Goal: Task Accomplishment & Management: Manage account settings

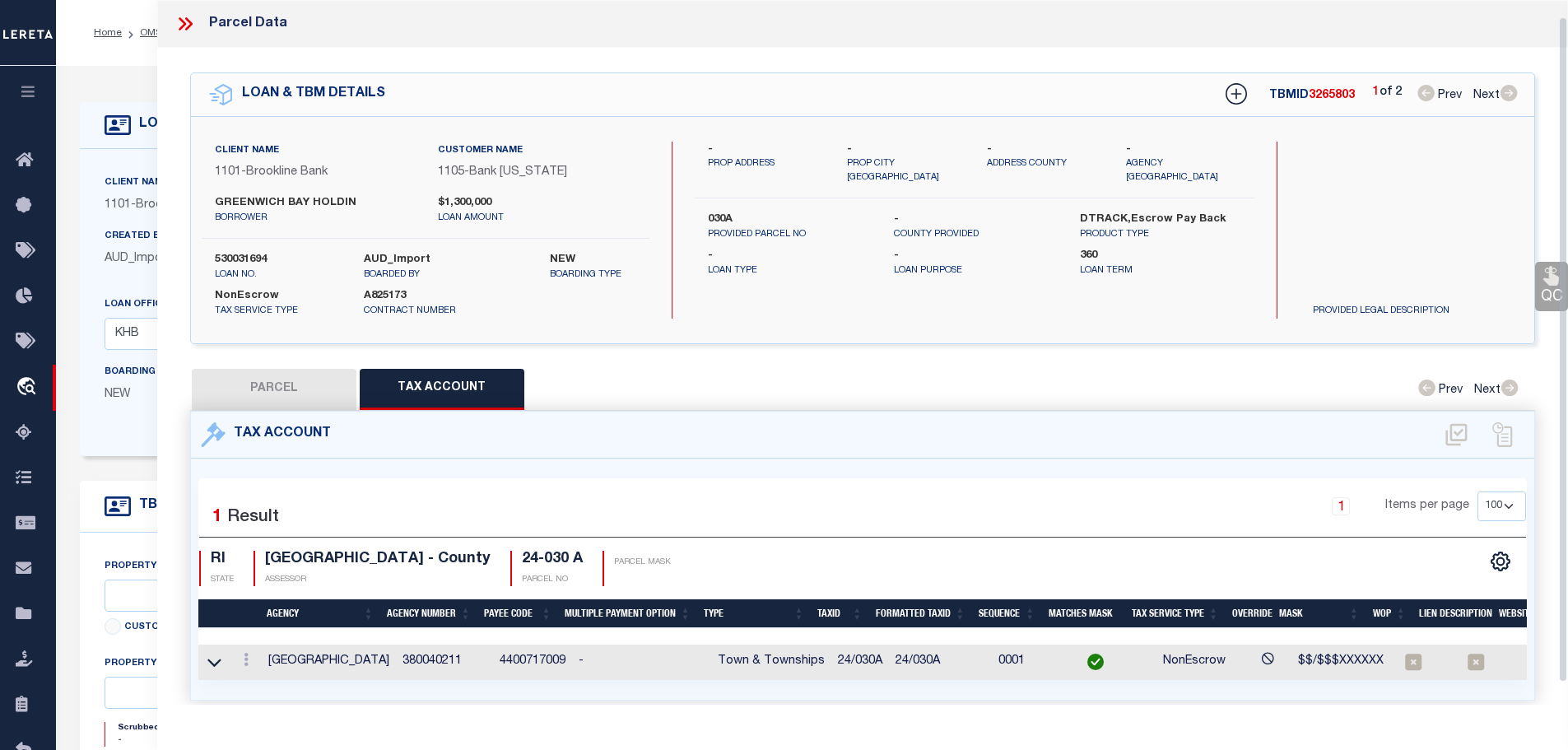
select select "100"
select select "3610"
select select "1754"
select select "NonEscrow"
click at [180, 23] on icon at bounding box center [186, 24] width 22 height 22
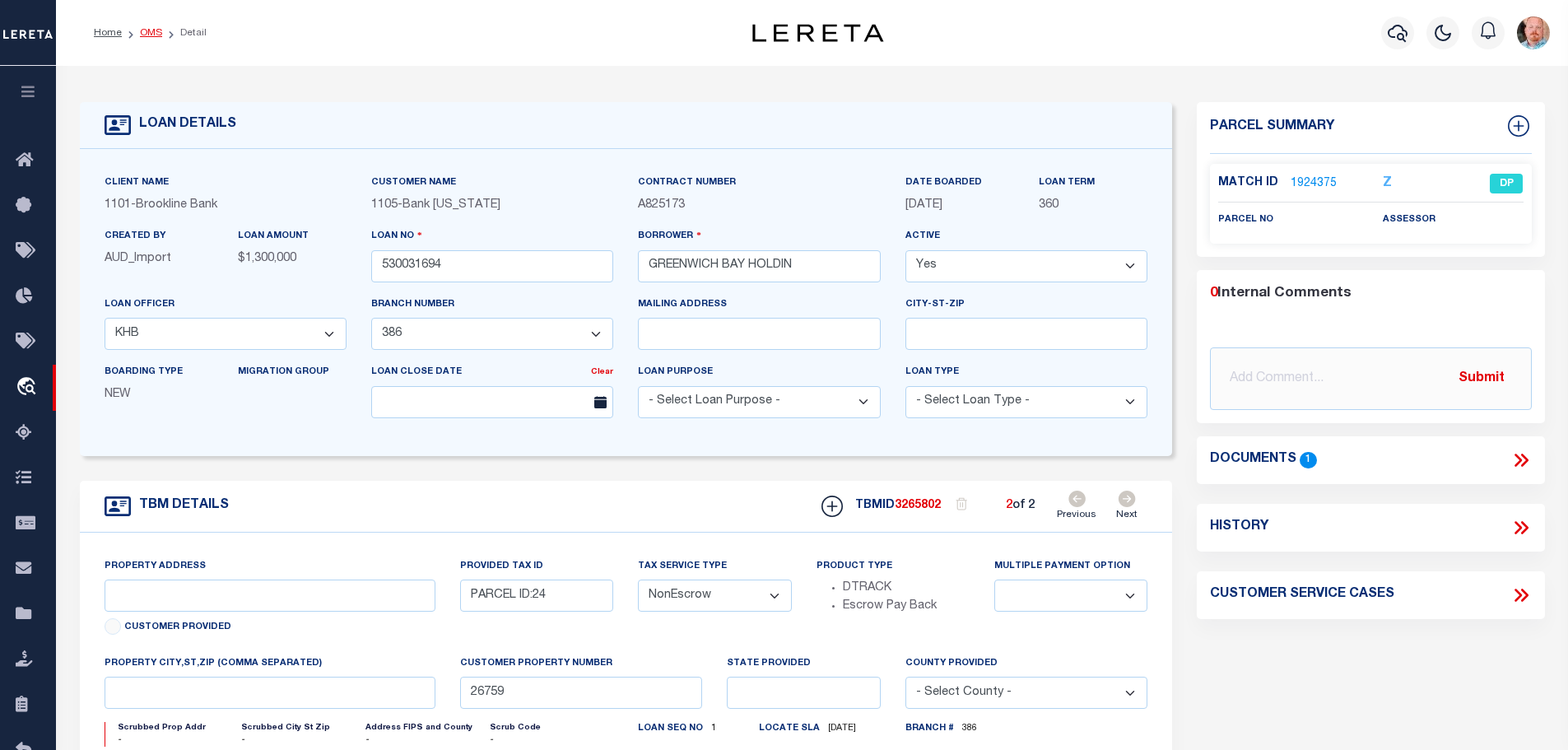
click at [140, 35] on link "OMS" at bounding box center [151, 33] width 22 height 10
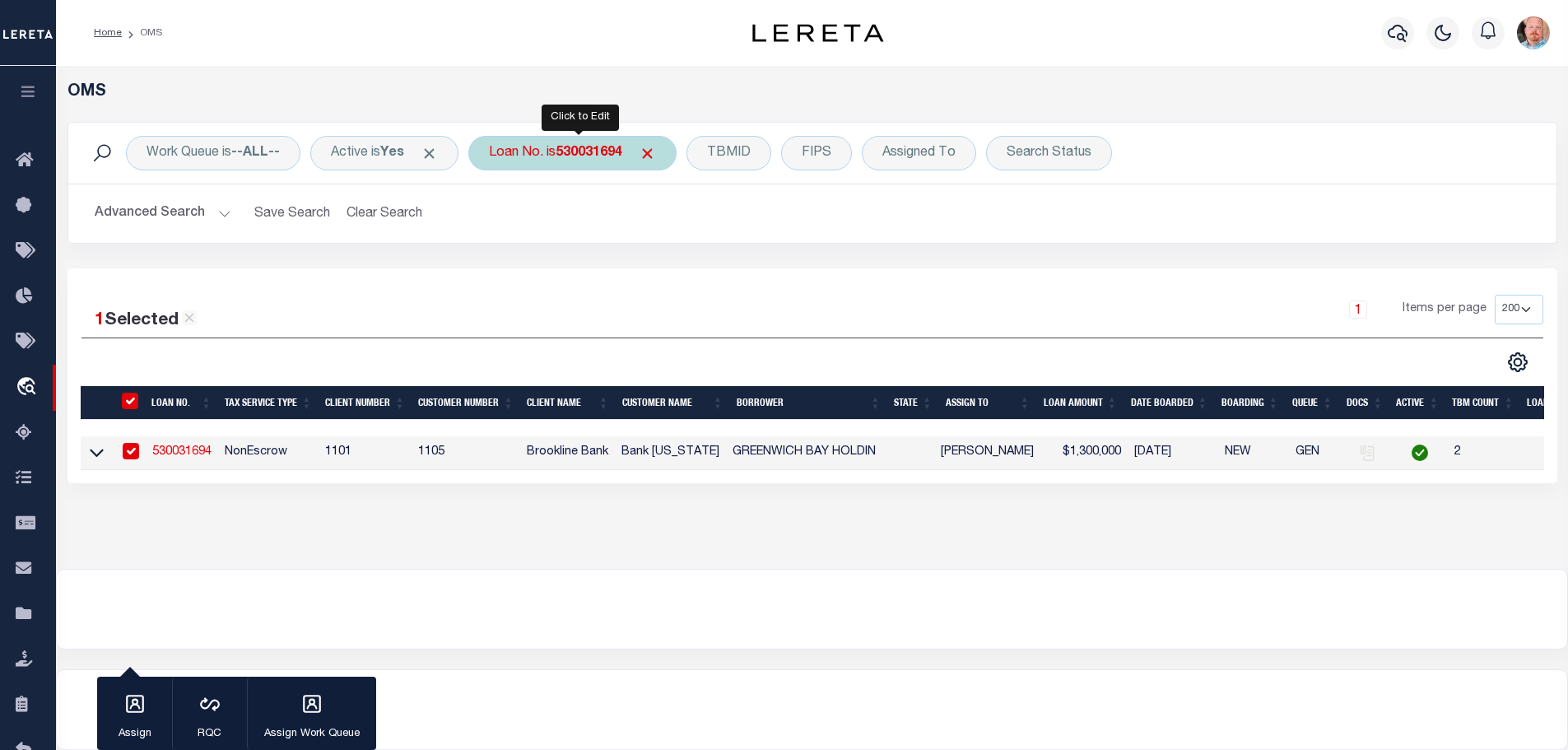
click at [574, 148] on b "530031694" at bounding box center [588, 153] width 66 height 13
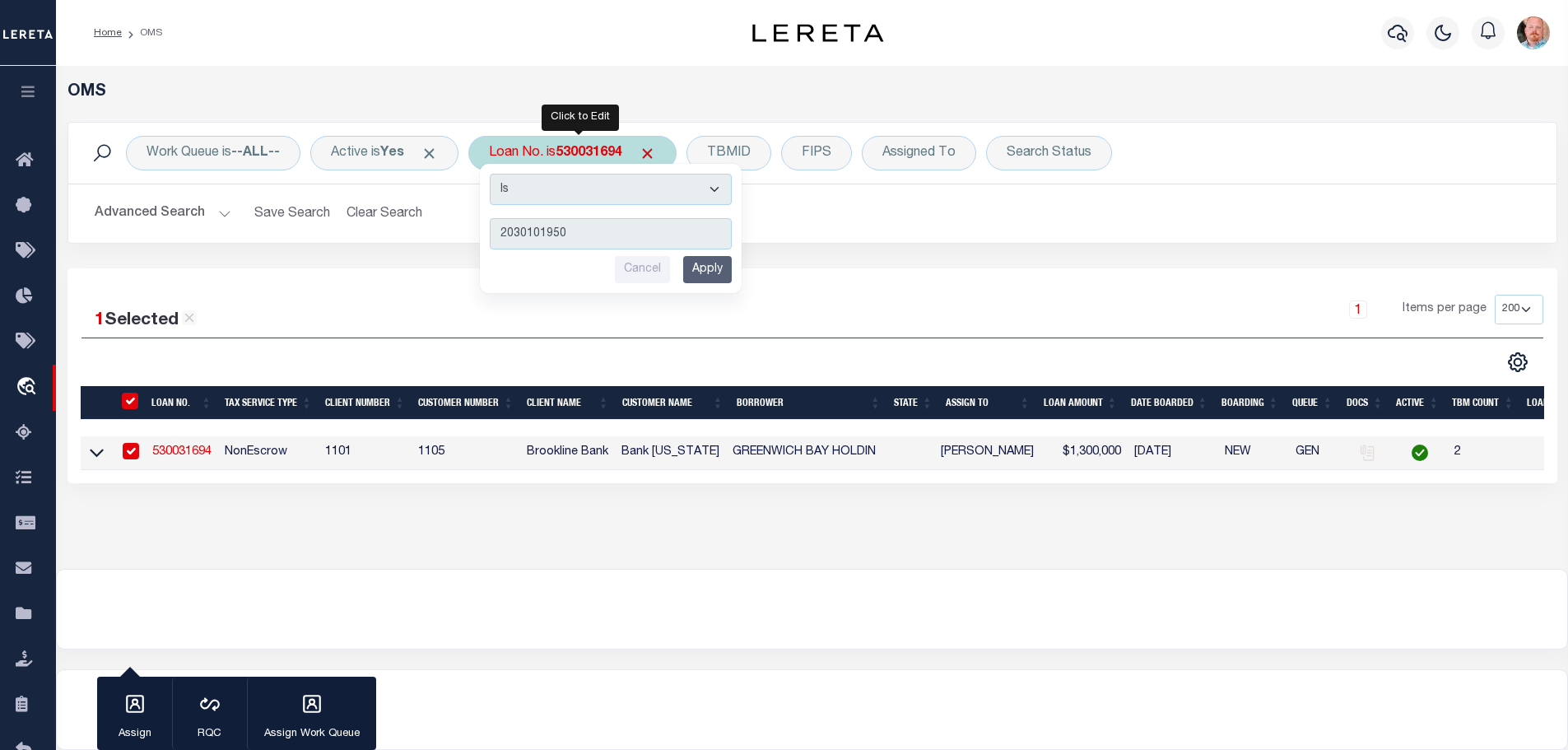
type input "2030101950"
click at [713, 275] on input "Apply" at bounding box center [707, 270] width 48 height 27
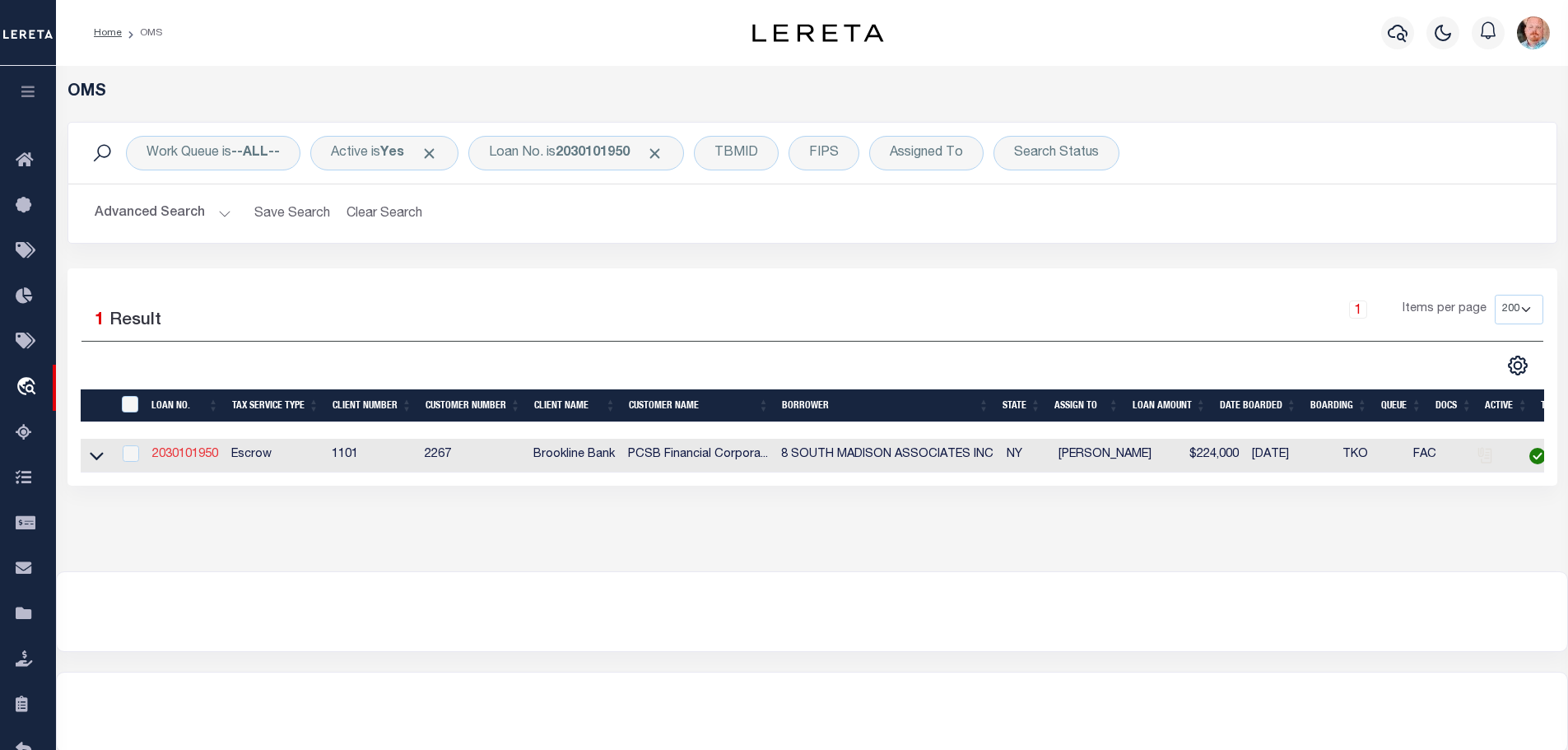
click at [166, 448] on link "2030101950" at bounding box center [185, 454] width 65 height 12
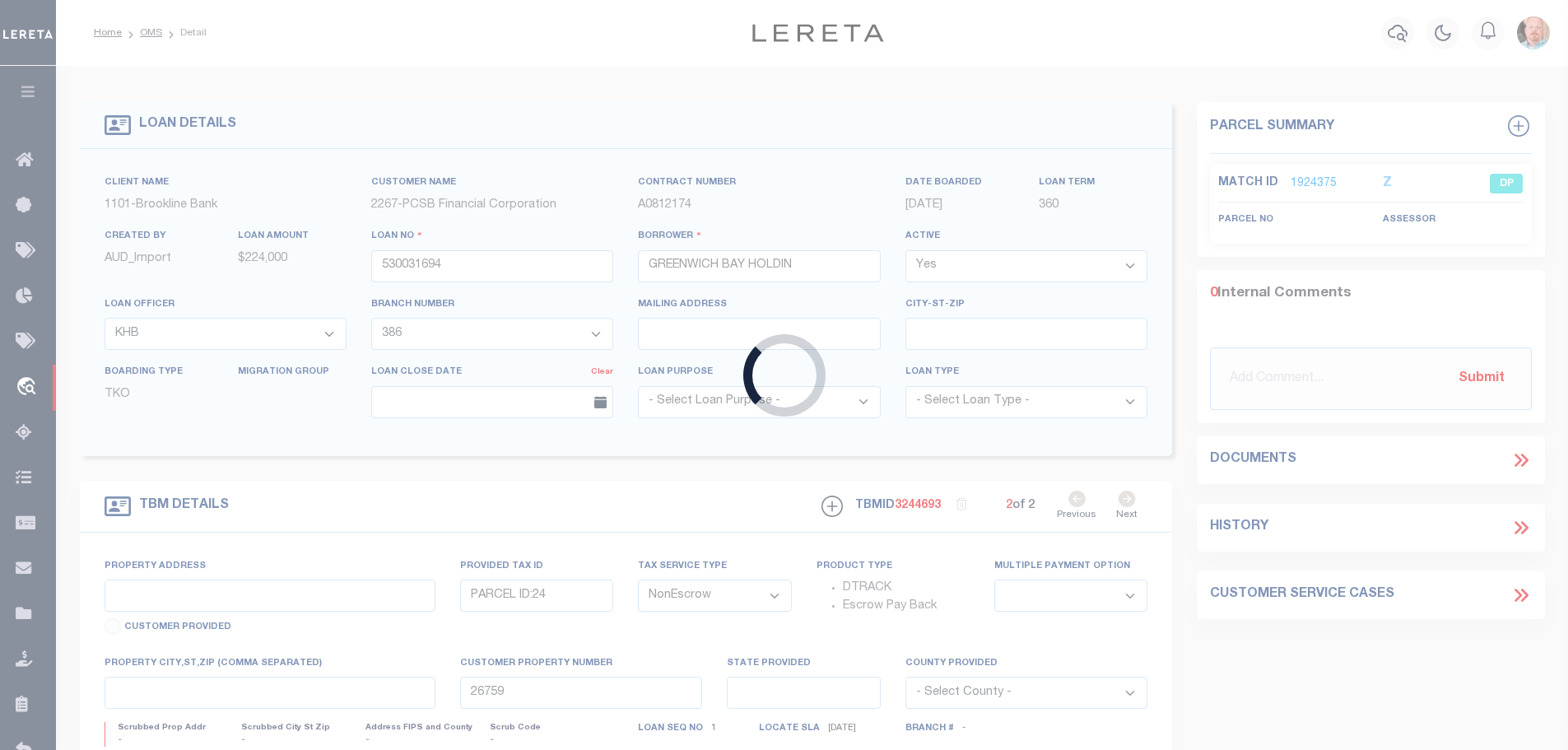
type input "2030101950"
type input "8 SOUTH MADISON ASSOCIATES INC"
select select
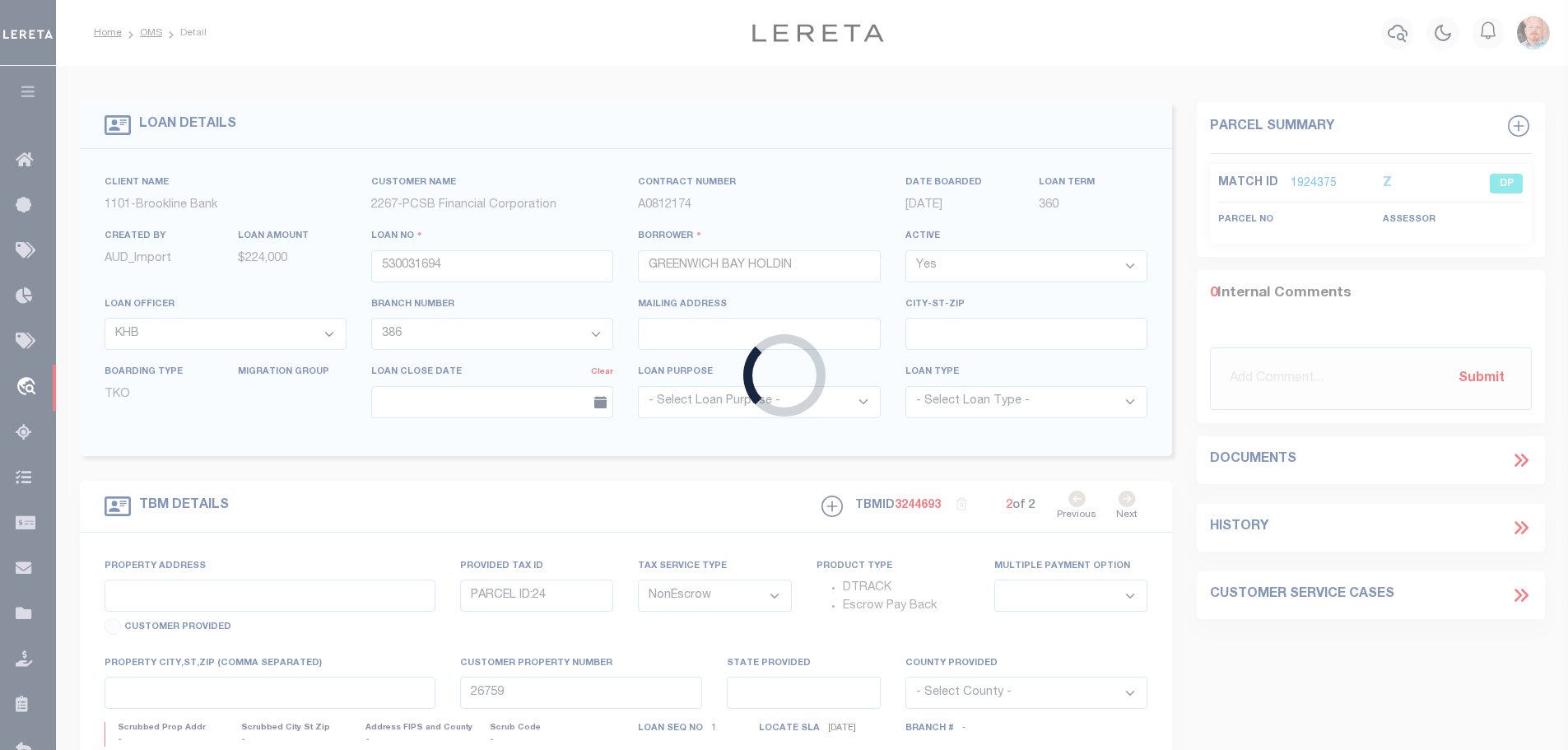
select select "Escrow"
type input "8 SOUTH MADISON AVENUE"
type input "39260505704700010730000000"
type input "SPRING VALLEY NY 10977"
type input "15628"
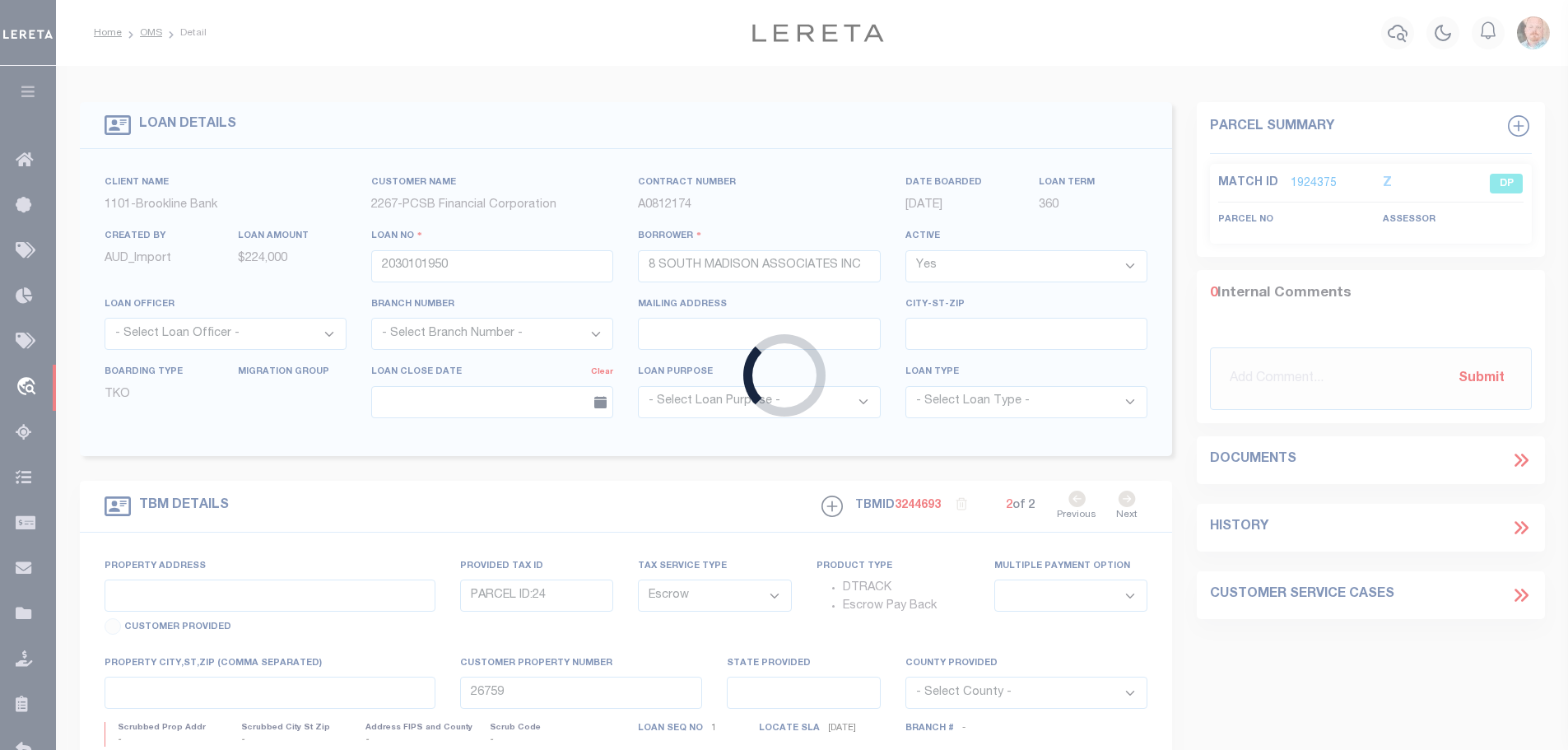
type input "NY"
select select
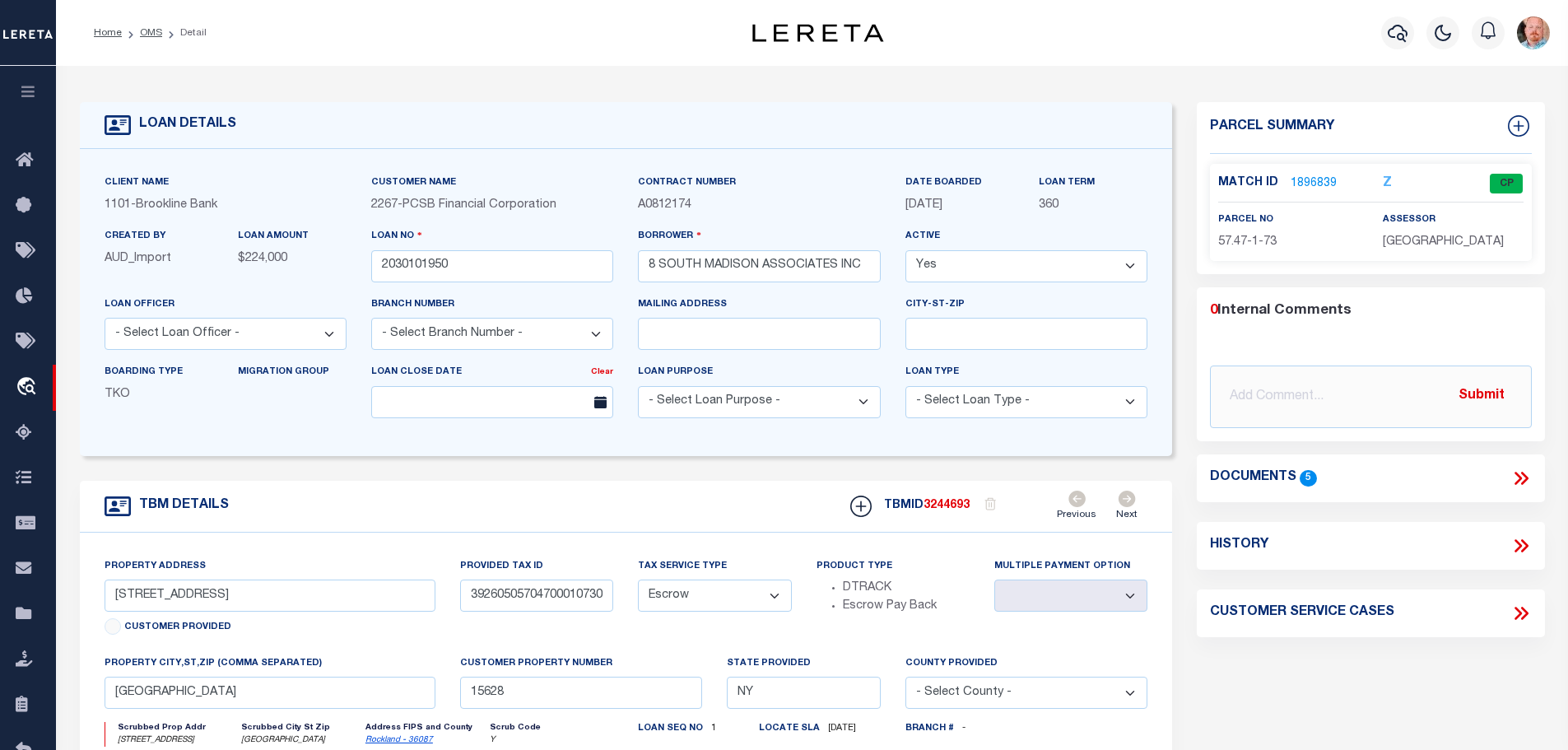
click at [1306, 175] on link "1896839" at bounding box center [1313, 184] width 46 height 17
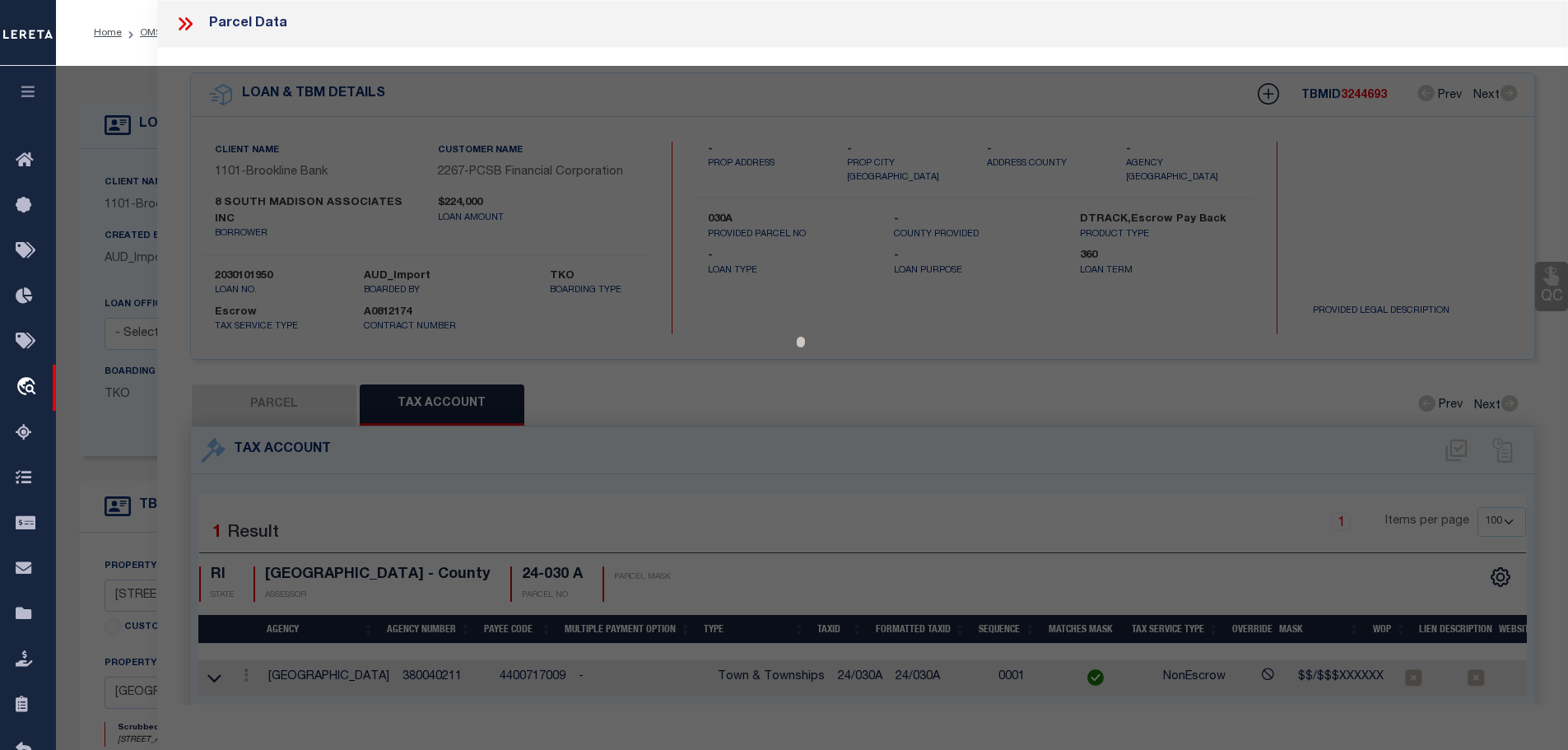
select select "AS"
select select
checkbox input "false"
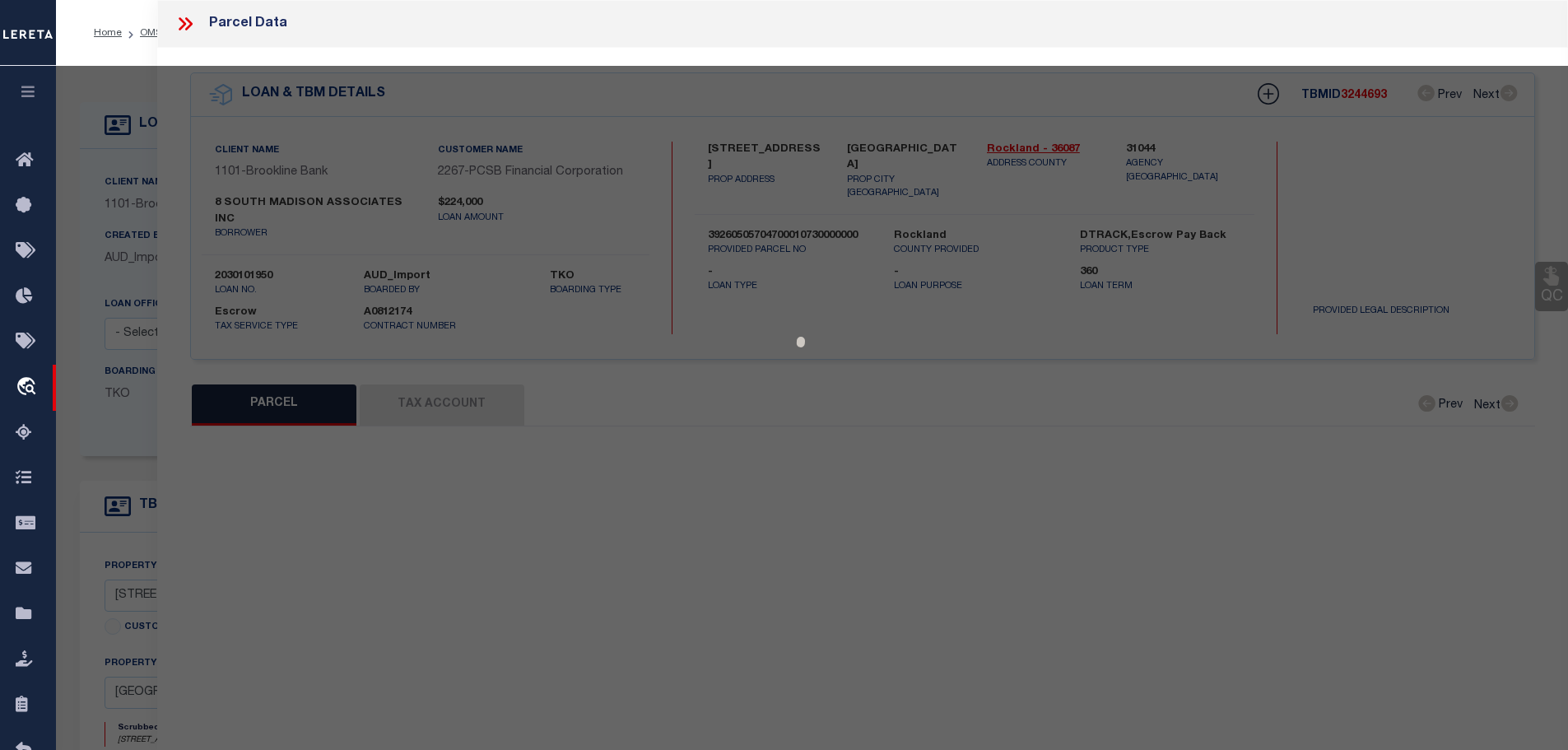
select select "CP"
type input "8 SOUTH MADISON ASSOCIATES INC"
select select
type input "8 S MADISON AV"
checkbox input "false"
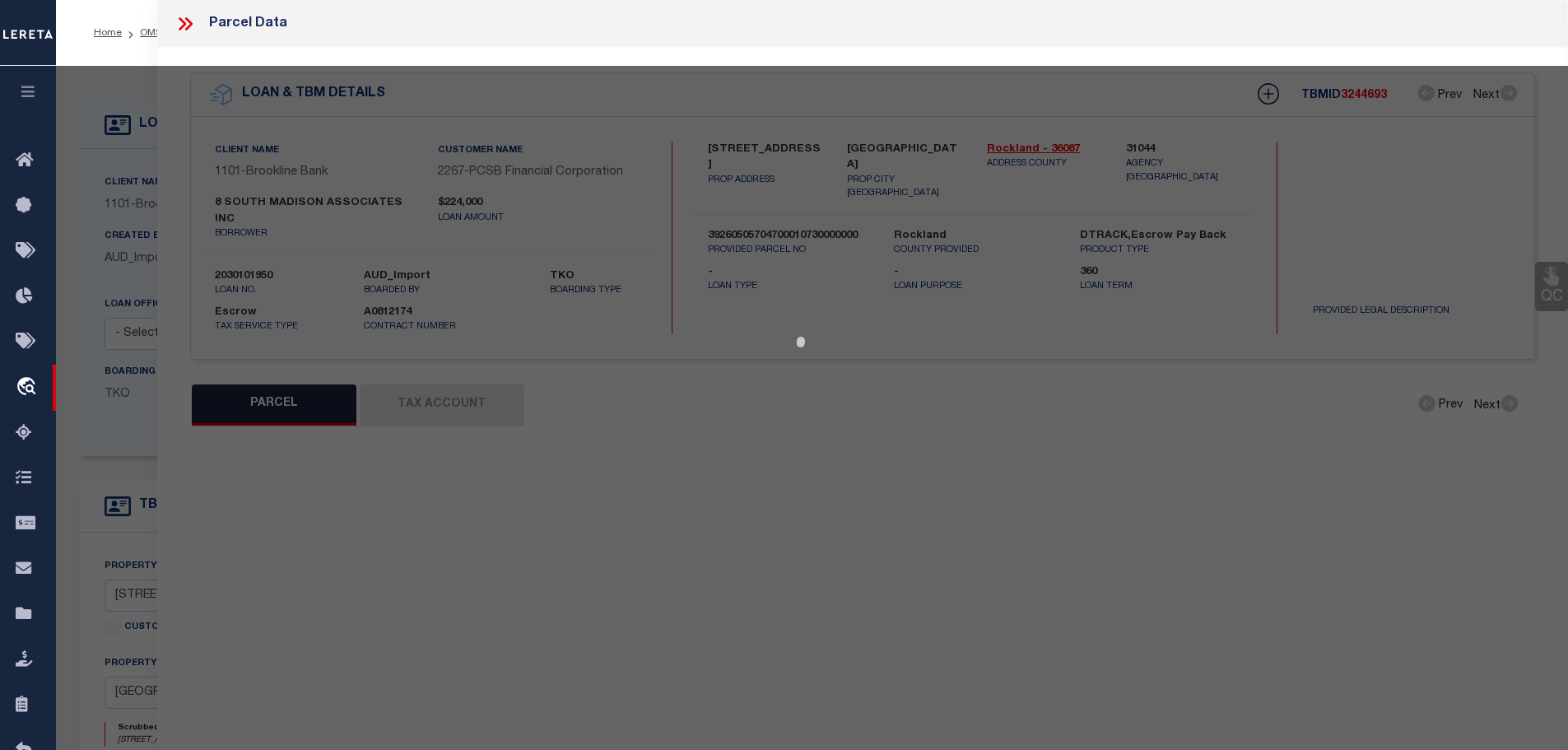
type input "SPRING VALLEY NY 10977"
type textarea "ACRES: 0.23"
type textarea "Tax ID Special Project"
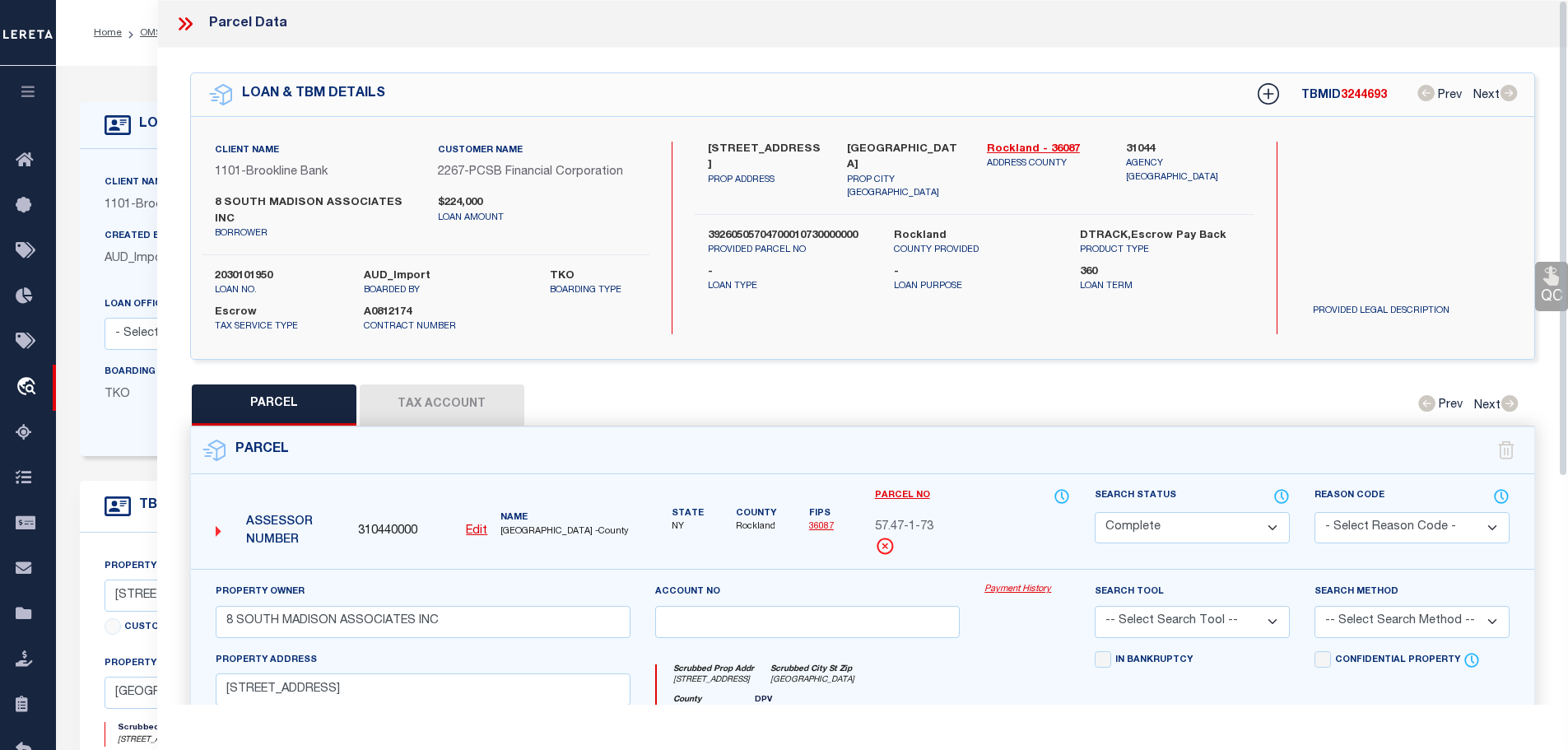
click at [434, 385] on button "Tax Account" at bounding box center [442, 405] width 165 height 41
select select "100"
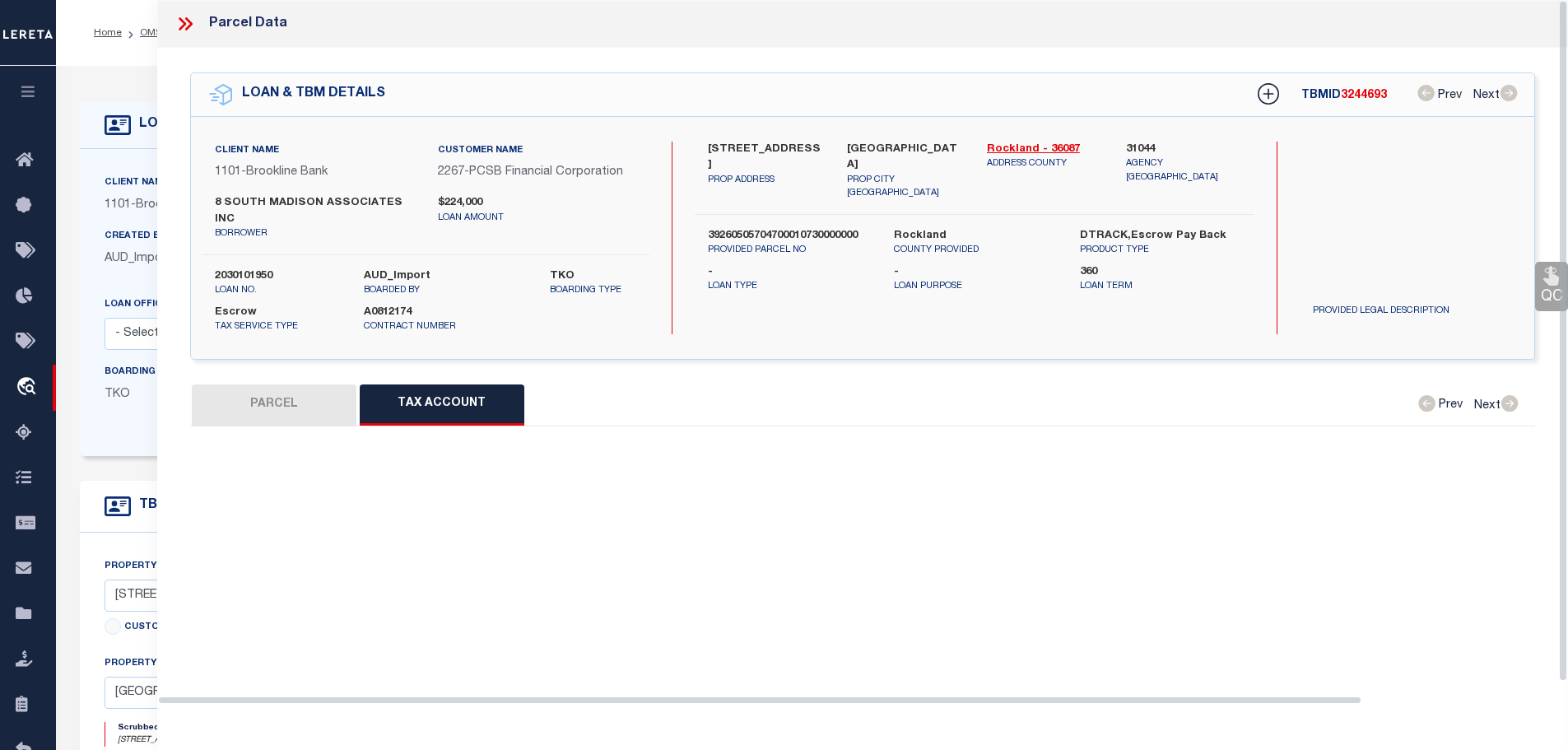
select select "100"
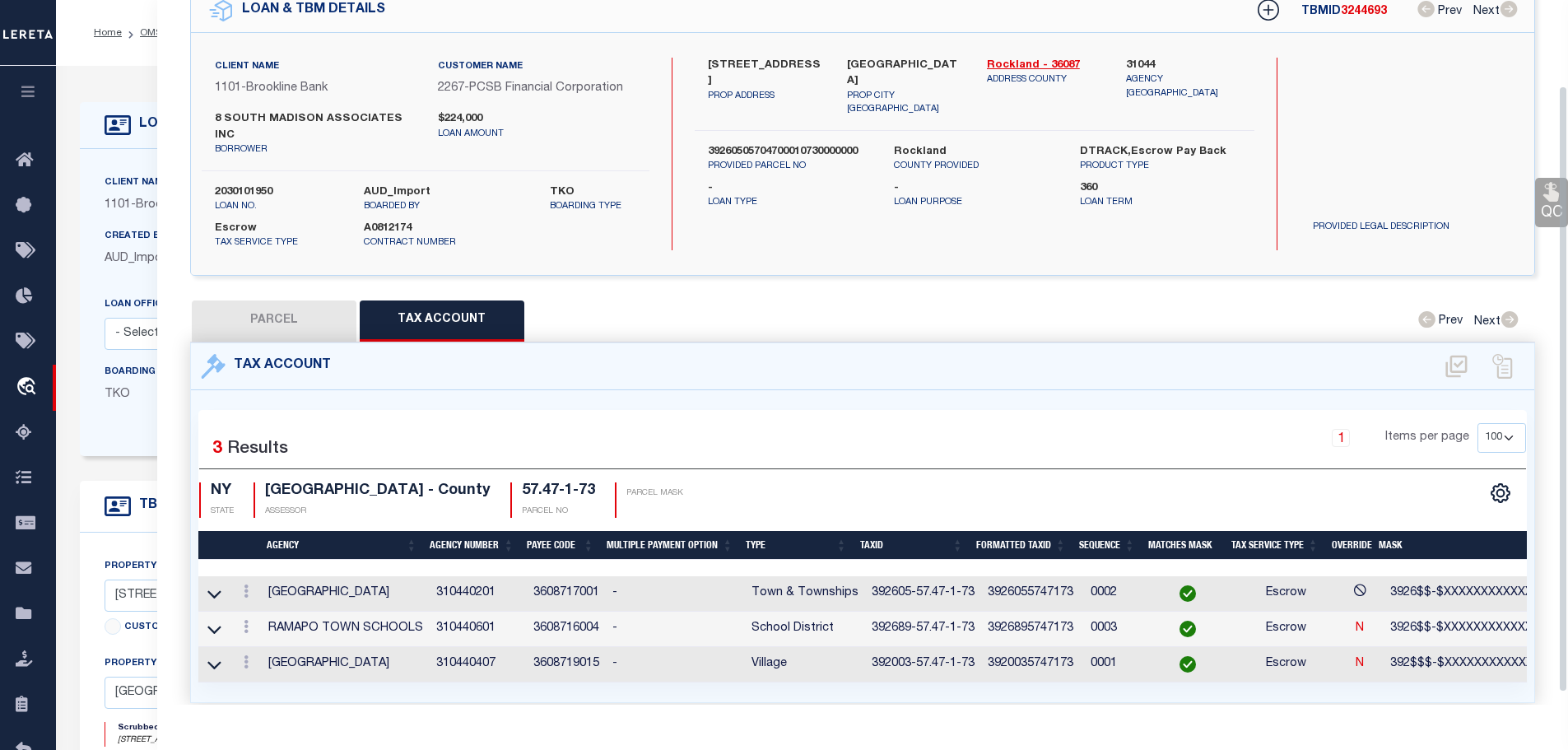
scroll to position [113, 0]
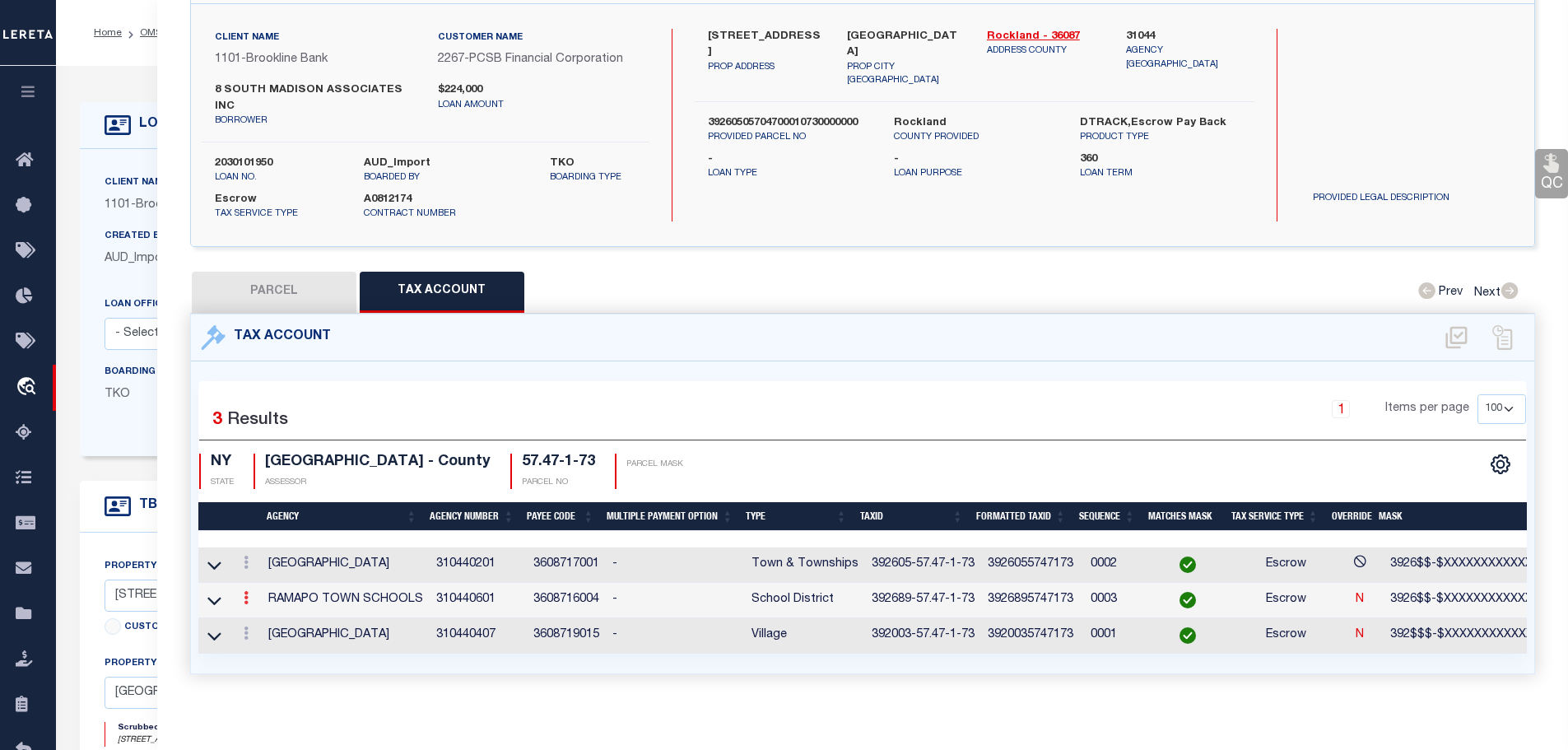
click at [248, 591] on icon at bounding box center [246, 597] width 5 height 13
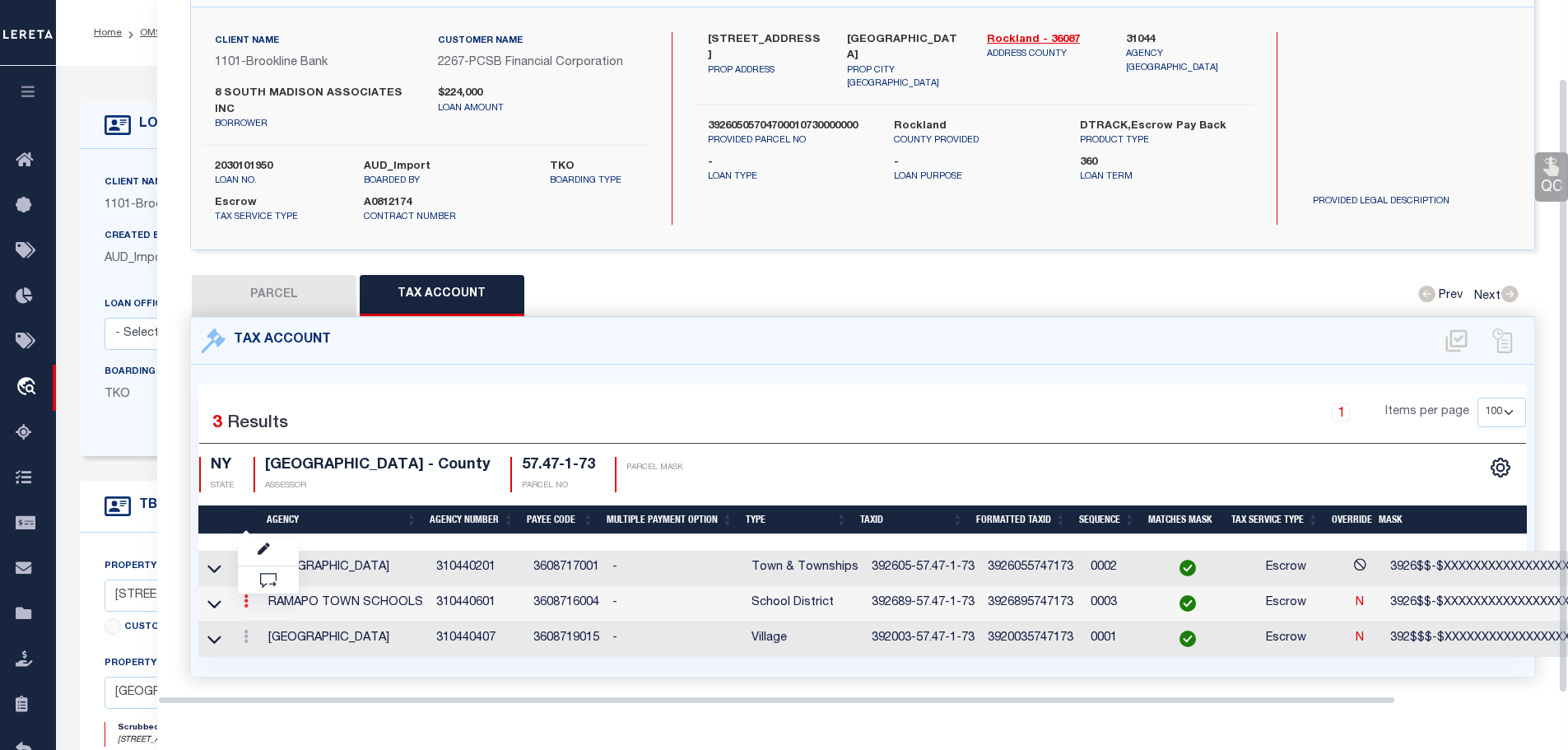
scroll to position [90, 0]
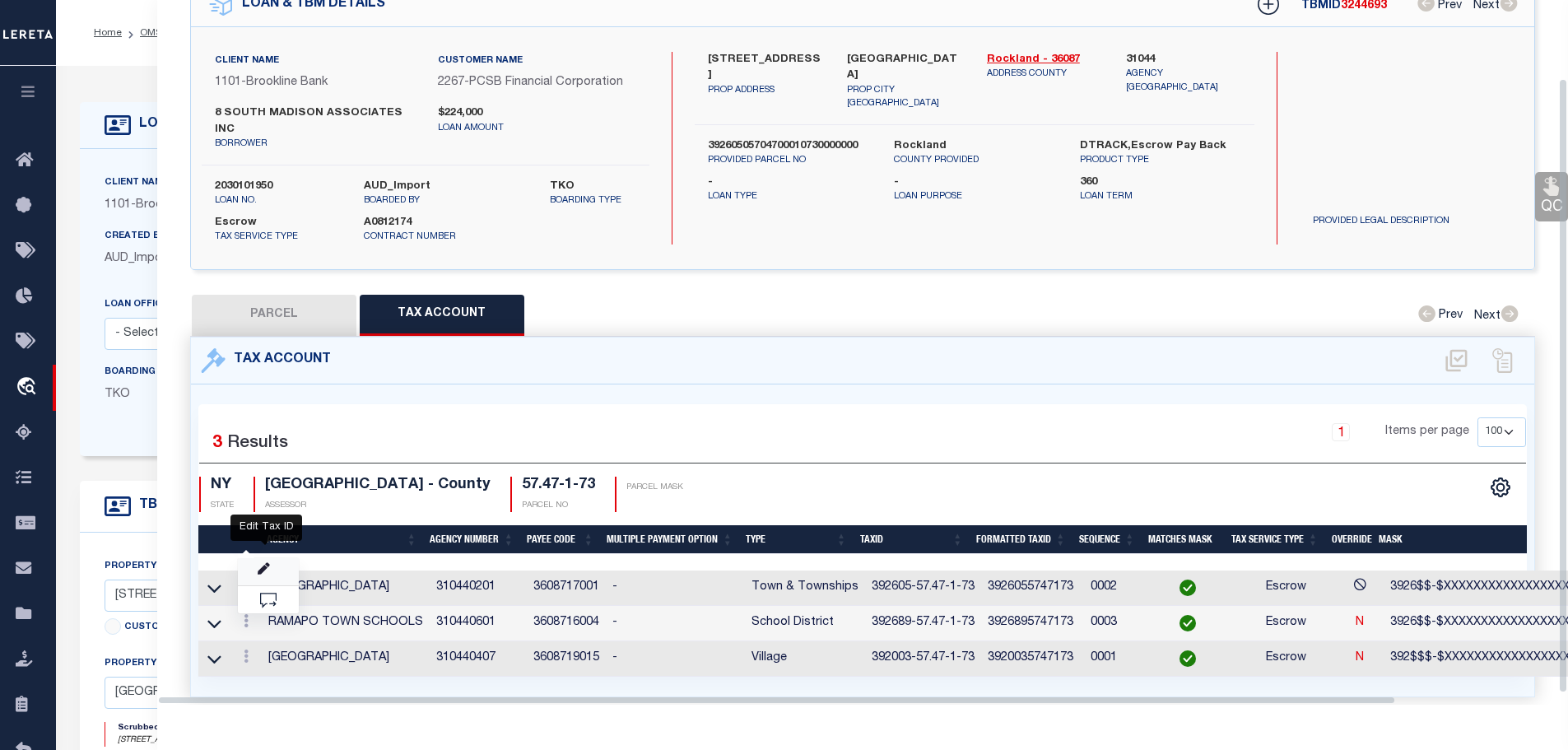
click at [259, 563] on icon "" at bounding box center [264, 569] width 13 height 13
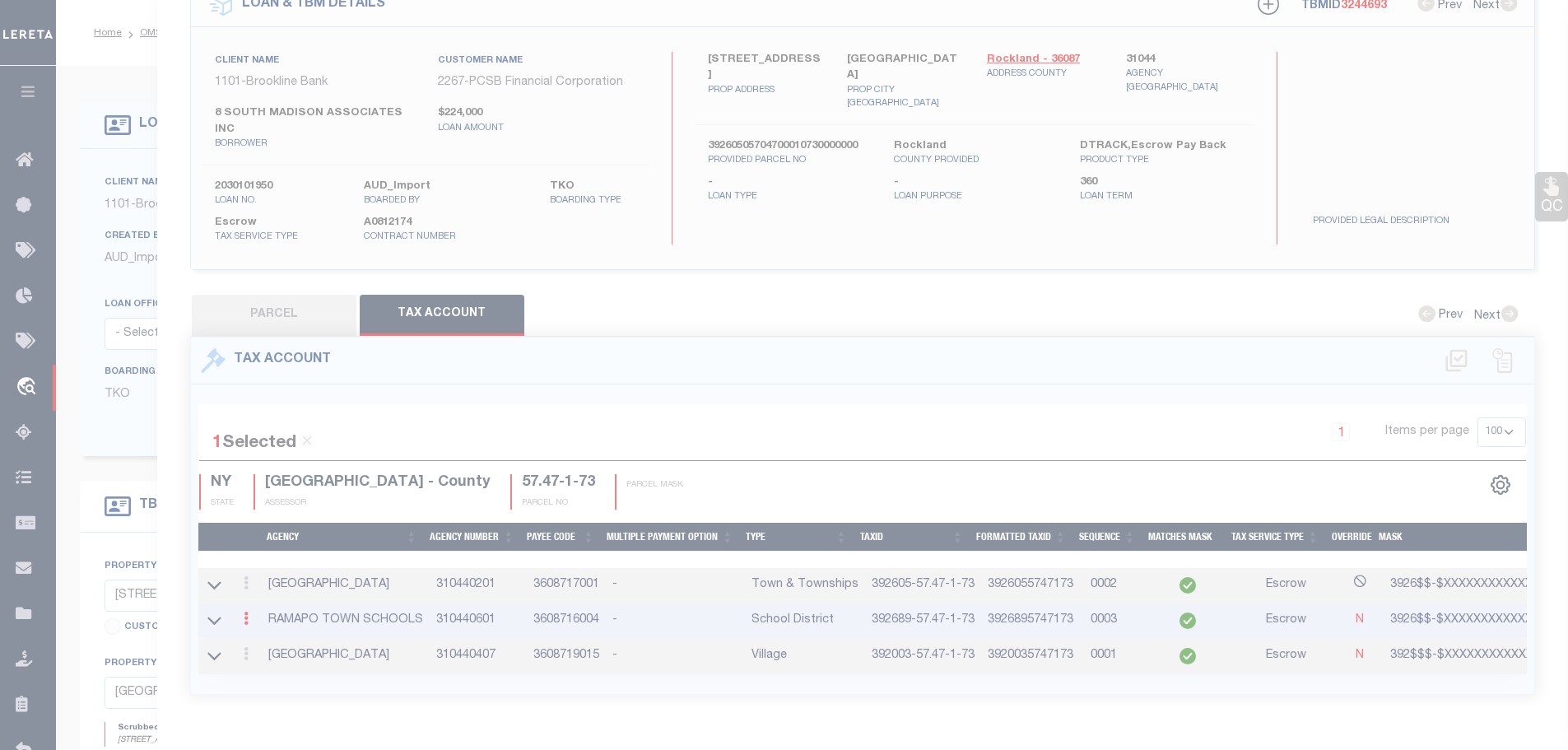
type input "392689-57.47-1-73"
type textarea "3926$$-$XXXXXXXXXXXXXXXXX"
type input "XXXXXXXXXXXXXXXXXXXXXXXXX*"
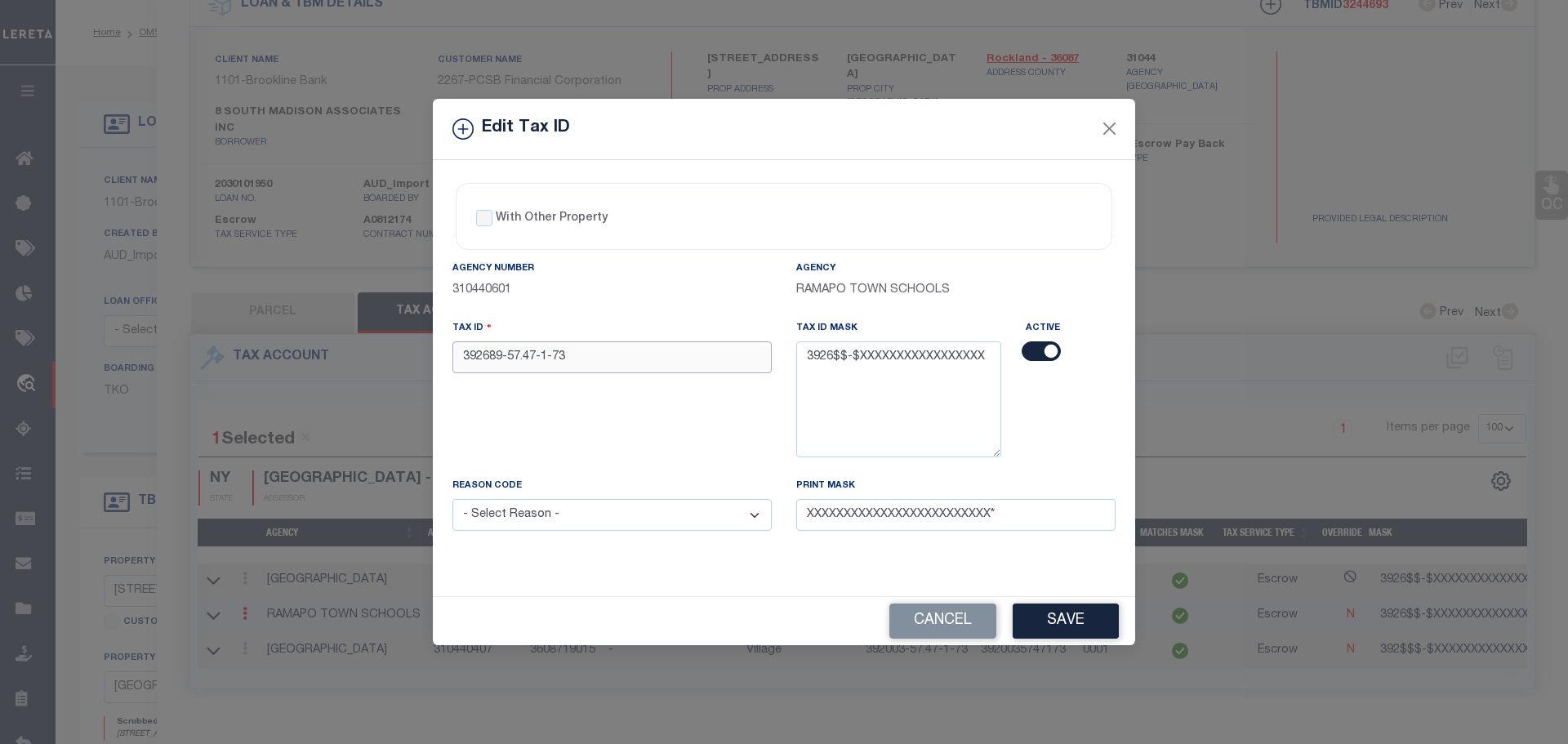
click at [472, 355] on input "392689-57.47-1-73" at bounding box center [613, 356] width 319 height 32
type input "392605-57.47-1-73"
click at [560, 510] on select "- Select Reason - 099 - Other (Provide additional detail) ACT - Agency Changed …" at bounding box center [613, 514] width 319 height 32
select select "ACT"
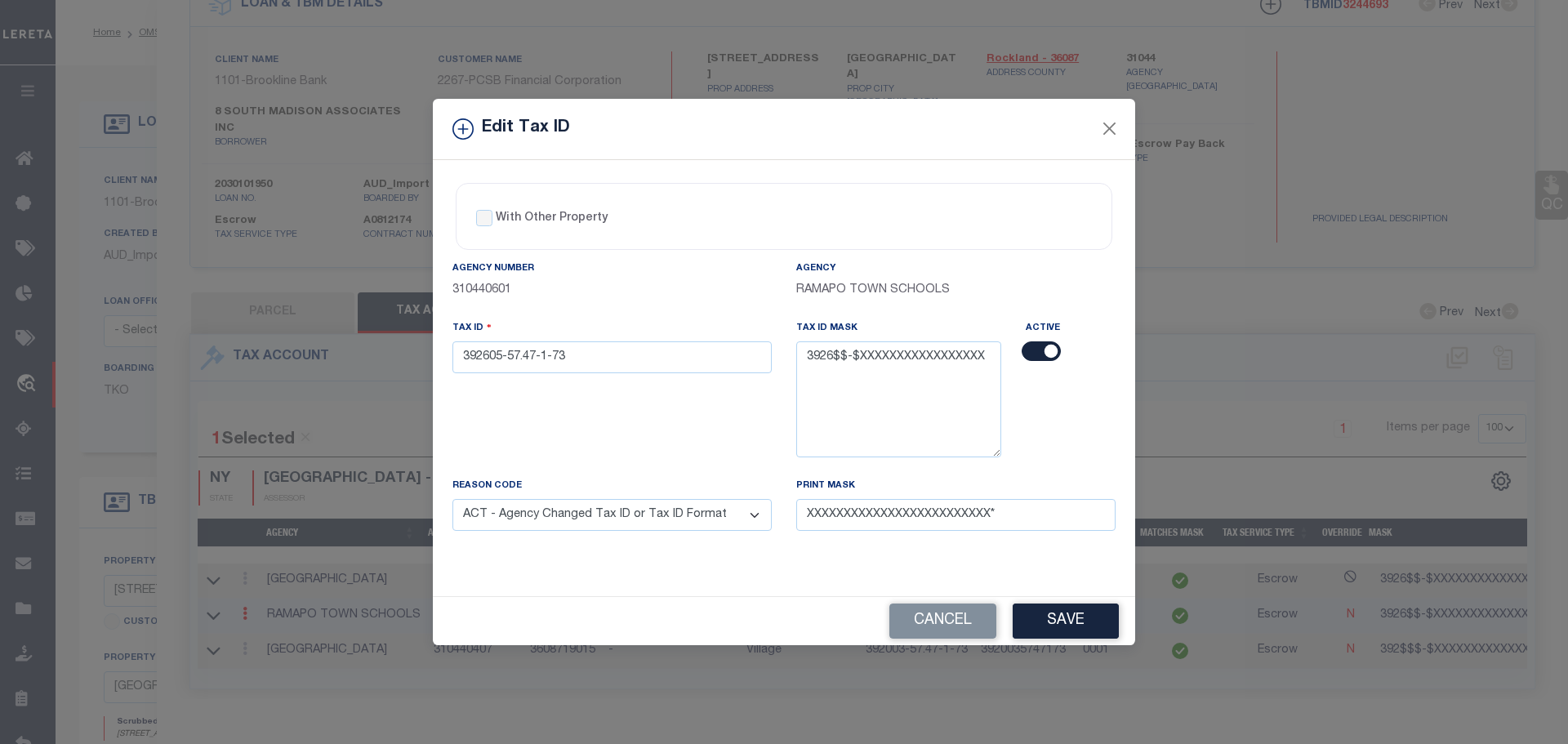
click at [453, 500] on select "- Select Reason - 099 - Other (Provide additional detail) ACT - Agency Changed …" at bounding box center [613, 514] width 319 height 32
click at [1065, 615] on button "Save" at bounding box center [1065, 620] width 106 height 35
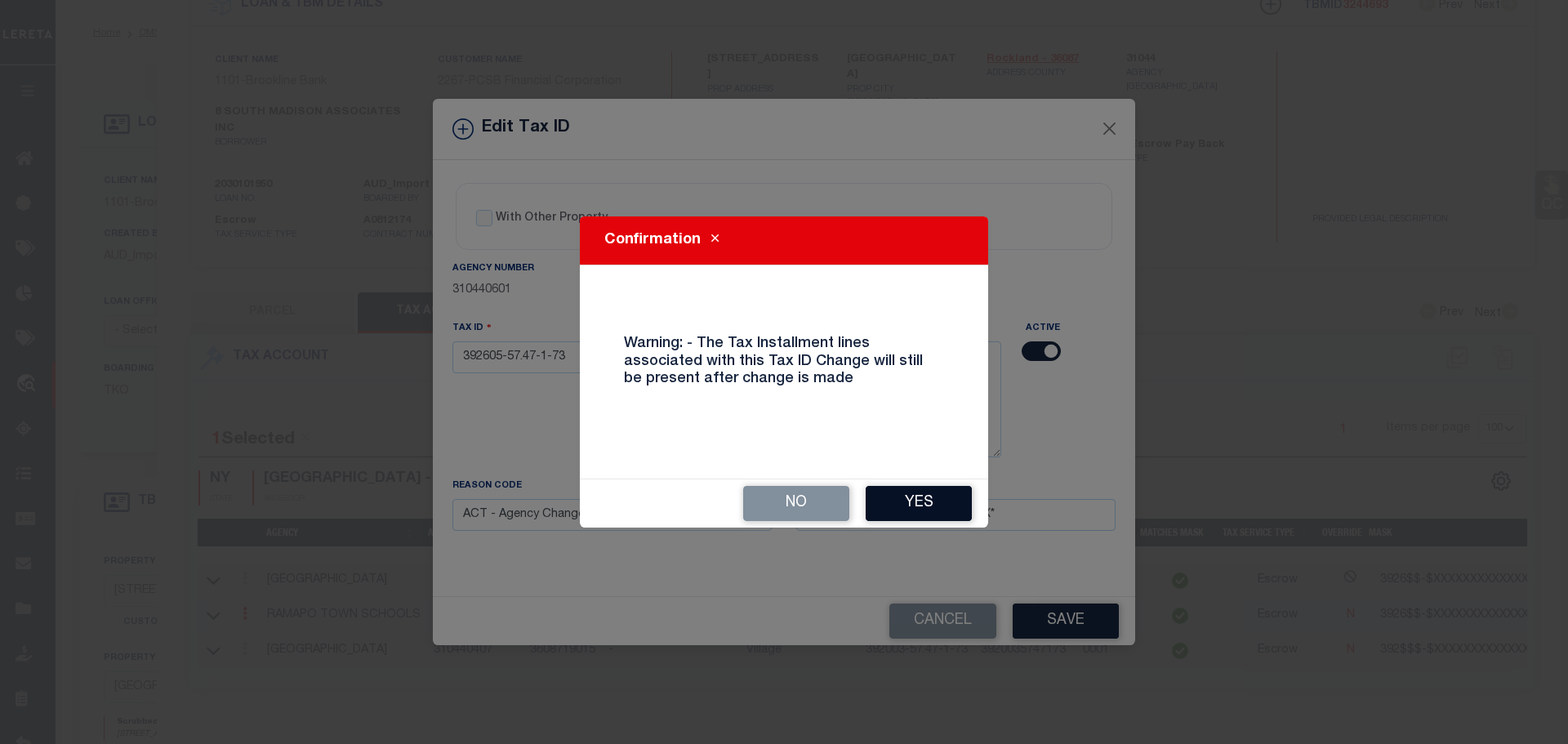
click at [915, 505] on button "Yes" at bounding box center [919, 503] width 106 height 35
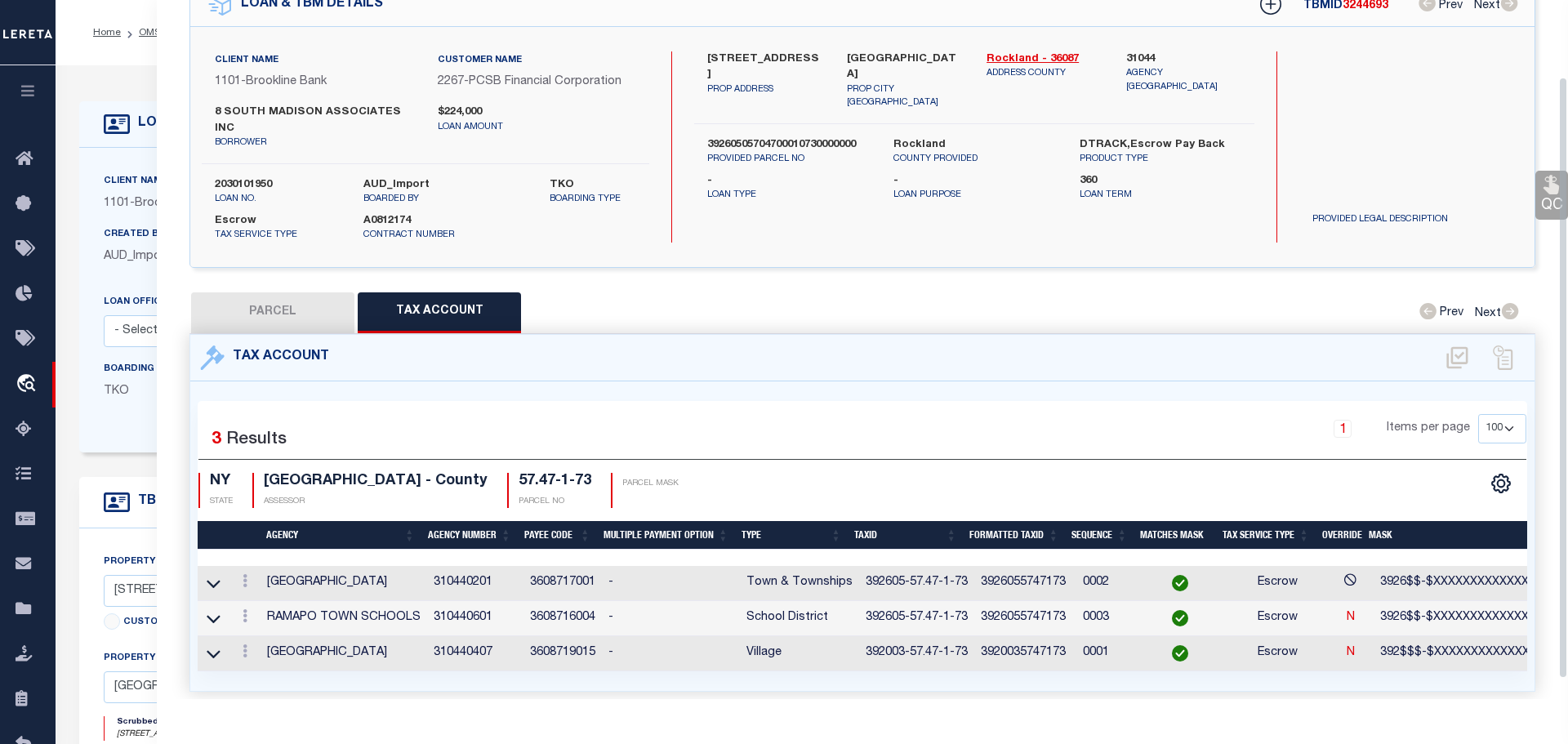
select select
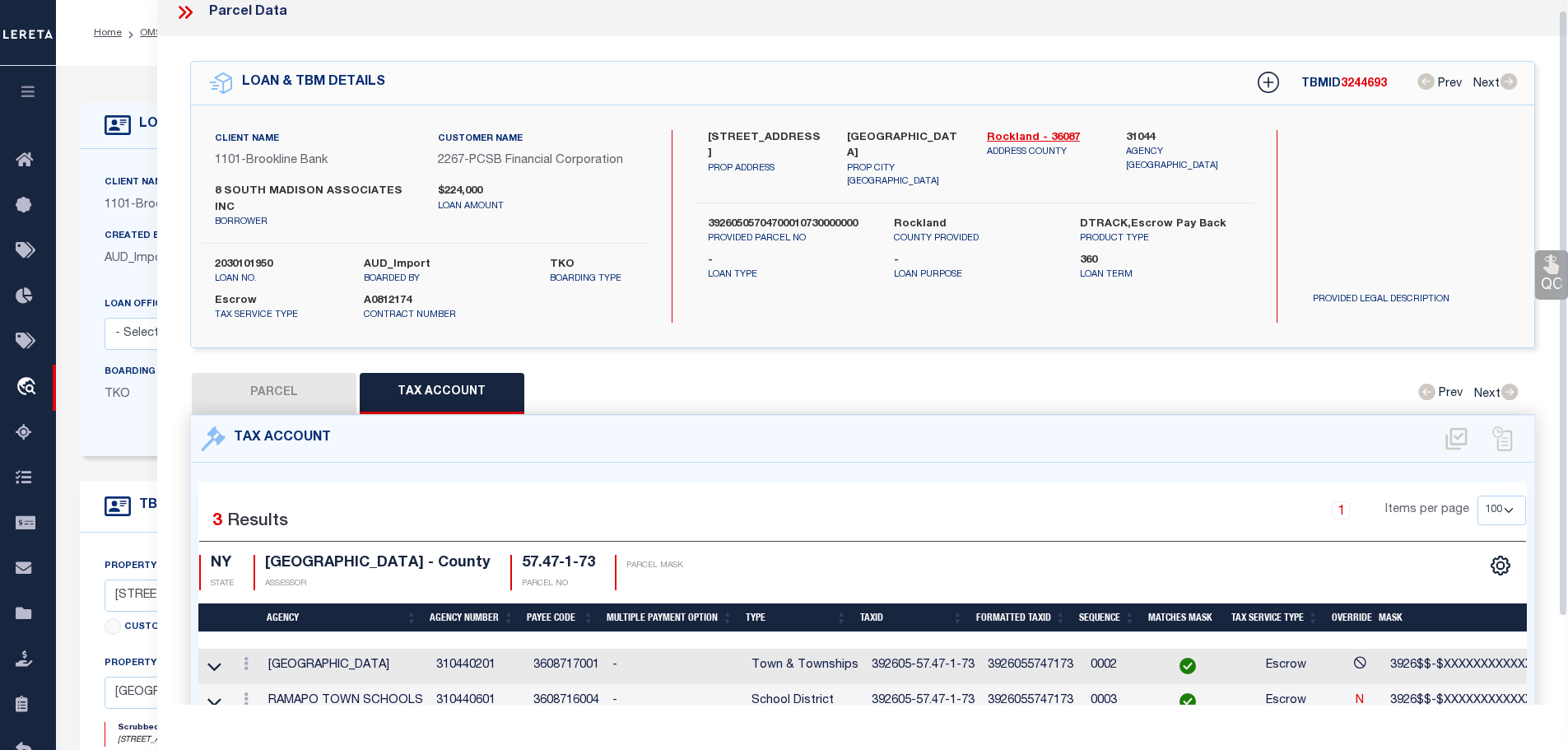
scroll to position [7, 0]
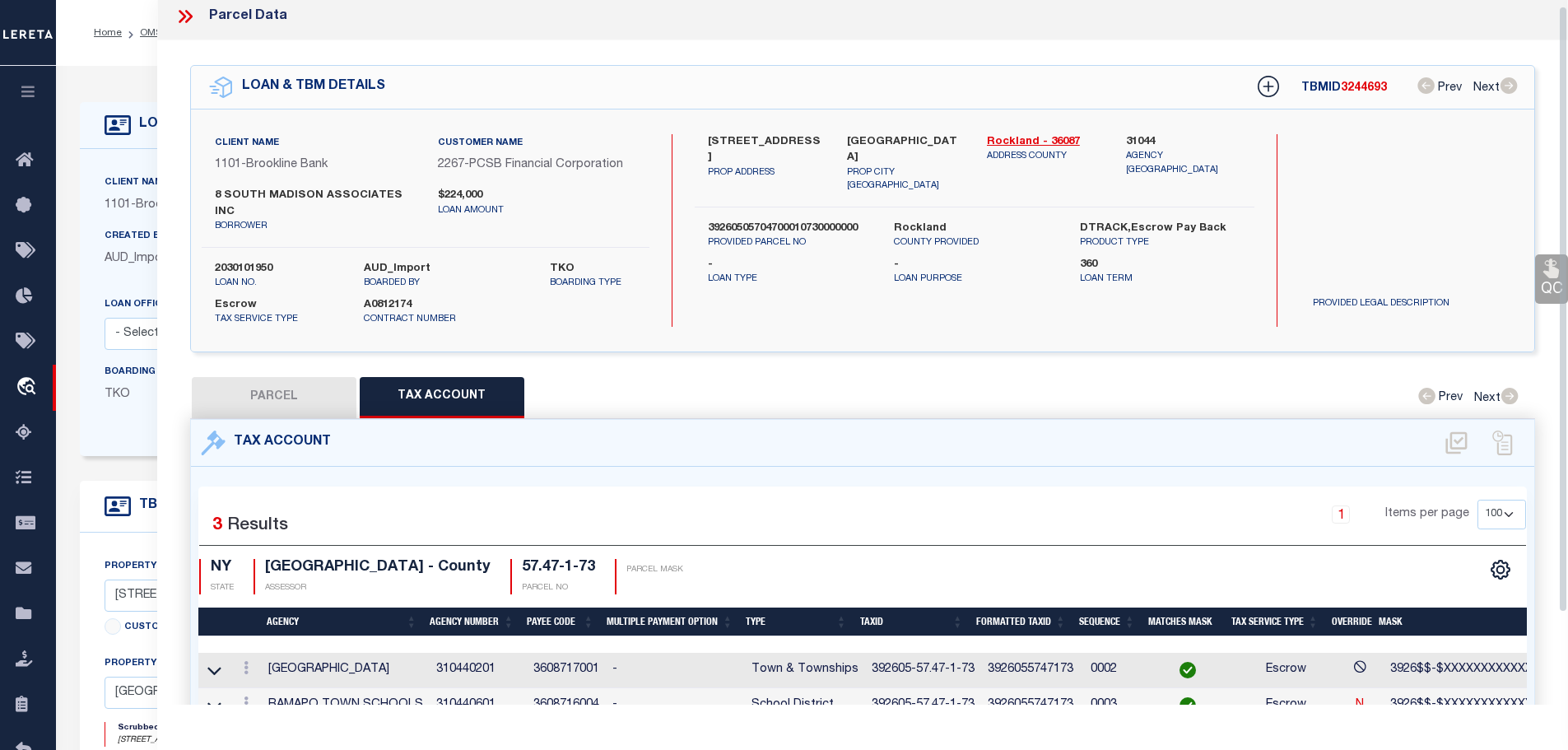
click at [190, 13] on icon at bounding box center [186, 16] width 22 height 22
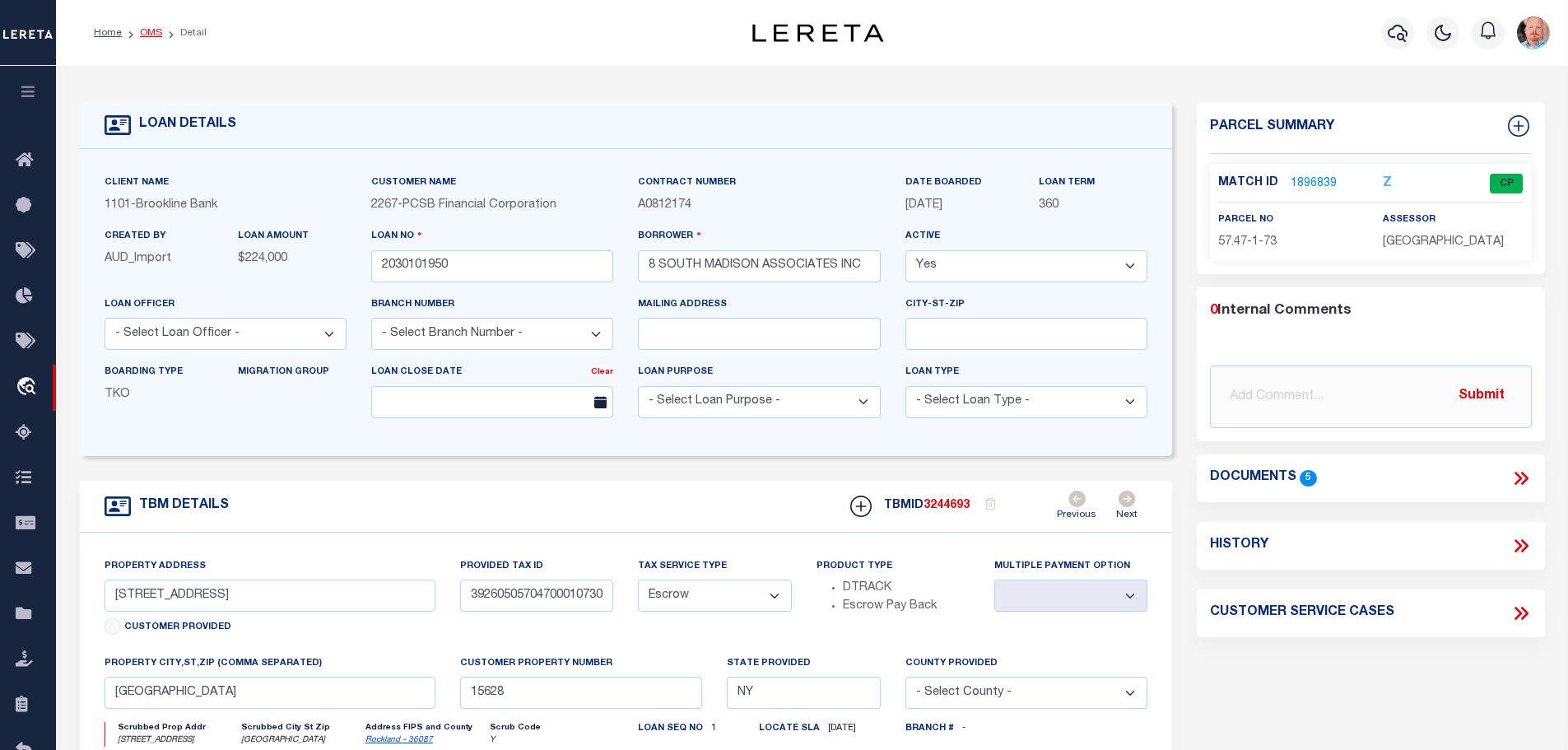
click at [143, 31] on link "OMS" at bounding box center [151, 33] width 22 height 10
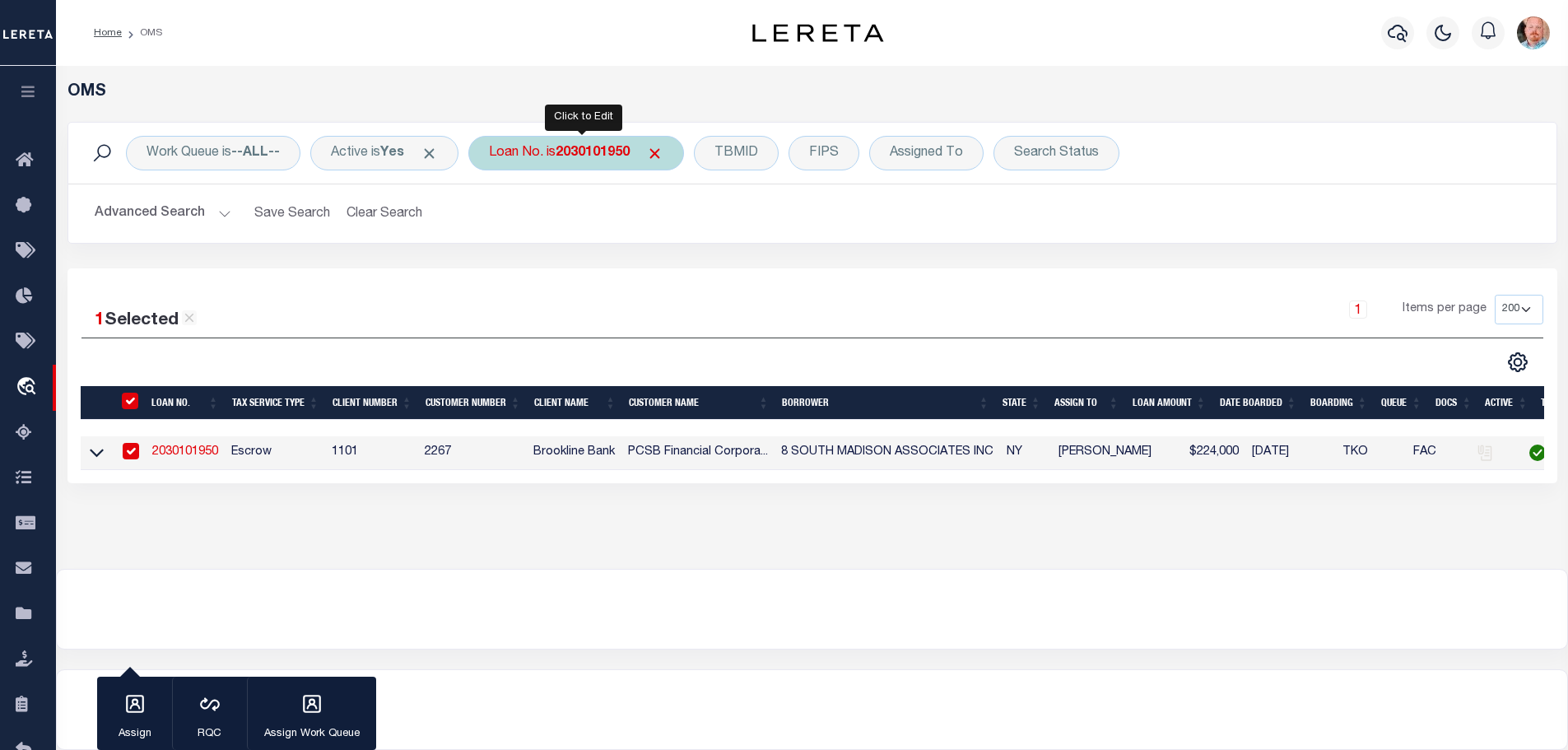
click at [568, 153] on b "2030101950" at bounding box center [592, 153] width 74 height 13
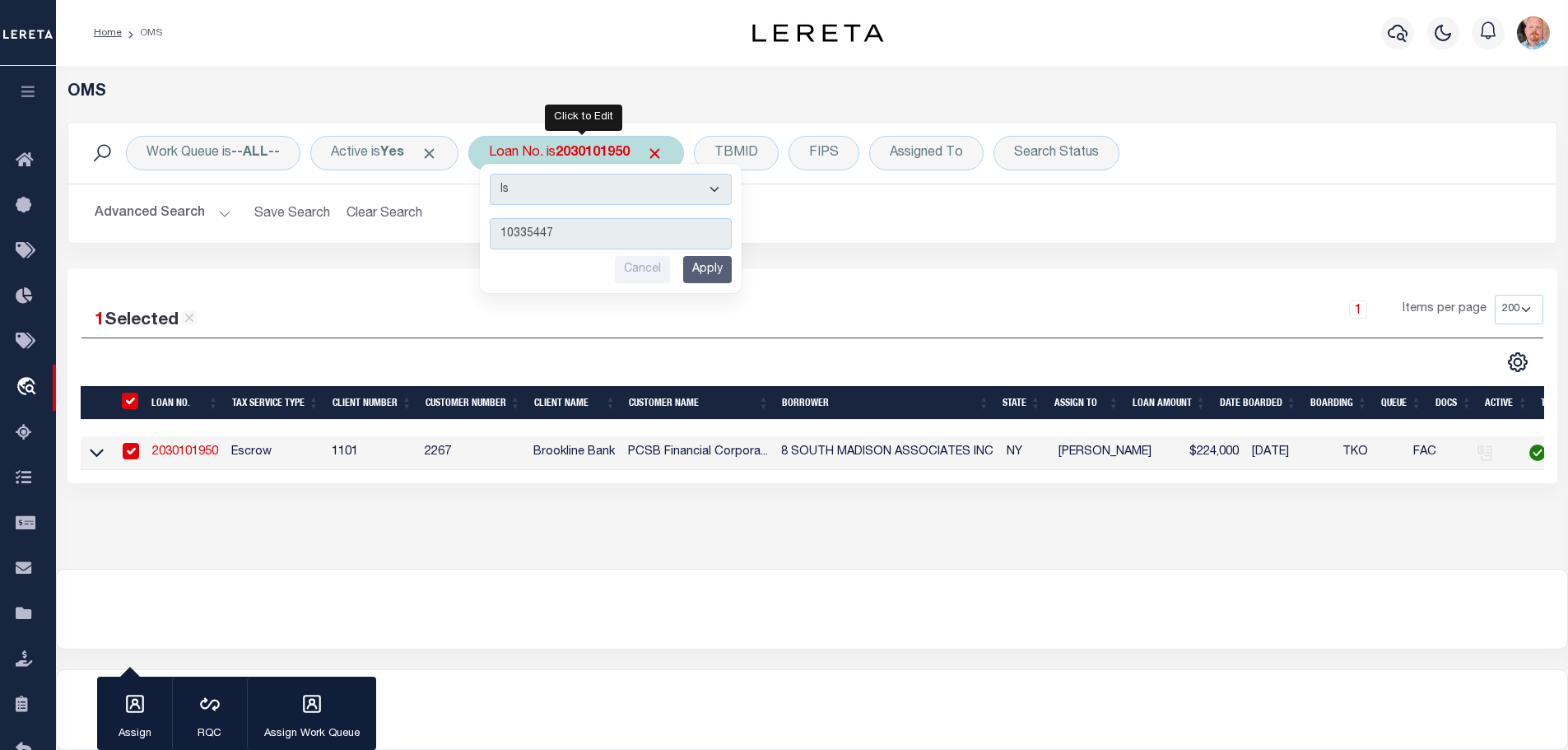
type input "10335447"
click at [717, 266] on input "Apply" at bounding box center [707, 270] width 48 height 27
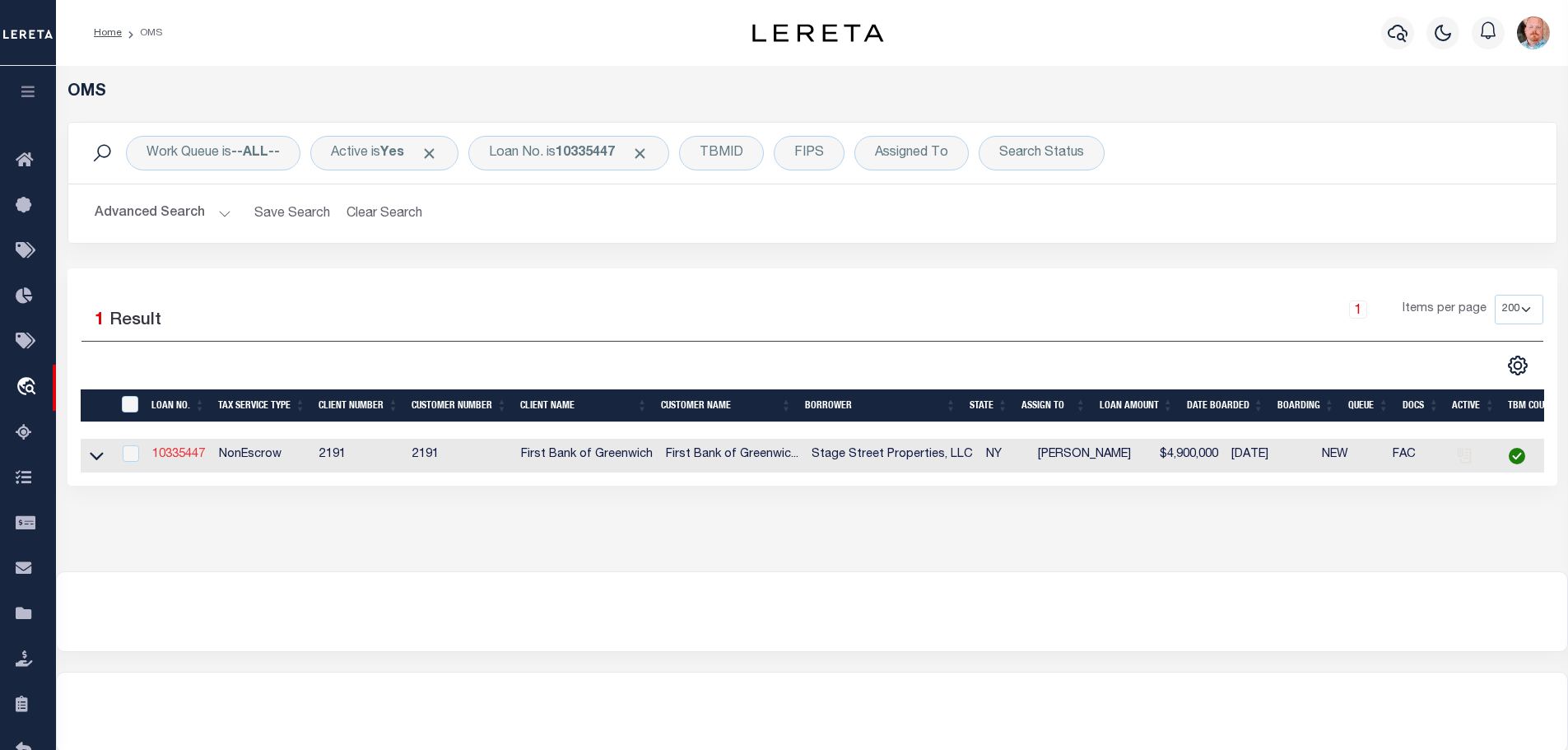
click at [183, 450] on link "10335447" at bounding box center [178, 454] width 53 height 12
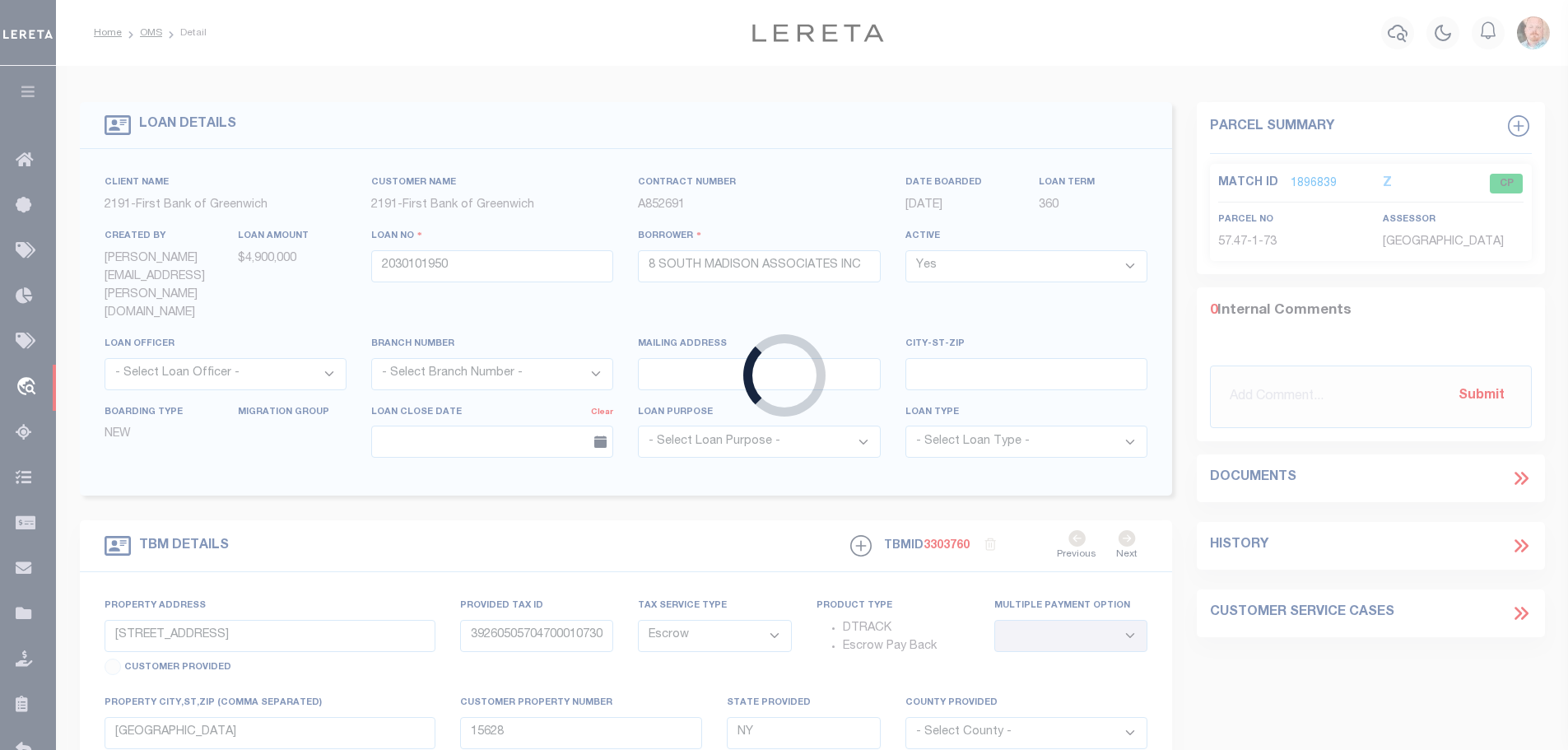
type input "10335447"
type input "Stage Street Properties, LLC"
select select "NonEscrow"
type input "130 Route 59"
type input "55.10-3-10-1, 10-2, 10-3, & 10-4"
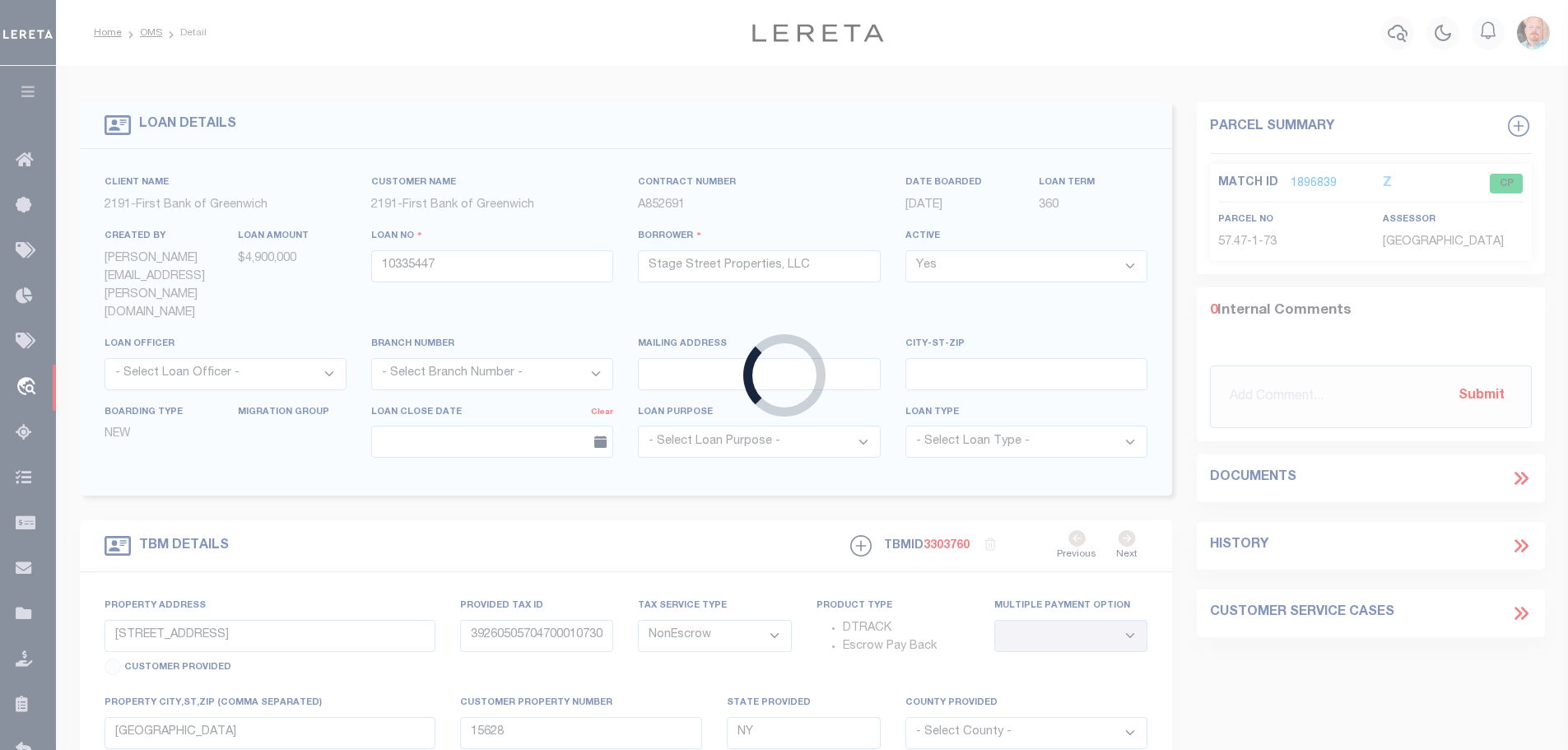
type input "Airmont NY 10901"
select select
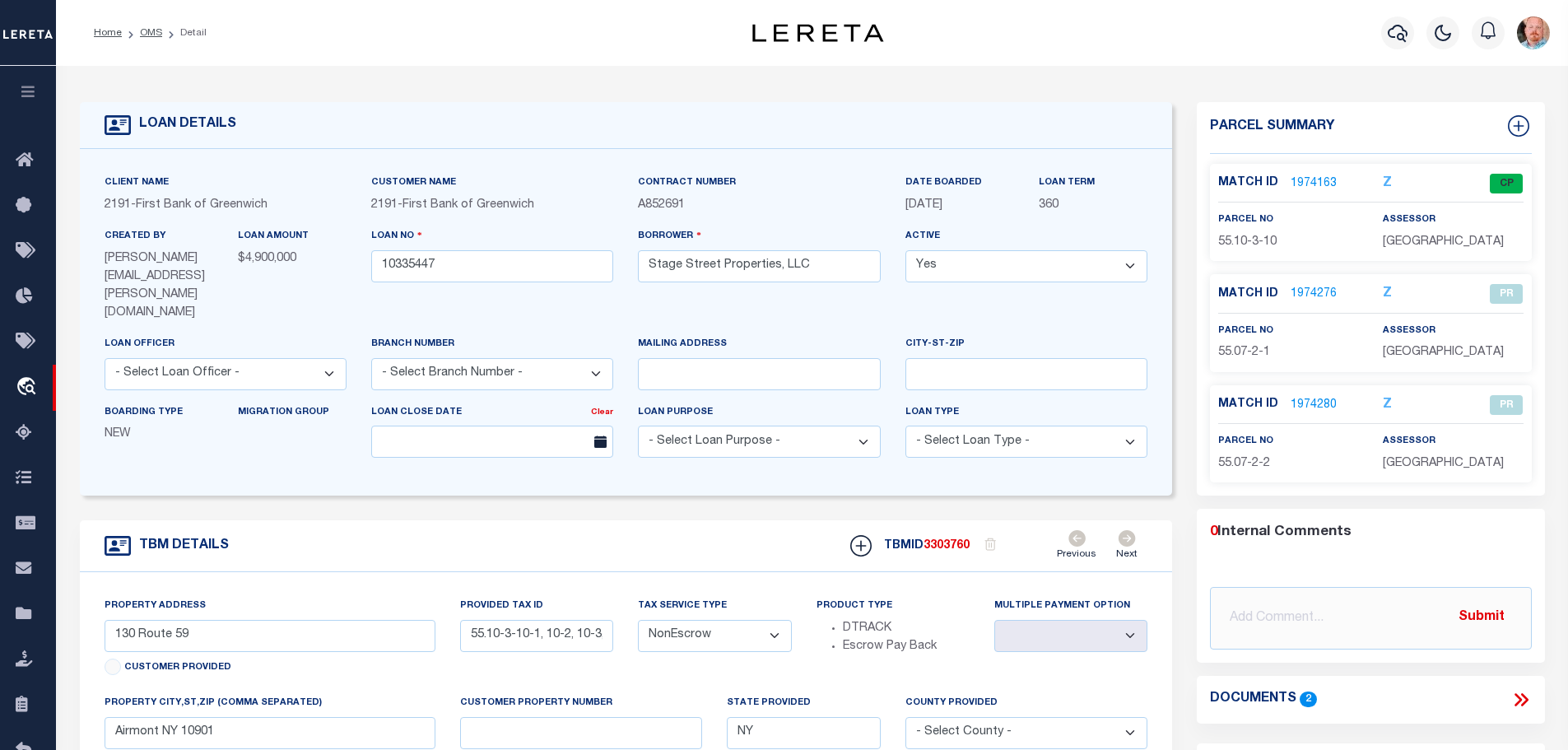
click at [1325, 180] on link "1974163" at bounding box center [1313, 184] width 46 height 17
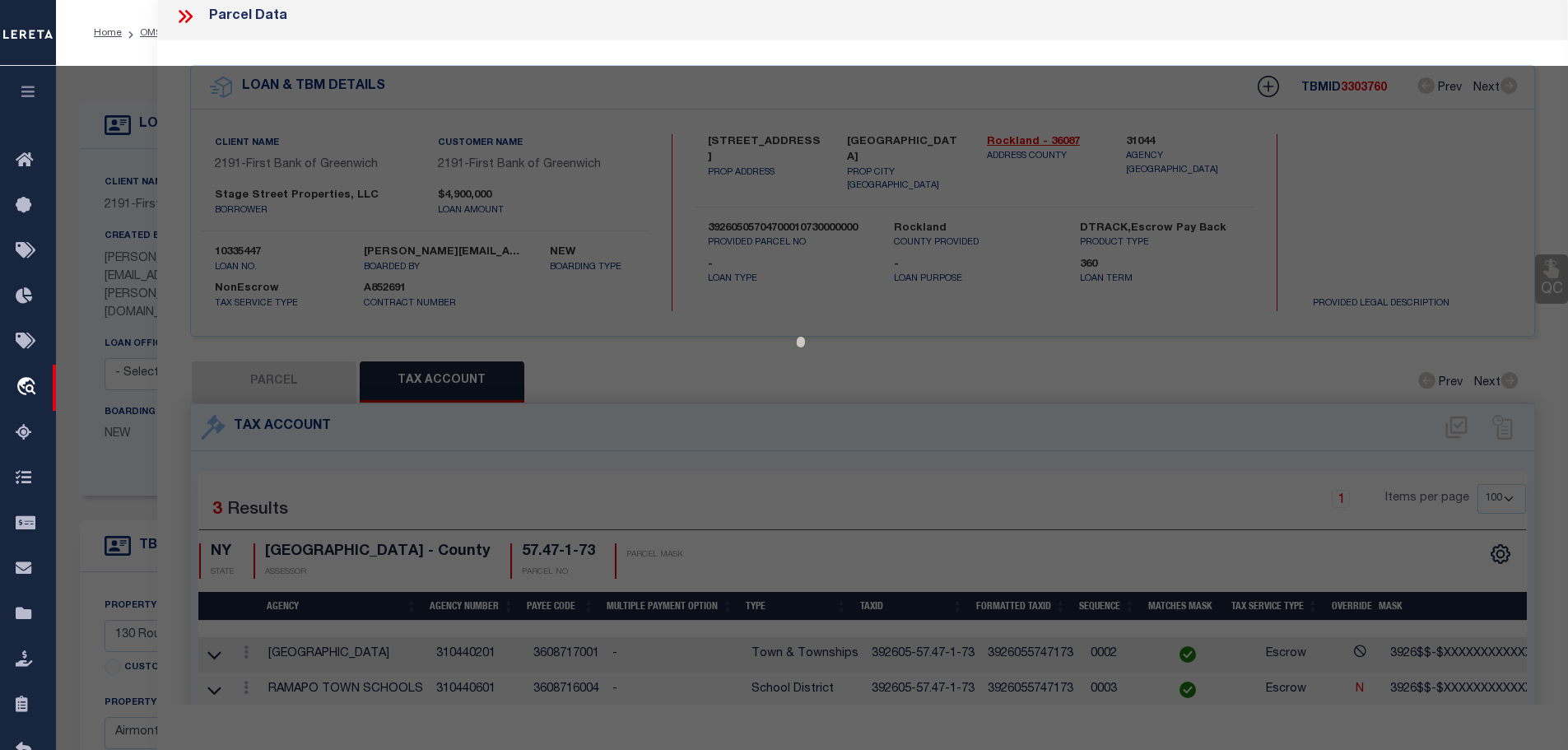
select select "AS"
checkbox input "false"
select select "CP"
type input "STAGE STREET PROPERTIES LLC"
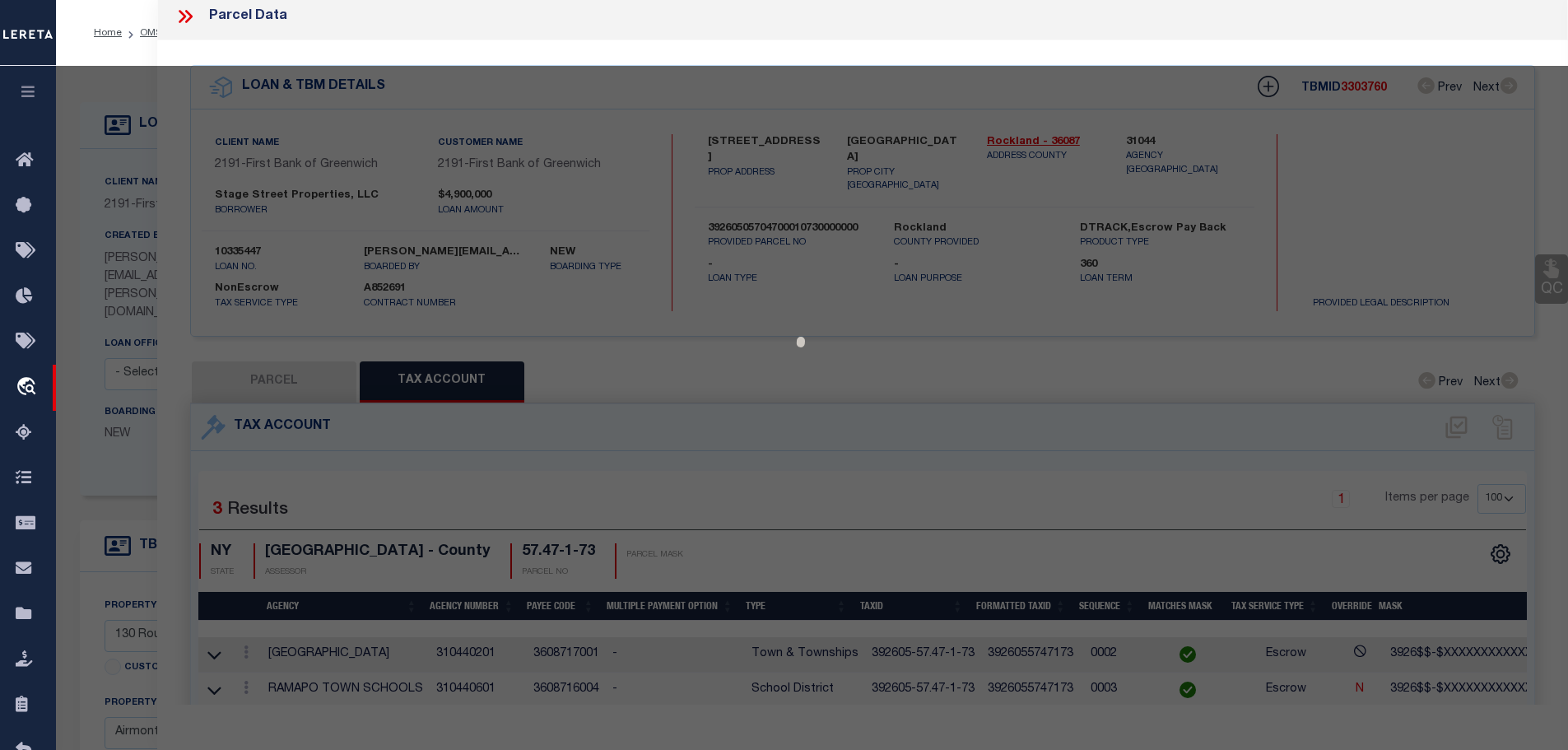
select select "AGW"
select select
type input "130 RT 59"
type input "Airmont NY 10901"
type textarea "Acreage = 2.3"
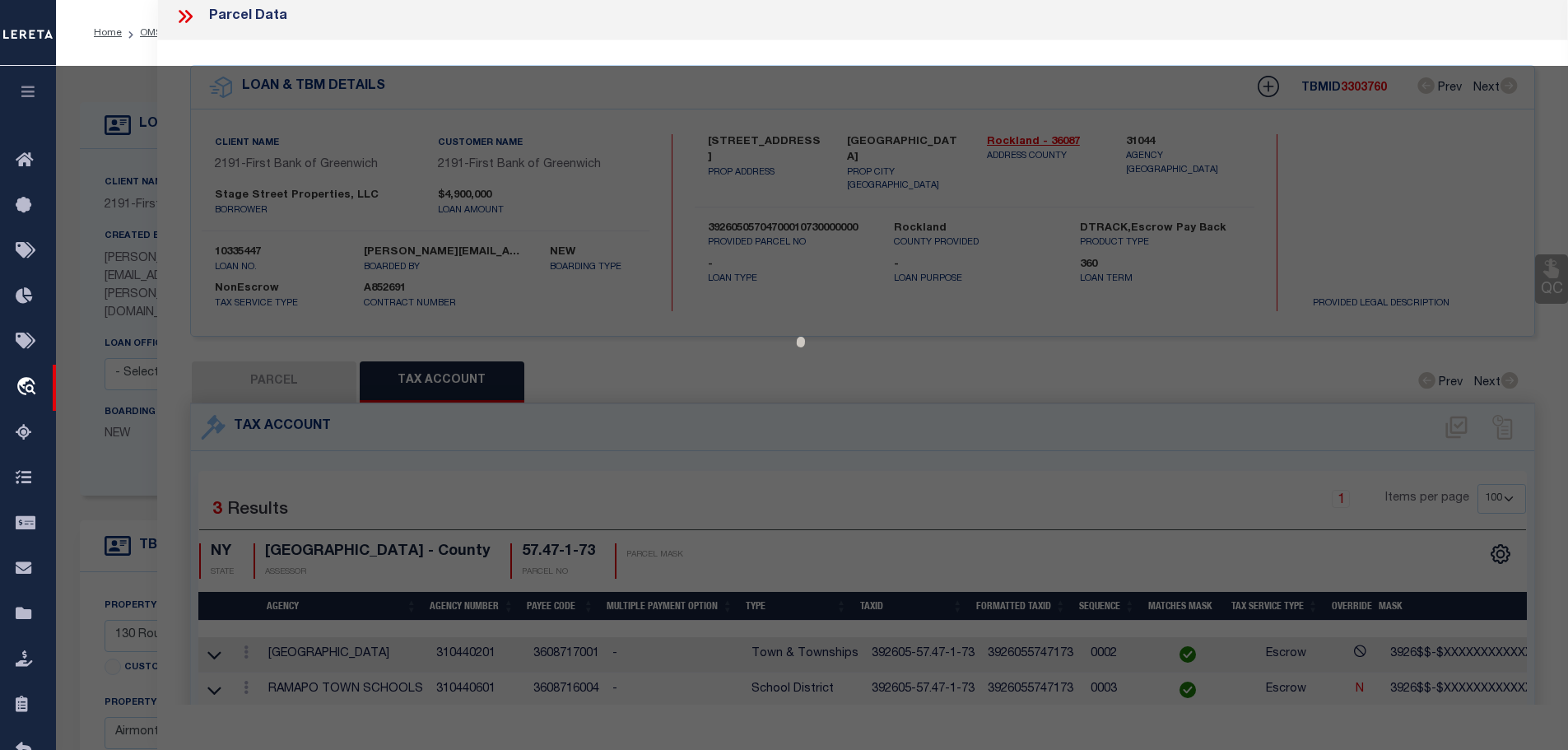
type textarea "MC reviewed on 4-23-25-Pending email from agency. MC Reviewed on 1-30-25 and is…"
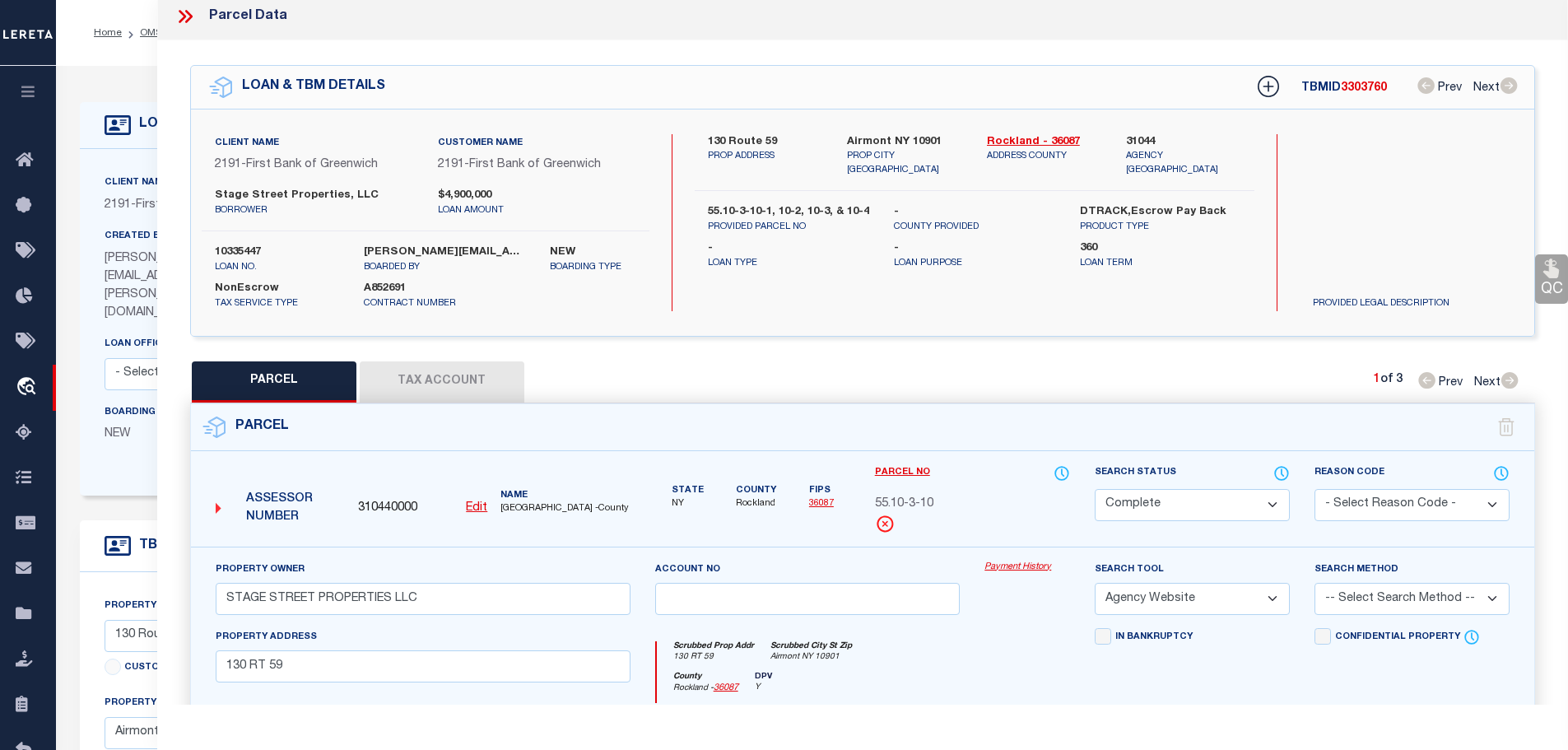
click at [425, 369] on button "Tax Account" at bounding box center [442, 381] width 165 height 41
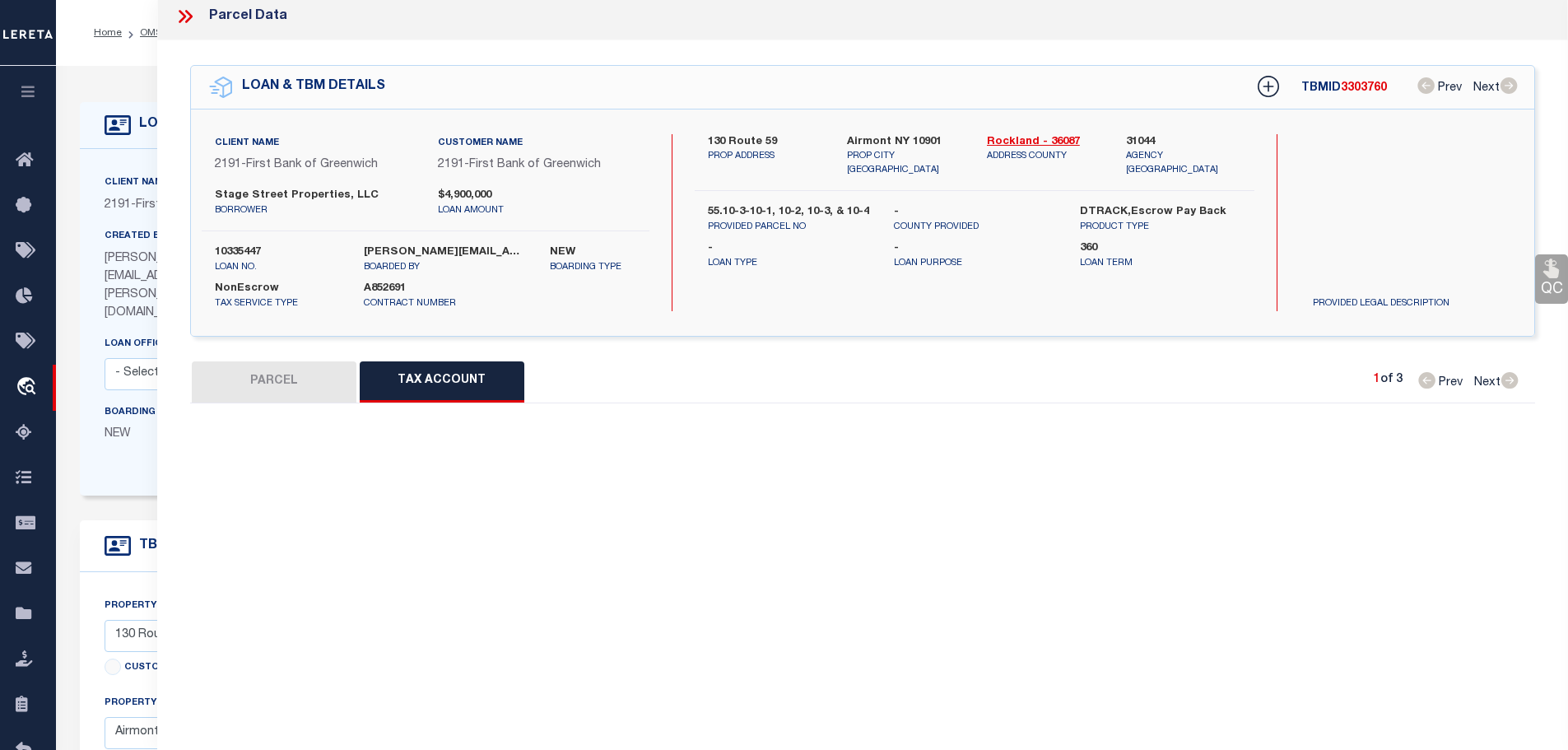
select select "100"
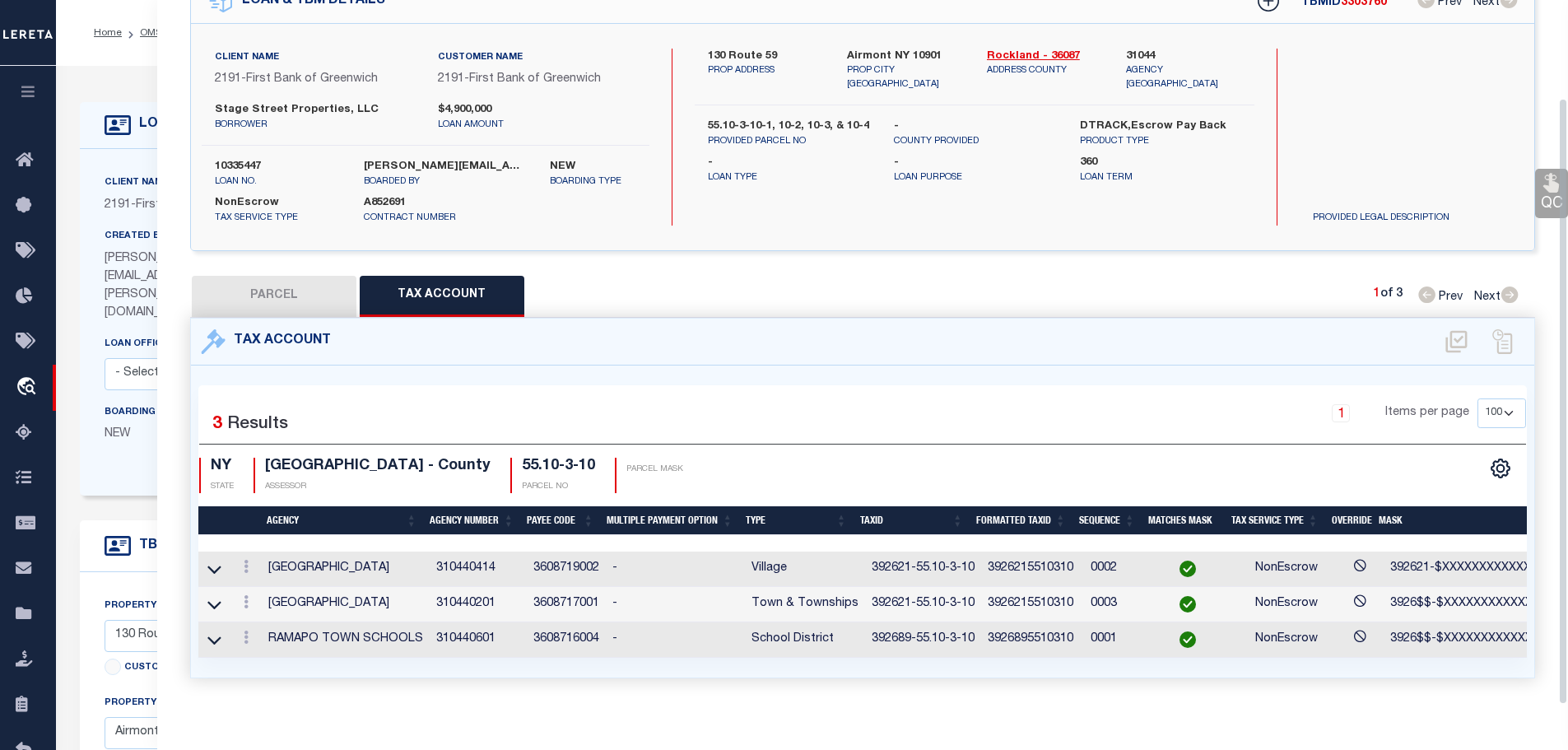
scroll to position [113, 0]
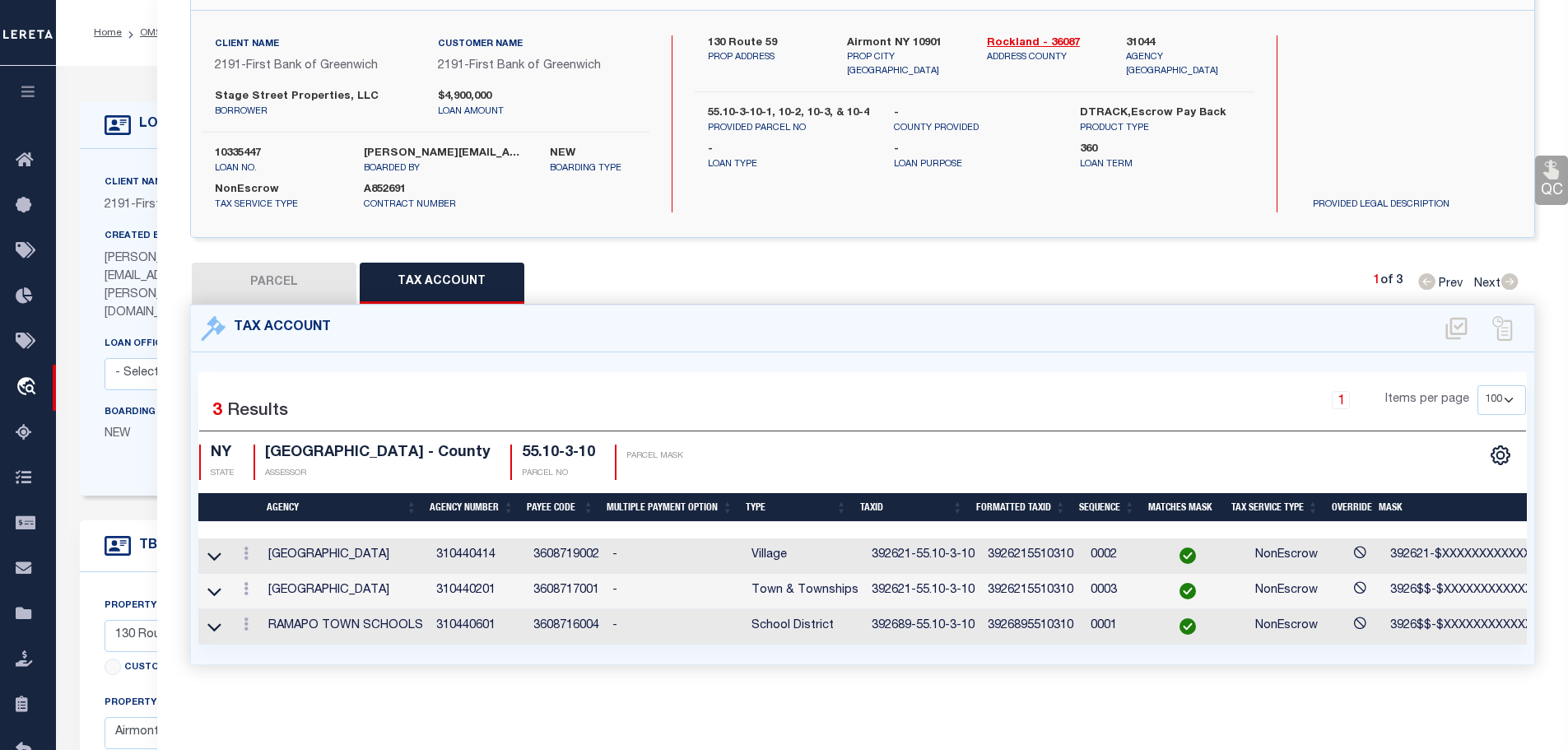
click at [866, 580] on td "392621-55.10-3-10" at bounding box center [923, 591] width 116 height 35
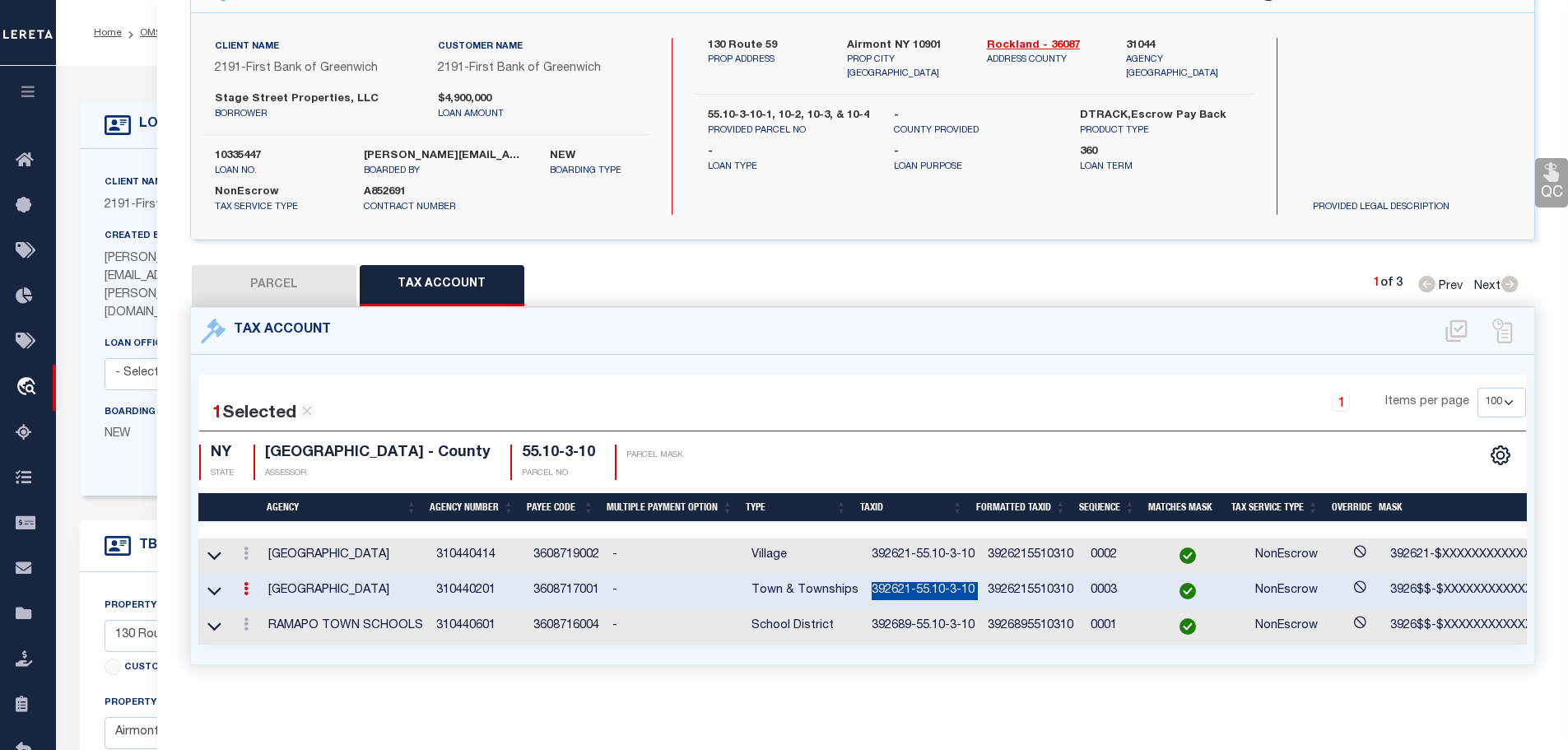
copy td "392621-55.10-3-10"
click at [247, 617] on icon at bounding box center [246, 624] width 5 height 13
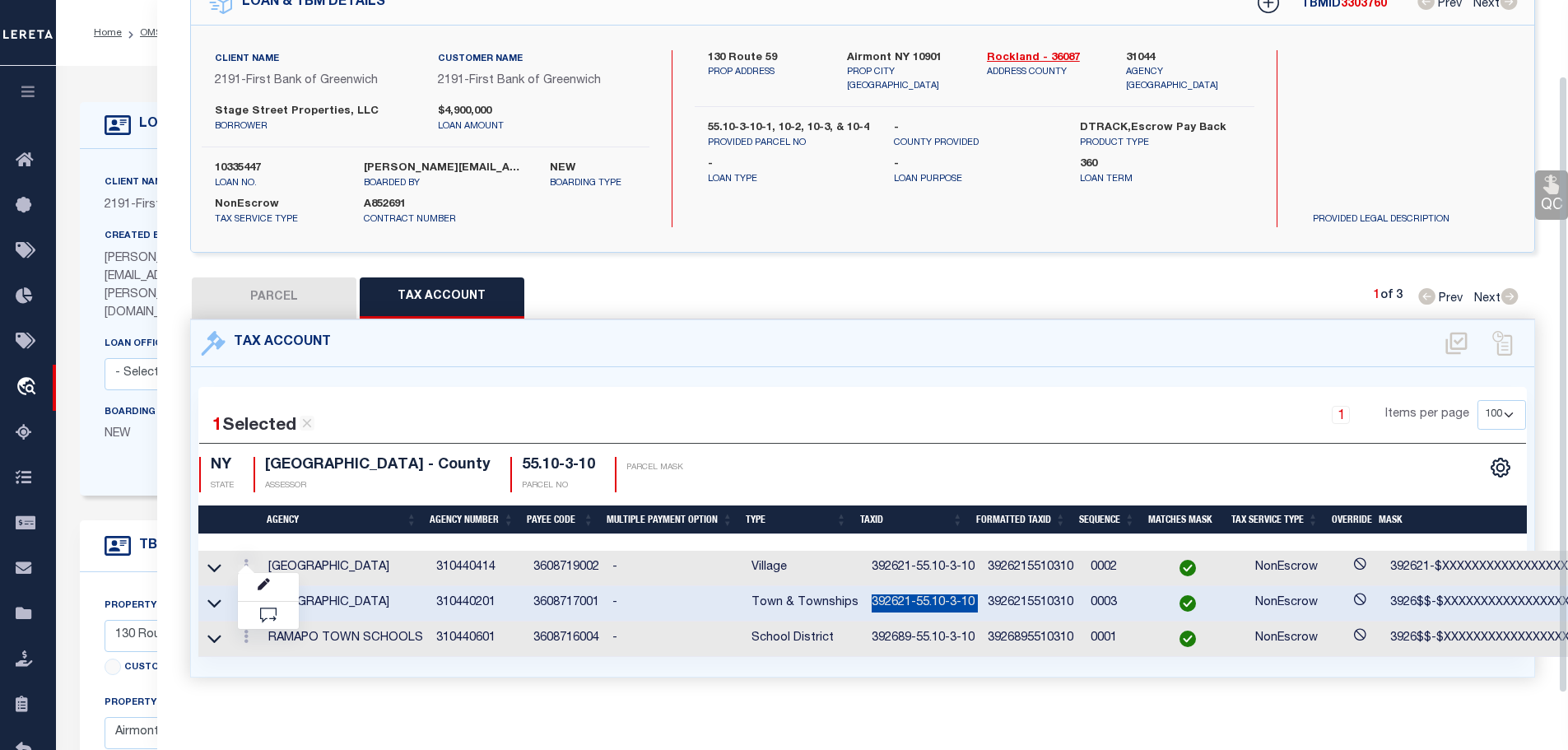
scroll to position [86, 0]
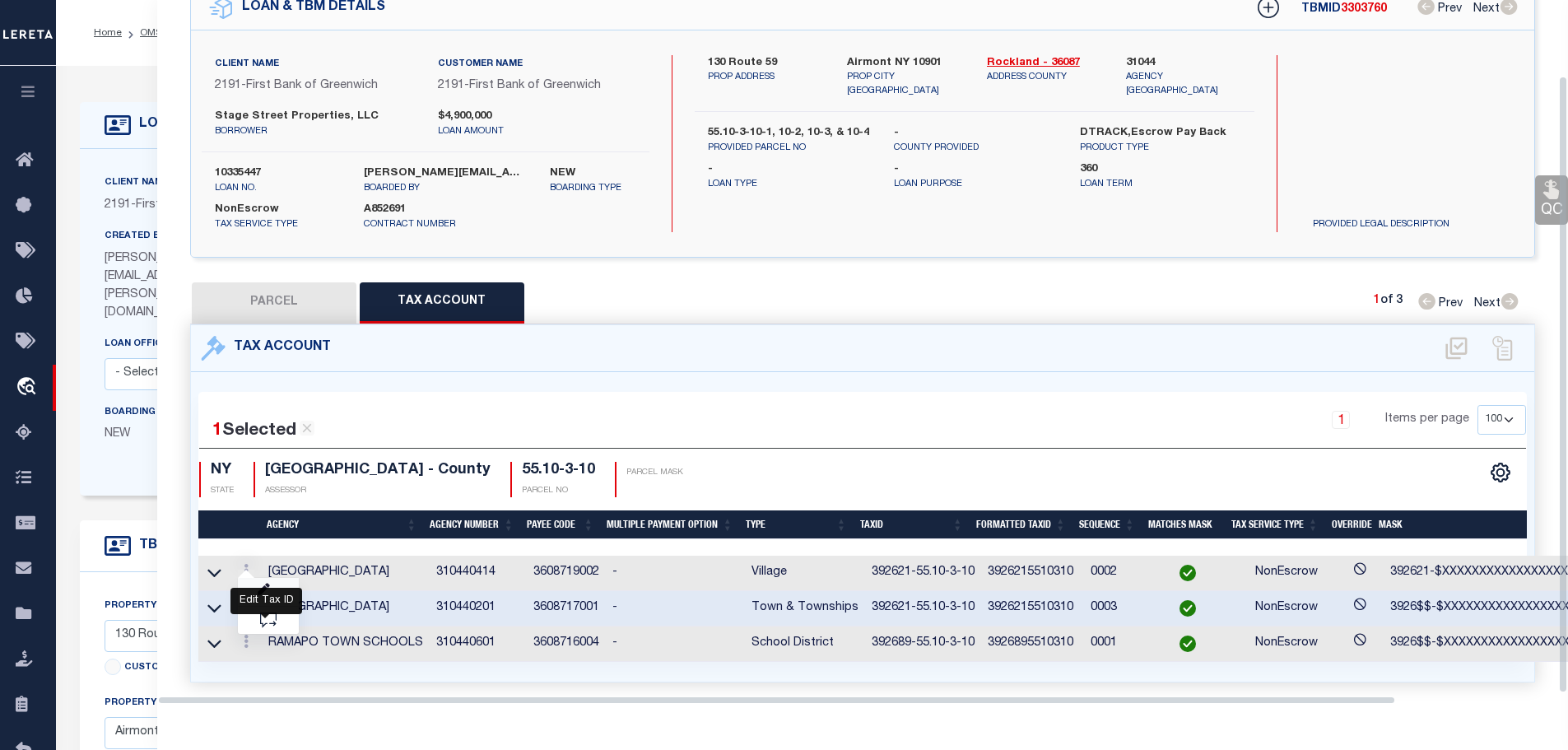
click at [266, 586] on icon "" at bounding box center [264, 590] width 13 height 13
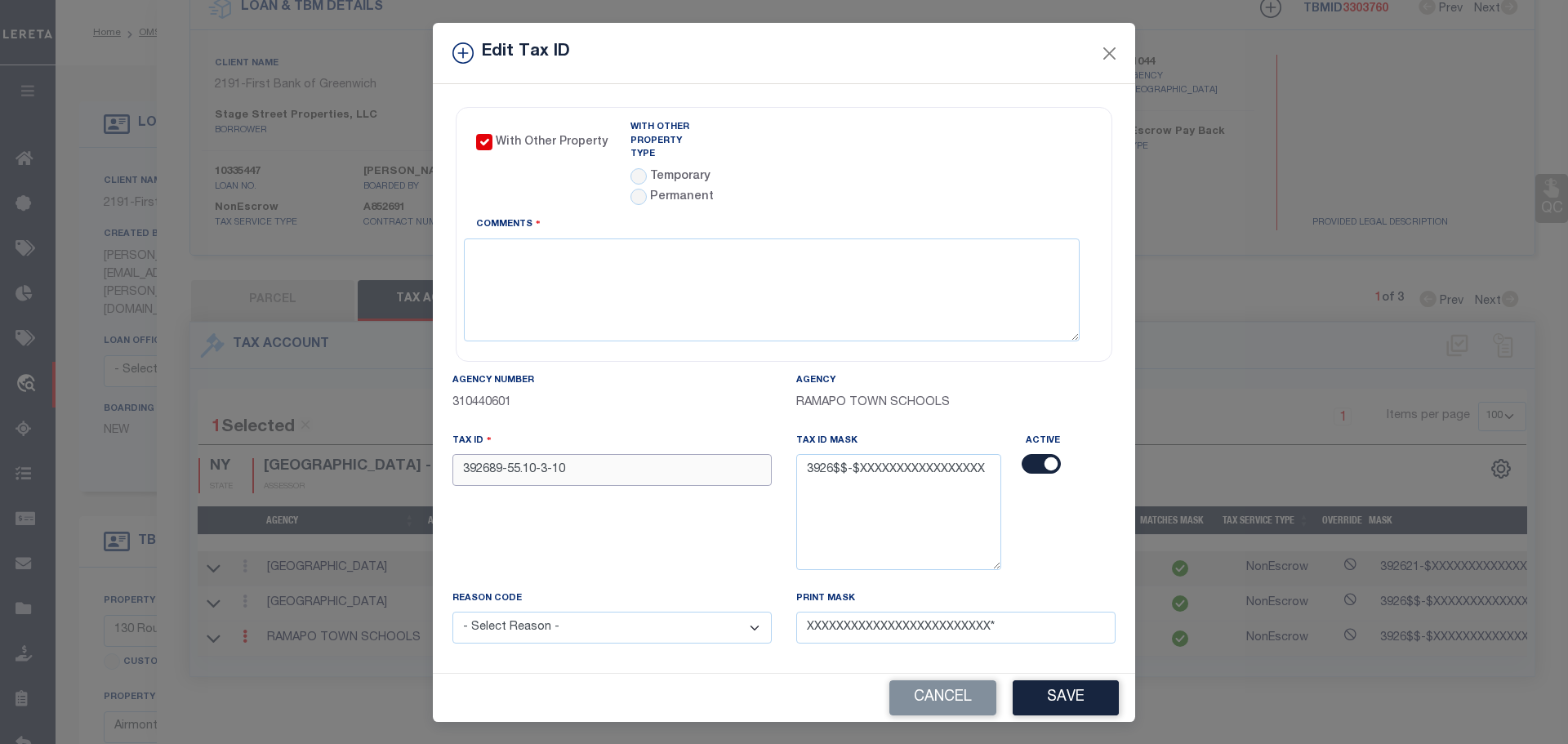
click at [621, 461] on input "392689-55.10-3-10" at bounding box center [613, 469] width 319 height 32
paste input "21-55.10-3-10"
type input "392621-55.10-3-10"
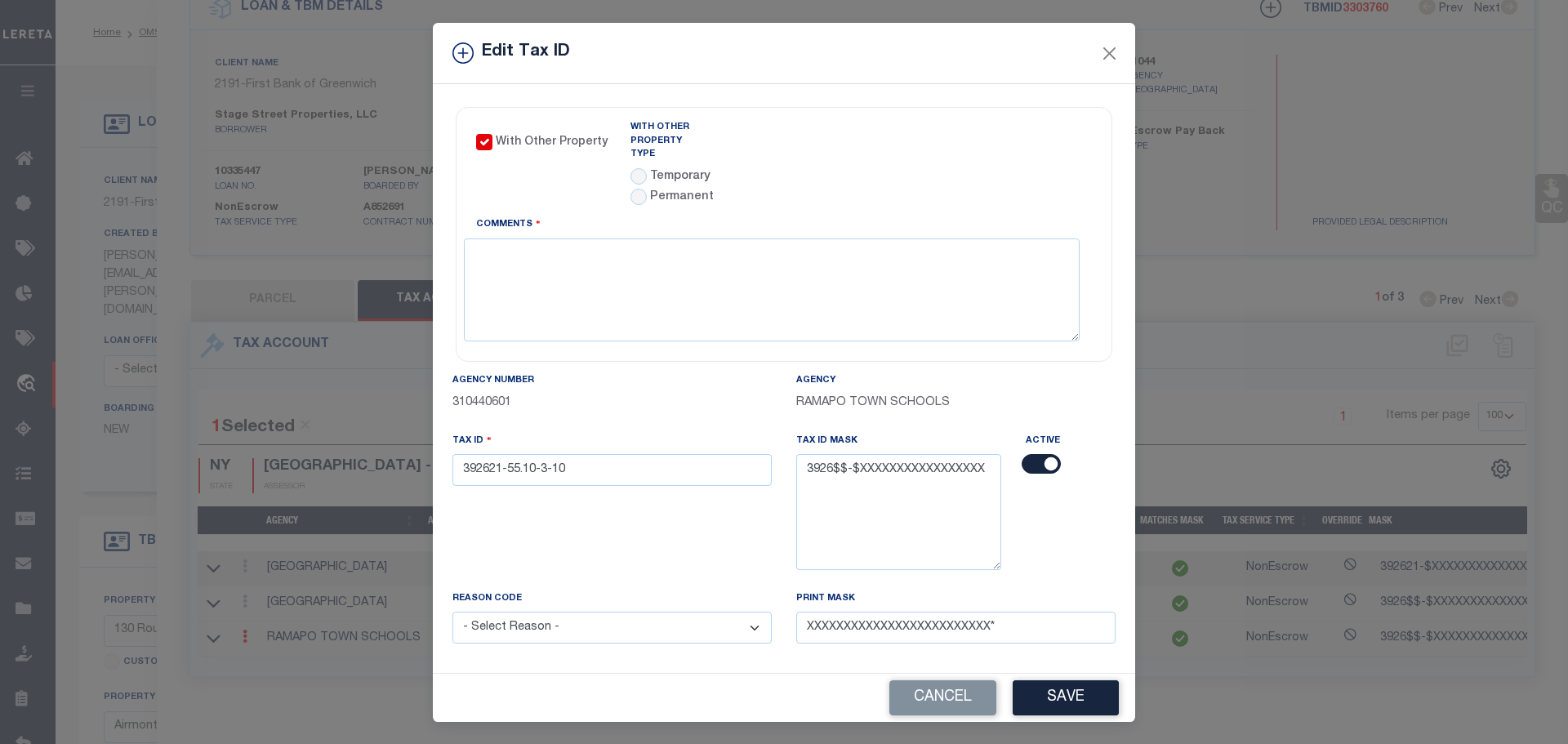
click at [572, 624] on select "- Select Reason - 099 - Other (Provide additional detail) ACT - Agency Changed …" at bounding box center [613, 627] width 319 height 32
select select "ACT"
click at [453, 611] on select "- Select Reason - 099 - Other (Provide additional detail) ACT - Agency Changed …" at bounding box center [613, 627] width 319 height 32
drag, startPoint x: 502, startPoint y: 456, endPoint x: 513, endPoint y: 458, distance: 11.2
click at [513, 458] on input "392621-55.10-3-10" at bounding box center [613, 469] width 319 height 32
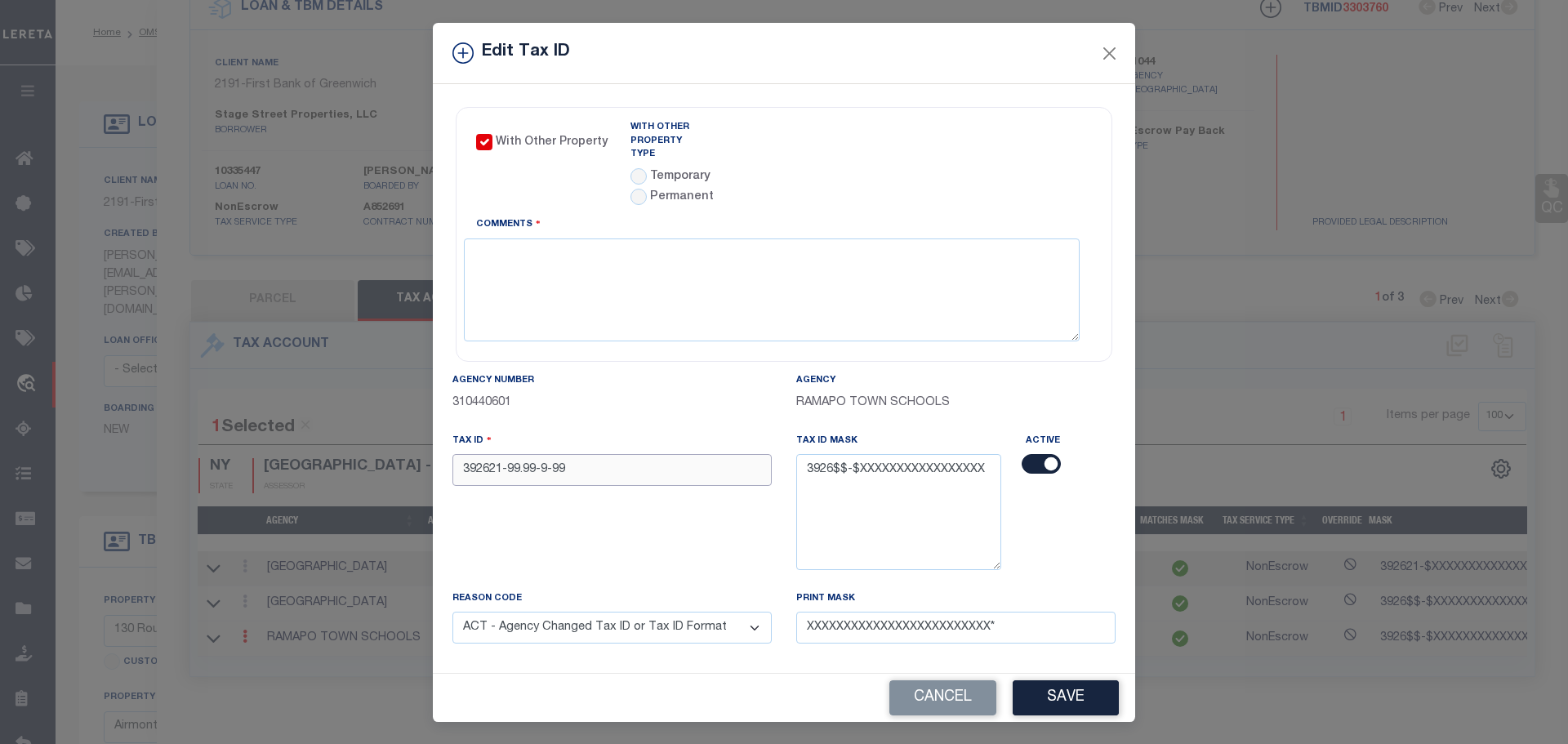
type input "392621-99.99-9-99"
click at [631, 168] on input "radio" at bounding box center [639, 176] width 16 height 16
radio input "true"
click at [1003, 120] on div "With Other Property Type Temporary Permanent Parent Parcel Type - Choose a Type…" at bounding box center [862, 165] width 487 height 102
click at [1003, 125] on link "Agency Calendar" at bounding box center [1045, 131] width 94 height 21
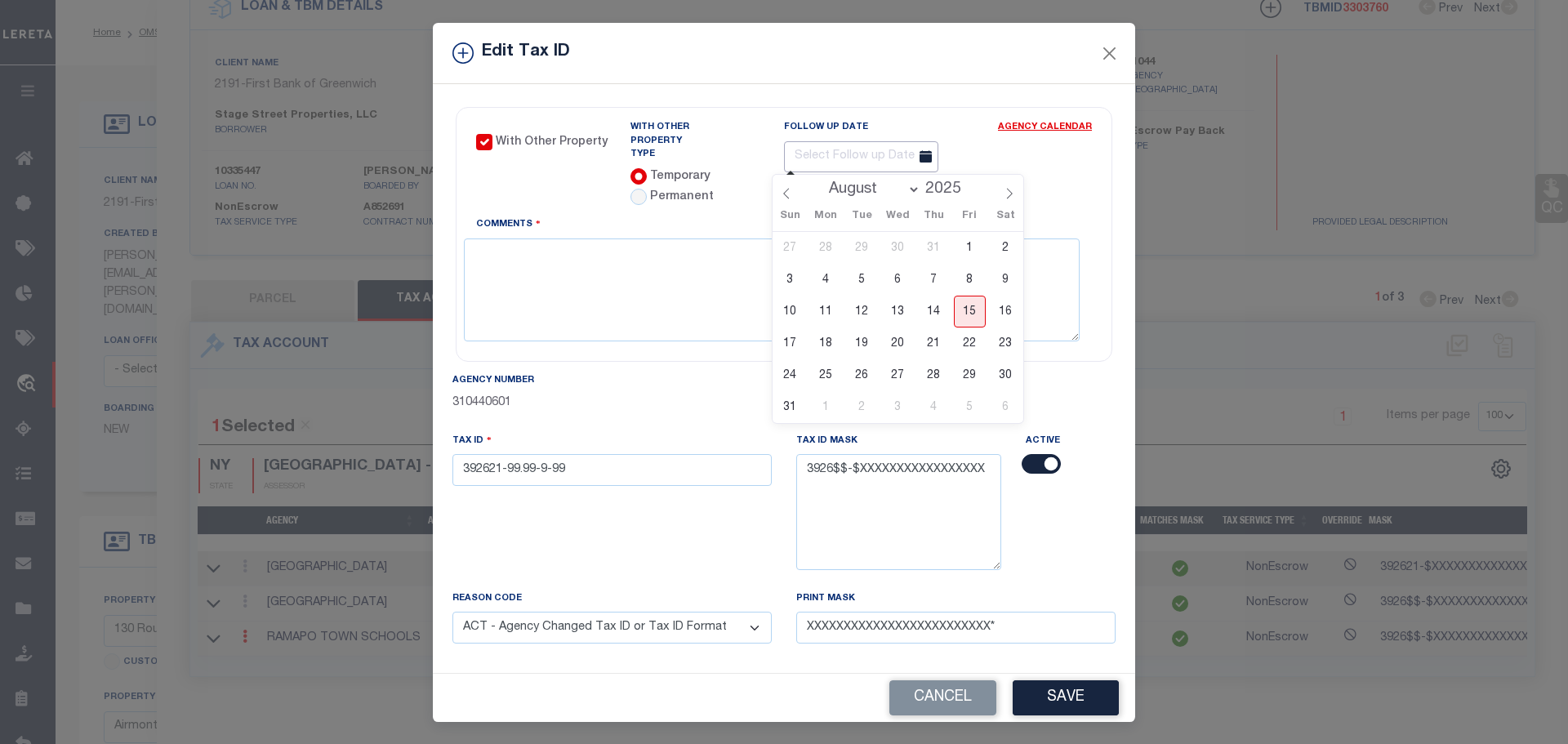
click at [813, 150] on input "text" at bounding box center [861, 157] width 154 height 32
click at [966, 185] on span at bounding box center [968, 185] width 12 height 9
type input "2026"
click at [911, 190] on select "January February March April May June July August September October November De…" at bounding box center [872, 189] width 99 height 16
select select "3"
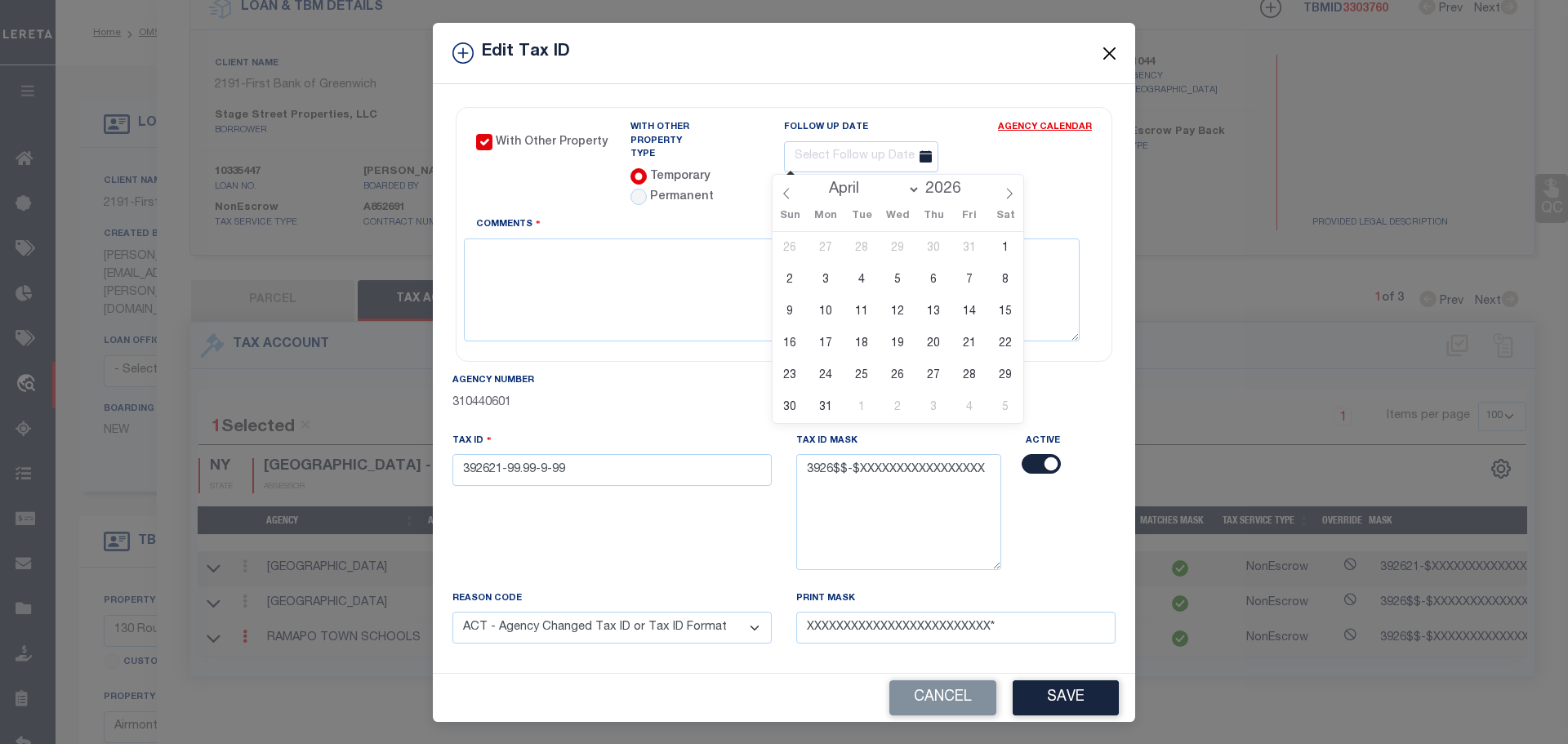
click at [823, 181] on select "January February March April May June July August September October November De…" at bounding box center [872, 189] width 99 height 16
click at [897, 345] on span "22" at bounding box center [898, 343] width 32 height 32
type input "04/22/2026"
click at [1068, 708] on button "Save" at bounding box center [1065, 697] width 106 height 35
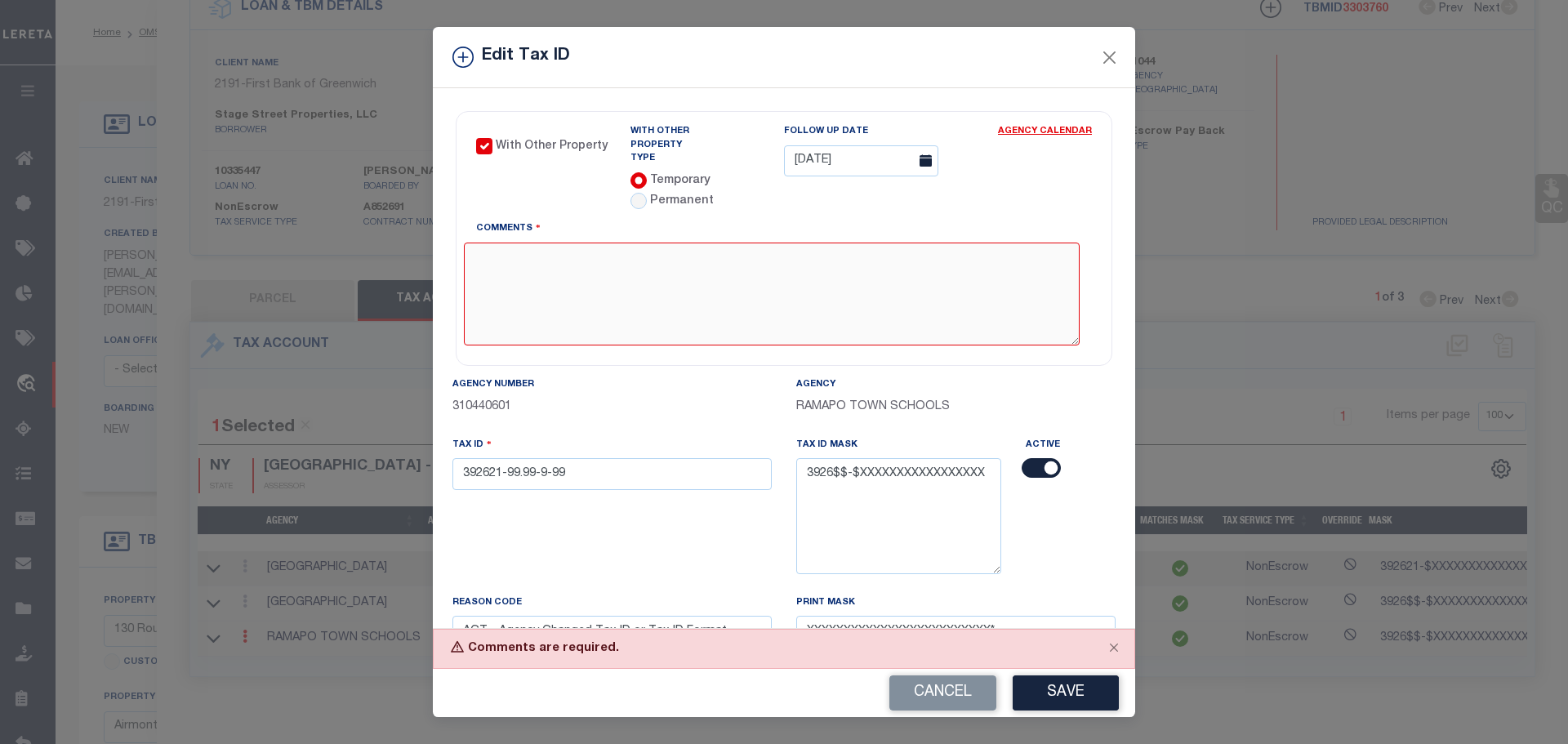
click at [474, 258] on textarea "Comments" at bounding box center [771, 294] width 616 height 103
type textarea "WOP"
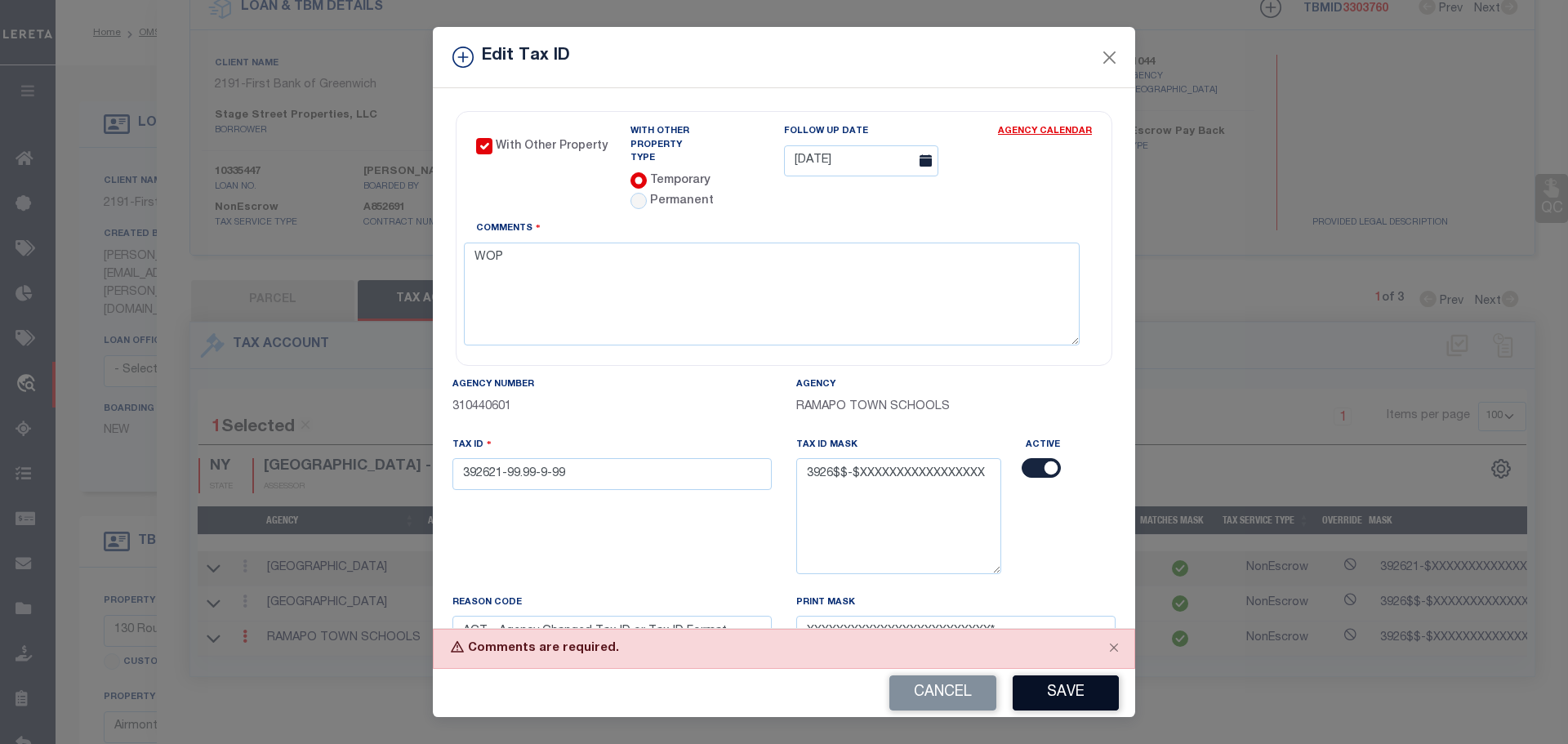
click at [1050, 693] on button "Save" at bounding box center [1065, 693] width 106 height 35
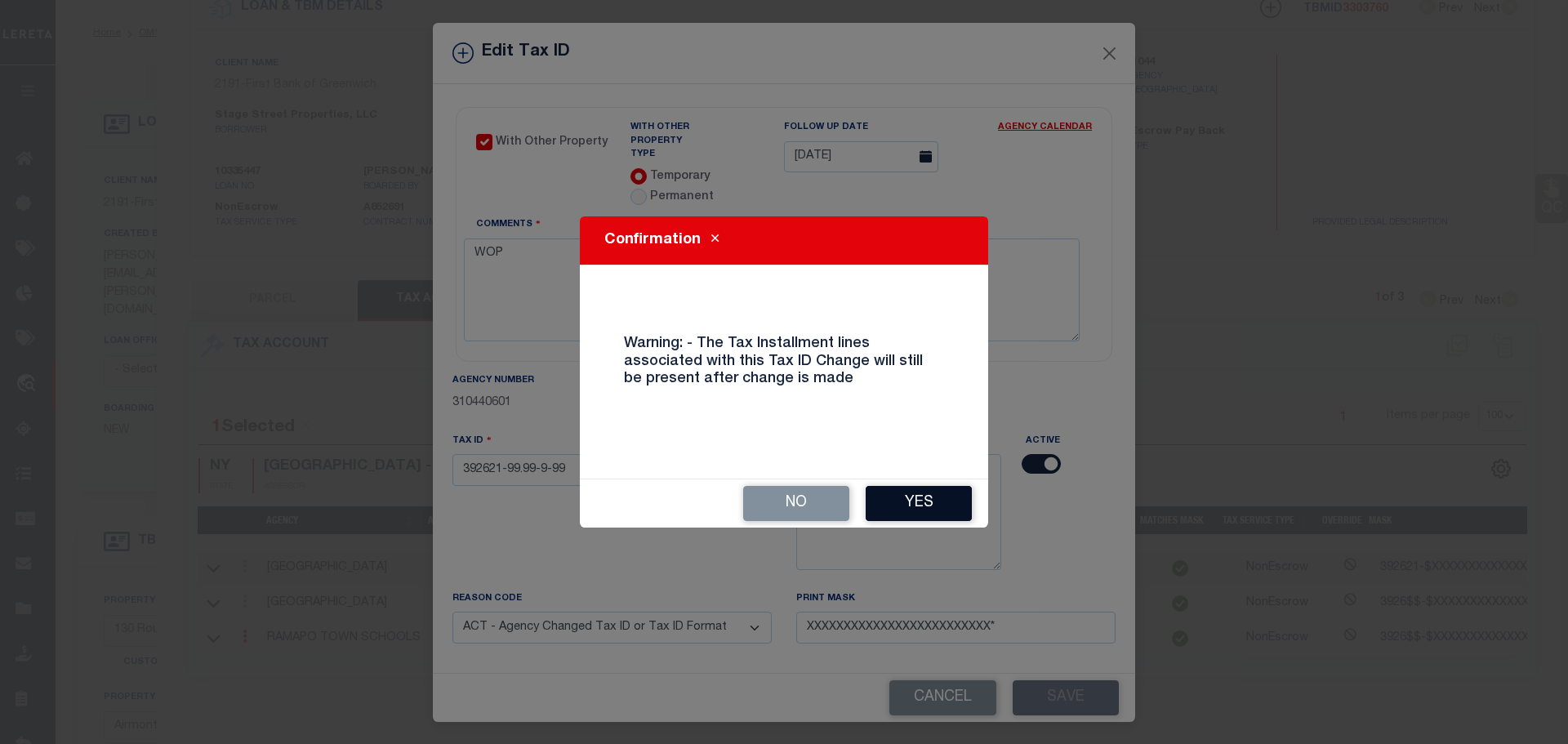
click at [920, 505] on button "Yes" at bounding box center [919, 503] width 106 height 35
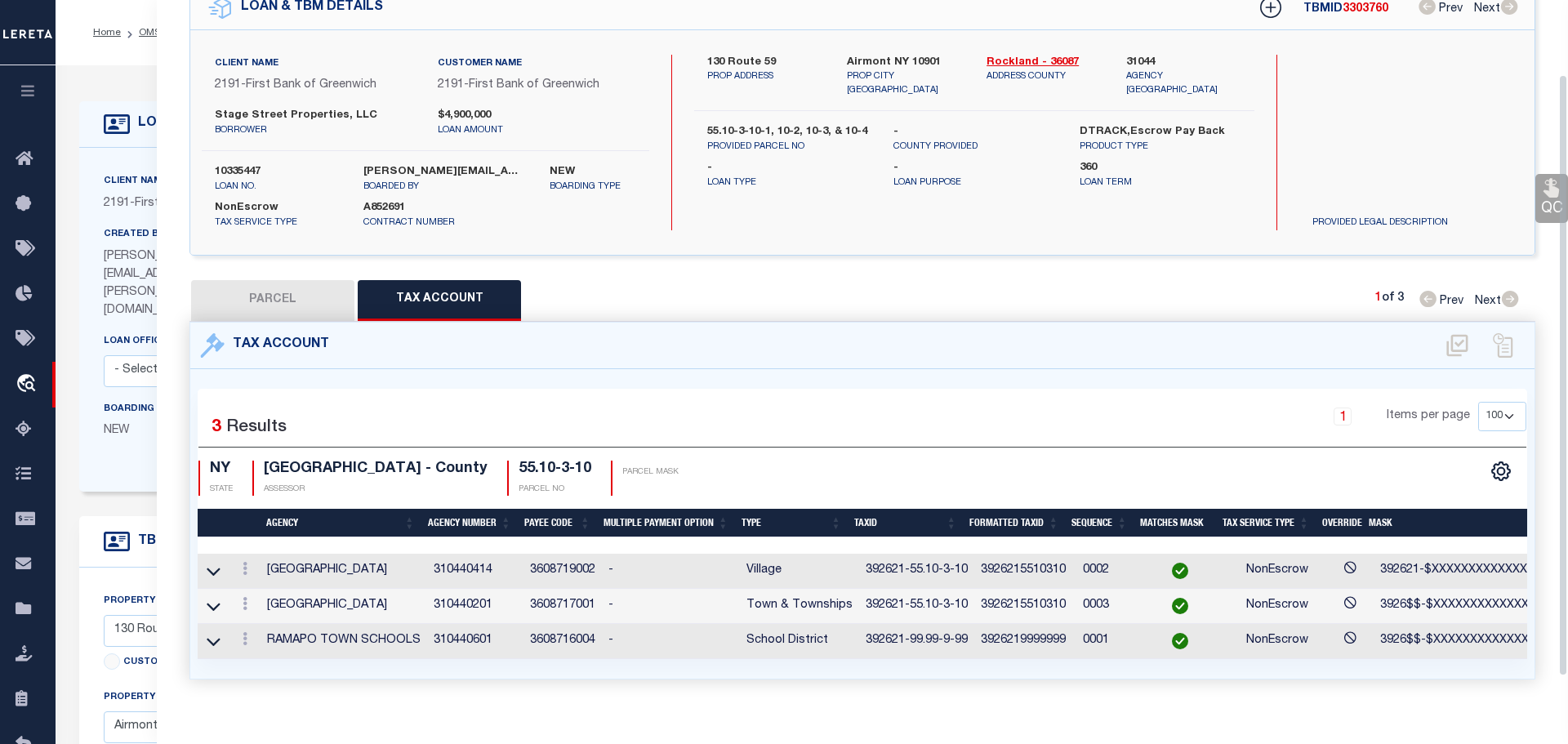
select select
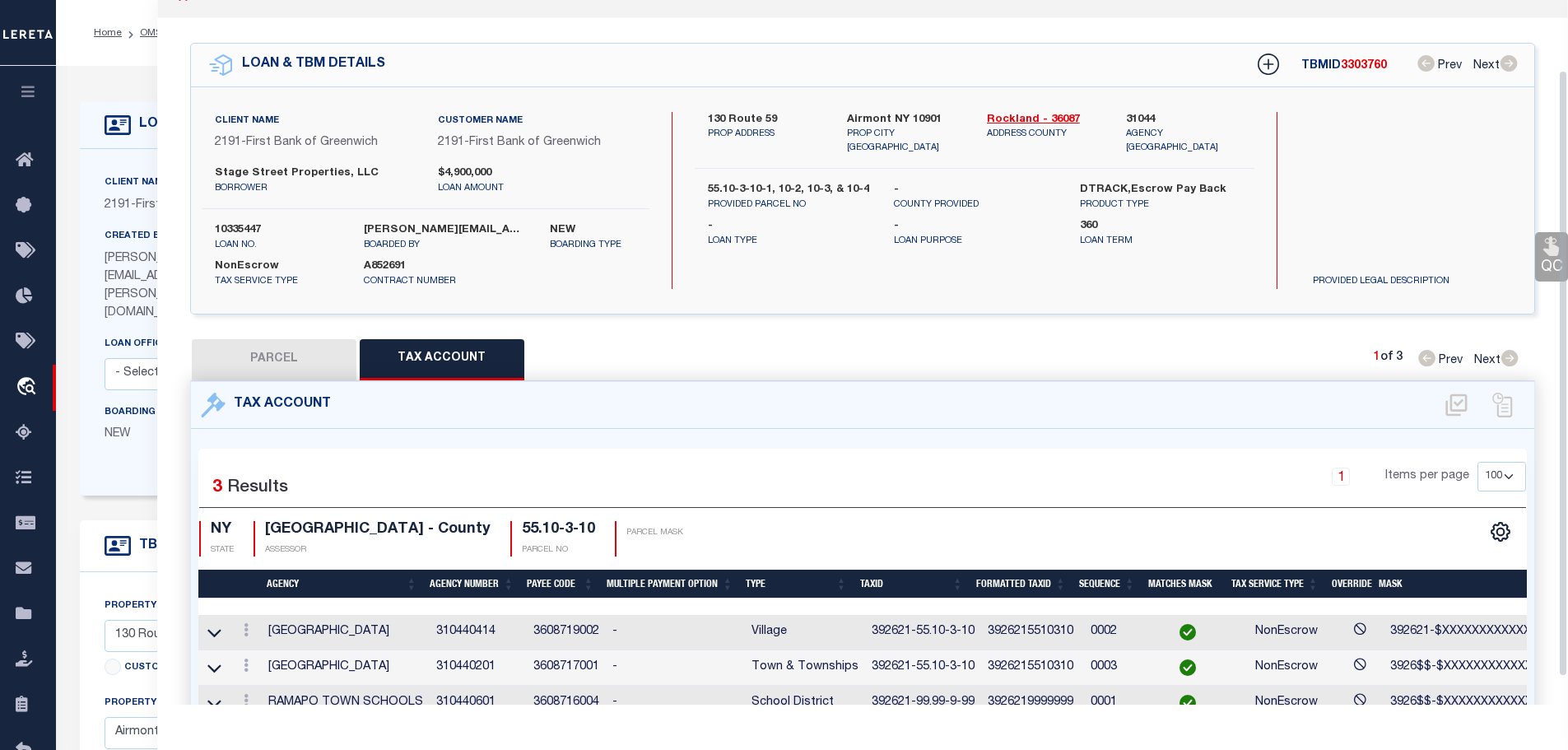
scroll to position [0, 0]
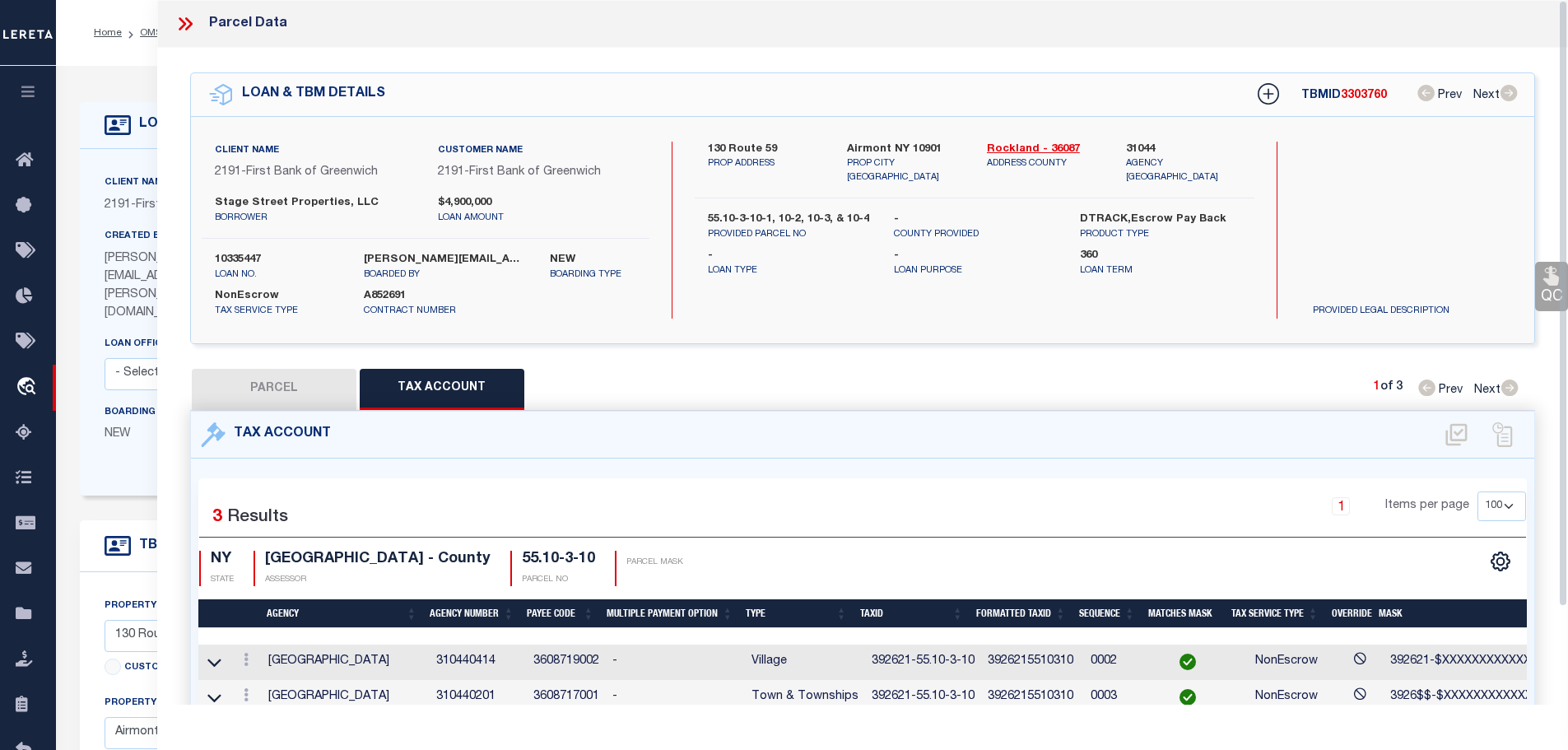
drag, startPoint x: 184, startPoint y: 19, endPoint x: 161, endPoint y: 18, distance: 23.0
click at [185, 20] on icon at bounding box center [186, 24] width 22 height 22
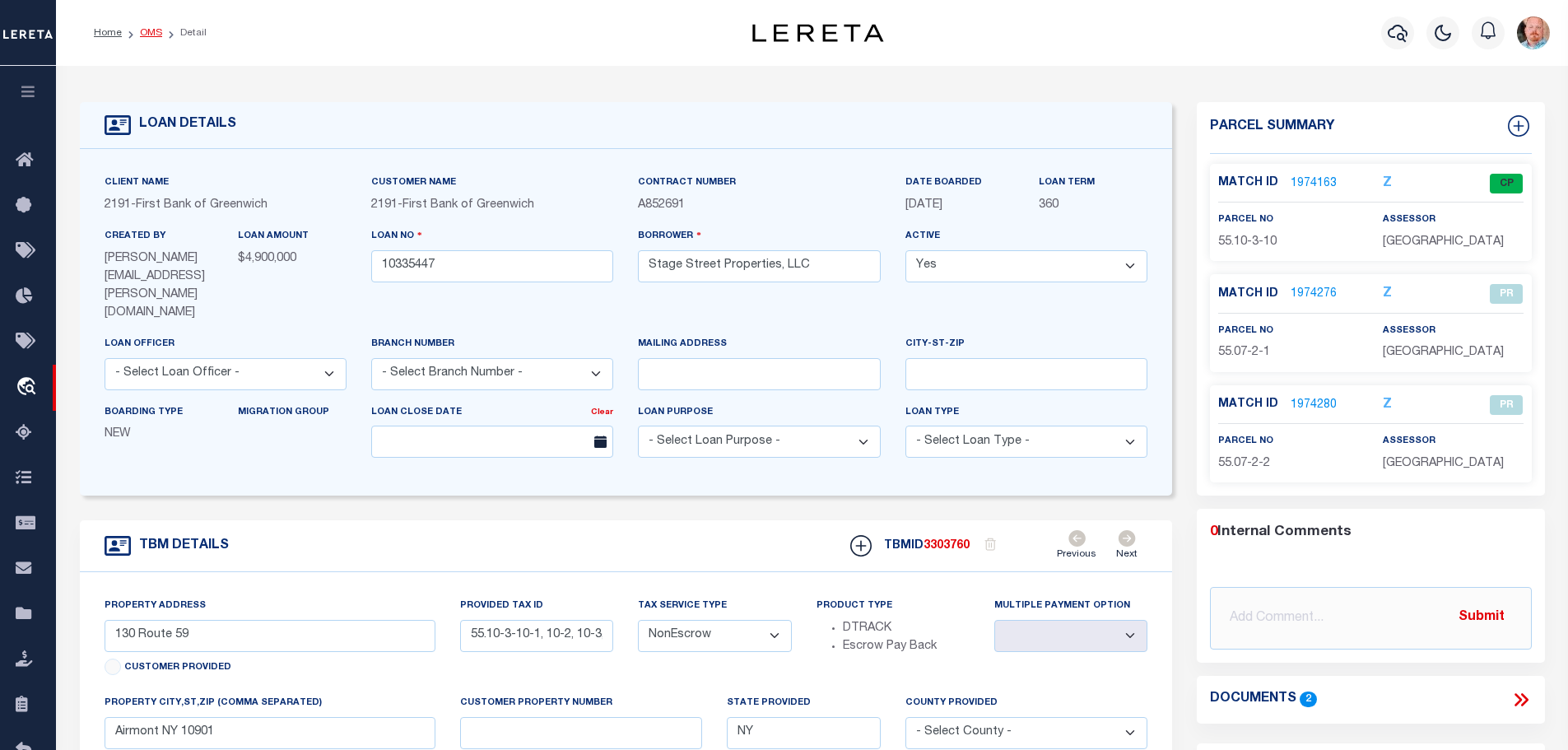
click at [153, 28] on link "OMS" at bounding box center [151, 33] width 22 height 10
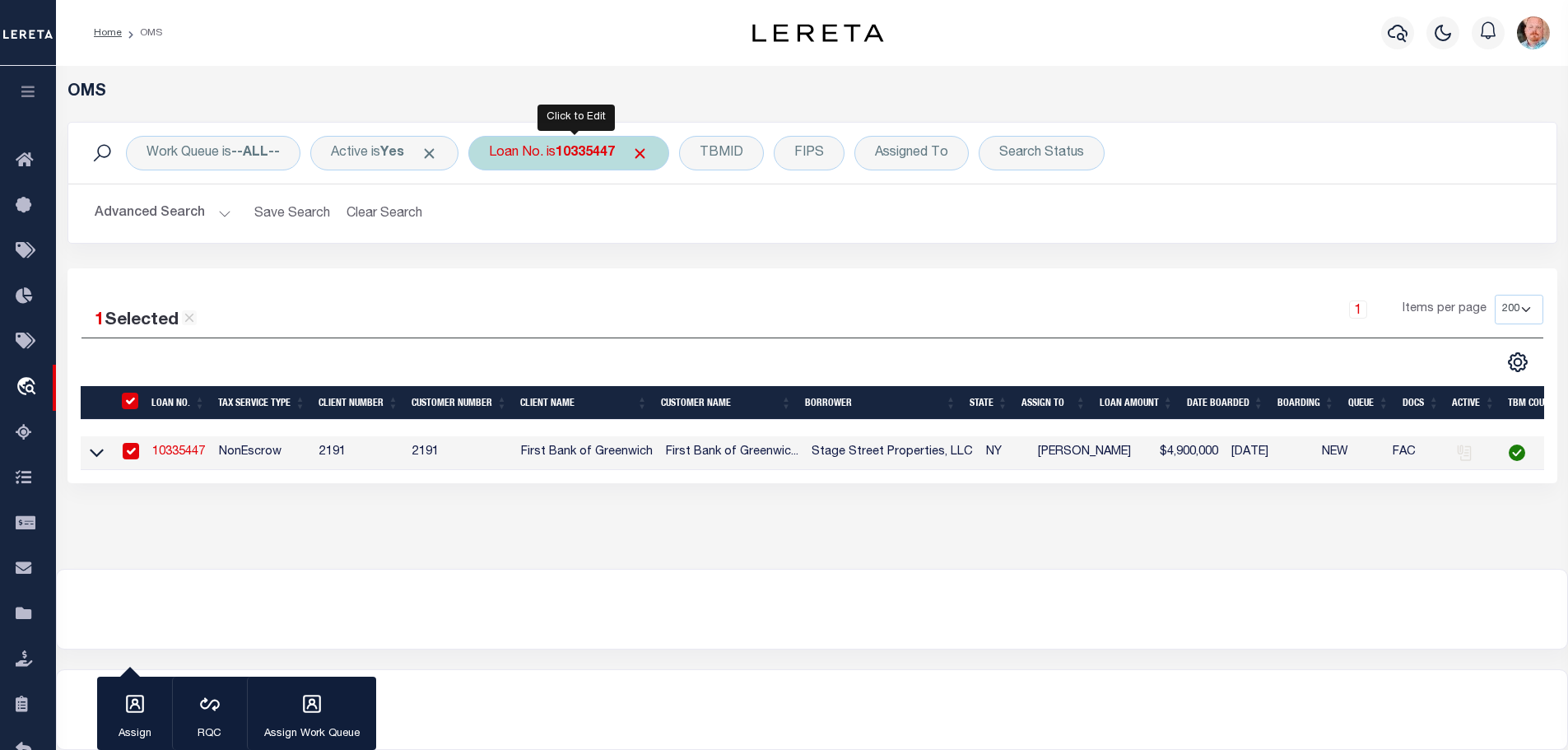
click at [595, 148] on b "10335447" at bounding box center [585, 153] width 59 height 13
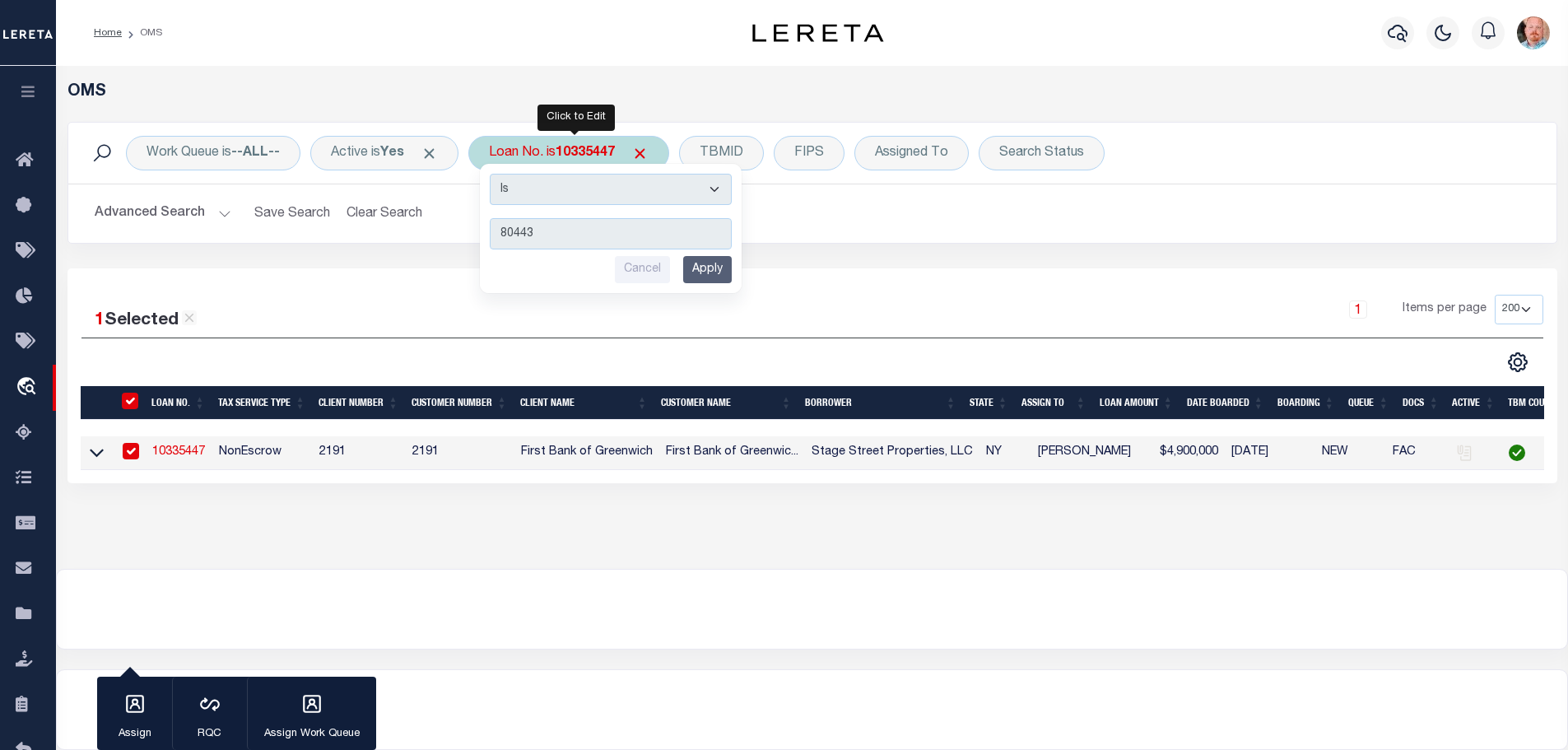
type input "80443"
click at [699, 267] on input "Apply" at bounding box center [707, 270] width 48 height 27
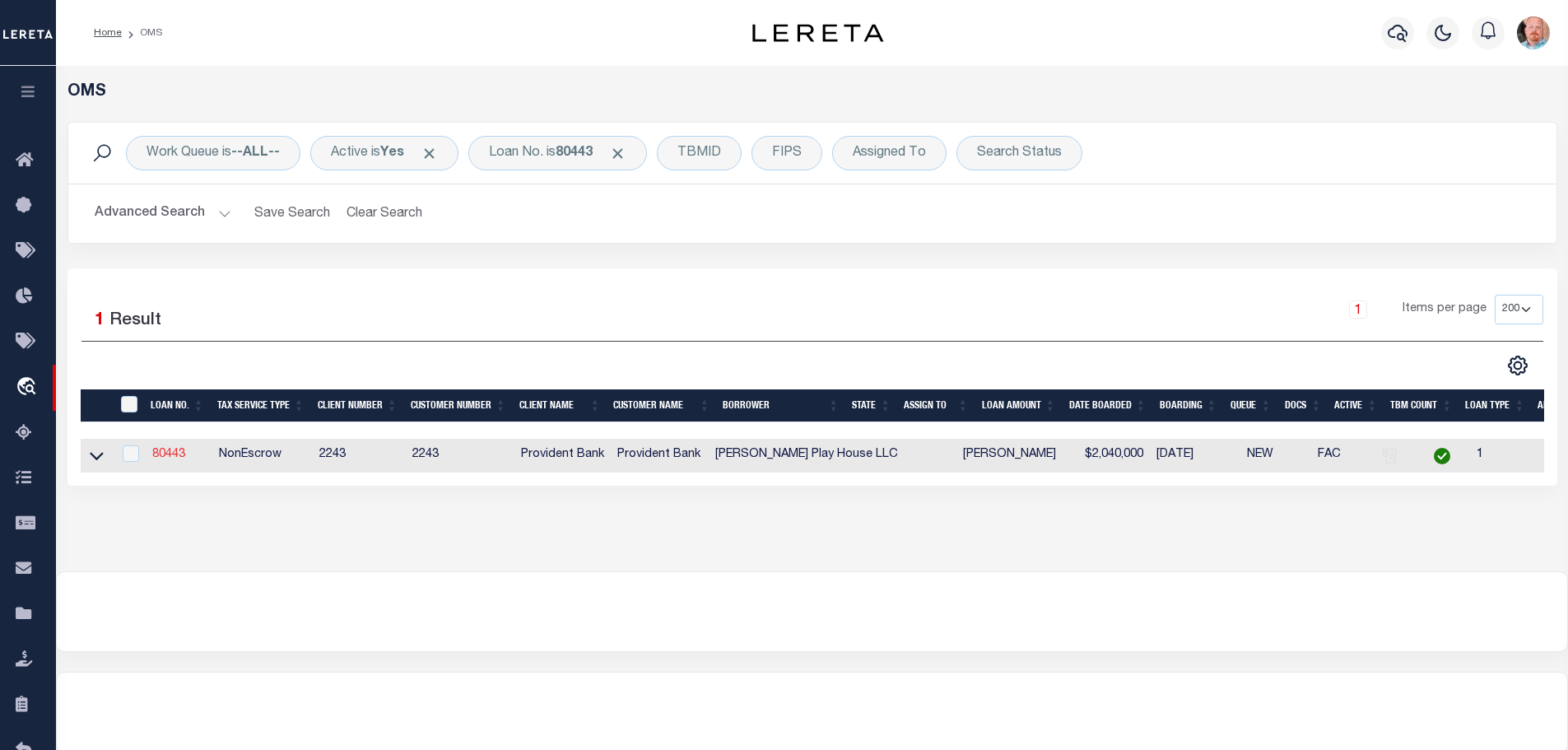
click at [176, 448] on link "80443" at bounding box center [168, 454] width 33 height 12
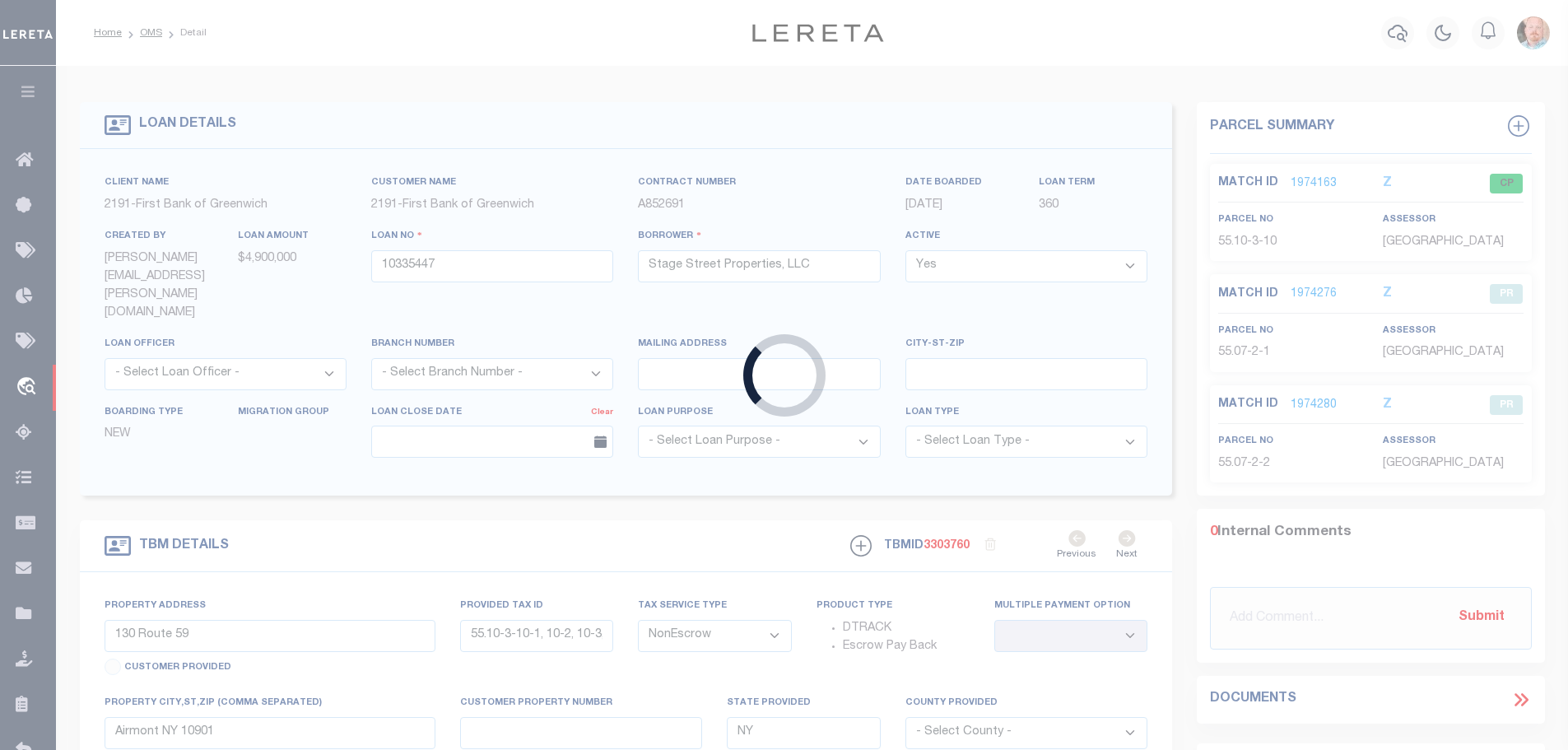
type input "80443"
type input "Hines Play House LLC"
select select
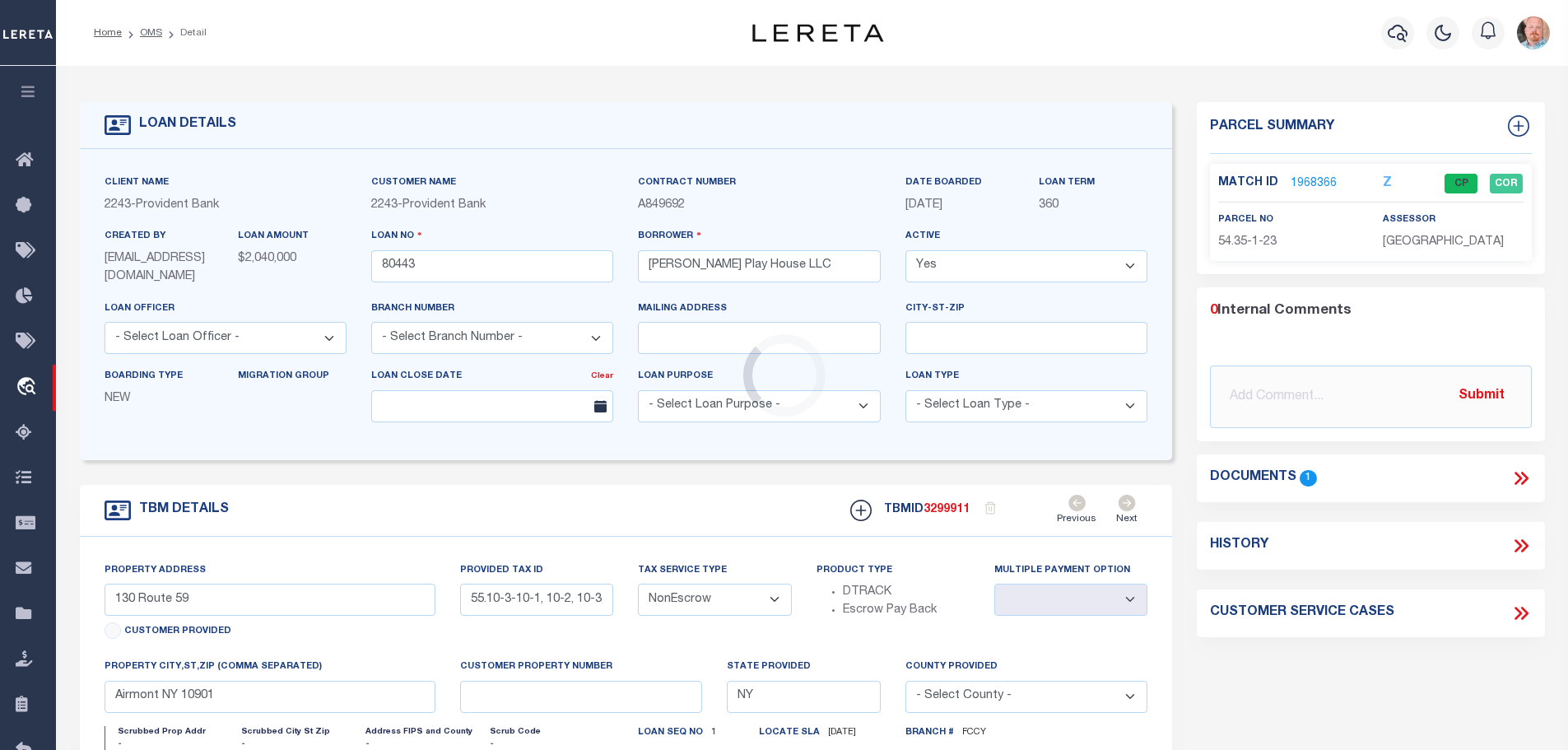
select select "14665"
select select "8052"
type input "BLOCK 1 SECTION 54.35 LOT 23"
select select
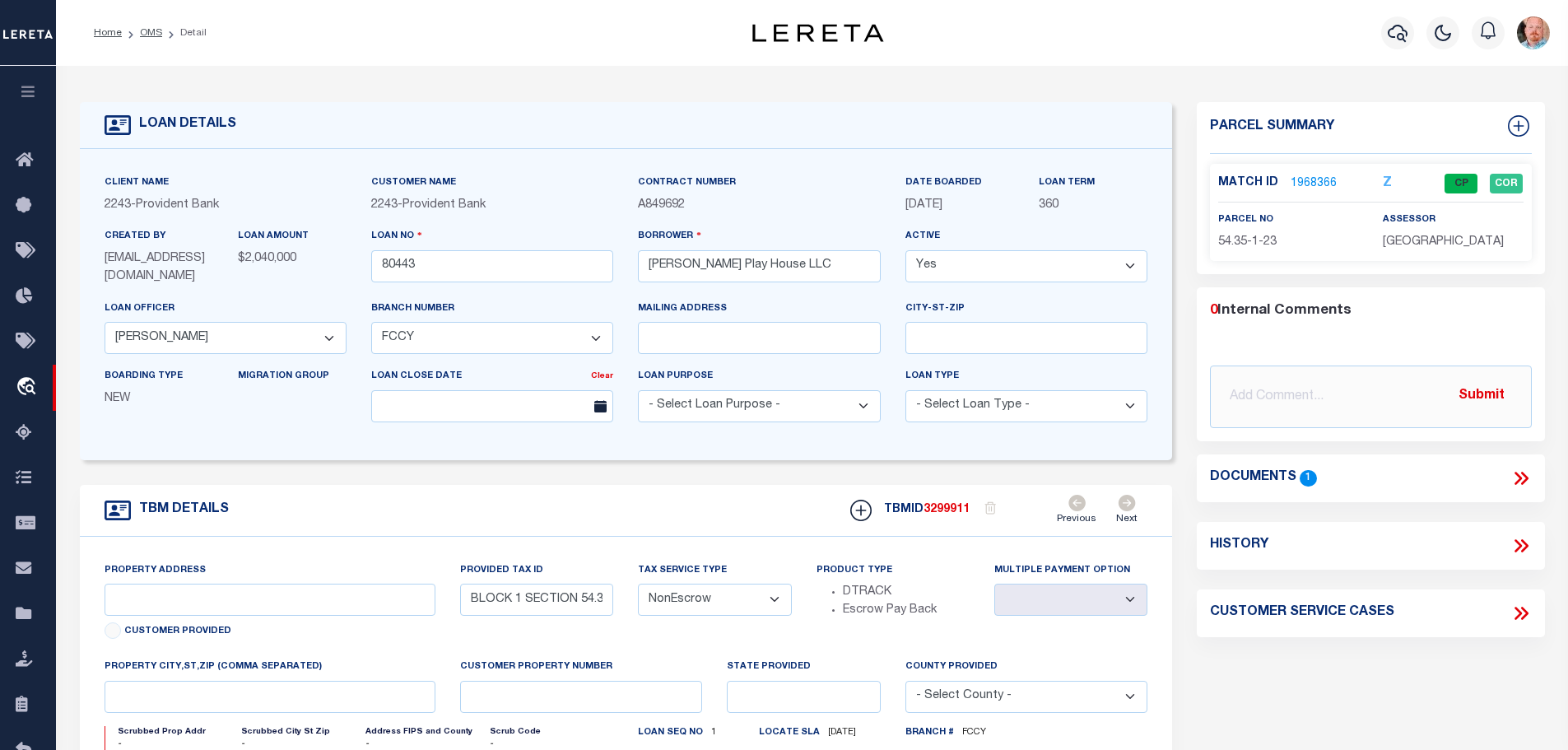
click at [1299, 175] on link "1968366" at bounding box center [1313, 184] width 46 height 17
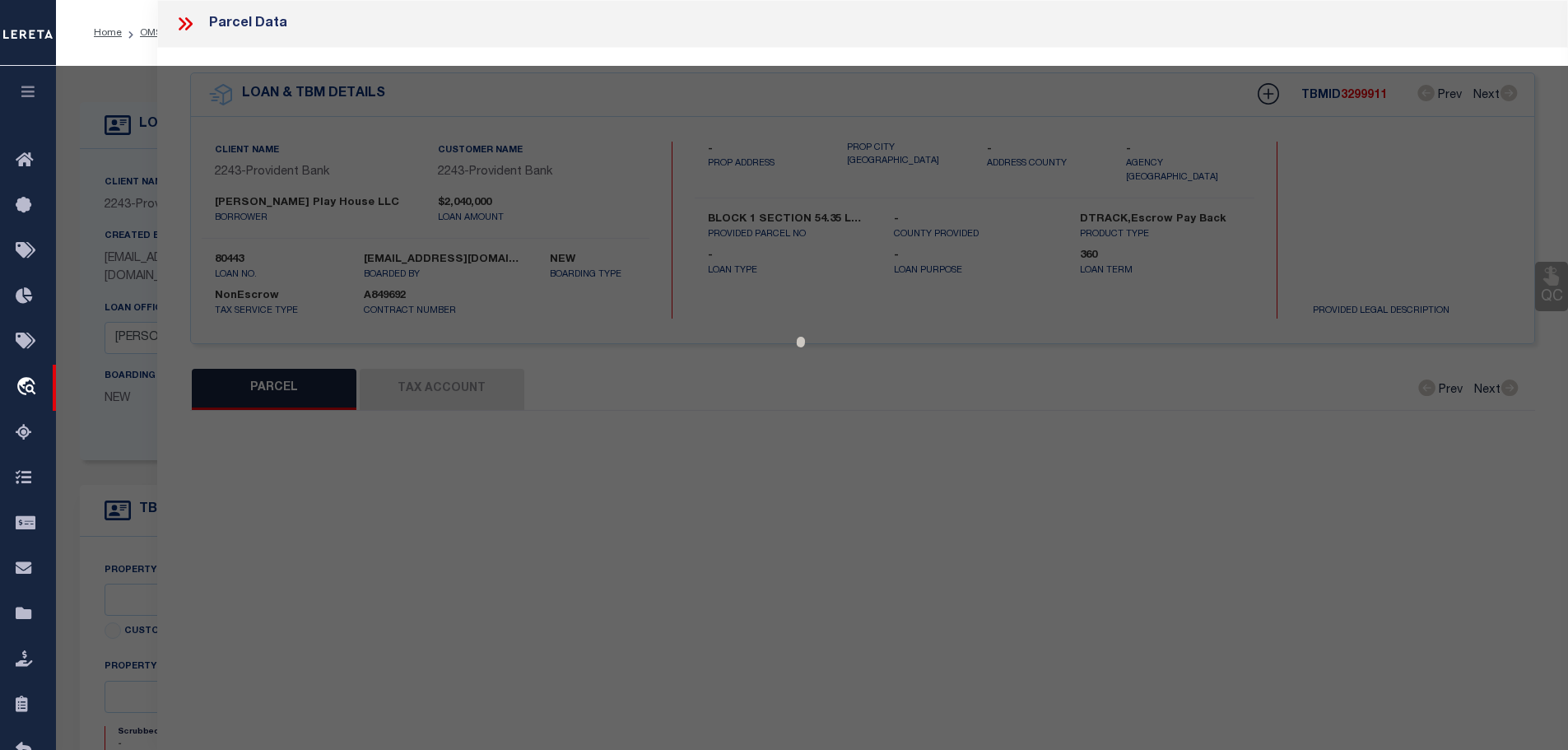
select select "AS"
select select
checkbox input "false"
select select "CP"
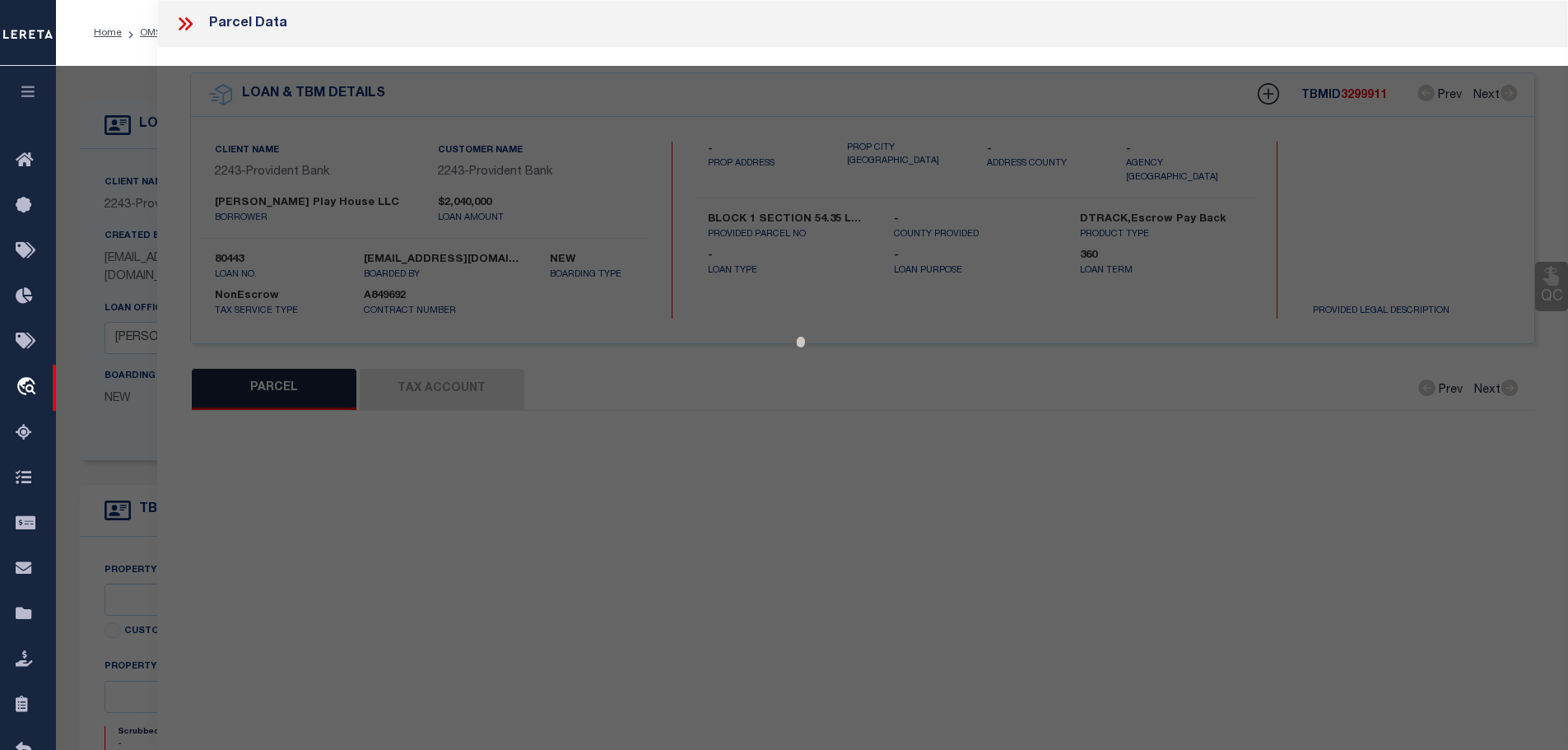
select select "AGW"
select select
type input "92-96 LAFAYETTE AV"
checkbox input "false"
type input "NY"
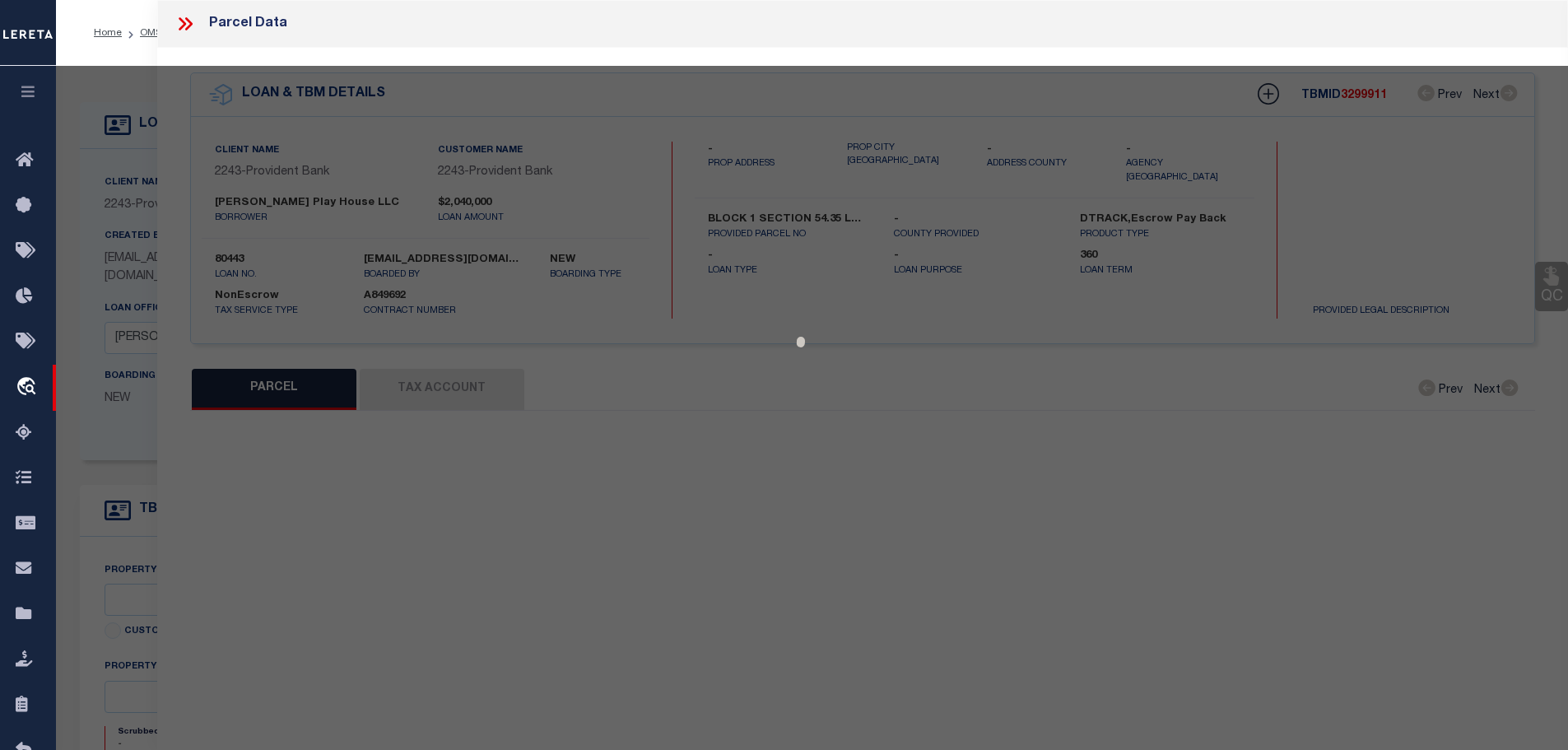
type textarea "INSTRUMENT 2018-00010764"
type textarea "Tax ID Special Project"
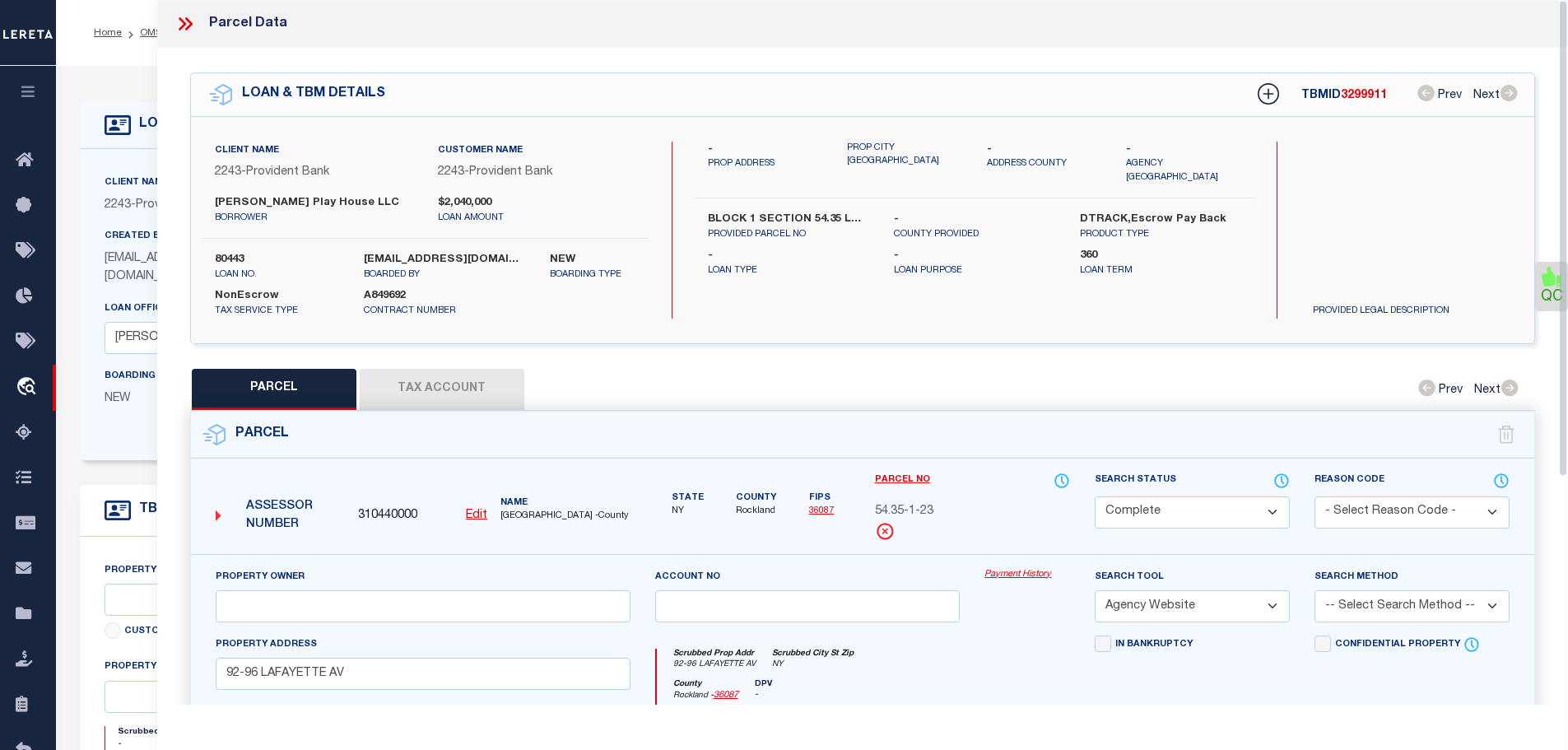
click at [409, 380] on button "Tax Account" at bounding box center [442, 389] width 165 height 41
select select "100"
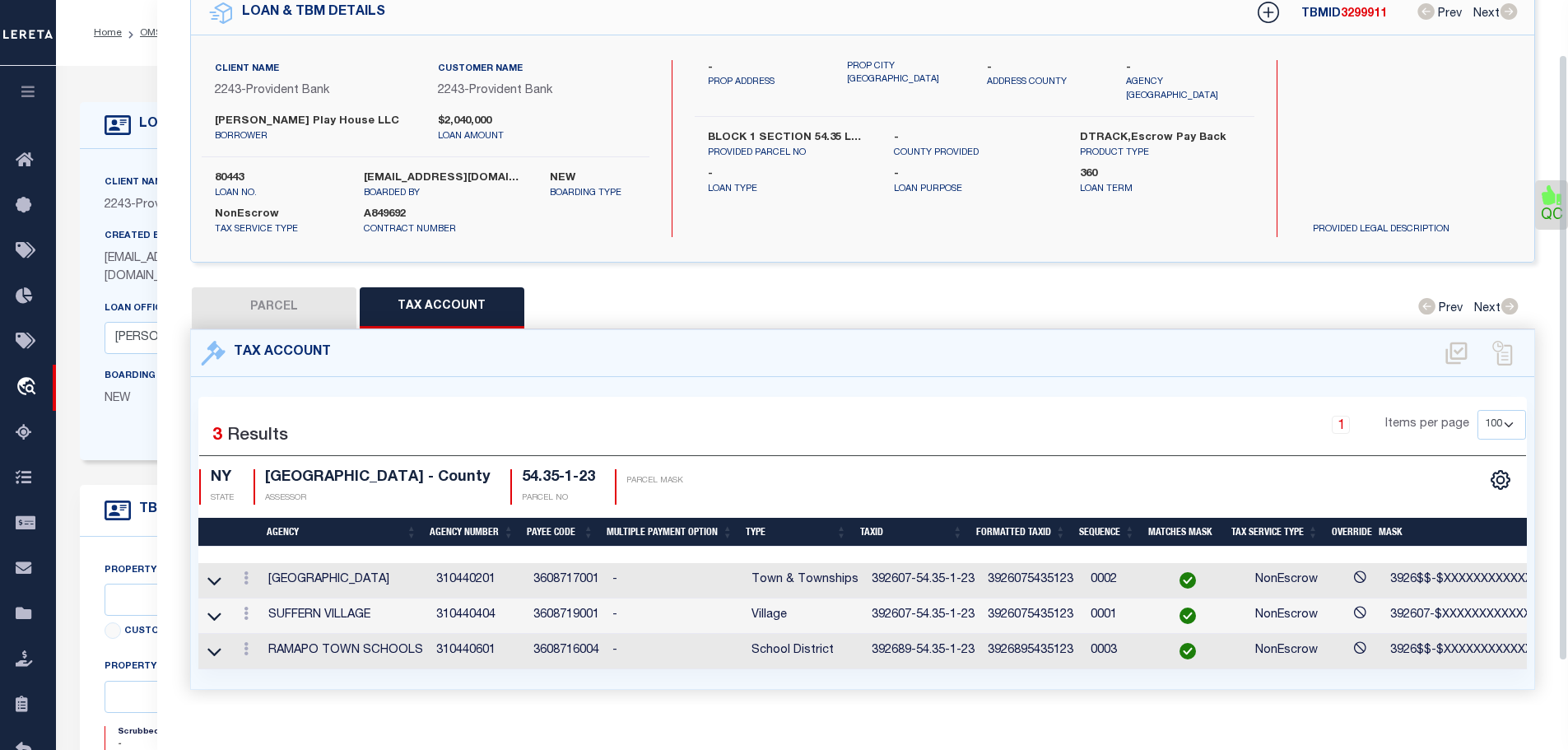
scroll to position [113, 0]
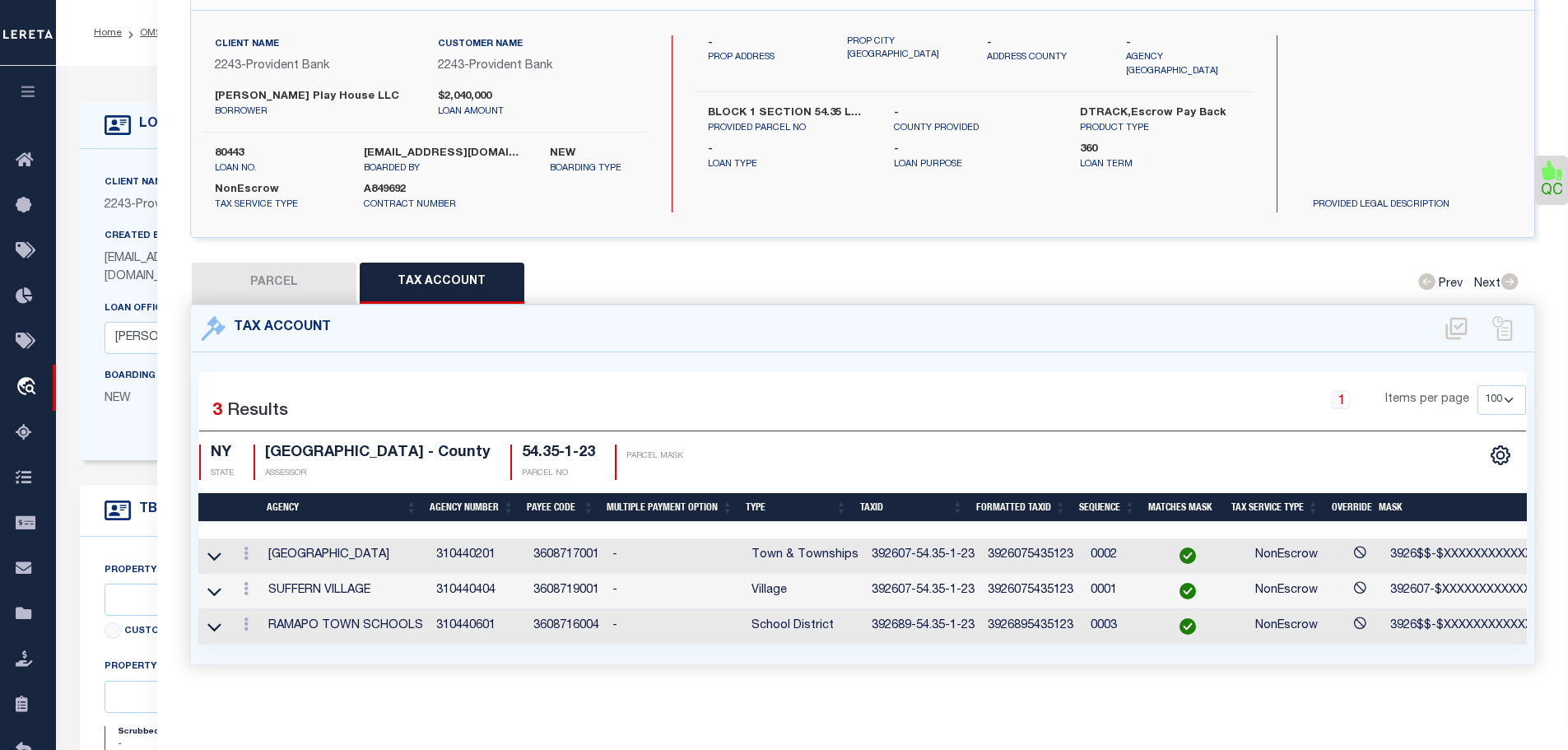
click at [915, 577] on td "392607-54.35-1-23" at bounding box center [923, 591] width 116 height 35
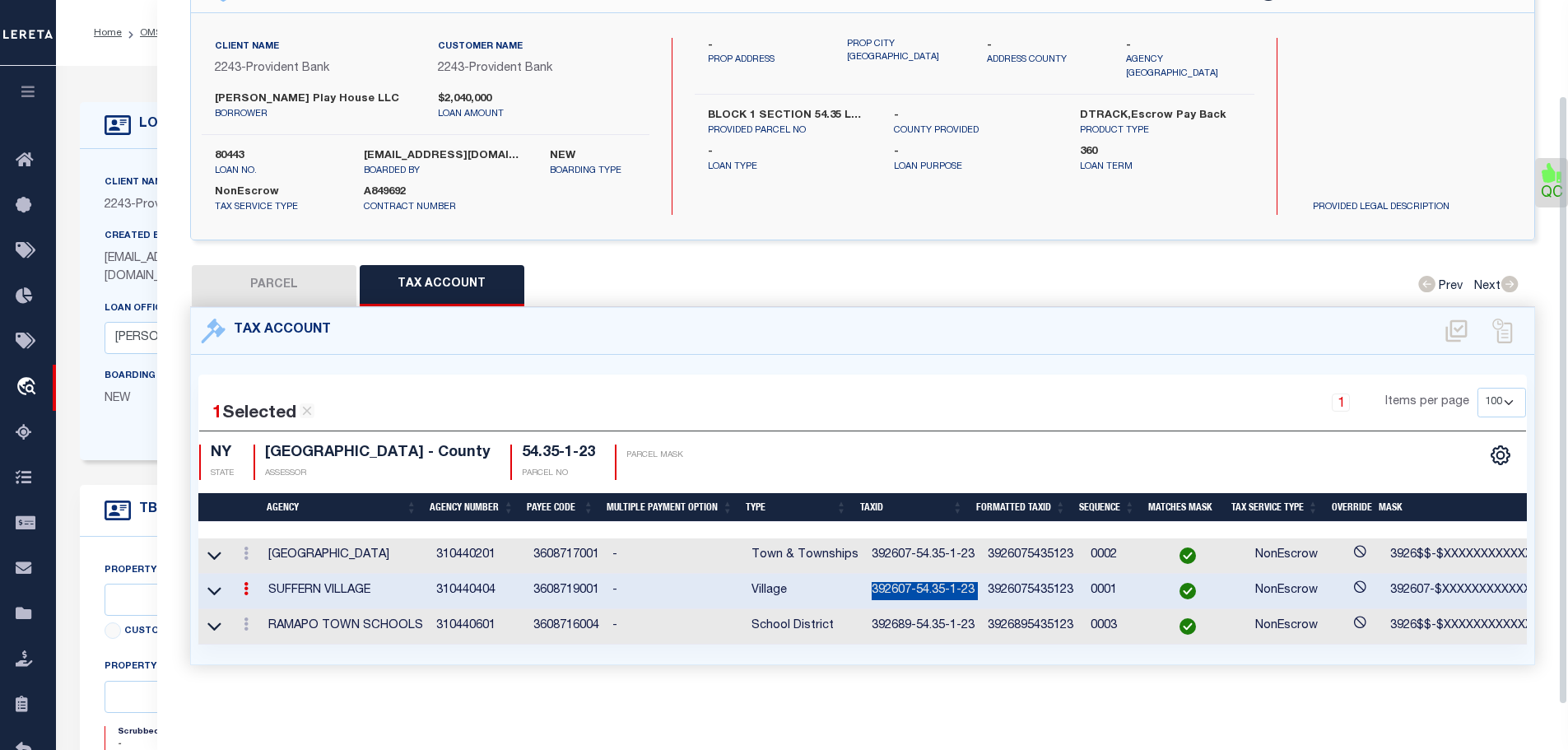
scroll to position [109, 0]
copy td "392607-54.35-1-23"
click at [260, 618] on td at bounding box center [246, 626] width 31 height 35
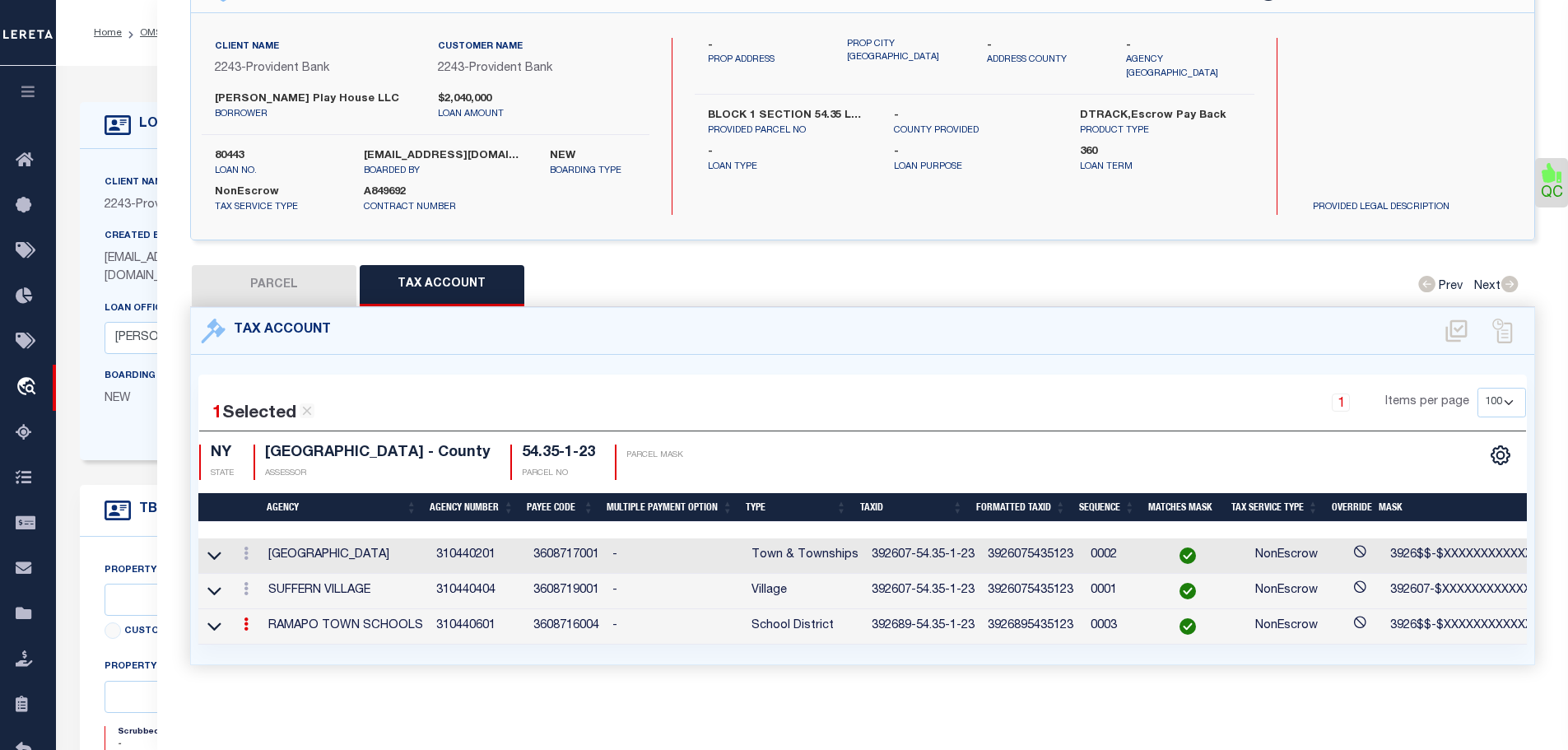
click at [248, 617] on icon at bounding box center [246, 624] width 5 height 13
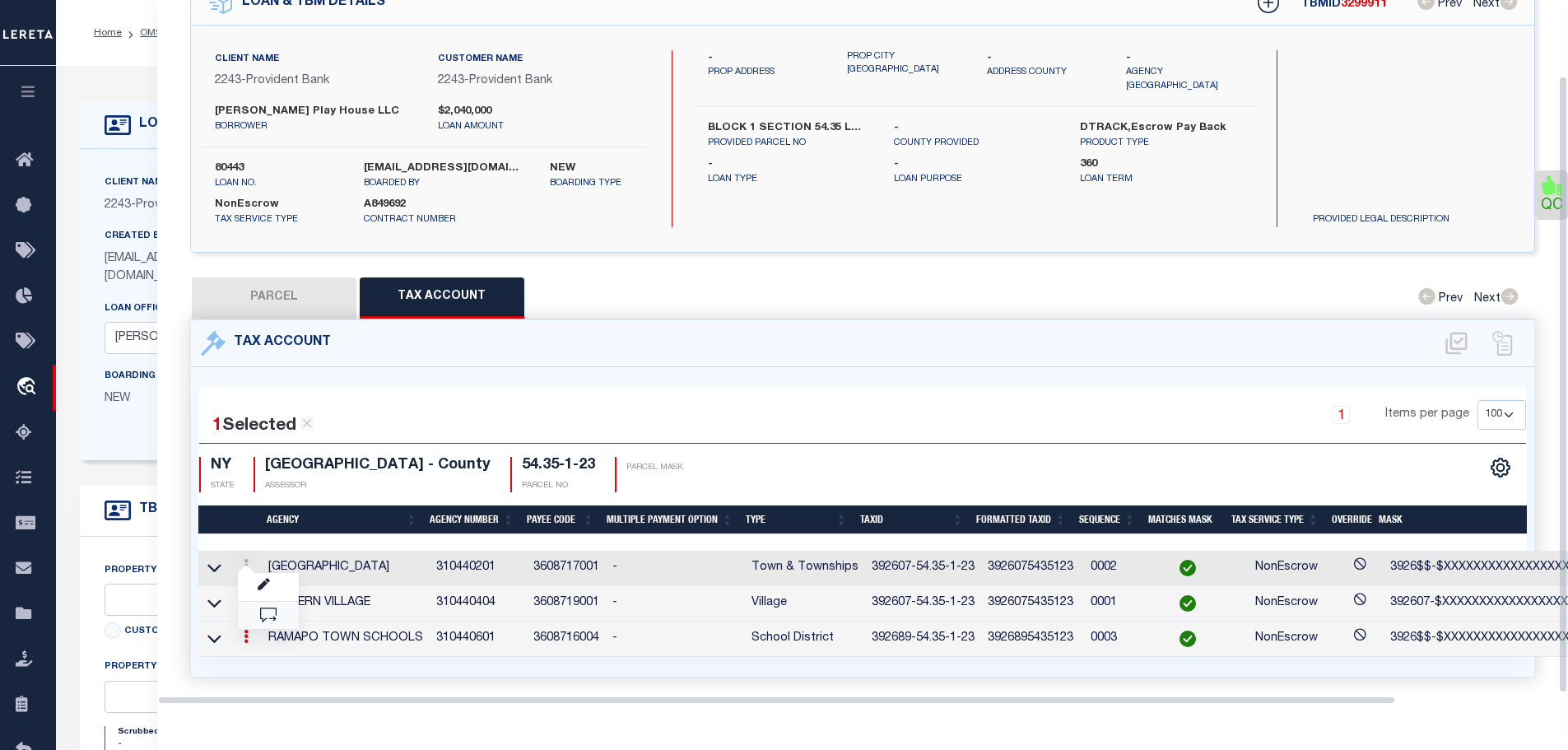
scroll to position [86, 0]
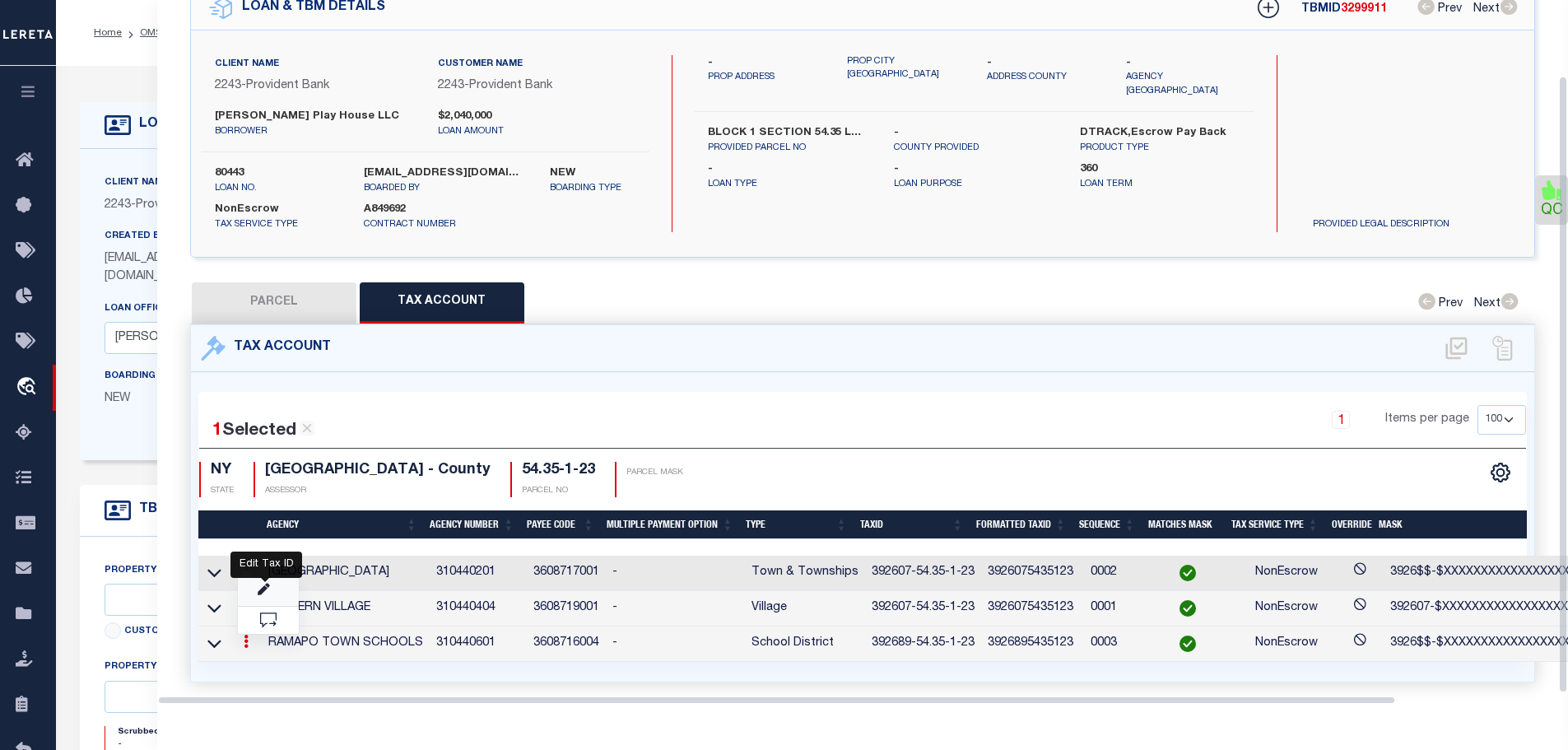
click at [266, 584] on icon "" at bounding box center [264, 590] width 13 height 13
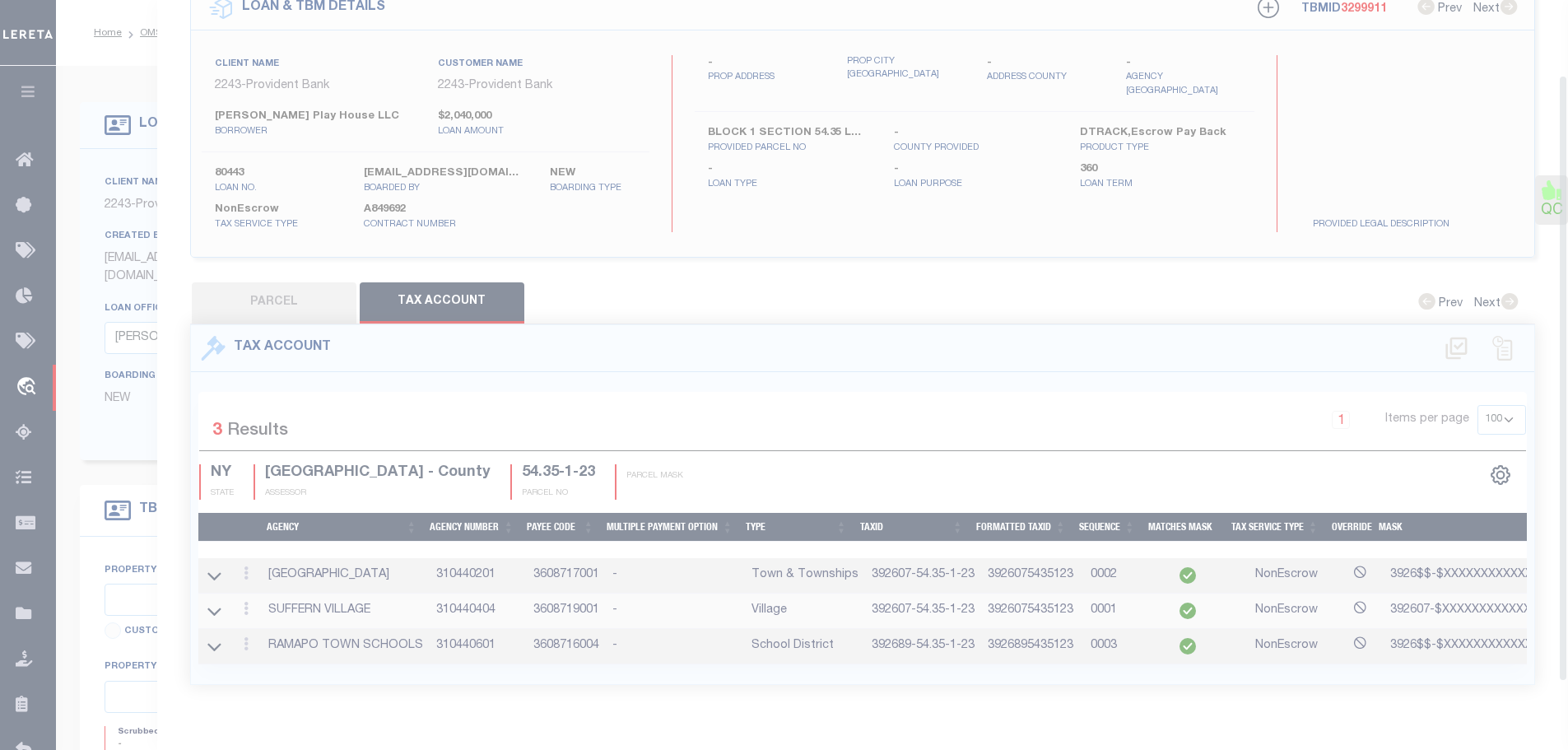
checkbox input "false"
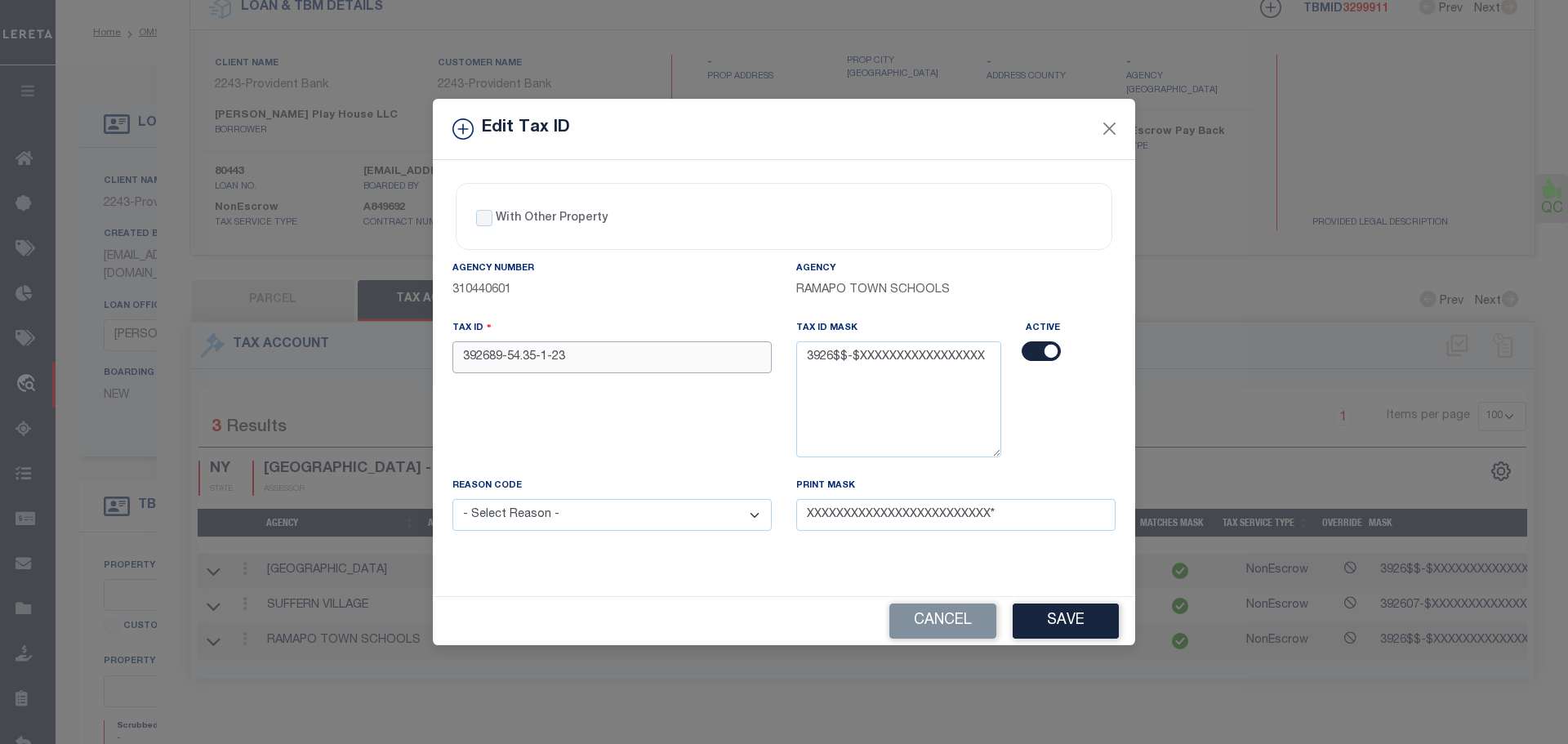
click at [530, 354] on input "392689-54.35-1-23" at bounding box center [613, 356] width 319 height 32
paste input "07-54.35-1-23"
type input "392607-54.35-1-23"
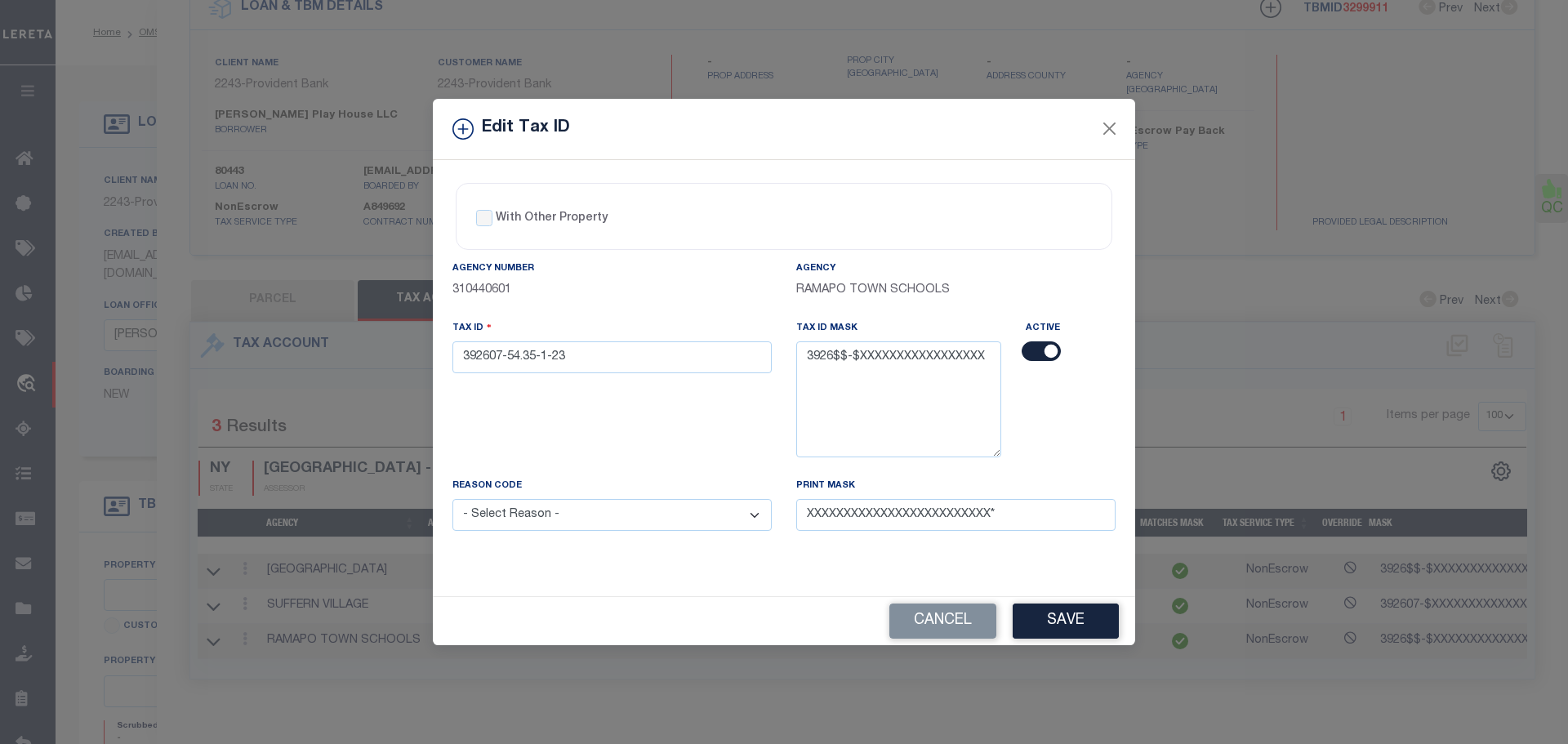
click at [584, 514] on select "- Select Reason - 099 - Other (Provide additional detail) ACT - Agency Changed …" at bounding box center [613, 514] width 319 height 32
select select "ACT"
click at [453, 500] on select "- Select Reason - 099 - Other (Provide additional detail) ACT - Agency Changed …" at bounding box center [613, 514] width 319 height 32
click at [1045, 624] on button "Save" at bounding box center [1065, 620] width 106 height 35
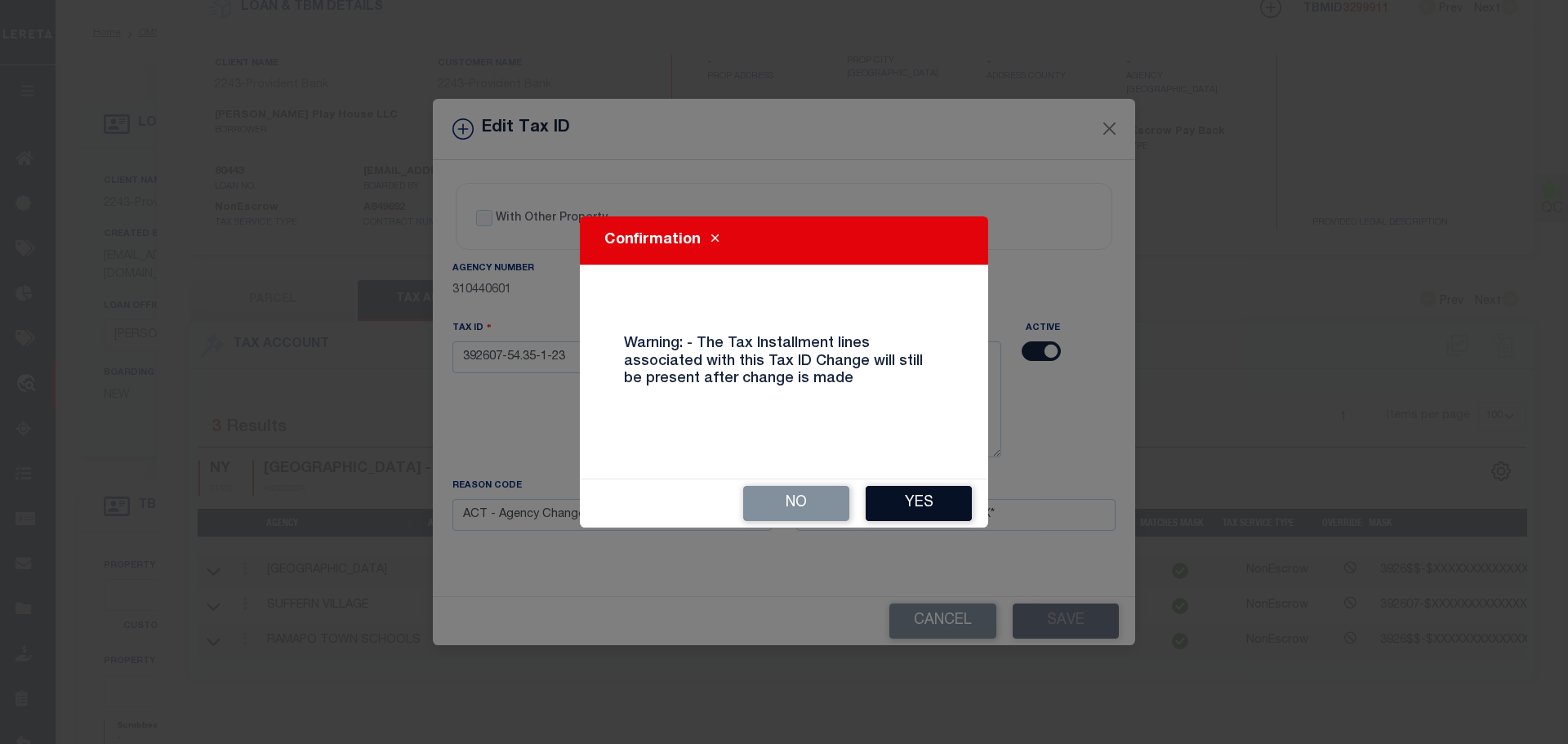
click at [899, 502] on button "Yes" at bounding box center [919, 503] width 106 height 35
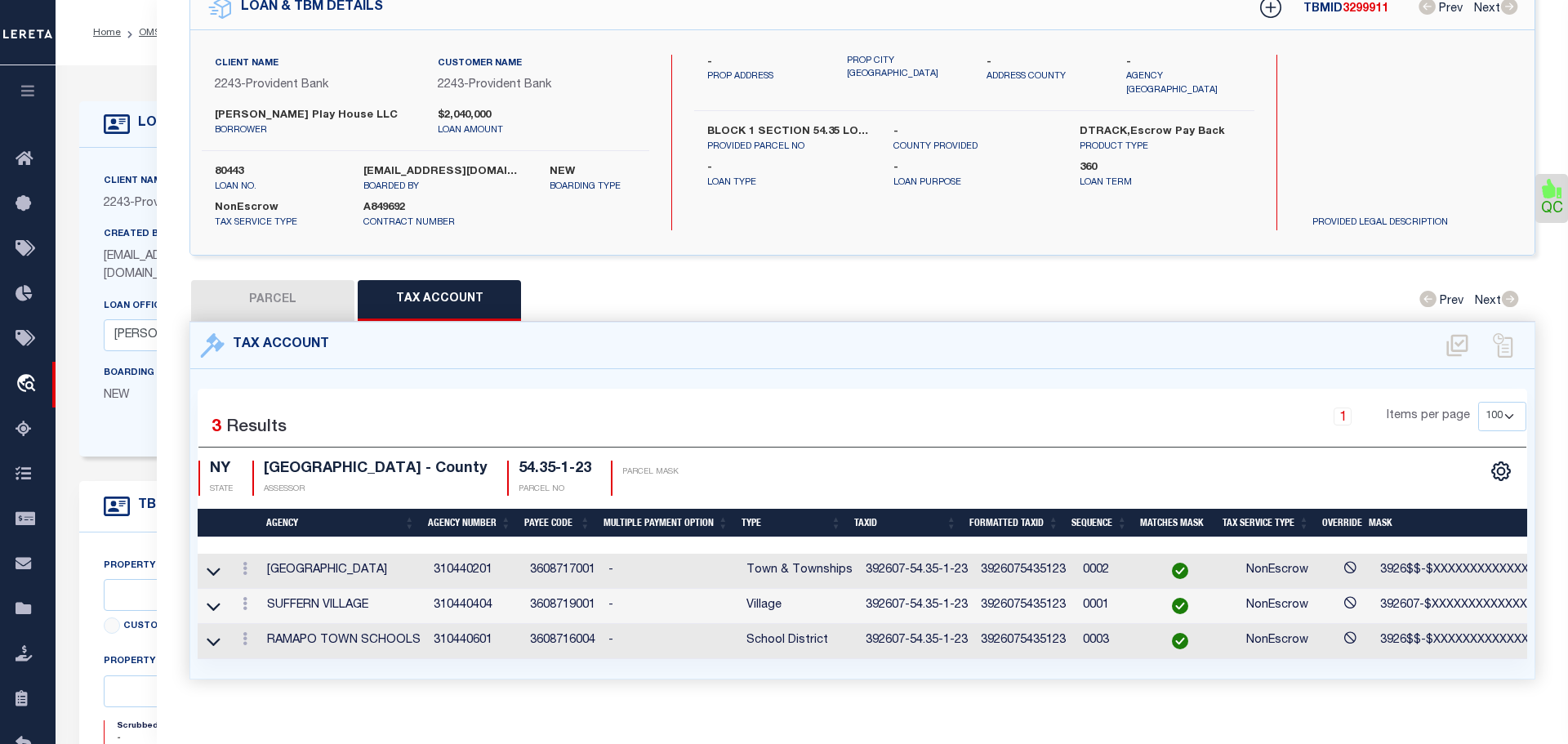
select select
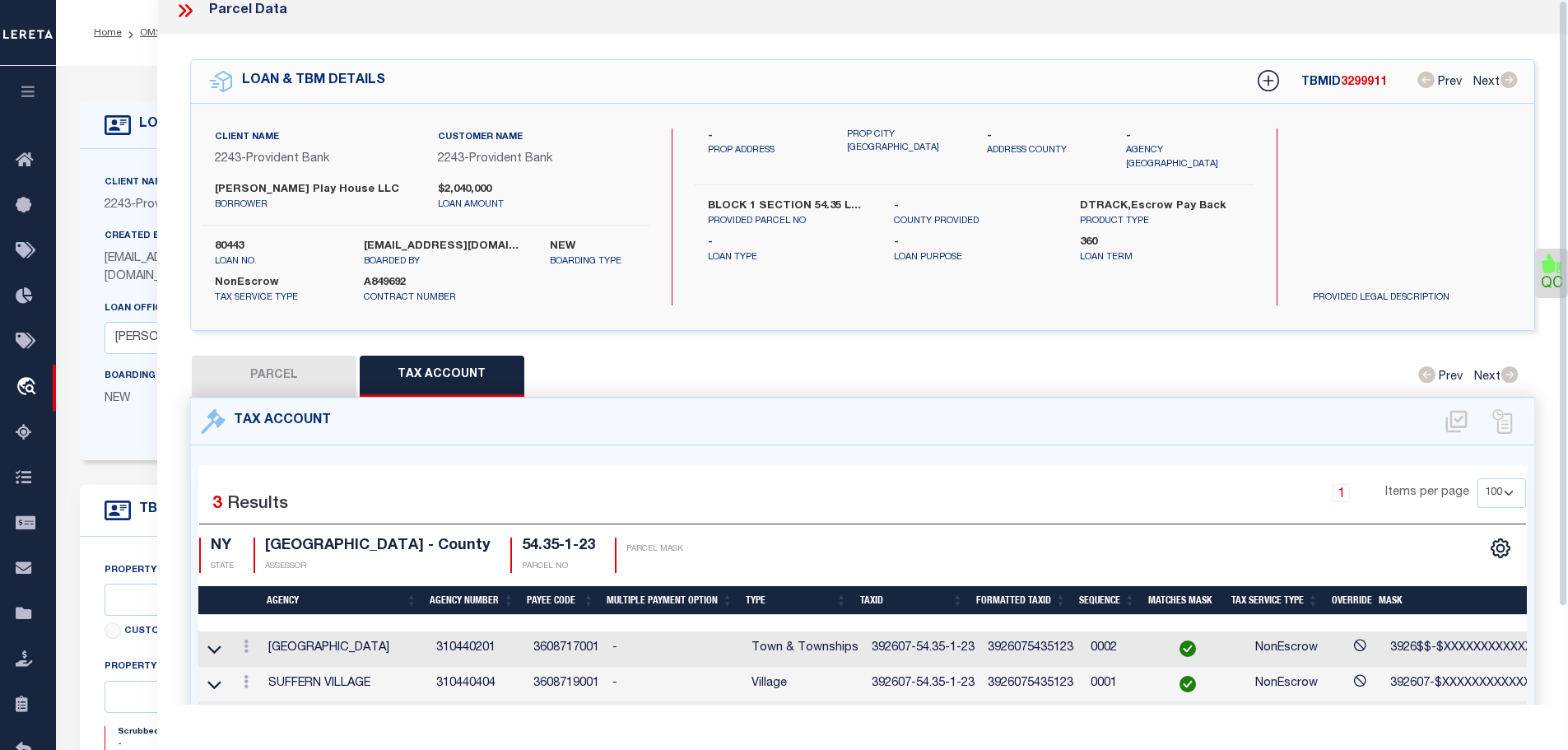
scroll to position [0, 0]
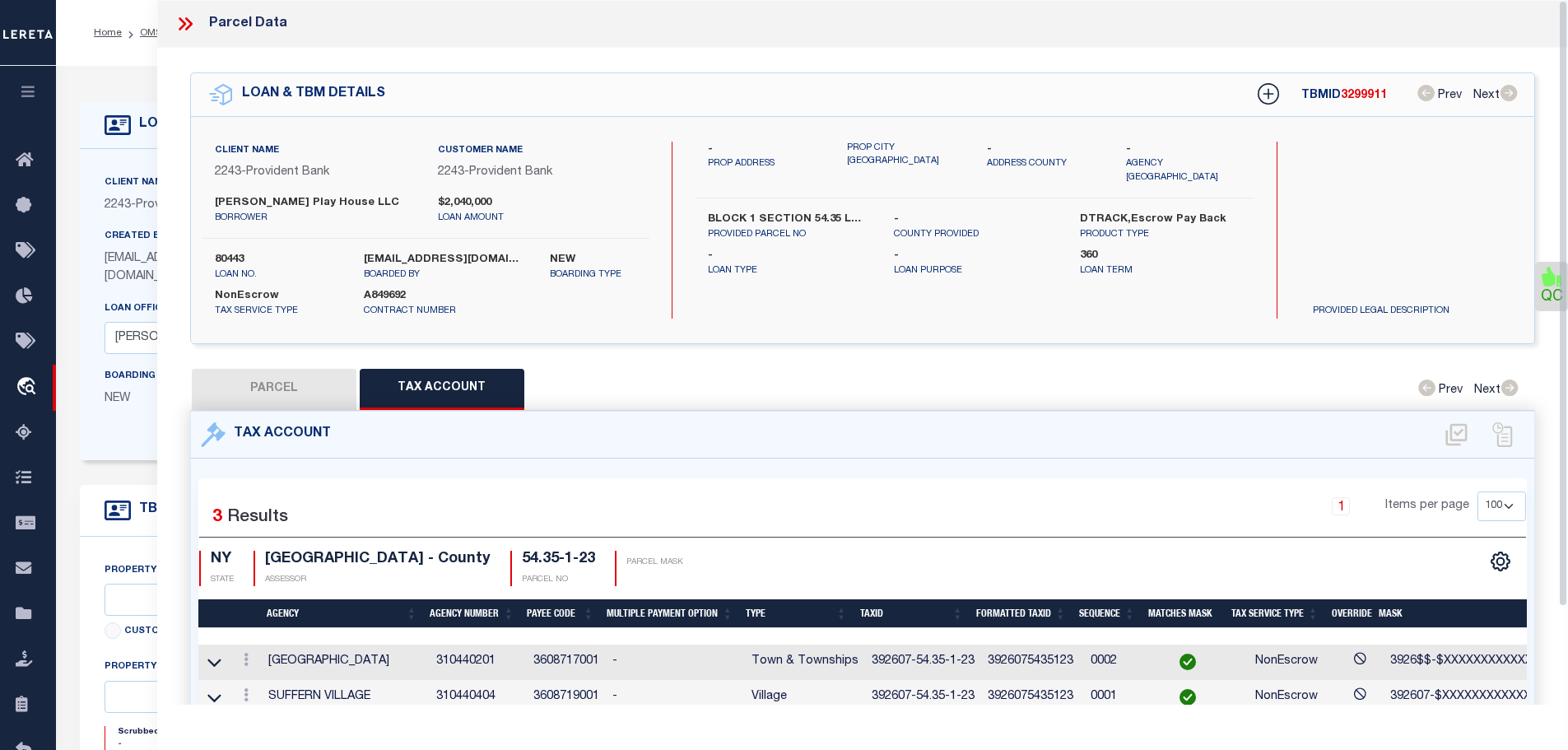
click at [186, 22] on icon at bounding box center [186, 24] width 22 height 22
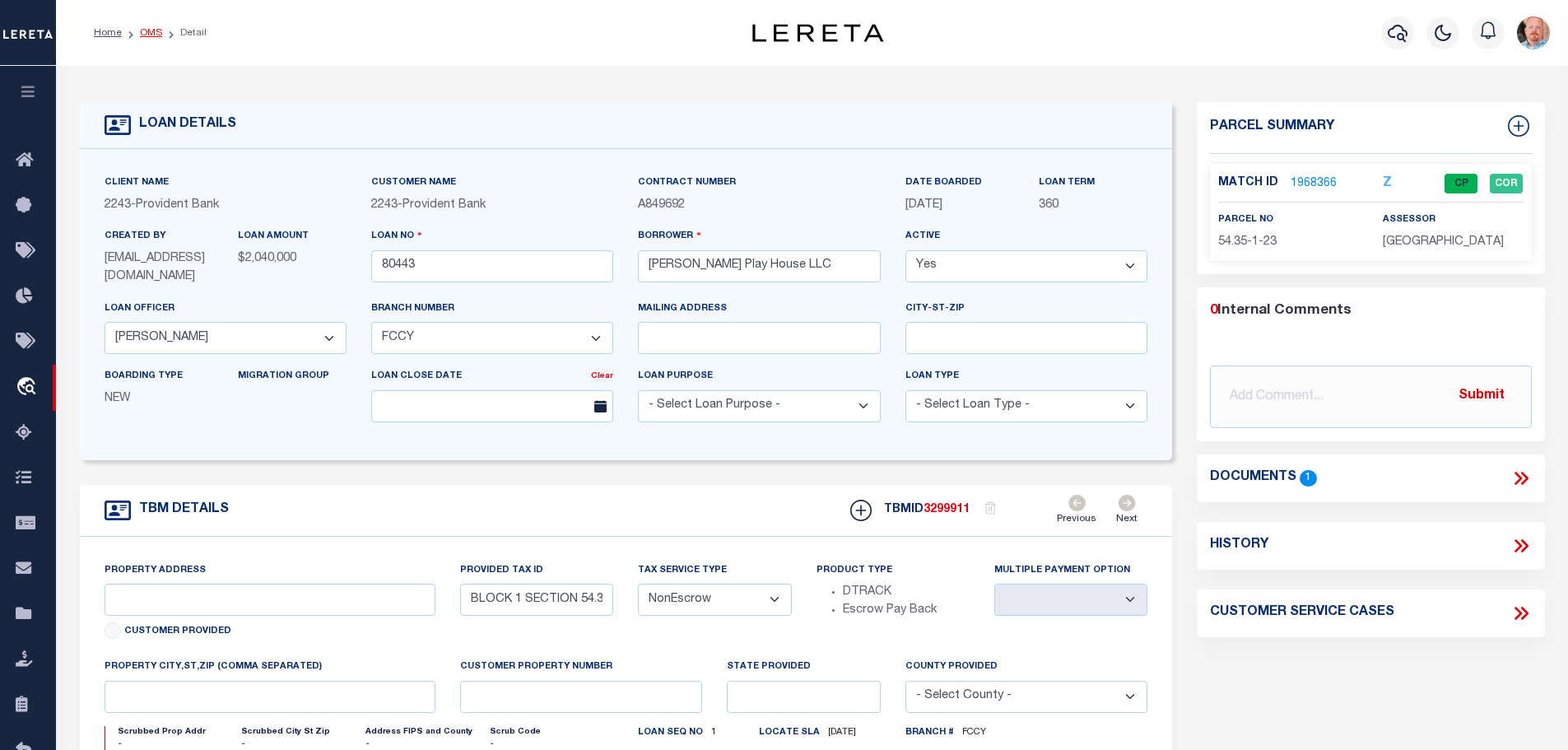
click at [150, 38] on link "OMS" at bounding box center [151, 33] width 22 height 10
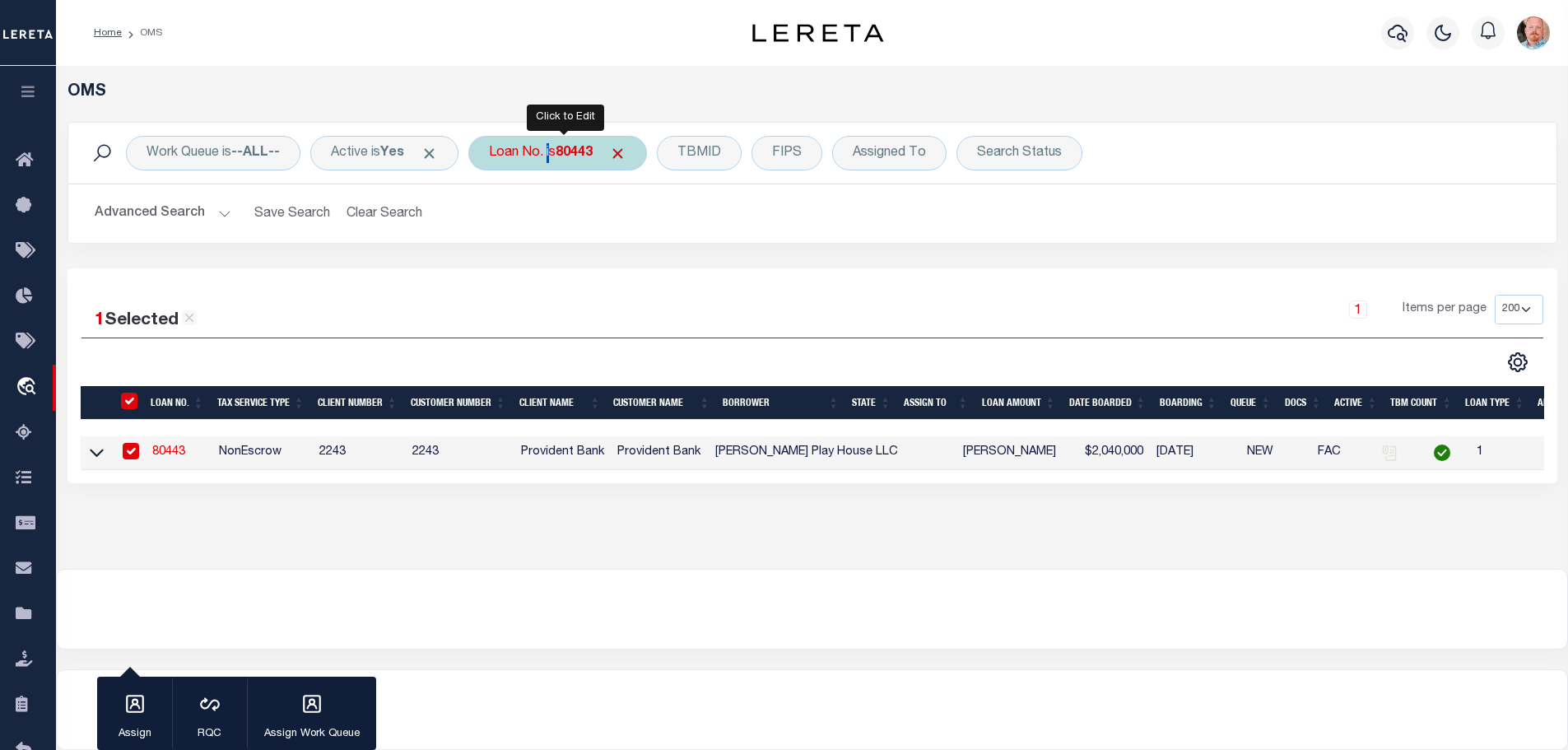
click at [550, 155] on div "Loan No. is 80443" at bounding box center [558, 153] width 178 height 35
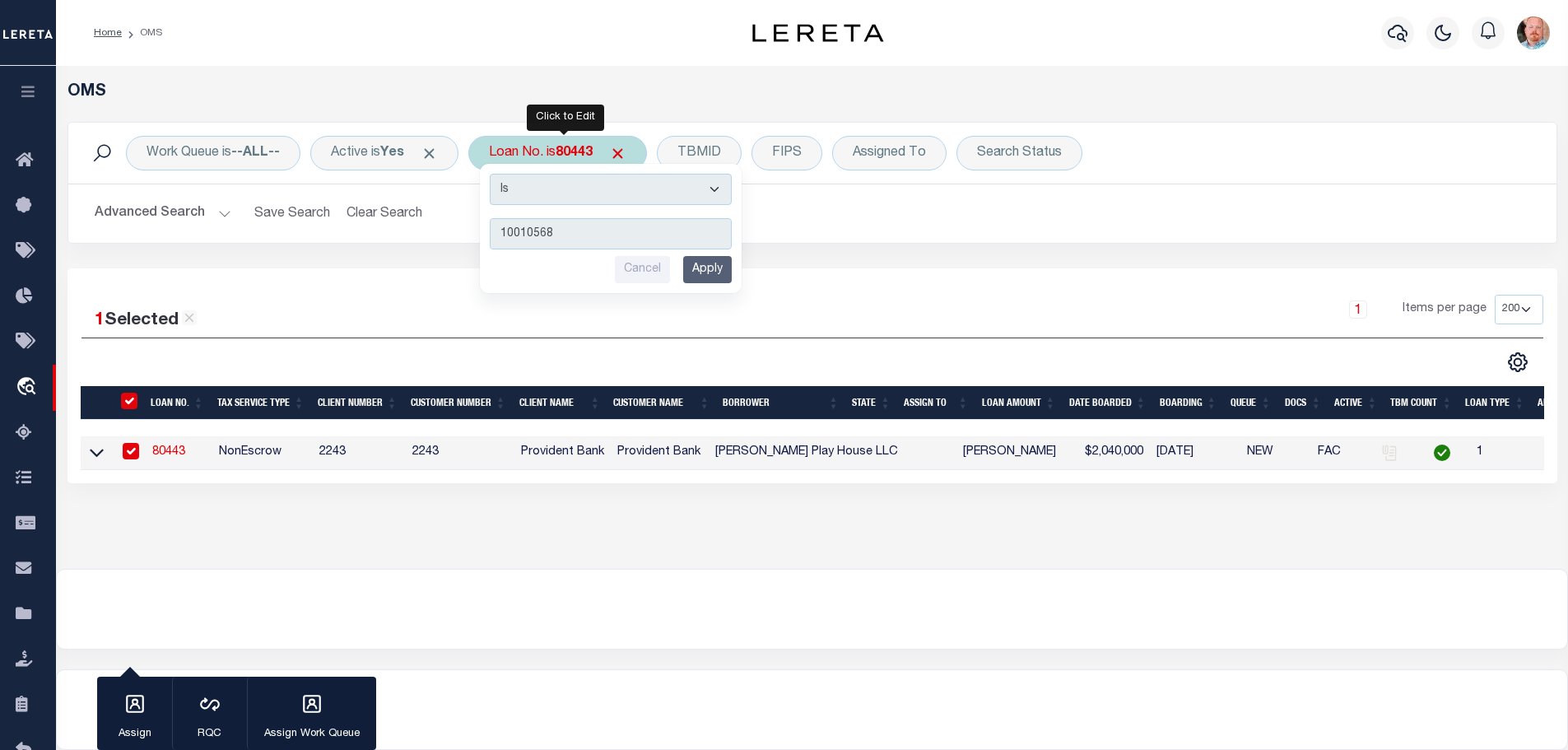
type input "10010568"
click at [716, 265] on input "Apply" at bounding box center [707, 270] width 48 height 27
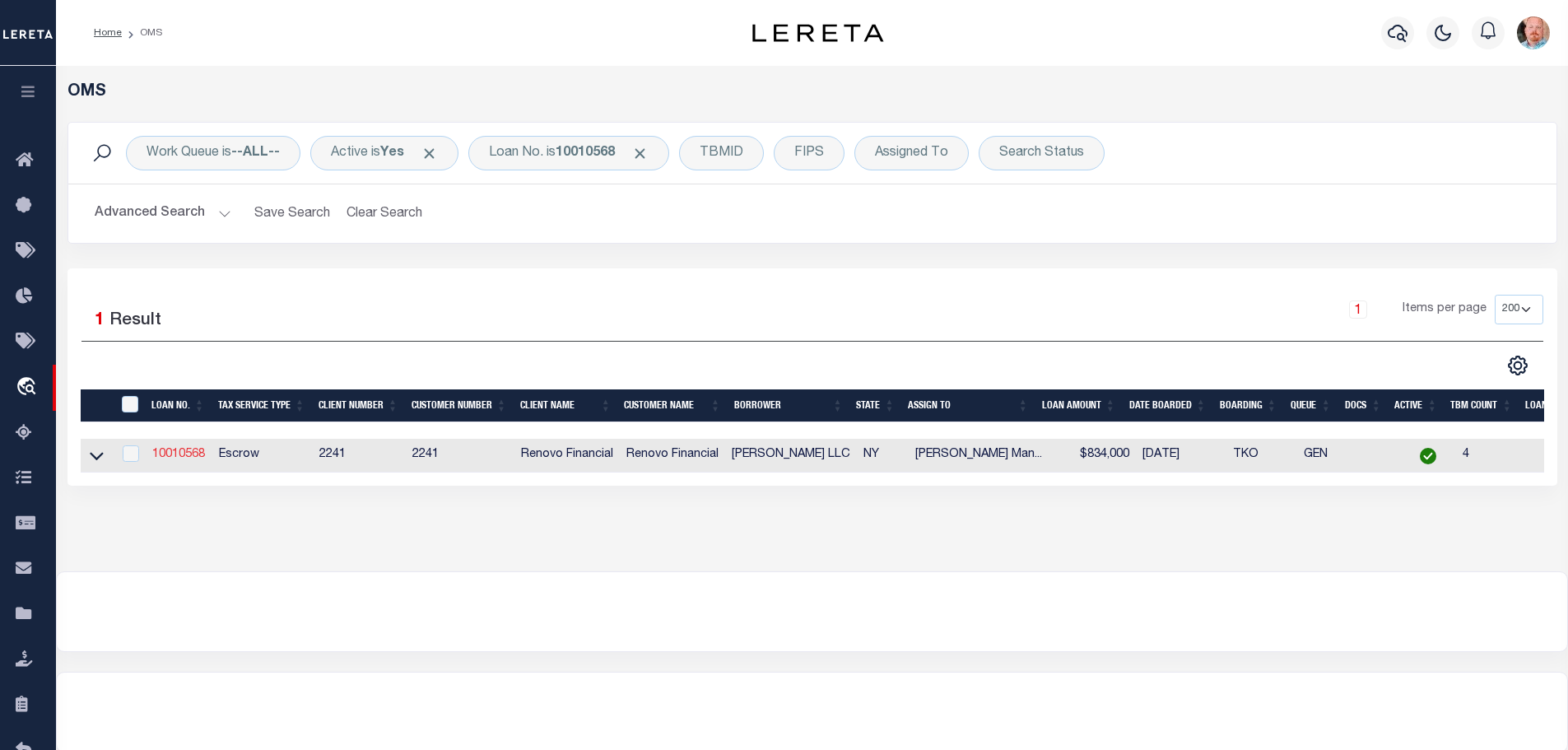
click at [172, 453] on link "10010568" at bounding box center [178, 454] width 53 height 12
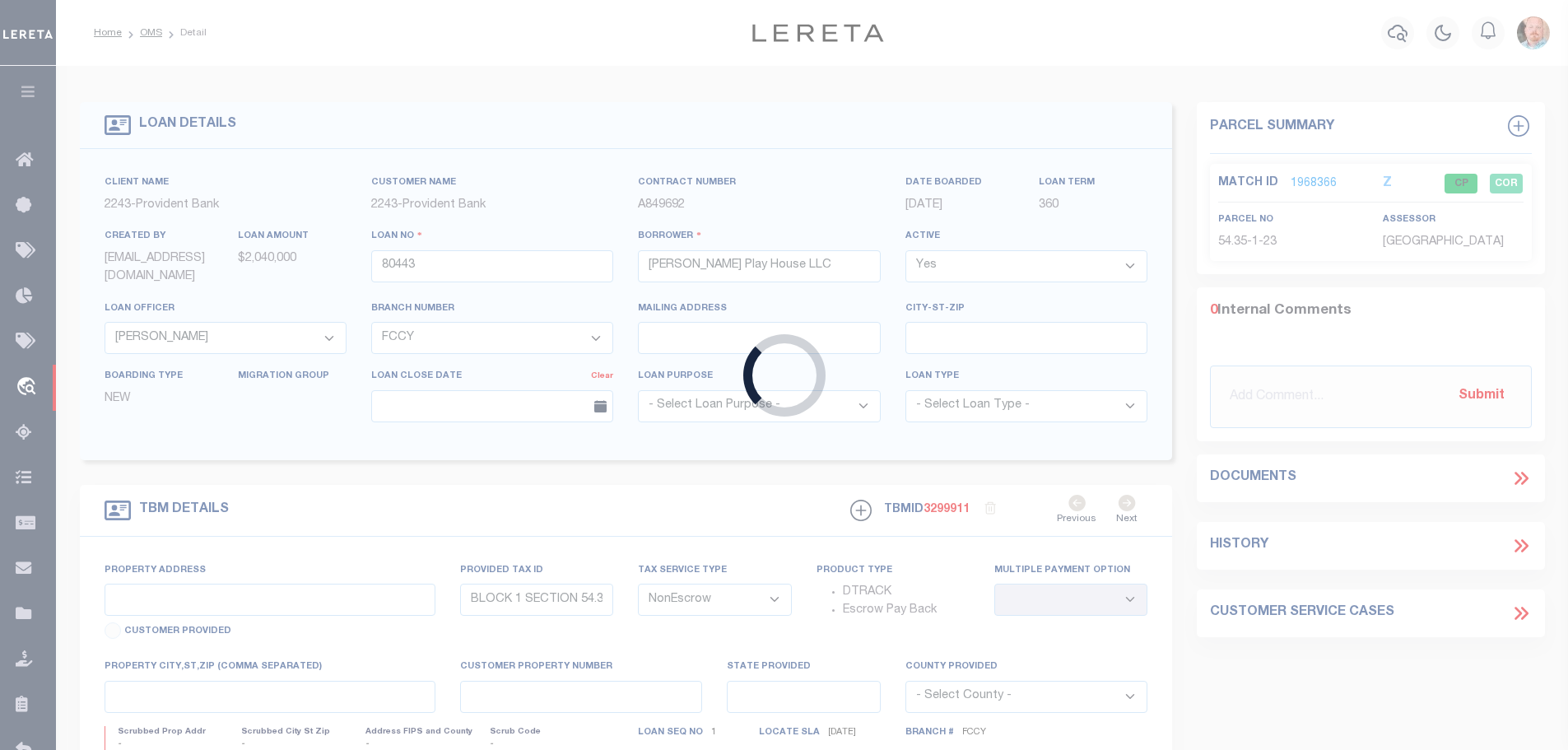
type input "10010568"
type input "AUSTIN BLACK LLC"
select select
type input "13 MAPLE LEAF RD"
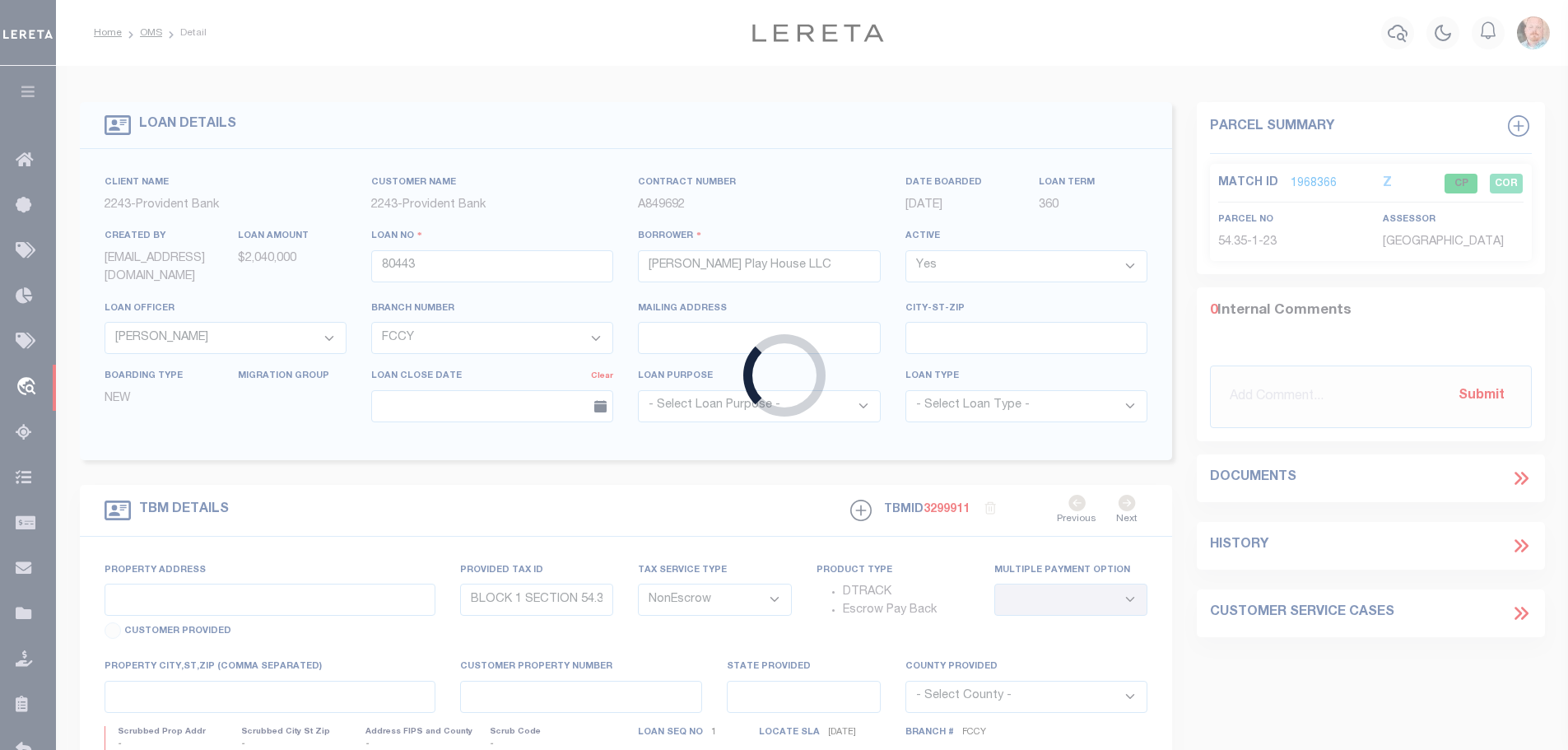
type input "MONSEY,NY,10952"
select select "10"
select select "Escrow"
type input "9-11 LAFAYETTE"
type input "334205-305-5-5"
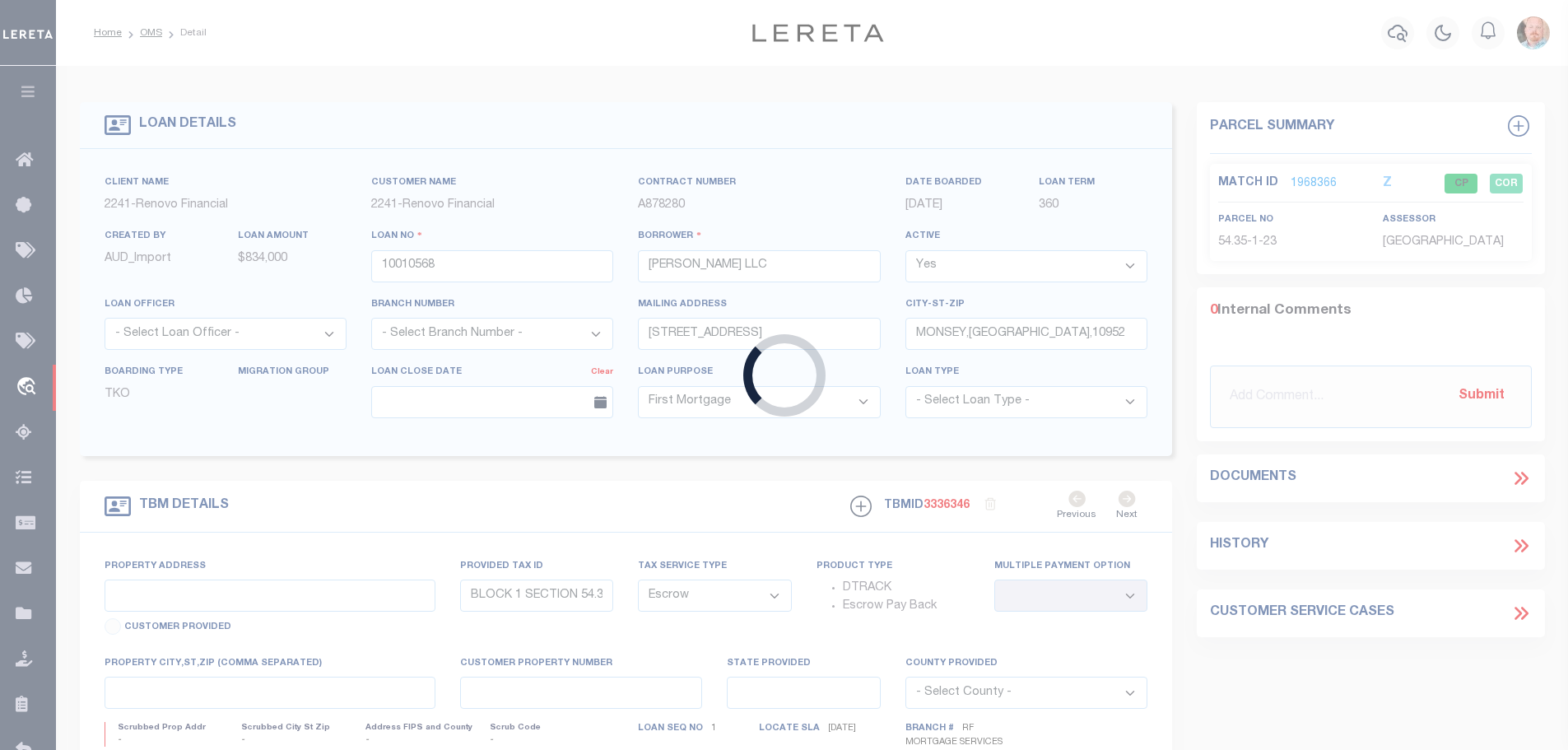
type input "WALDEN NY 12586"
type input "a0kUS0000018EJo"
type input "NY"
select select
type textarea "TAX ID Update last comment: Wrong agency"
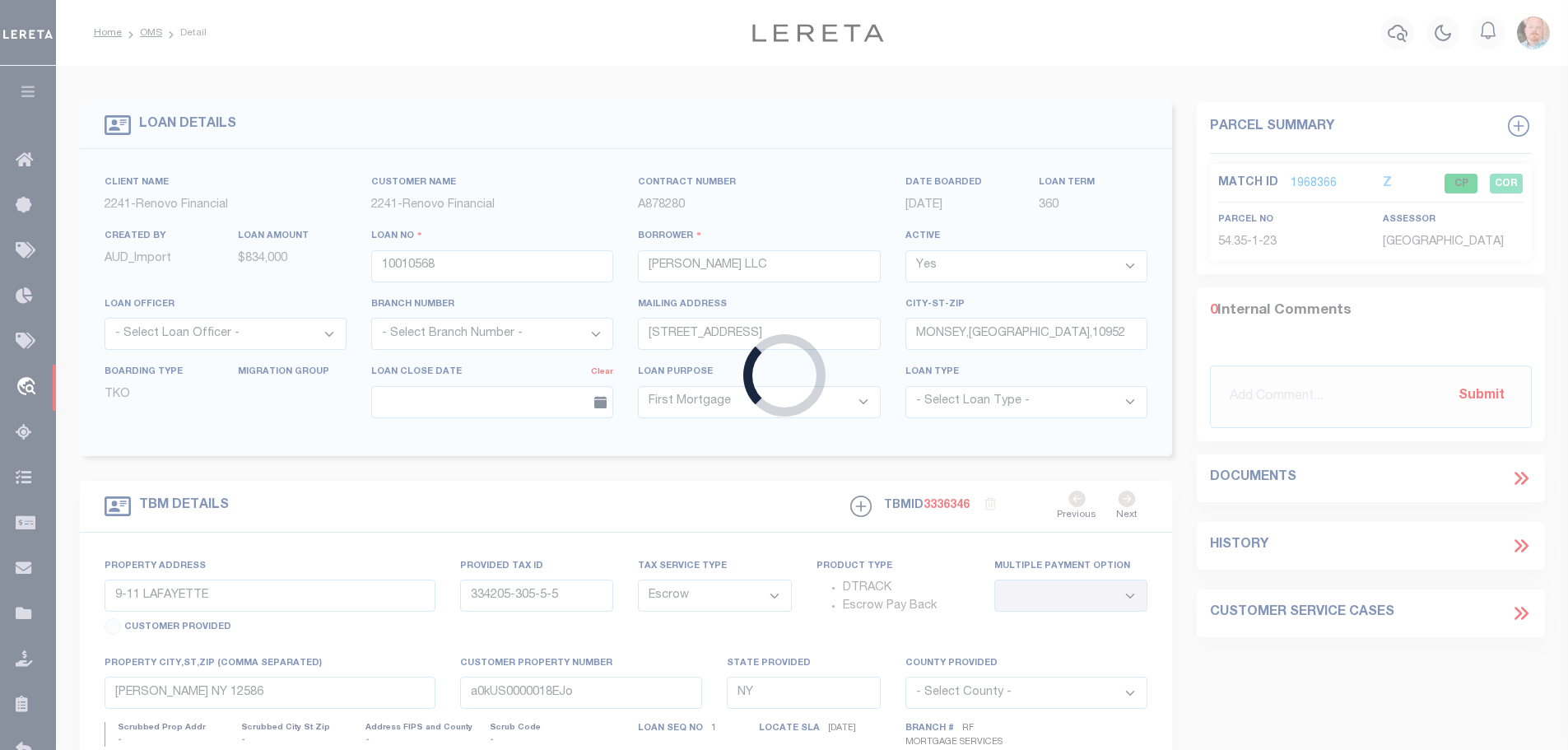
select select "25067"
select select
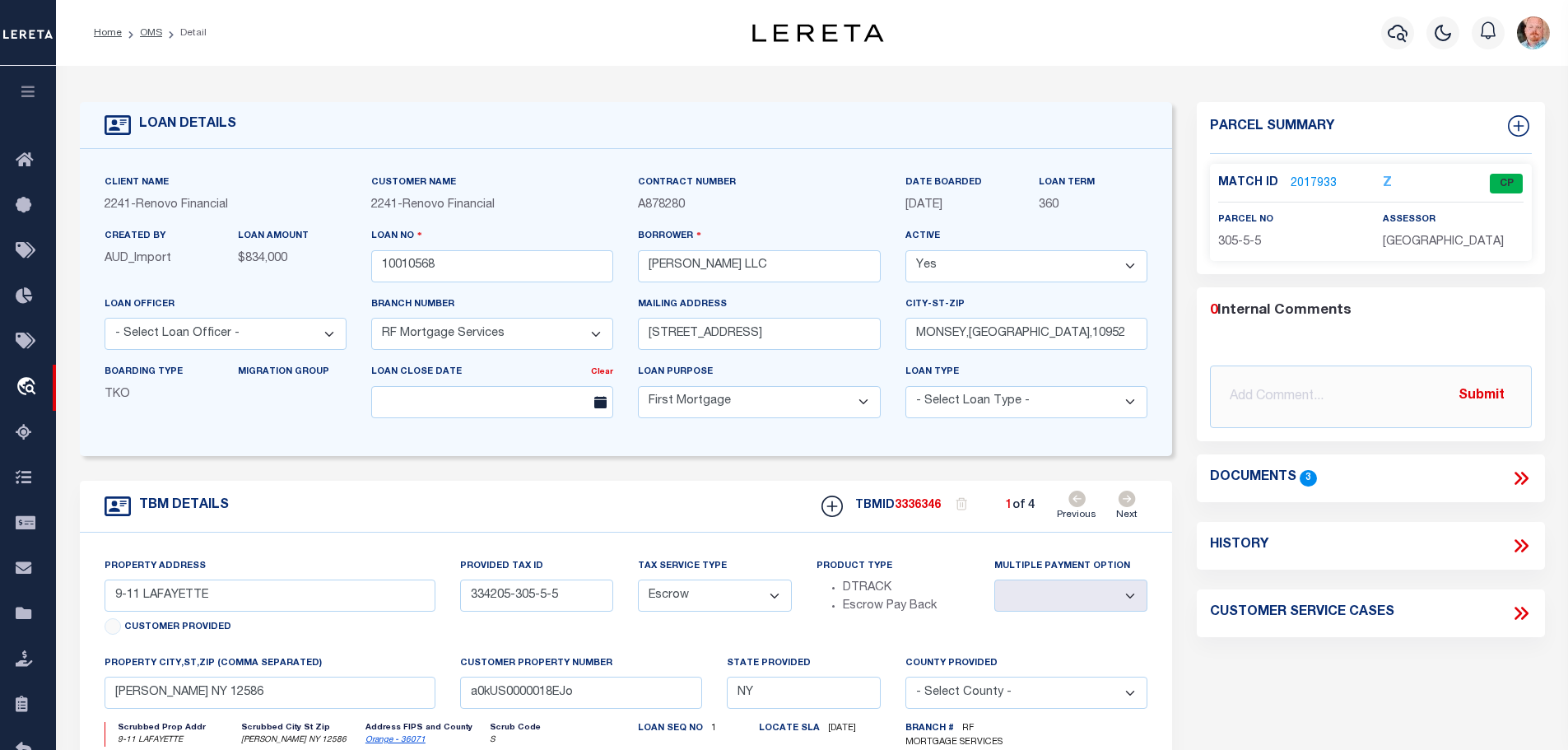
click at [1121, 501] on link "Next" at bounding box center [1128, 506] width 22 height 31
type input "2670 ST"
type input "334289-2-1-32"
select select
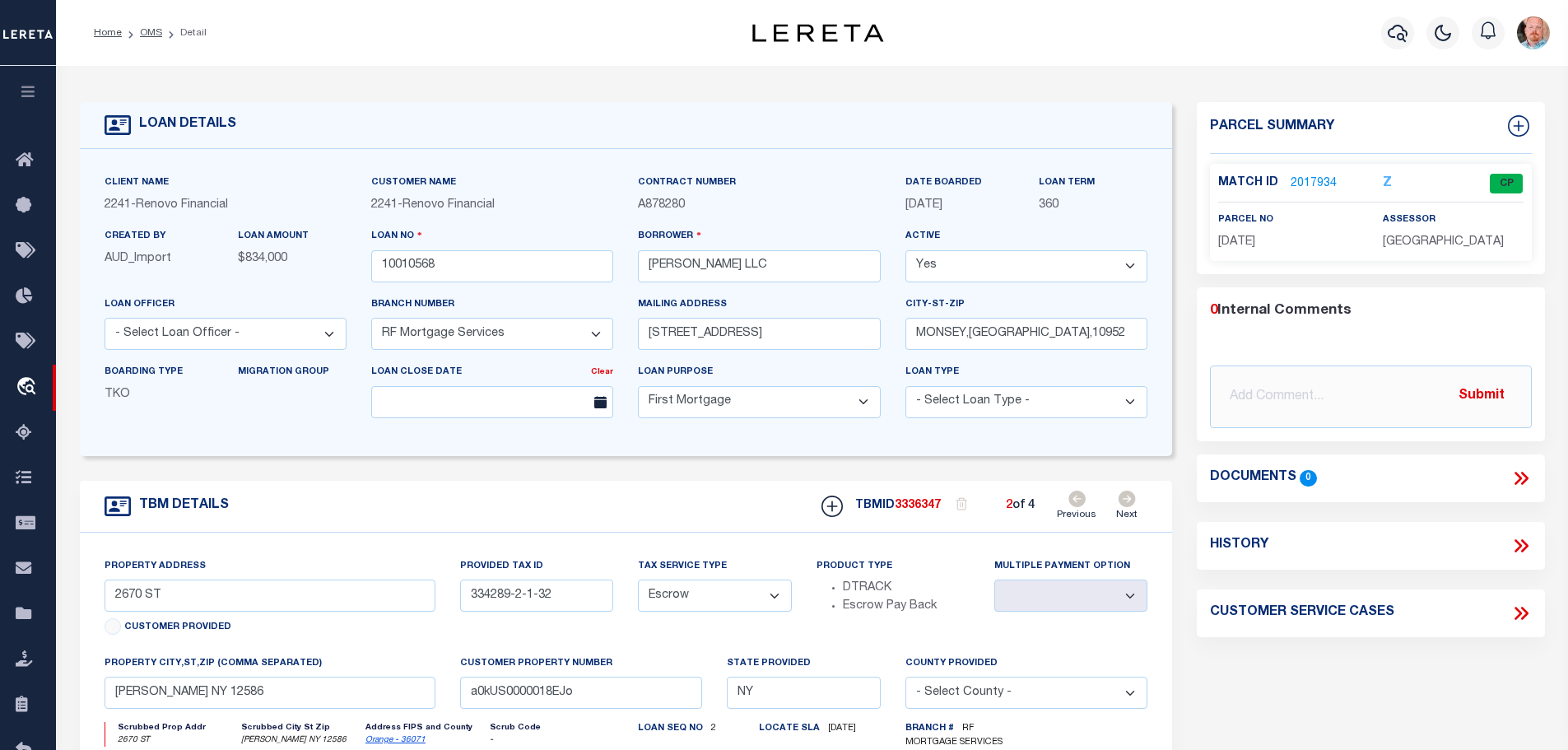
click at [1121, 501] on link "Next" at bounding box center [1128, 506] width 22 height 31
type input "159 RT"
type input "392601-47.18-1-61"
type input "HILLBURN NY 10931"
select select
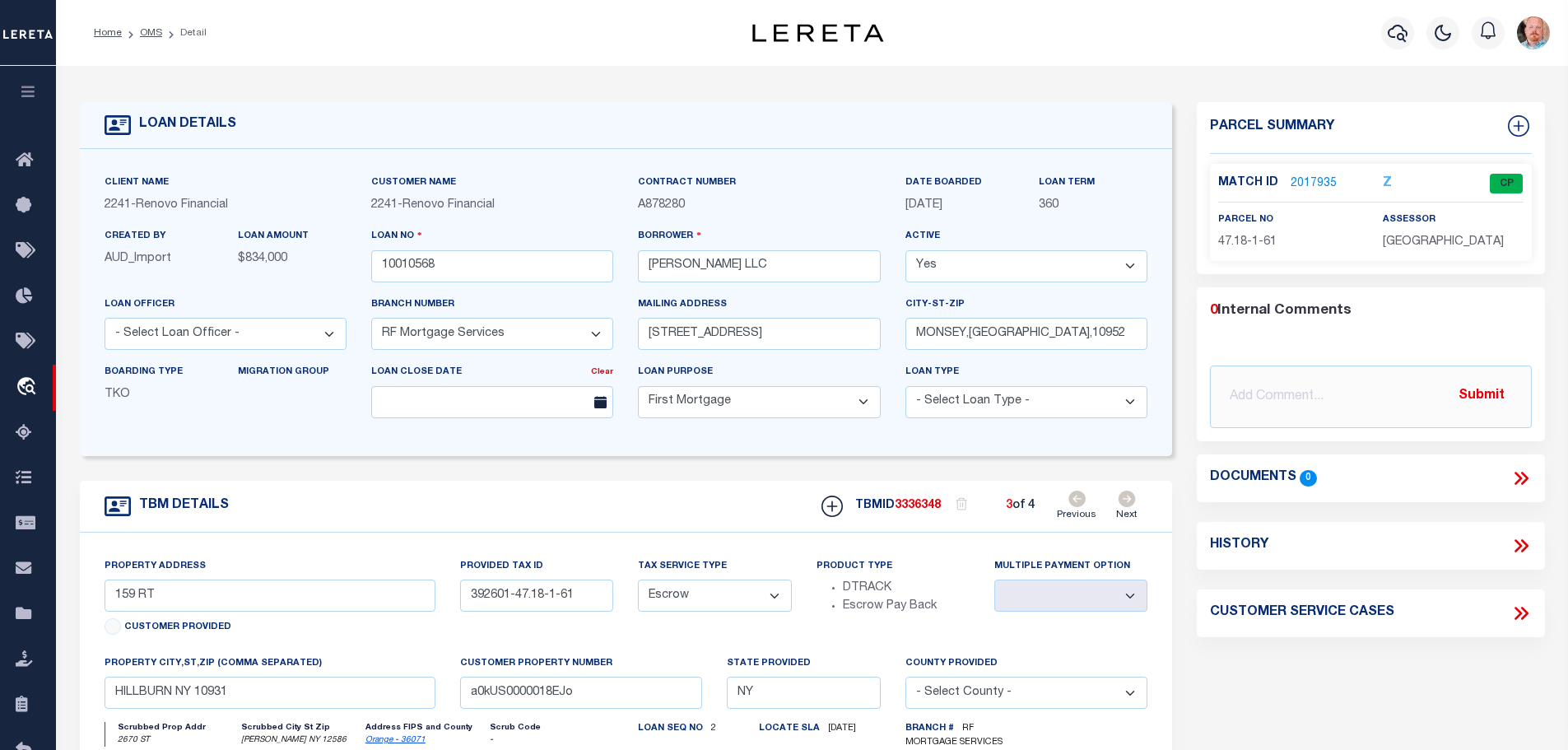
select select
click at [1302, 178] on link "2017935" at bounding box center [1313, 184] width 46 height 17
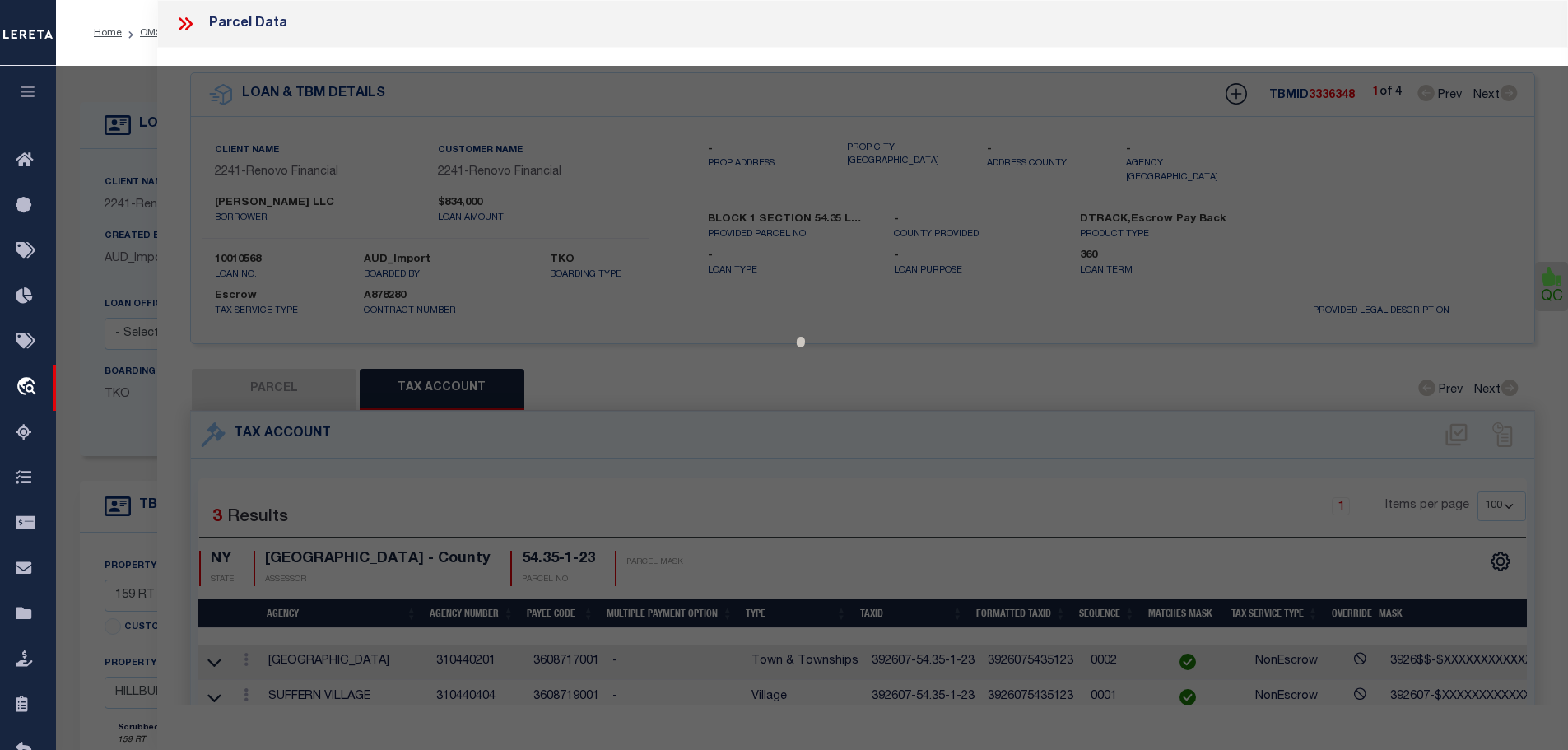
select select "AS"
select select
checkbox input "false"
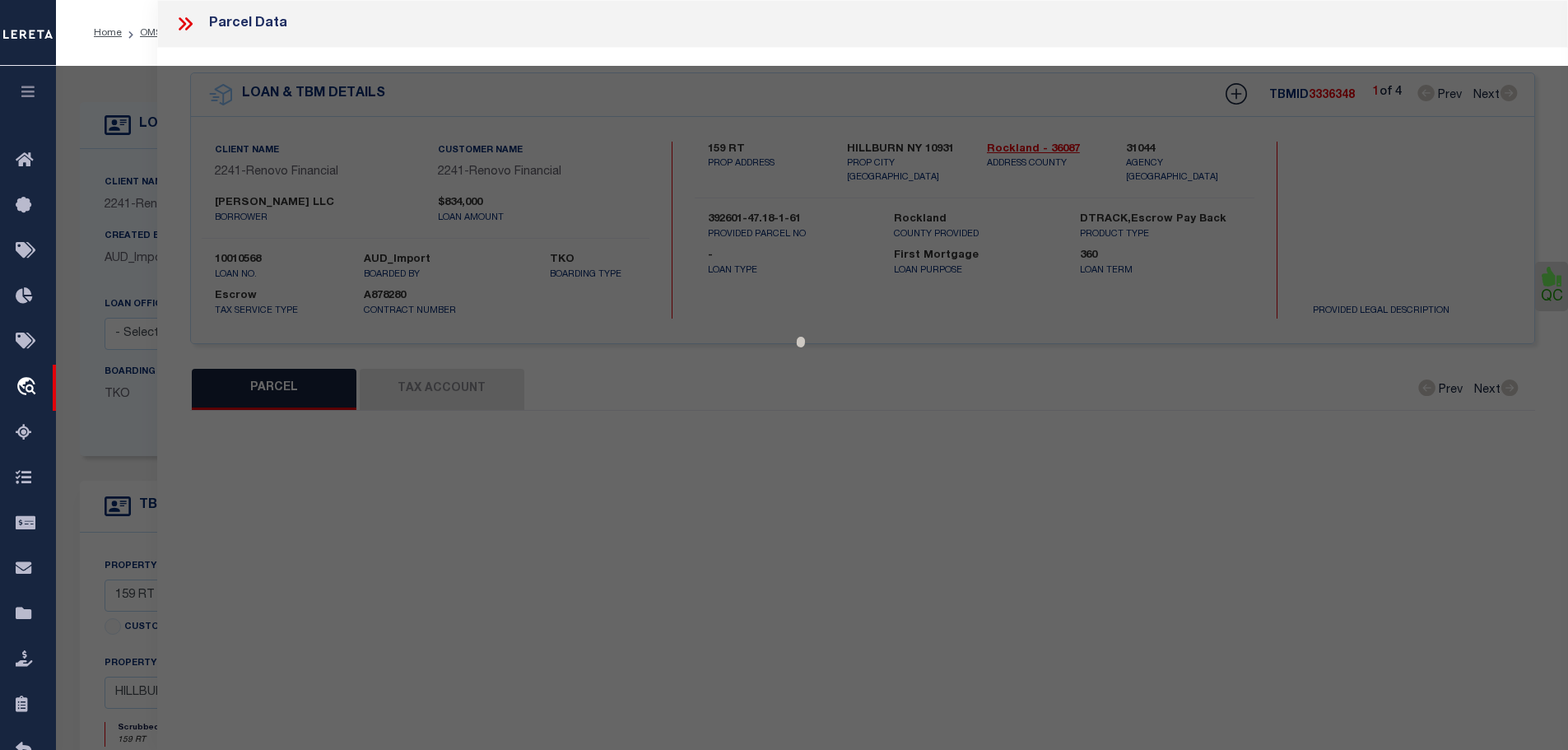
select select "CP"
select select "AGW"
select select
type input "159 ROUTE 17"
checkbox input "false"
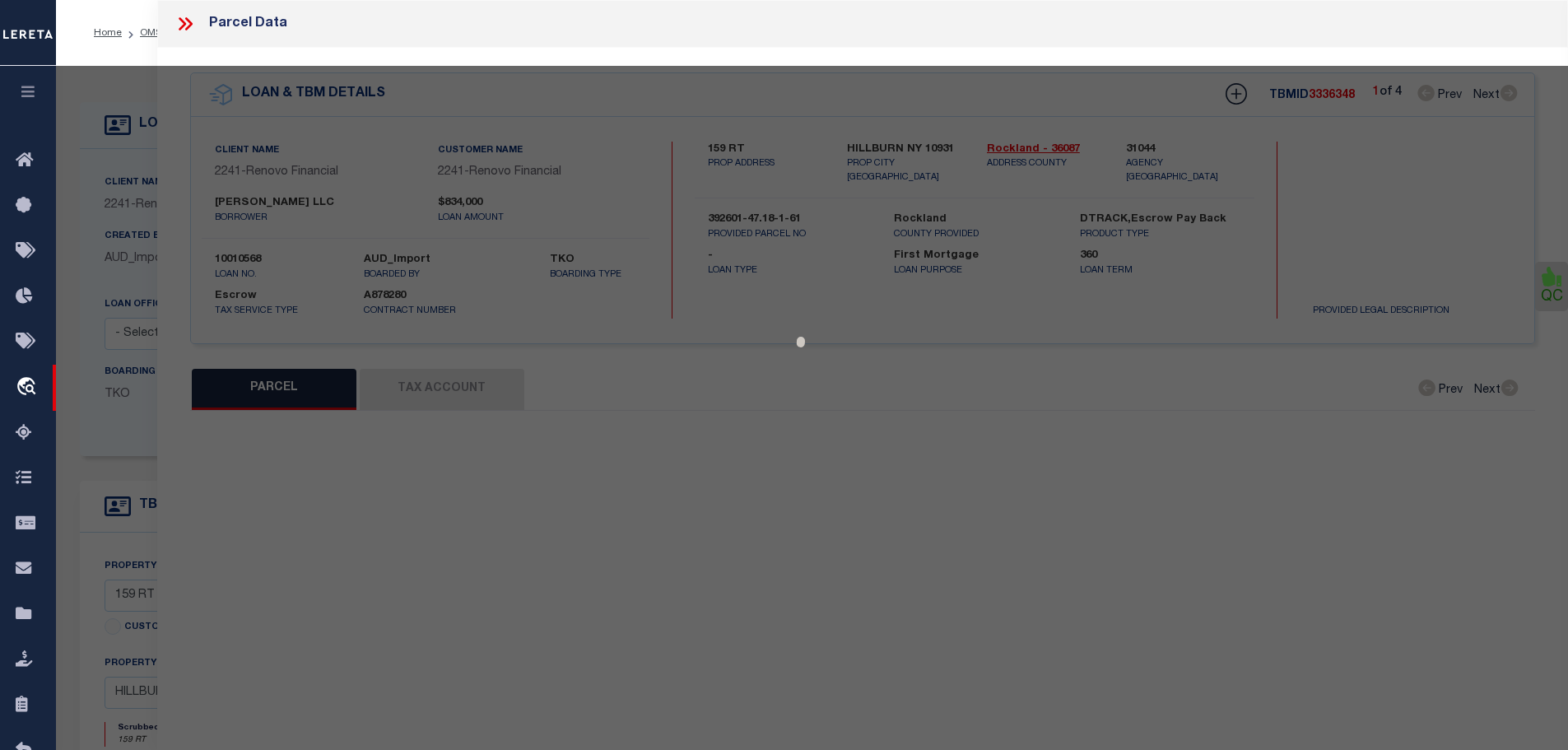
type input "HILLBURN NY 10931"
type textarea "Tax ID Special Project"
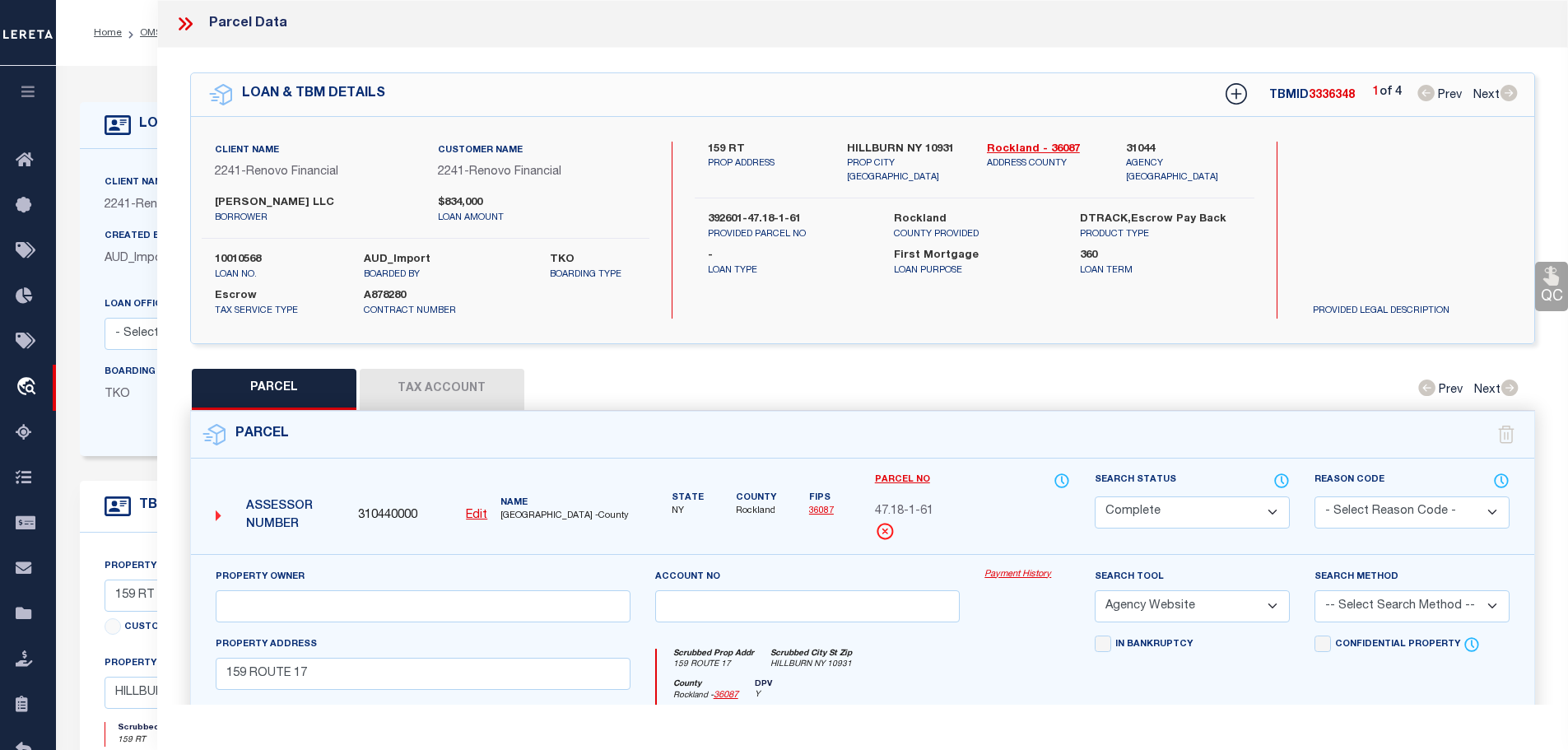
click at [411, 388] on button "Tax Account" at bounding box center [442, 389] width 165 height 41
select select "100"
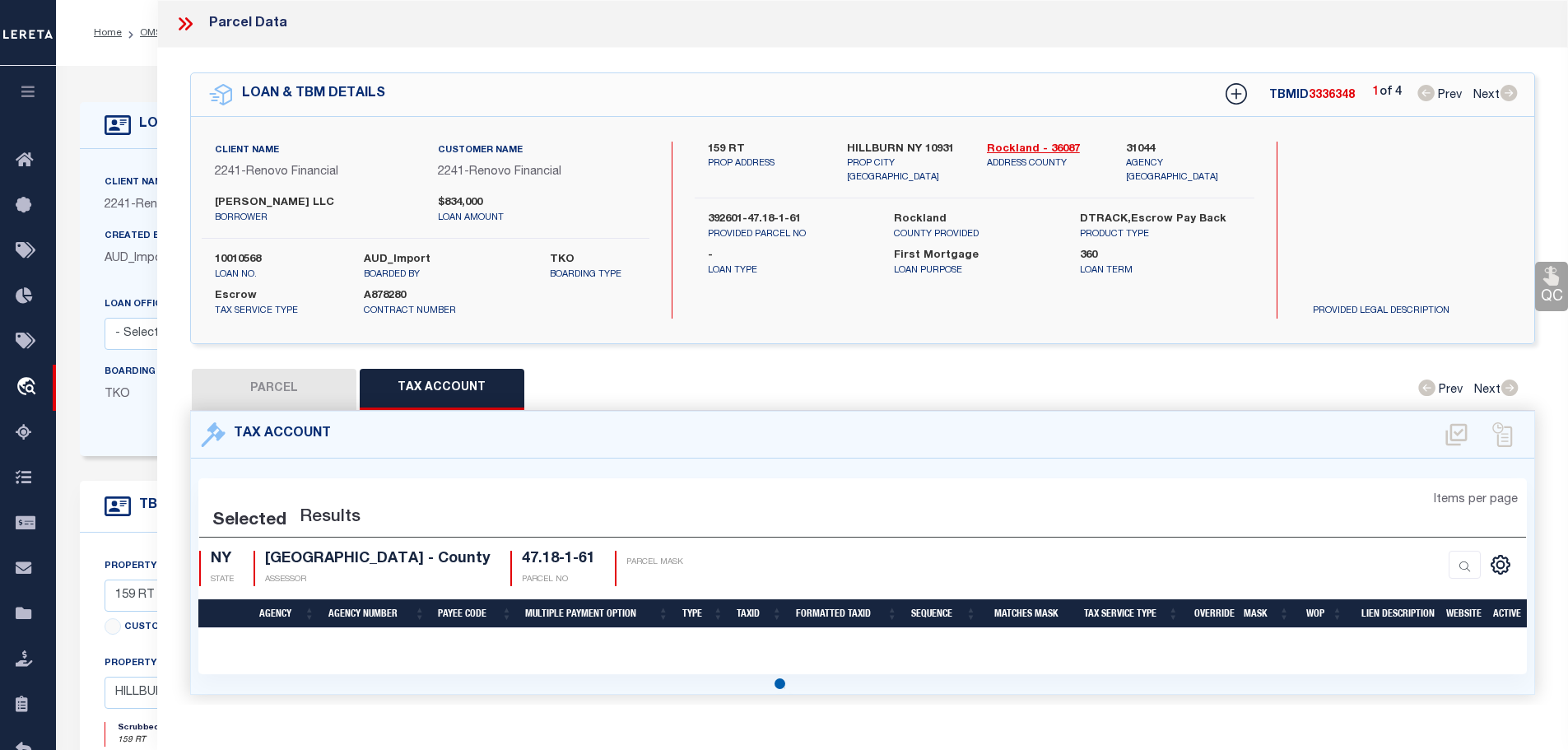
select select "100"
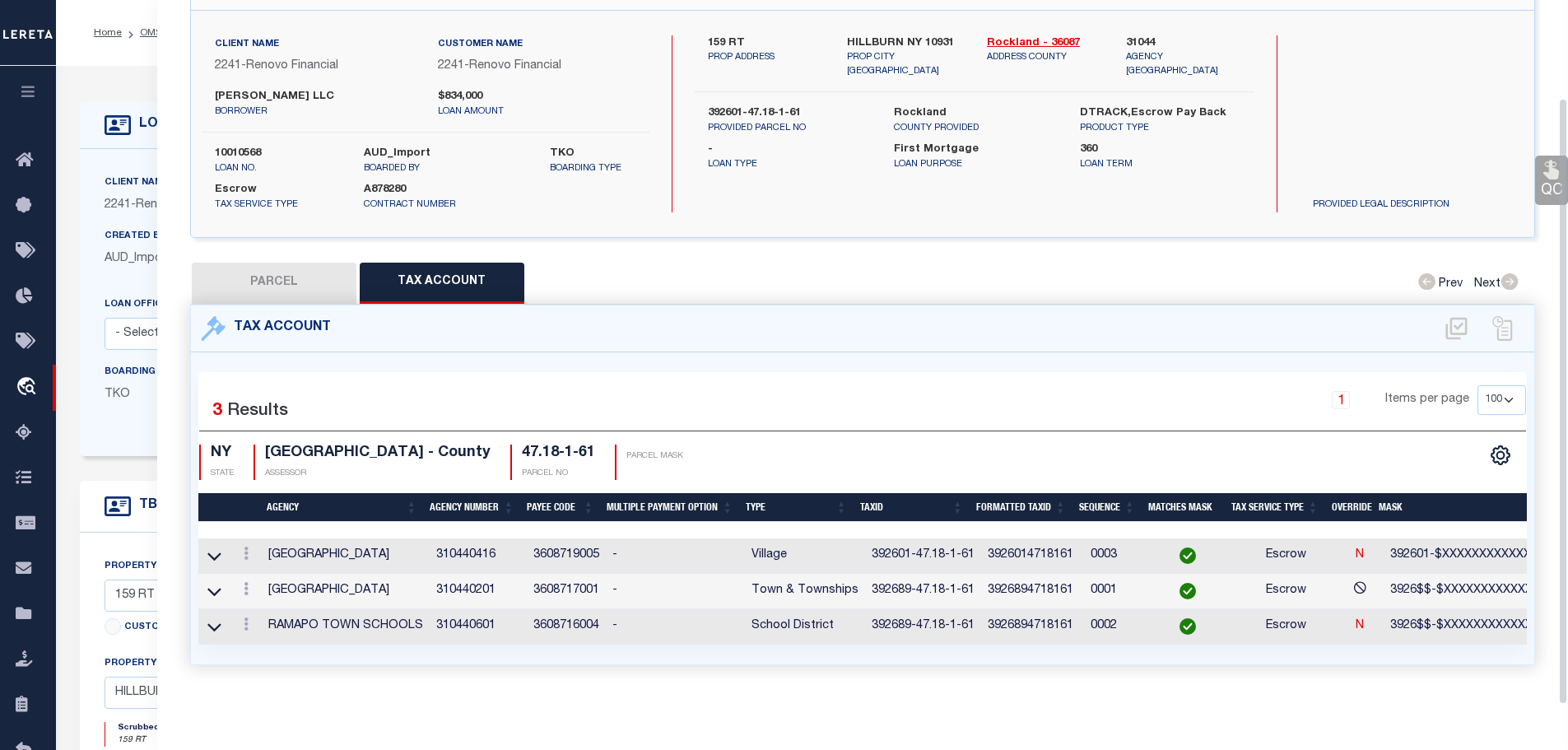
scroll to position [113, 0]
click at [256, 274] on button "PARCEL" at bounding box center [274, 283] width 165 height 41
select select "AS"
select select
checkbox input "false"
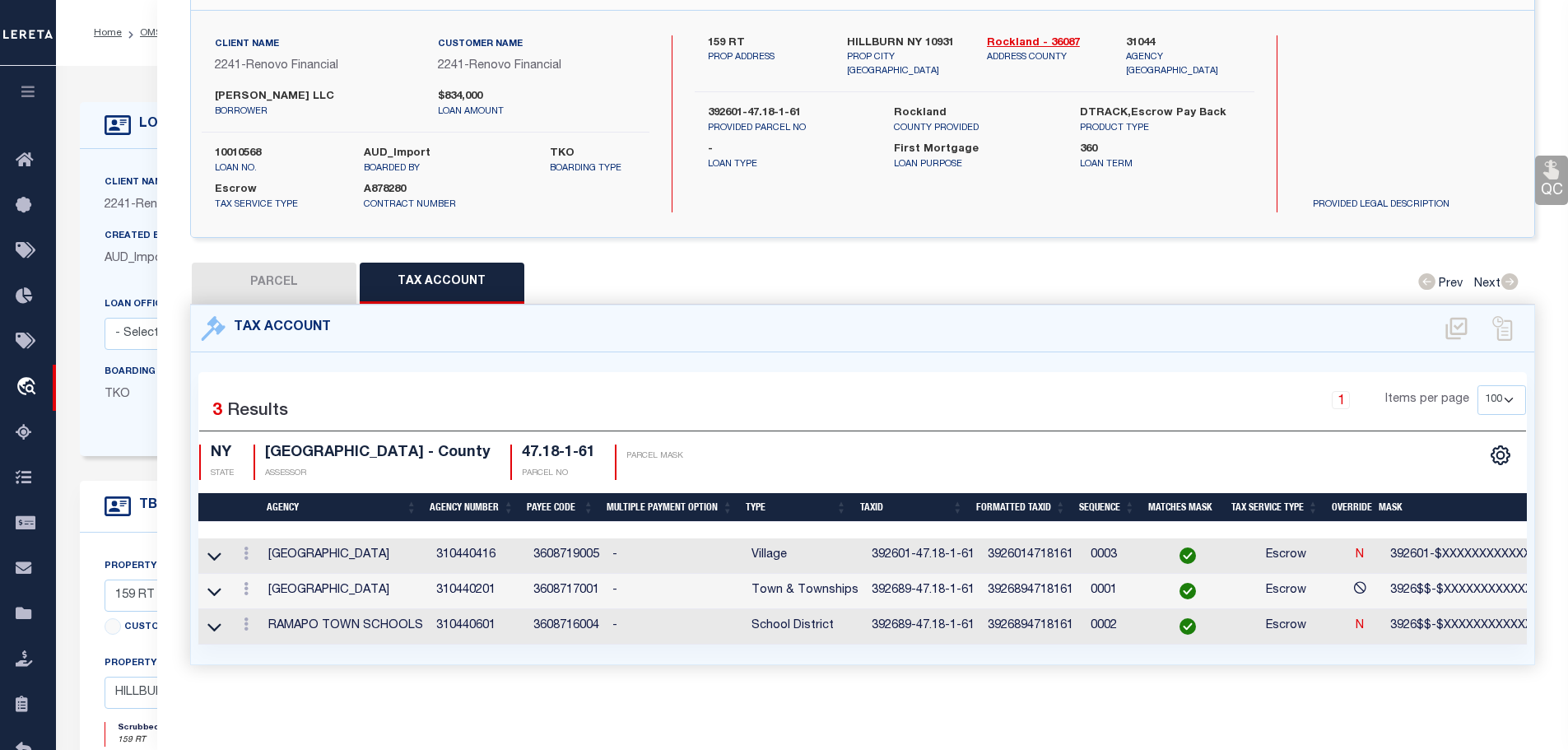
checkbox input "false"
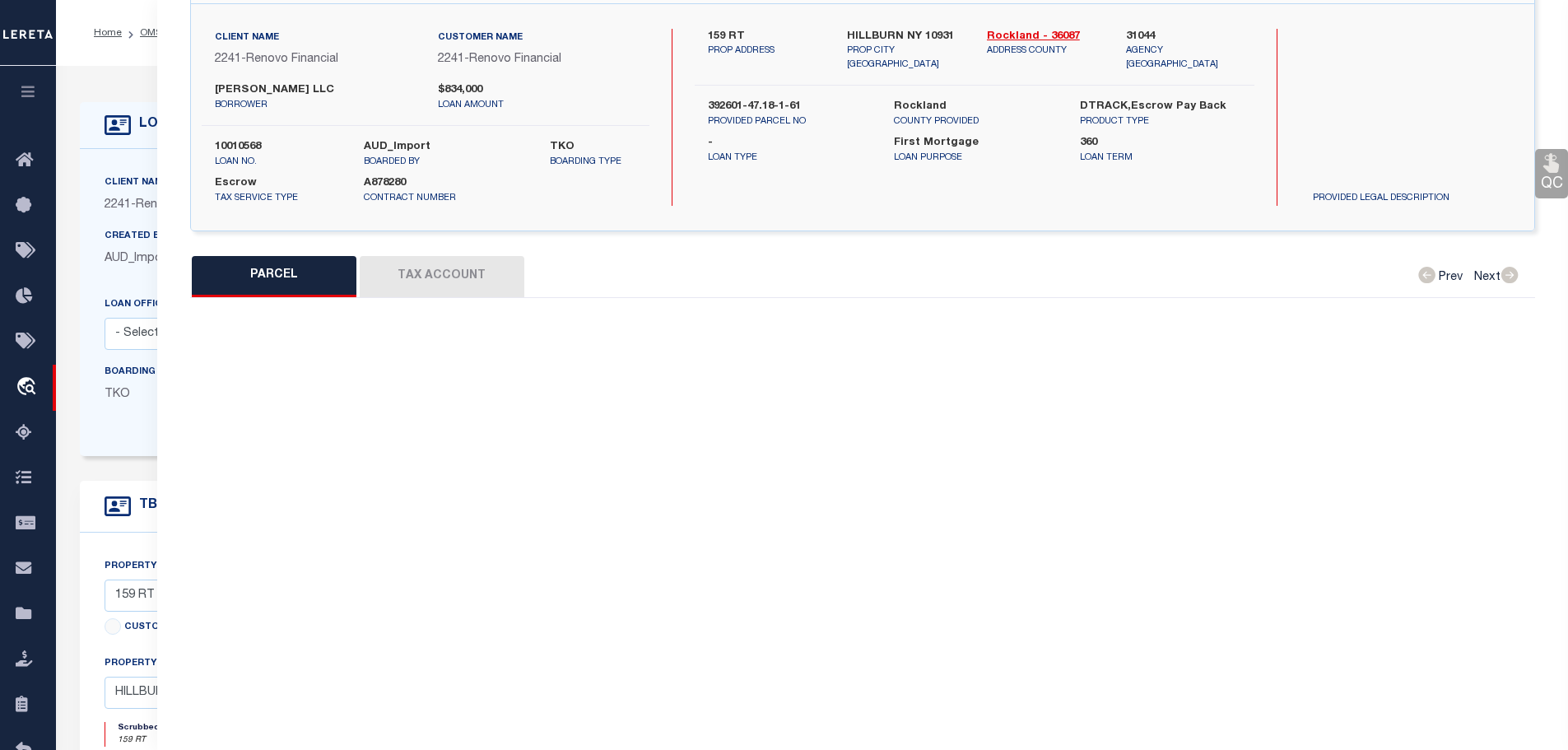
select select "CP"
select select "AGW"
select select
type input "159 ROUTE 17"
checkbox input "false"
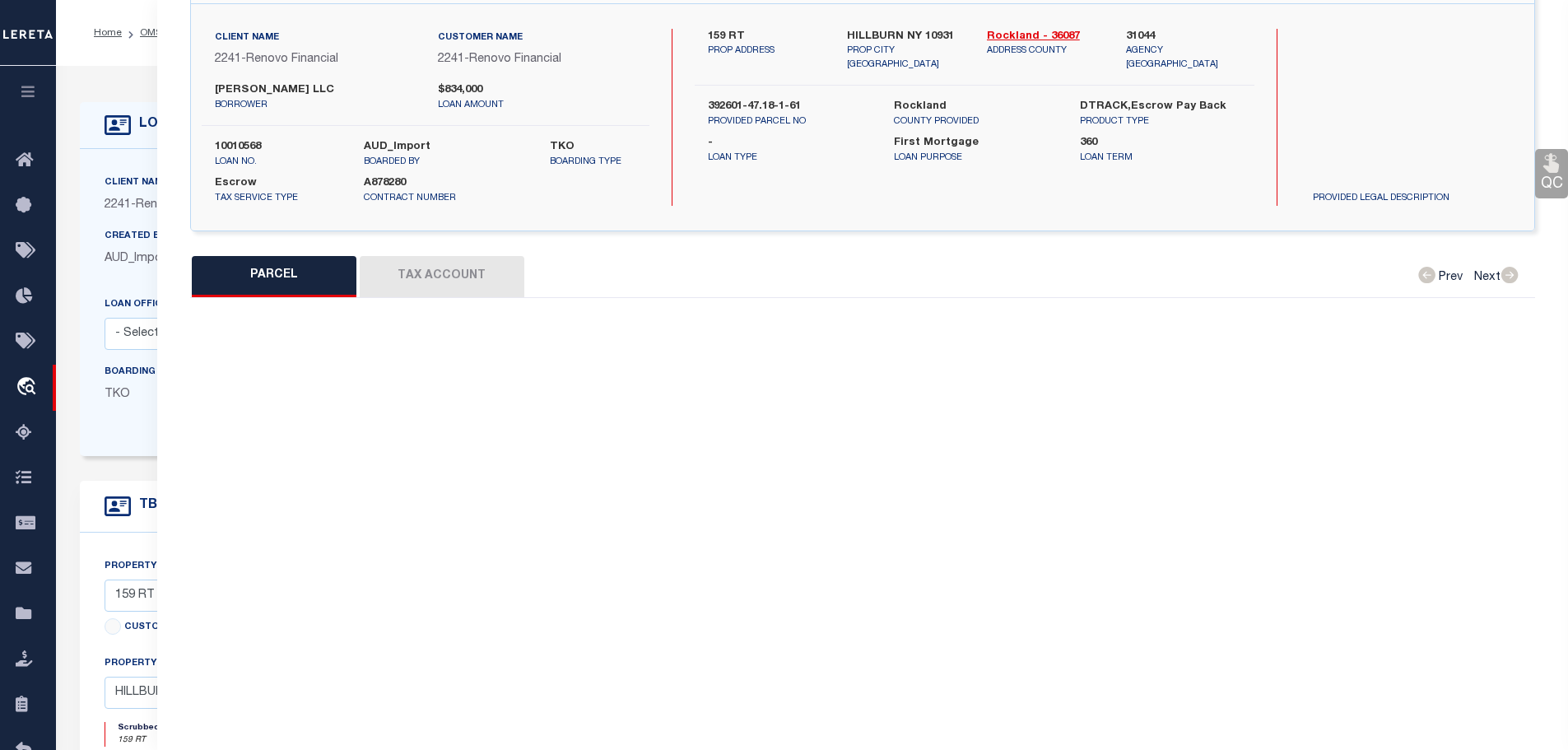
type input "HILLBURN NY 10931"
type textarea "Tax ID Special Project"
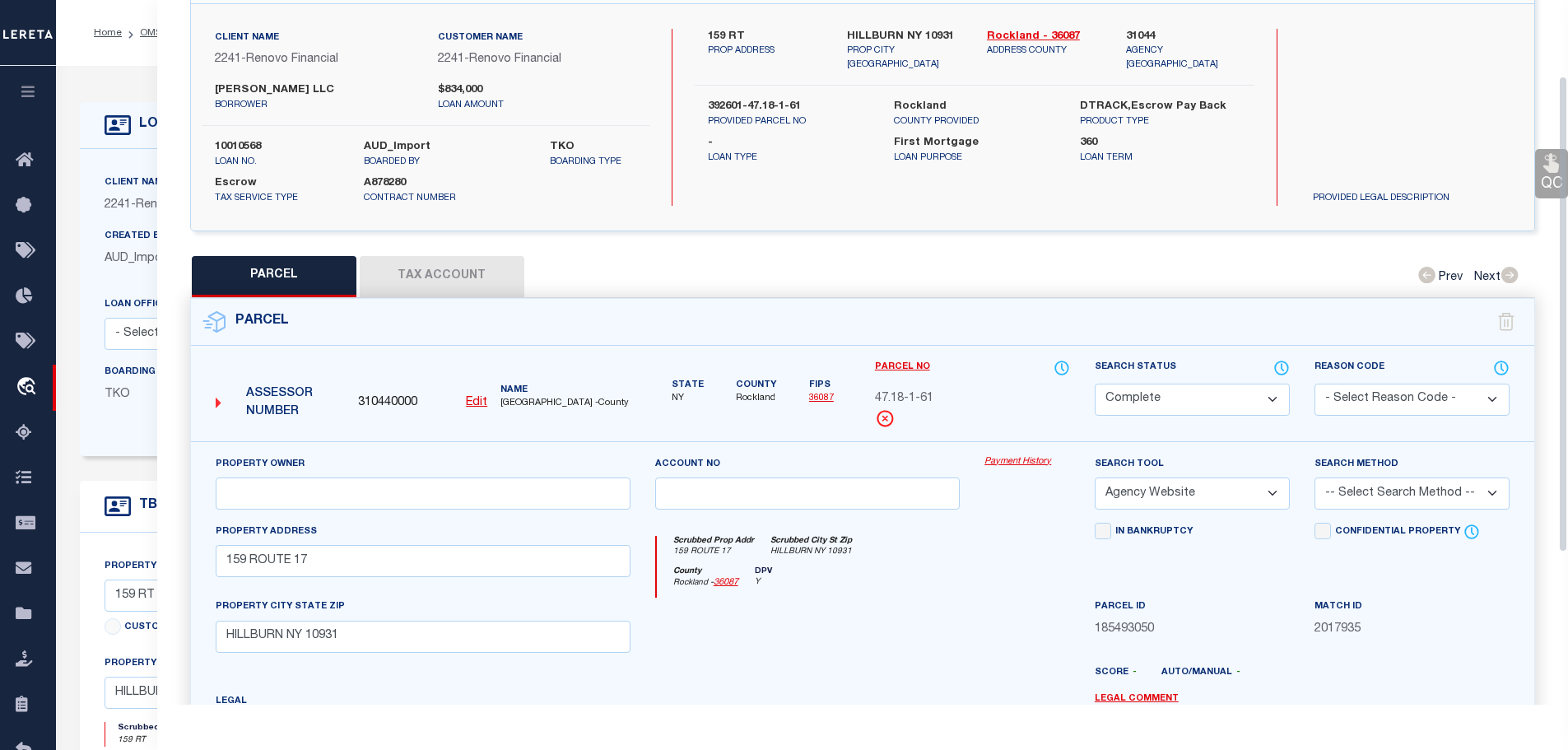
click at [441, 273] on button "Tax Account" at bounding box center [442, 276] width 165 height 41
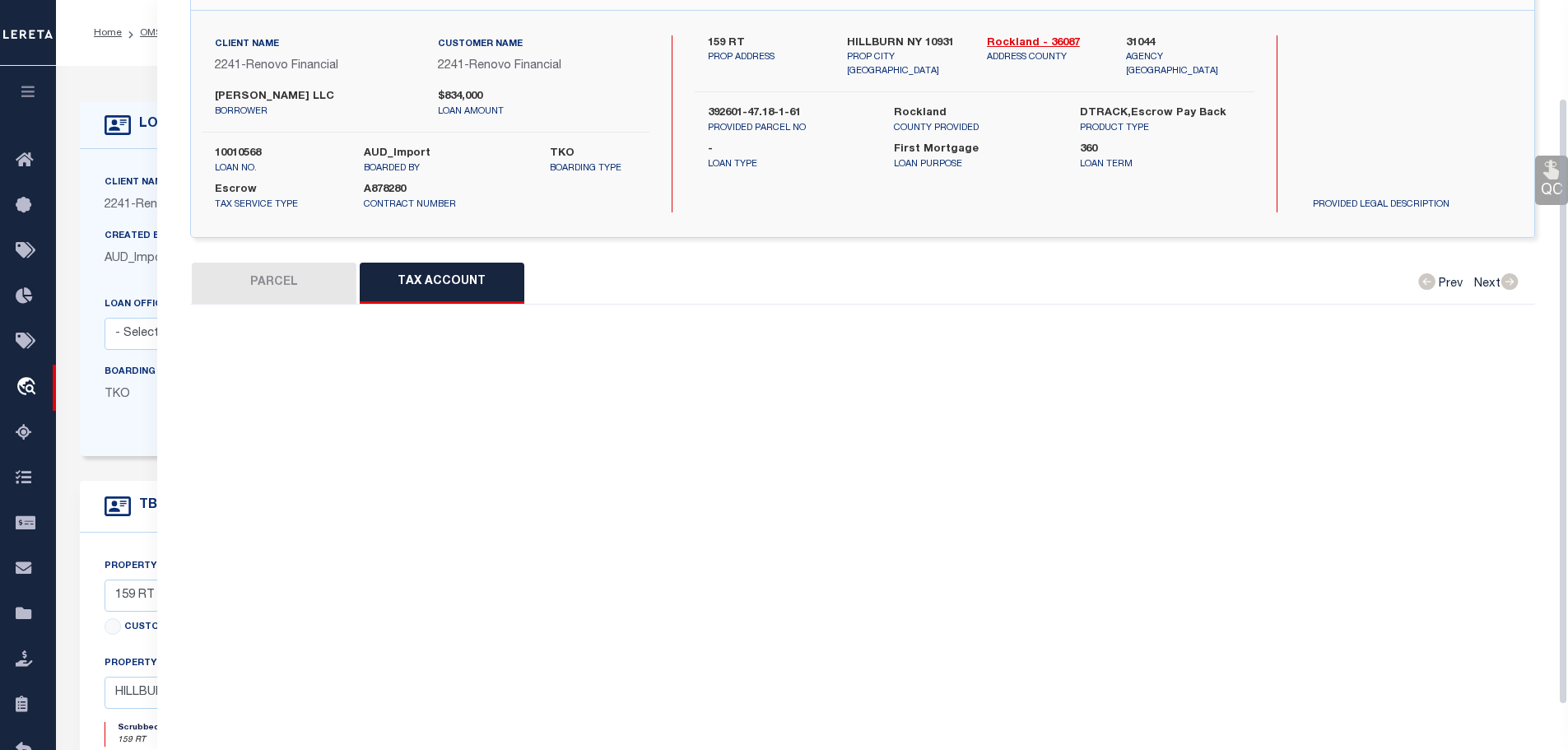
select select "100"
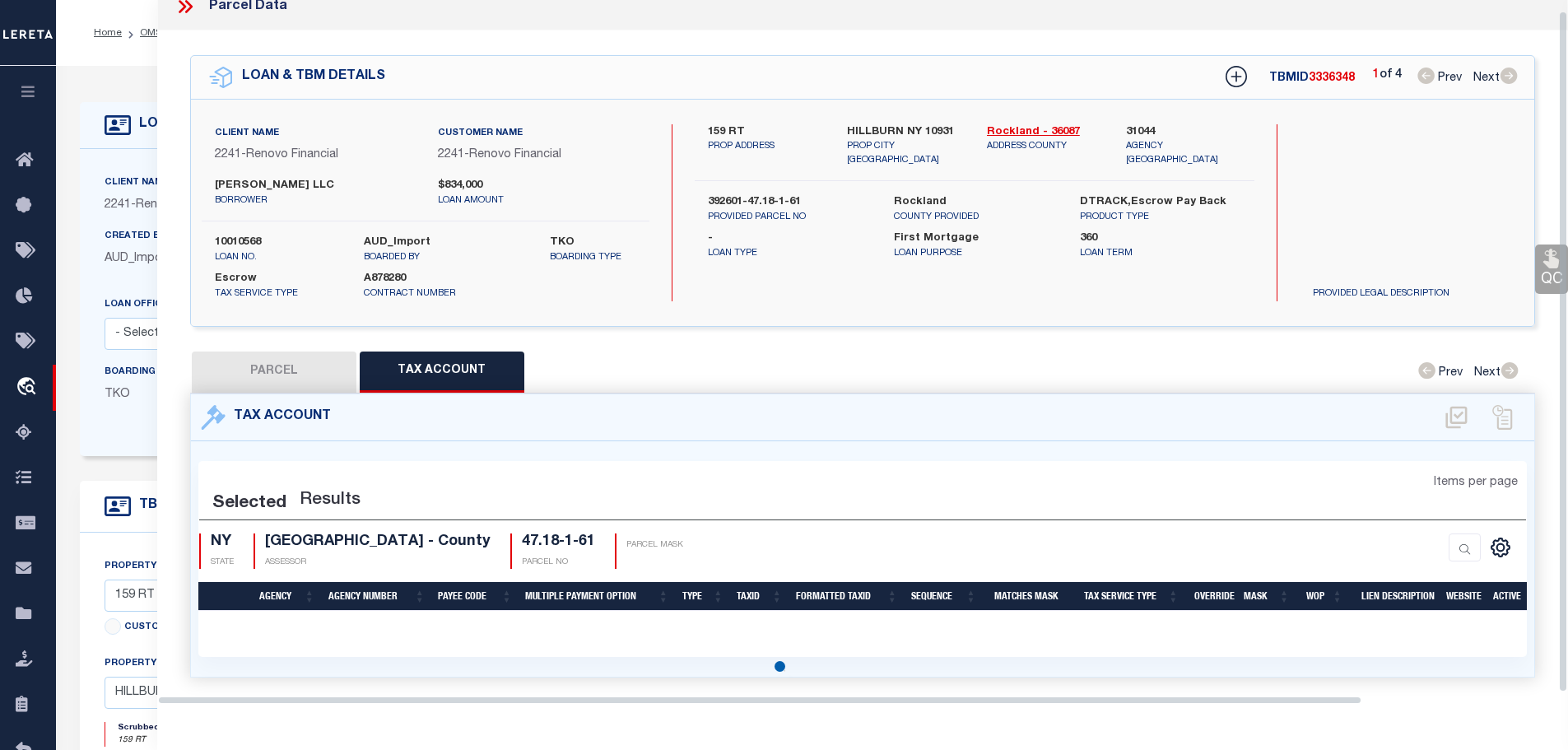
select select "100"
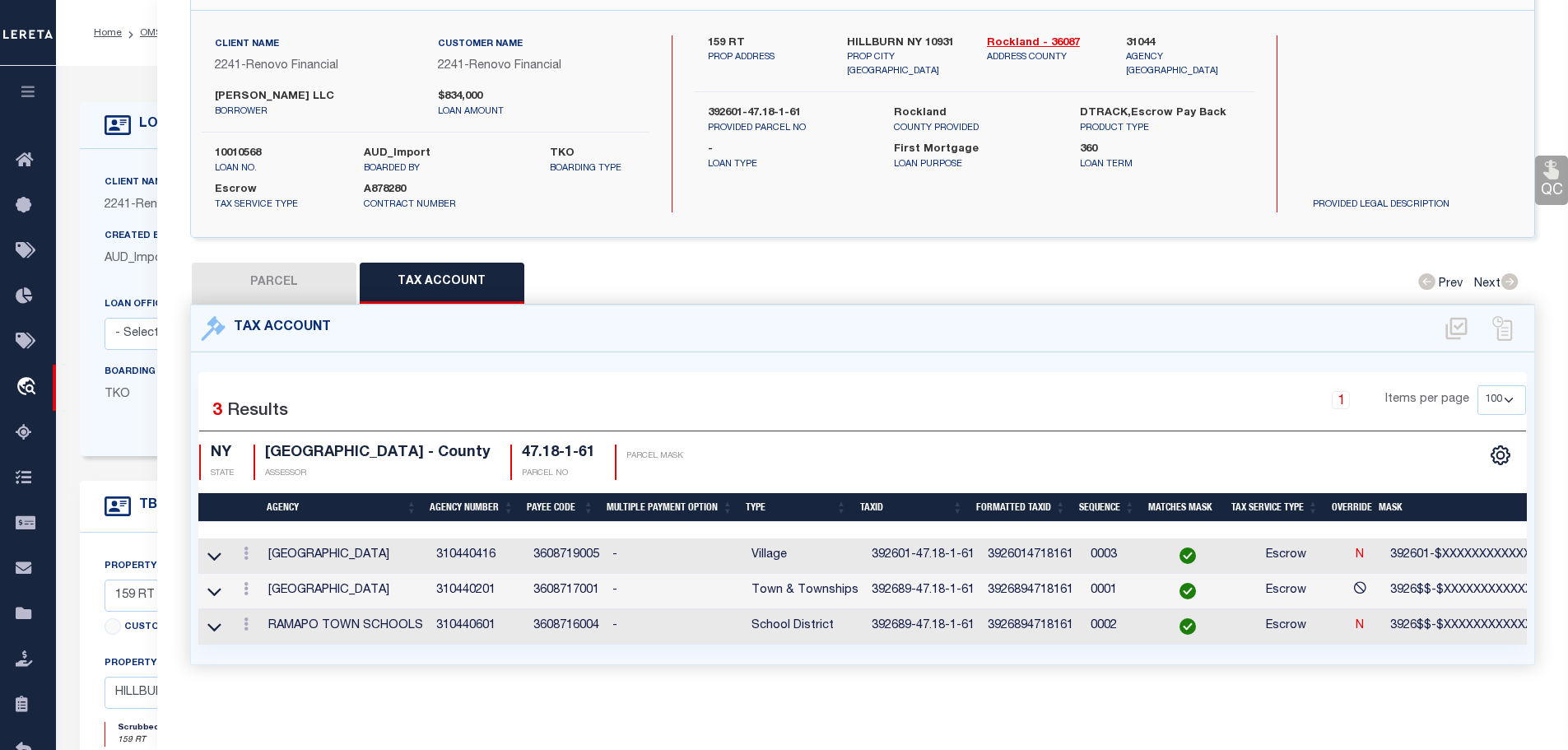
click at [895, 545] on td "392601-47.18-1-61" at bounding box center [923, 555] width 116 height 35
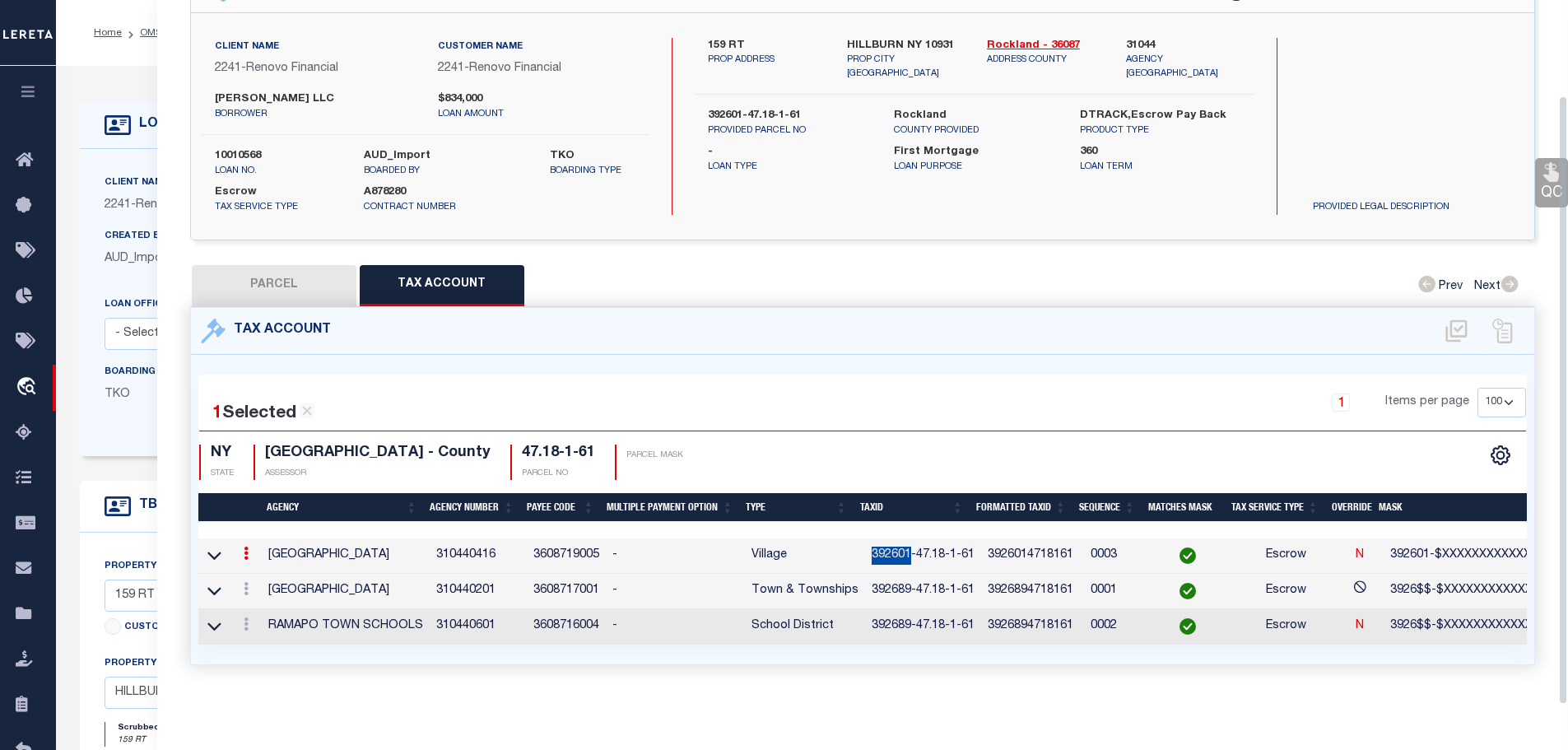
click at [895, 545] on td "392601-47.18-1-61" at bounding box center [923, 555] width 116 height 35
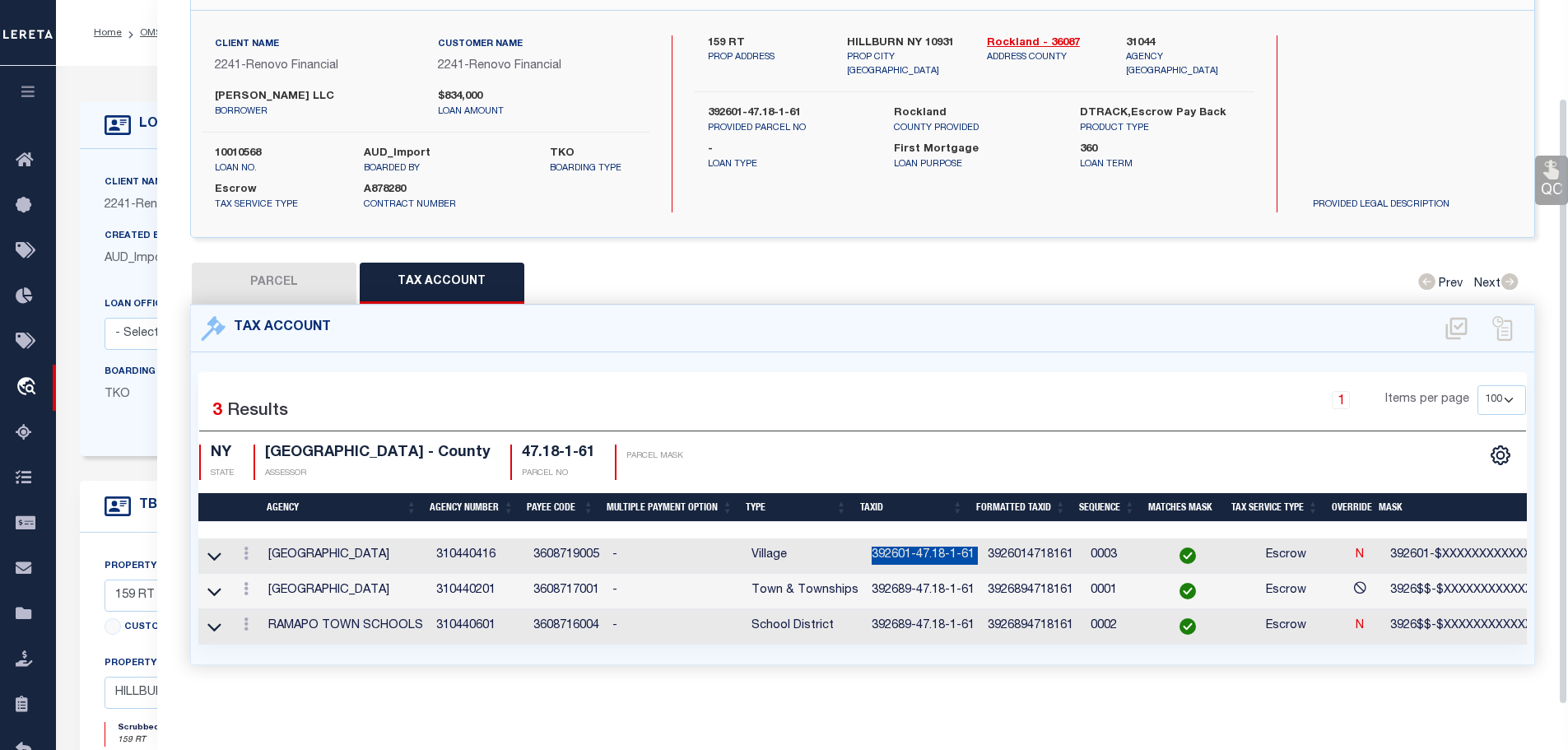
click at [895, 545] on td "392601-47.18-1-61" at bounding box center [923, 555] width 116 height 35
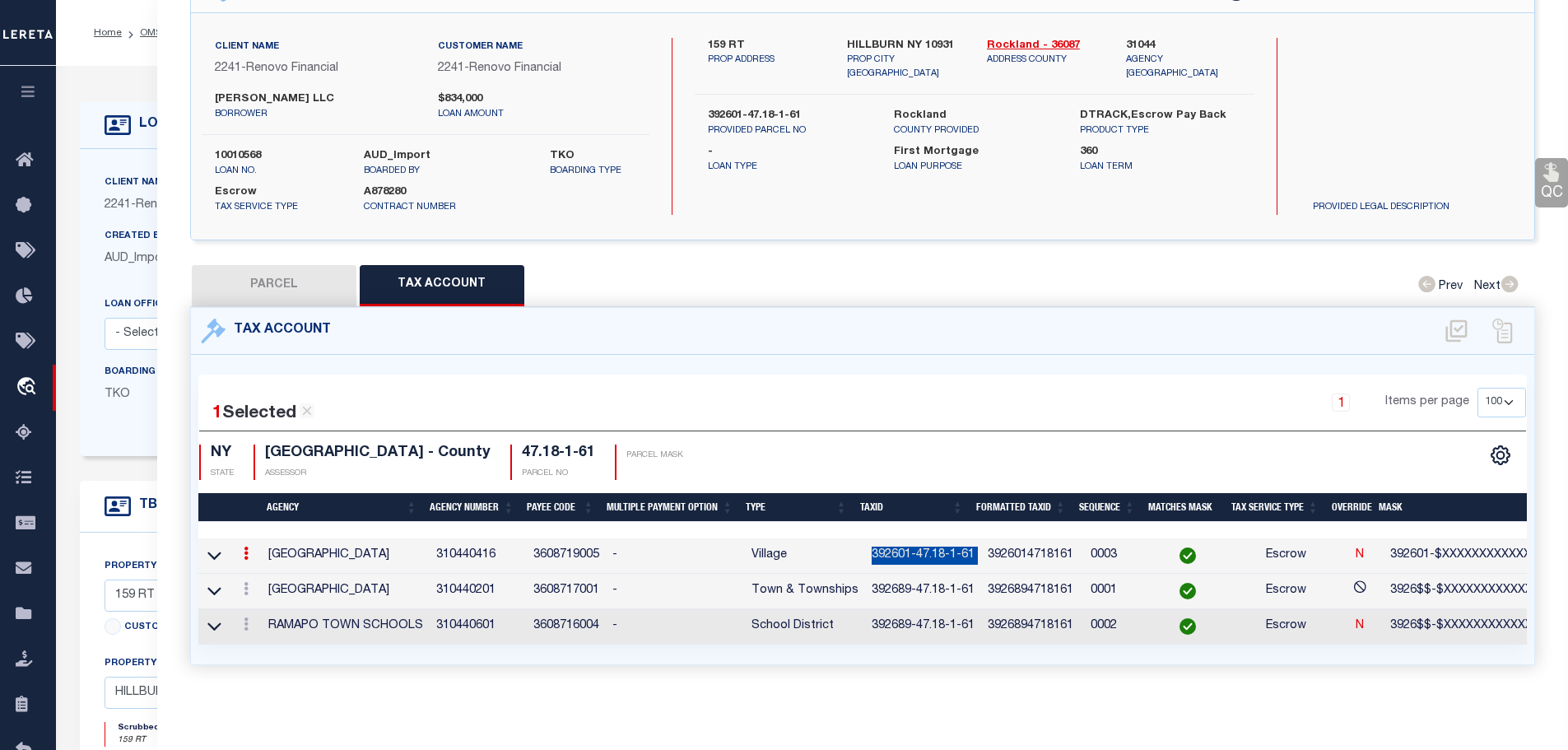
copy td "392601-47.18-1-61"
click at [253, 620] on link at bounding box center [246, 626] width 18 height 13
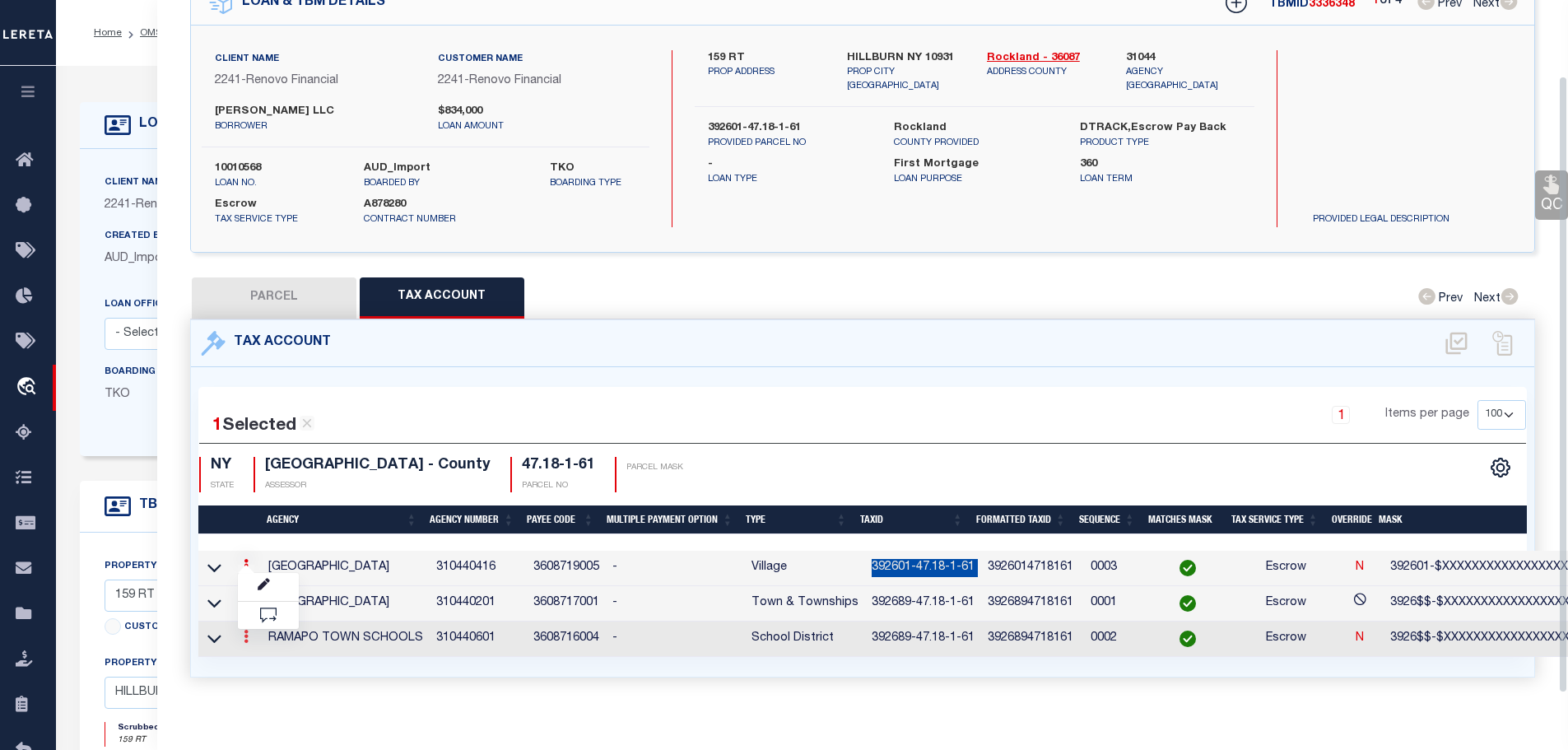
scroll to position [86, 0]
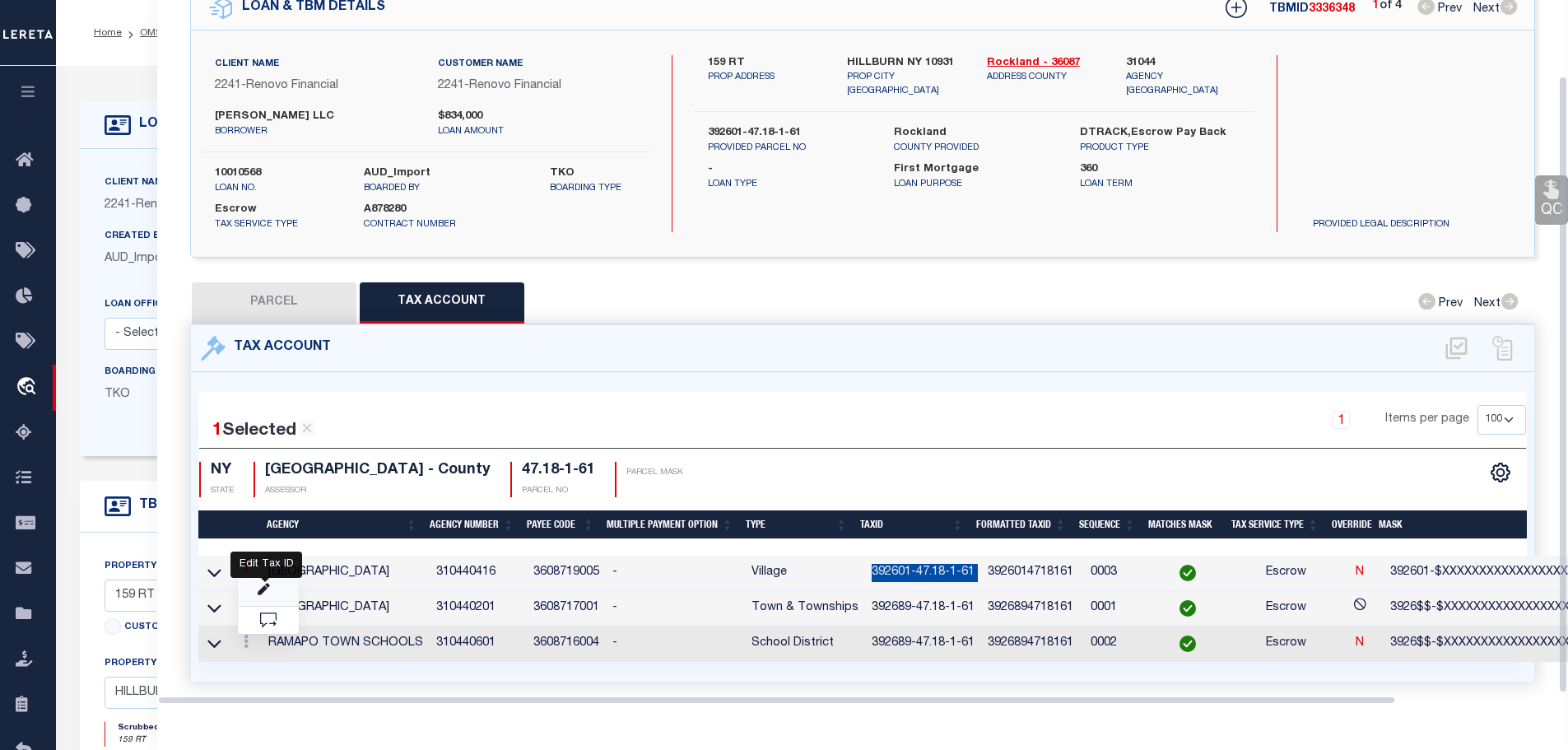
click at [267, 584] on icon "" at bounding box center [264, 590] width 13 height 13
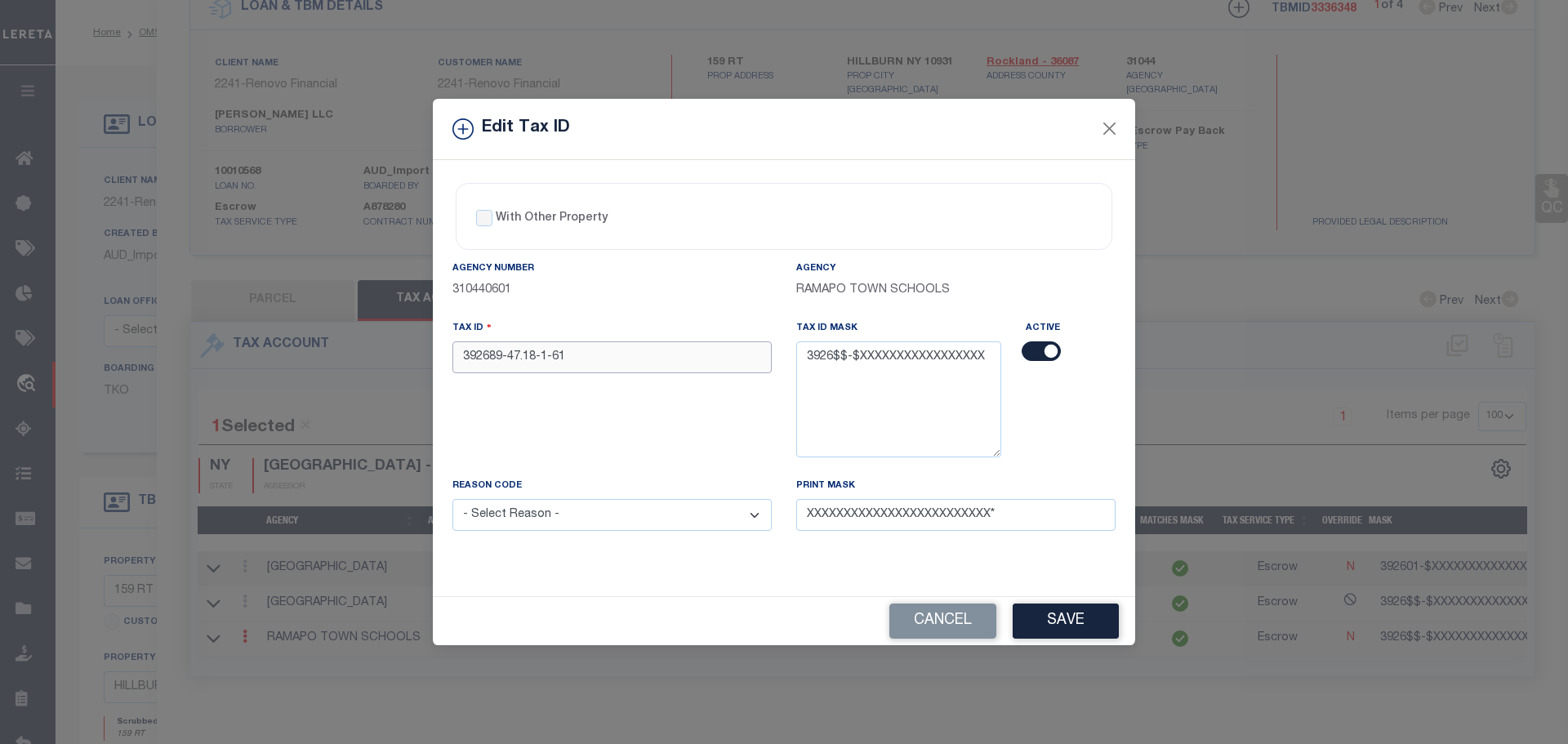
click at [592, 355] on input "392689-47.18-1-61" at bounding box center [613, 356] width 319 height 32
paste input "01-47.18-1-61"
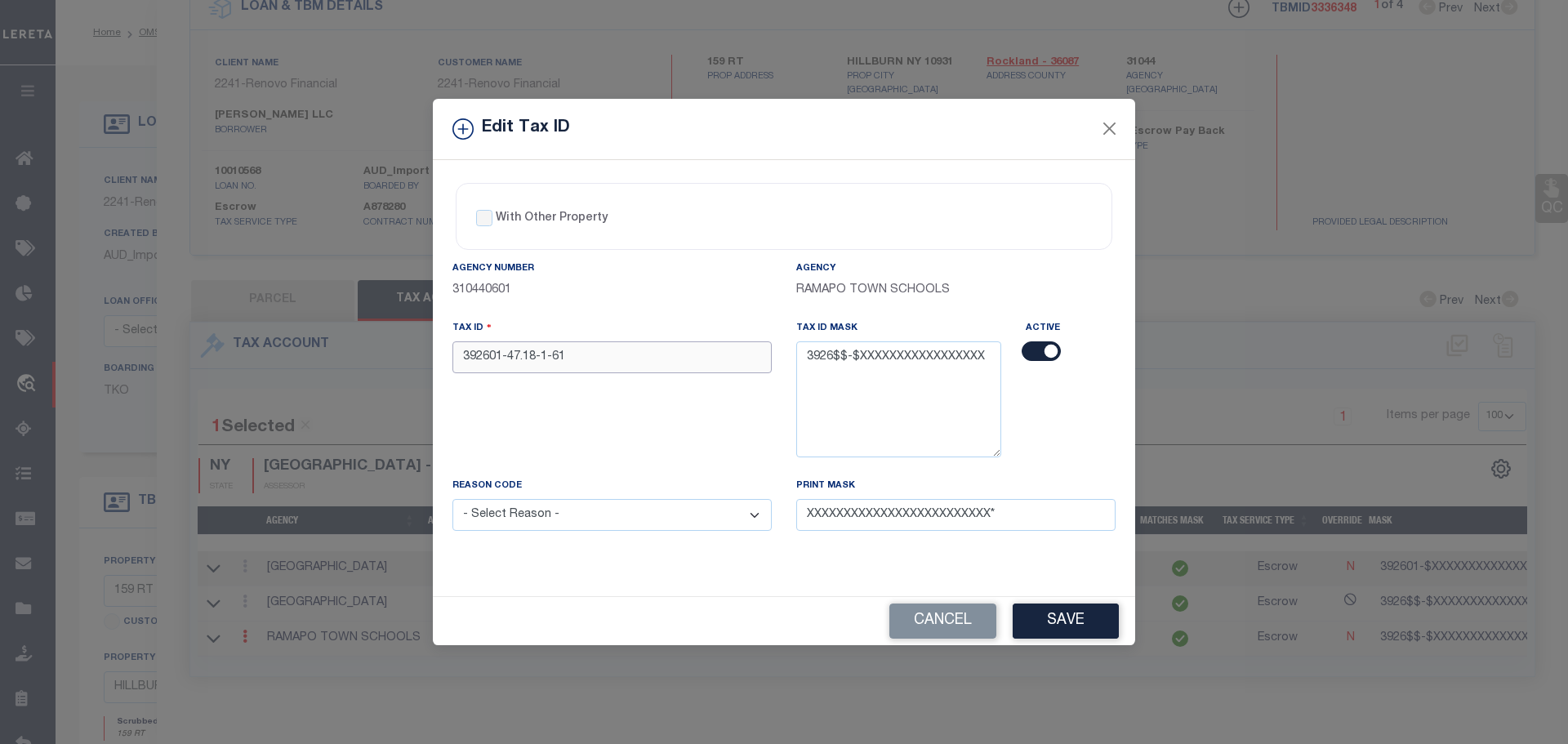
type input "392601-47.18-1-61"
click at [551, 520] on select "- Select Reason - 099 - Other (Provide additional detail) ACT - Agency Changed …" at bounding box center [613, 514] width 319 height 32
click at [559, 516] on select "- Select Reason - 099 - Other (Provide additional detail) ACT - Agency Changed …" at bounding box center [613, 514] width 319 height 32
select select "ACT"
click at [453, 500] on select "- Select Reason - 099 - Other (Provide additional detail) ACT - Agency Changed …" at bounding box center [613, 514] width 319 height 32
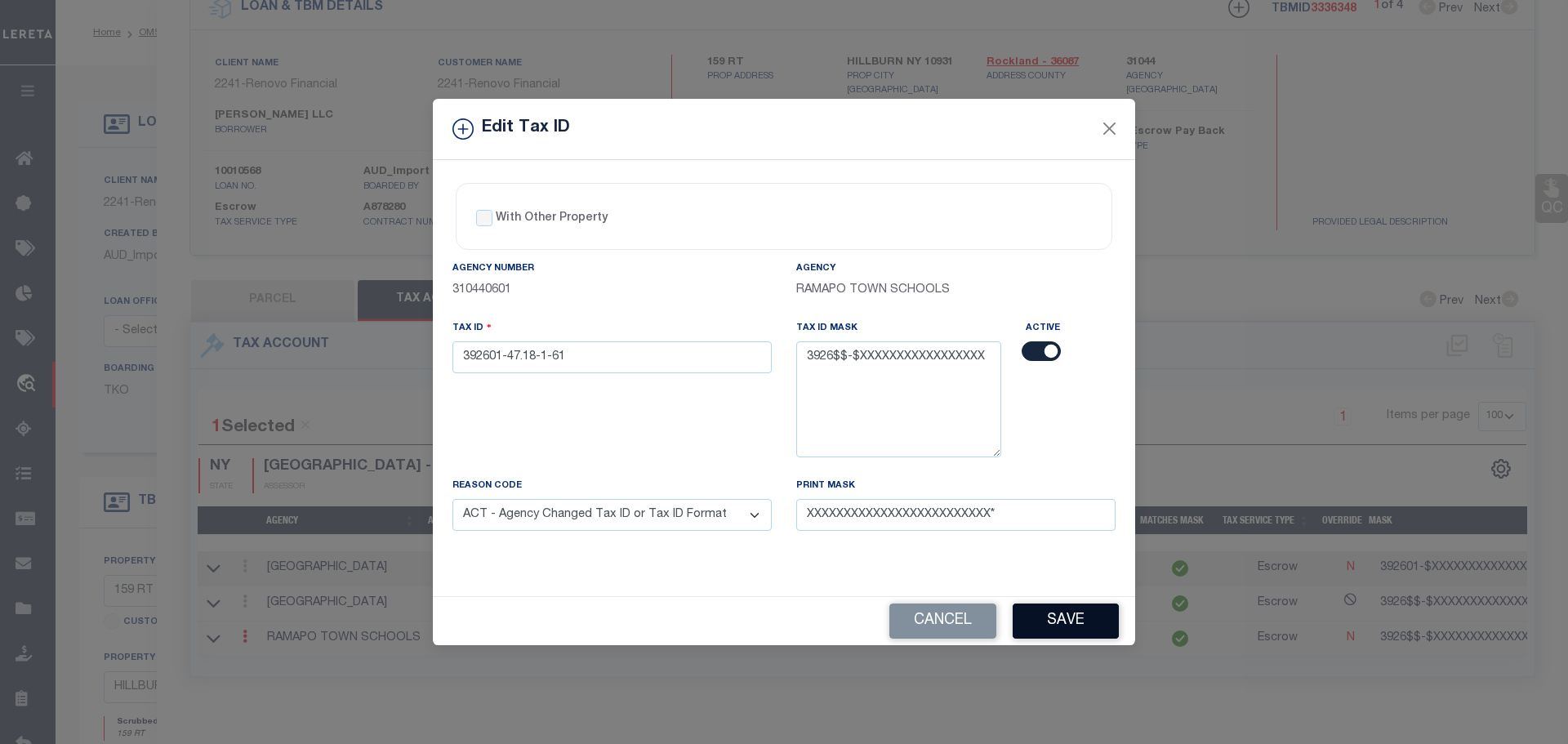
click at [1082, 621] on button "Save" at bounding box center [1065, 620] width 106 height 35
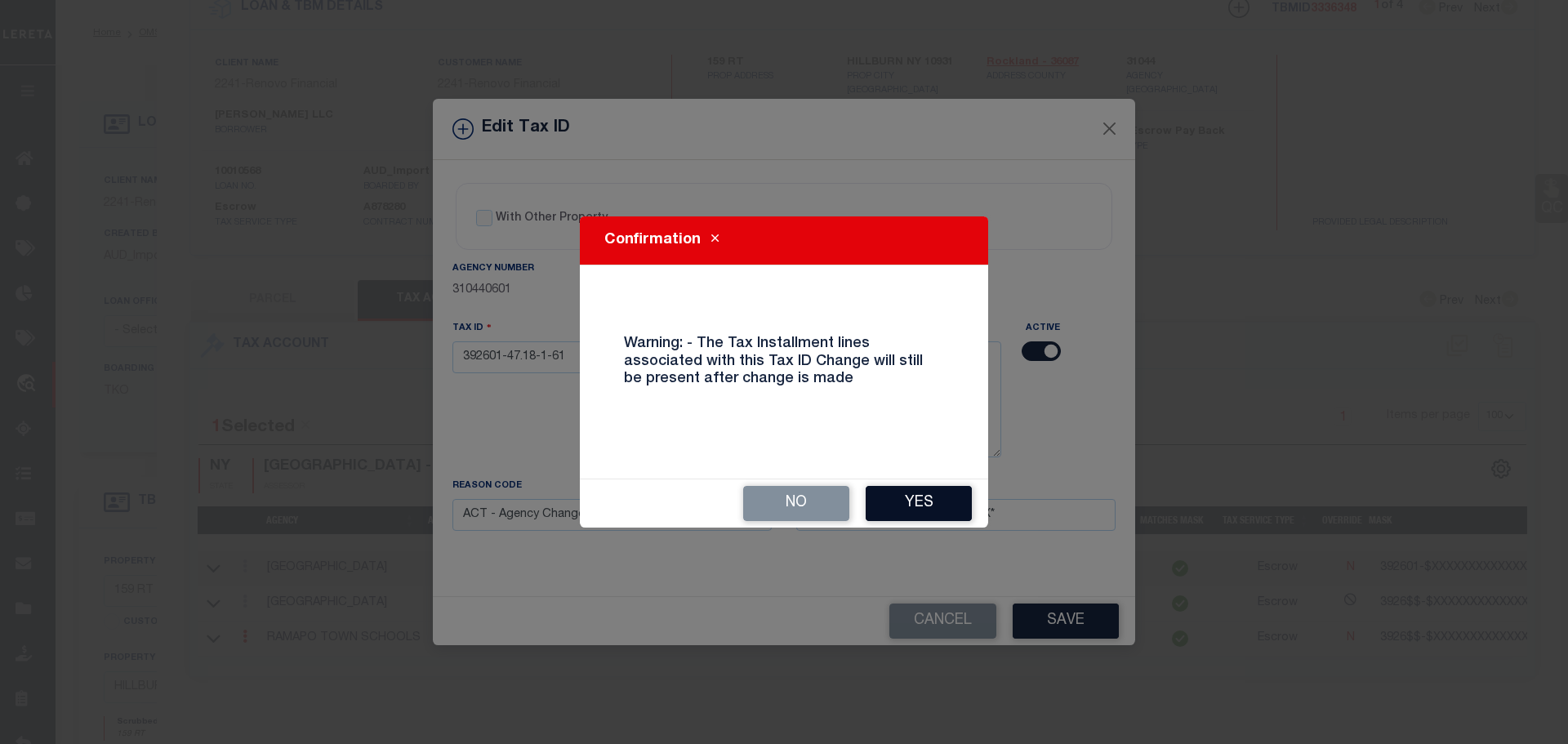
click at [926, 500] on button "Yes" at bounding box center [919, 503] width 106 height 35
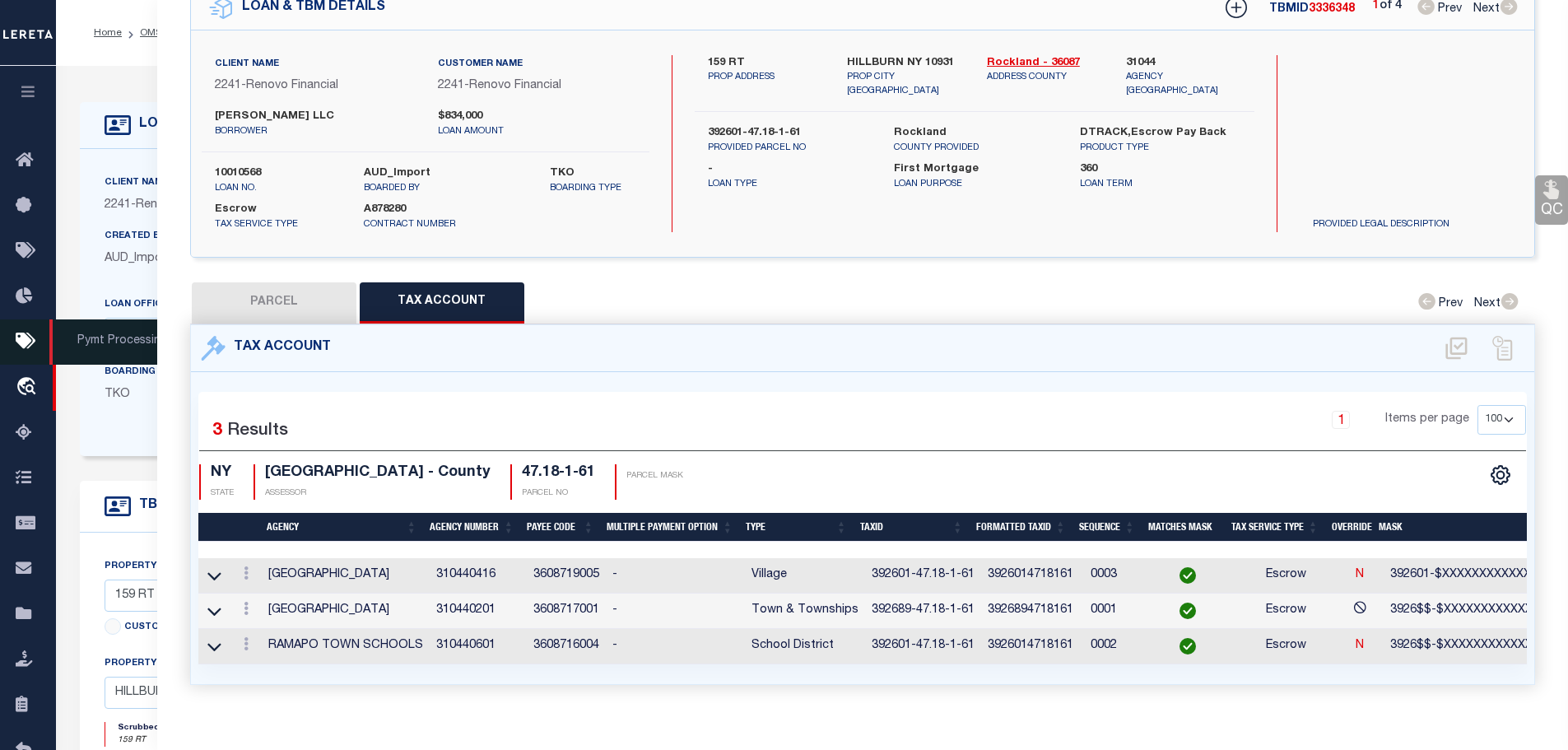
type input "9-11 LAFAYETTE"
type input "334205-305-5-5"
type input "WALDEN NY 12586"
select select
type textarea "TAX ID Update last comment: Wrong agency"
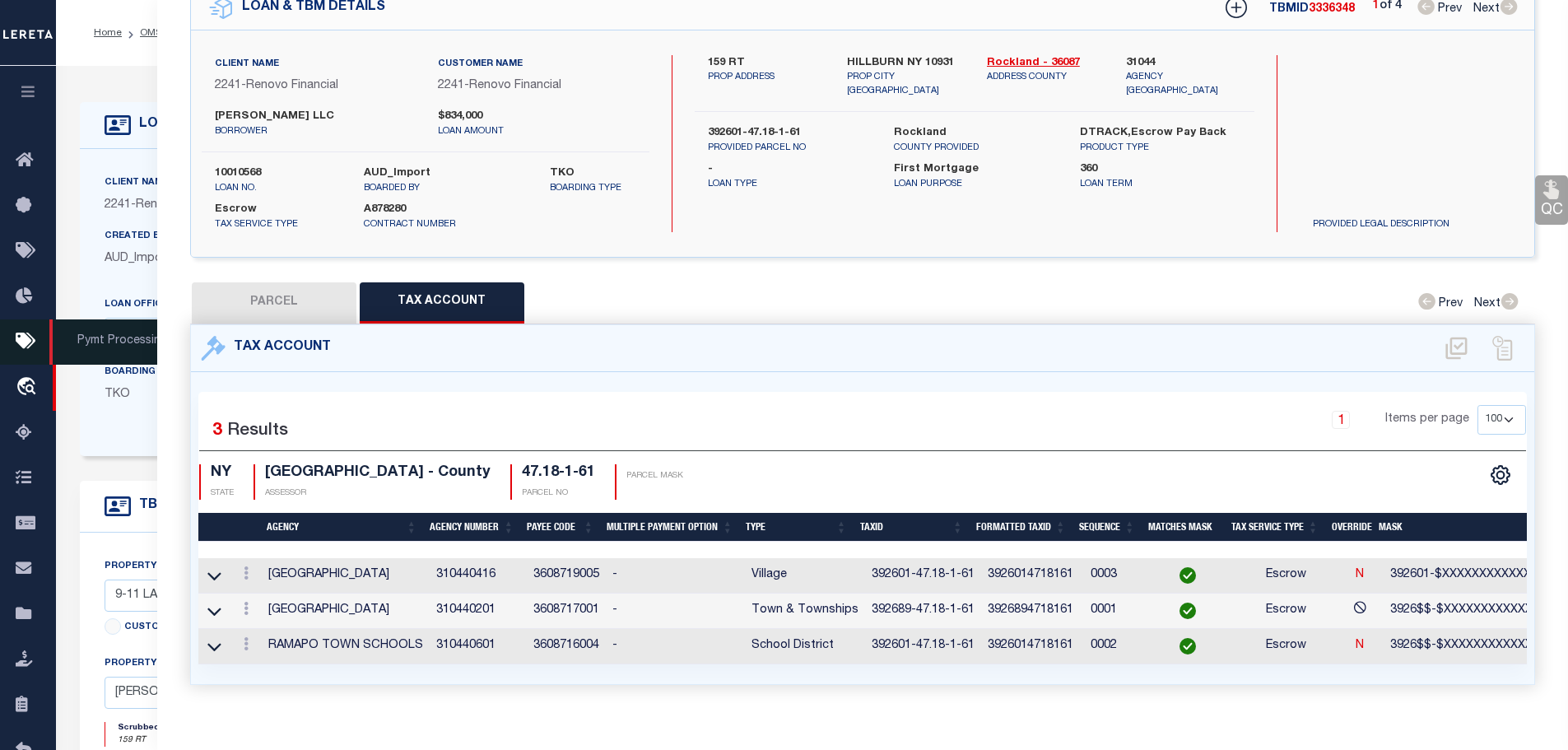
select select
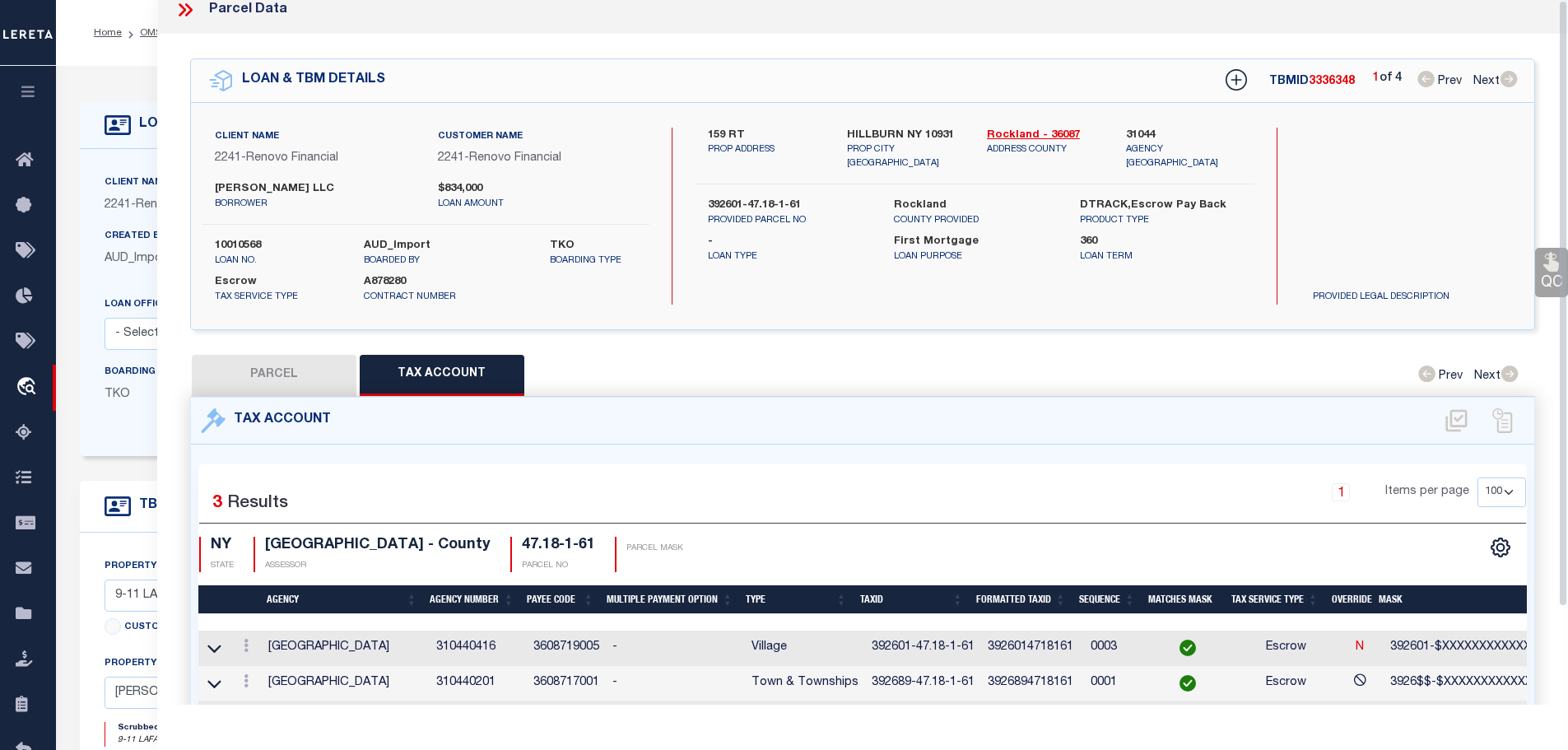
scroll to position [0, 0]
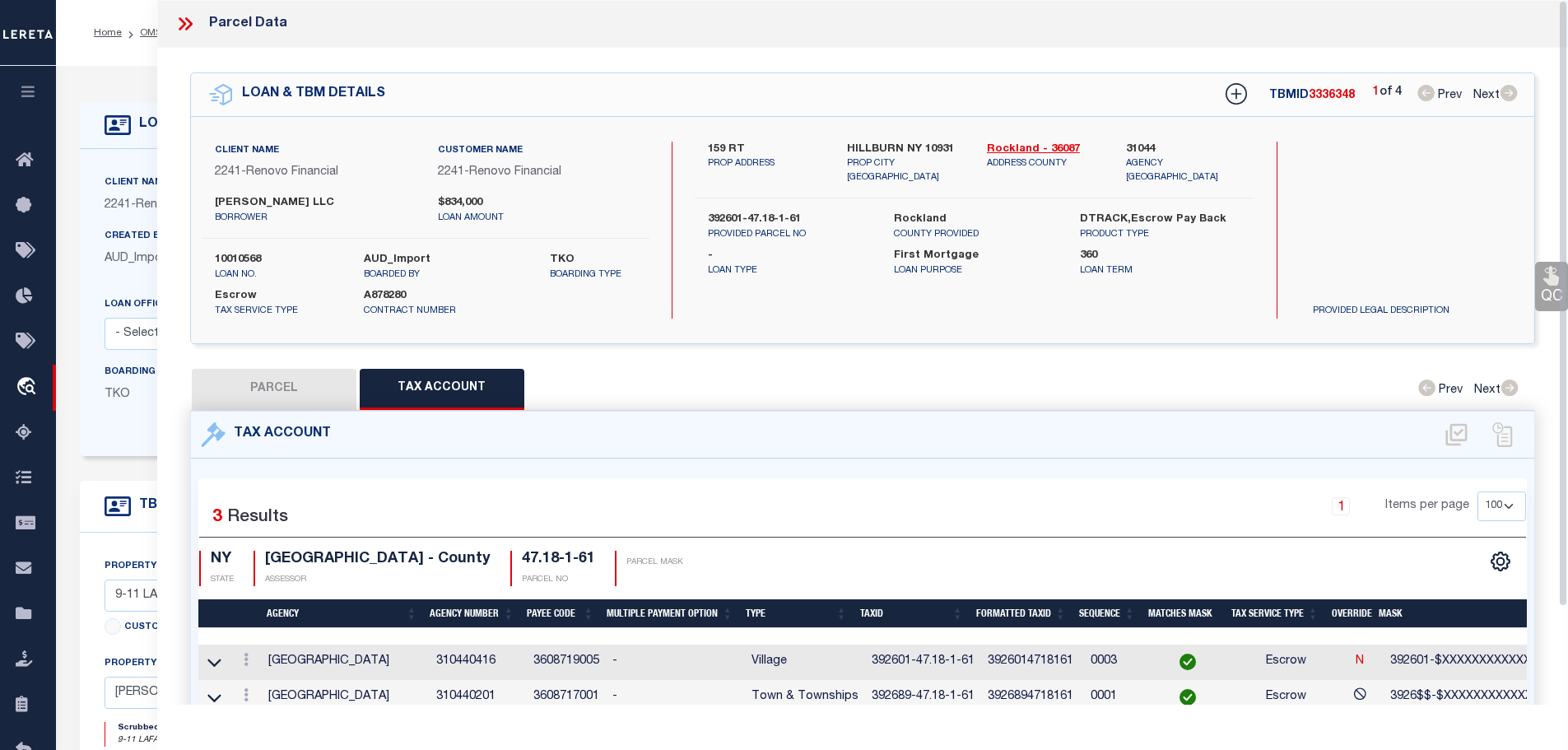
click at [183, 19] on icon at bounding box center [186, 24] width 22 height 22
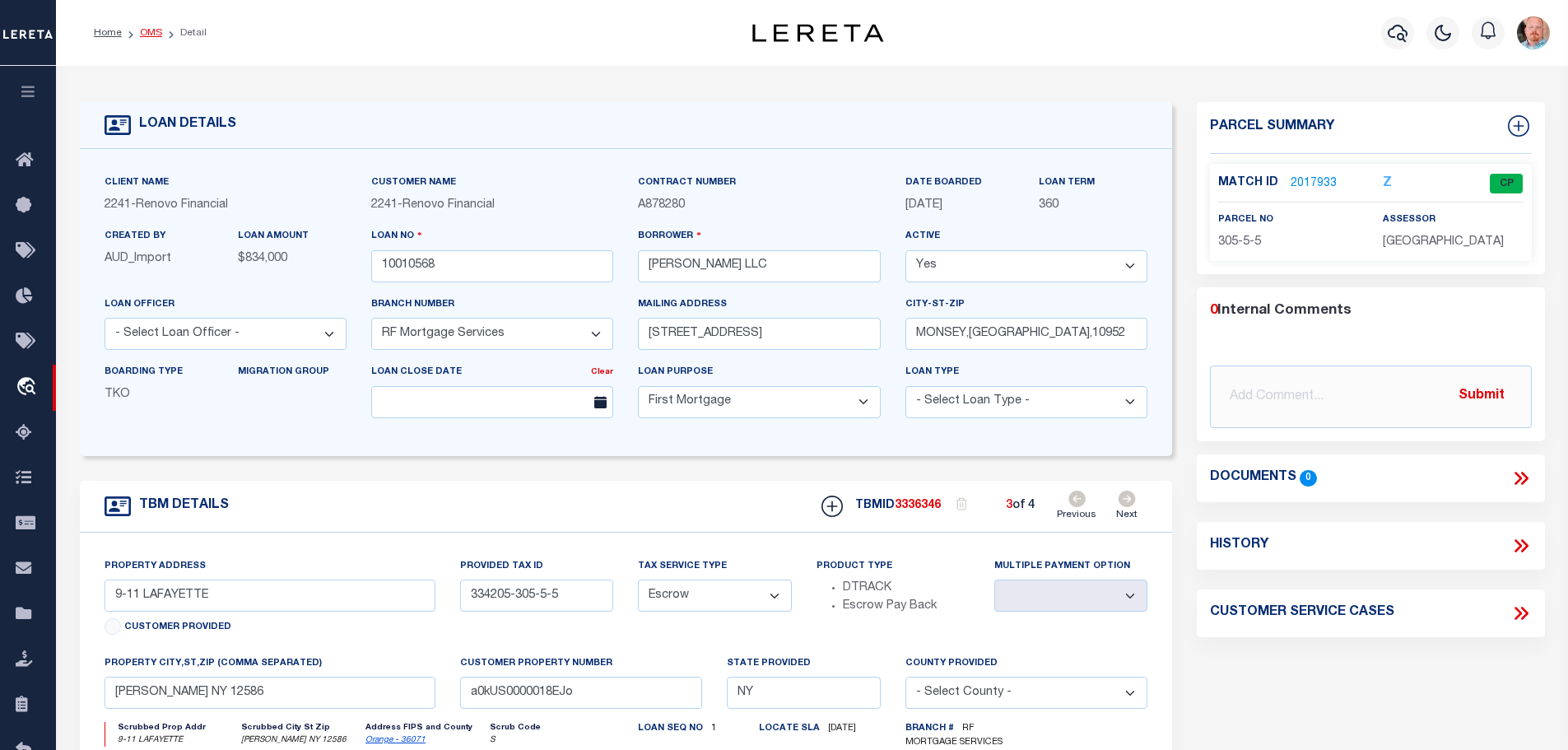
click at [151, 32] on link "OMS" at bounding box center [151, 33] width 22 height 10
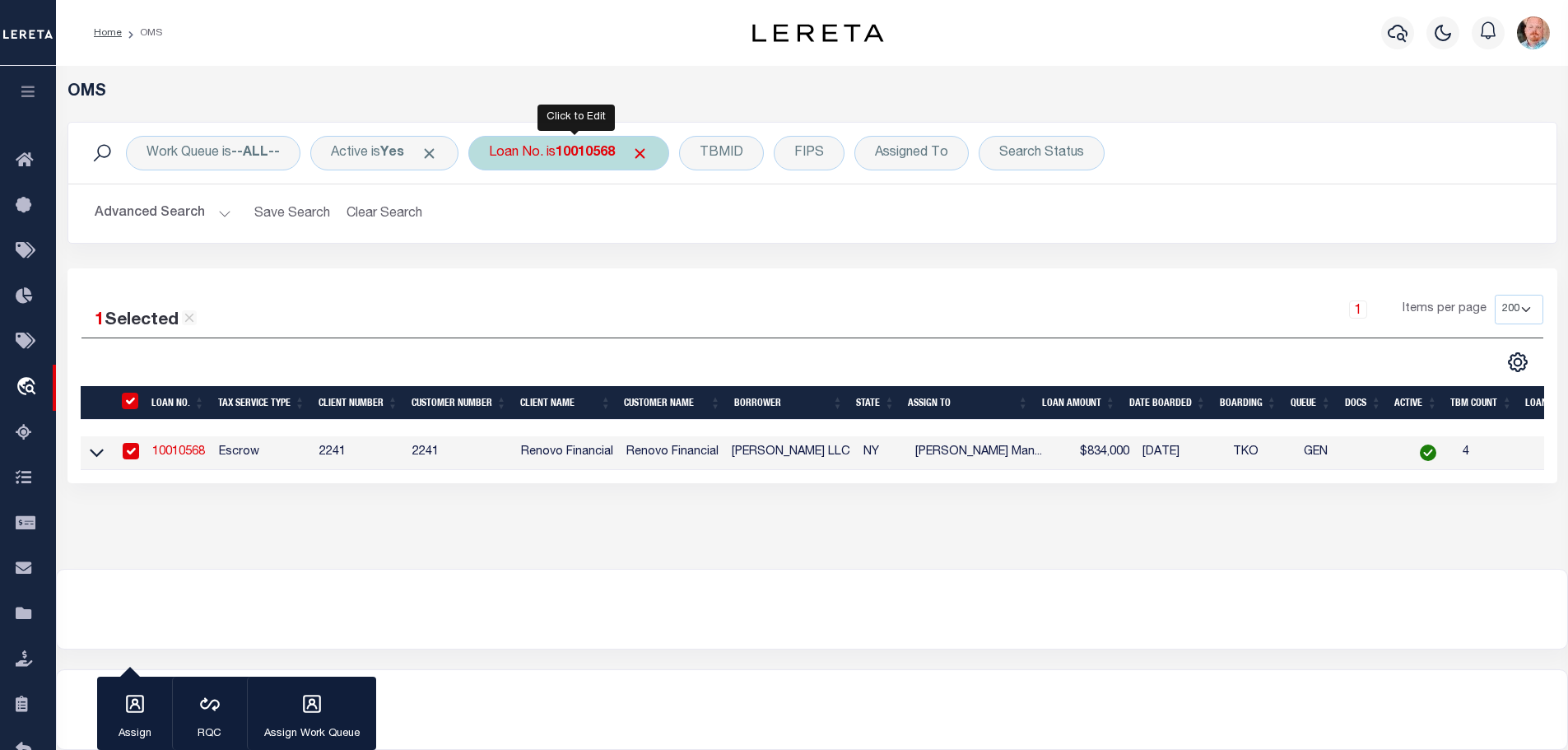
click at [567, 155] on b "10010568" at bounding box center [585, 153] width 59 height 13
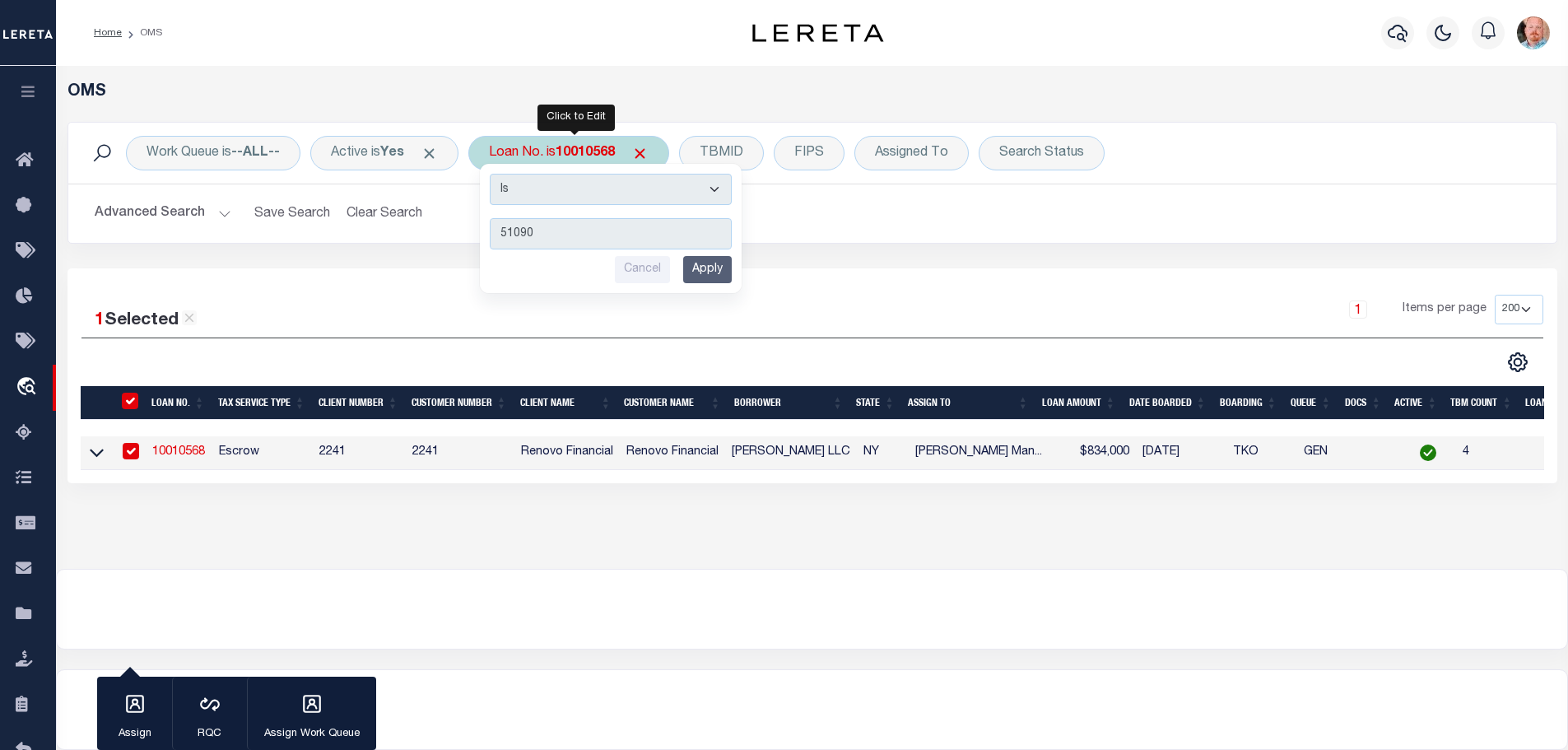
type input "51090"
click at [715, 273] on input "Apply" at bounding box center [707, 270] width 48 height 27
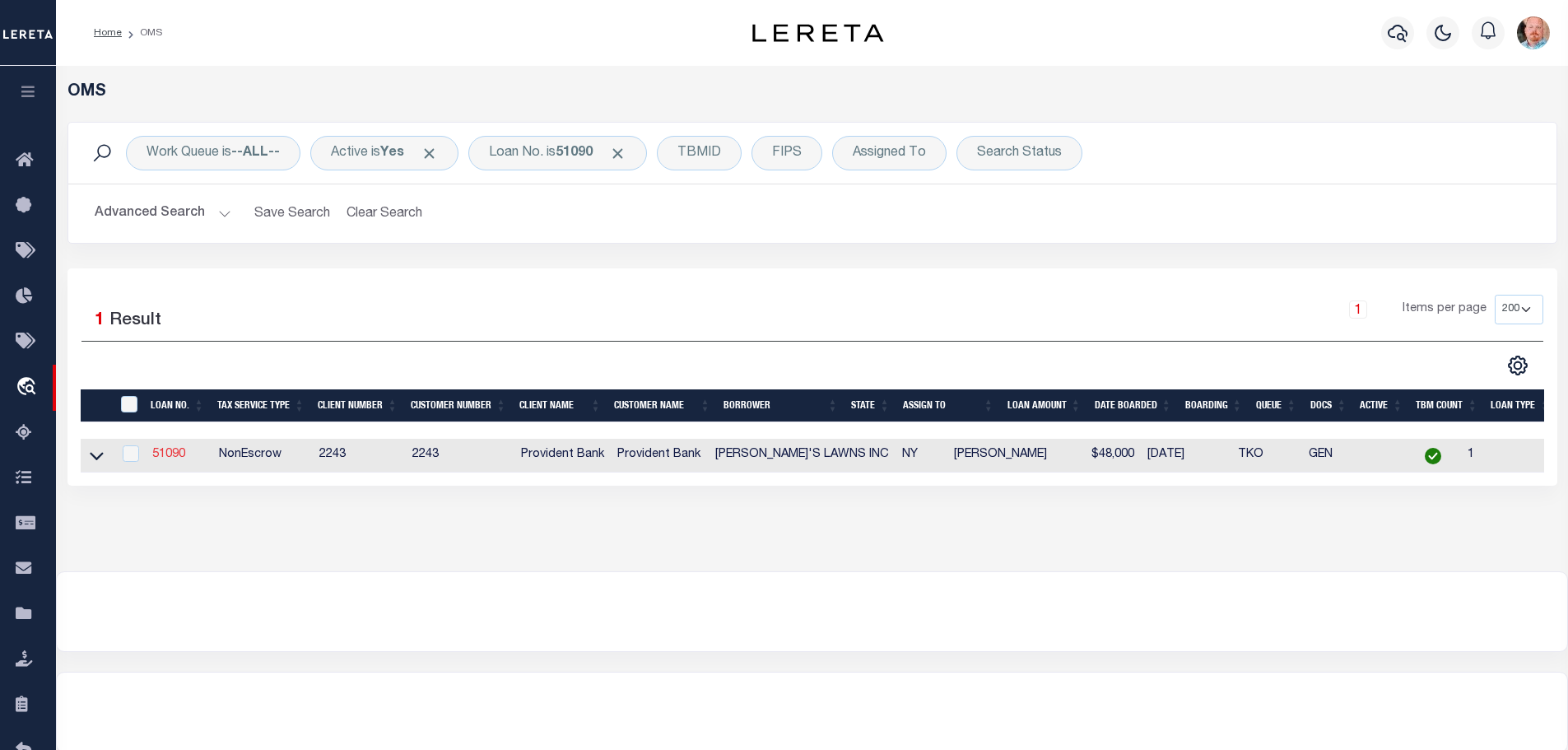
click at [162, 448] on link "51090" at bounding box center [168, 454] width 33 height 12
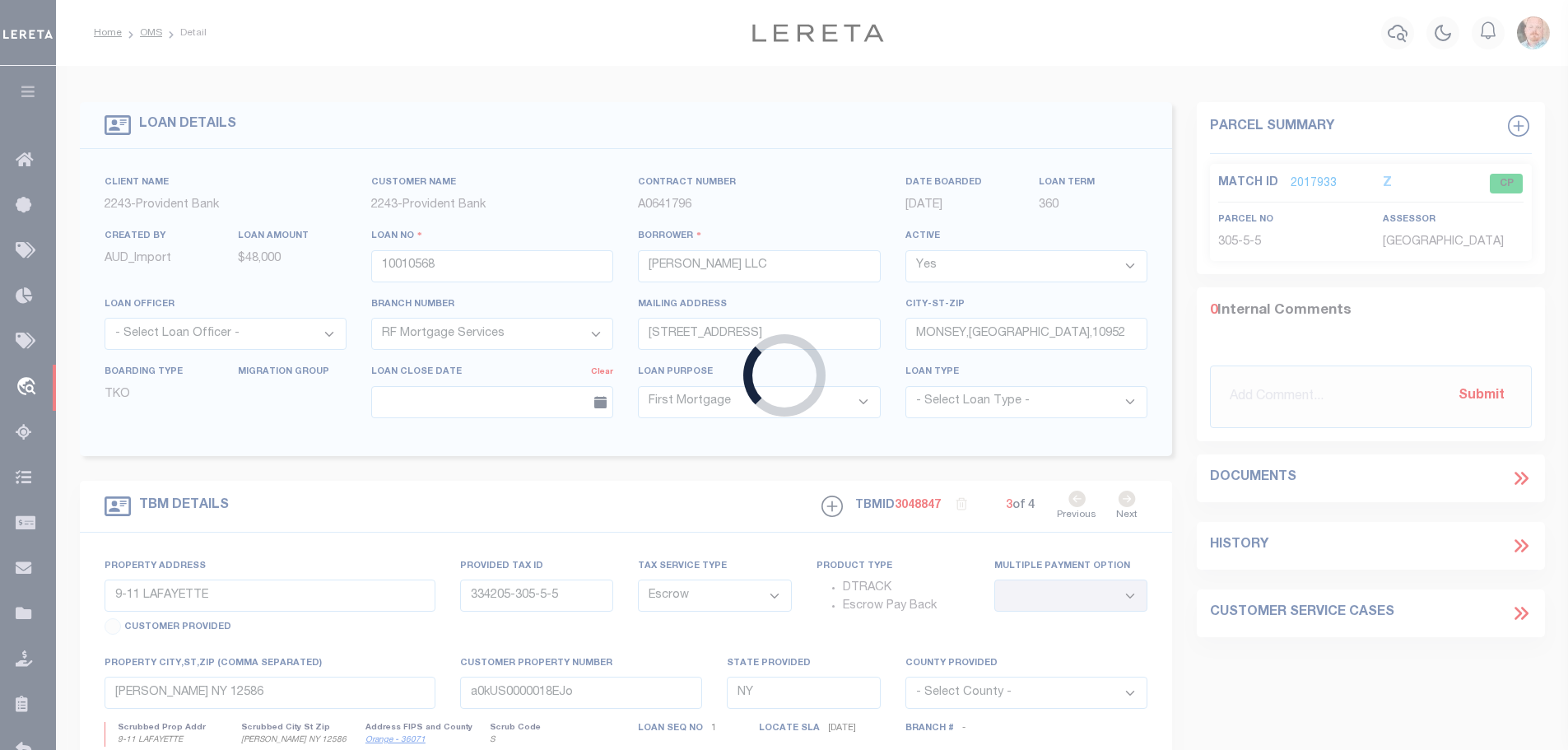
type input "51090"
type input "STEVE'S LAWNS INC"
select select
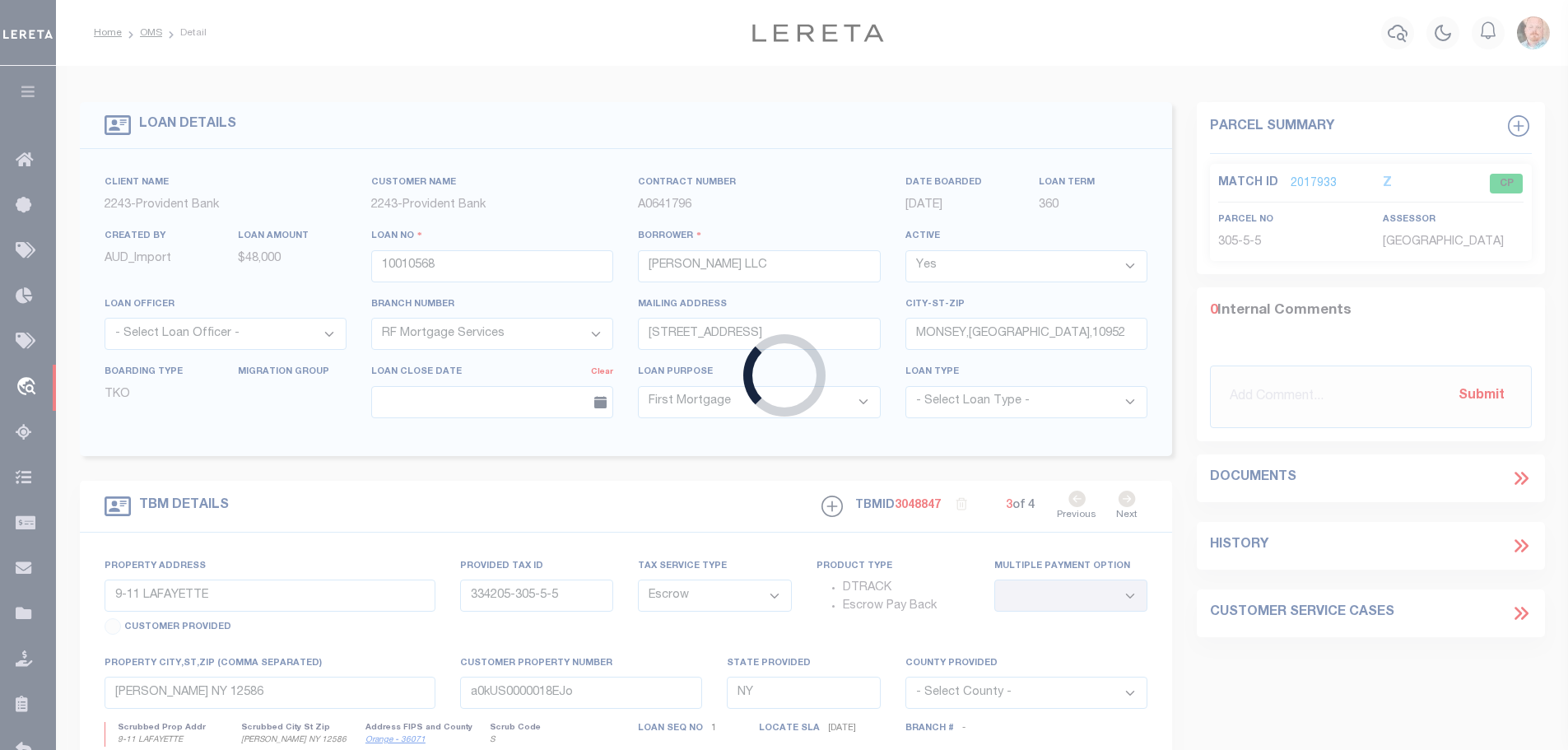
select select "NonEscrow"
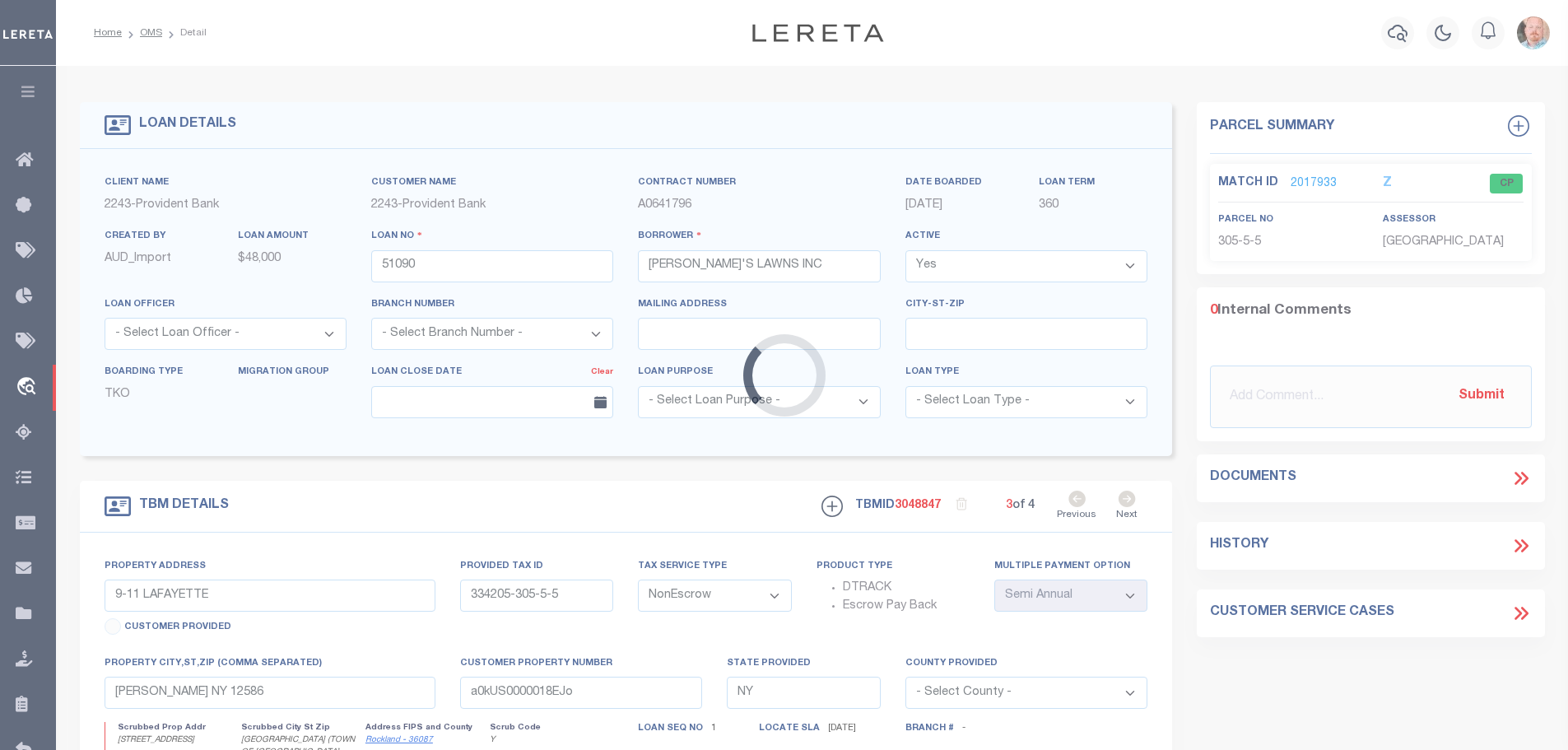
select select "13689"
select select "5389"
type input "30 SEPHAR LANE"
type input "392615-68.09-2-24"
select select
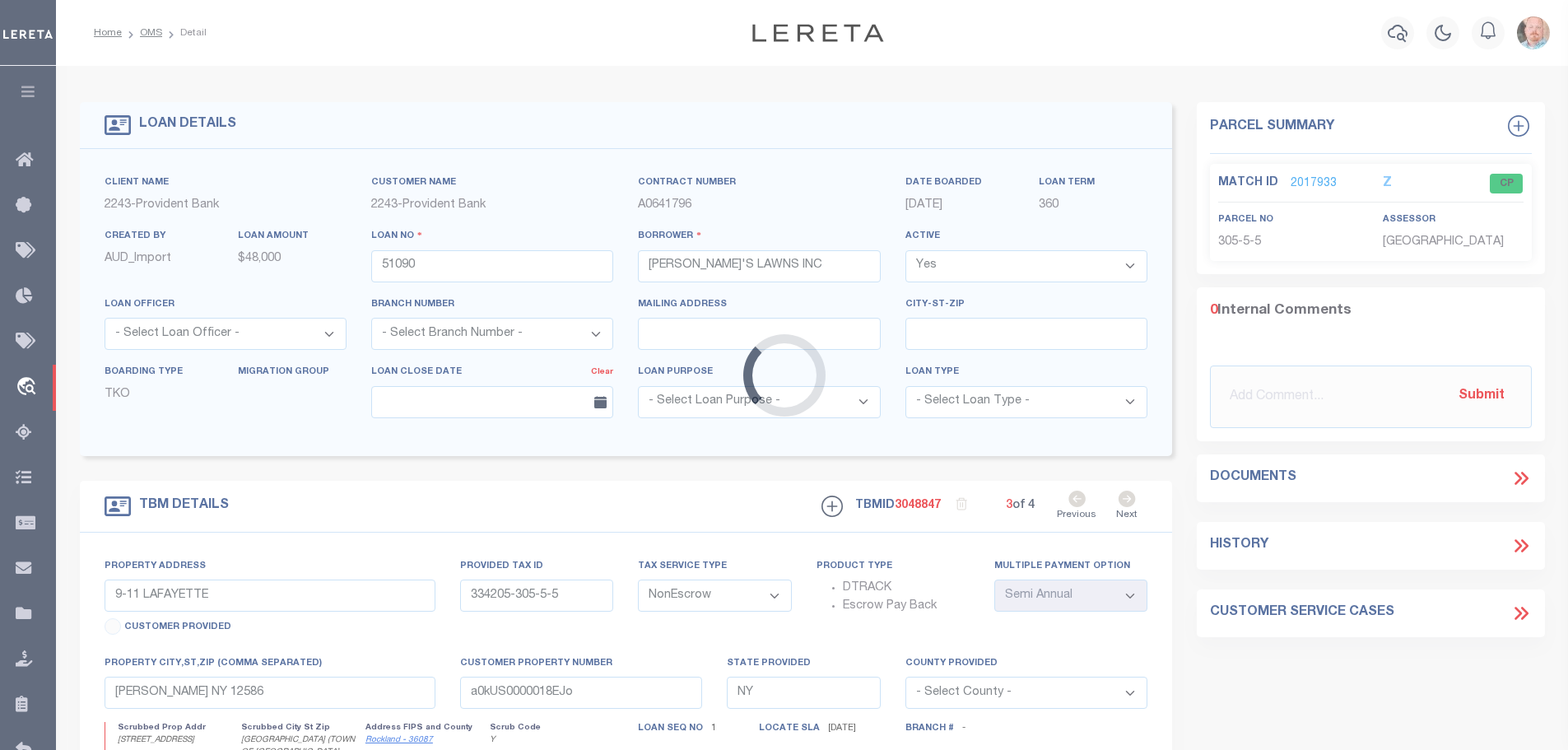
type input "CHESTNUT RIDGE (TOWN OF R NY 10977"
select select
type textarea "Liability subject to parcel provided"
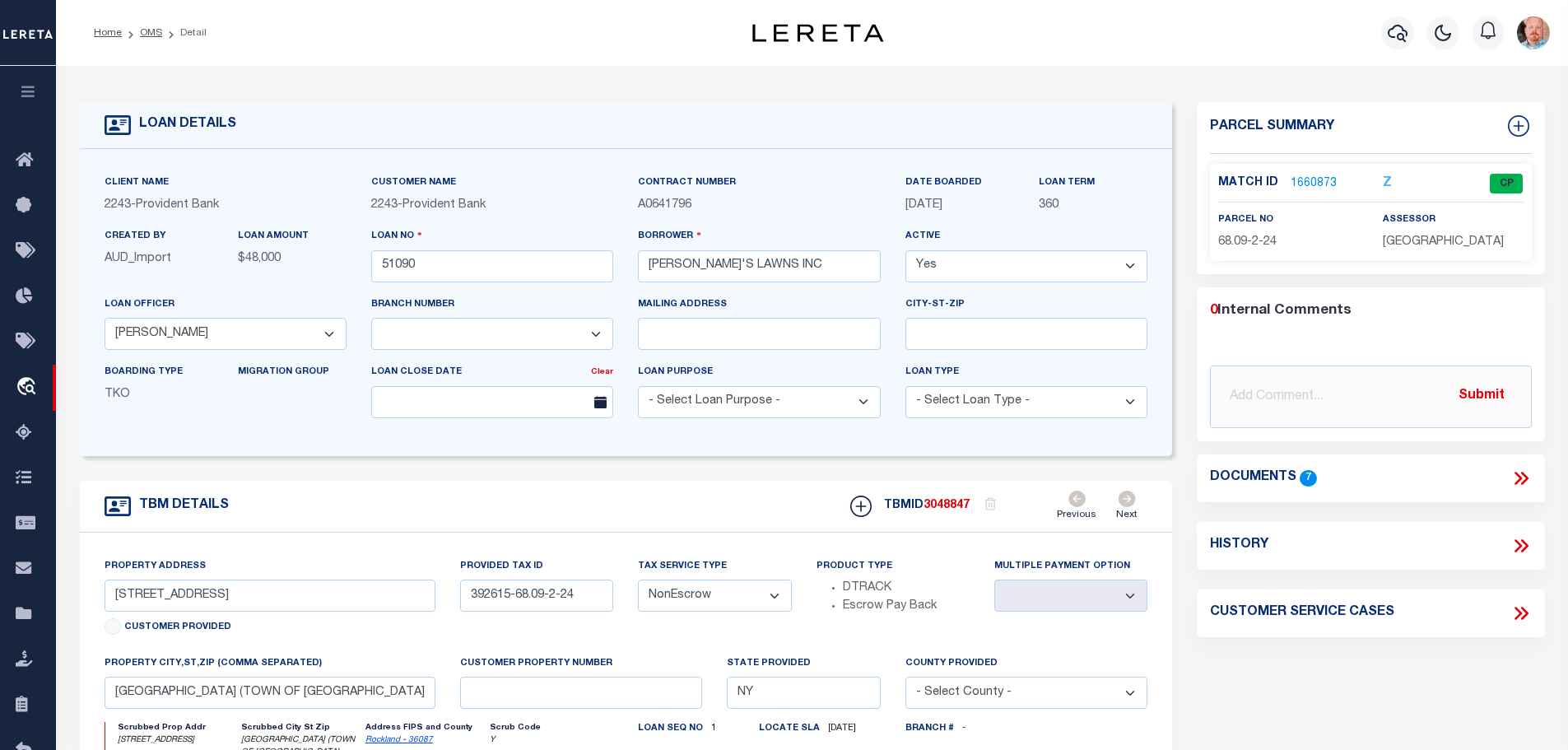
click at [1308, 178] on link "1660873" at bounding box center [1313, 184] width 46 height 17
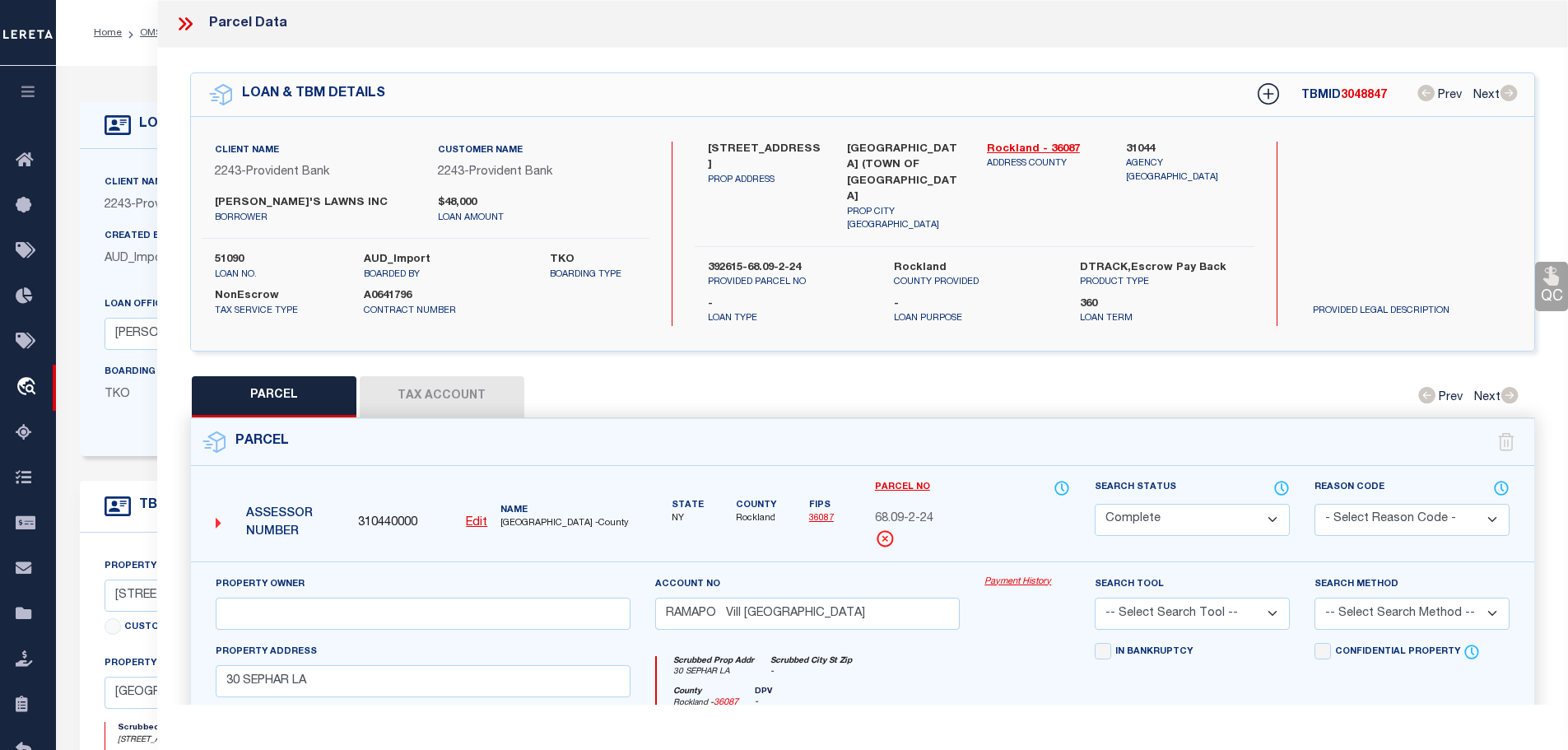
click at [465, 379] on button "Tax Account" at bounding box center [442, 396] width 165 height 41
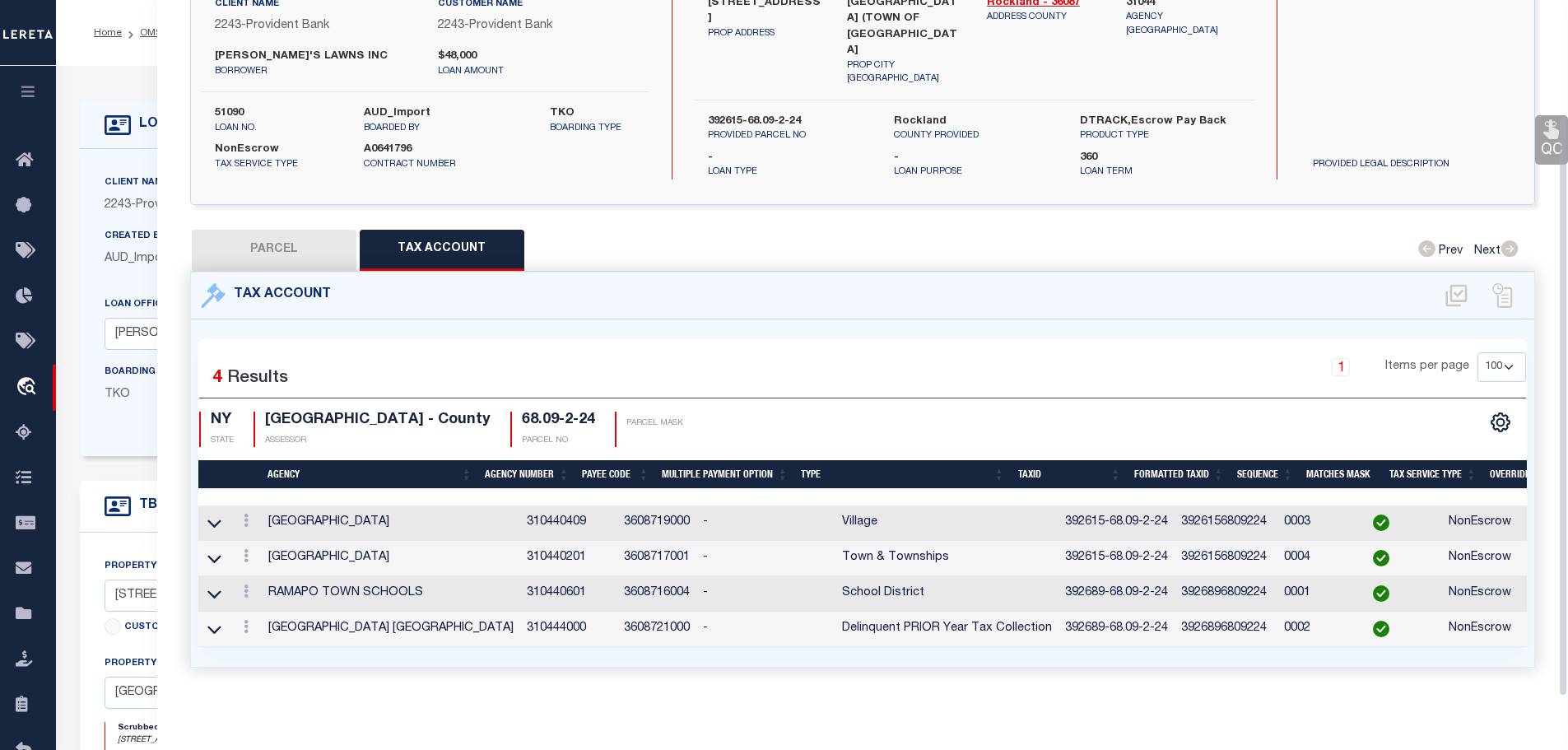
scroll to position [149, 0]
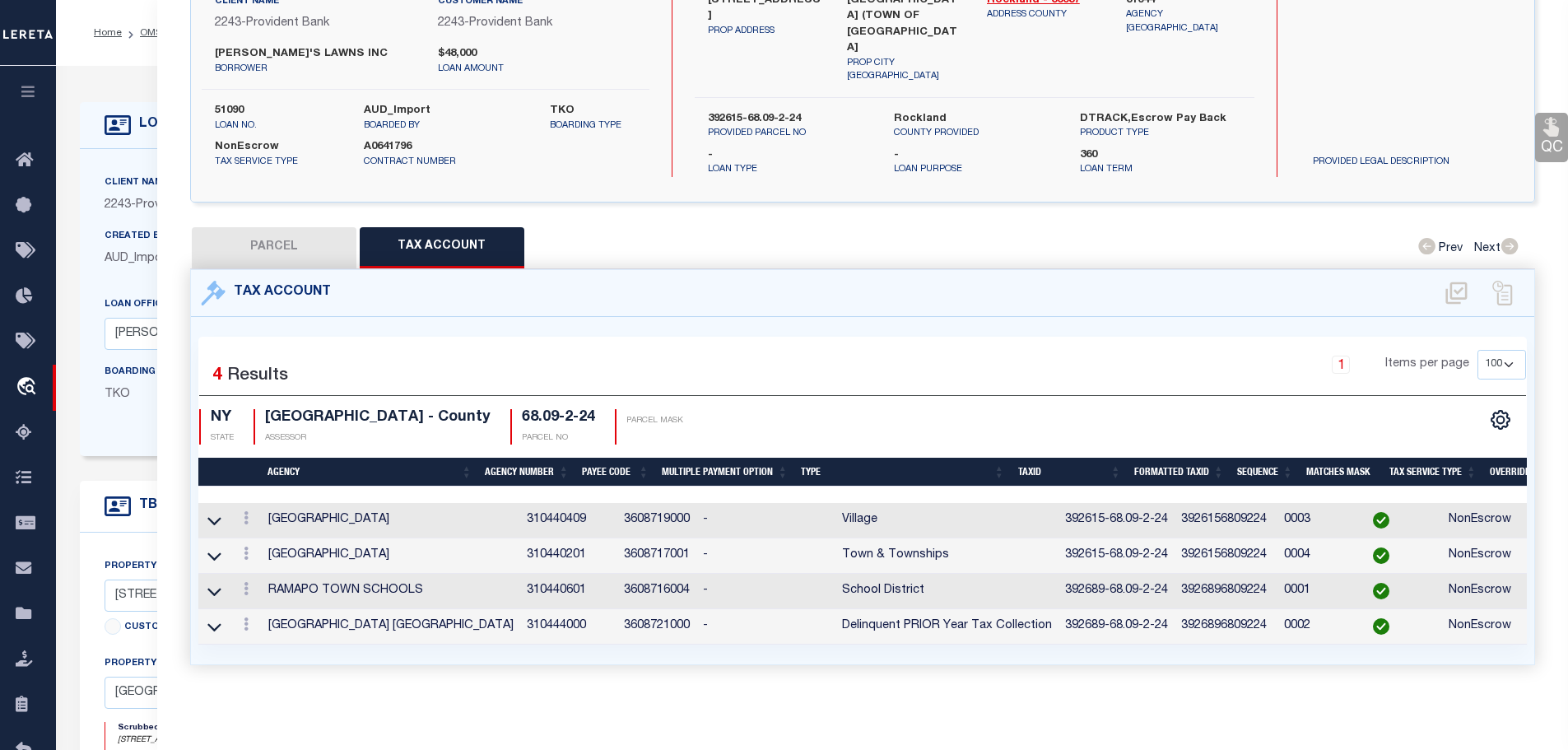
click at [1067, 538] on td "392615-68.09-2-24" at bounding box center [1117, 555] width 116 height 35
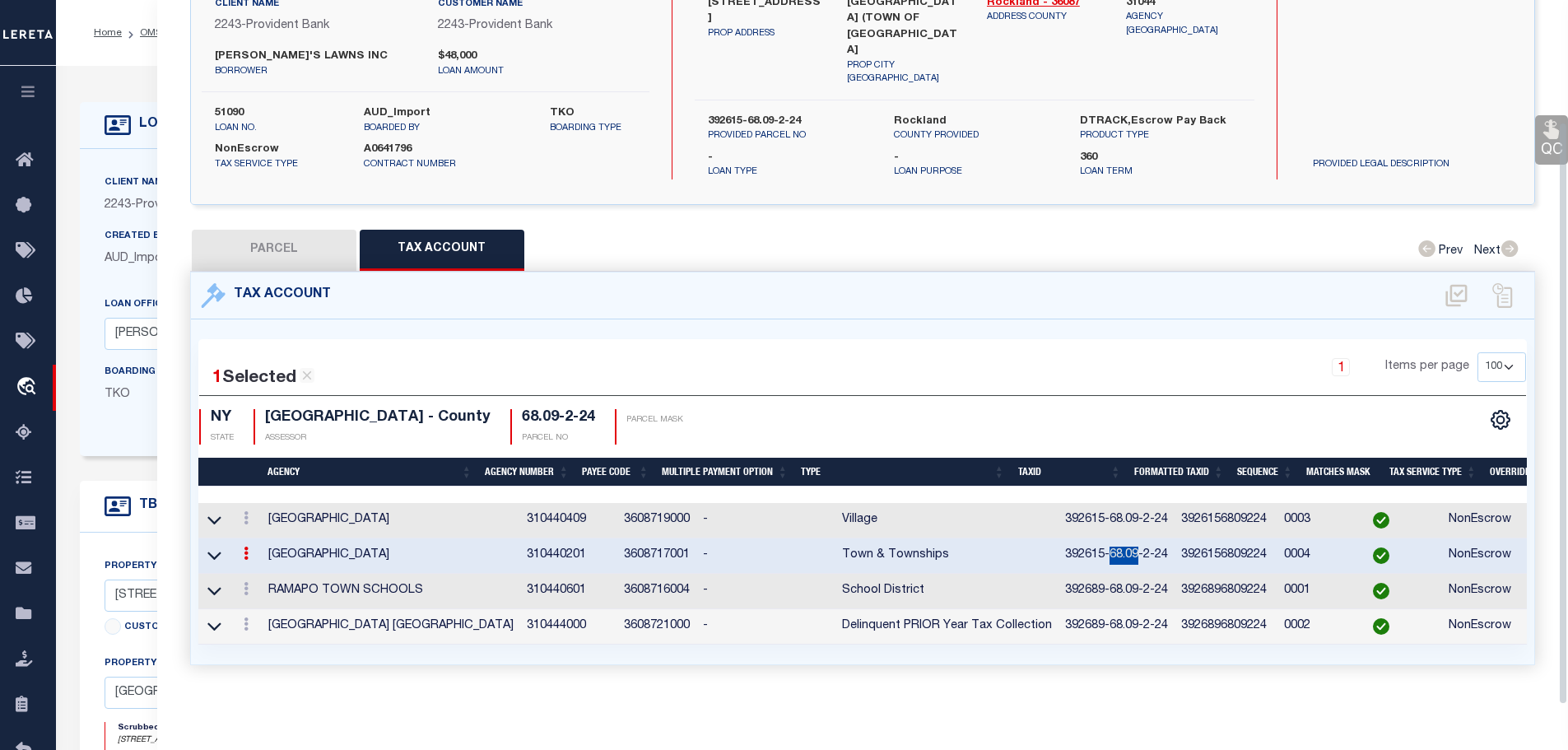
click at [1067, 538] on td "392615-68.09-2-24" at bounding box center [1117, 555] width 116 height 35
copy td "392615-68.09-2-24"
click at [246, 582] on icon at bounding box center [246, 588] width 5 height 13
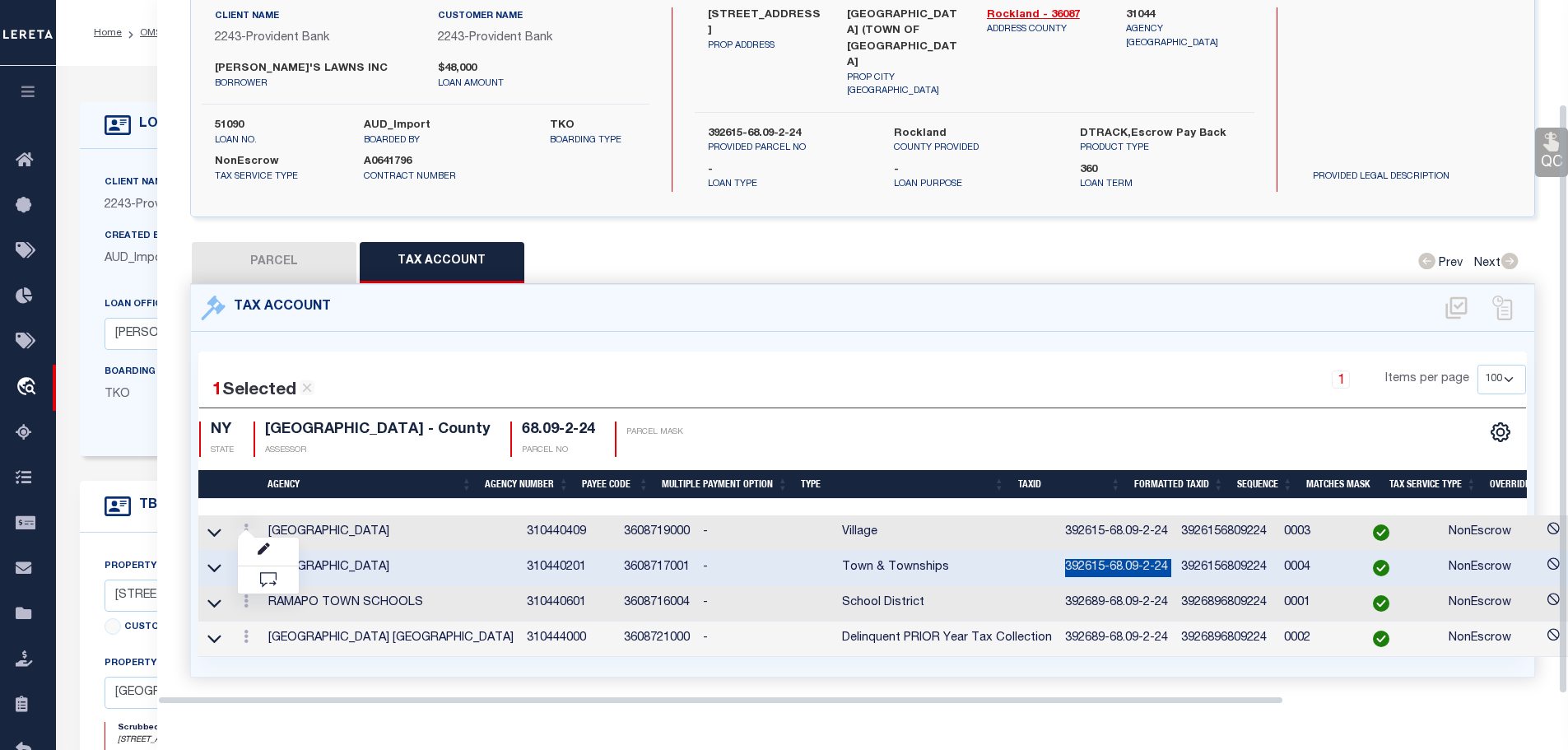
scroll to position [124, 0]
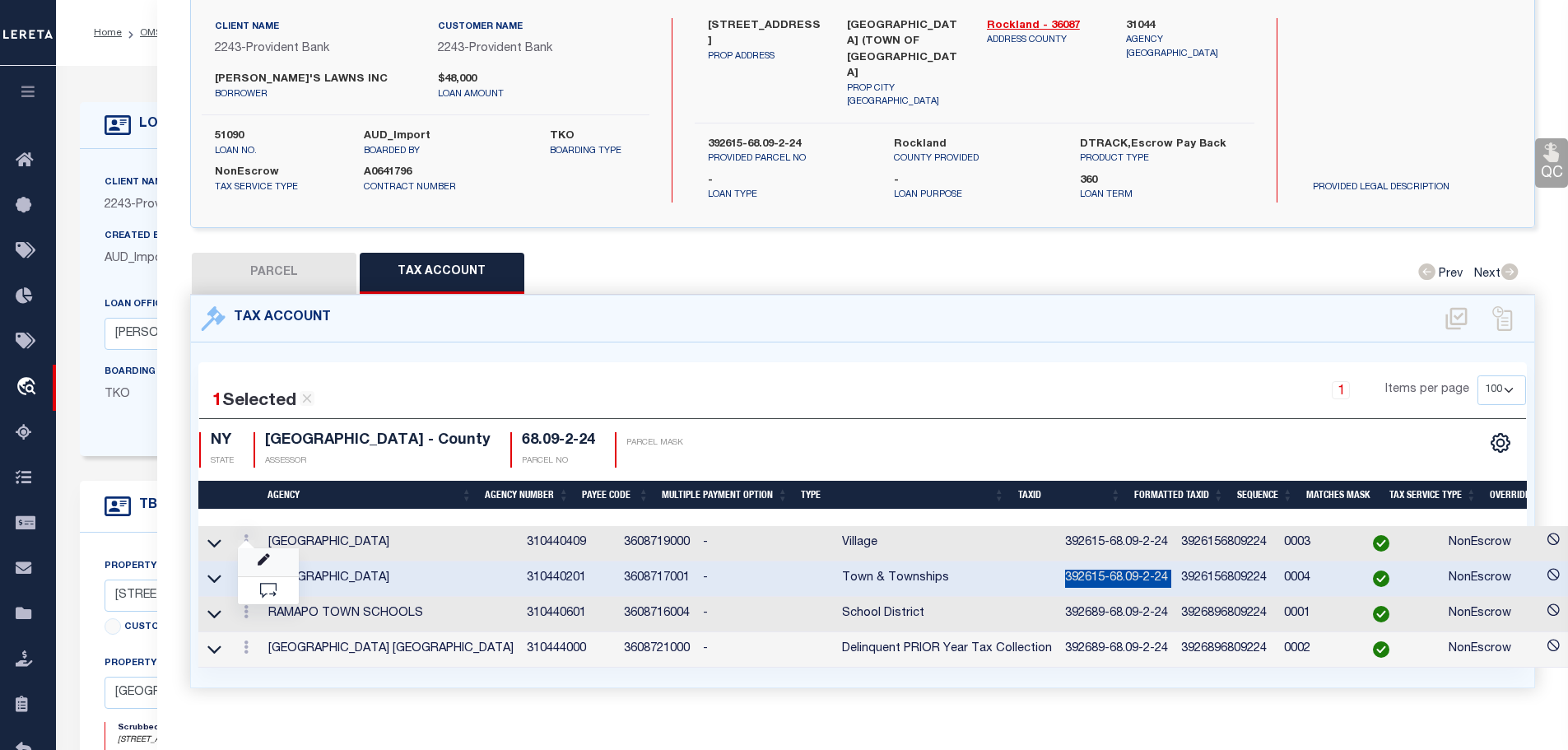
click at [256, 550] on link at bounding box center [268, 562] width 61 height 27
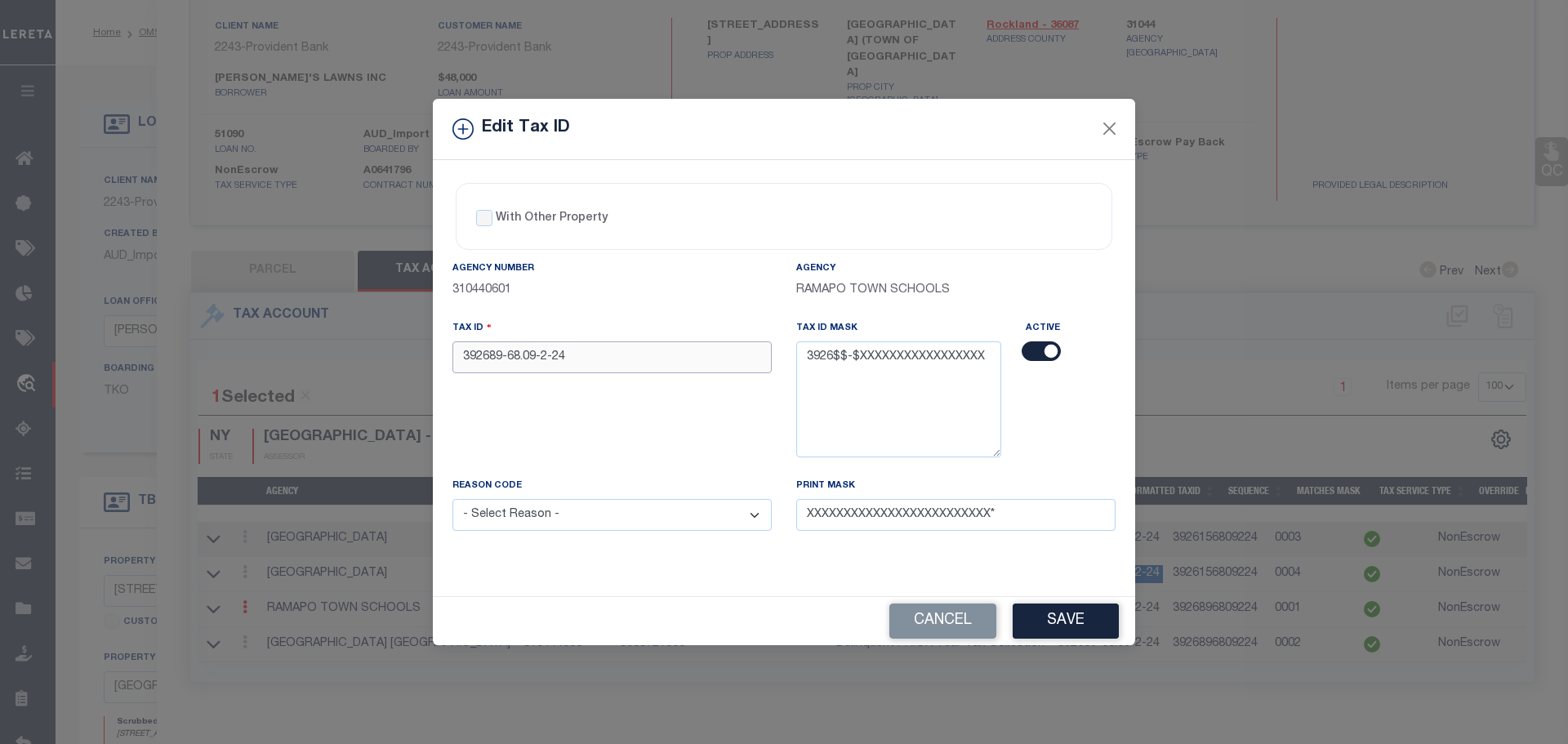
click at [667, 363] on input "392689-68.09-2-24" at bounding box center [613, 356] width 319 height 32
paste input "15-68.09-2-24"
click at [708, 521] on select "- Select Reason - 099 - Other (Provide additional detail) ACT - Agency Changed …" at bounding box center [613, 514] width 319 height 32
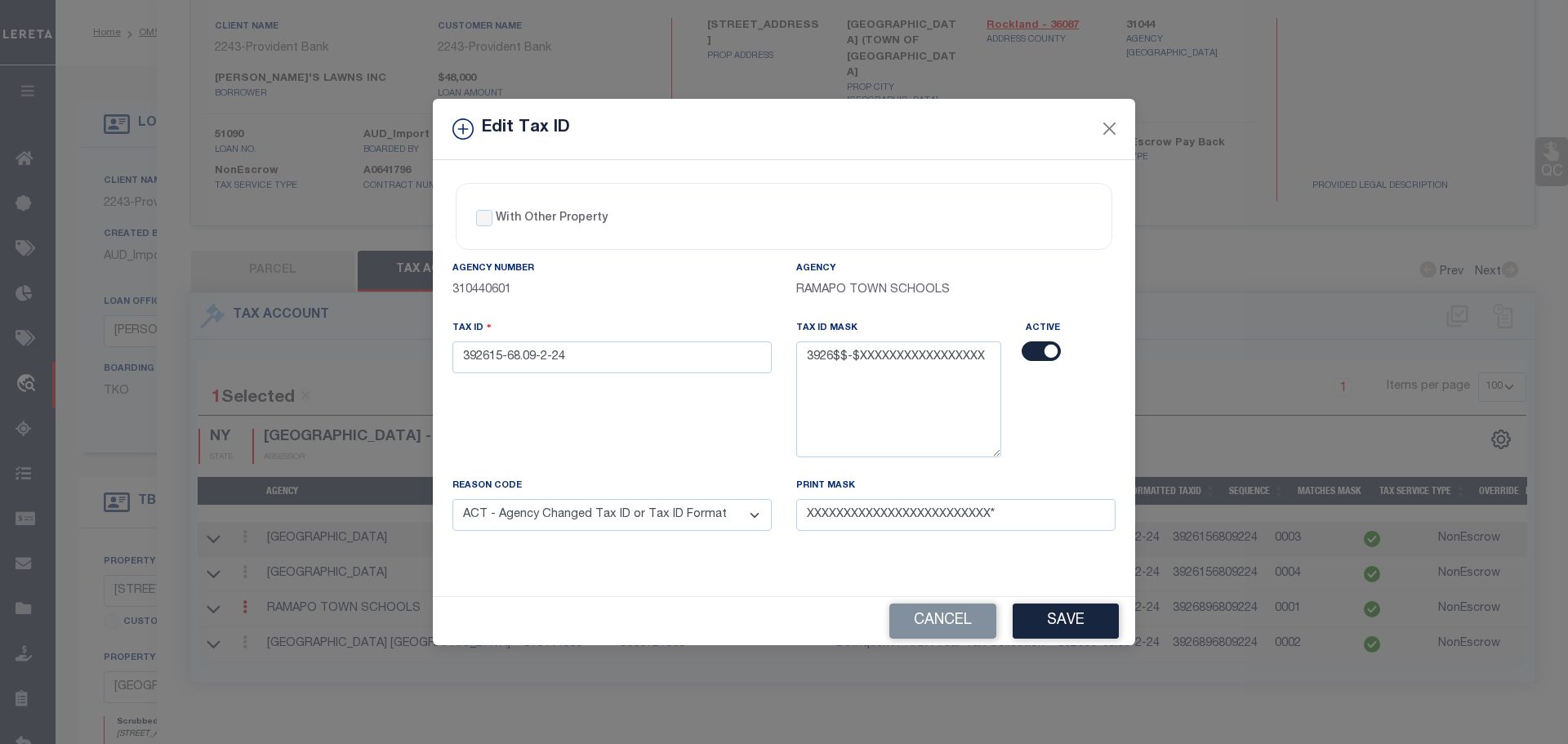
click at [453, 500] on select "- Select Reason - 099 - Other (Provide additional detail) ACT - Agency Changed …" at bounding box center [613, 514] width 319 height 32
click at [1056, 619] on button "Save" at bounding box center [1065, 620] width 106 height 35
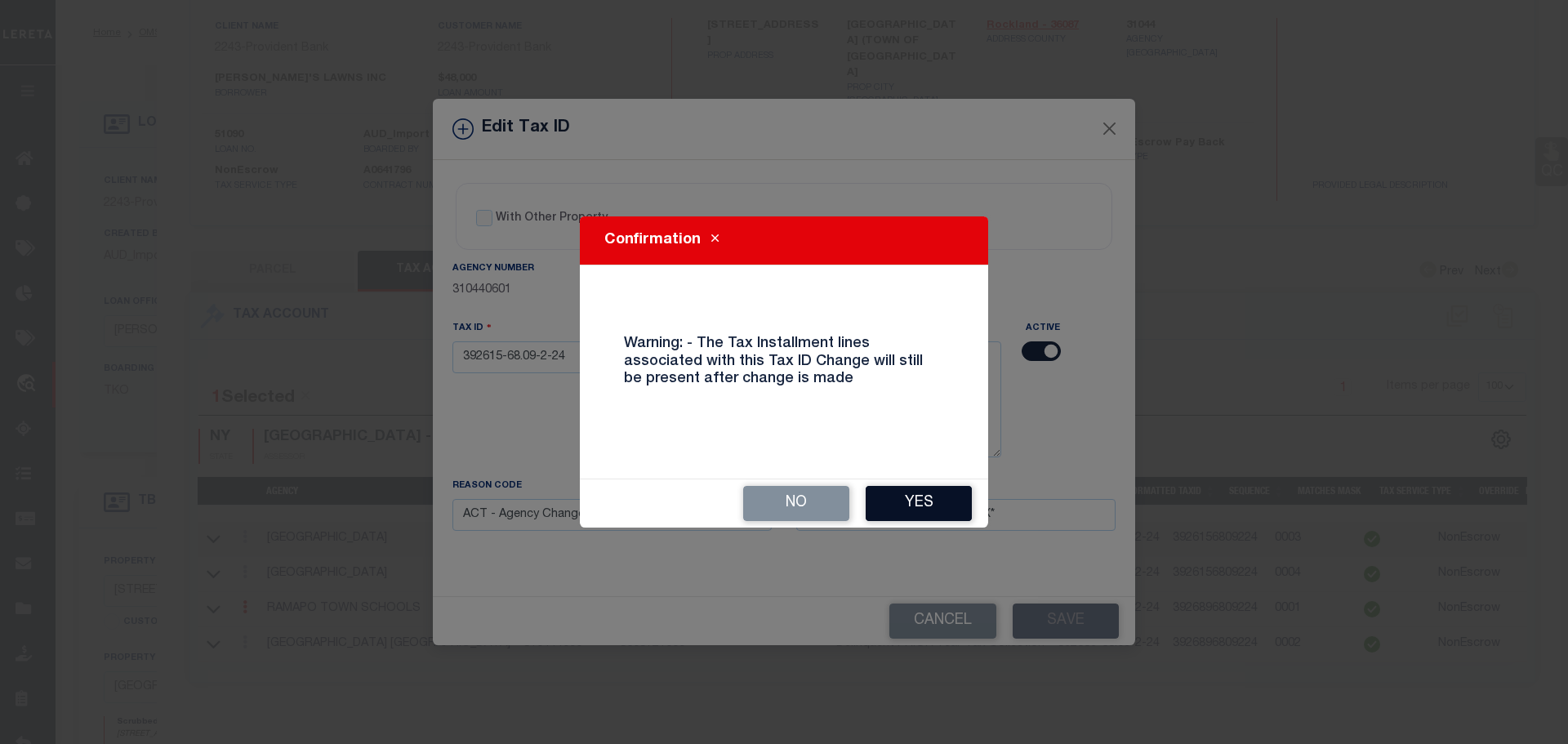
click at [903, 503] on button "Yes" at bounding box center [919, 503] width 106 height 35
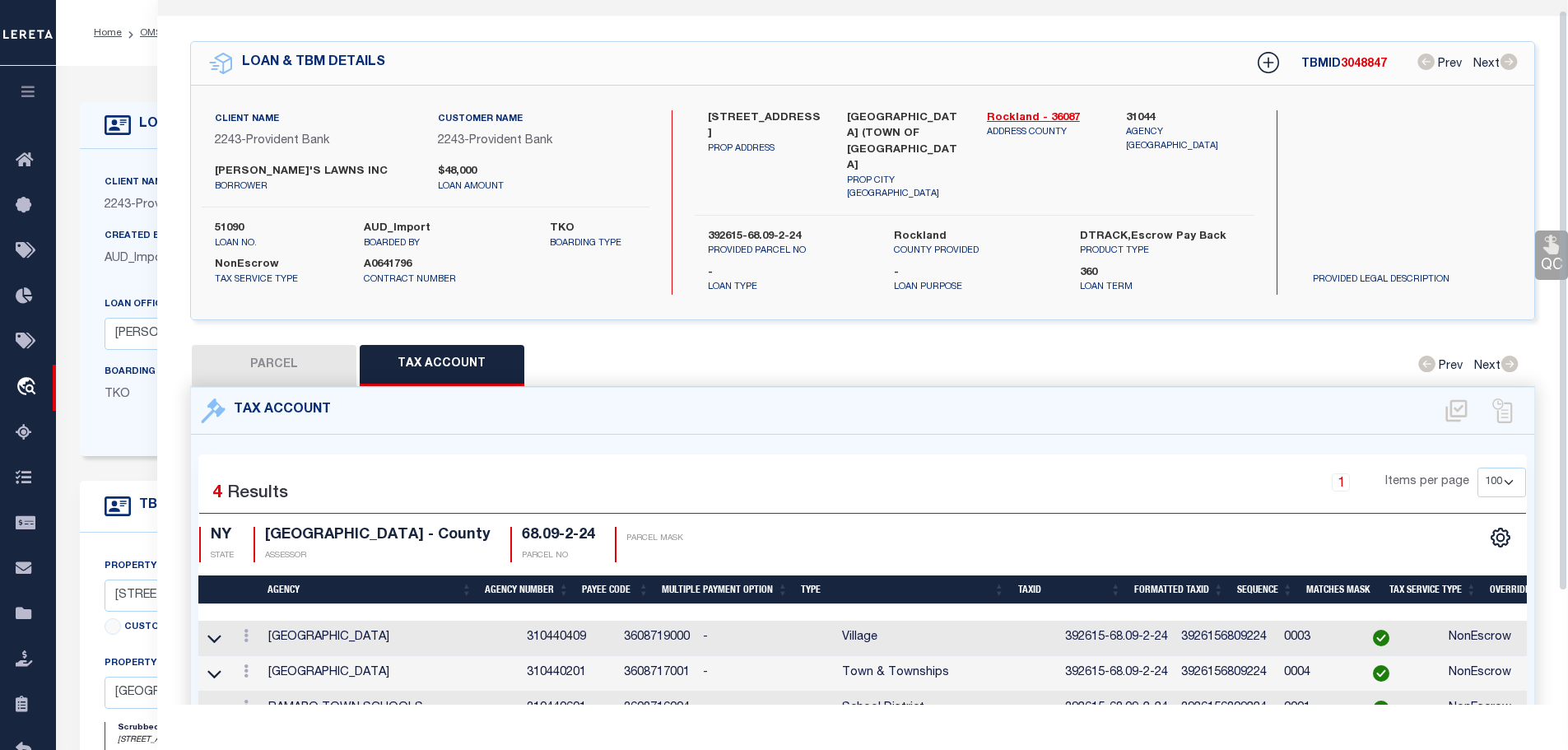
scroll to position [0, 0]
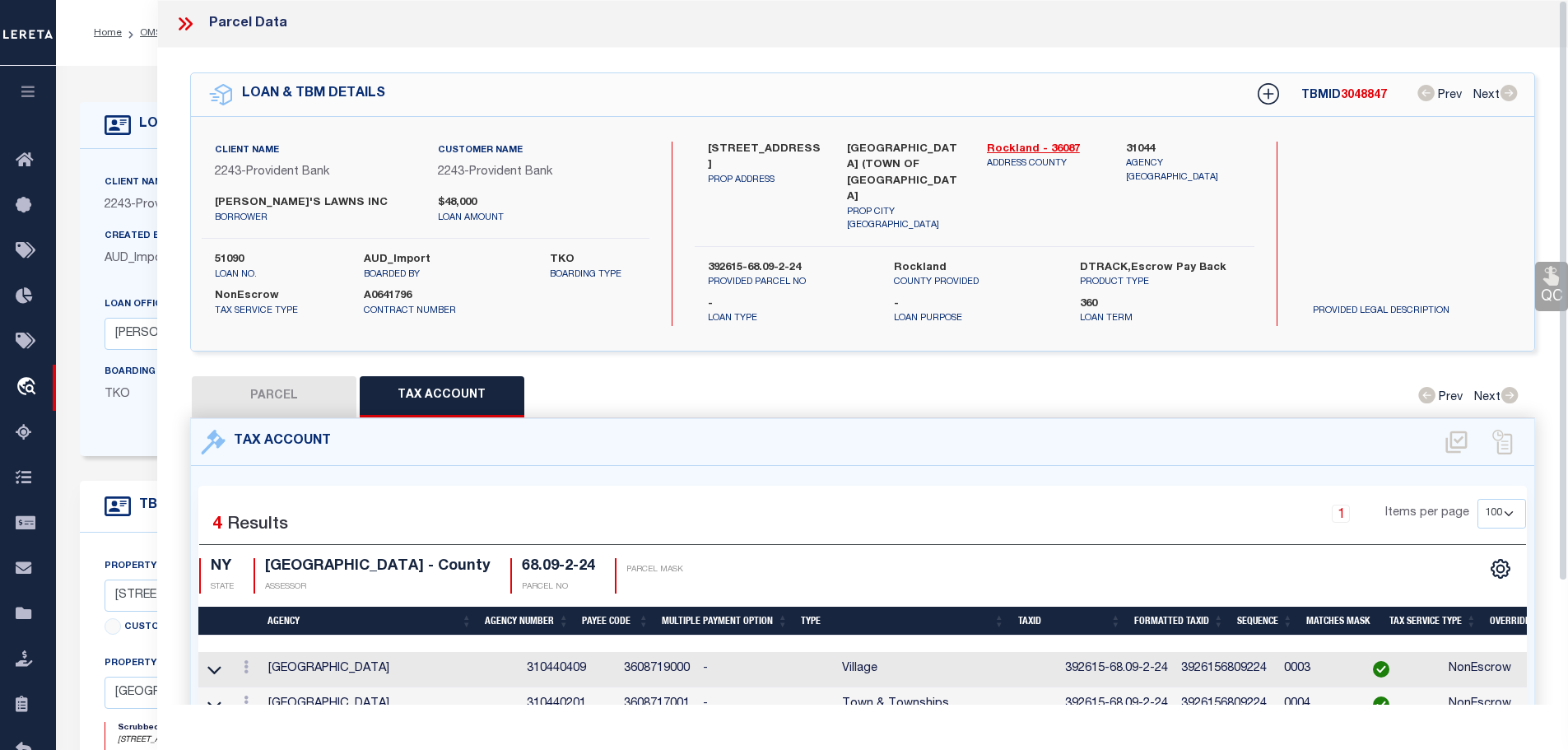
click at [178, 17] on icon at bounding box center [186, 24] width 22 height 22
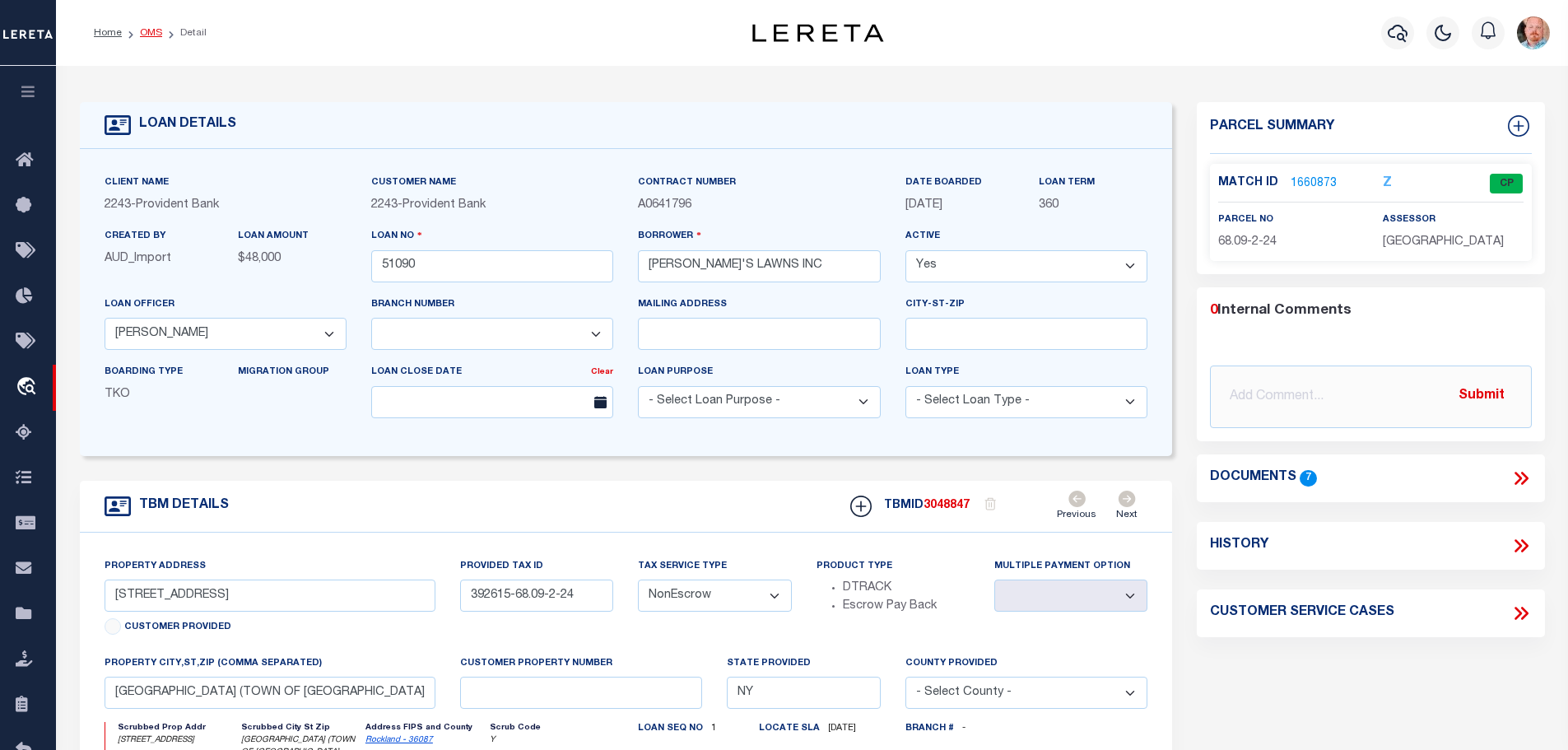
click at [146, 33] on link "OMS" at bounding box center [151, 33] width 22 height 10
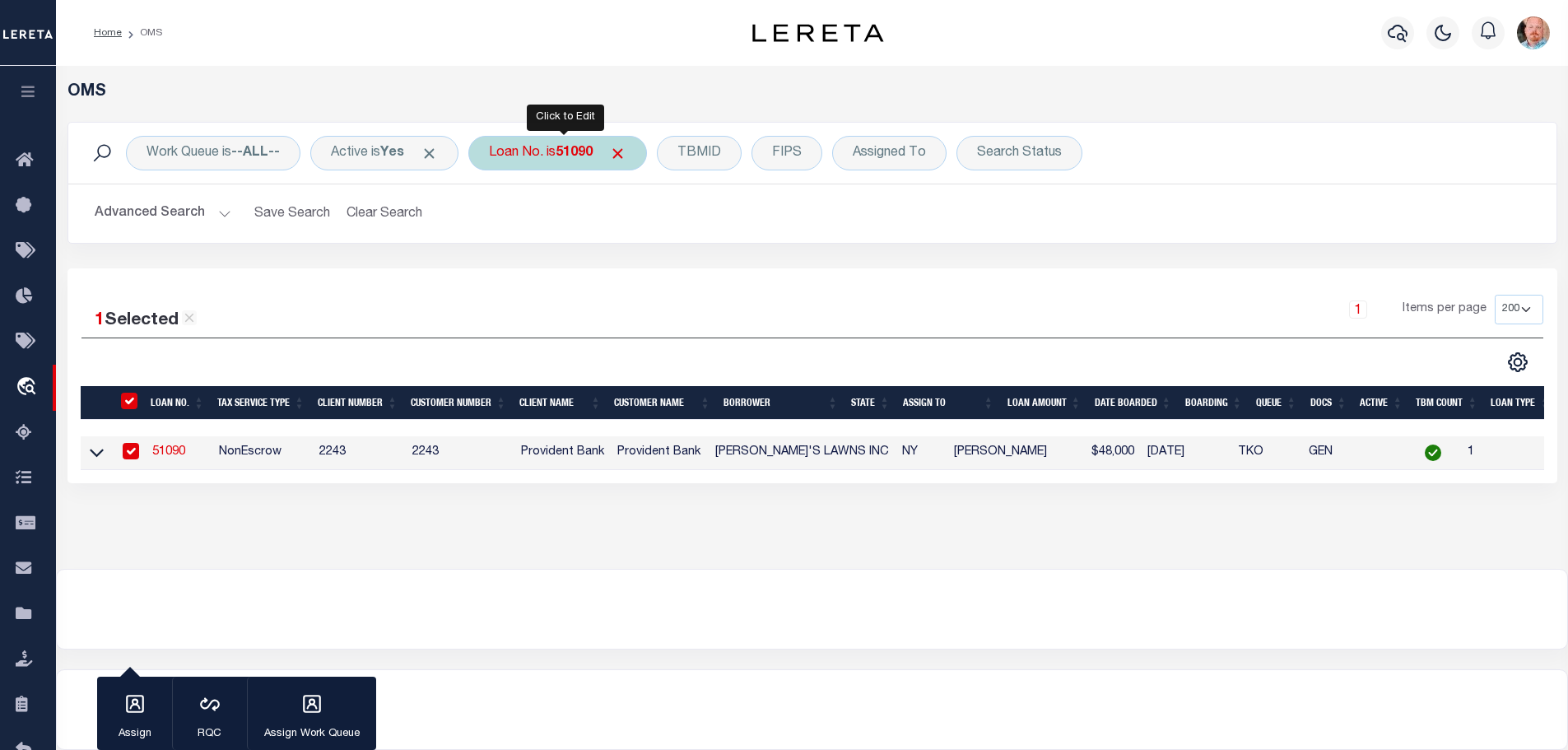
click at [560, 153] on div "Loan No. is 51090" at bounding box center [558, 153] width 178 height 35
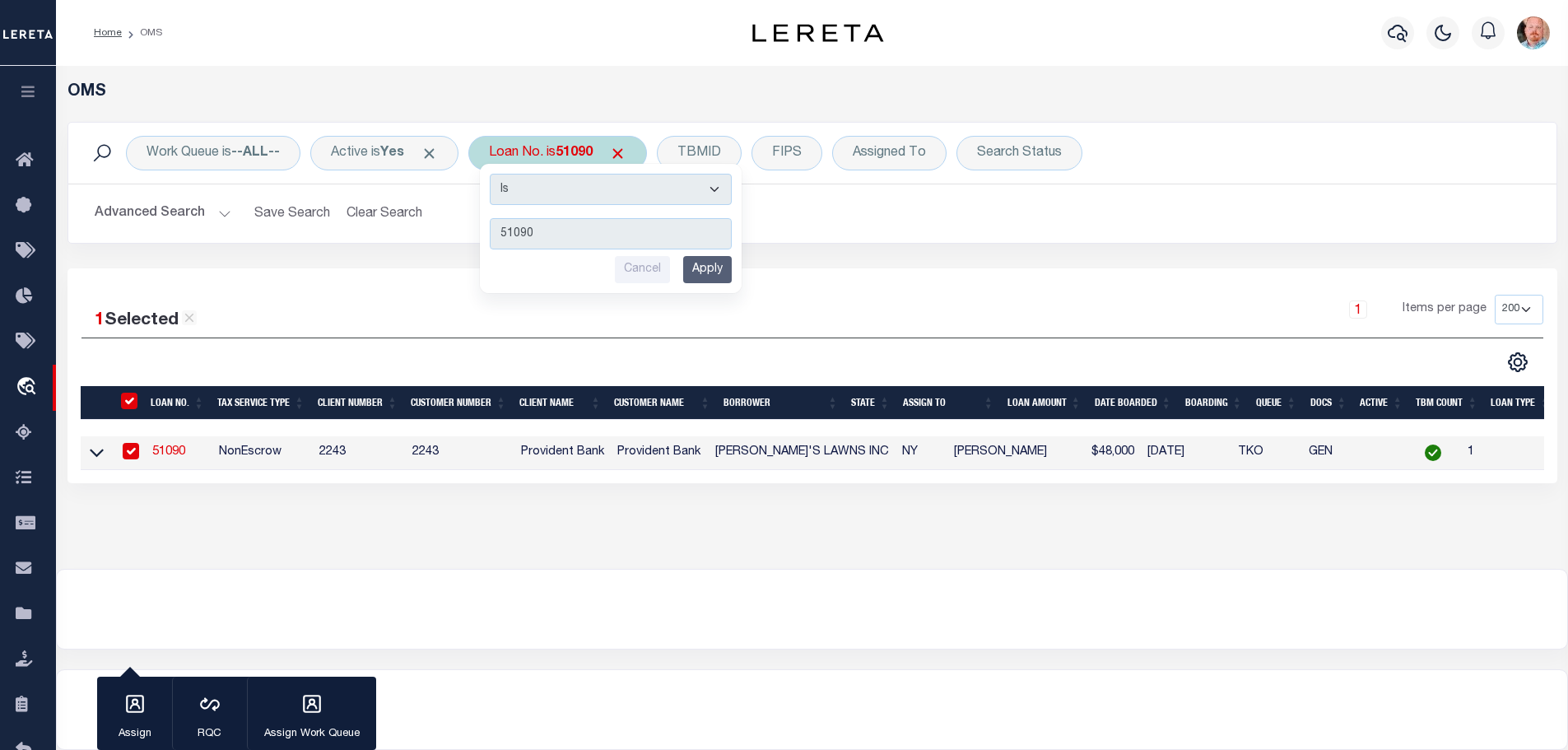
click at [560, 153] on div "Loan No. is 51090 Is Contains 51090 Cancel Apply" at bounding box center [558, 153] width 178 height 35
click at [724, 265] on input "Apply" at bounding box center [707, 270] width 48 height 27
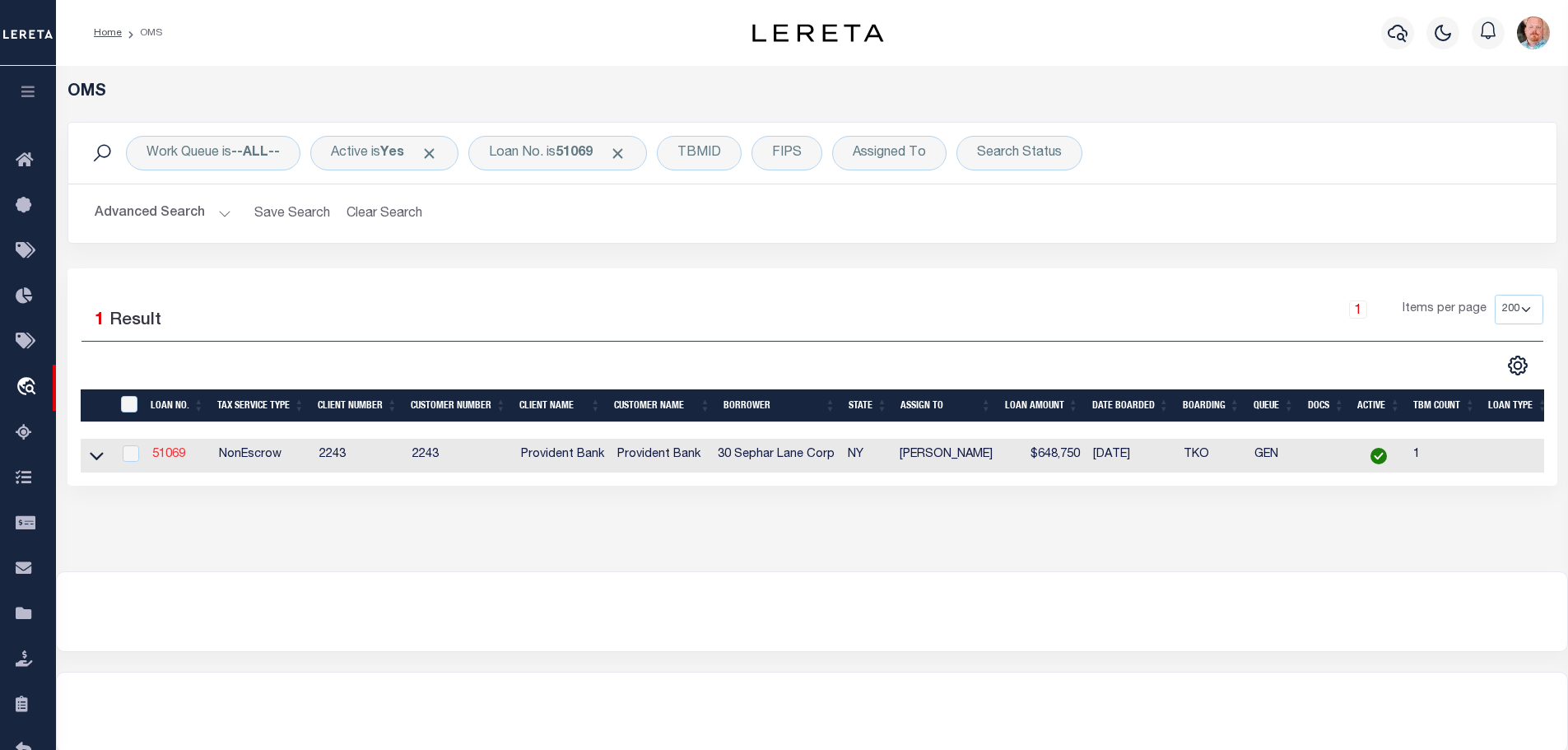
click at [157, 450] on link "51069" at bounding box center [168, 454] width 33 height 12
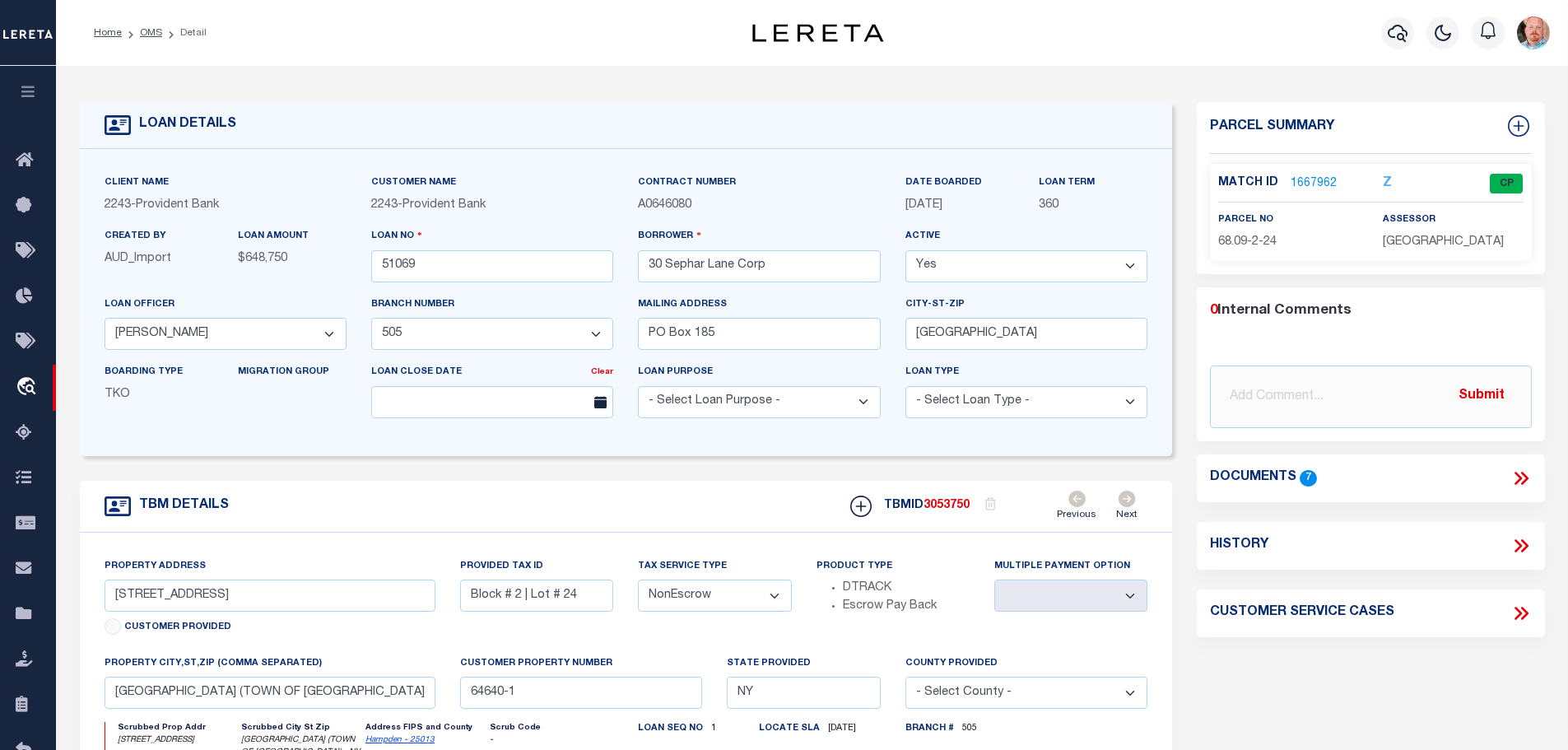
click at [1301, 178] on link "1667962" at bounding box center [1313, 184] width 46 height 17
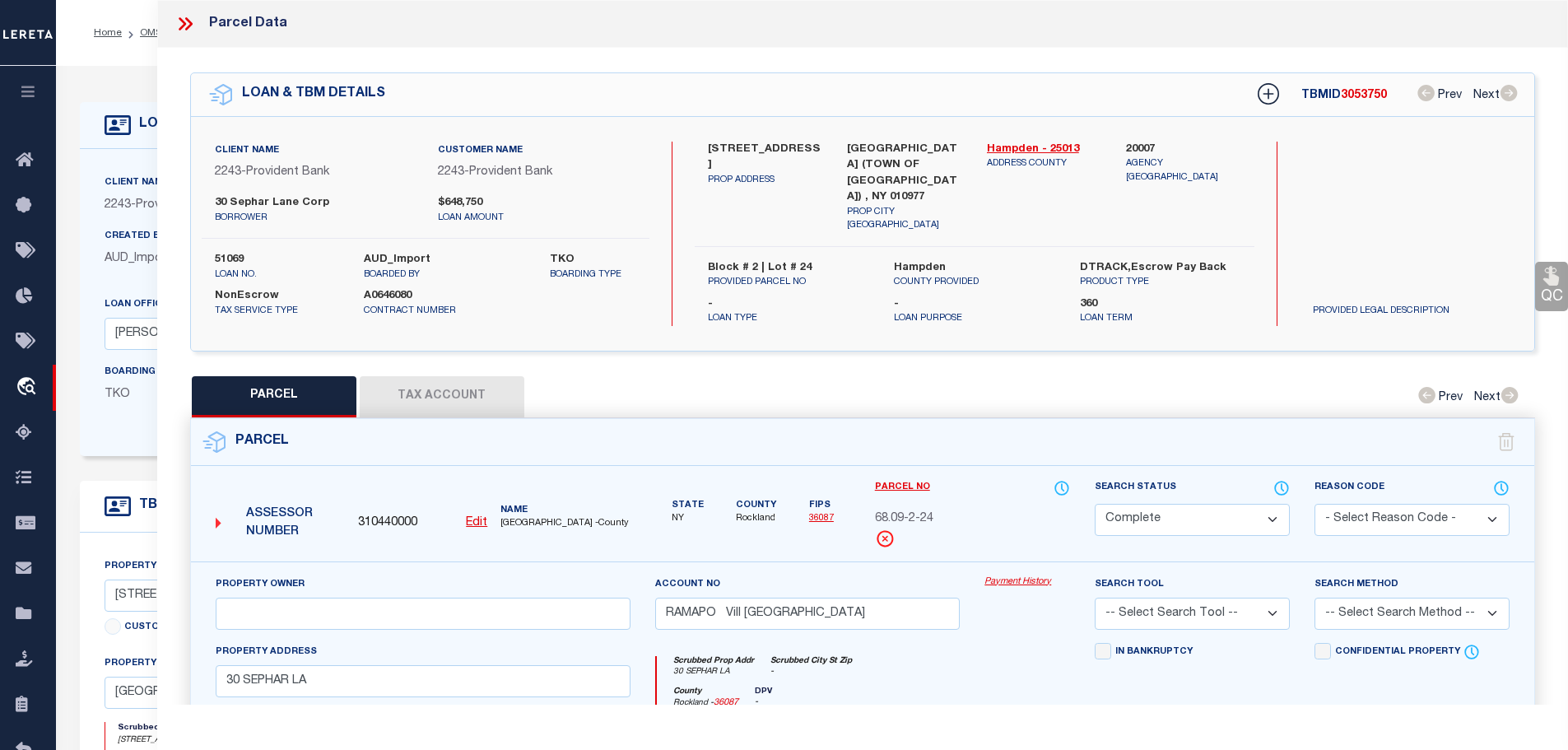
click at [421, 378] on button "Tax Account" at bounding box center [442, 396] width 165 height 41
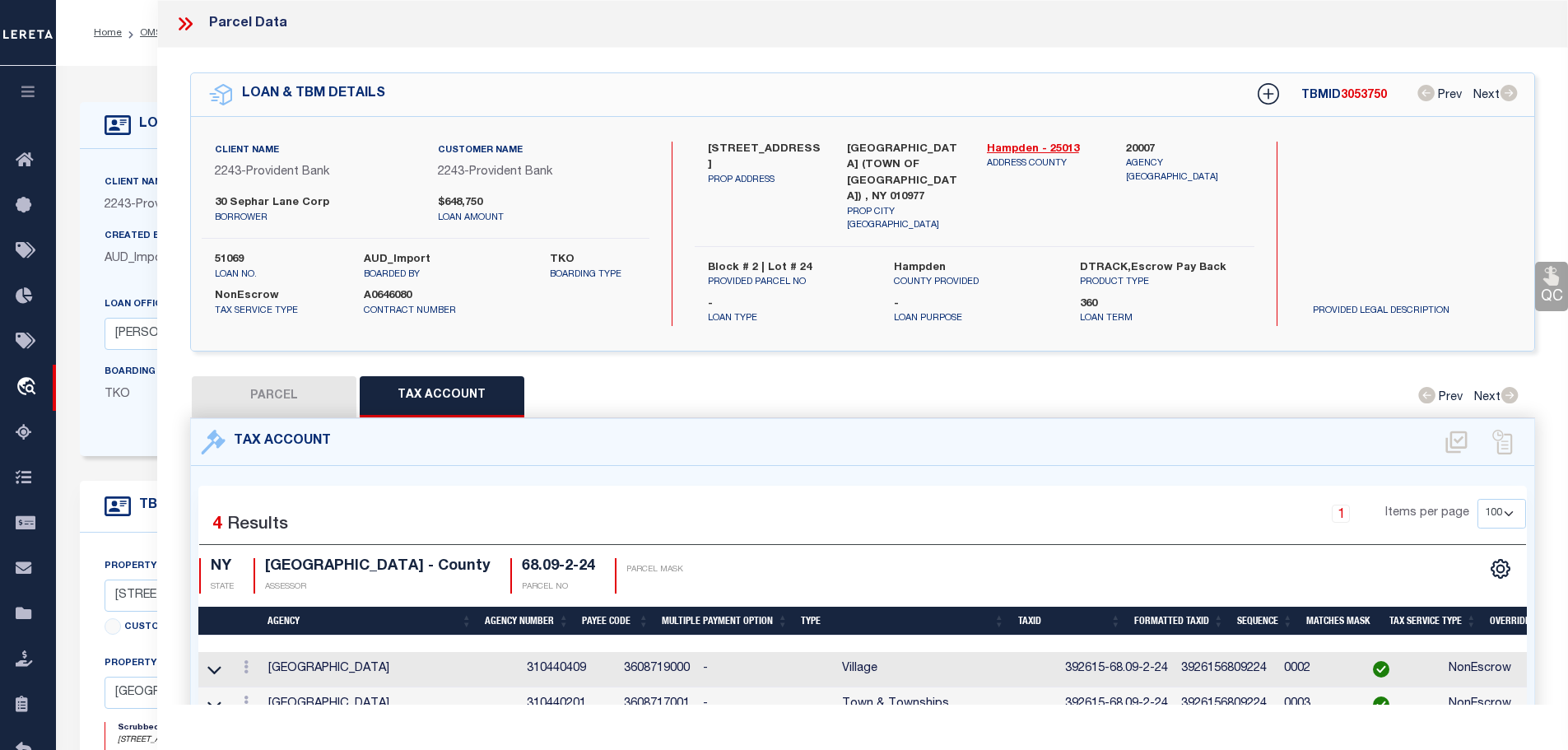
click at [186, 26] on icon at bounding box center [186, 24] width 22 height 22
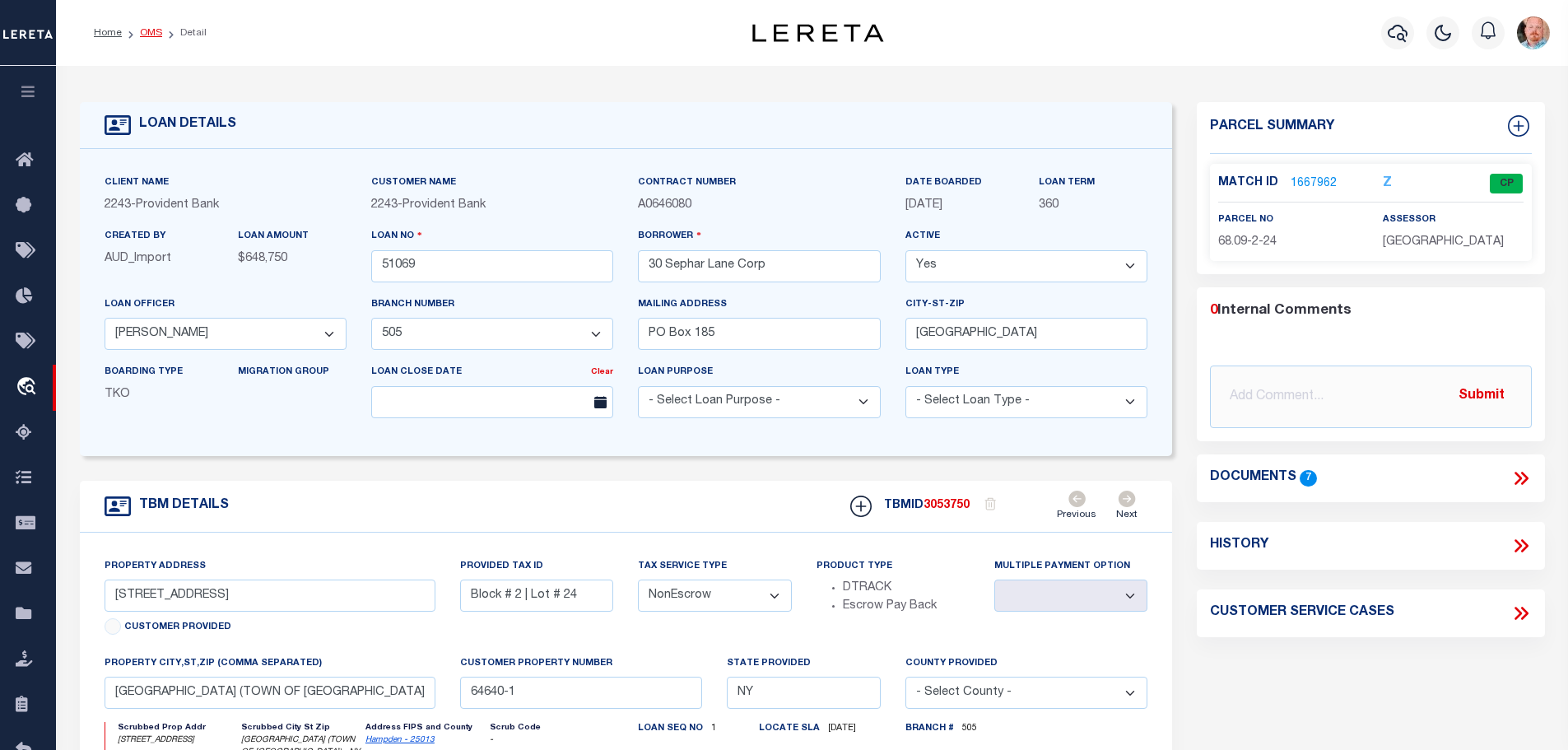
click at [141, 28] on link "OMS" at bounding box center [151, 33] width 22 height 10
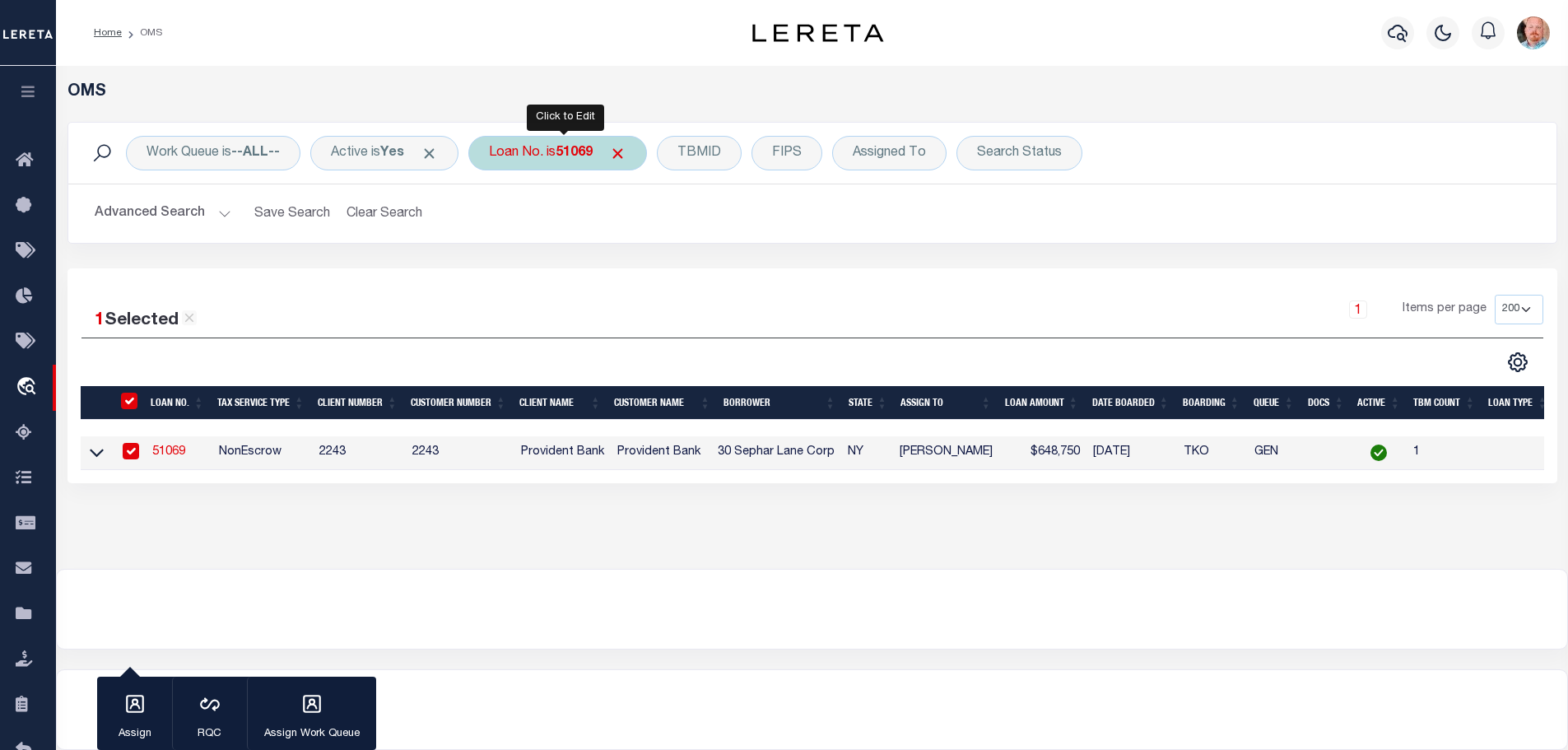
click at [554, 156] on div "Loan No. is 51069" at bounding box center [558, 153] width 178 height 35
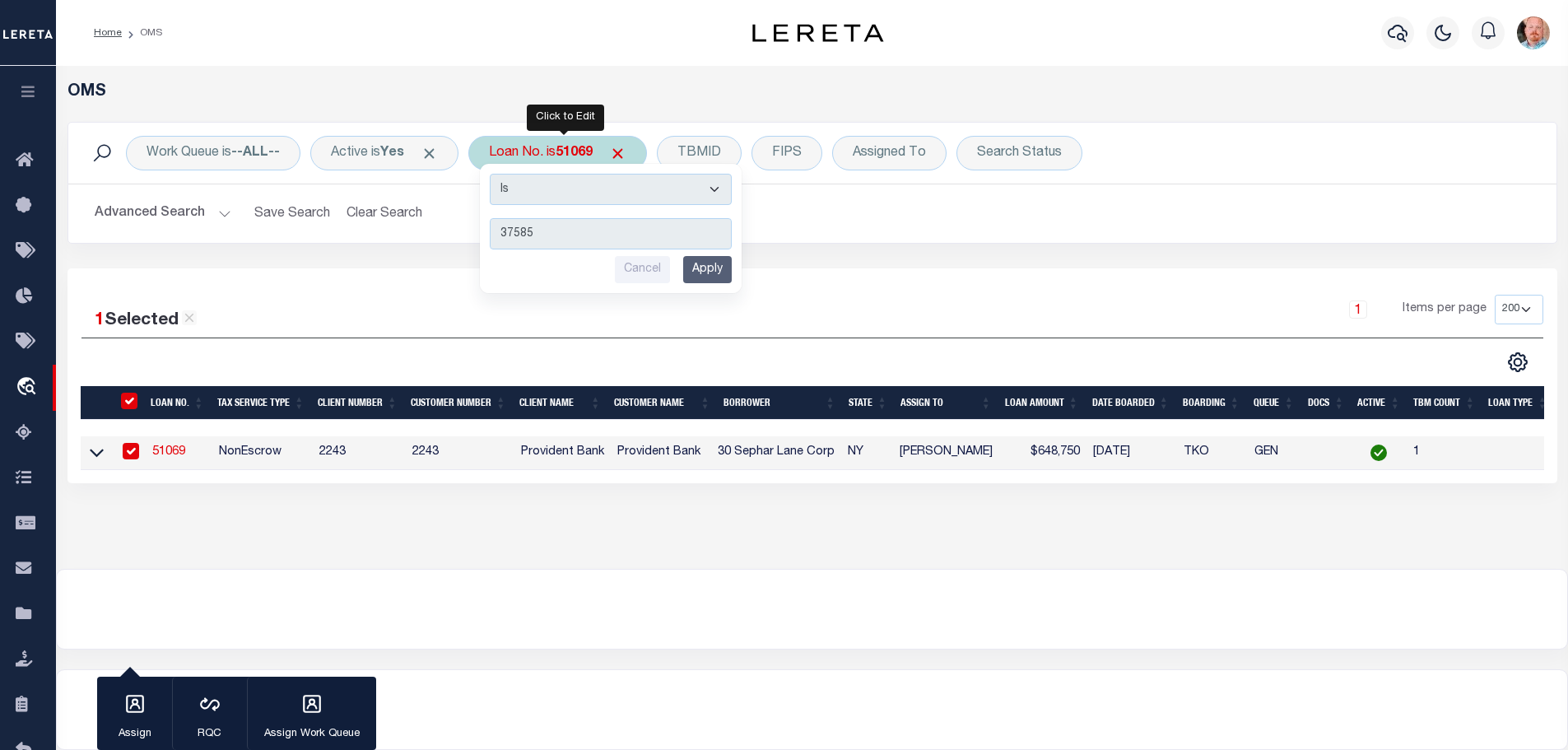
click at [710, 269] on input "Apply" at bounding box center [707, 270] width 48 height 27
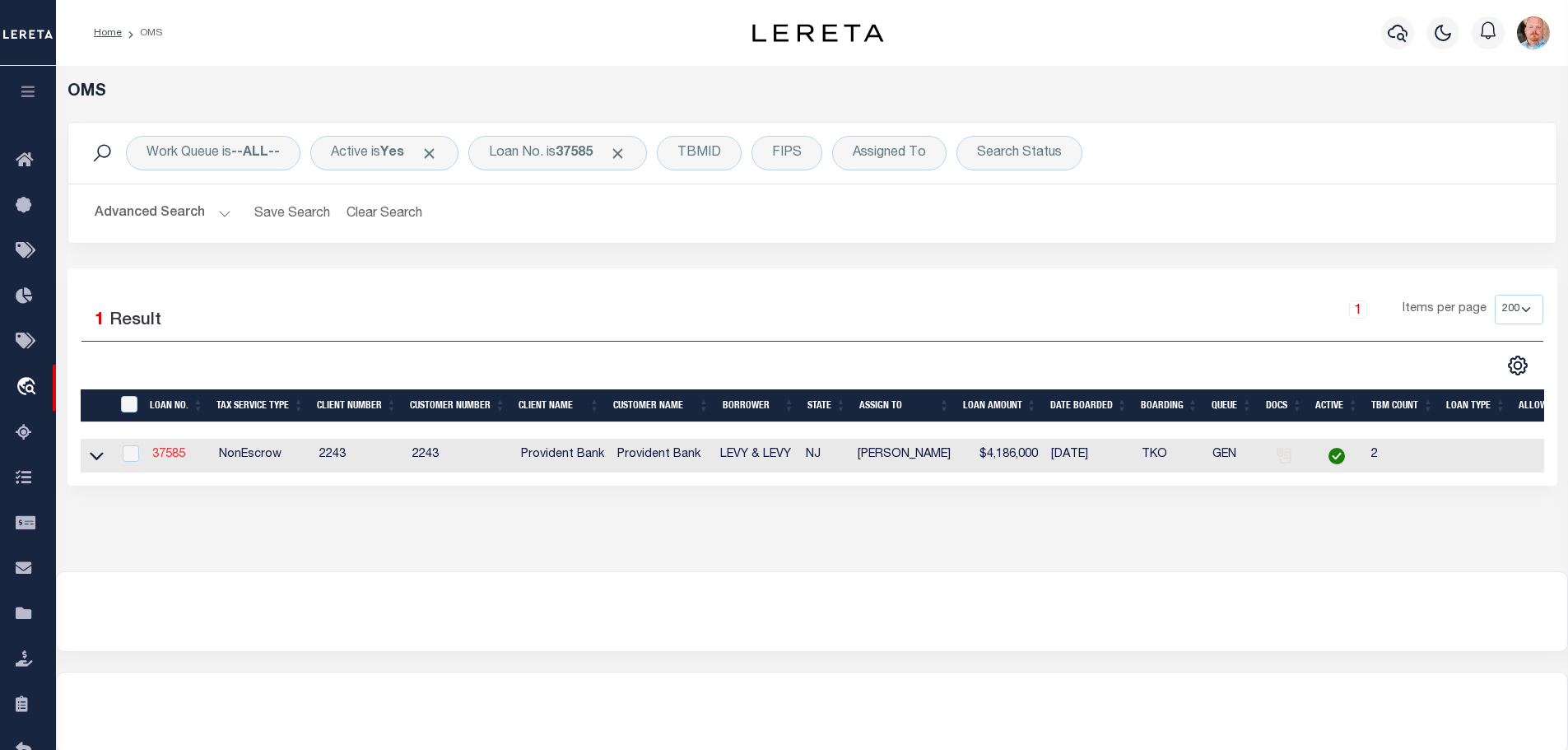
click at [169, 449] on link "37585" at bounding box center [168, 454] width 33 height 12
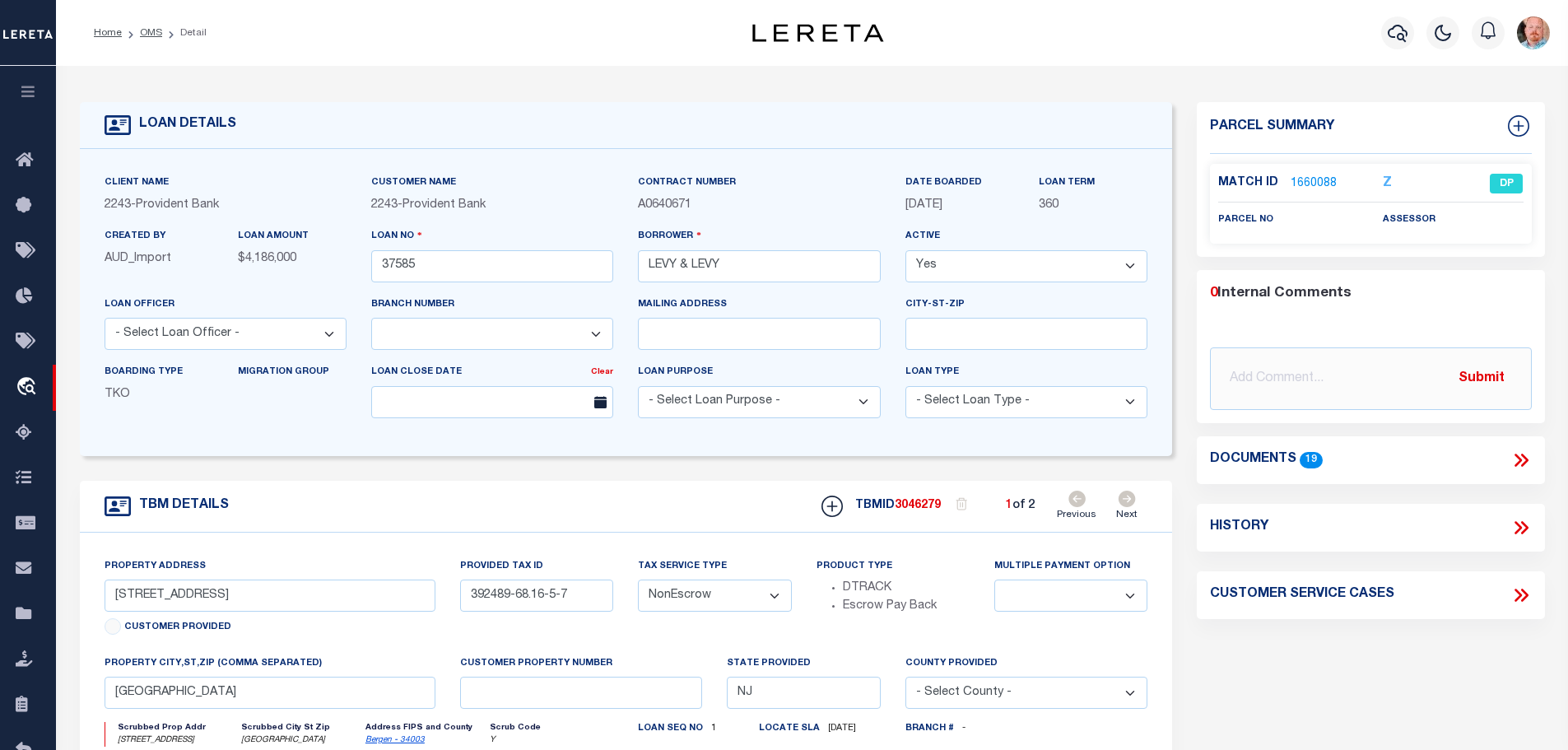
click at [1132, 496] on icon at bounding box center [1127, 499] width 17 height 16
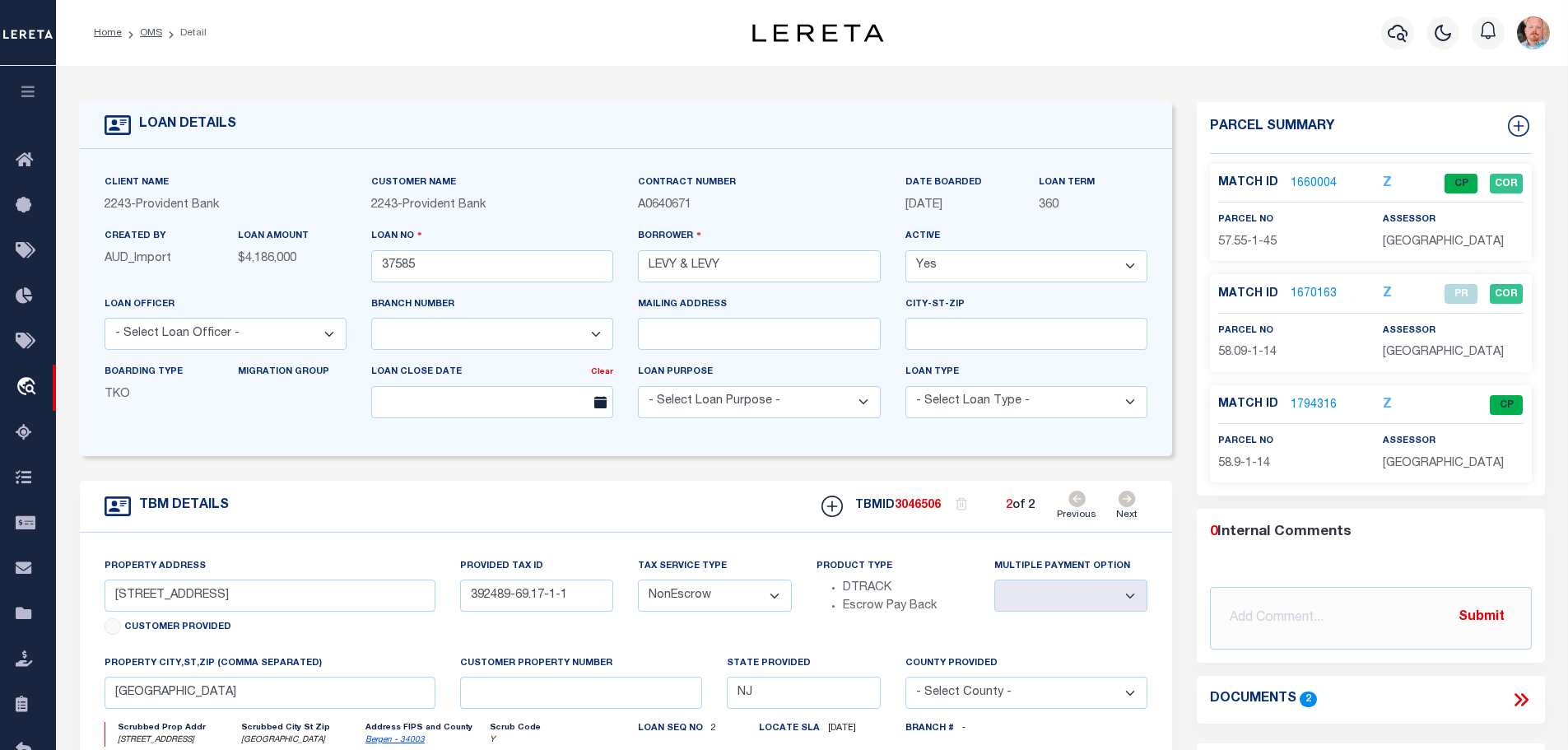
click at [1304, 178] on link "1660004" at bounding box center [1313, 184] width 46 height 17
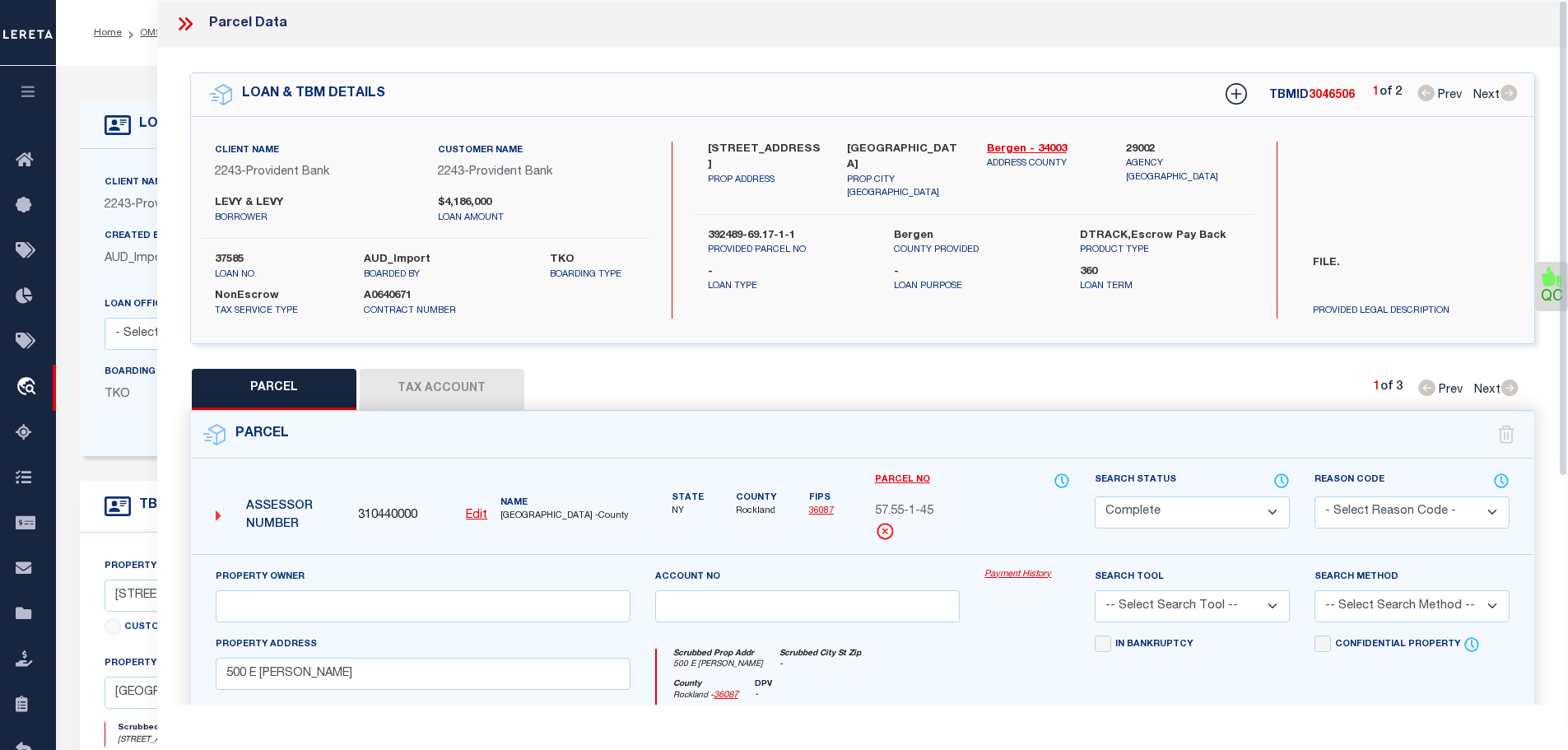
click at [430, 370] on button "Tax Account" at bounding box center [442, 389] width 165 height 41
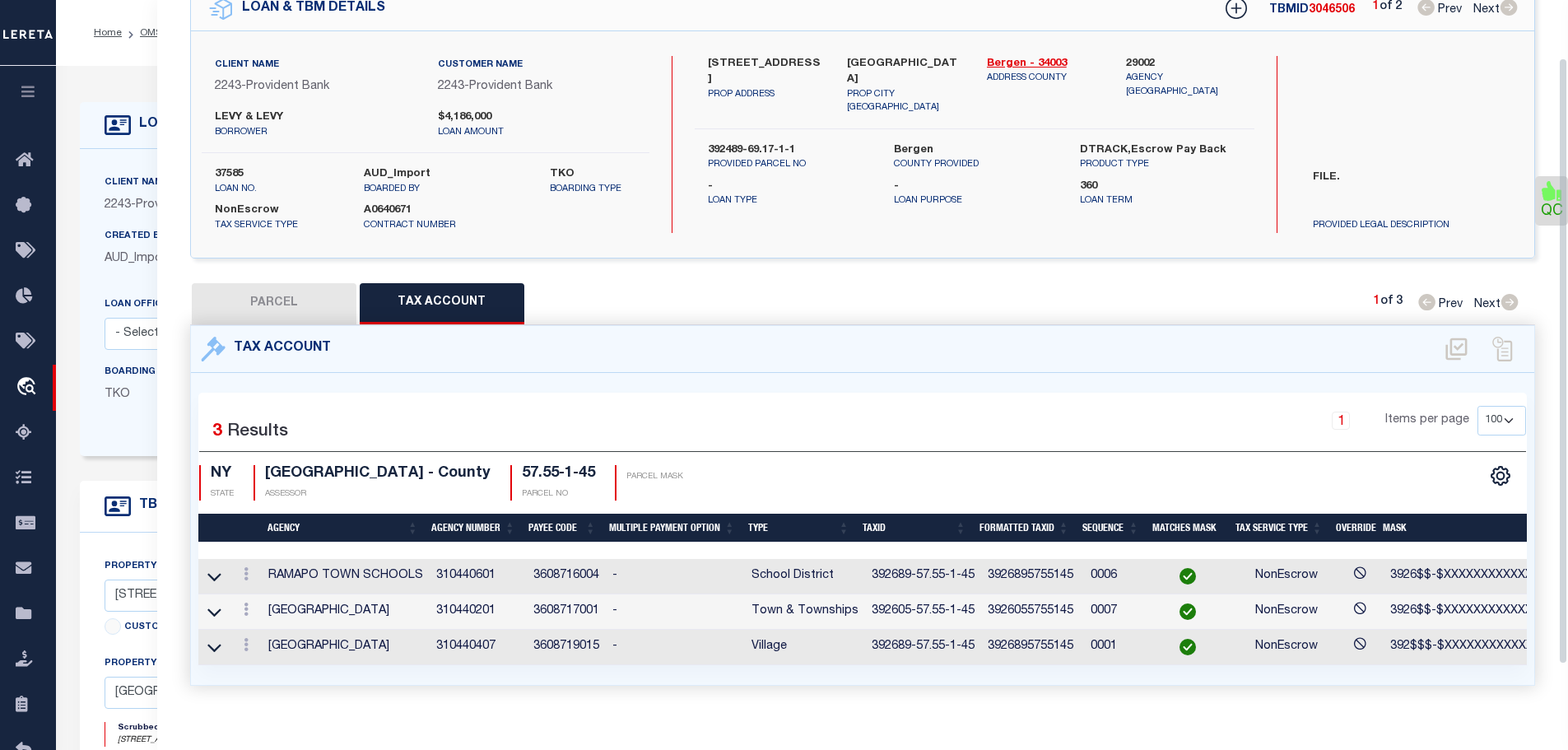
scroll to position [113, 0]
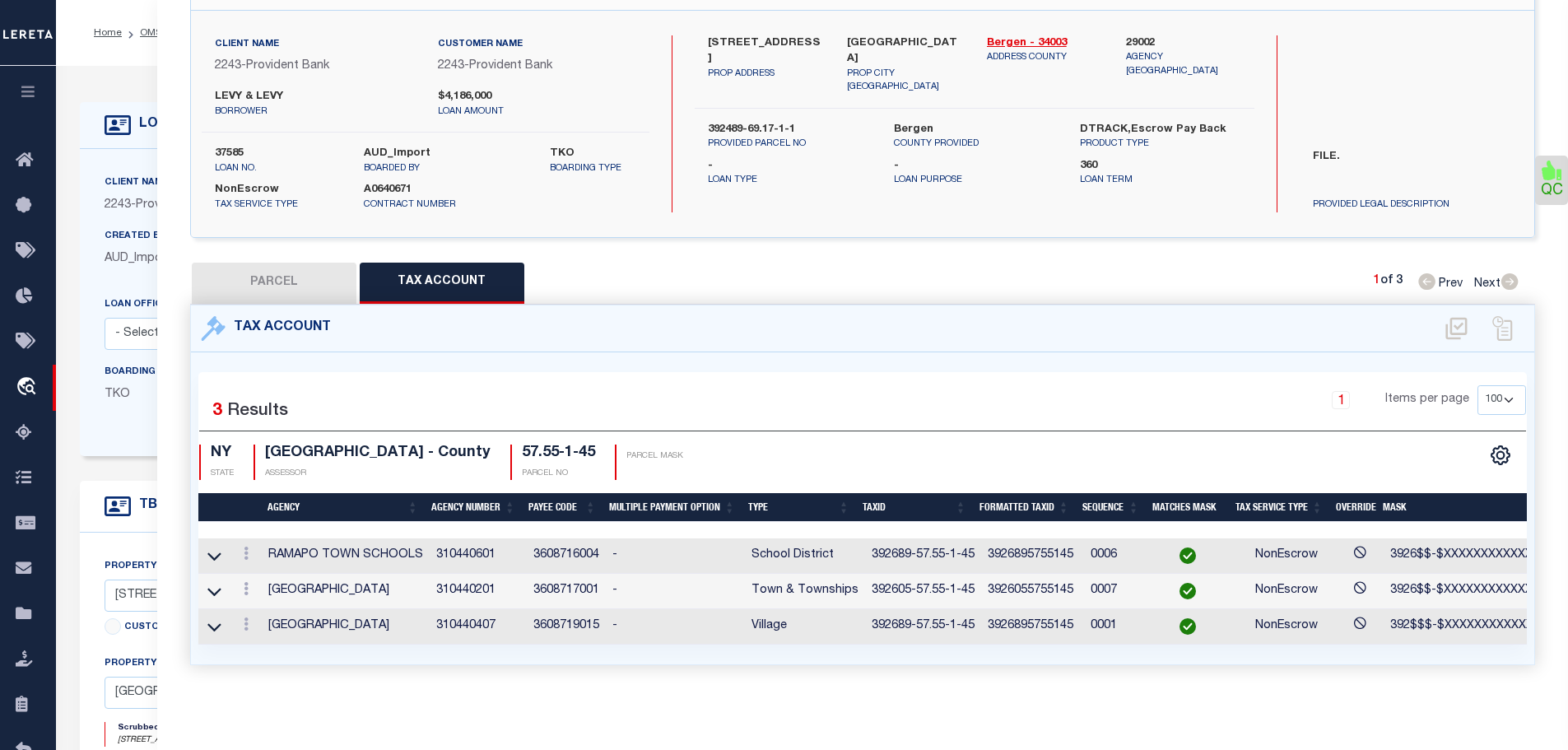
click at [894, 576] on td "392605-57.55-1-45" at bounding box center [923, 591] width 116 height 35
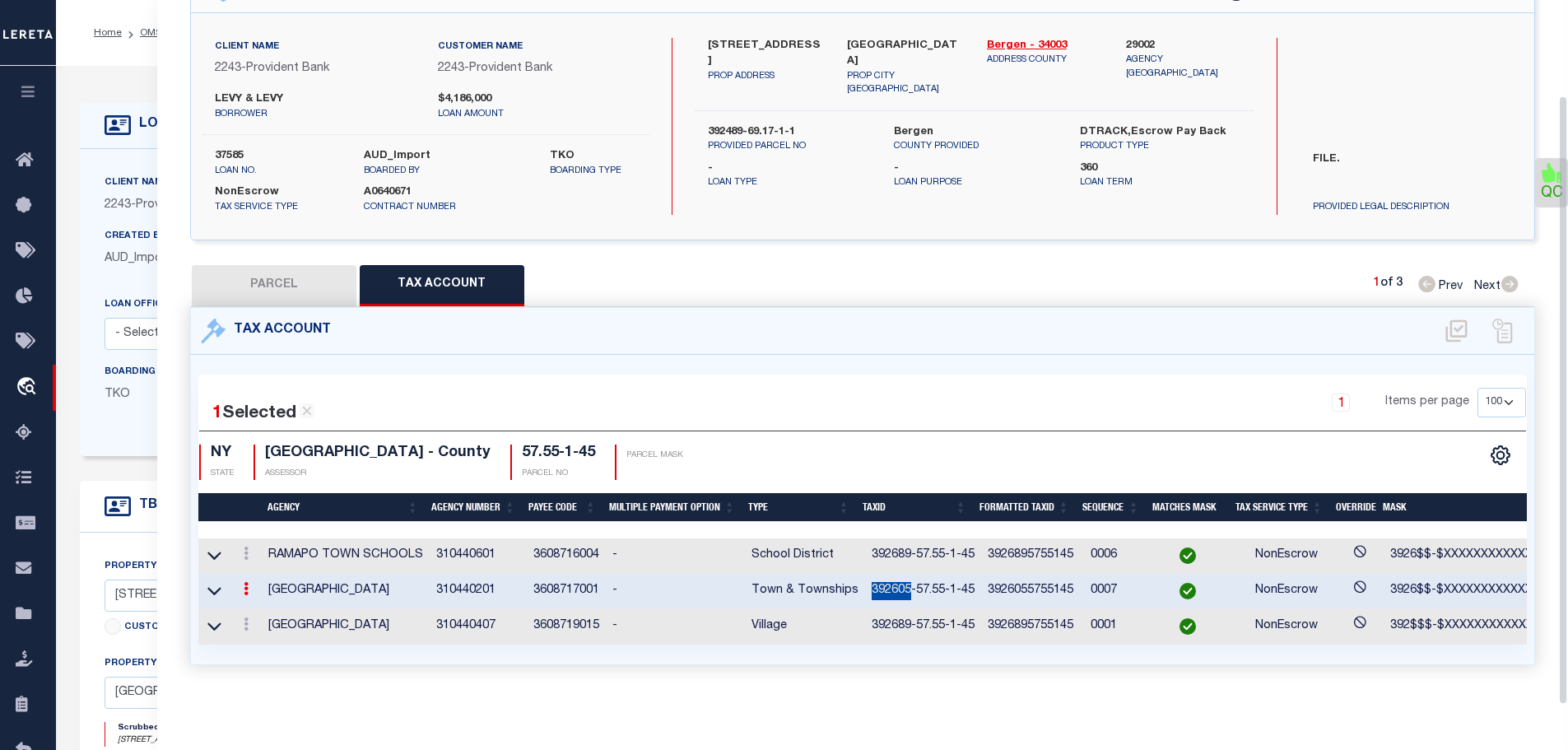
click at [894, 576] on td "392605-57.55-1-45" at bounding box center [923, 591] width 116 height 35
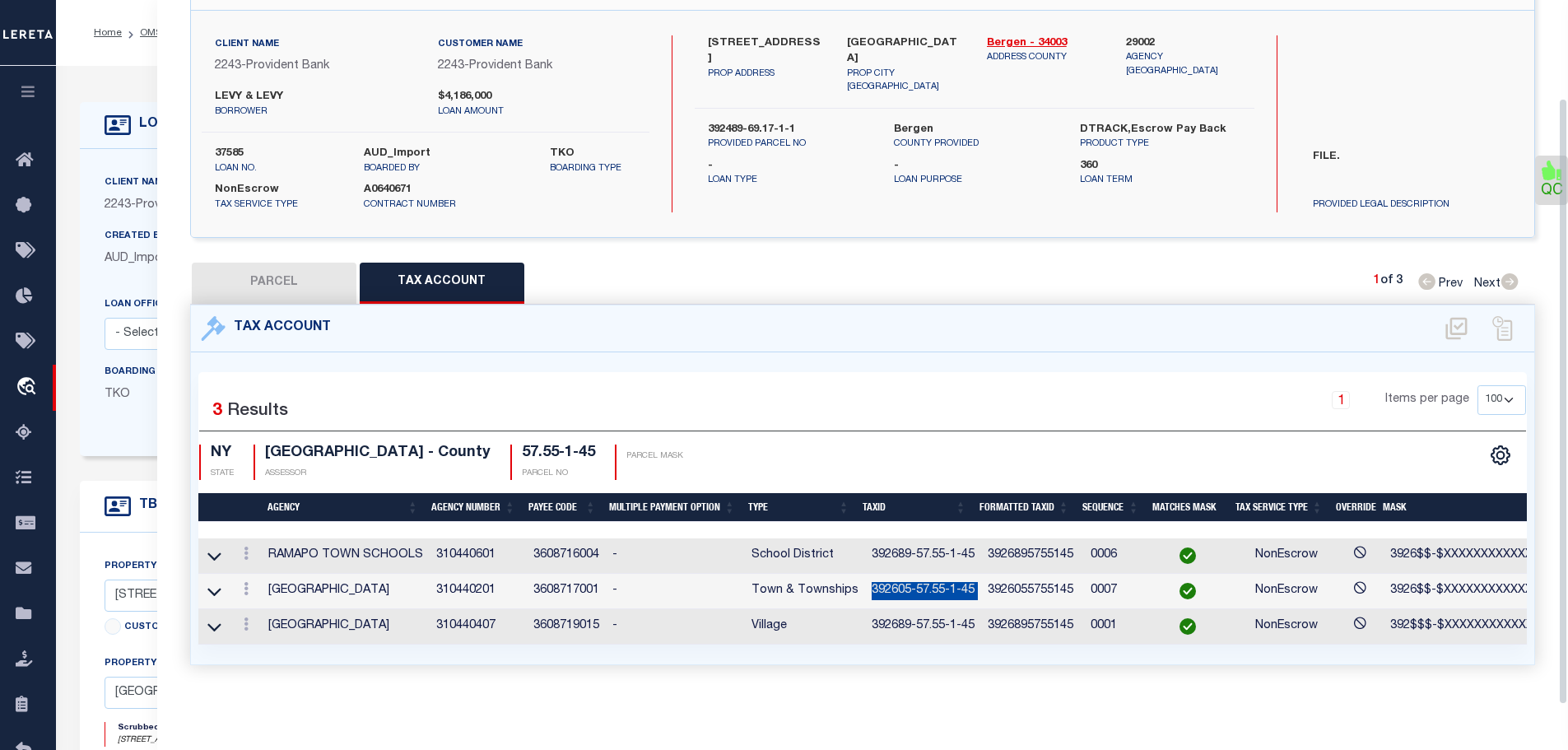
click at [894, 576] on td "392605-57.55-1-45" at bounding box center [923, 591] width 116 height 35
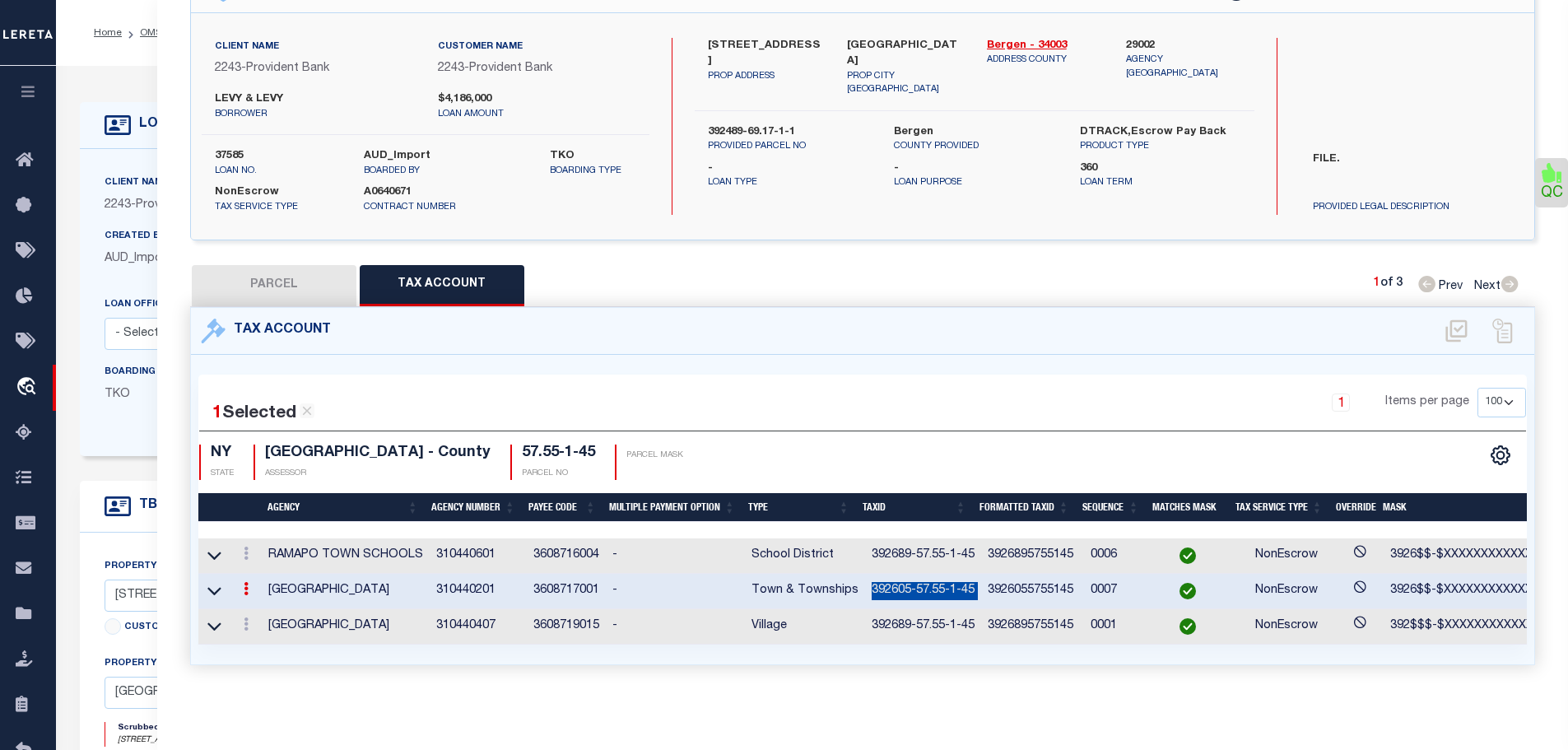
copy td "392605-57.55-1-45"
click at [248, 546] on icon at bounding box center [246, 553] width 5 height 13
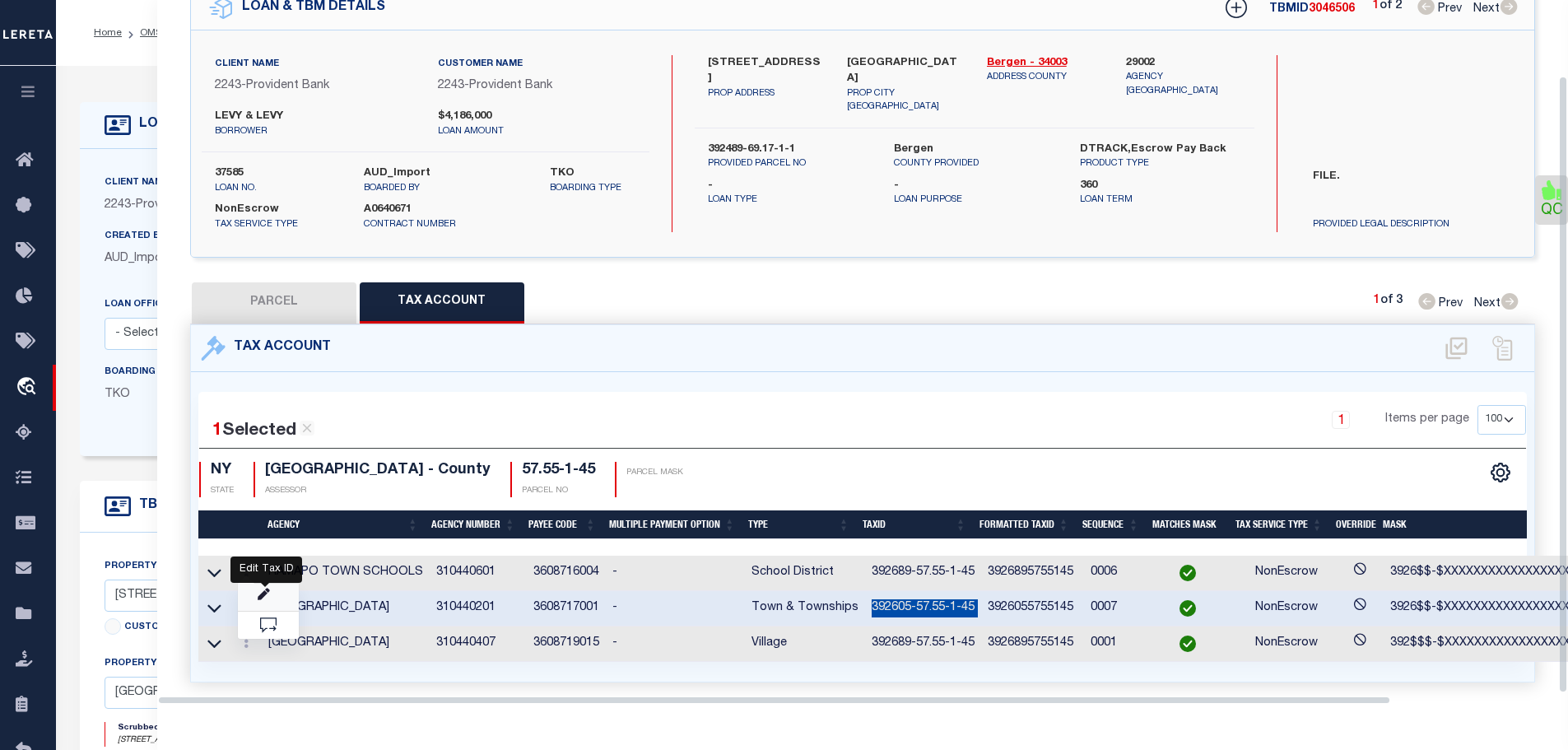
click at [265, 590] on icon "" at bounding box center [264, 595] width 13 height 13
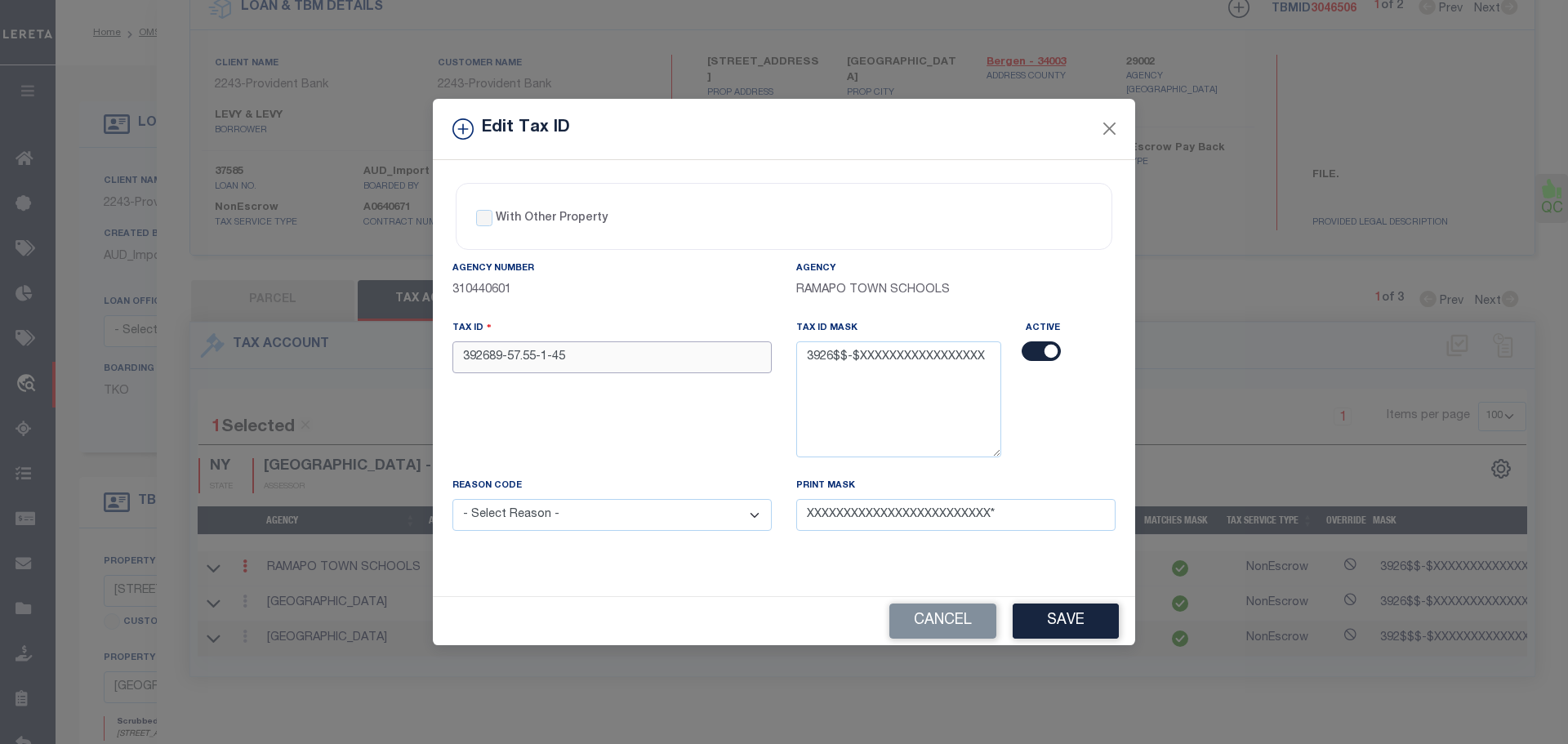
click at [599, 357] on input "392689-57.55-1-45" at bounding box center [613, 356] width 319 height 32
paste input "05-57.55-1-45"
click at [564, 510] on select "- Select Reason - 099 - Other (Provide additional detail) ACT - Agency Changed …" at bounding box center [613, 514] width 319 height 32
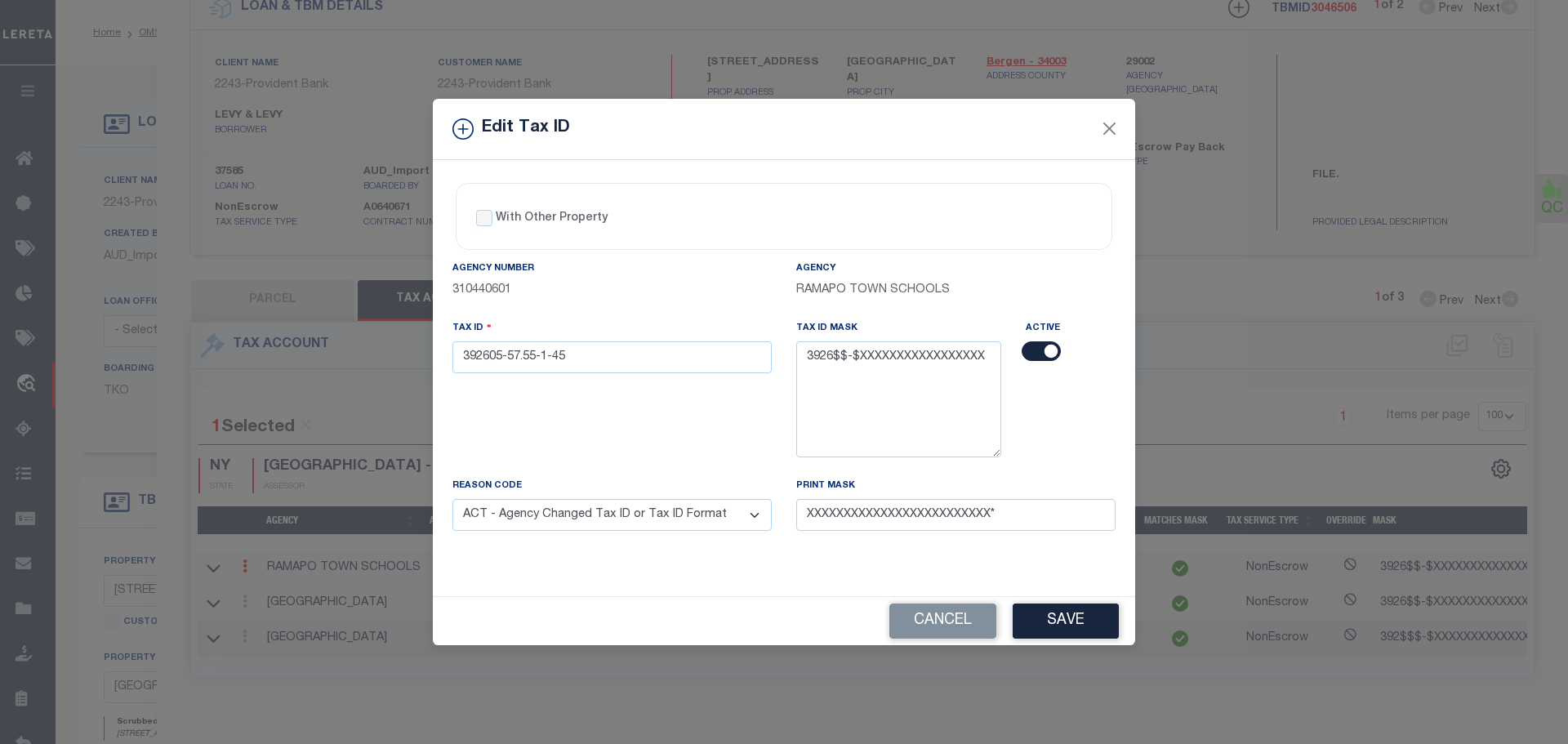
click at [453, 500] on select "- Select Reason - 099 - Other (Provide additional detail) ACT - Agency Changed …" at bounding box center [613, 514] width 319 height 32
click at [1074, 625] on button "Save" at bounding box center [1065, 620] width 106 height 35
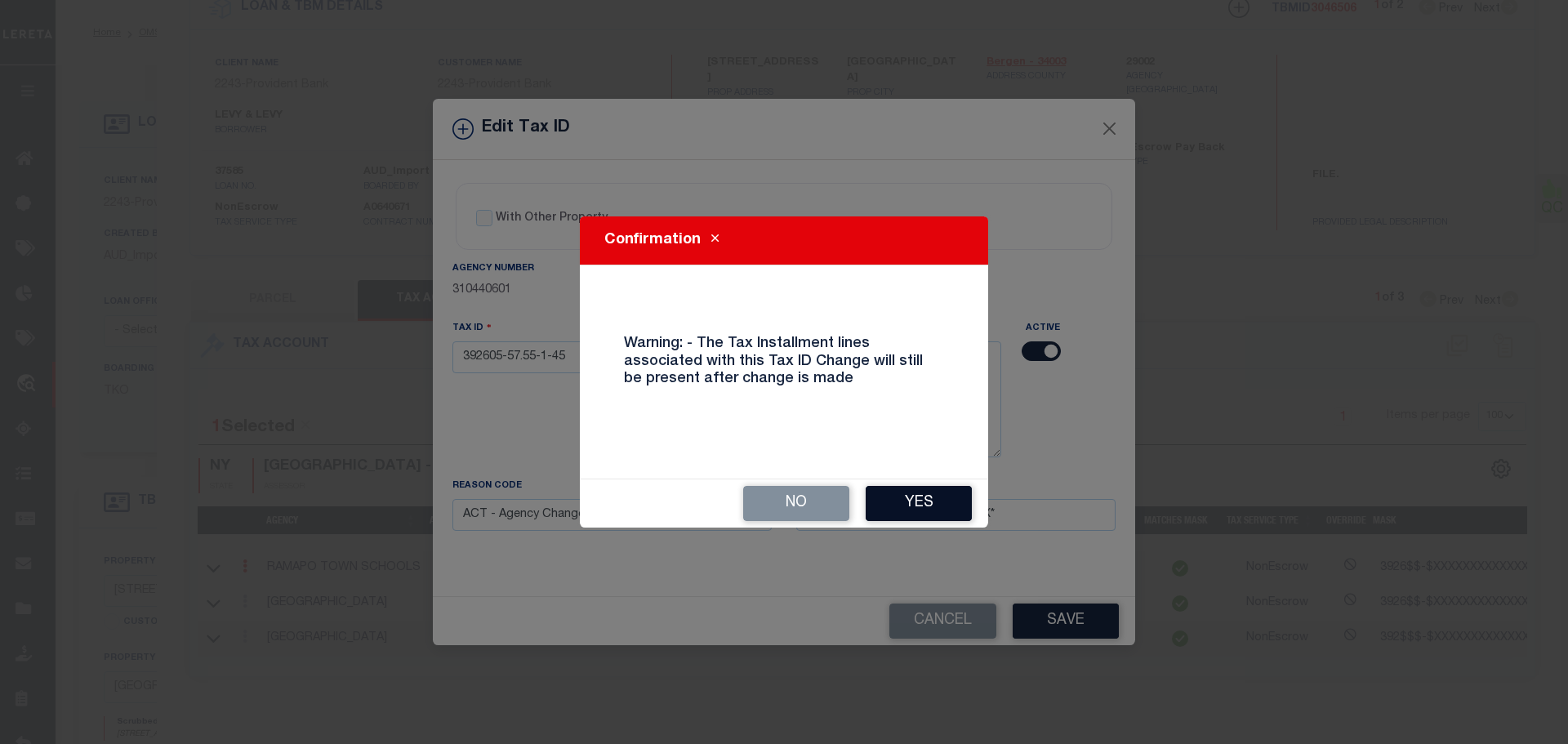
click at [922, 494] on button "Yes" at bounding box center [919, 503] width 106 height 35
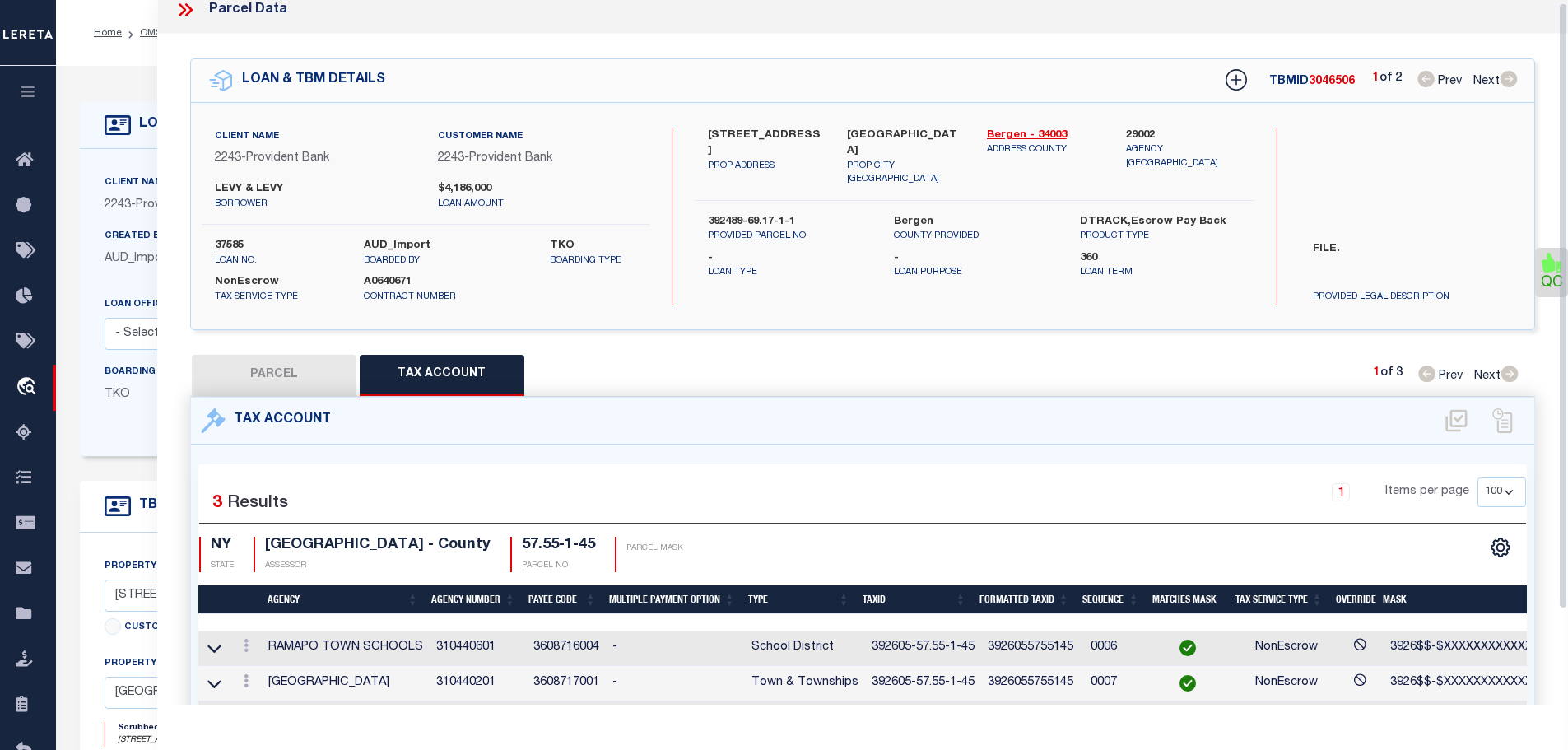
scroll to position [0, 0]
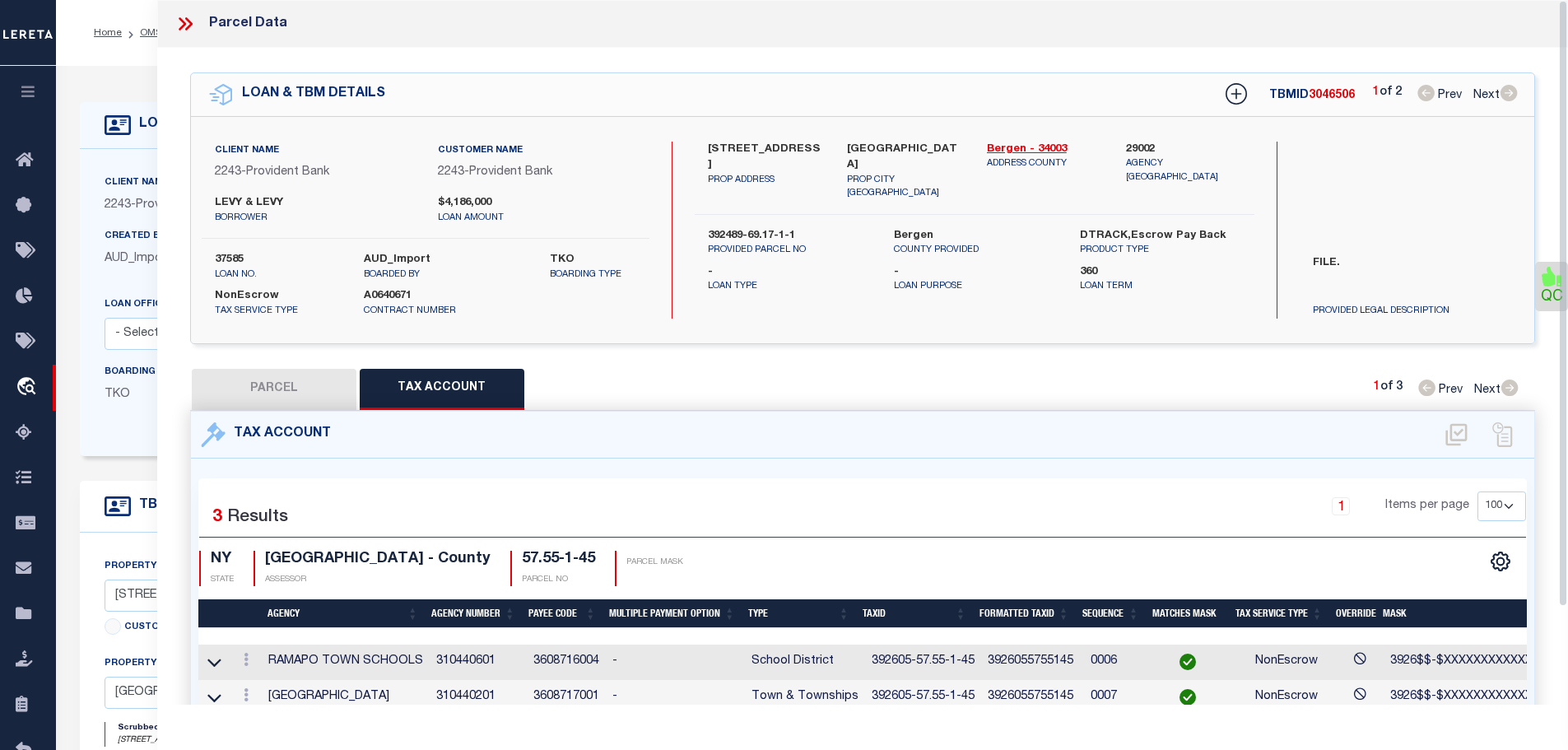
click at [187, 25] on icon at bounding box center [186, 24] width 22 height 22
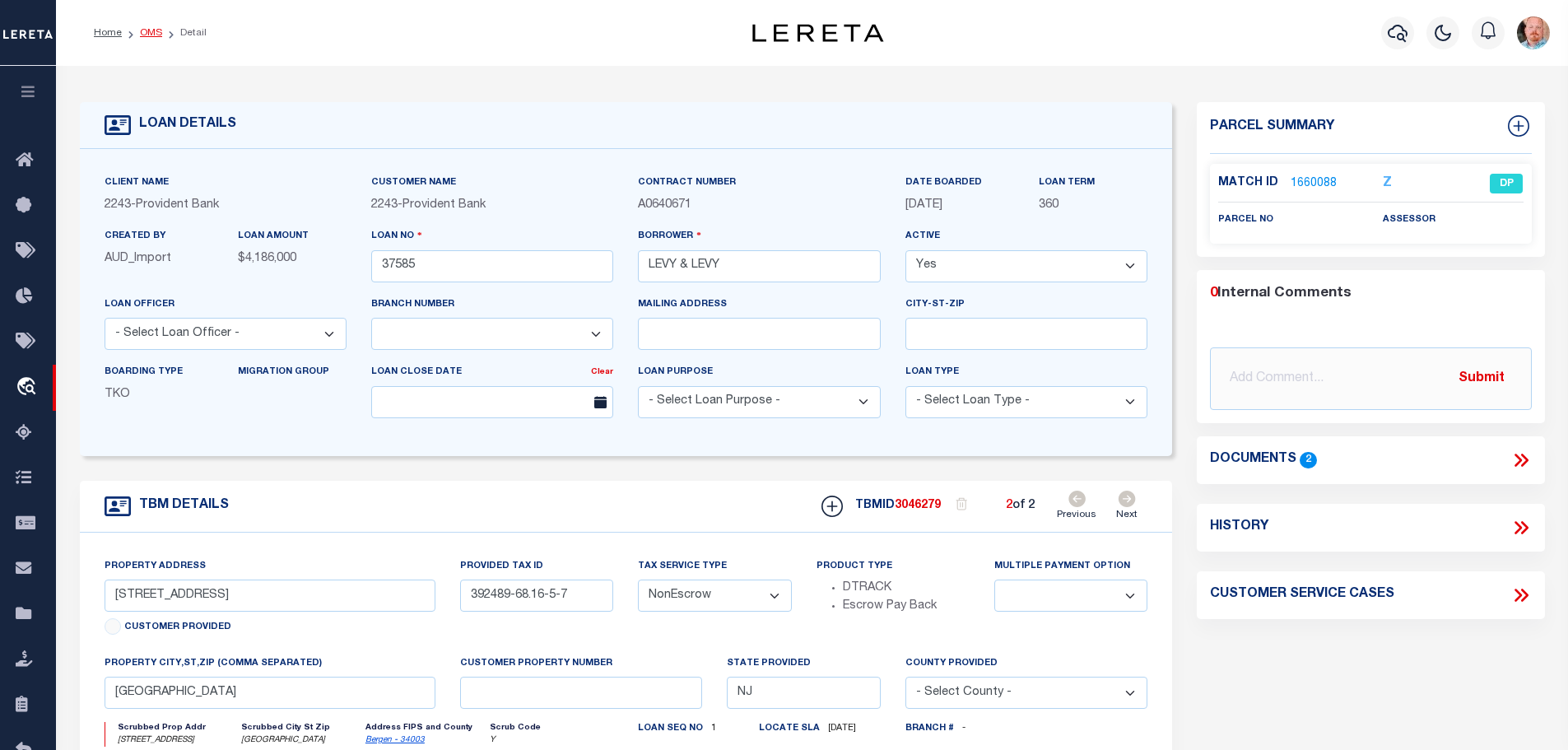
click at [149, 28] on link "OMS" at bounding box center [151, 33] width 22 height 10
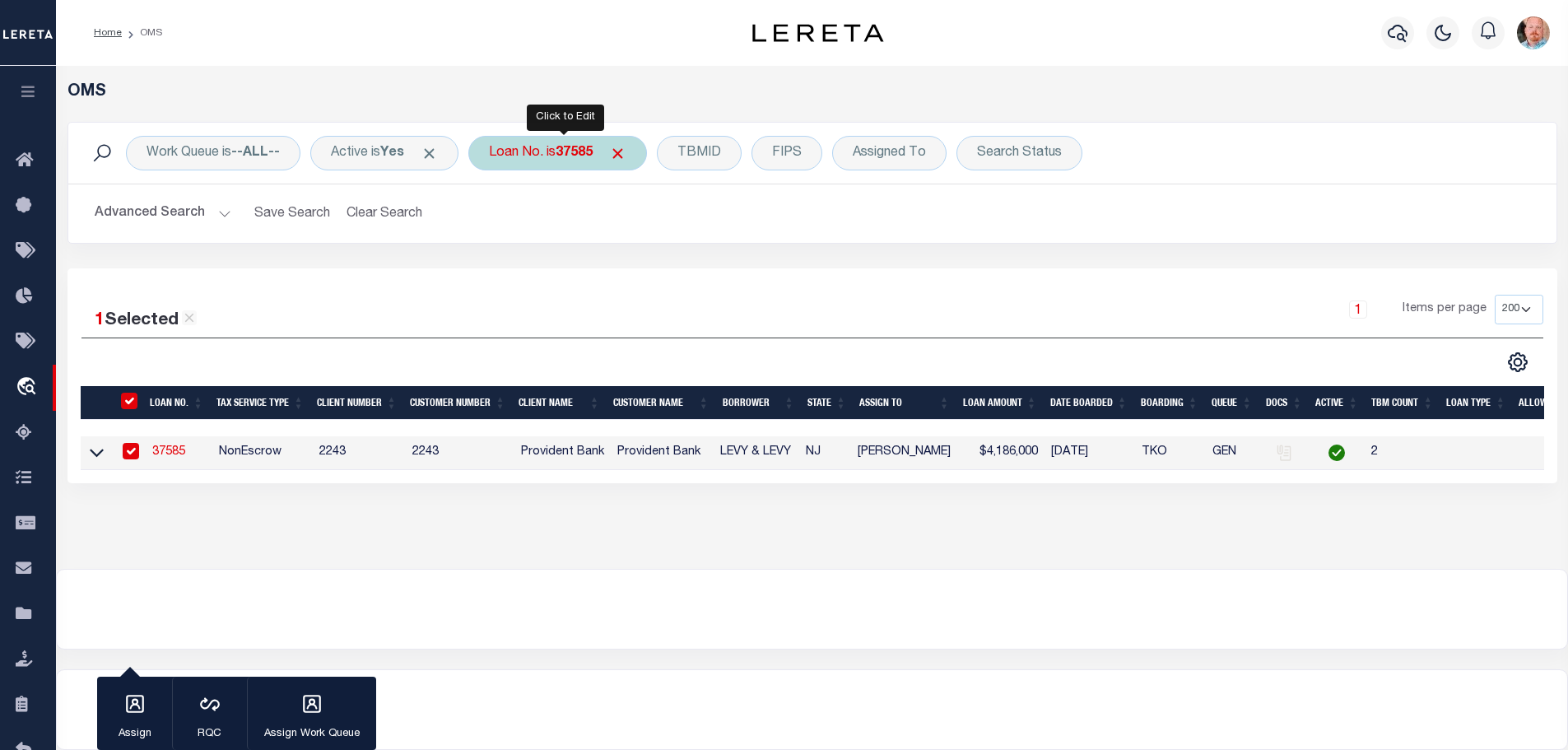
click at [563, 150] on div "Loan No. is 37585" at bounding box center [558, 153] width 178 height 35
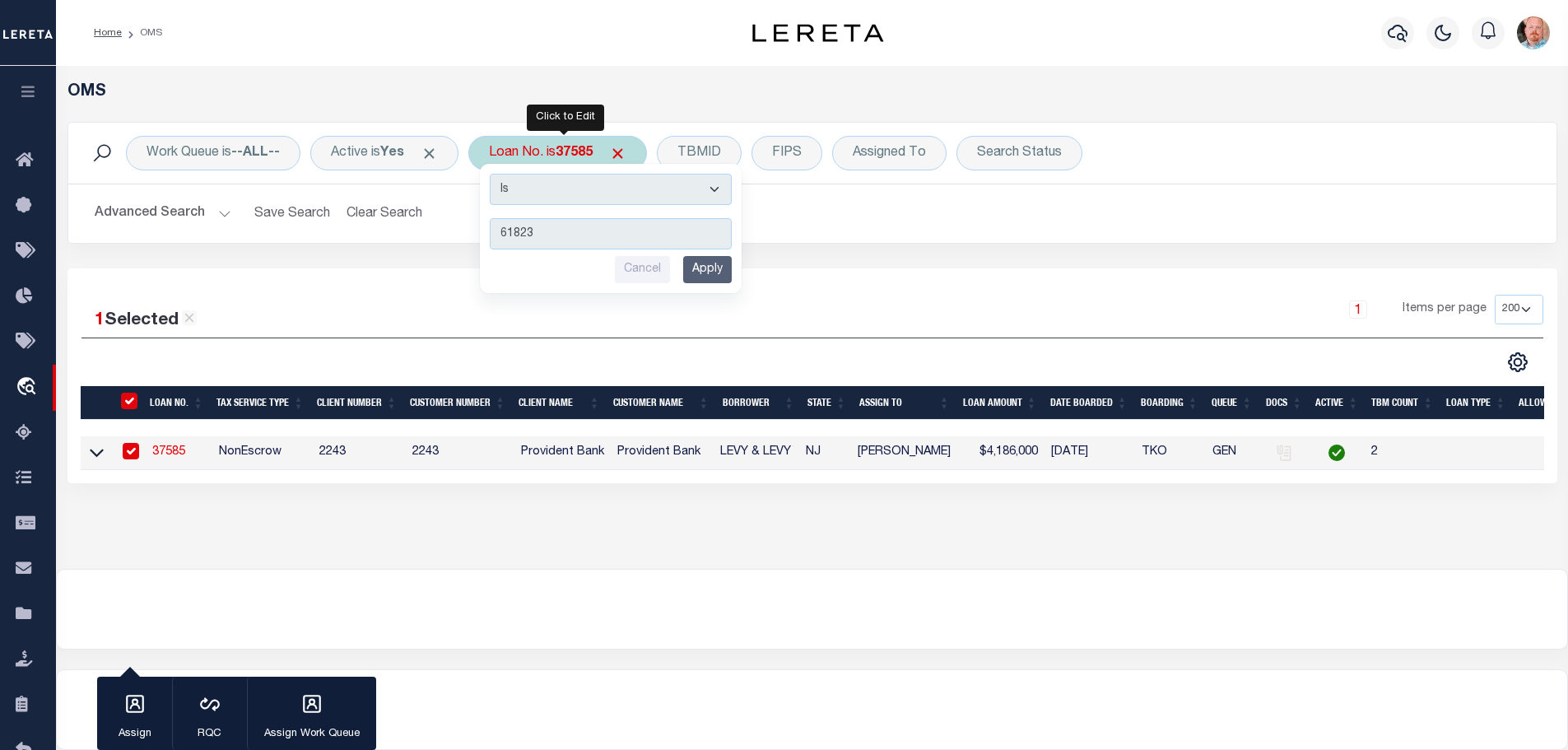
click at [722, 275] on input "Apply" at bounding box center [707, 270] width 48 height 27
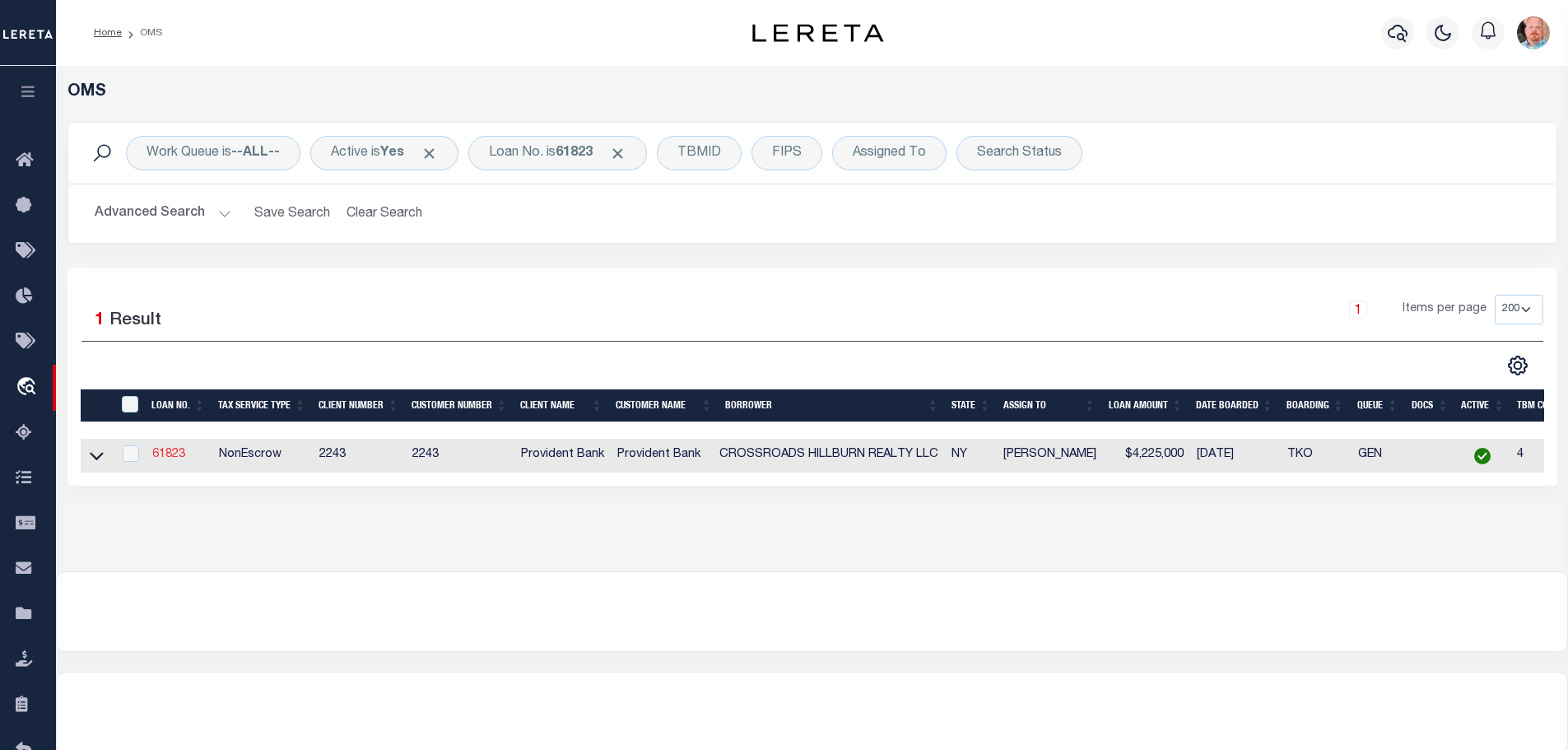
click at [166, 451] on link "61823" at bounding box center [168, 454] width 33 height 12
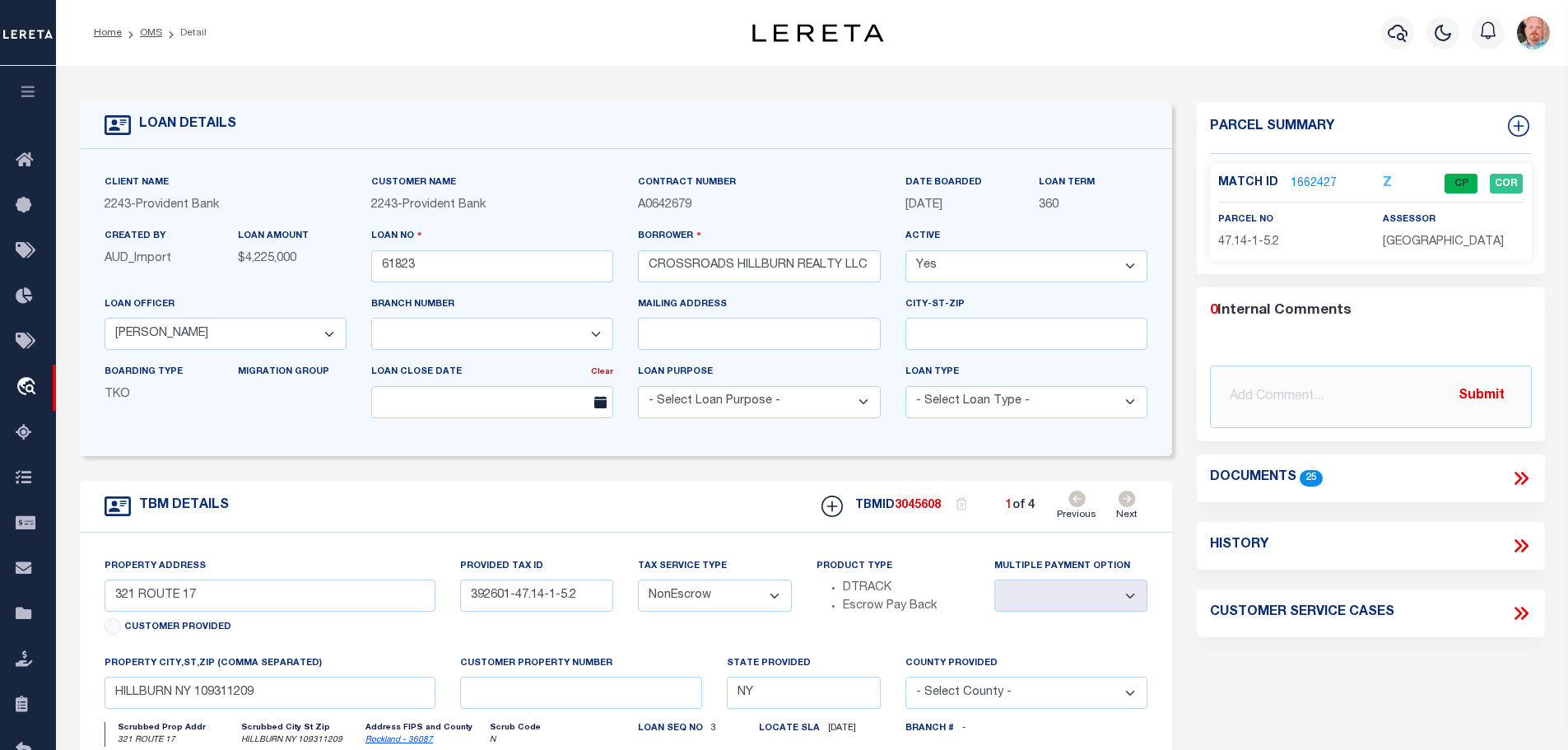
click at [1131, 500] on icon at bounding box center [1127, 499] width 17 height 16
click at [1314, 178] on link "1660142" at bounding box center [1313, 184] width 46 height 17
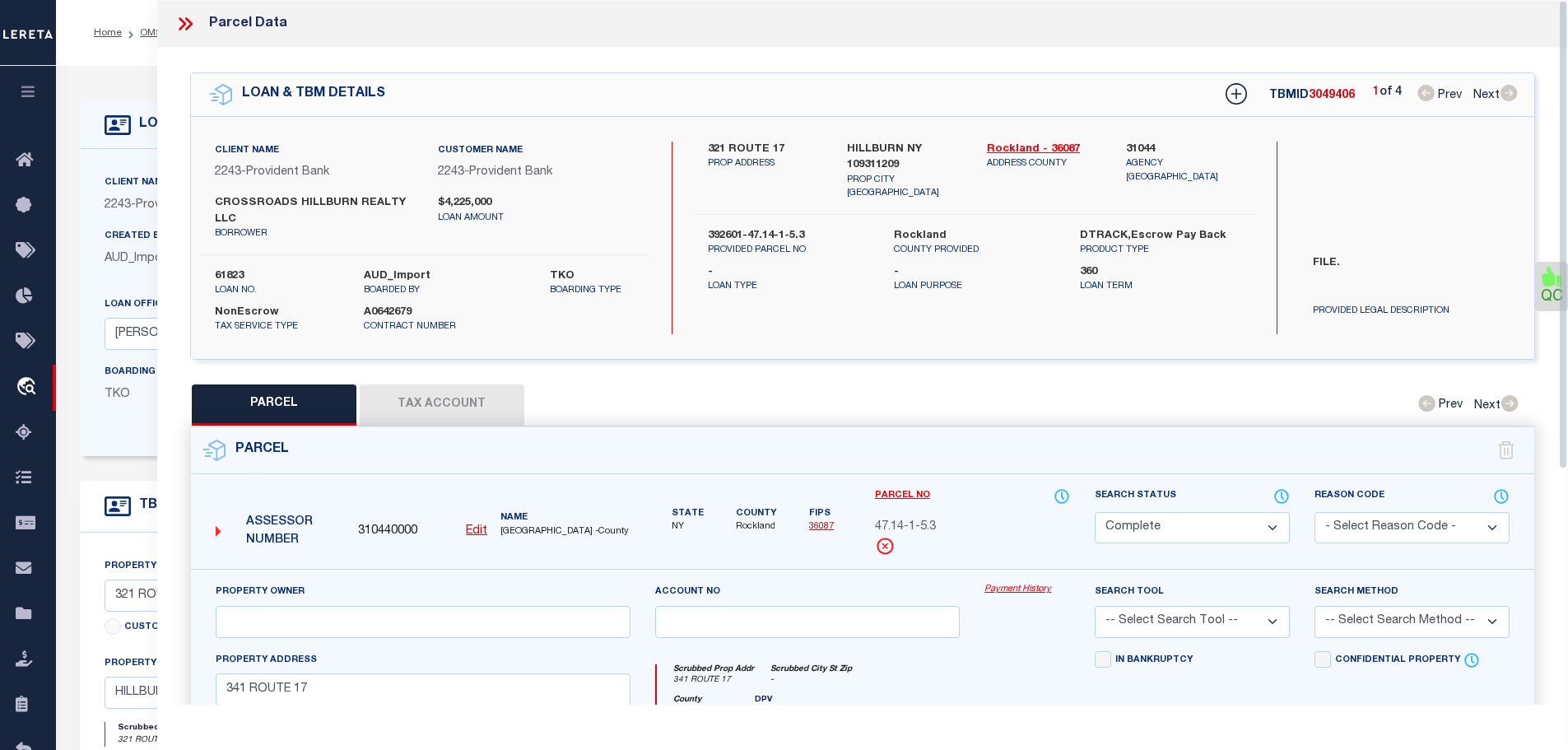
click at [428, 395] on button "Tax Account" at bounding box center [442, 405] width 165 height 41
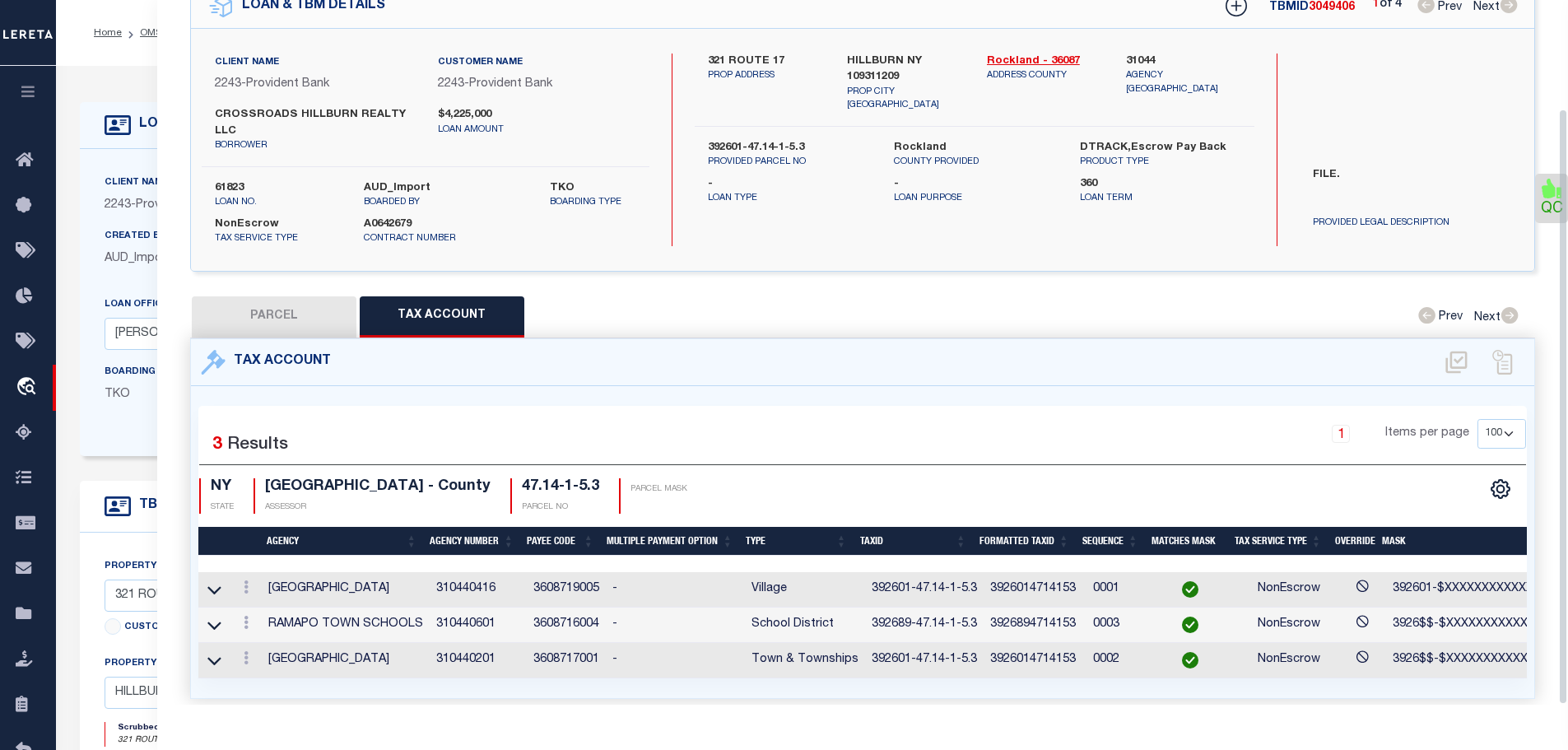
scroll to position [128, 0]
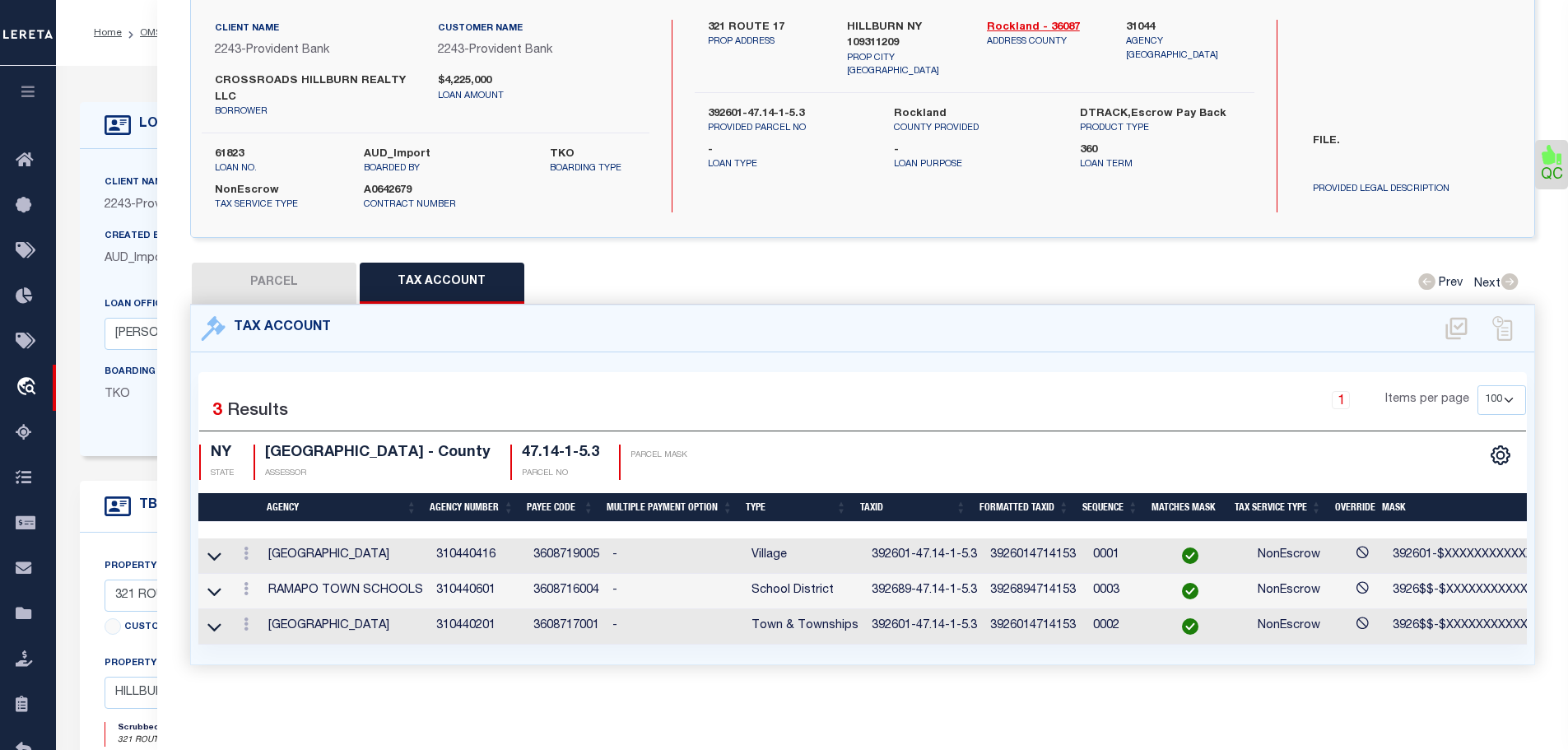
click at [912, 542] on td "392601-47.14-1-5.3" at bounding box center [924, 555] width 118 height 35
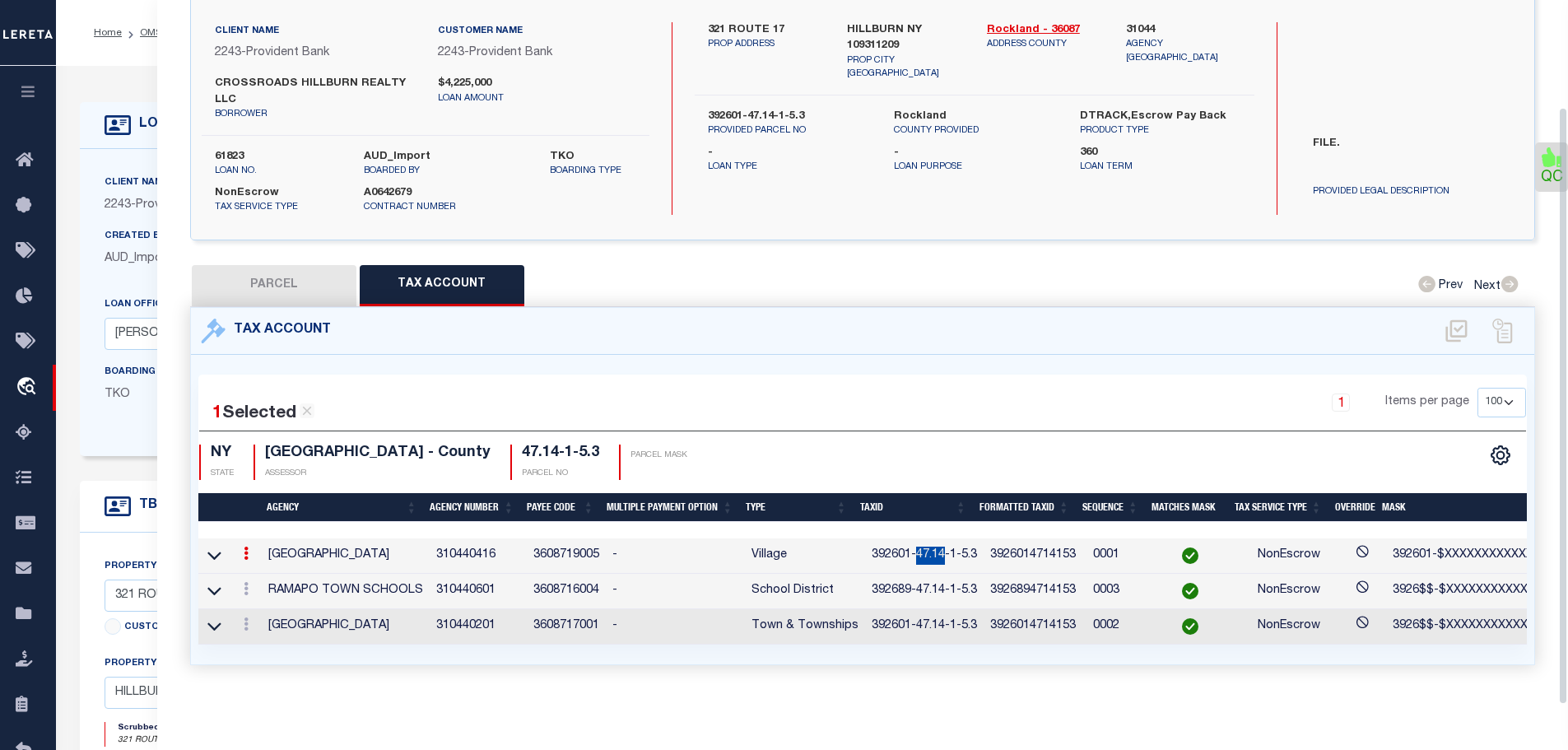
click at [912, 542] on td "392601-47.14-1-5.3" at bounding box center [924, 555] width 118 height 35
copy td "392601-47.14-1-5.3"
click at [244, 585] on link at bounding box center [246, 591] width 18 height 13
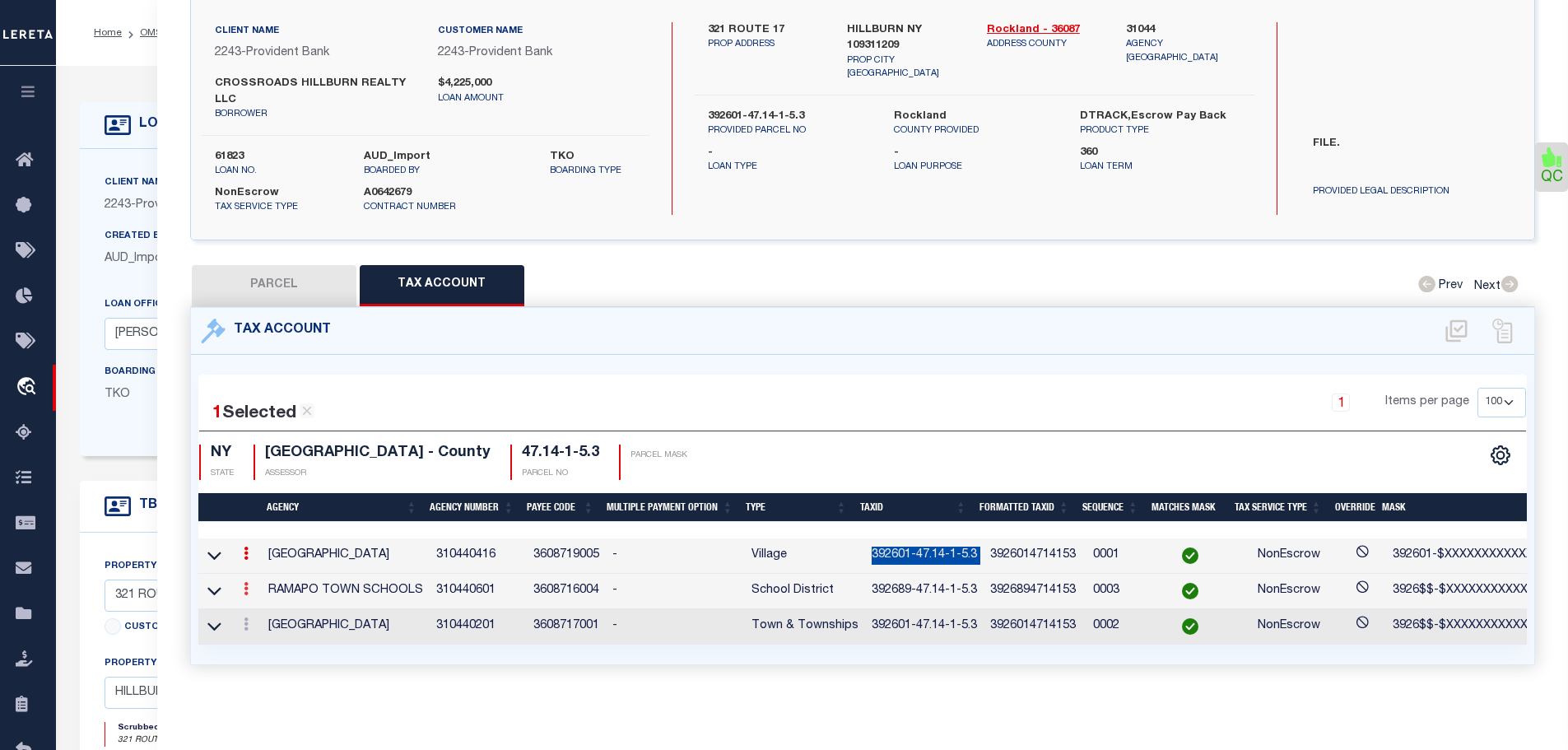
scroll to position [103, 0]
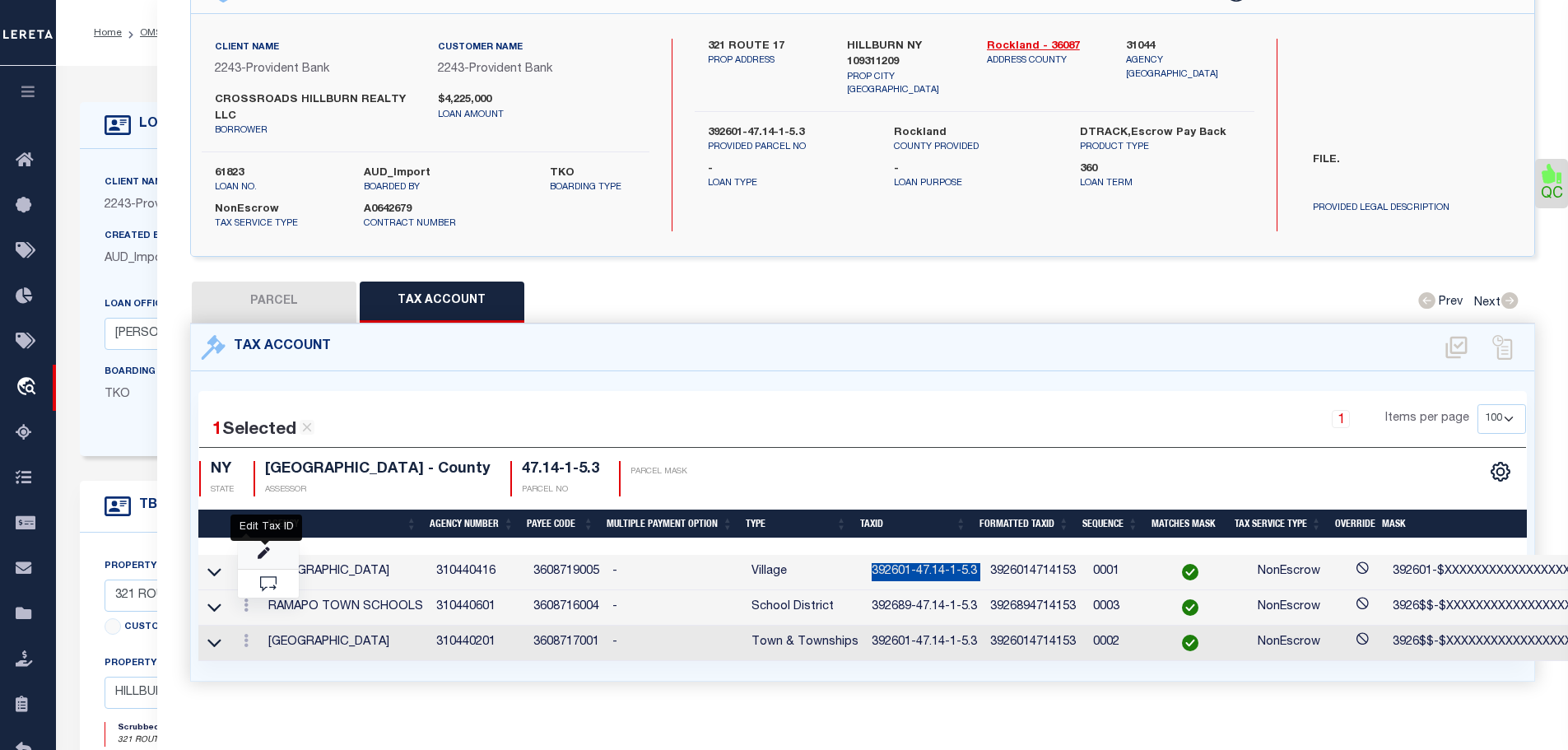
click at [263, 549] on icon "" at bounding box center [264, 554] width 13 height 13
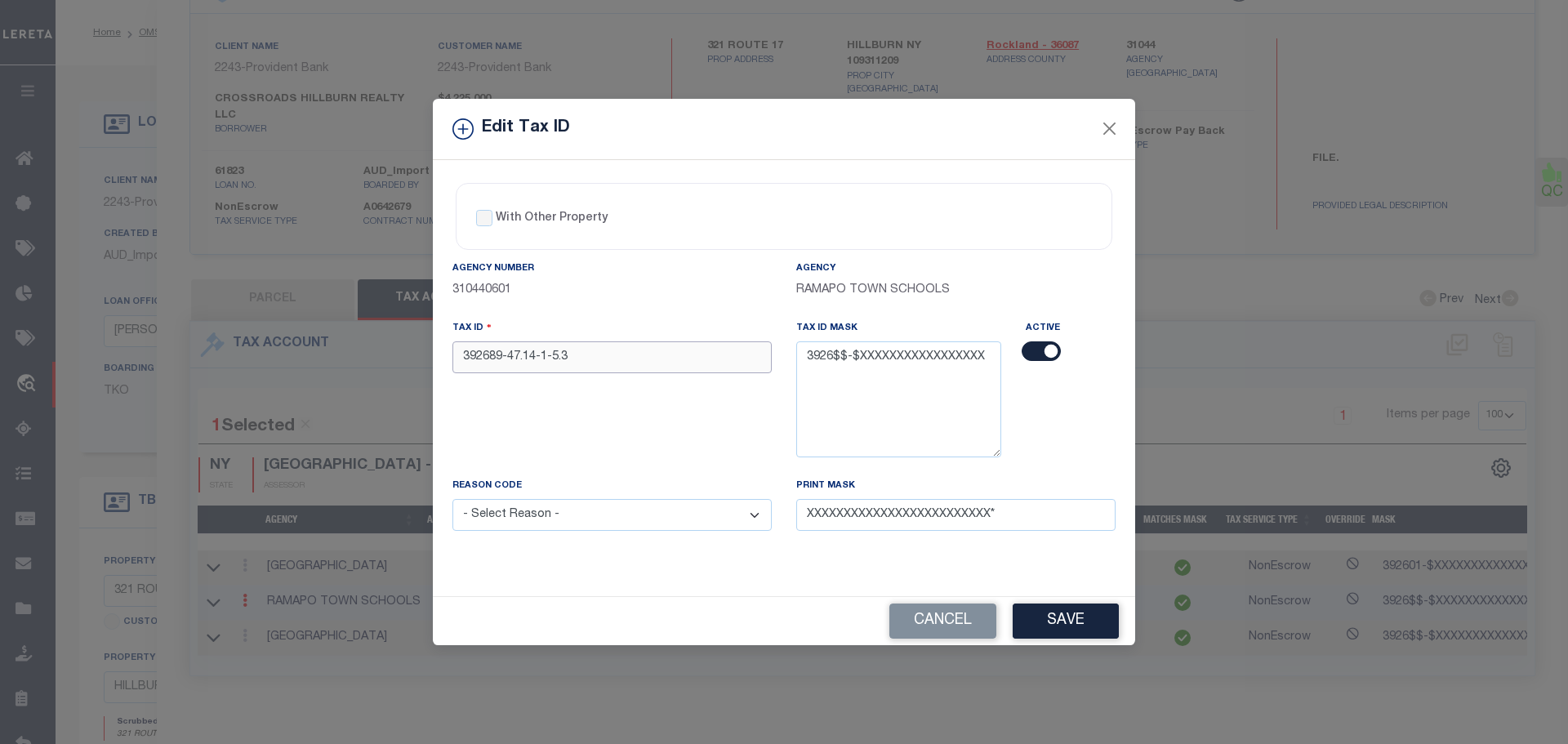
click at [521, 363] on input "392689-47.14-1-5.3" at bounding box center [613, 356] width 319 height 32
paste input "01-47.14-1-5.3"
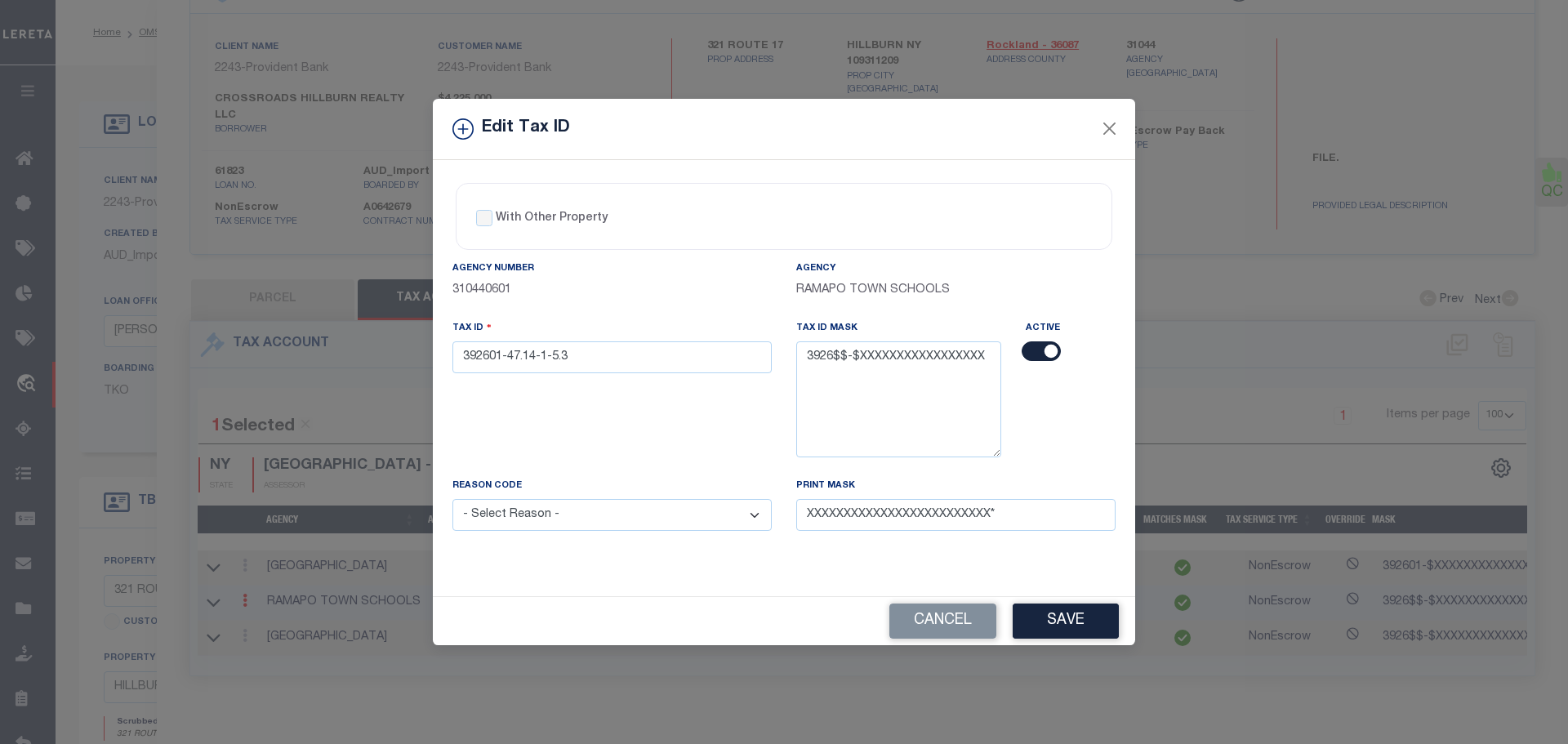
click at [532, 519] on select "- Select Reason - 099 - Other (Provide additional detail) ACT - Agency Changed …" at bounding box center [613, 514] width 319 height 32
click at [453, 500] on select "- Select Reason - 099 - Other (Provide additional detail) ACT - Agency Changed …" at bounding box center [613, 514] width 319 height 32
click at [1075, 629] on button "Save" at bounding box center [1065, 620] width 106 height 35
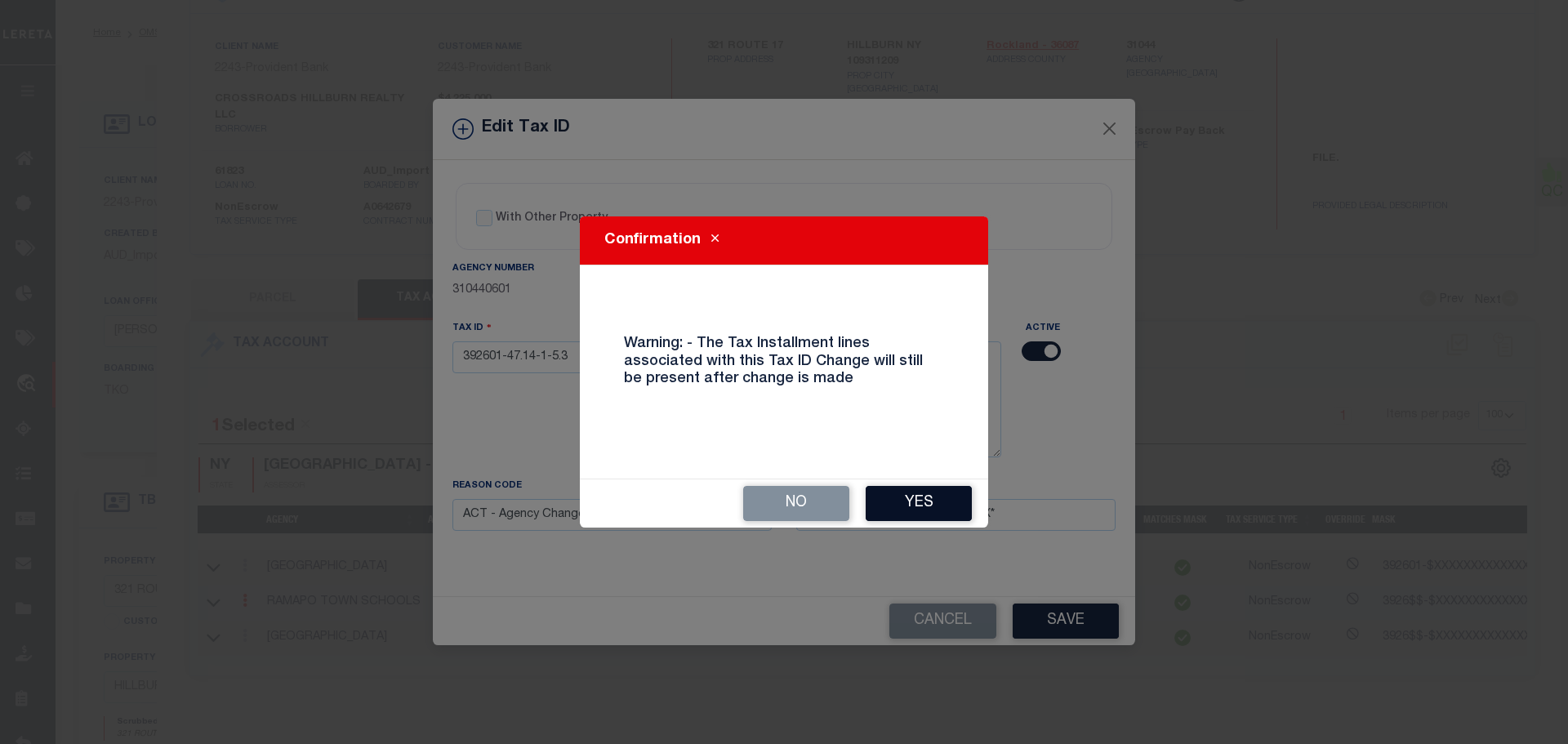
click at [918, 511] on button "Yes" at bounding box center [919, 503] width 106 height 35
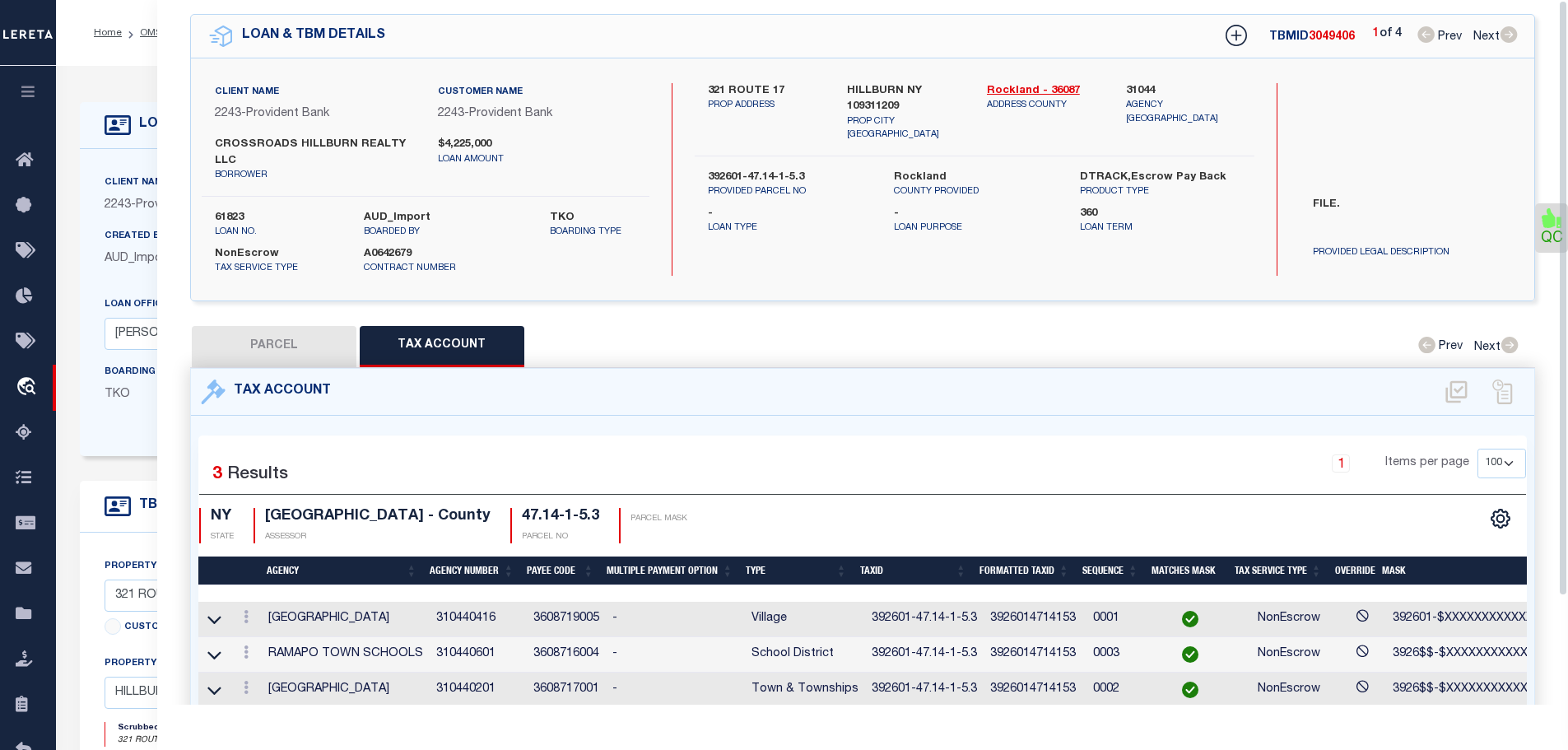
scroll to position [0, 0]
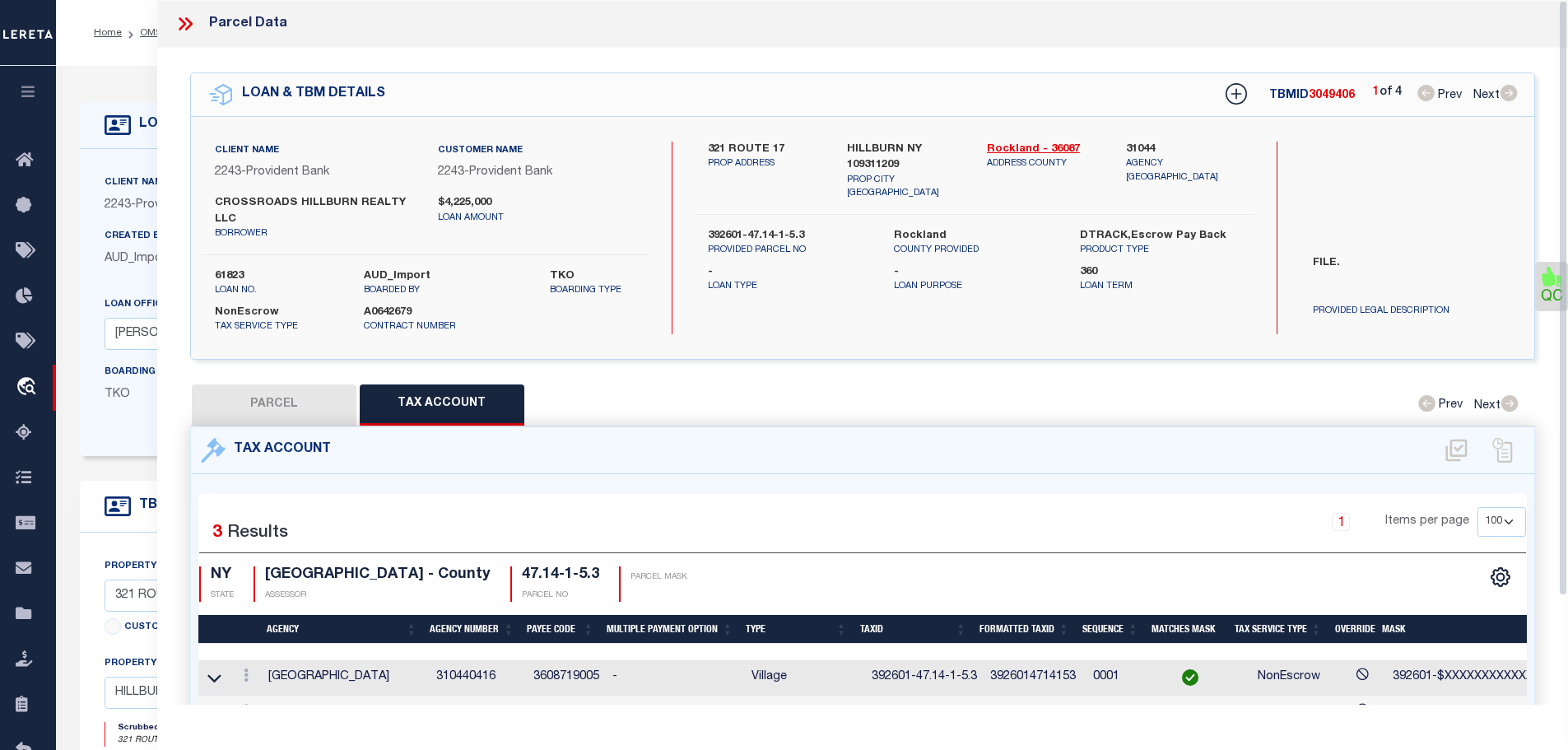
click at [181, 18] on icon at bounding box center [186, 24] width 22 height 22
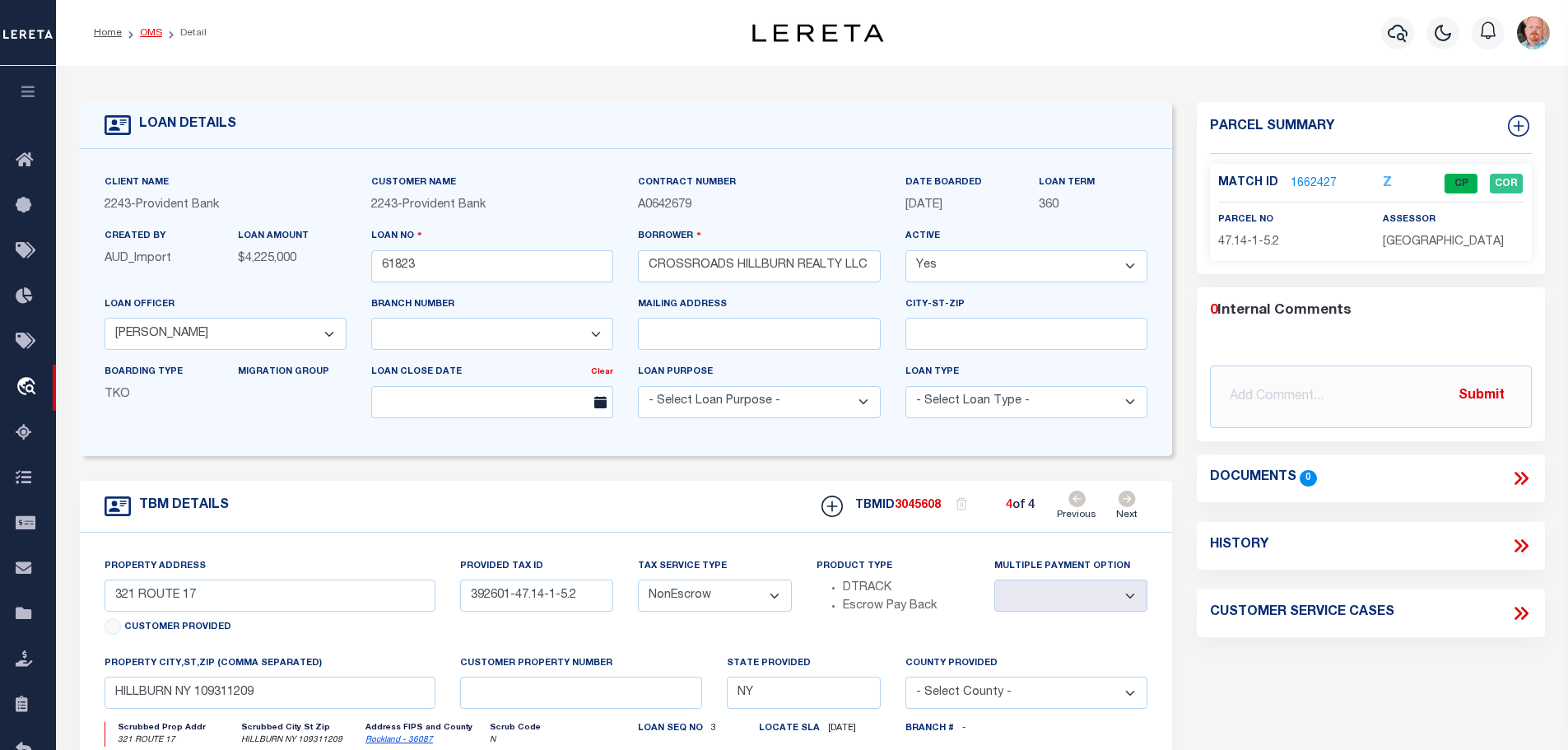
click at [146, 30] on link "OMS" at bounding box center [151, 33] width 22 height 10
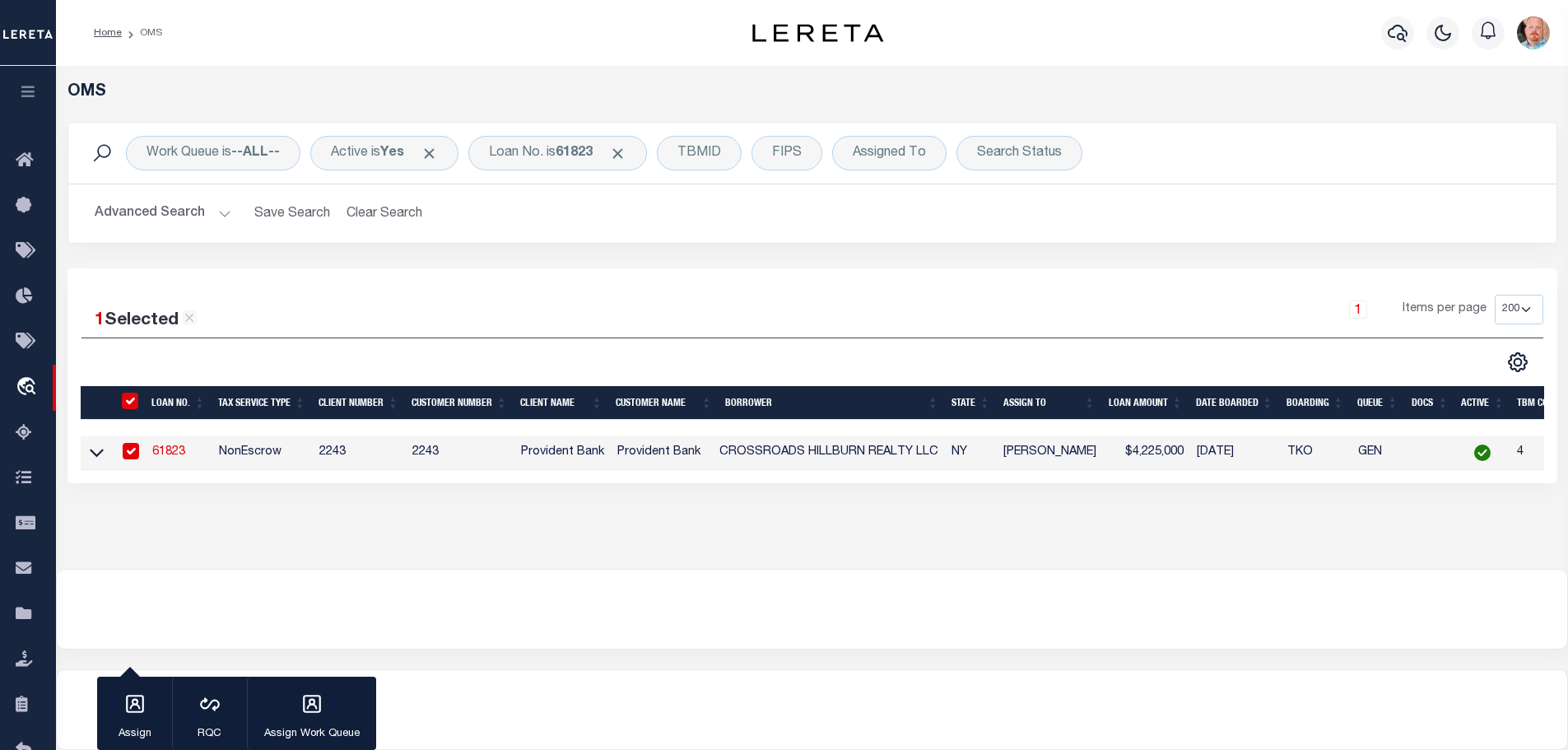
click at [160, 448] on link "61823" at bounding box center [168, 452] width 33 height 12
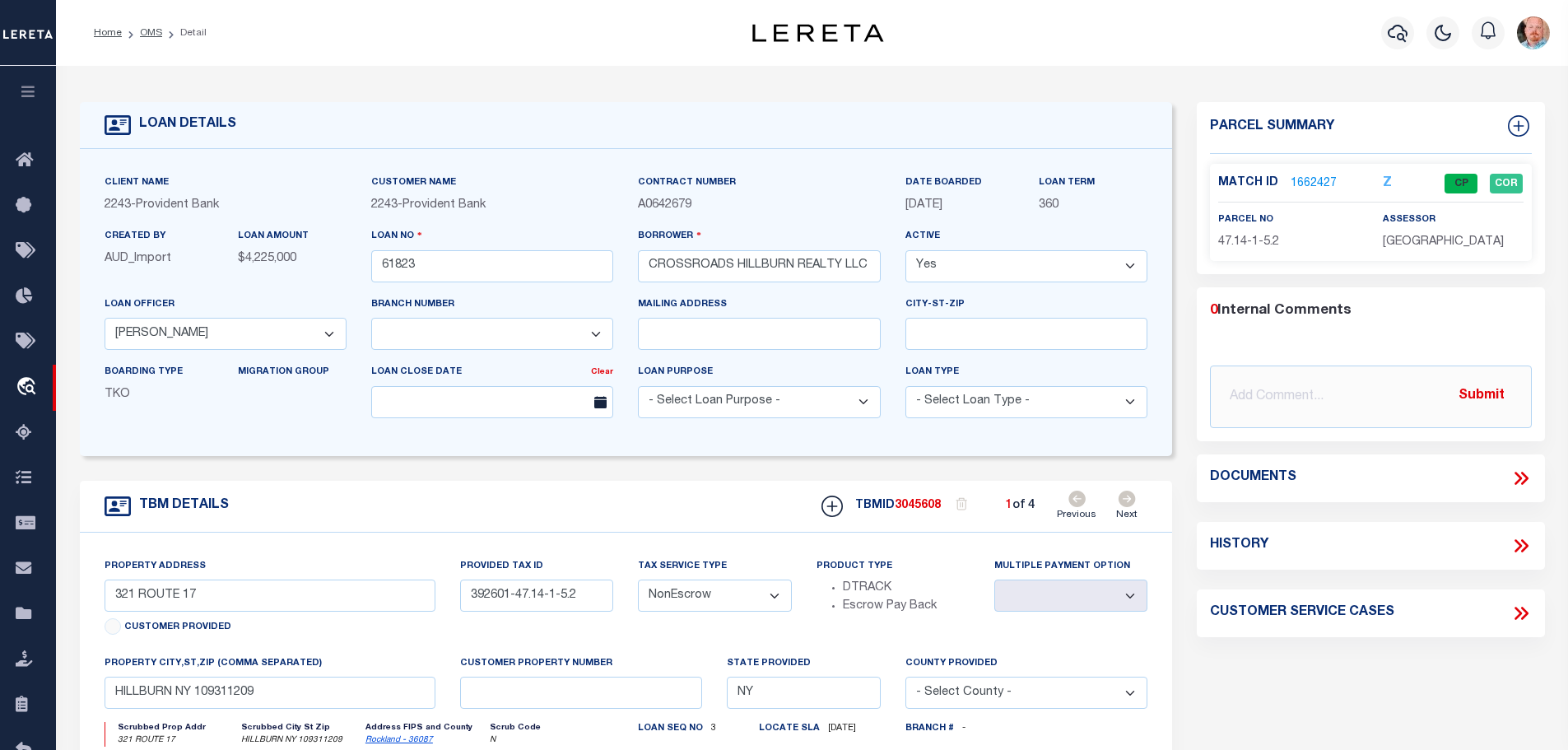
click at [1301, 181] on link "1662427" at bounding box center [1313, 184] width 46 height 17
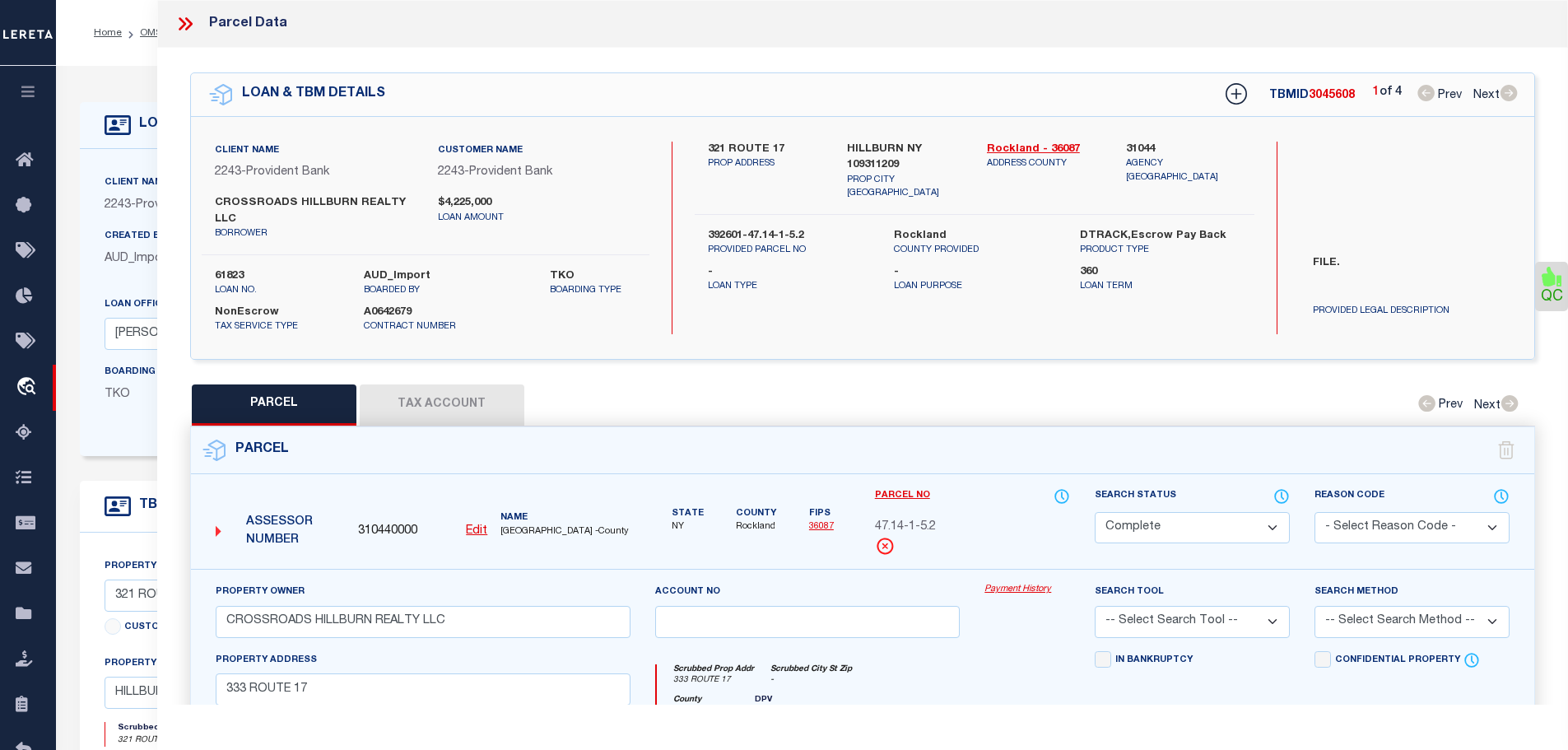
click at [451, 397] on button "Tax Account" at bounding box center [442, 405] width 165 height 41
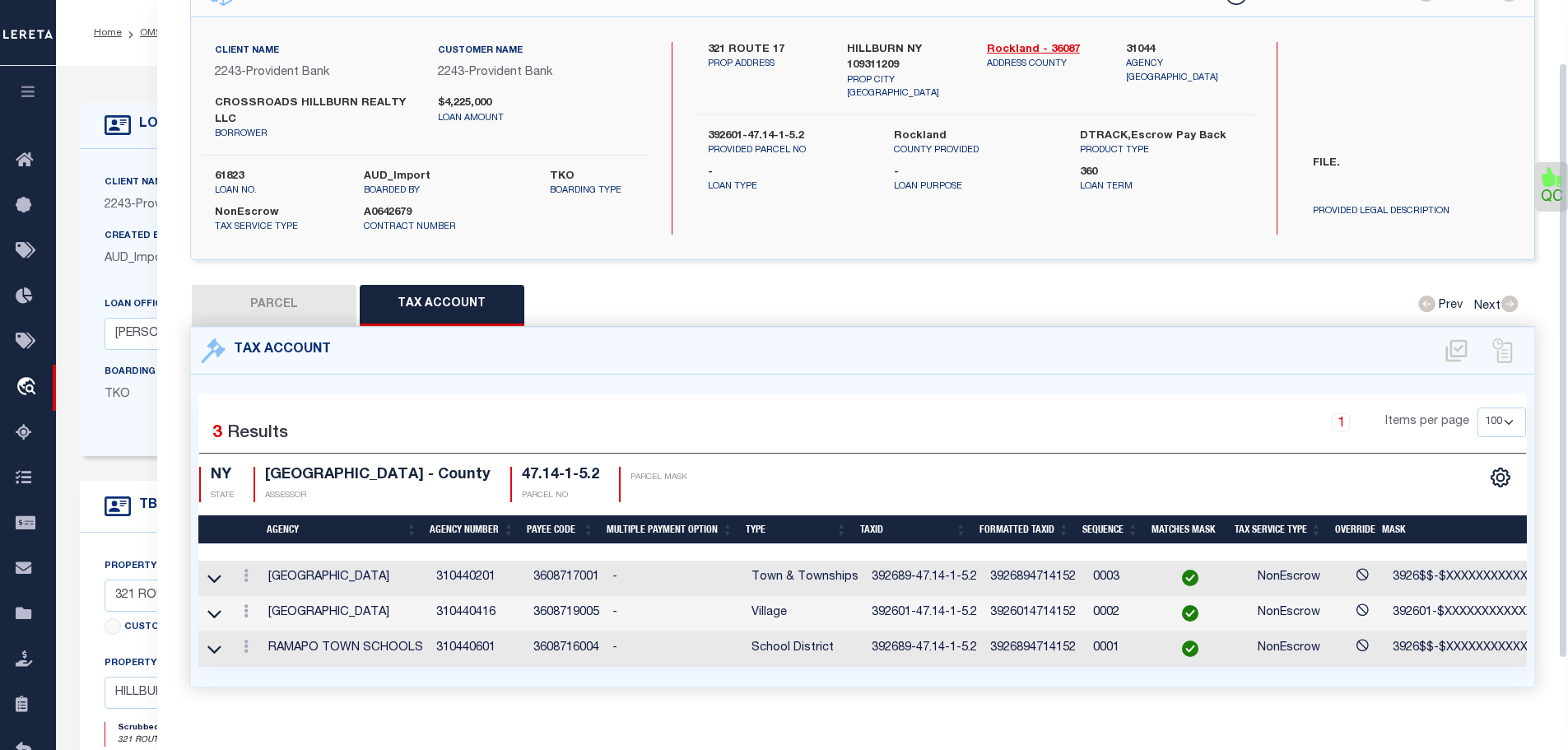
scroll to position [128, 0]
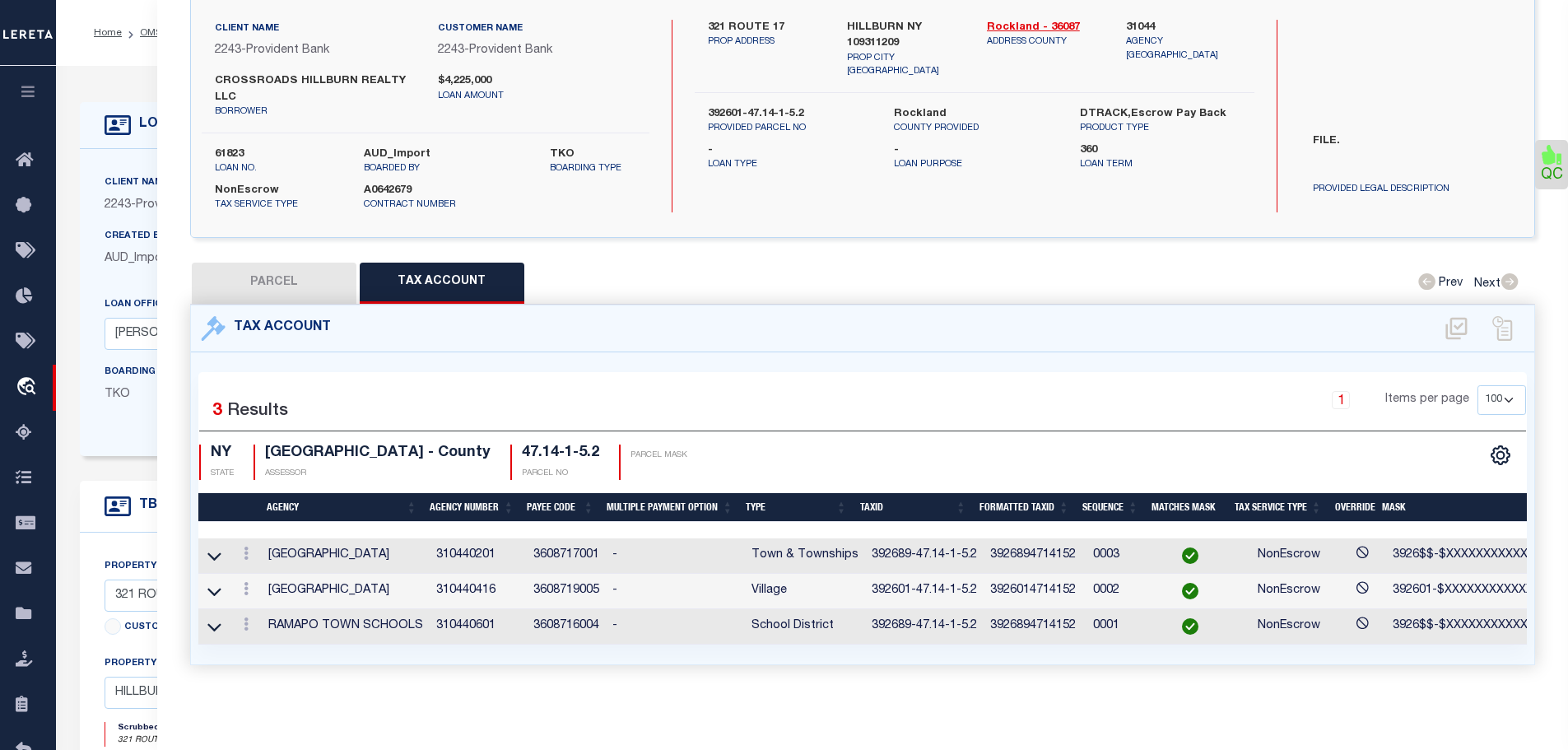
click at [889, 577] on td "392601-47.14-1-5.2" at bounding box center [924, 591] width 118 height 35
click at [270, 269] on button "PARCEL" at bounding box center [274, 283] width 165 height 41
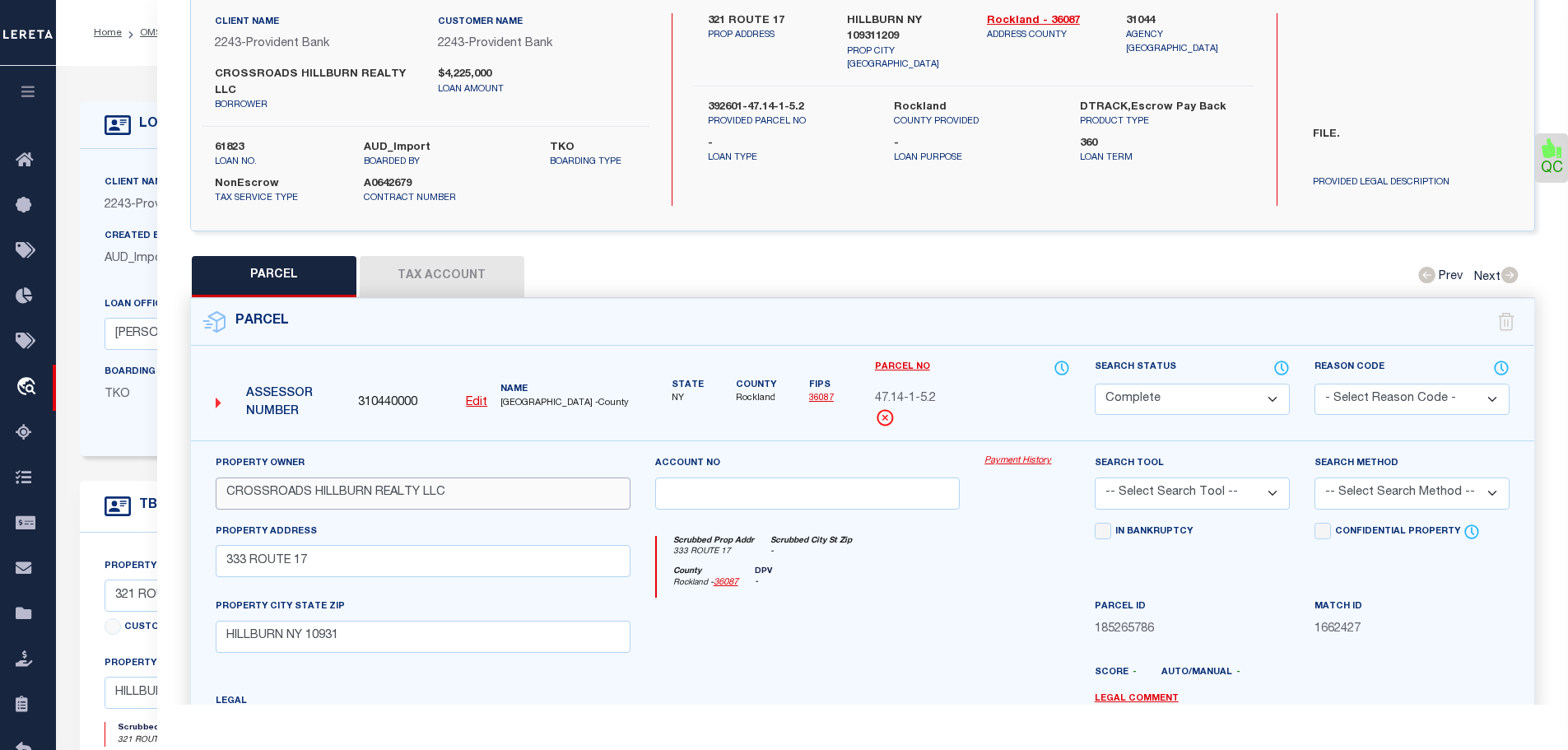
click at [247, 490] on input "CROSSROADS HILLBURN REALTY LLC" at bounding box center [423, 493] width 415 height 32
click at [452, 267] on button "Tax Account" at bounding box center [442, 276] width 165 height 41
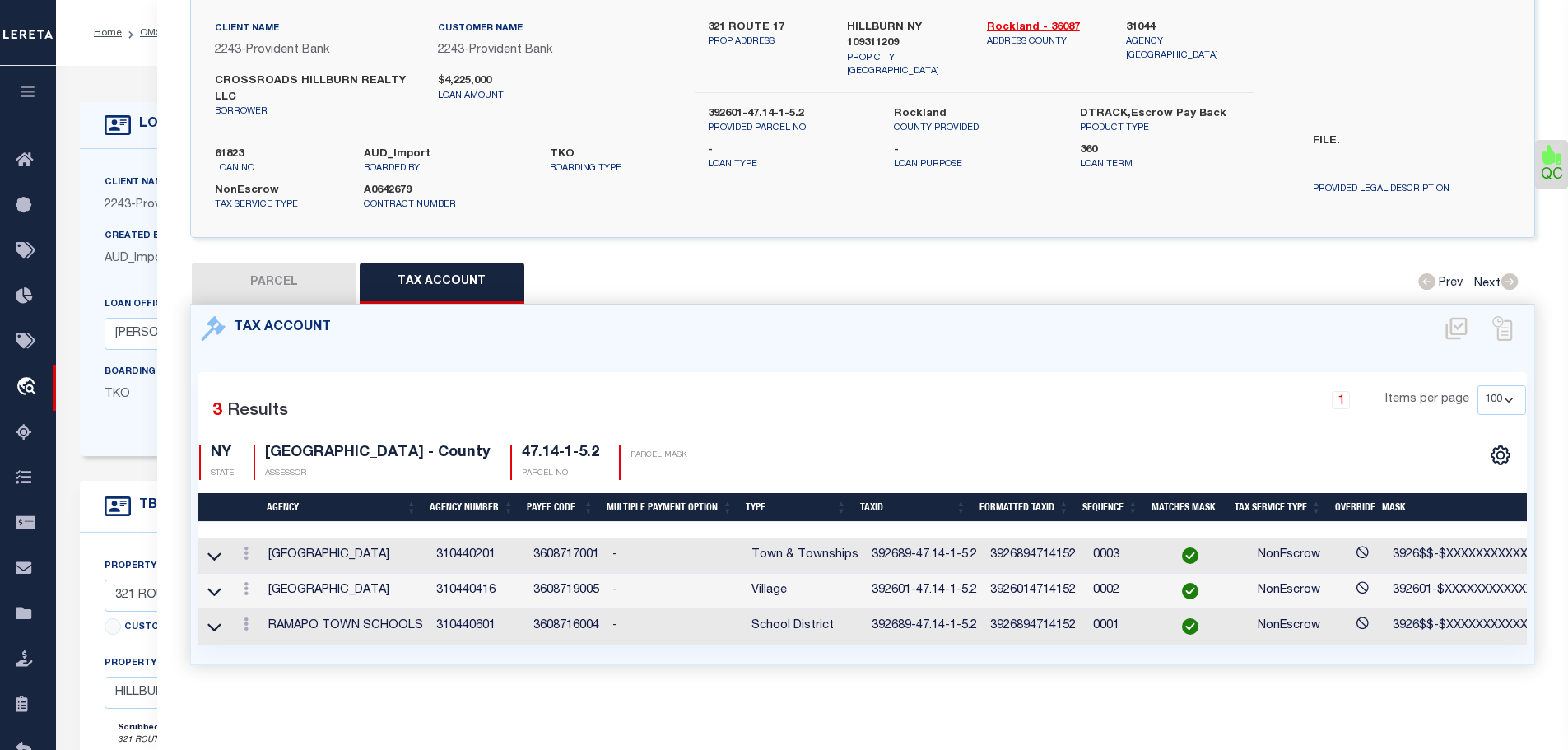
click at [890, 575] on td "392601-47.14-1-5.2" at bounding box center [924, 591] width 118 height 35
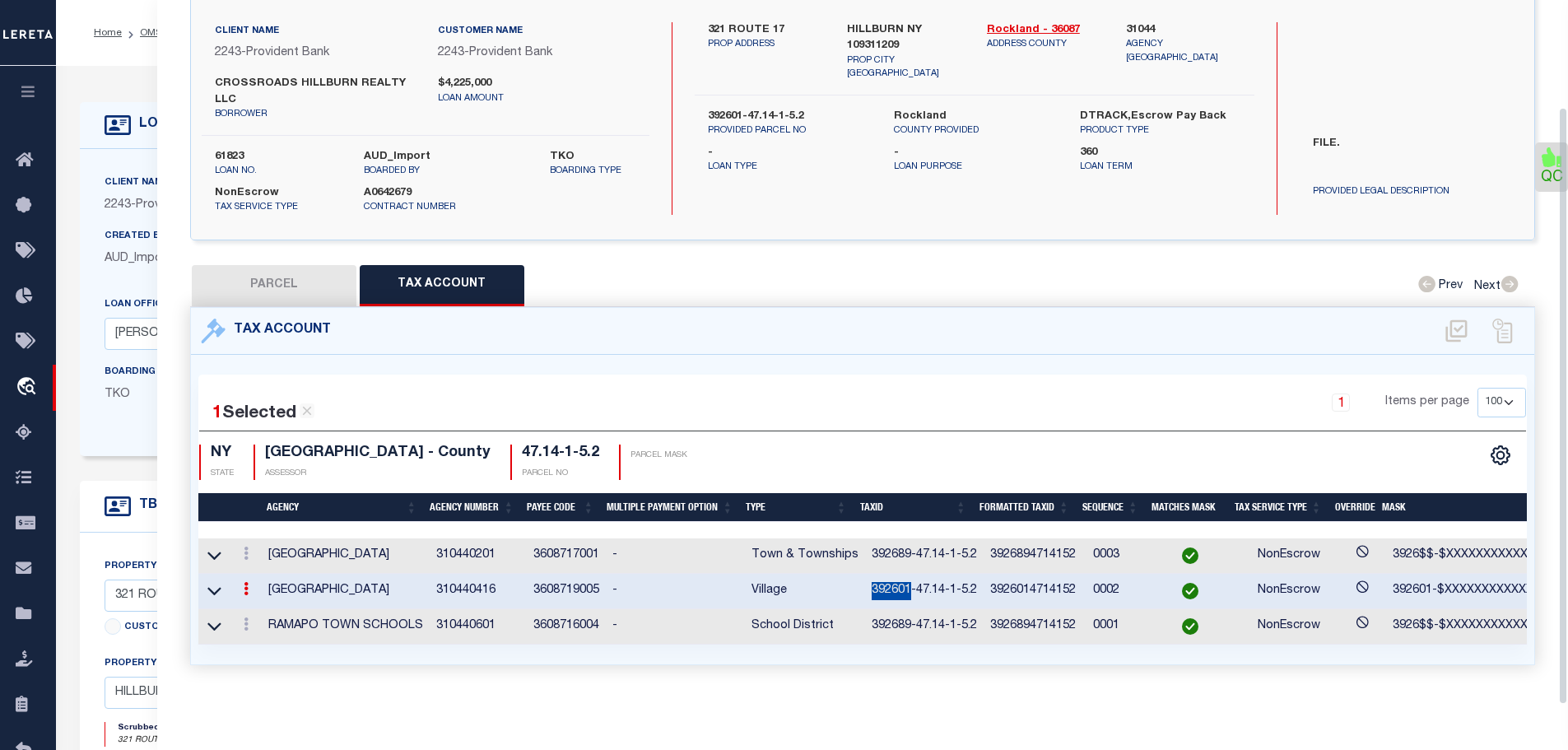
click at [890, 575] on td "392601-47.14-1-5.2" at bounding box center [924, 591] width 118 height 35
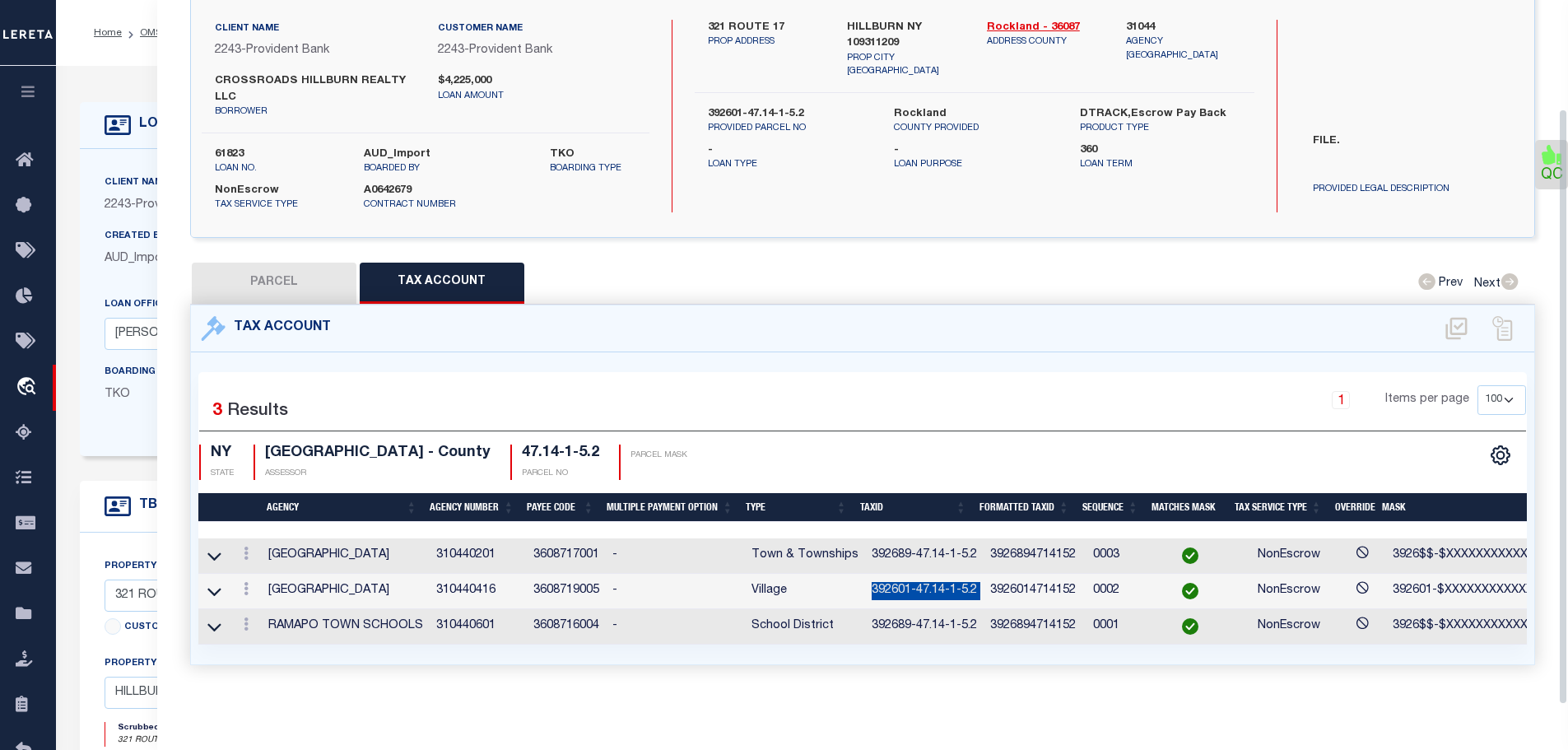
click at [890, 575] on td "392601-47.14-1-5.2" at bounding box center [924, 591] width 118 height 35
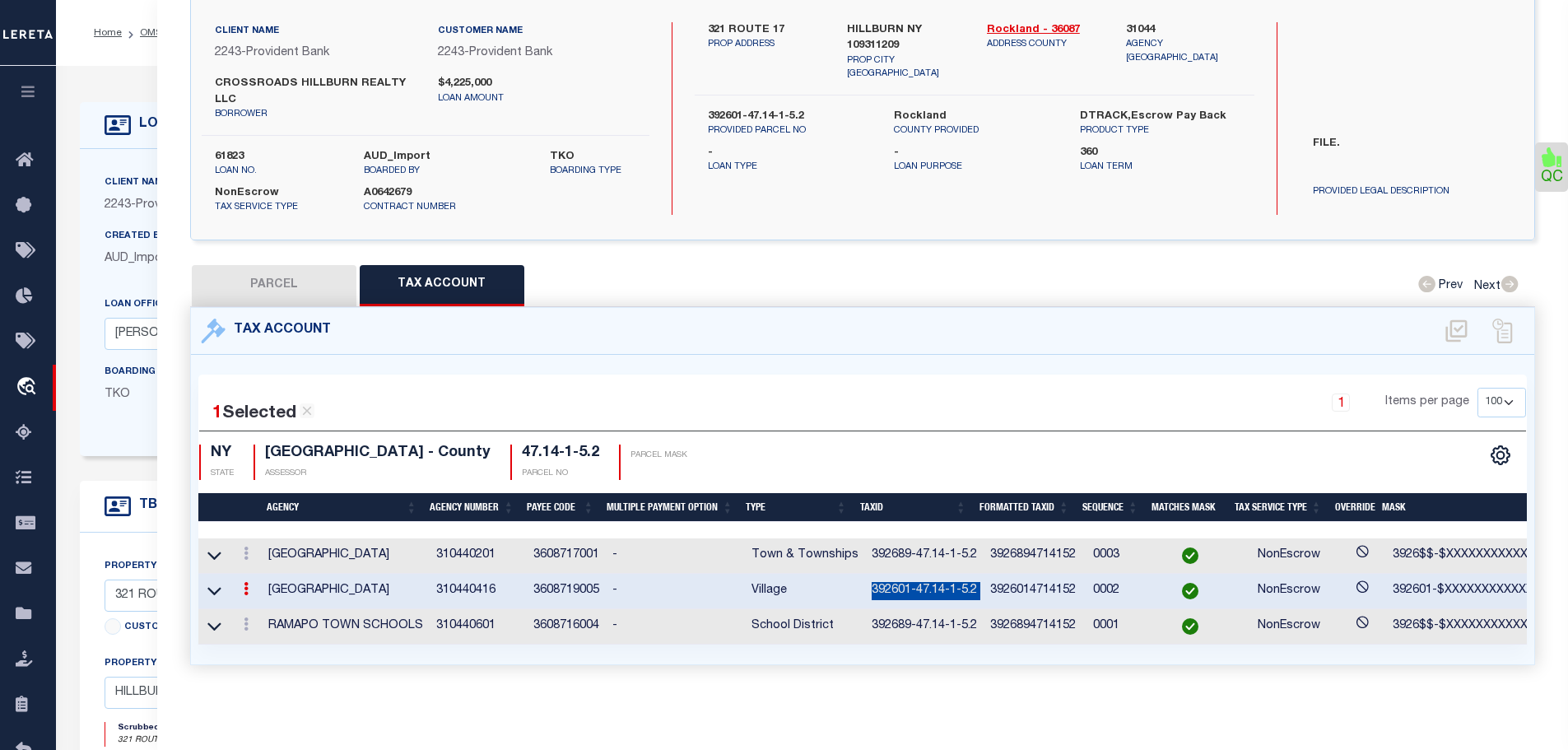
copy td "392601-47.14-1-5.2"
click at [251, 549] on link at bounding box center [246, 555] width 18 height 13
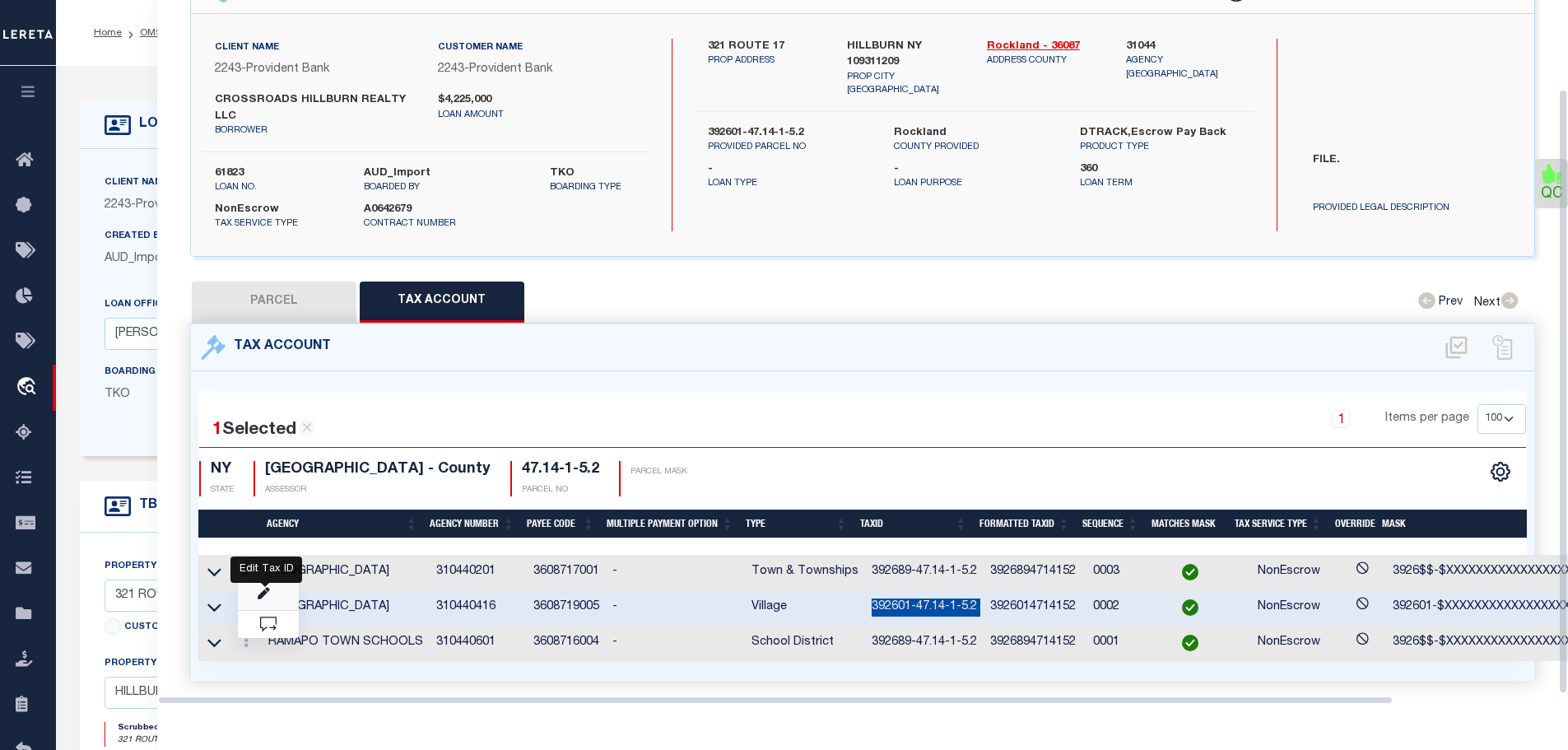
click at [267, 587] on icon "" at bounding box center [264, 594] width 13 height 13
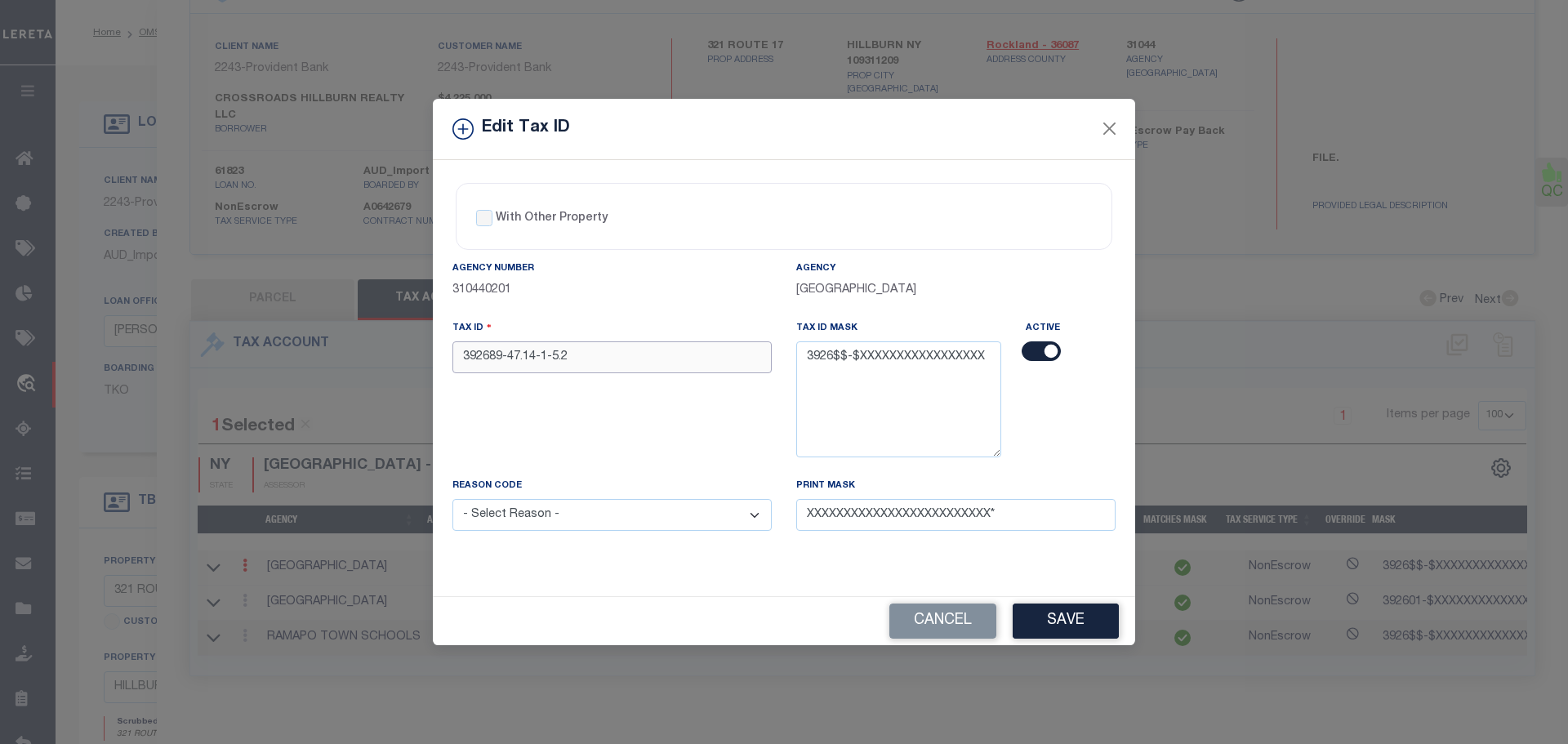
click at [630, 350] on input "392689-47.14-1-5.2" at bounding box center [613, 356] width 319 height 32
paste input "01-47.14-1-5.2"
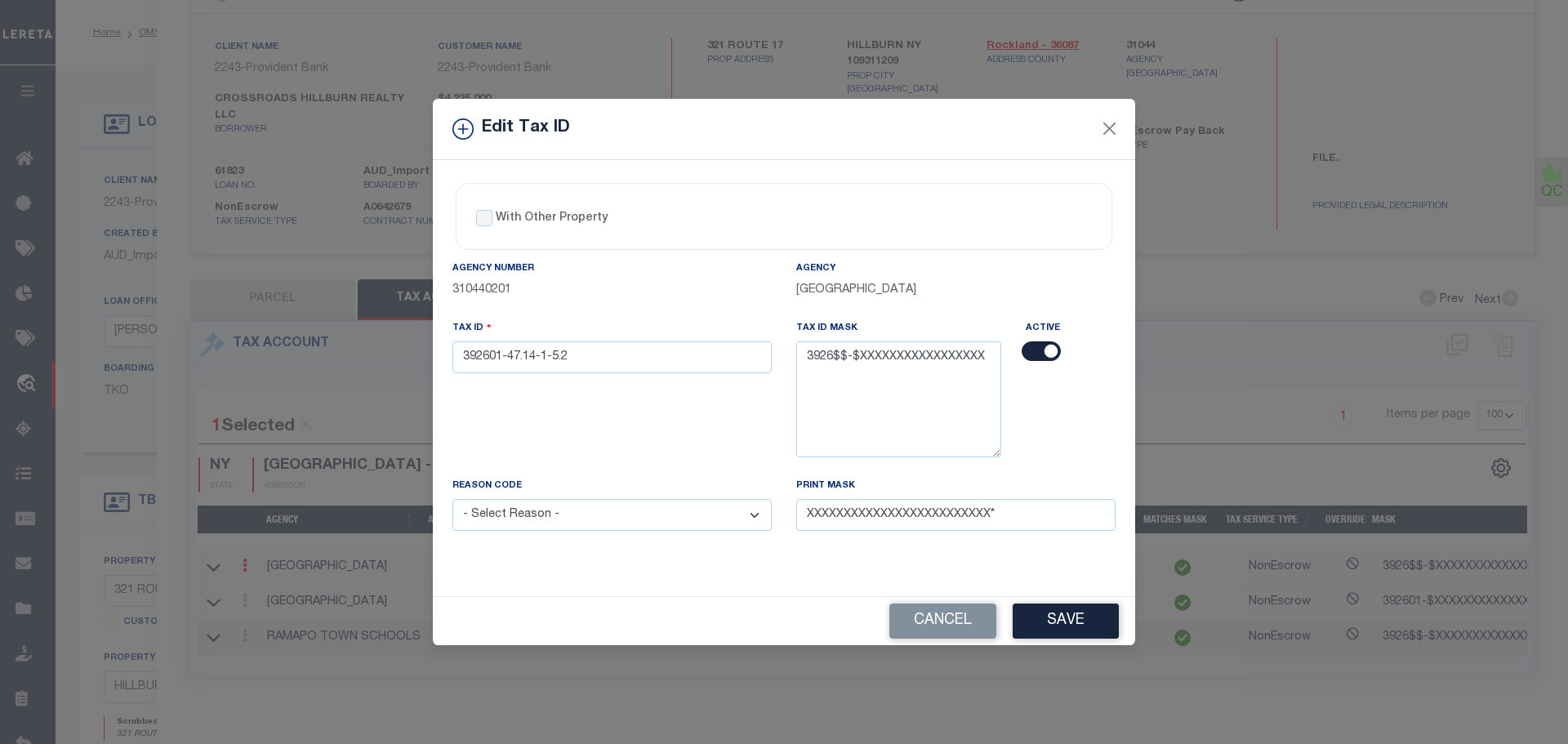
click at [622, 522] on select "- Select Reason - 099 - Other (Provide additional detail) ACT - Agency Changed …" at bounding box center [613, 514] width 319 height 32
click at [453, 500] on select "- Select Reason - 099 - Other (Provide additional detail) ACT - Agency Changed …" at bounding box center [613, 514] width 319 height 32
click at [1065, 629] on button "Save" at bounding box center [1065, 620] width 106 height 35
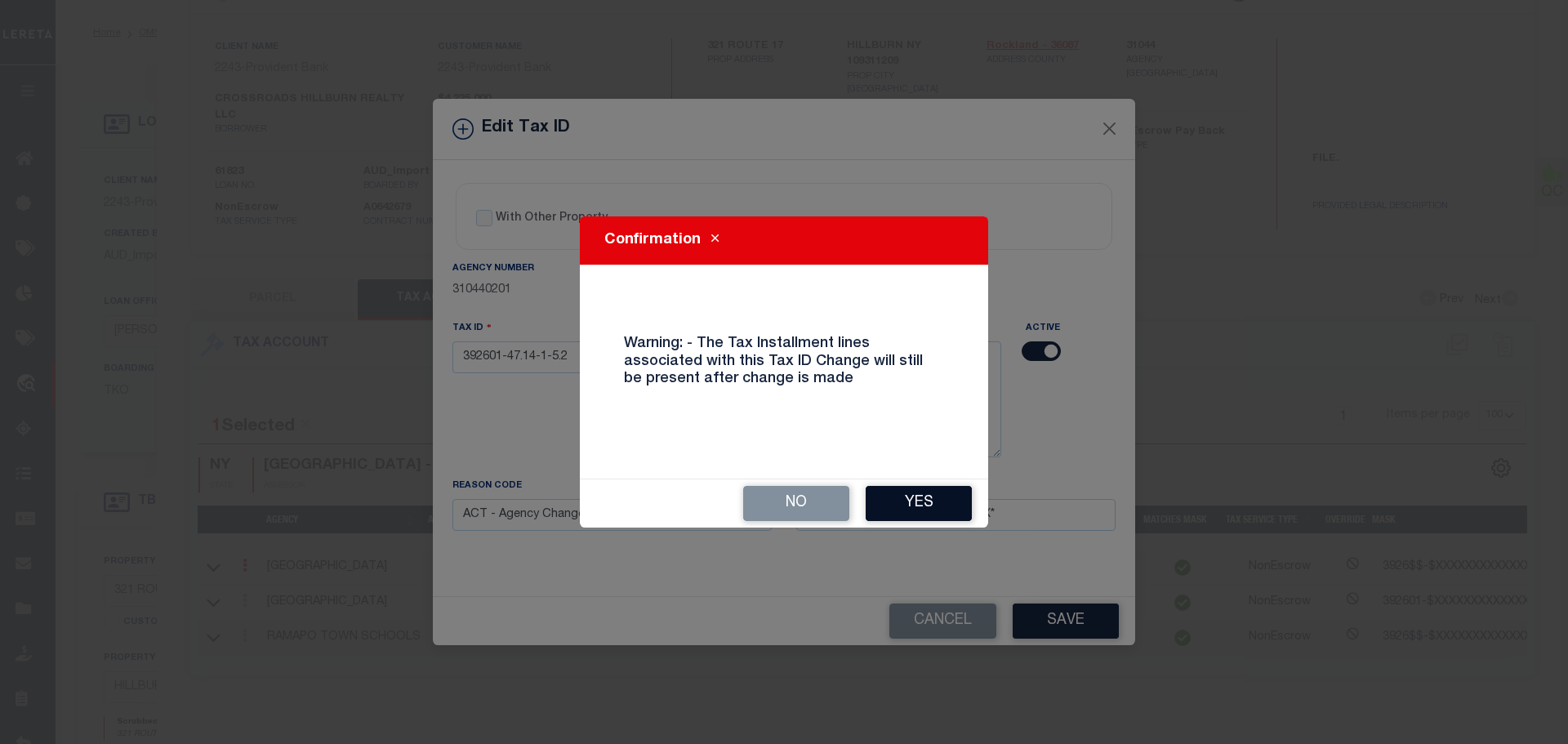
click at [917, 504] on button "Yes" at bounding box center [919, 503] width 106 height 35
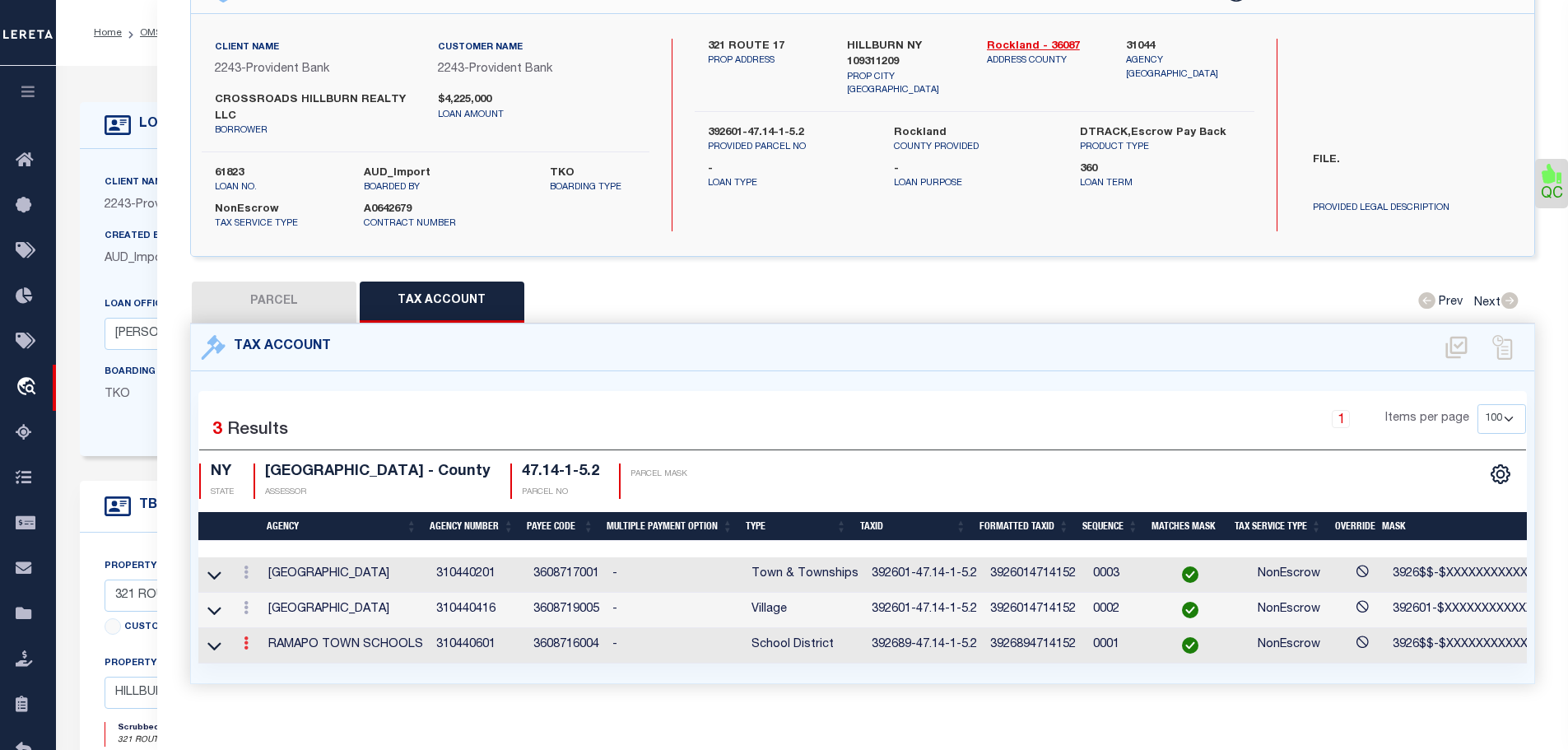
click at [247, 644] on icon at bounding box center [246, 643] width 5 height 13
click at [273, 588] on link at bounding box center [268, 594] width 61 height 27
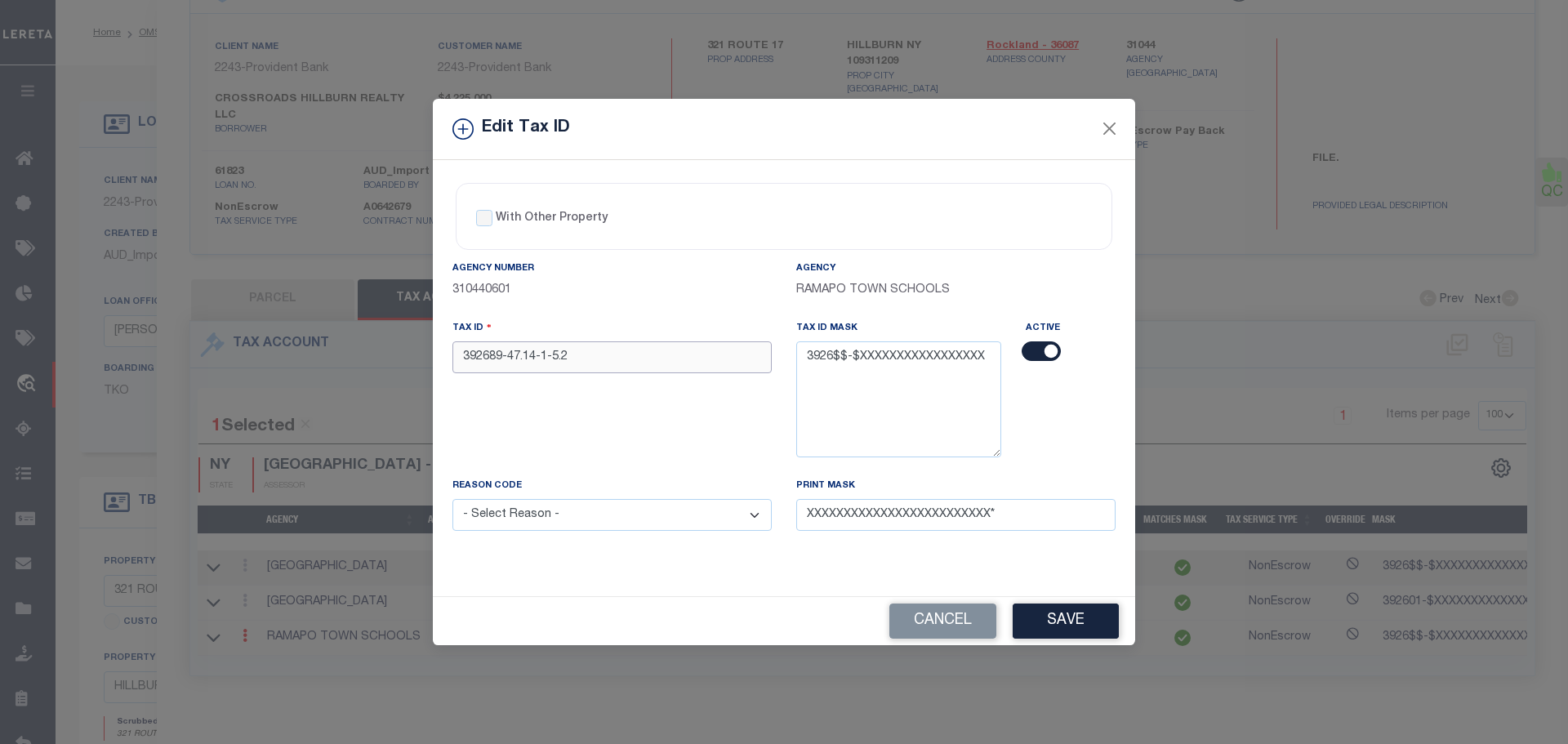
click at [689, 366] on input "392689-47.14-1-5.2" at bounding box center [613, 356] width 319 height 32
paste input "01-47.14-1-5.2"
click at [604, 514] on select "- Select Reason - 099 - Other (Provide additional detail) ACT - Agency Changed …" at bounding box center [613, 514] width 319 height 32
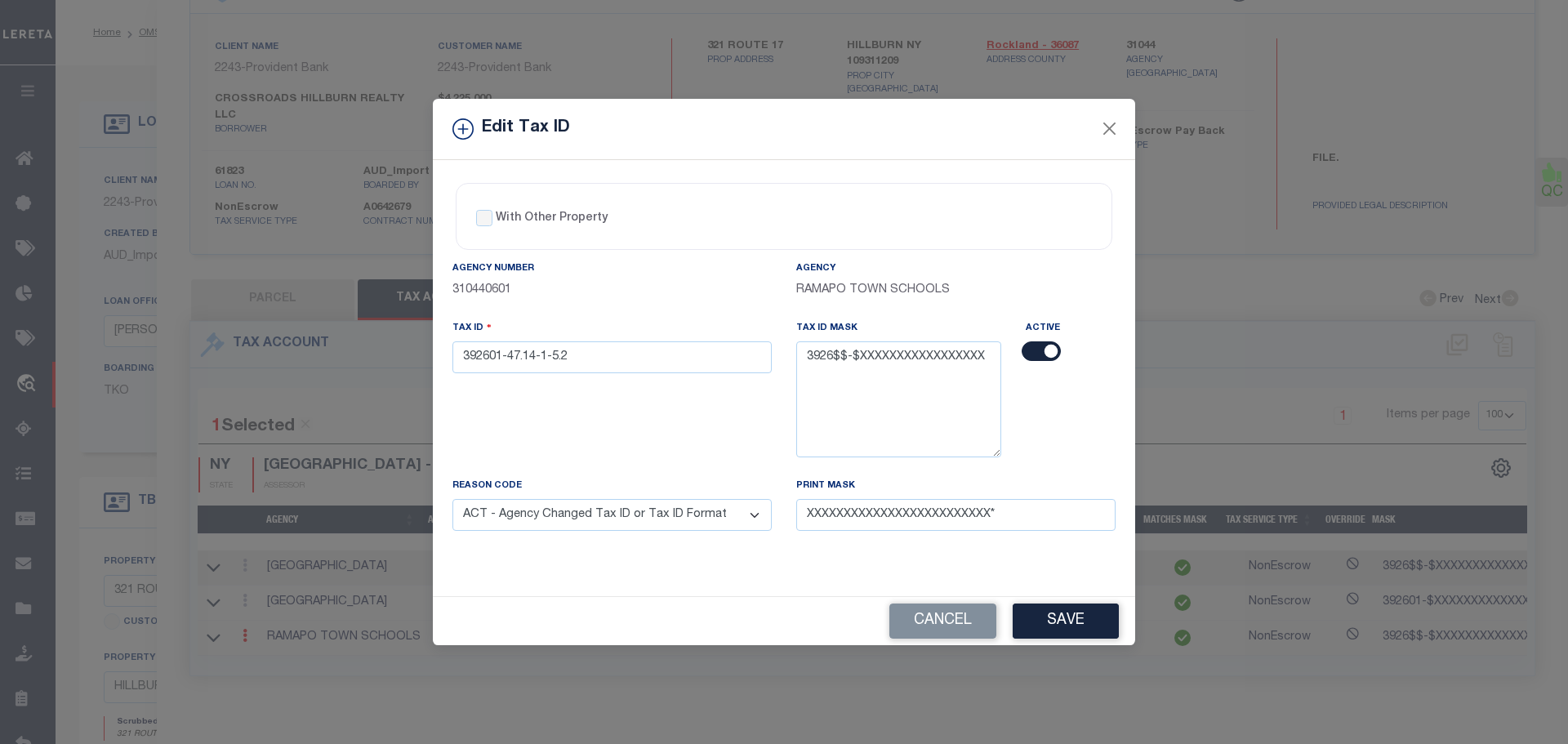
click at [453, 500] on select "- Select Reason - 099 - Other (Provide additional detail) ACT - Agency Changed …" at bounding box center [613, 514] width 319 height 32
click at [1038, 620] on button "Save" at bounding box center [1065, 620] width 106 height 35
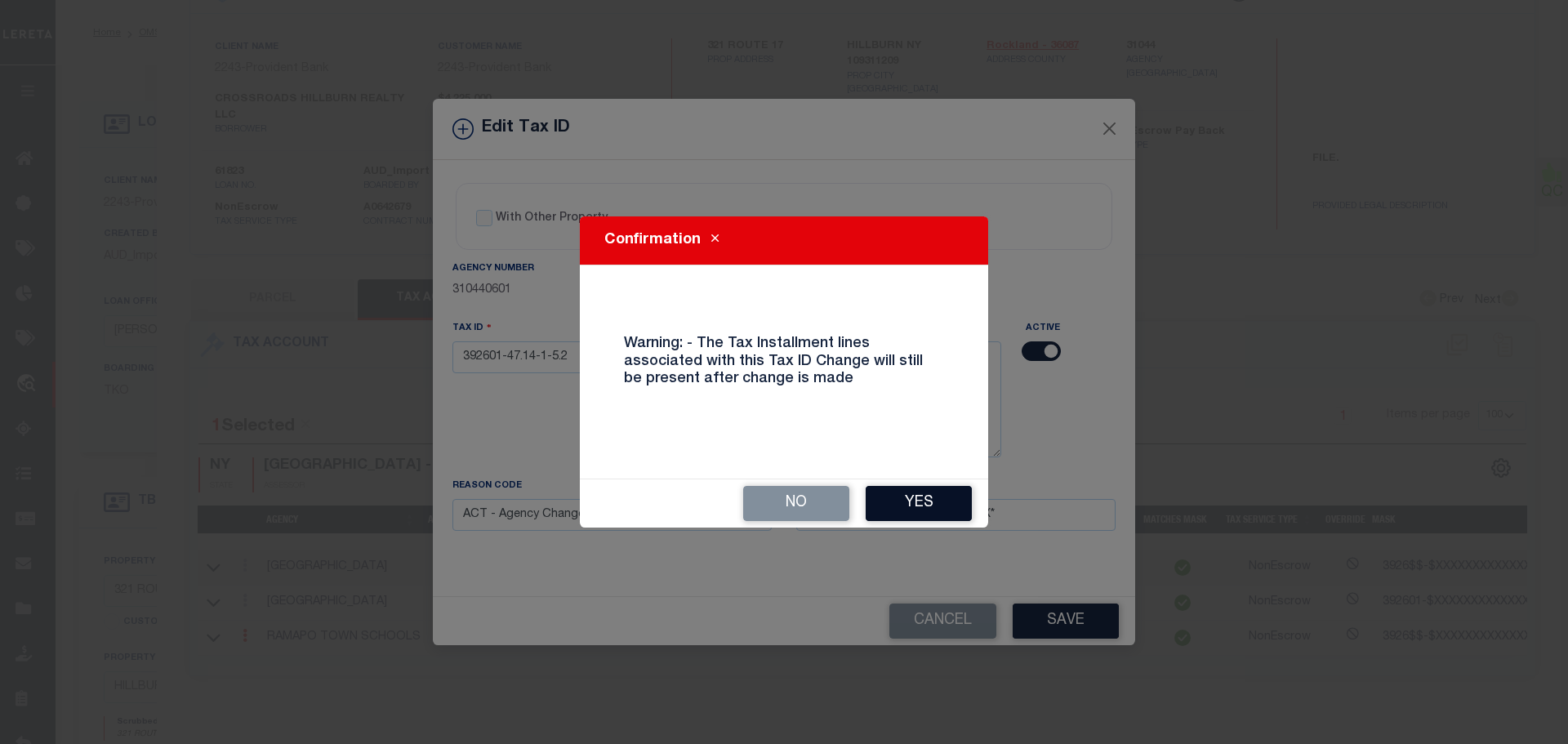
click at [945, 501] on button "Yes" at bounding box center [919, 503] width 106 height 35
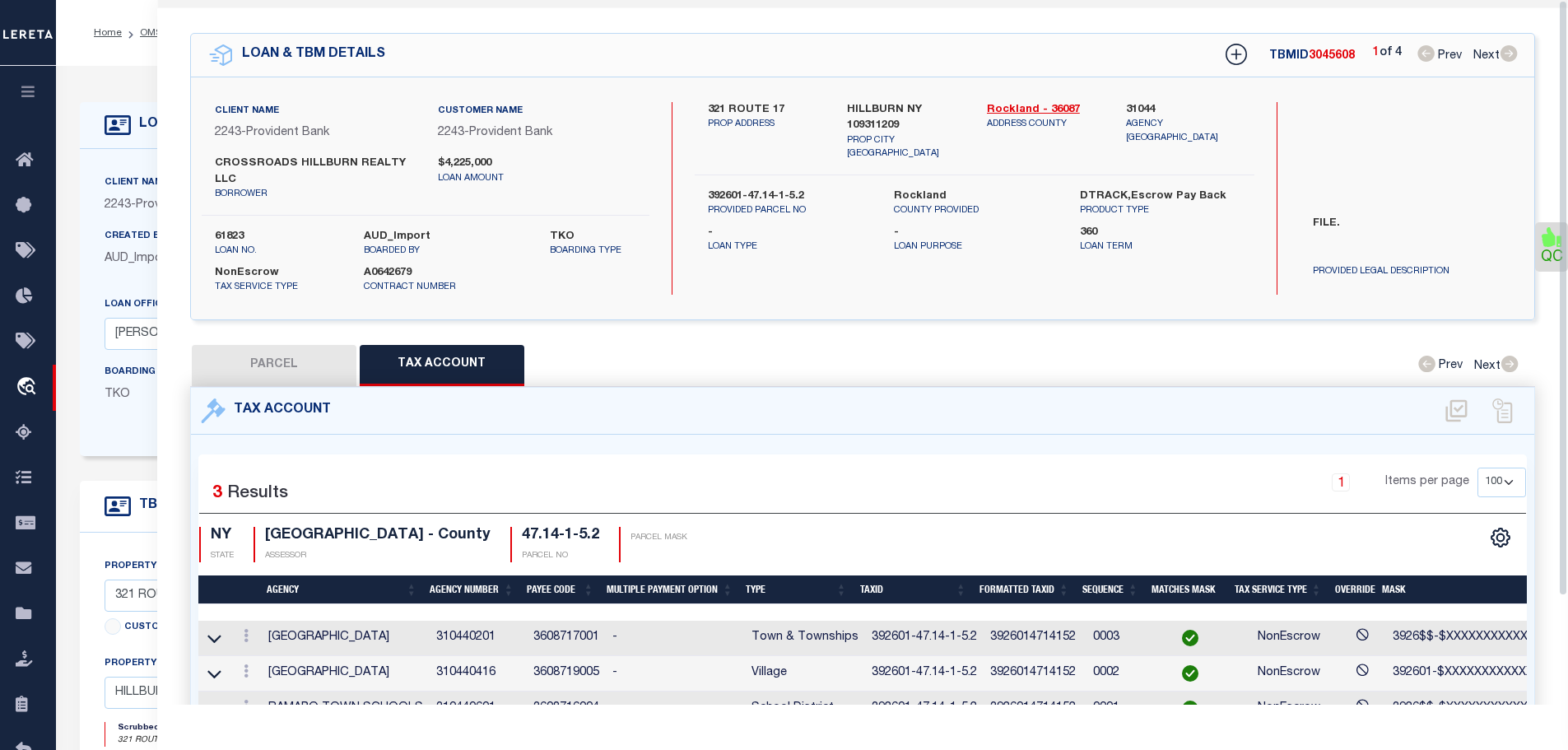
scroll to position [0, 0]
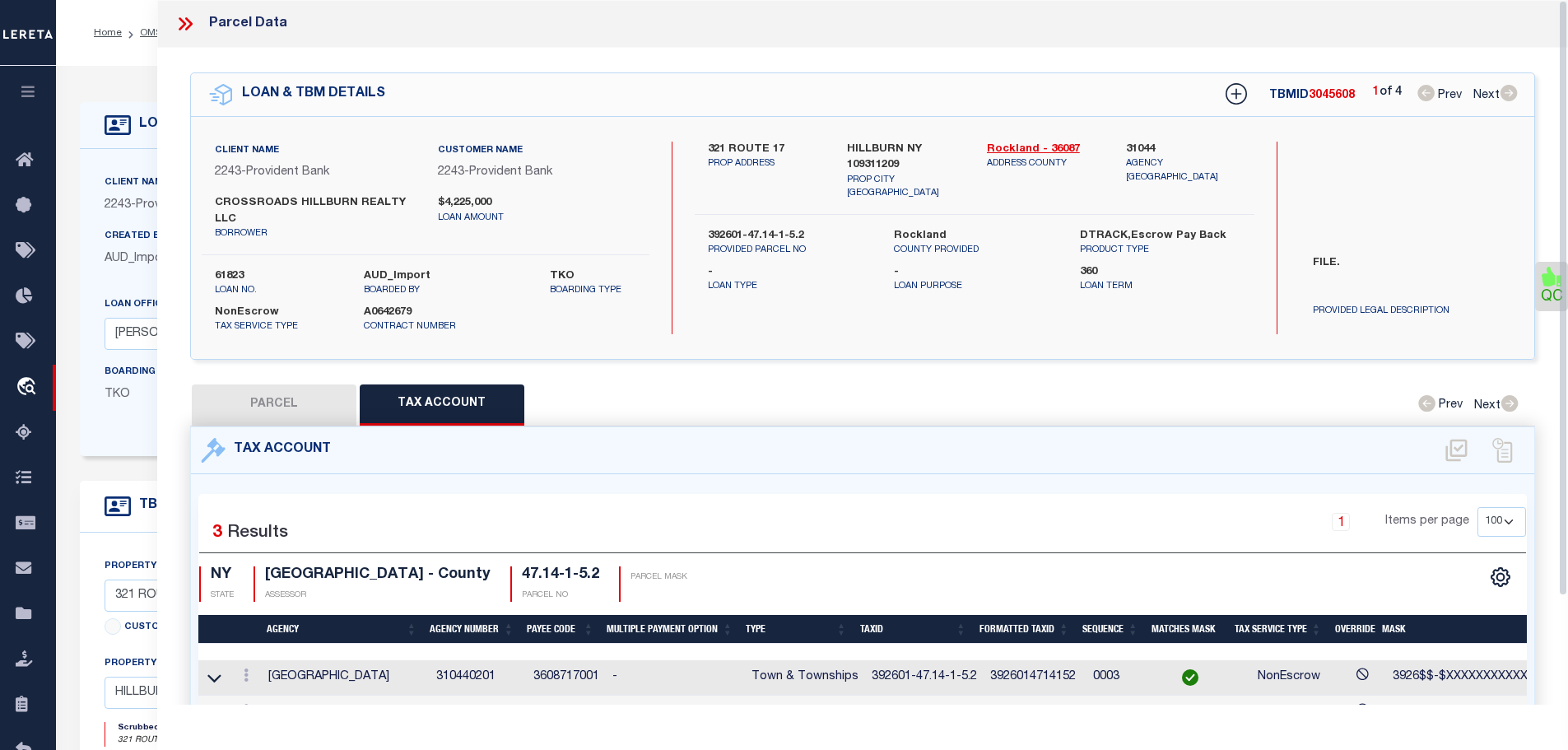
click at [177, 19] on icon at bounding box center [186, 24] width 22 height 22
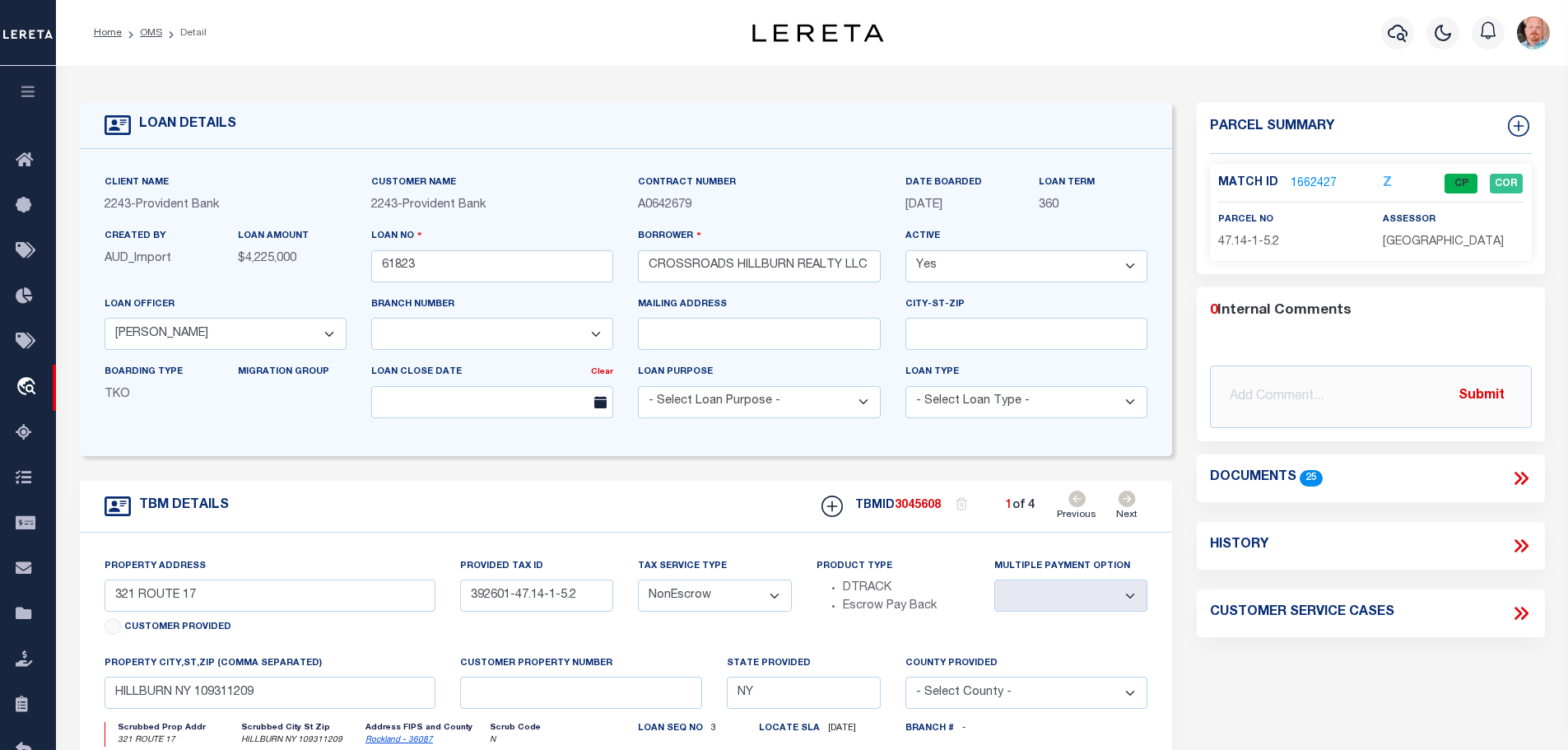
click at [1125, 507] on link "Next" at bounding box center [1128, 506] width 22 height 31
click at [1126, 506] on link "Next" at bounding box center [1128, 506] width 22 height 31
click at [1303, 175] on link "1660048" at bounding box center [1313, 184] width 46 height 17
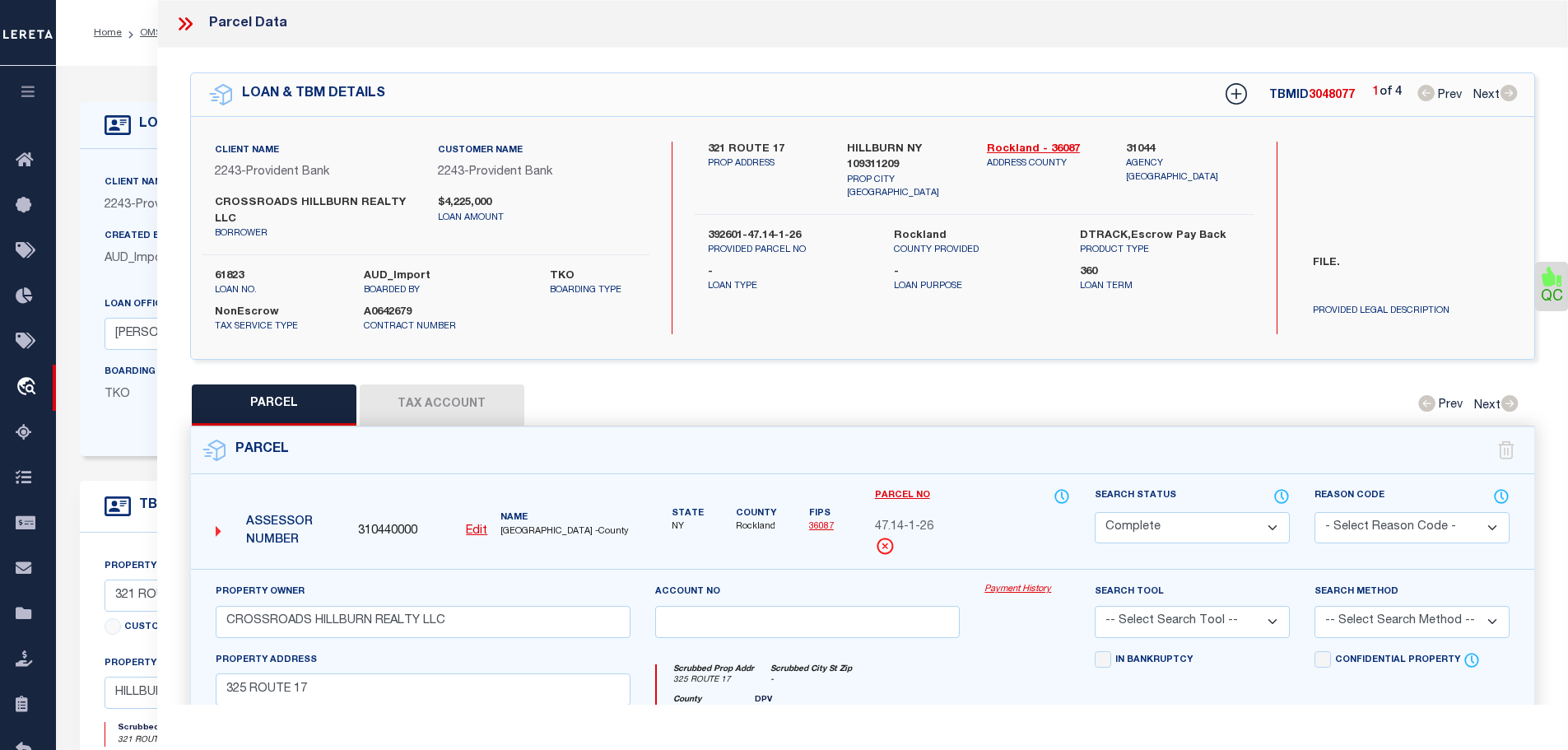
click at [414, 405] on button "Tax Account" at bounding box center [442, 405] width 165 height 41
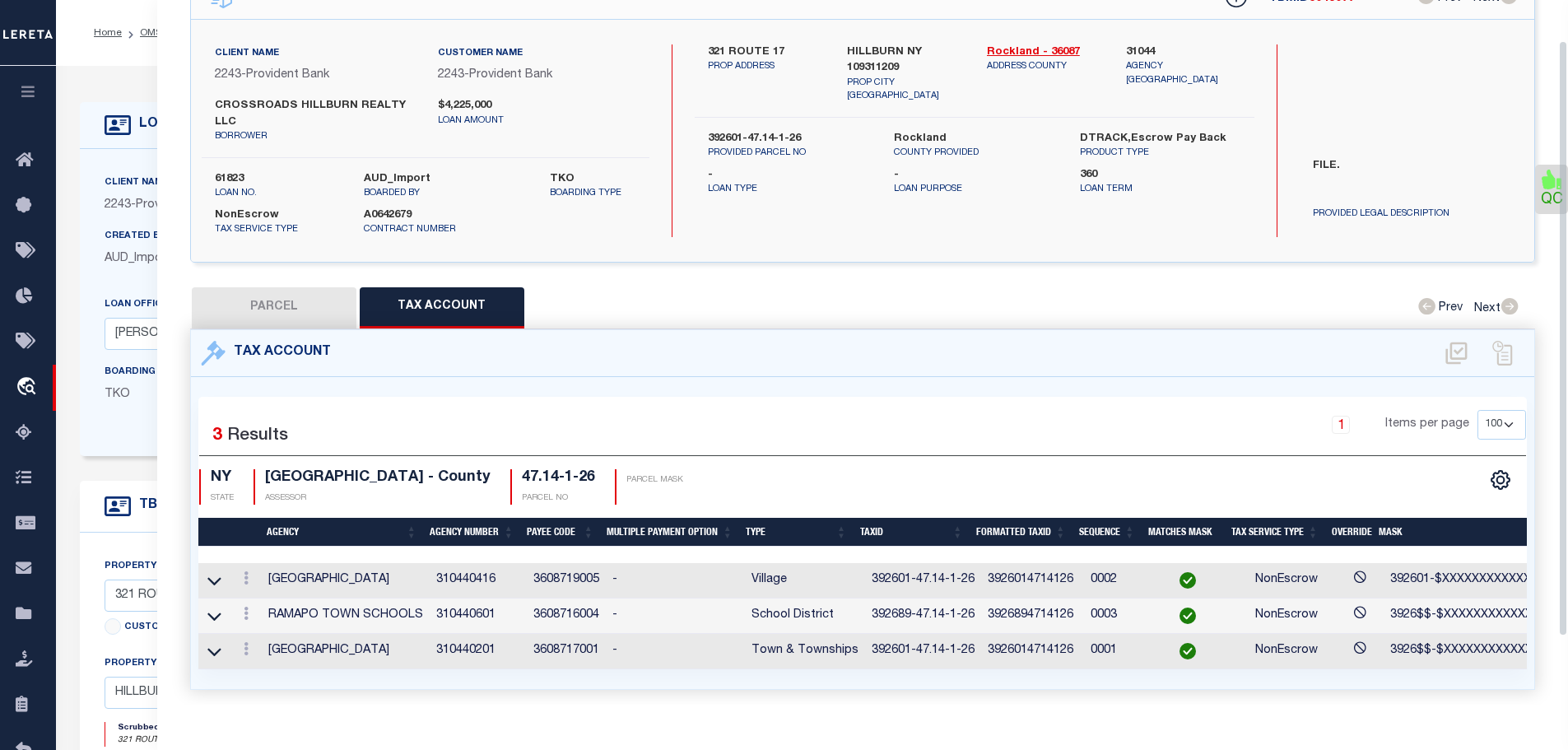
scroll to position [128, 0]
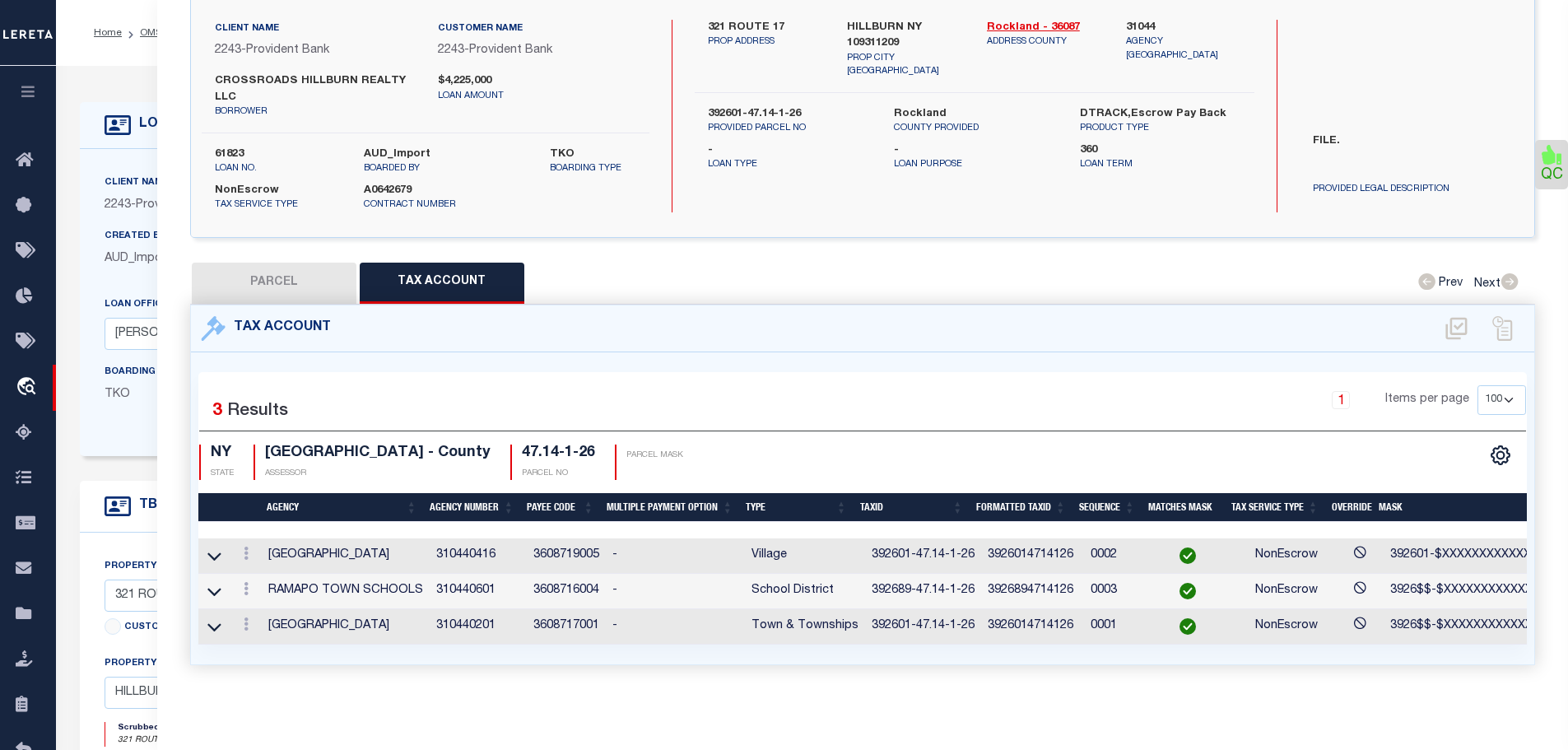
click at [891, 539] on td "392601-47.14-1-26" at bounding box center [923, 555] width 116 height 35
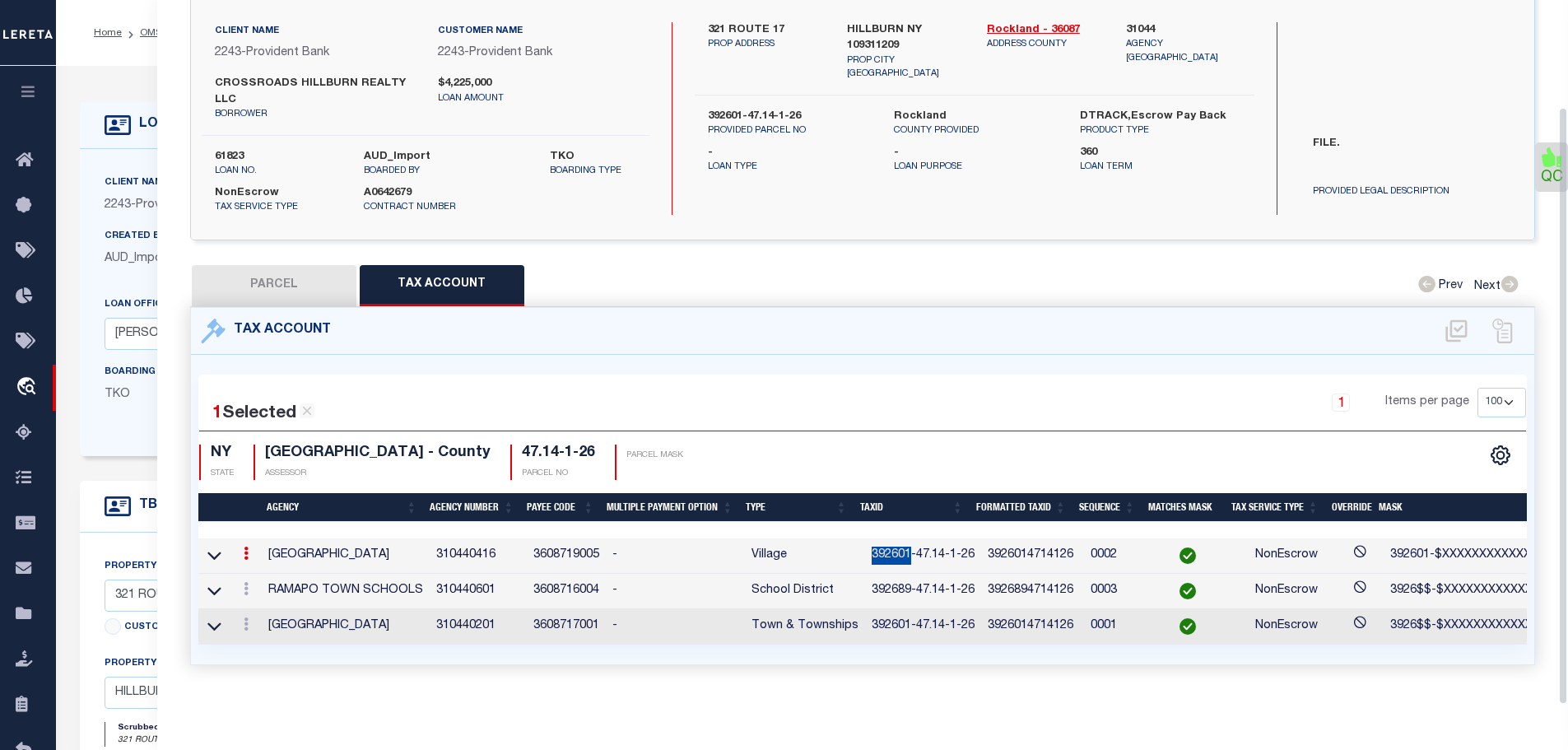
click at [891, 539] on td "392601-47.14-1-26" at bounding box center [923, 555] width 116 height 35
copy td "392601-47.14-1-26"
click at [248, 582] on icon at bounding box center [246, 588] width 5 height 13
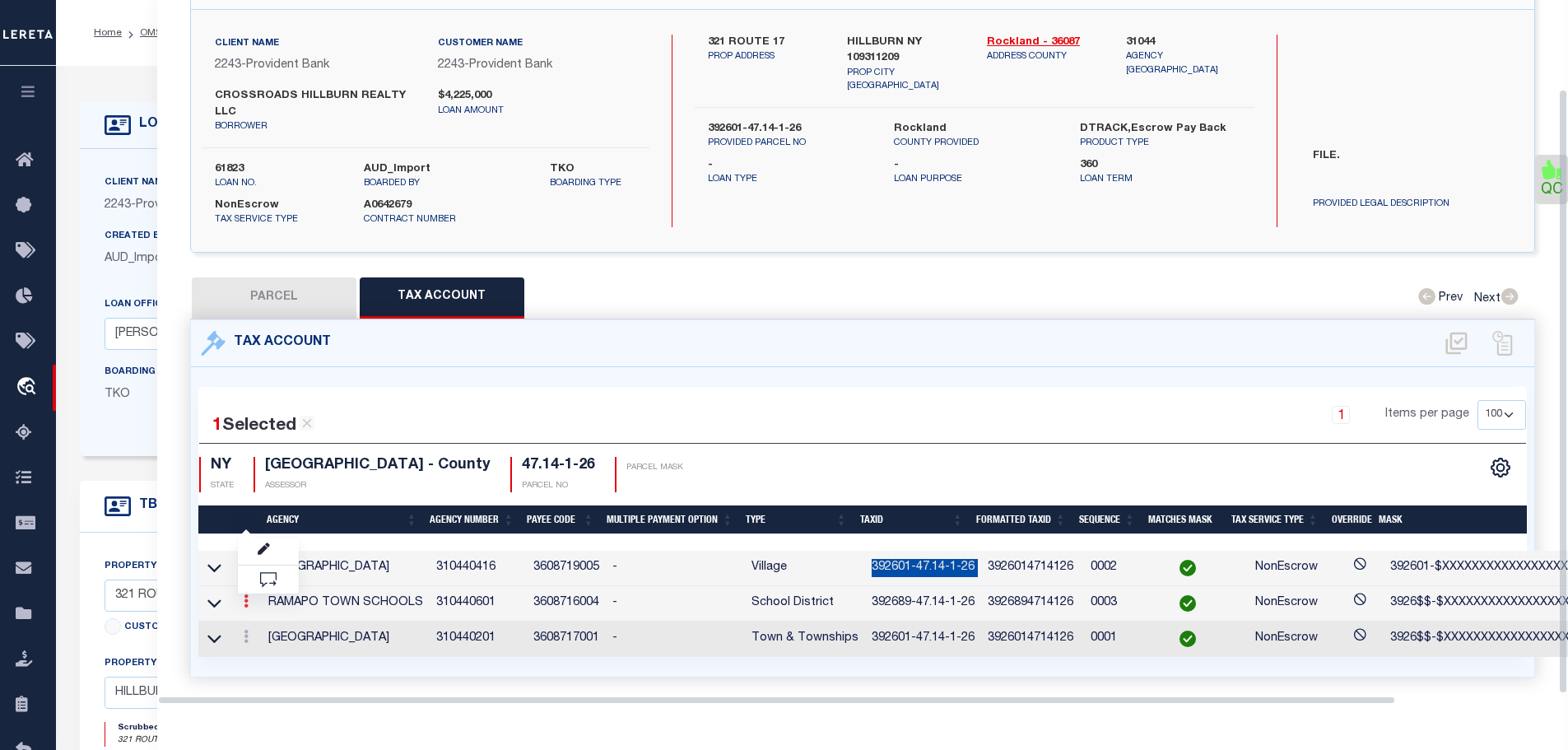
scroll to position [103, 0]
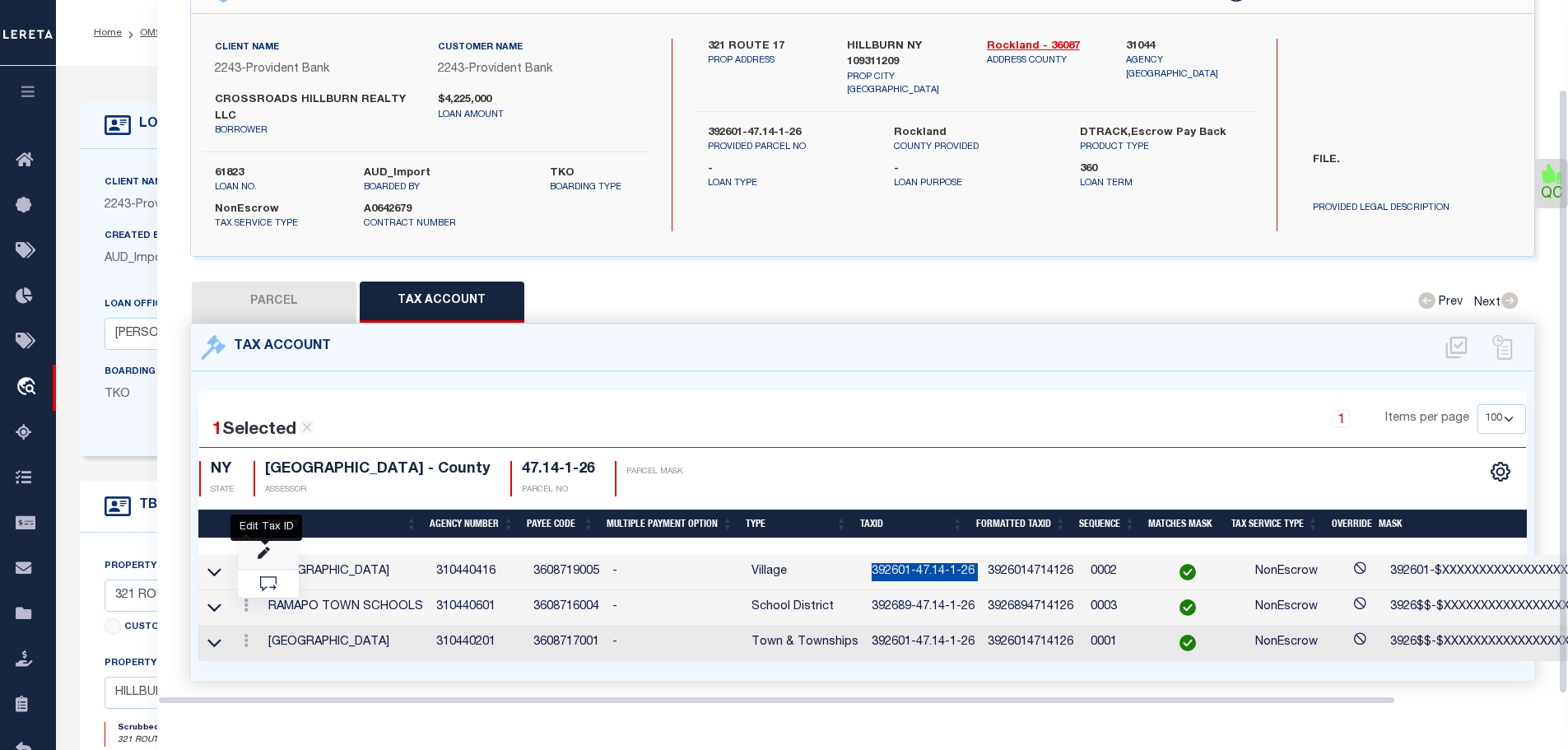
click at [264, 547] on icon "" at bounding box center [264, 554] width 13 height 13
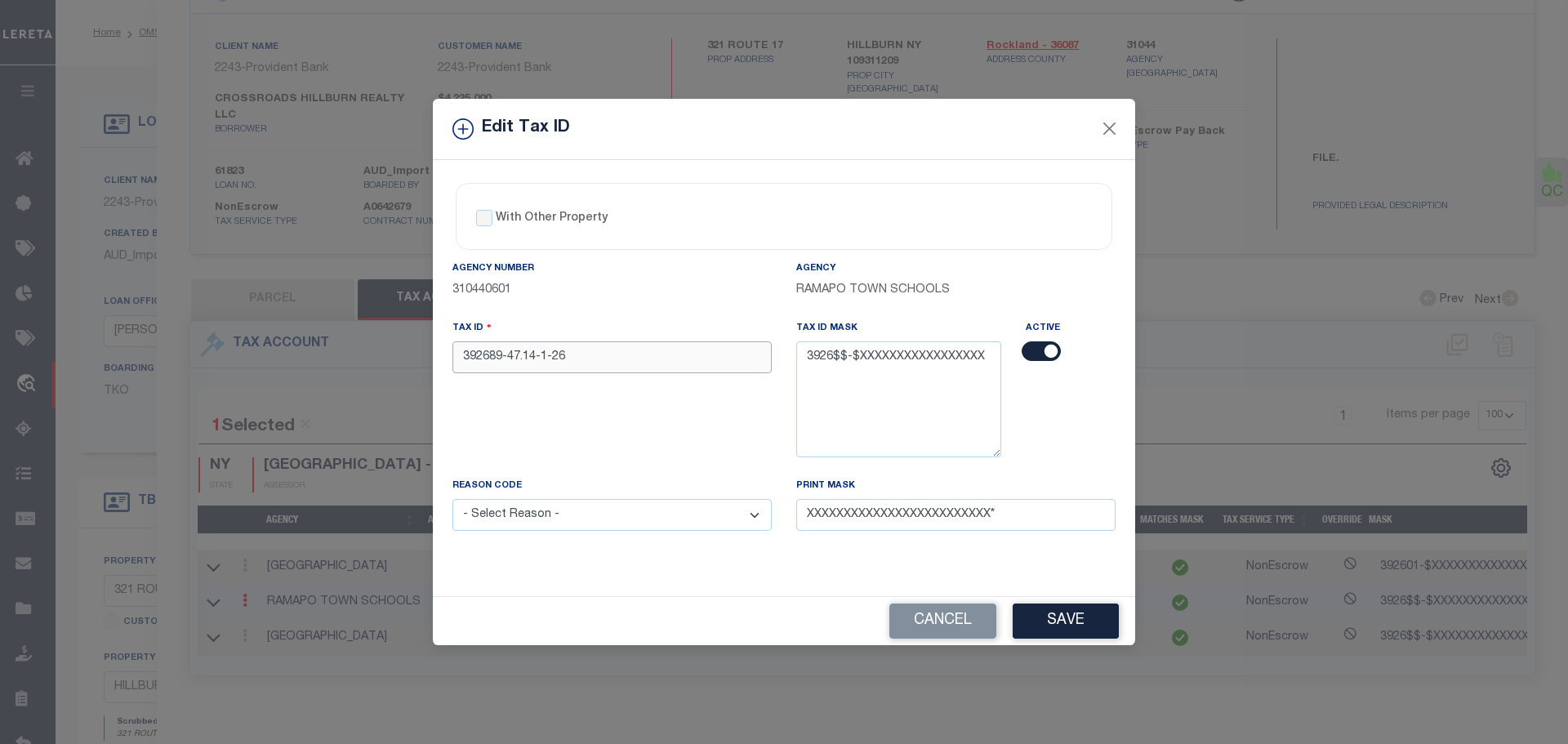
click at [624, 363] on input "392689-47.14-1-26" at bounding box center [613, 356] width 319 height 32
paste input "01-47.14-1-26"
click at [531, 527] on select "- Select Reason - 099 - Other (Provide additional detail) ACT - Agency Changed …" at bounding box center [613, 514] width 319 height 32
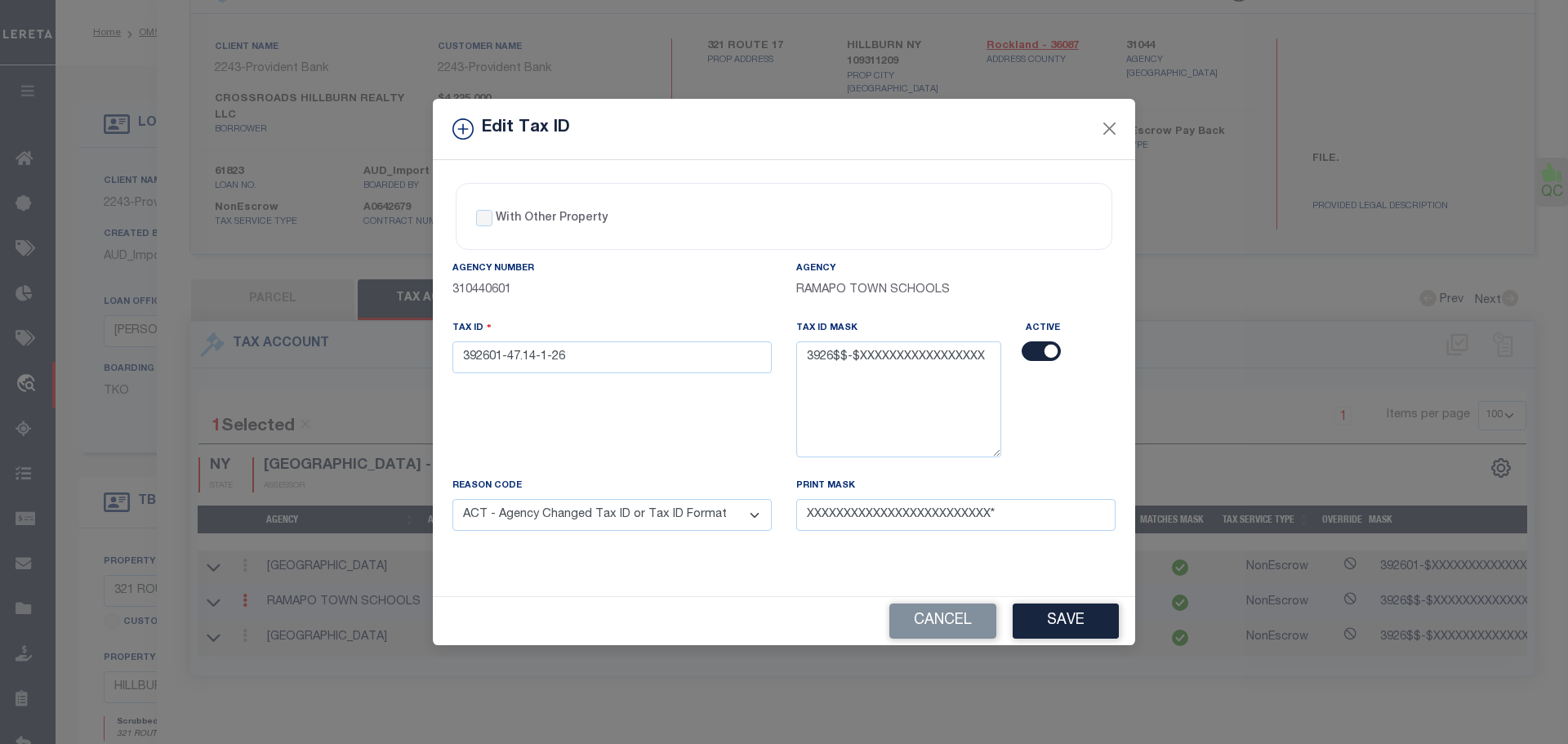
click at [453, 500] on select "- Select Reason - 099 - Other (Provide additional detail) ACT - Agency Changed …" at bounding box center [613, 514] width 319 height 32
click at [1052, 617] on button "Save" at bounding box center [1065, 620] width 106 height 35
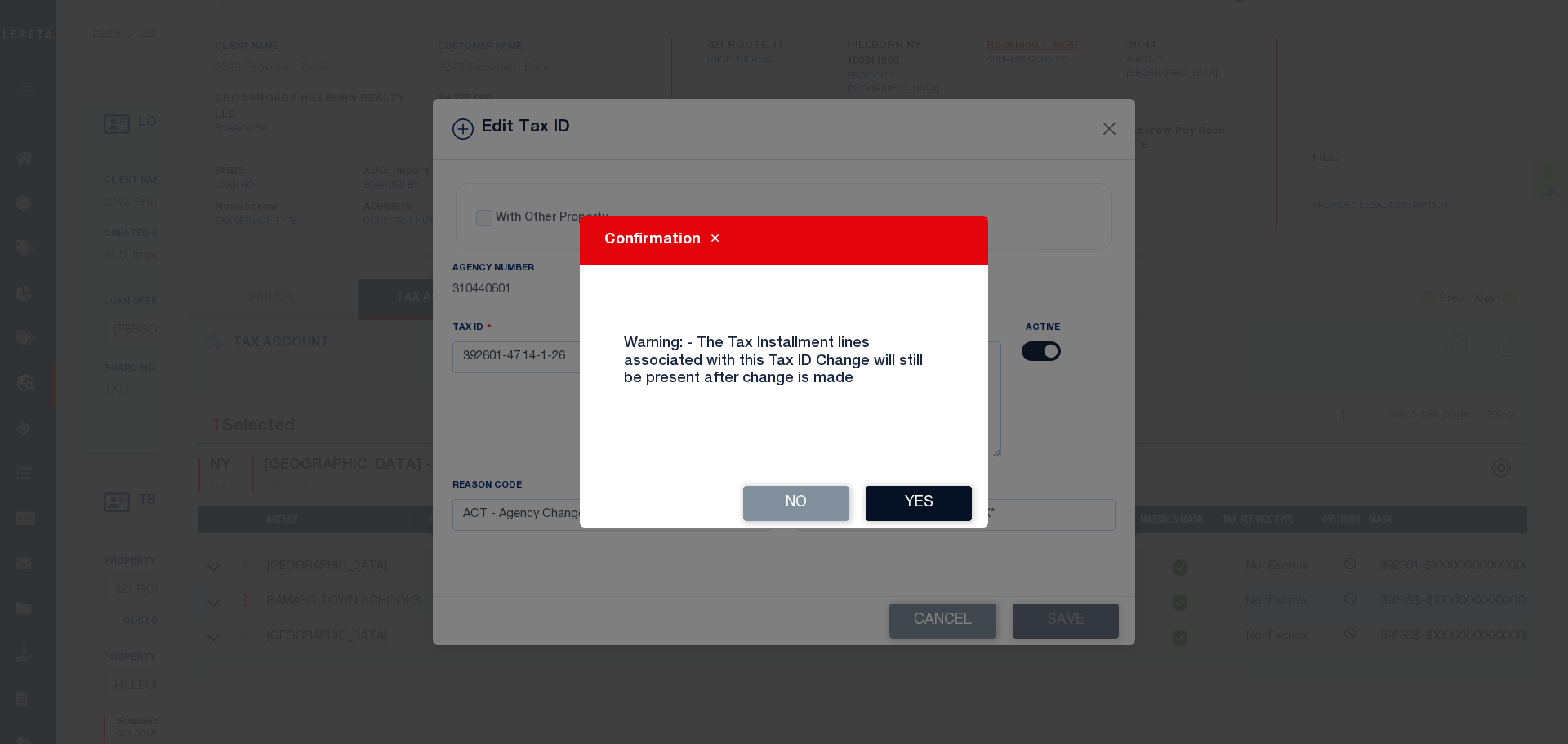
click at [928, 504] on button "Yes" at bounding box center [919, 503] width 106 height 35
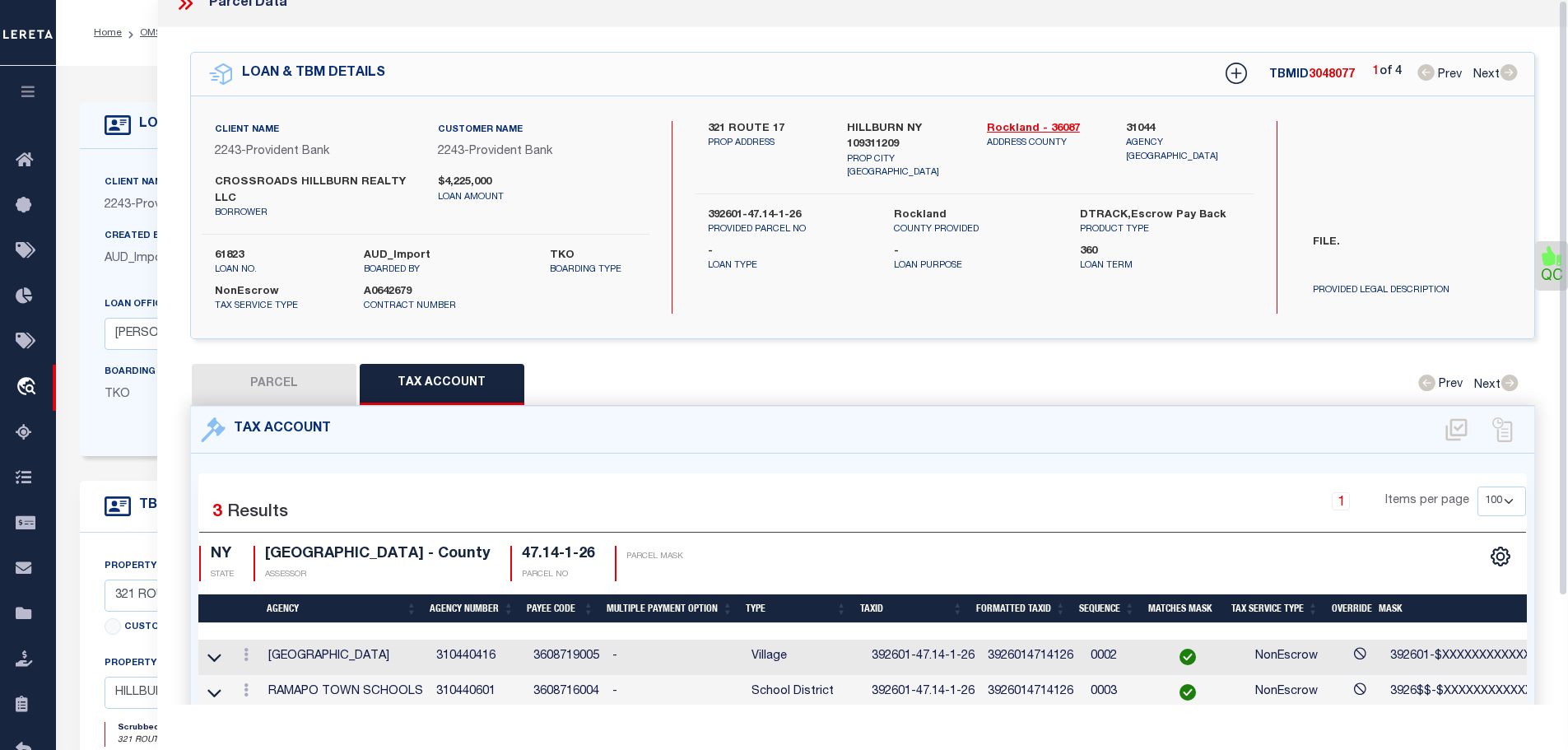
scroll to position [0, 0]
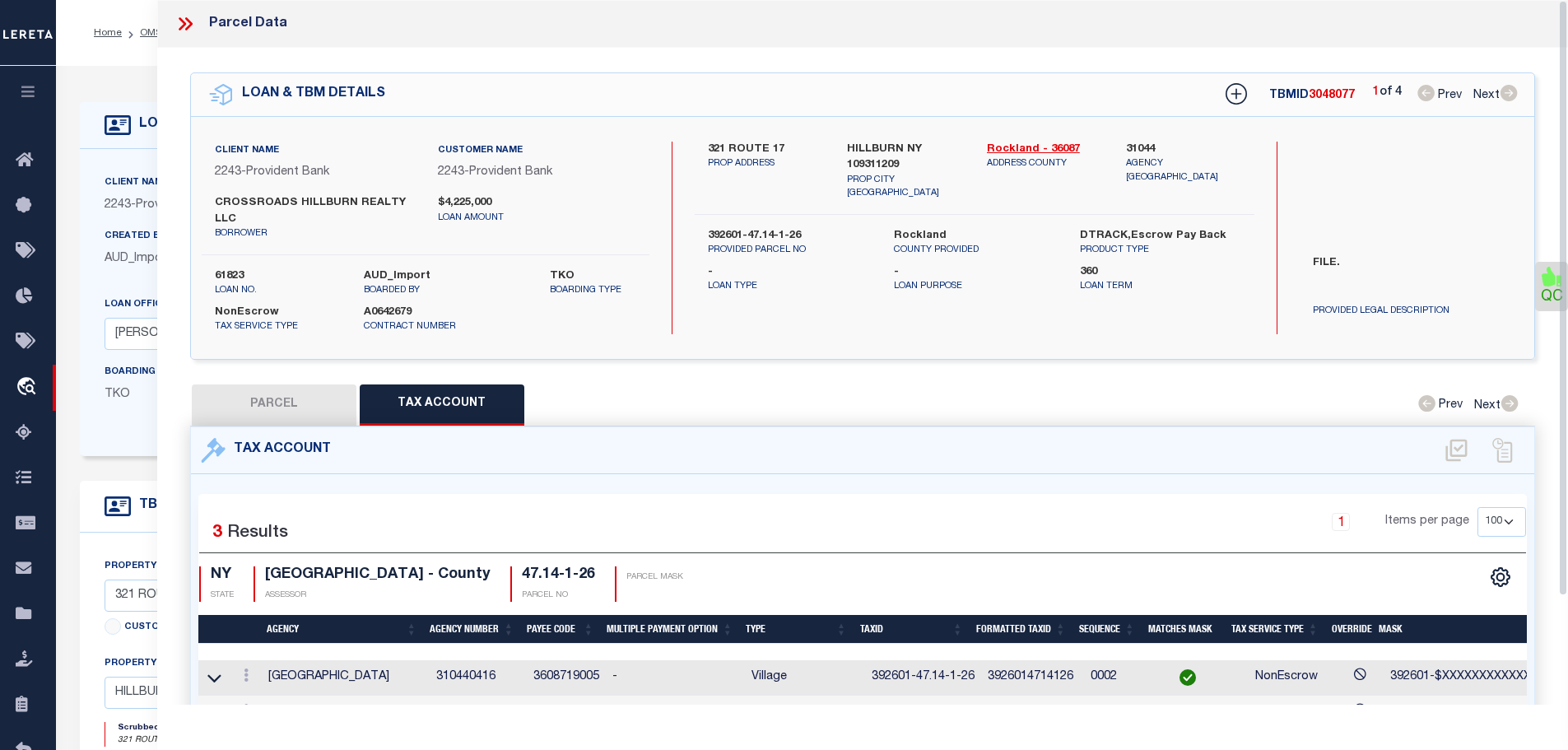
click at [188, 23] on icon at bounding box center [186, 24] width 22 height 22
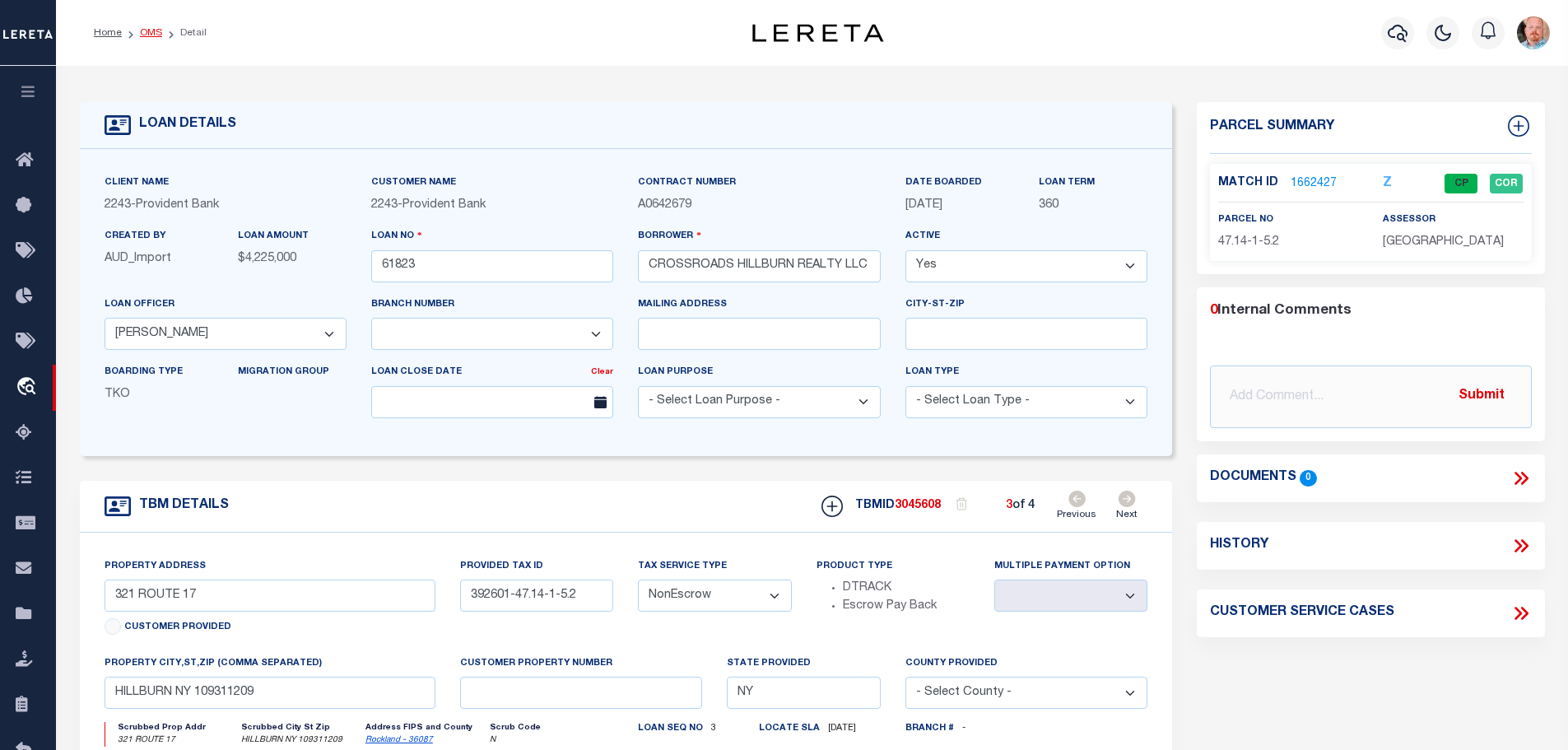
click at [151, 33] on link "OMS" at bounding box center [151, 33] width 22 height 10
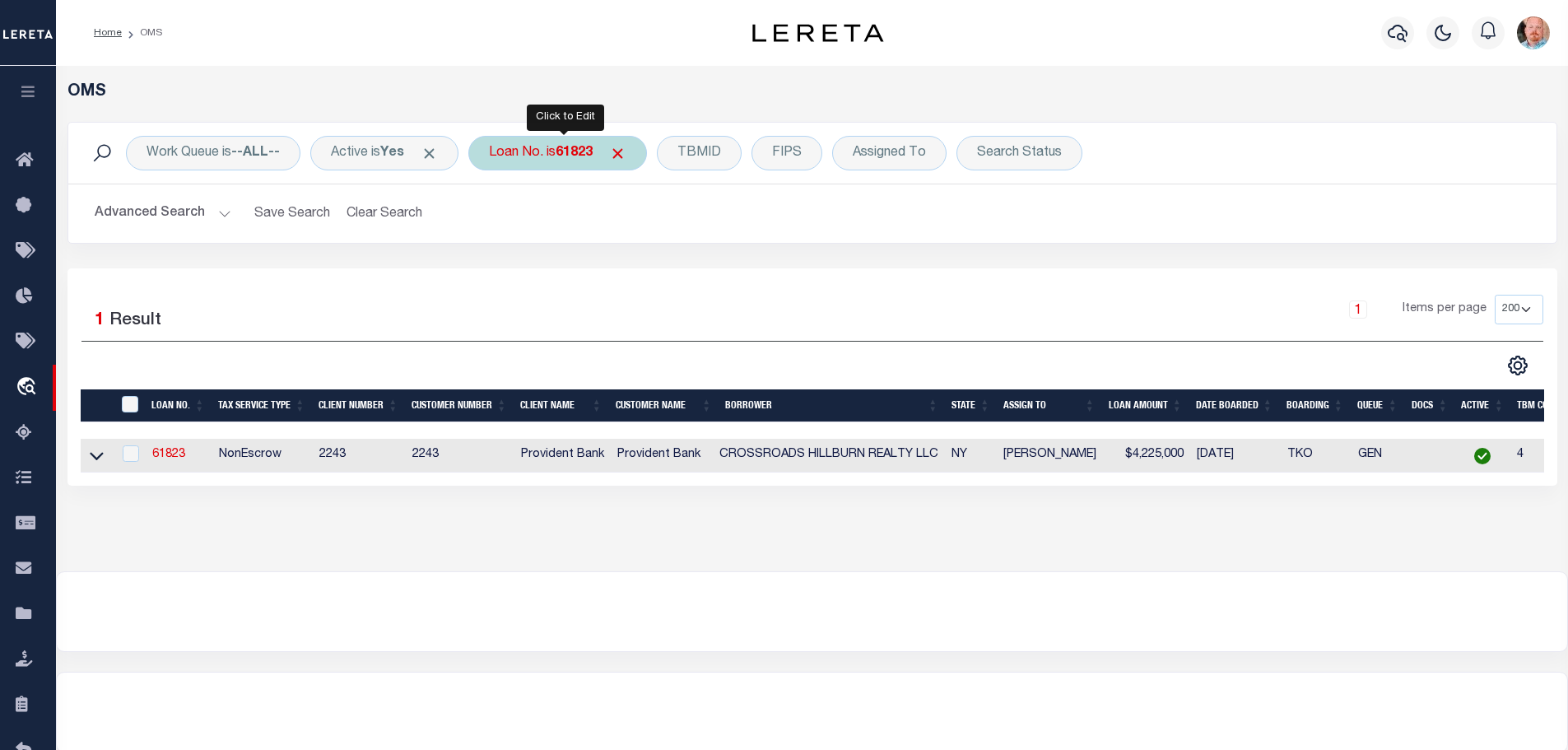
click at [562, 150] on div "Loan No. is 61823" at bounding box center [558, 153] width 178 height 35
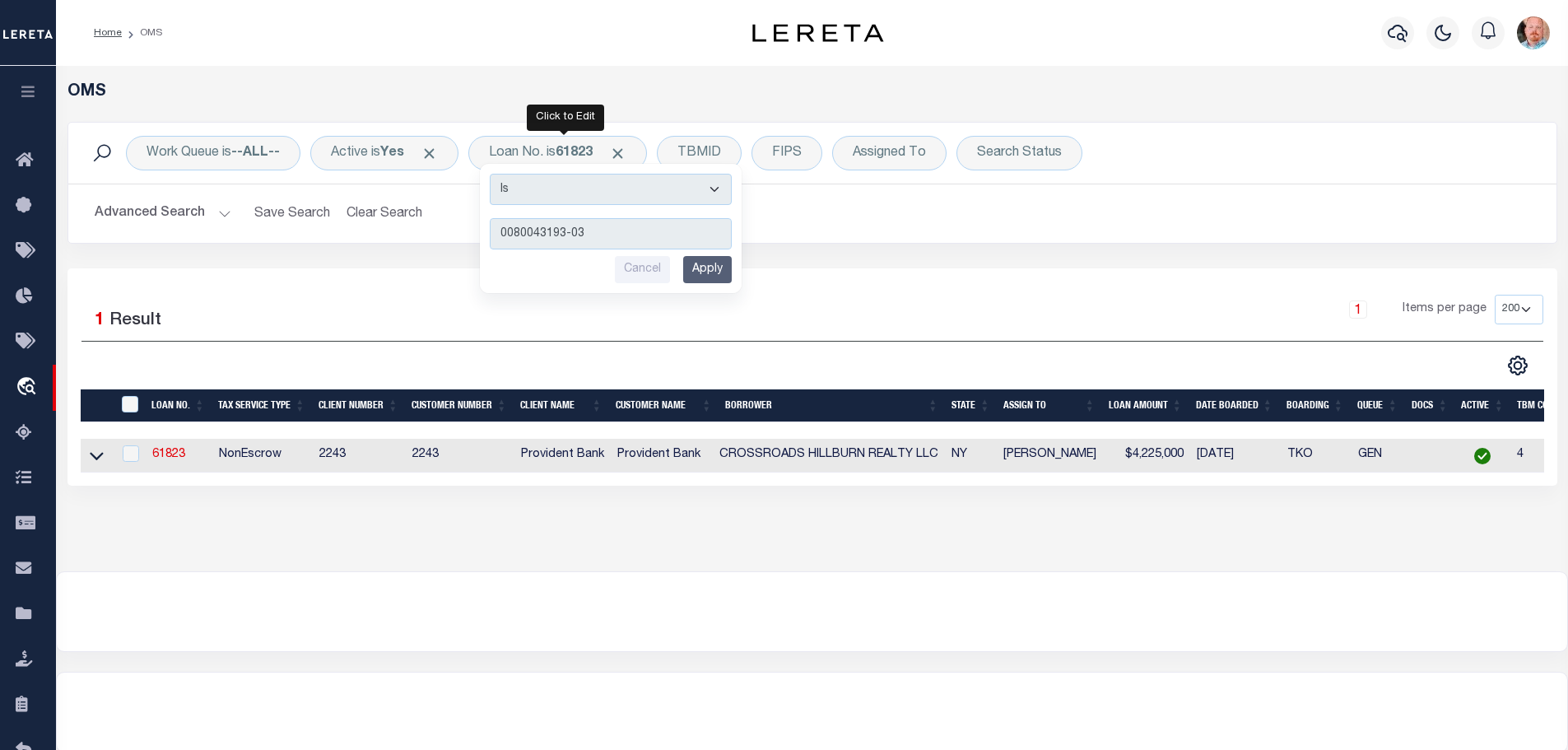
click at [717, 276] on input "Apply" at bounding box center [707, 270] width 48 height 27
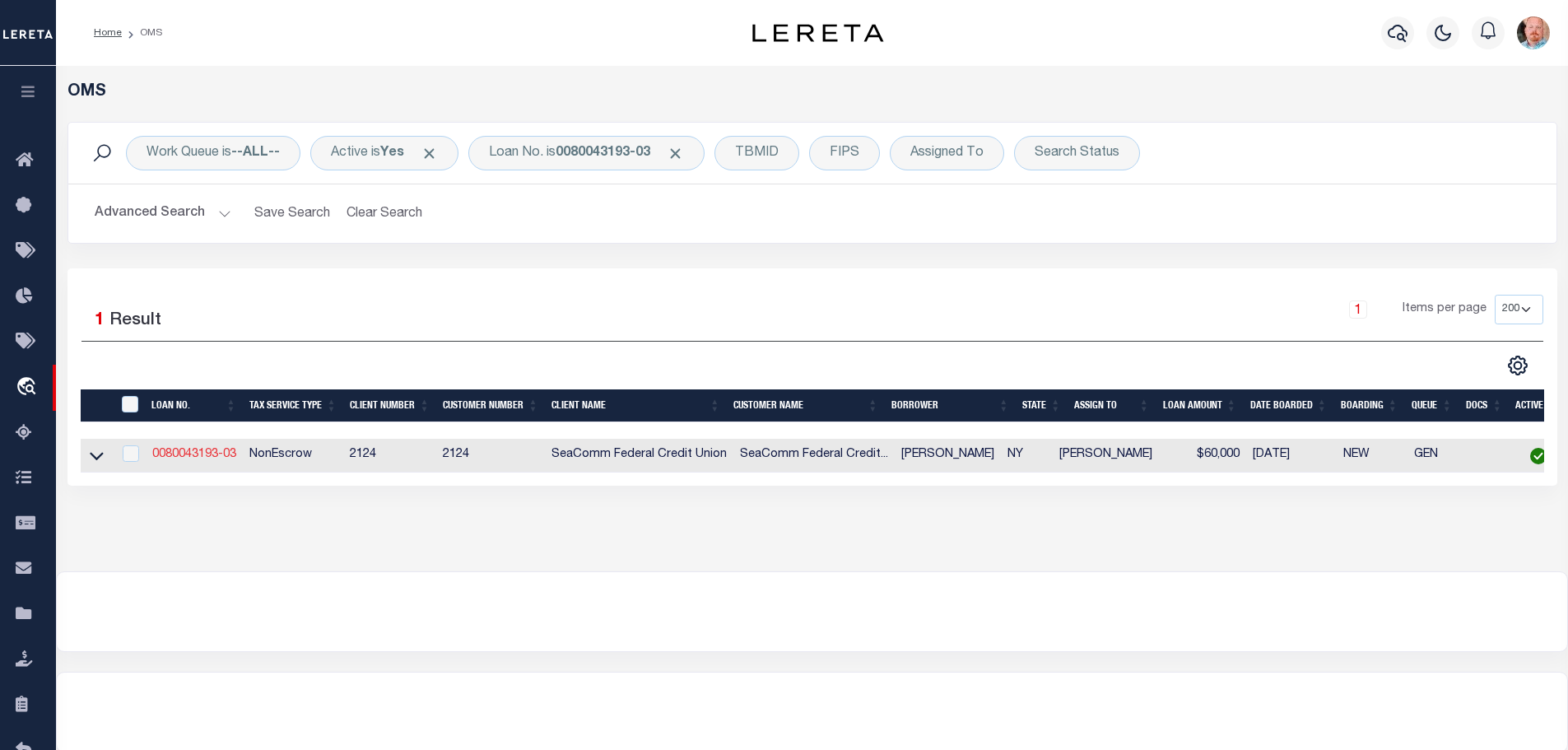
click at [199, 454] on link "0080043193-03" at bounding box center [194, 454] width 84 height 12
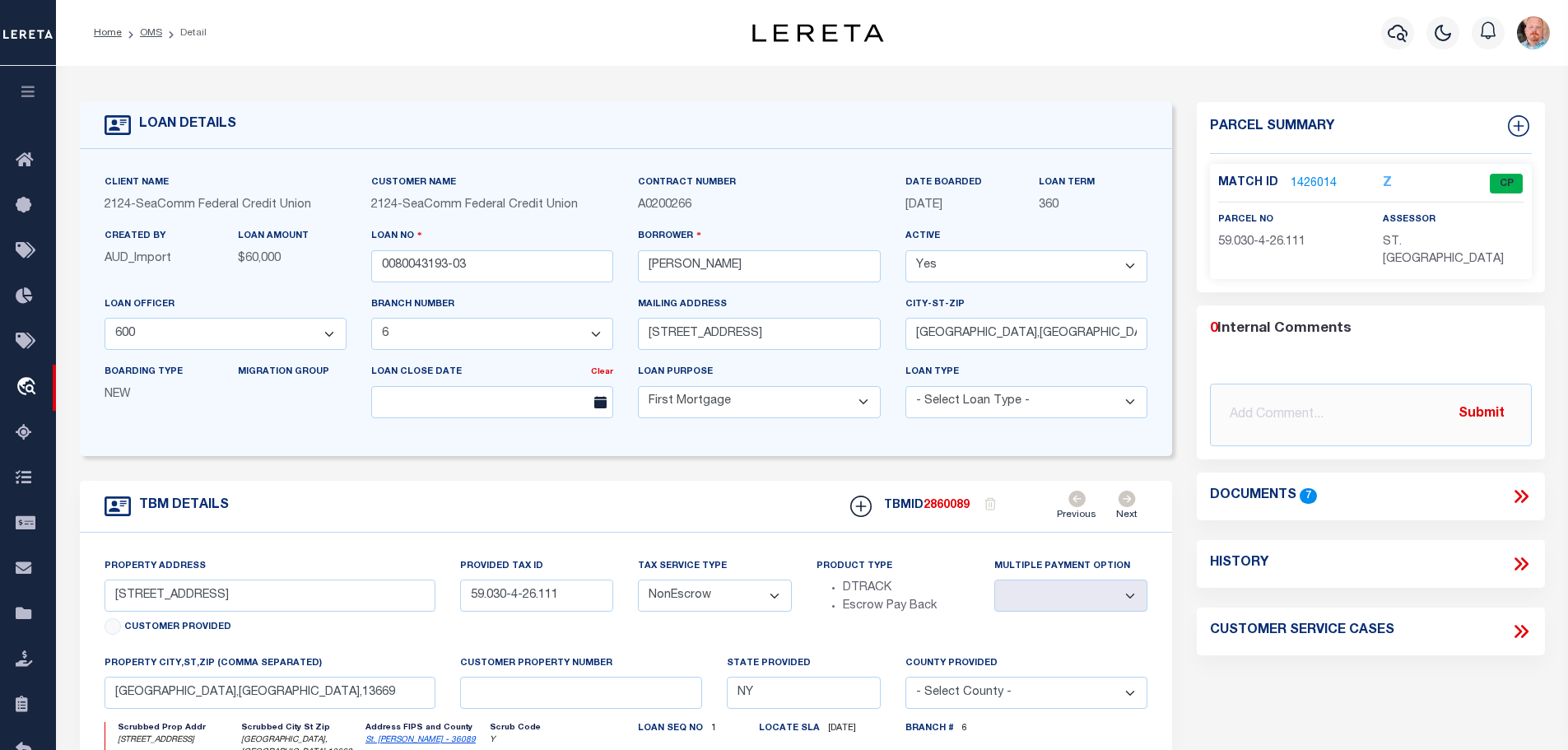
click at [1306, 178] on link "1426014" at bounding box center [1313, 184] width 46 height 17
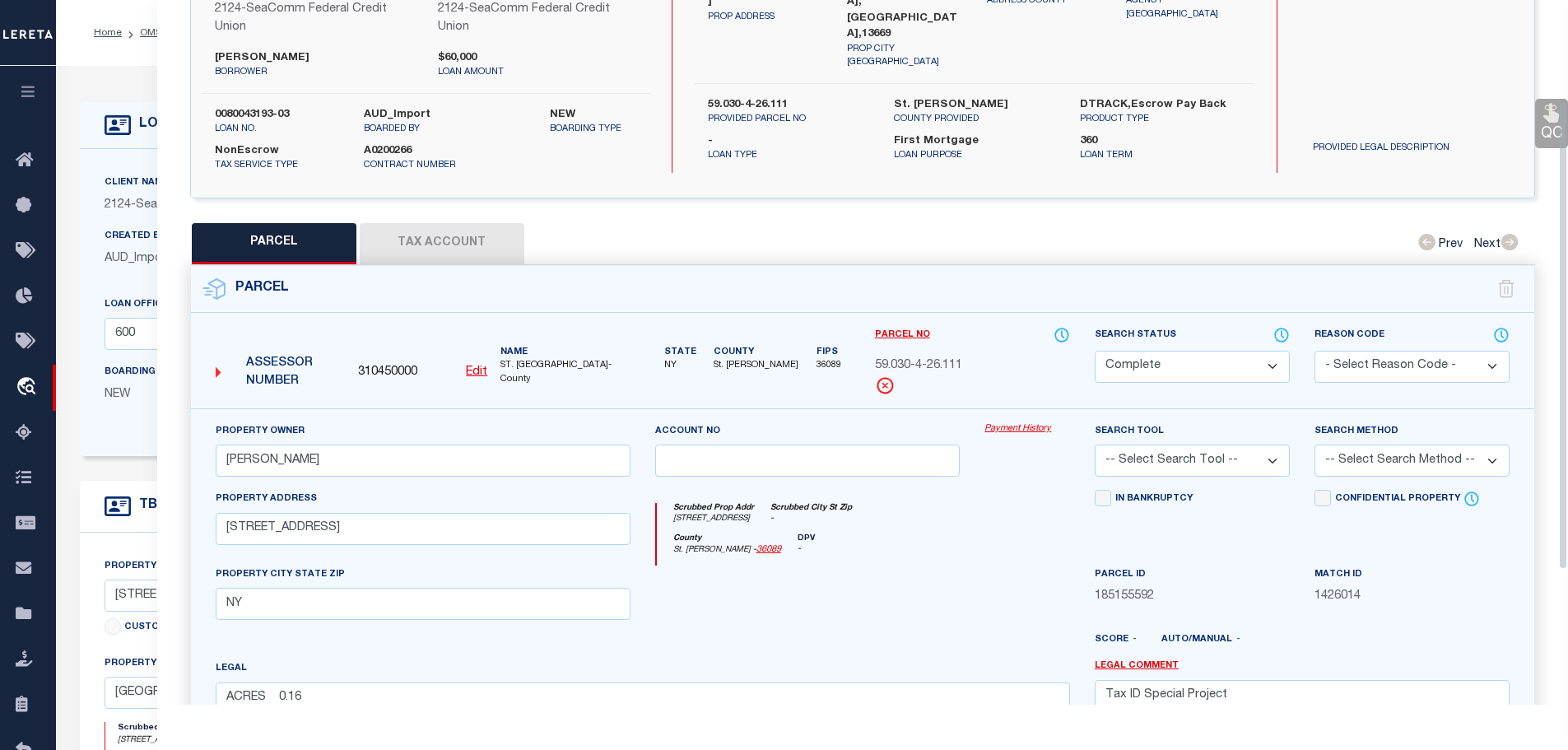
scroll to position [165, 0]
click at [406, 227] on button "Tax Account" at bounding box center [442, 242] width 165 height 41
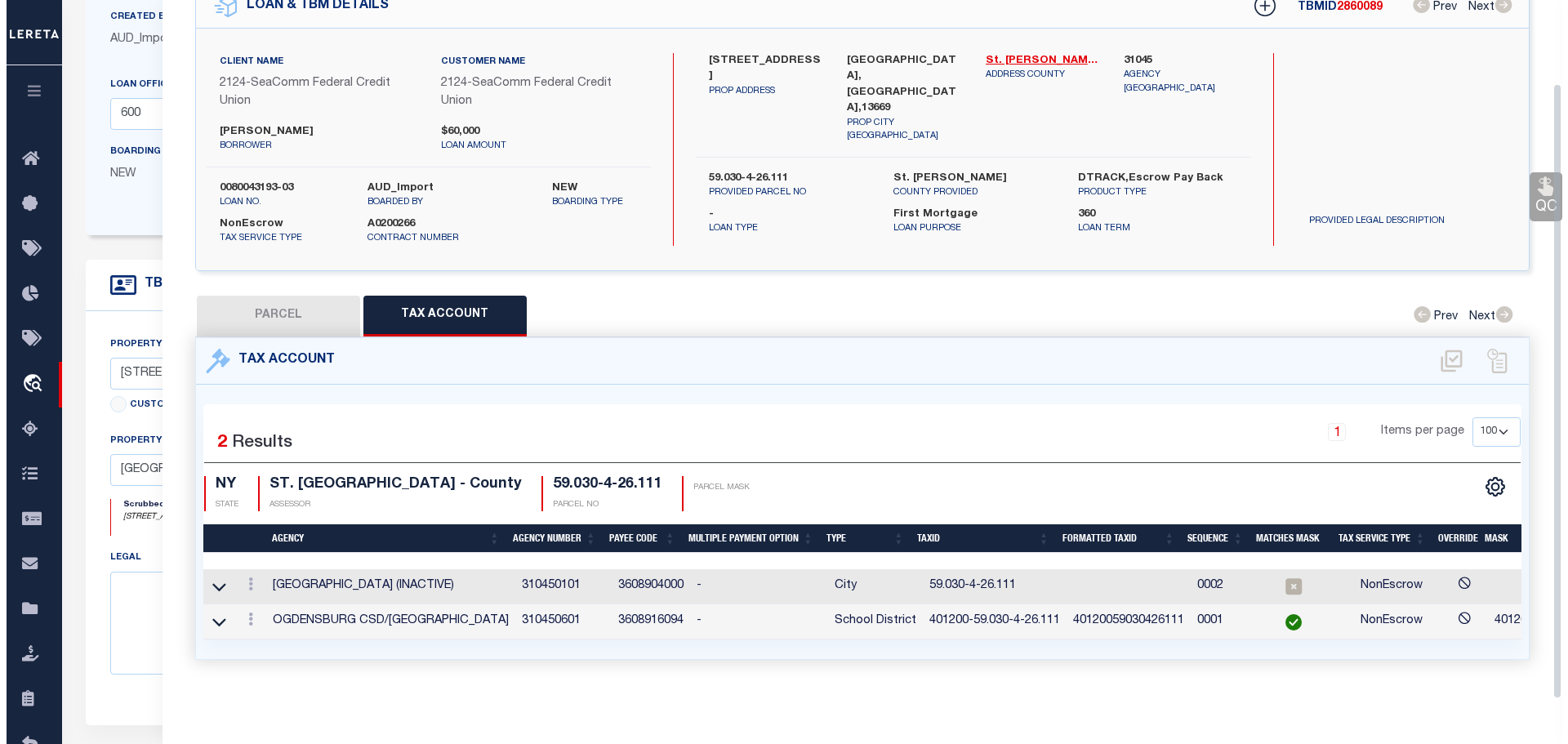
scroll to position [245, 0]
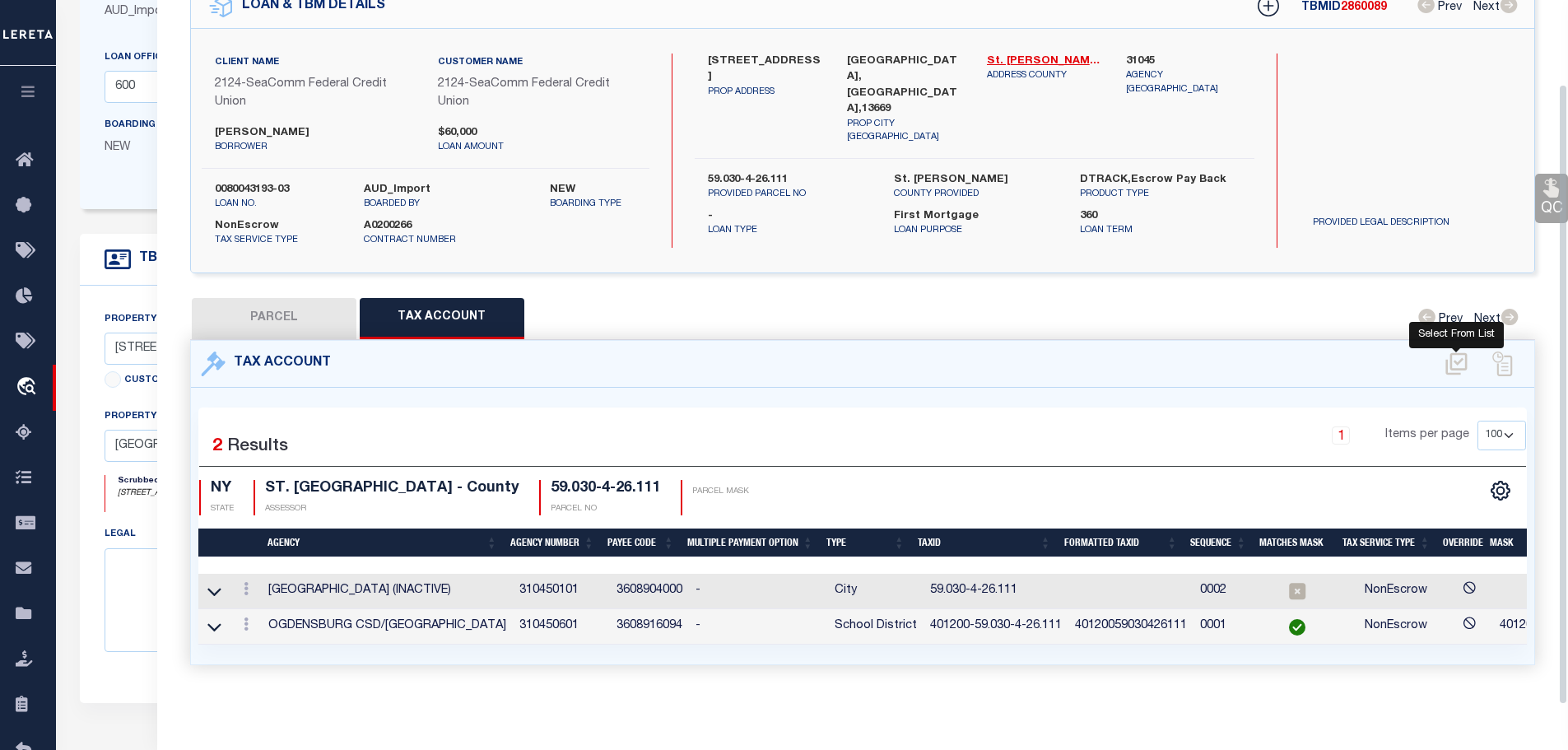
click at [1456, 351] on icon at bounding box center [1457, 364] width 27 height 26
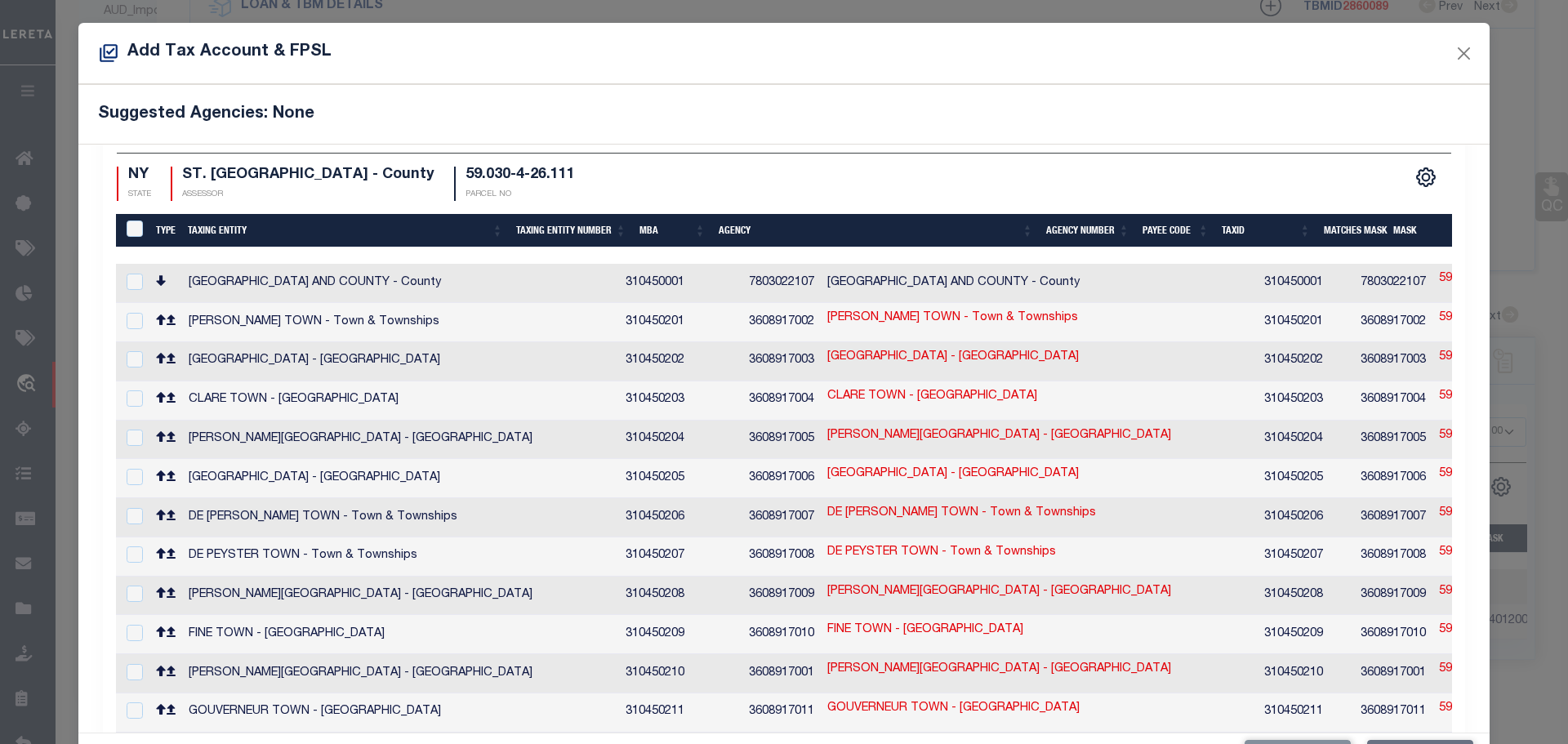
scroll to position [0, 0]
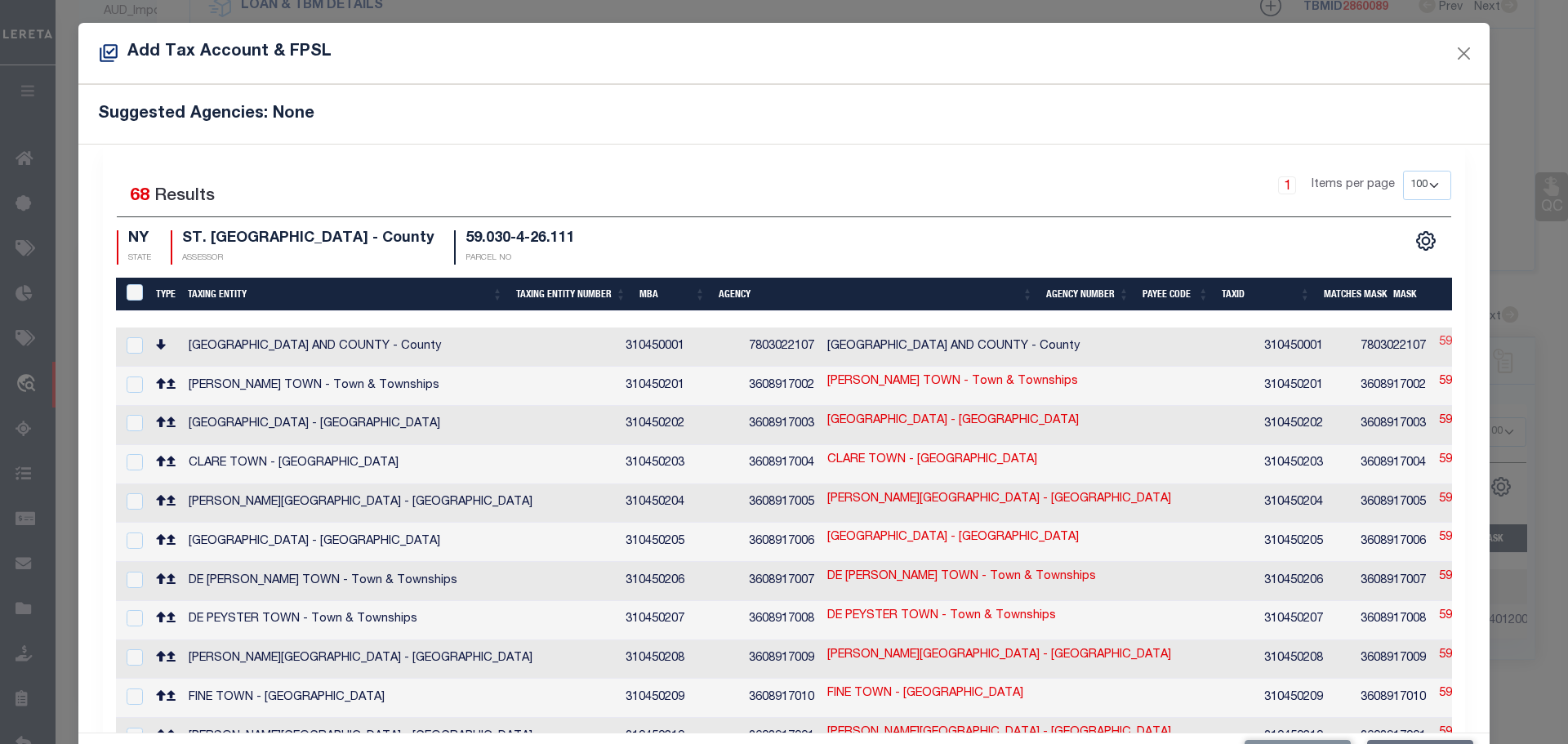
click at [1439, 344] on link "59.030-4-26.111" at bounding box center [1482, 343] width 87 height 18
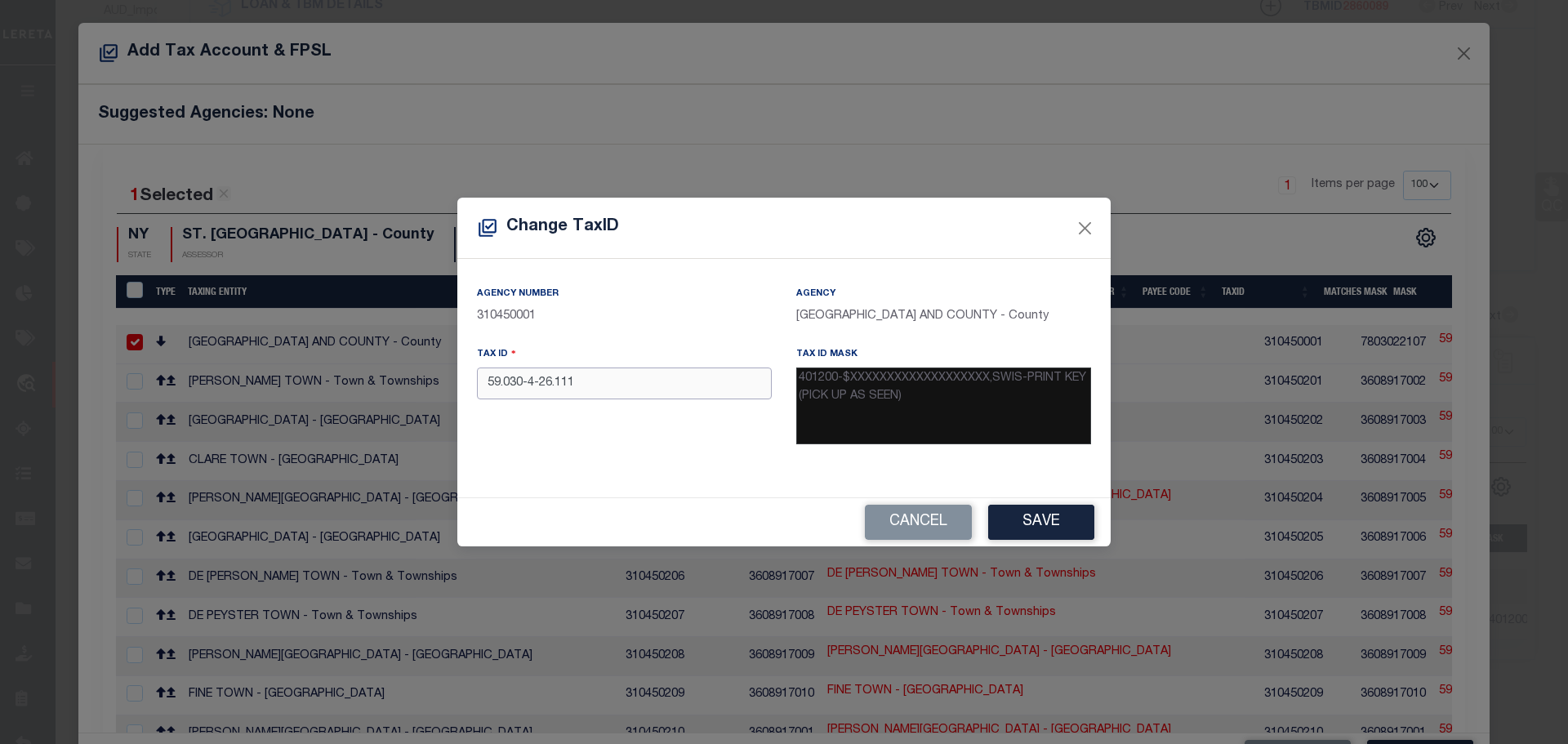
click at [621, 392] on input "59.030-4-26.111" at bounding box center [624, 382] width 295 height 32
paste input "401200-059.030-04-0"
click at [1042, 514] on button "Save" at bounding box center [1041, 521] width 106 height 35
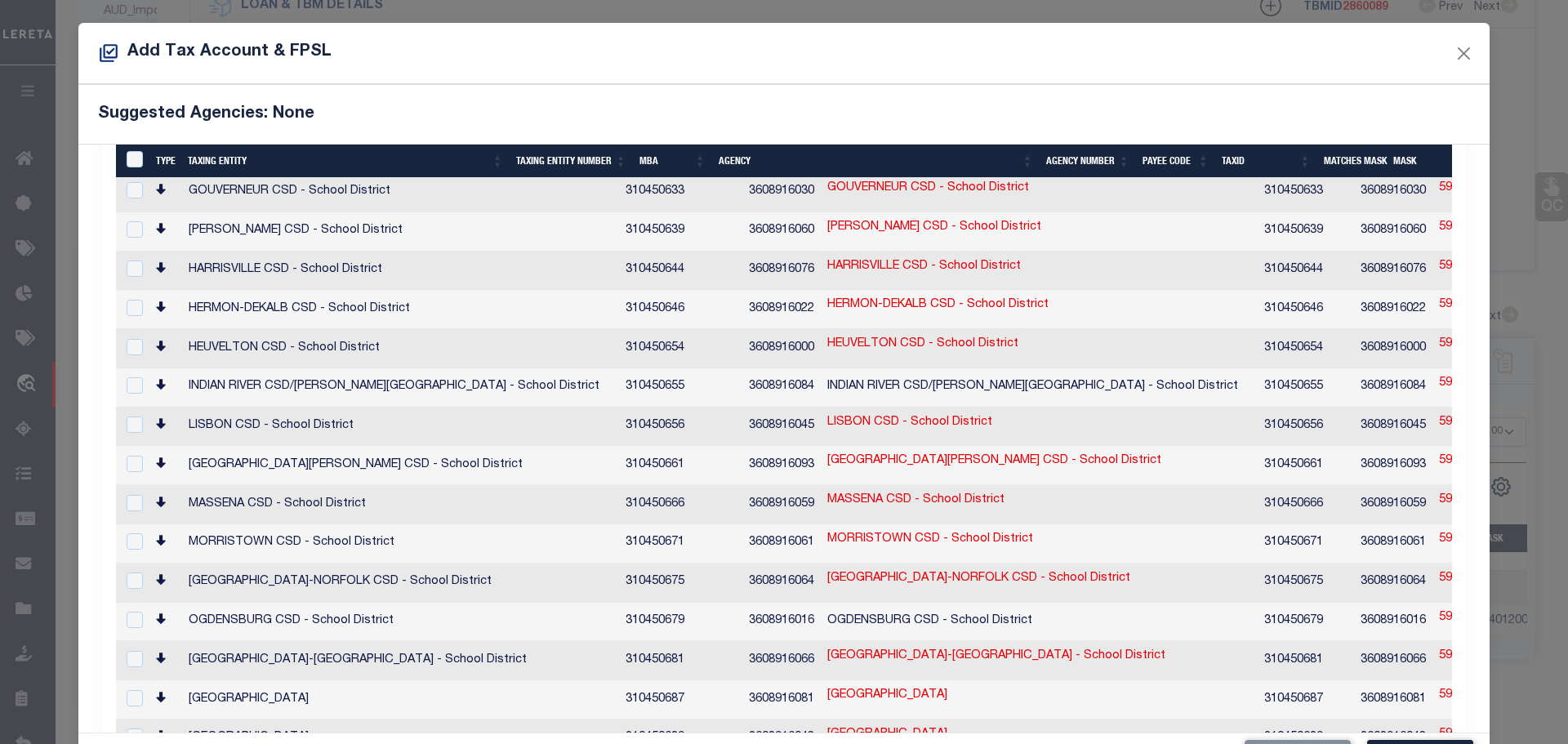
scroll to position [60, 0]
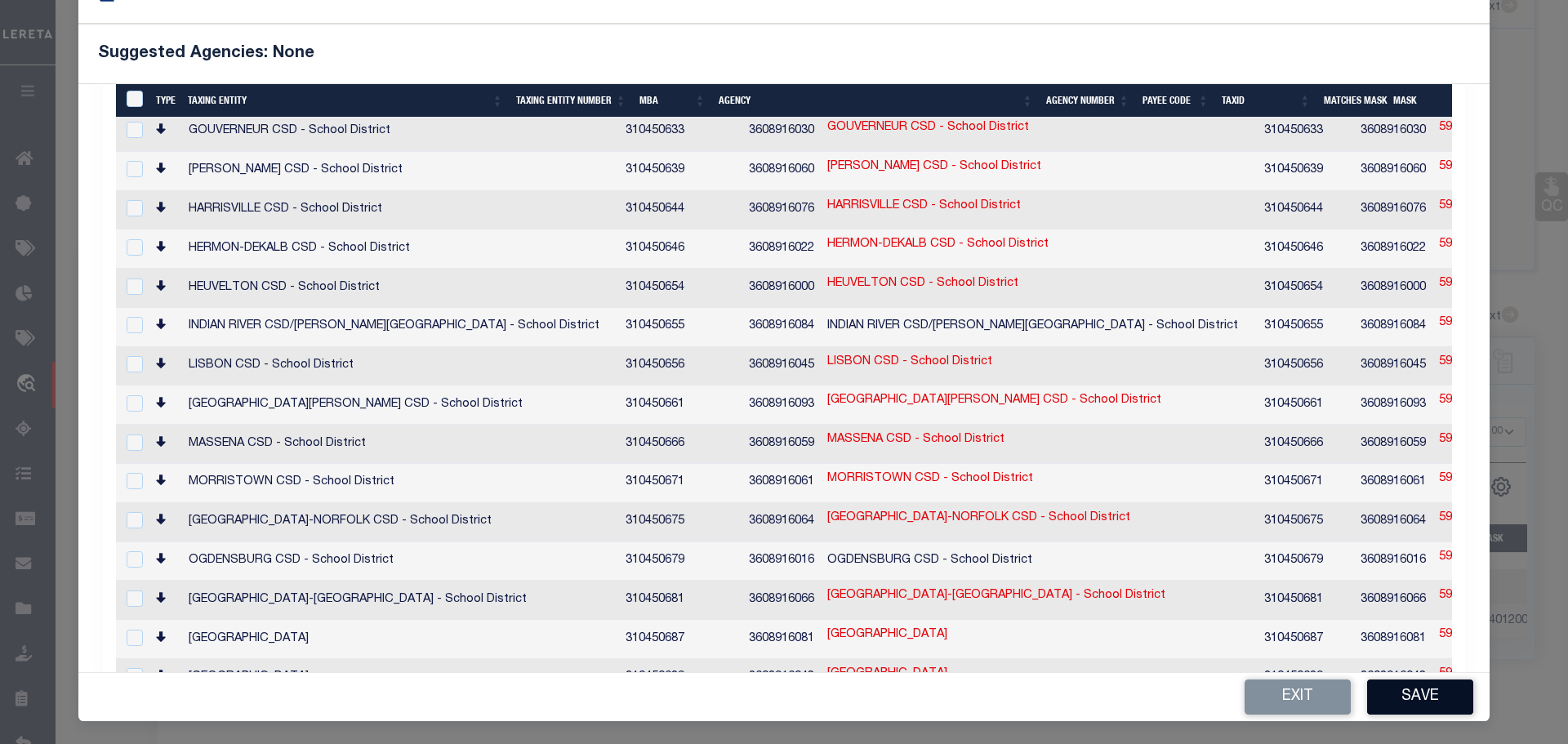
click at [1387, 691] on button "Save" at bounding box center [1420, 696] width 106 height 35
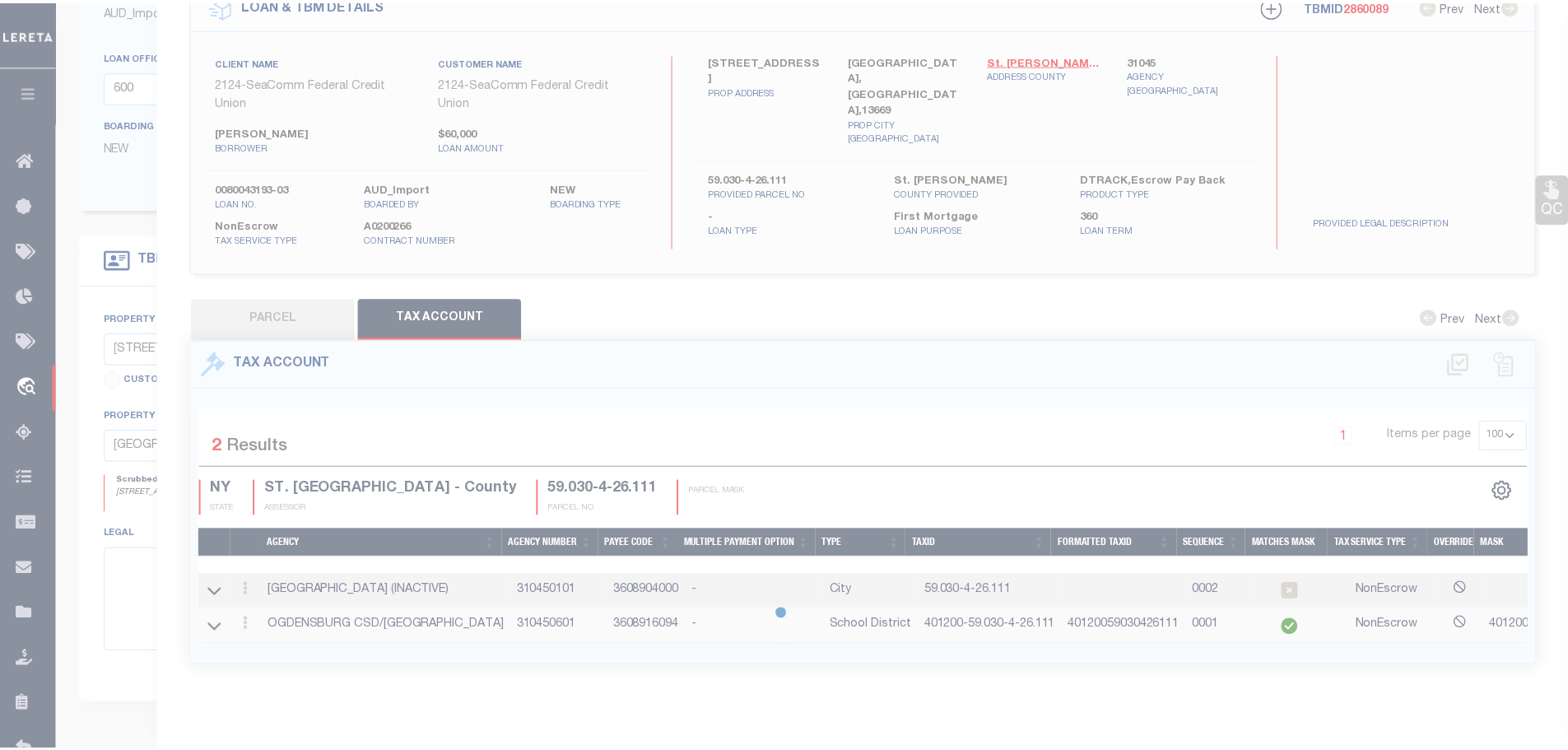
scroll to position [0, 0]
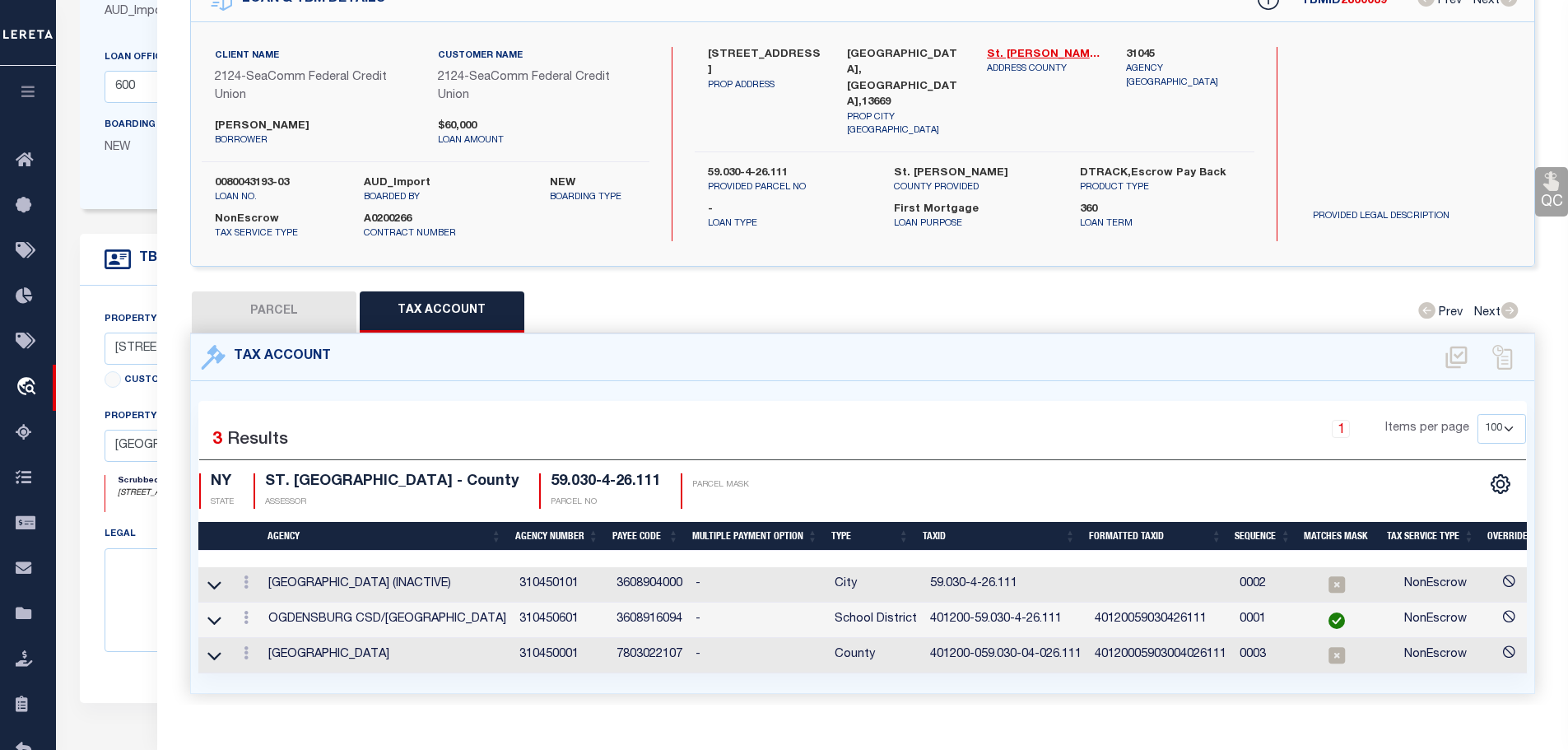
click at [980, 615] on td "401200-59.030-4-26.111" at bounding box center [1006, 620] width 165 height 35
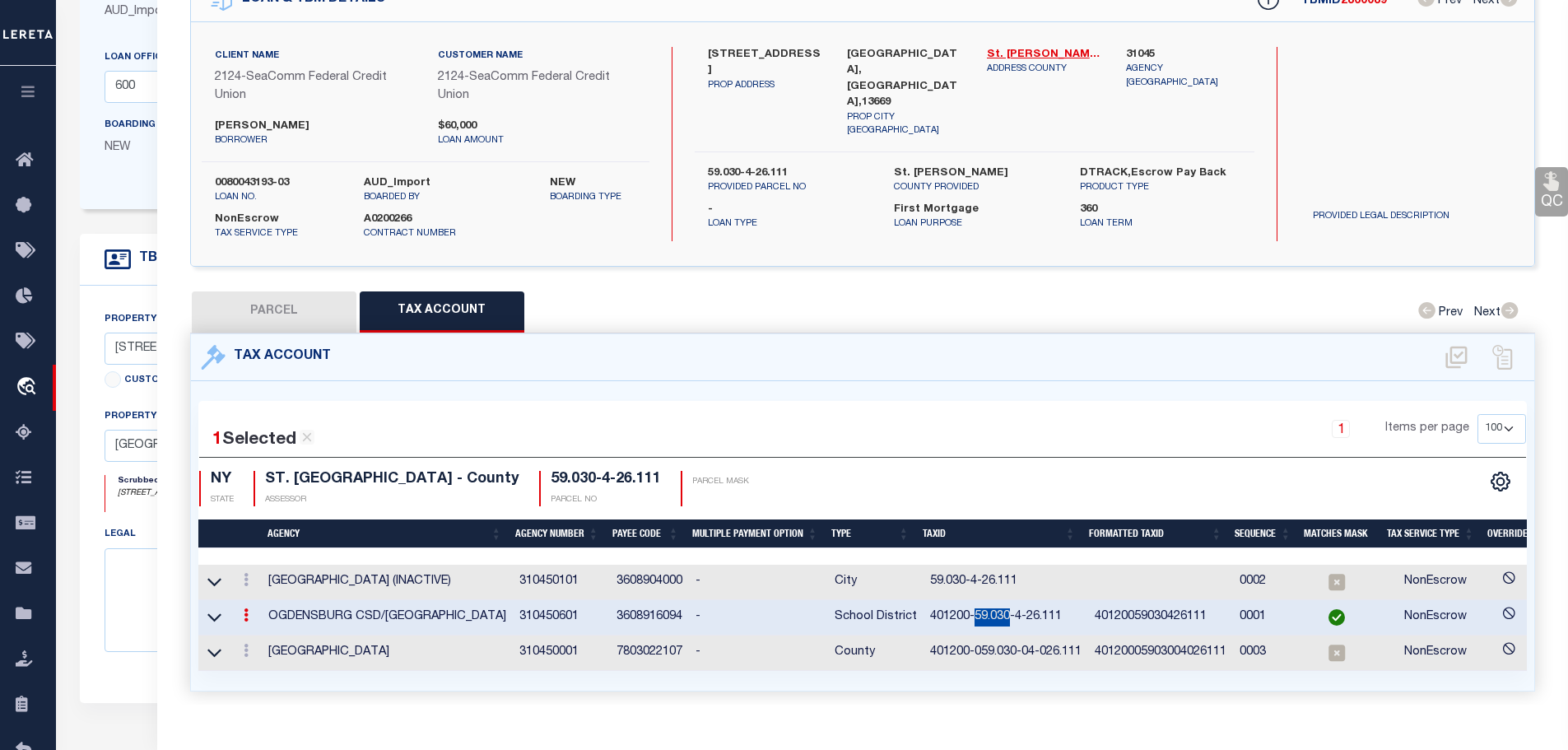
click at [980, 615] on td "401200-59.030-4-26.111" at bounding box center [1006, 617] width 165 height 35
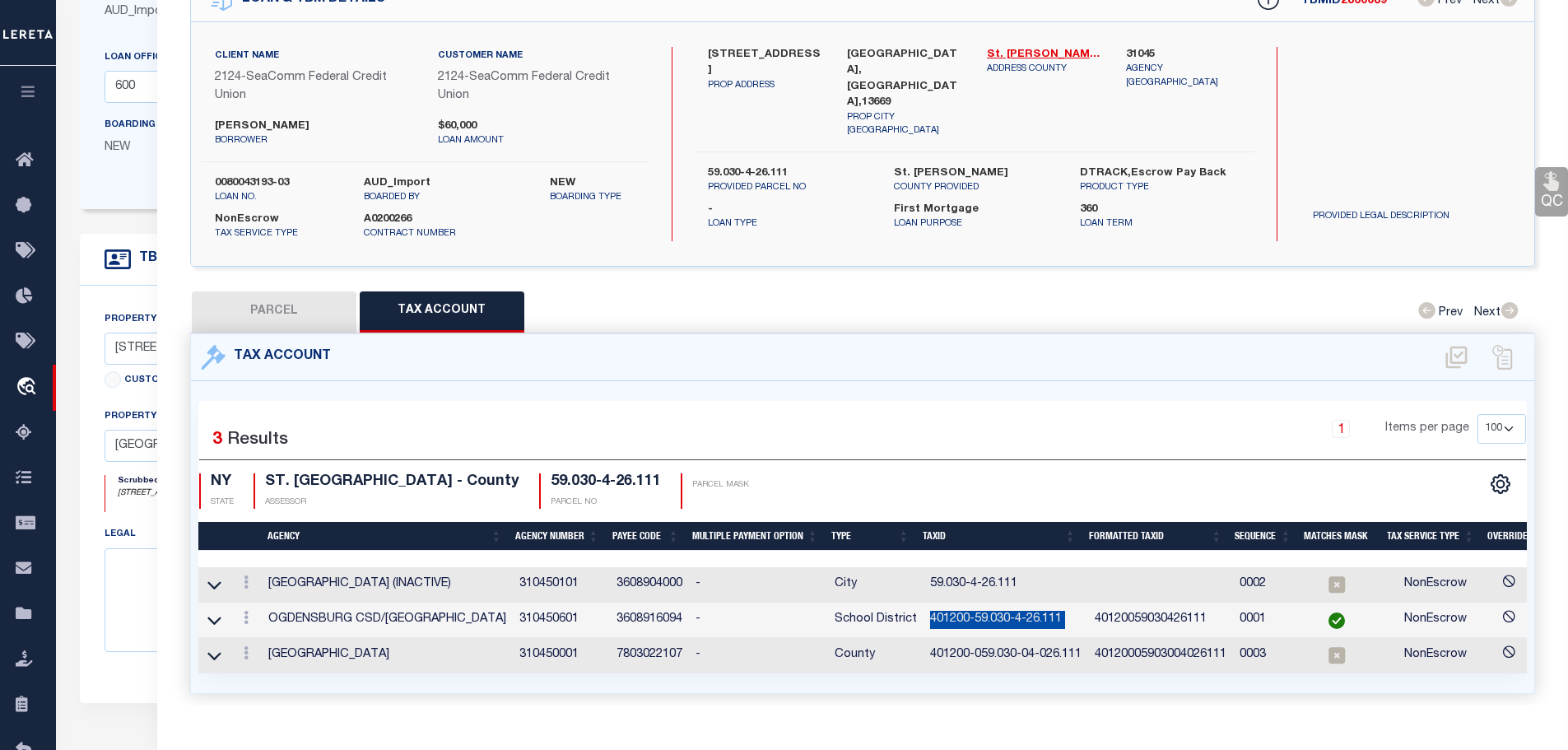
click at [980, 615] on td "401200-59.030-4-26.111" at bounding box center [1006, 620] width 165 height 35
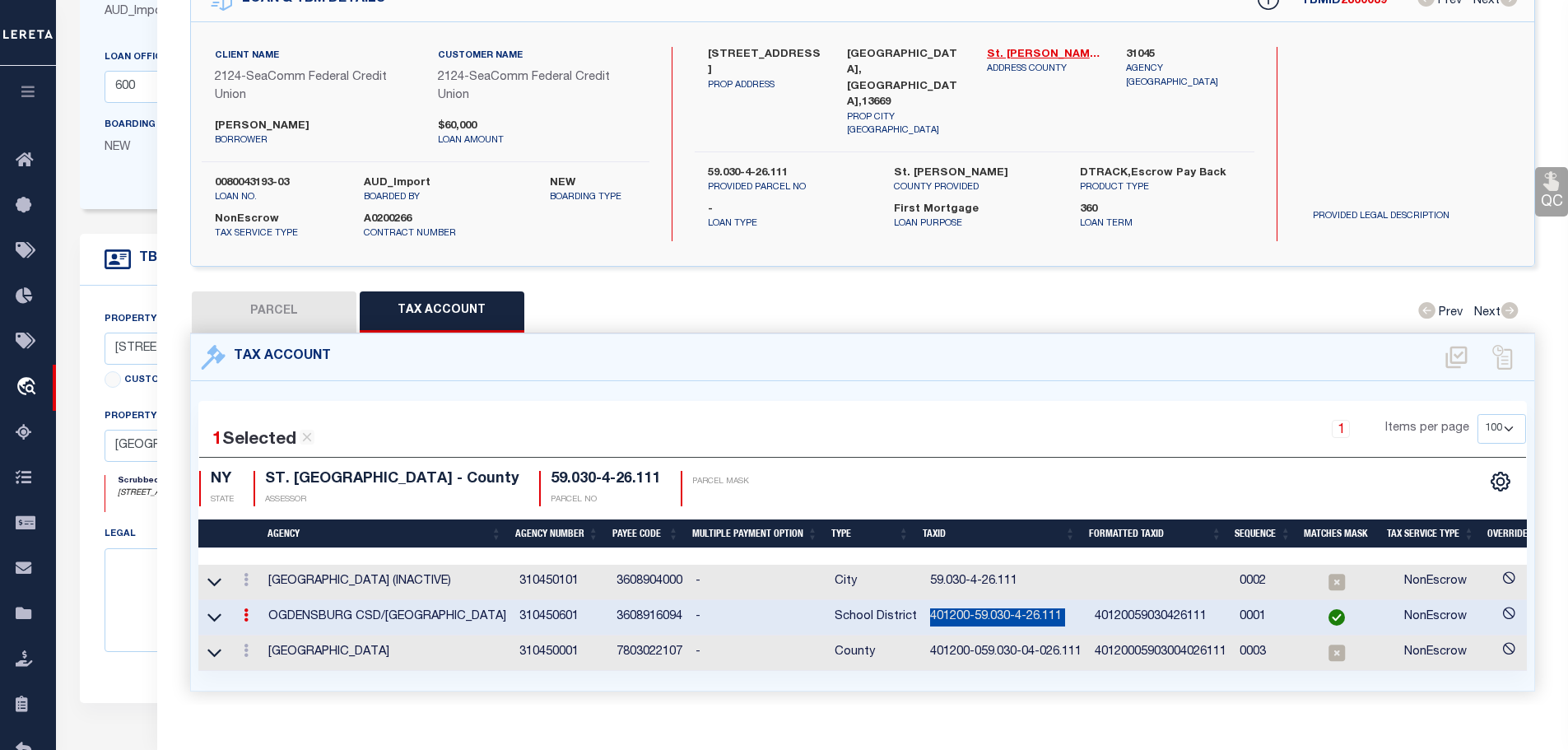
copy td "401200-59.030-4-26.111"
click at [246, 646] on icon at bounding box center [246, 650] width 5 height 13
click at [274, 587] on link at bounding box center [268, 601] width 61 height 27
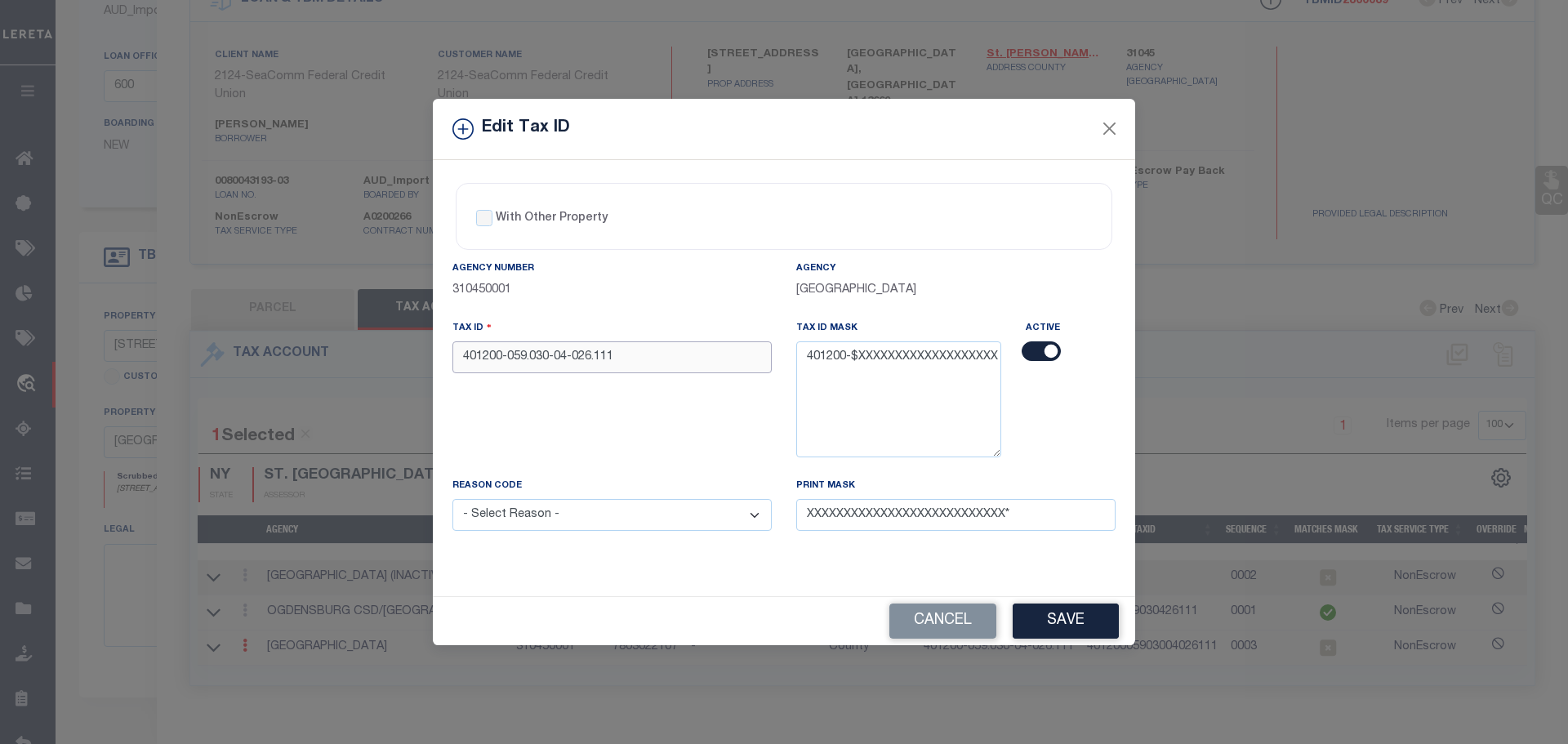
click at [607, 354] on input "401200-059.030-04-026.111" at bounding box center [613, 356] width 319 height 32
paste input "401200-59.030-4-26.111"
click at [644, 525] on select "- Select Reason - 099 - Other (Provide additional detail) ACT - Agency Changed …" at bounding box center [613, 514] width 319 height 32
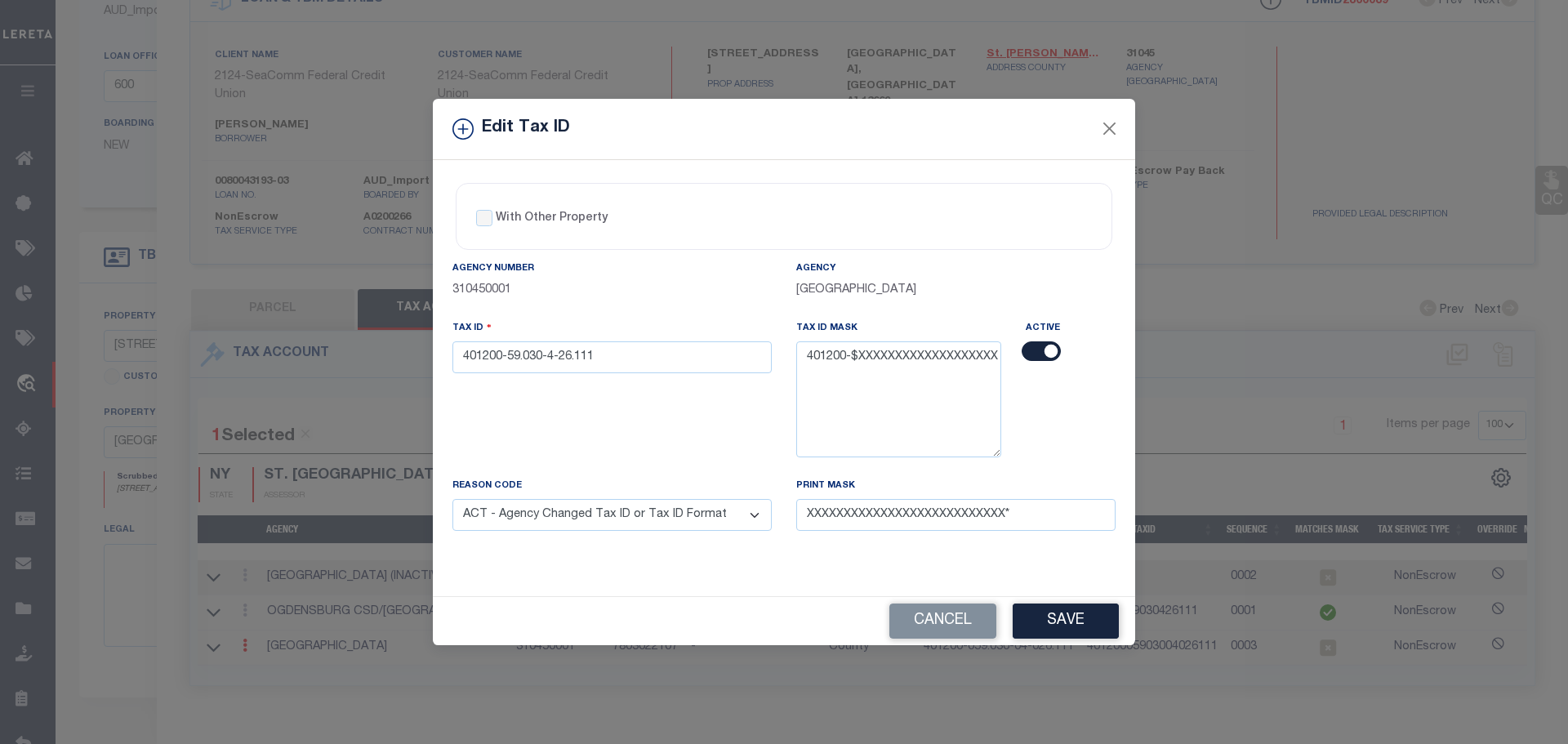
click at [453, 509] on select "- Select Reason - 099 - Other (Provide additional detail) ACT - Agency Changed …" at bounding box center [613, 514] width 319 height 32
click at [1067, 633] on button "Save" at bounding box center [1065, 620] width 106 height 35
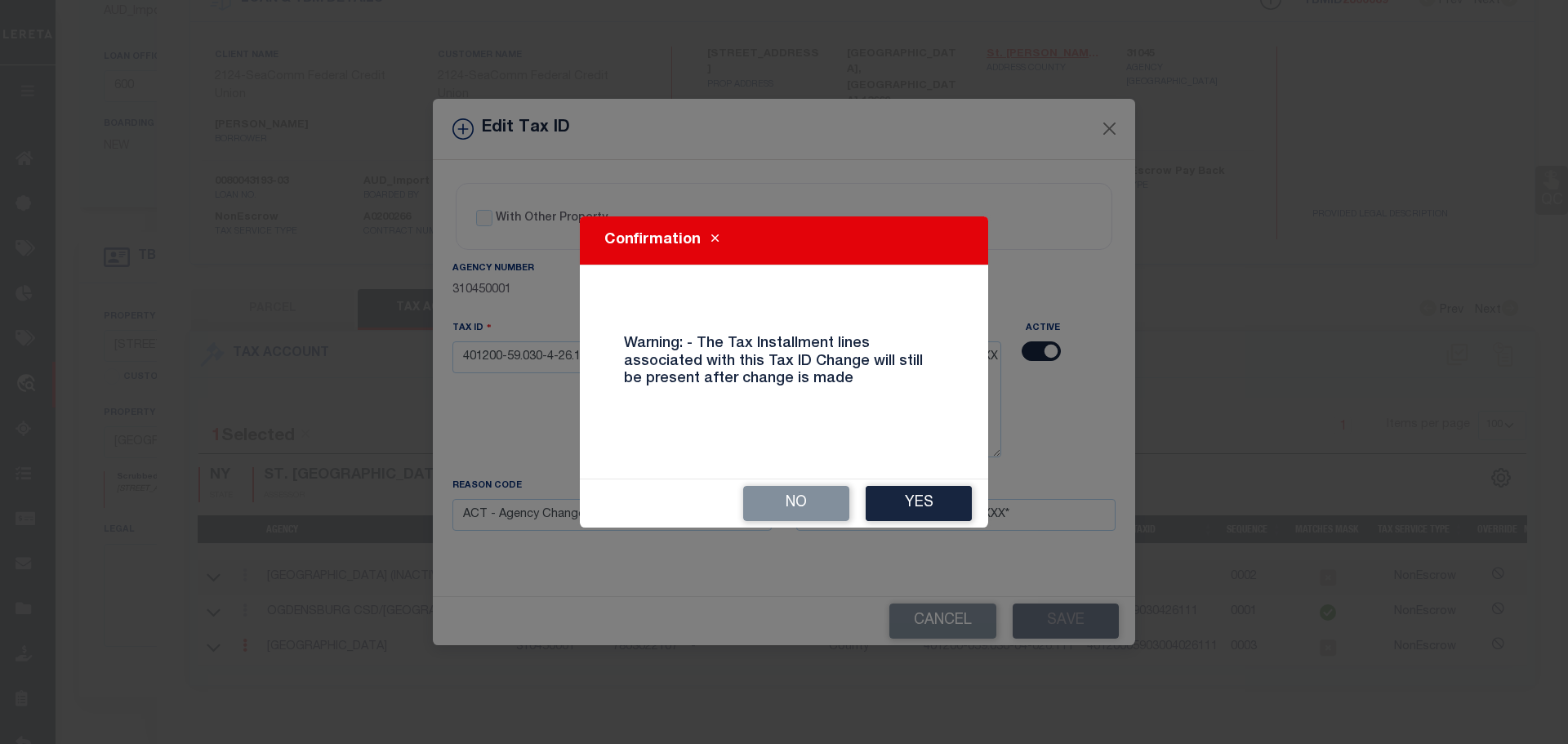
click at [918, 501] on button "Yes" at bounding box center [919, 503] width 106 height 35
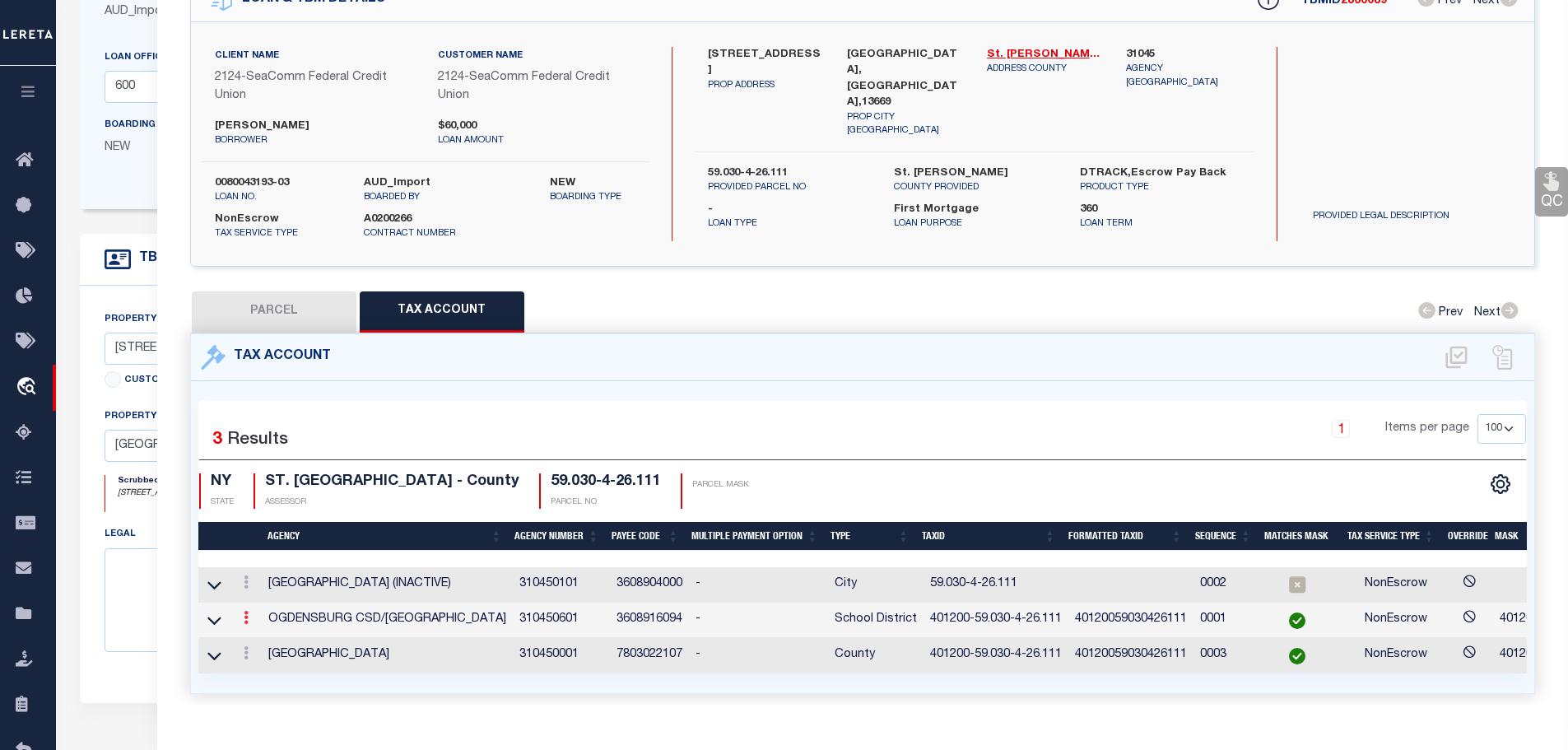
click at [246, 611] on icon at bounding box center [246, 617] width 5 height 13
click at [259, 638] on icon at bounding box center [264, 643] width 13 height 13
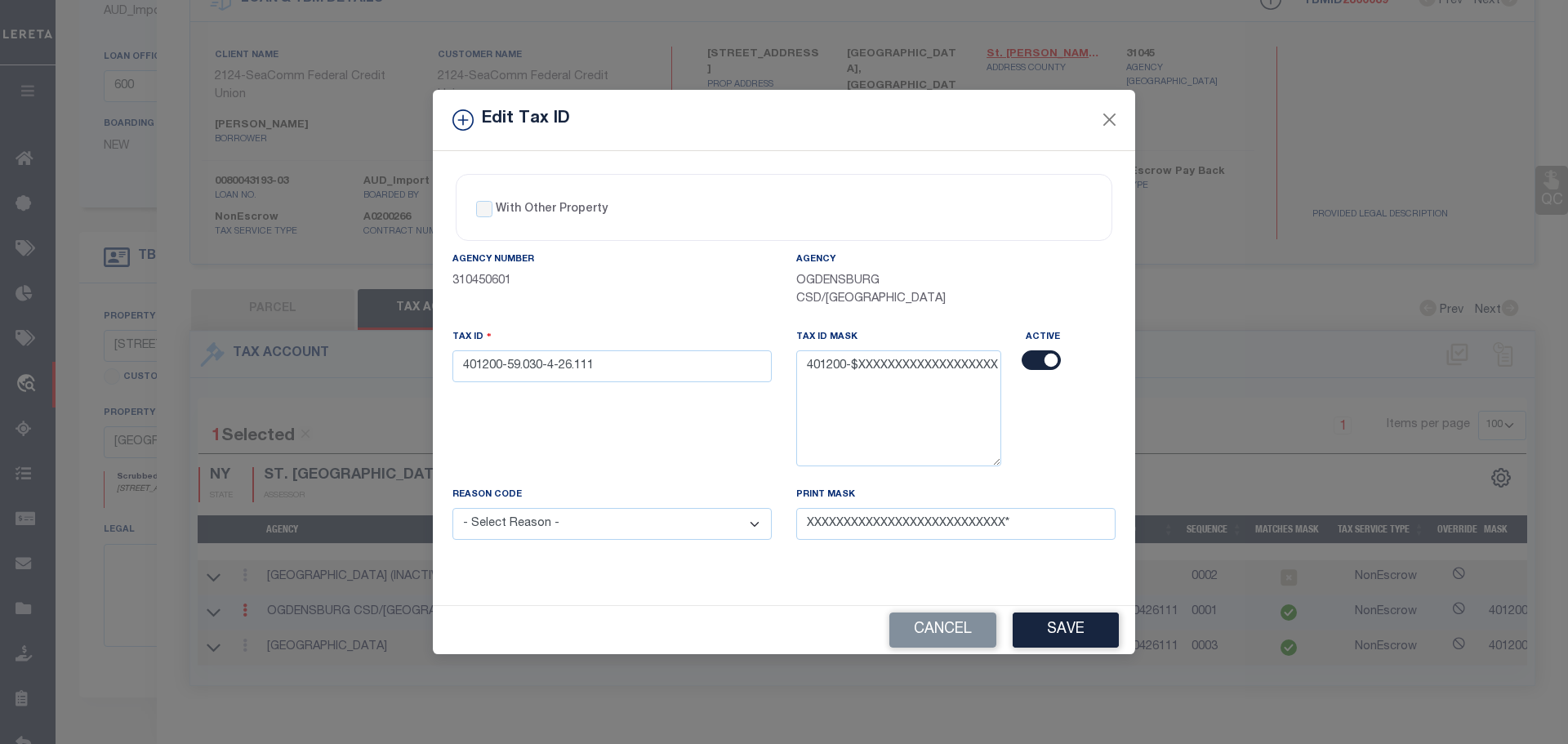
click at [1038, 354] on input "checkbox" at bounding box center [1040, 360] width 39 height 20
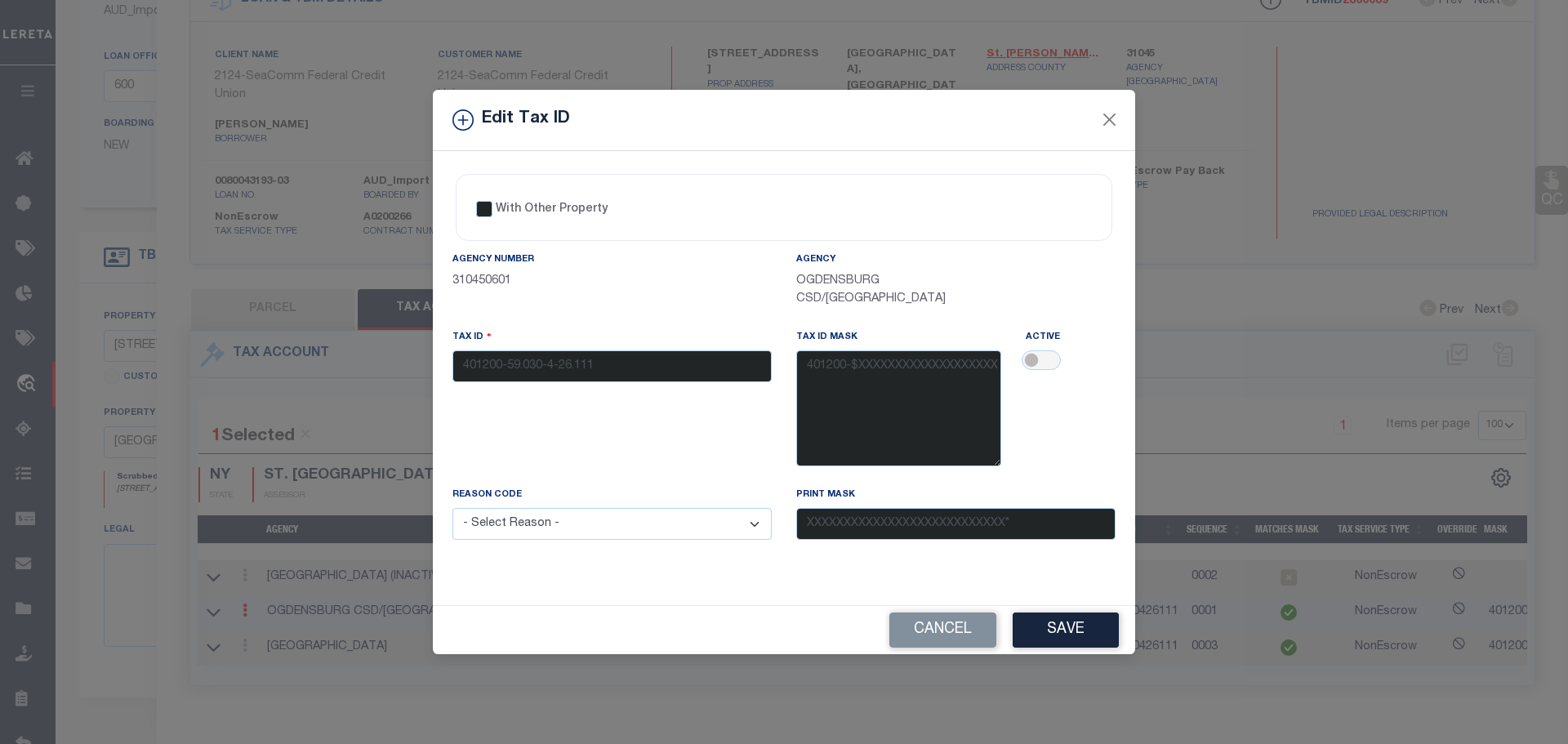
click at [575, 527] on select "- Select Reason - 099 - Other (Provide additional detail) ACT - Agency Changed …" at bounding box center [613, 523] width 319 height 32
click at [453, 509] on select "- Select Reason - 099 - Other (Provide additional detail) ACT - Agency Changed …" at bounding box center [613, 523] width 319 height 32
click at [1029, 628] on button "Save" at bounding box center [1065, 629] width 106 height 35
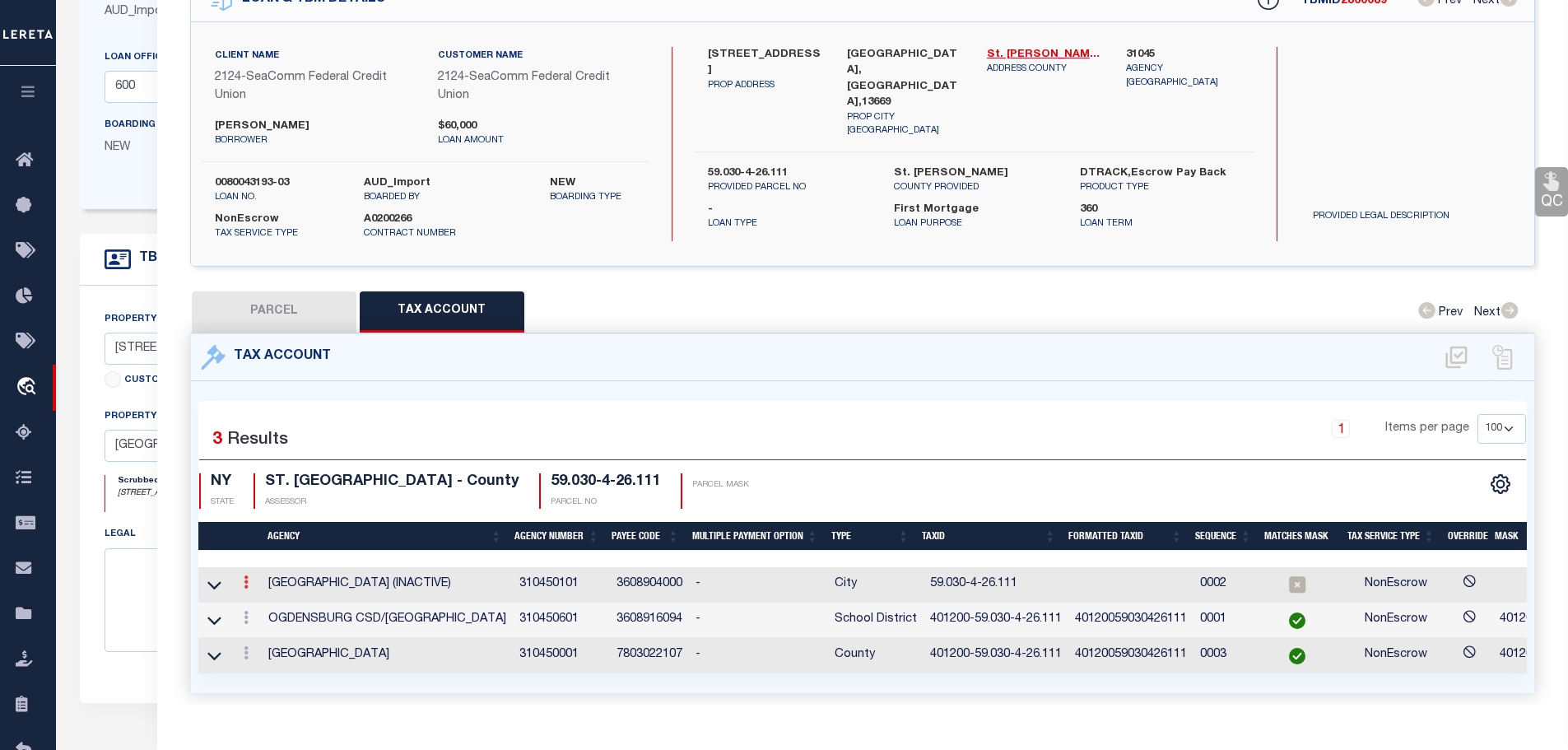
click at [245, 575] on div at bounding box center [246, 585] width 18 height 20
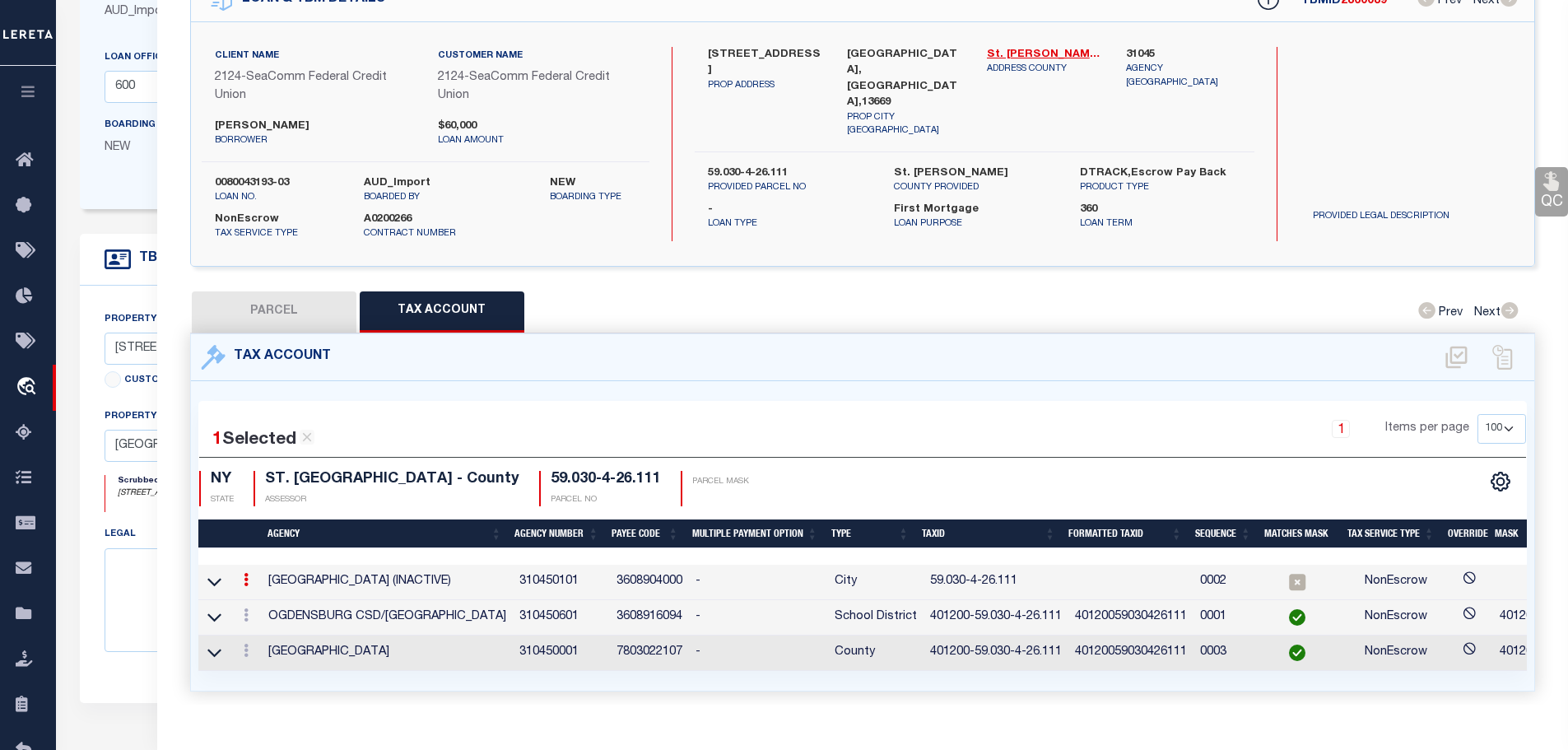
click at [242, 575] on link at bounding box center [246, 582] width 18 height 13
click at [271, 593] on link at bounding box center [268, 606] width 61 height 27
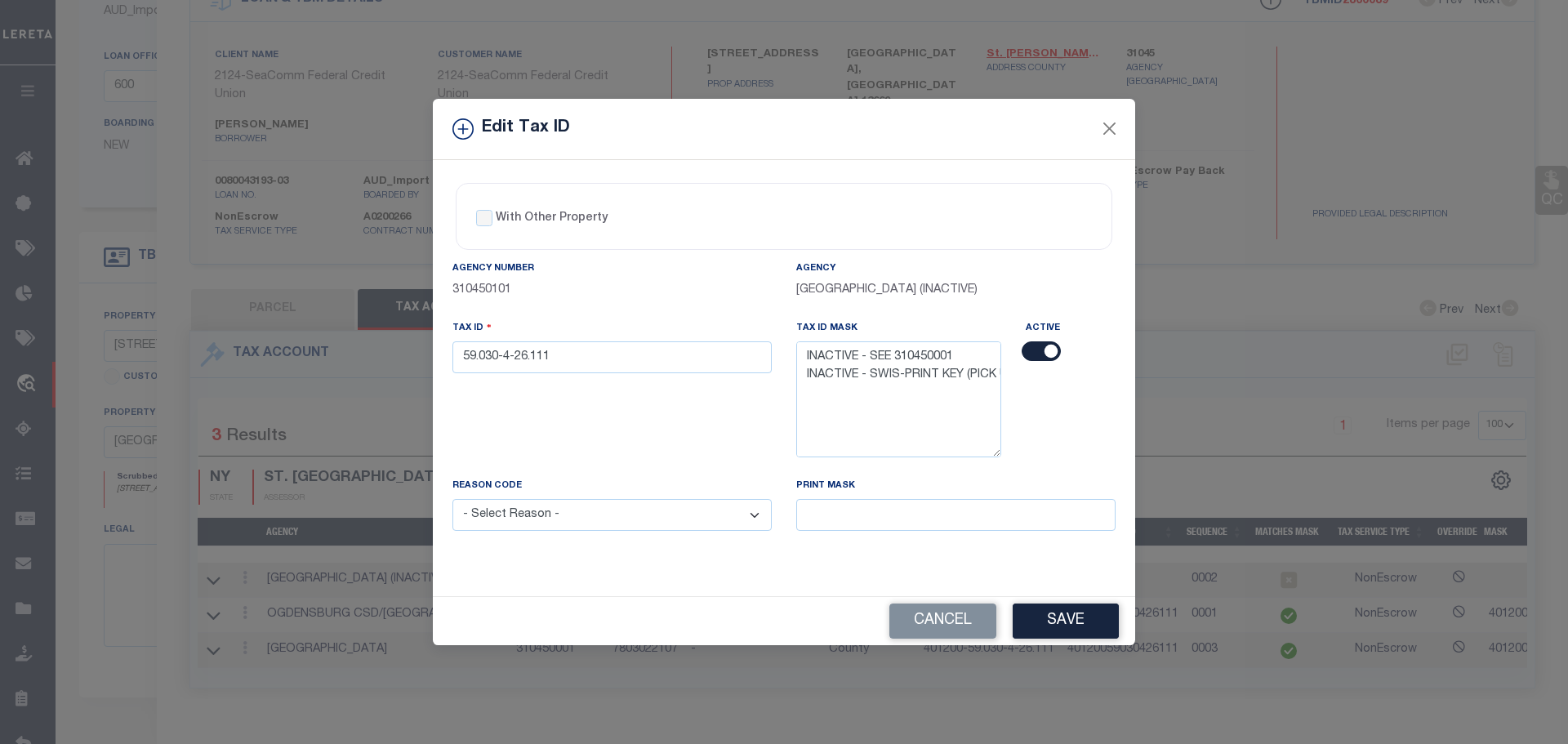
click at [1038, 349] on input "checkbox" at bounding box center [1040, 351] width 39 height 20
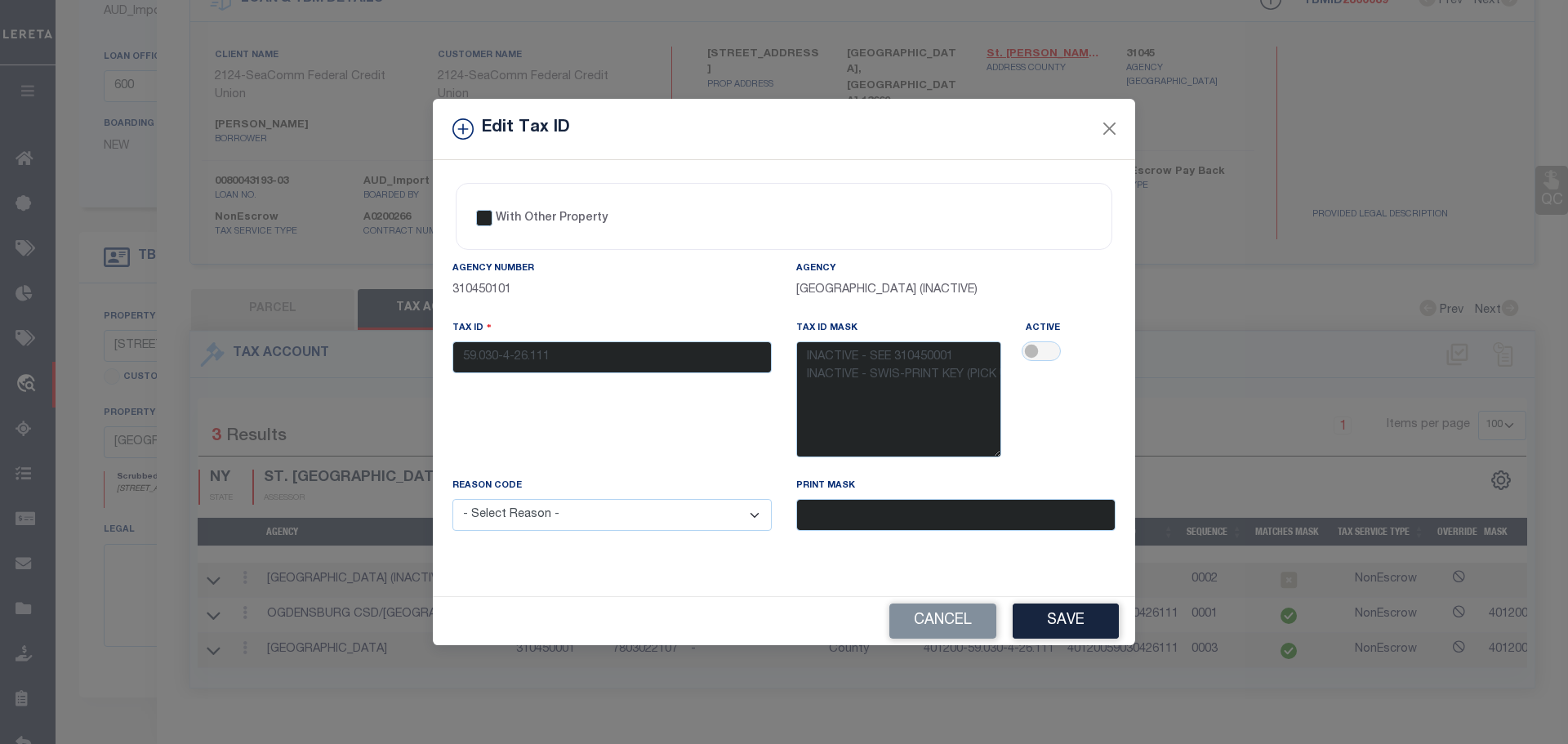
click at [549, 525] on select "- Select Reason - 099 - Other (Provide additional detail) ACT - Agency Changed …" at bounding box center [613, 514] width 319 height 32
click at [453, 500] on select "- Select Reason - 099 - Other (Provide additional detail) ACT - Agency Changed …" at bounding box center [613, 514] width 319 height 32
click at [1060, 619] on button "Save" at bounding box center [1065, 620] width 106 height 35
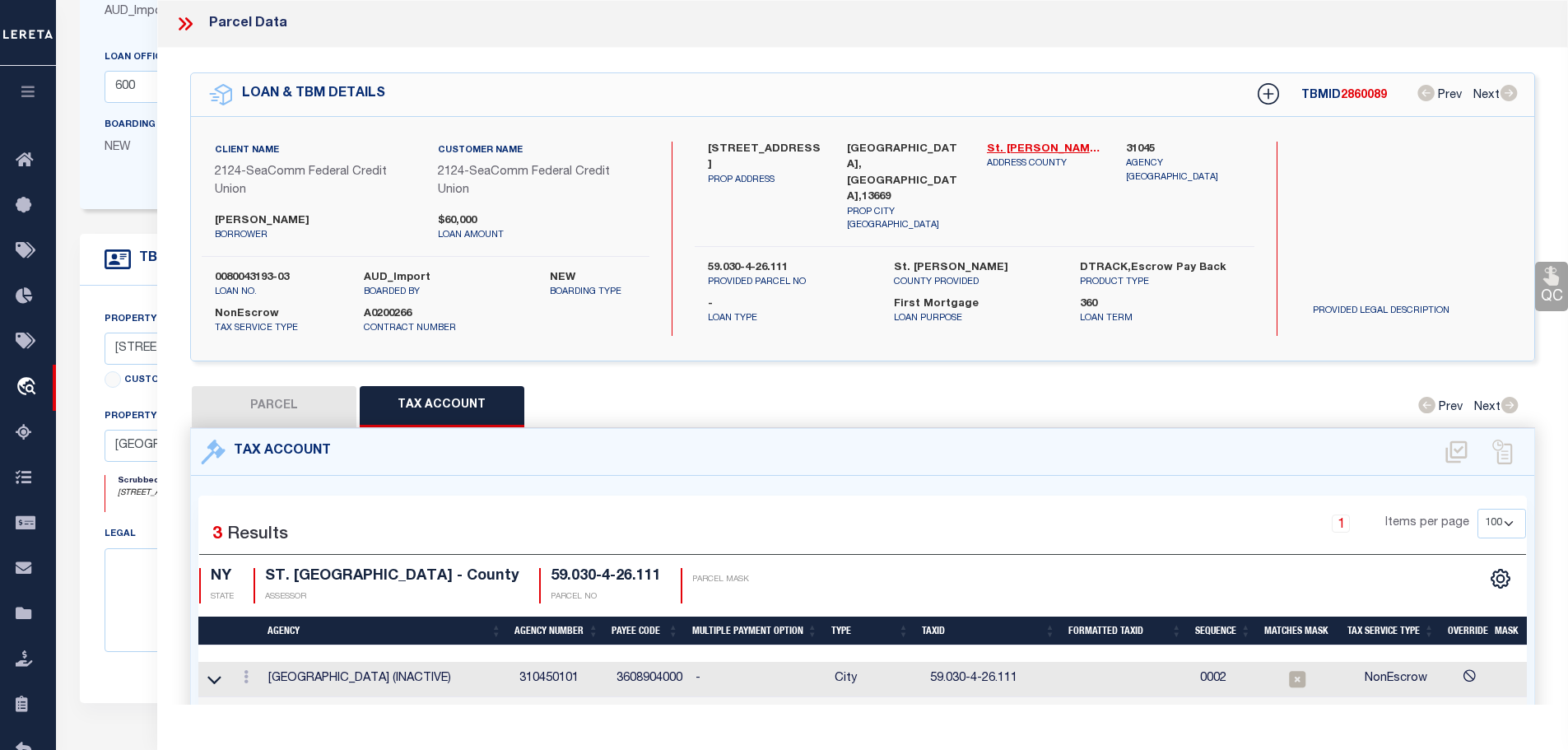
click at [180, 18] on icon at bounding box center [182, 24] width 7 height 13
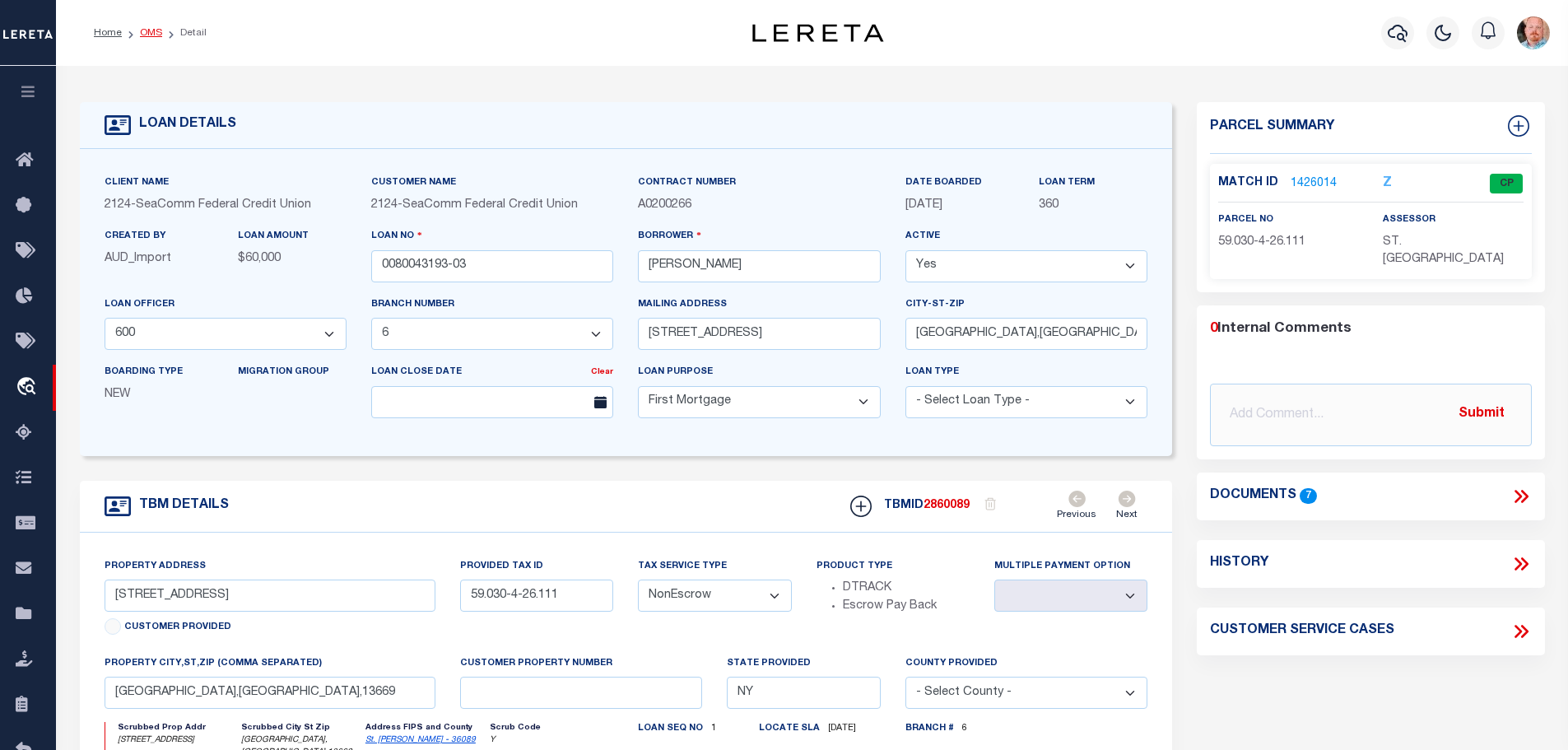
click at [146, 31] on link "OMS" at bounding box center [151, 33] width 22 height 10
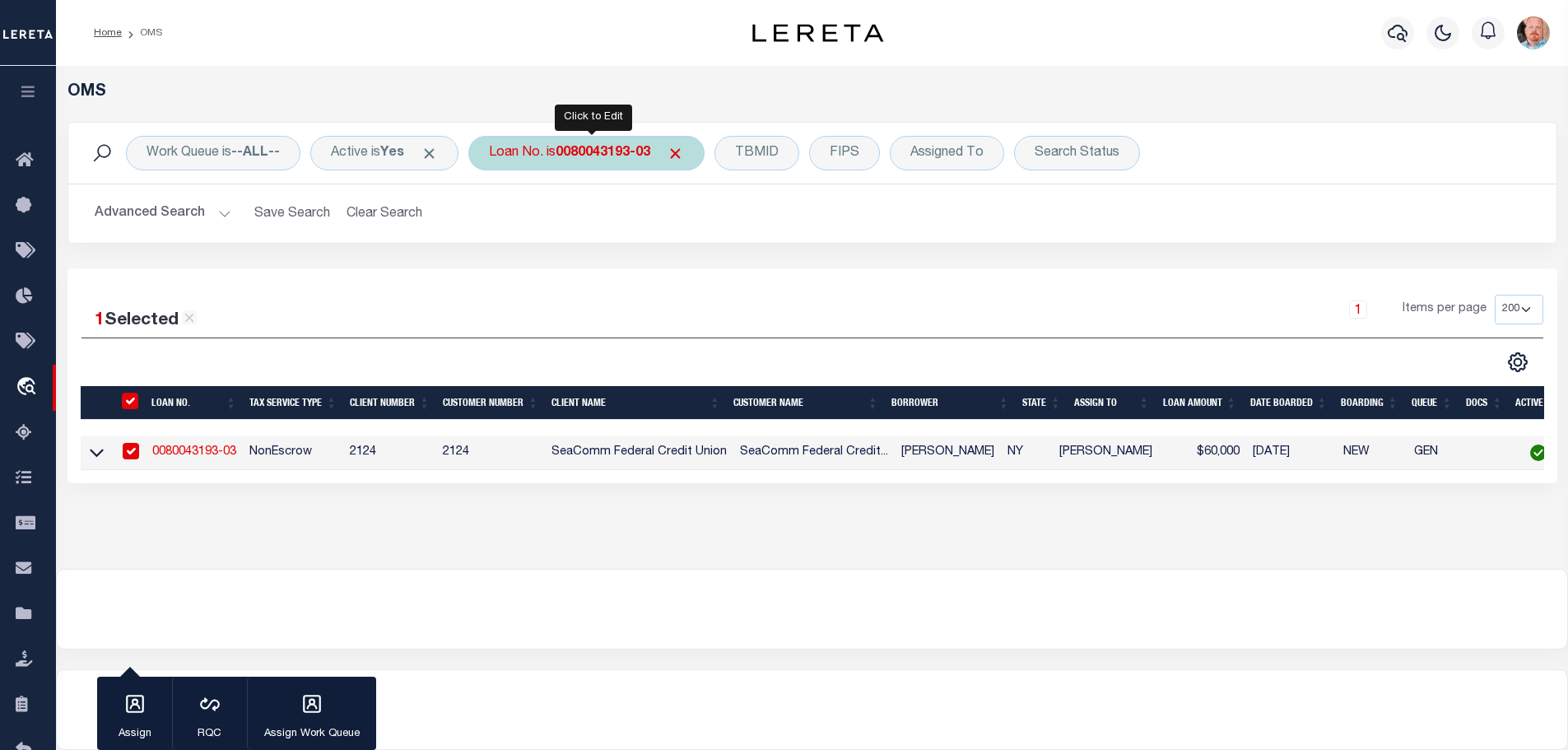
click at [573, 156] on b "0080043193-03" at bounding box center [603, 153] width 95 height 13
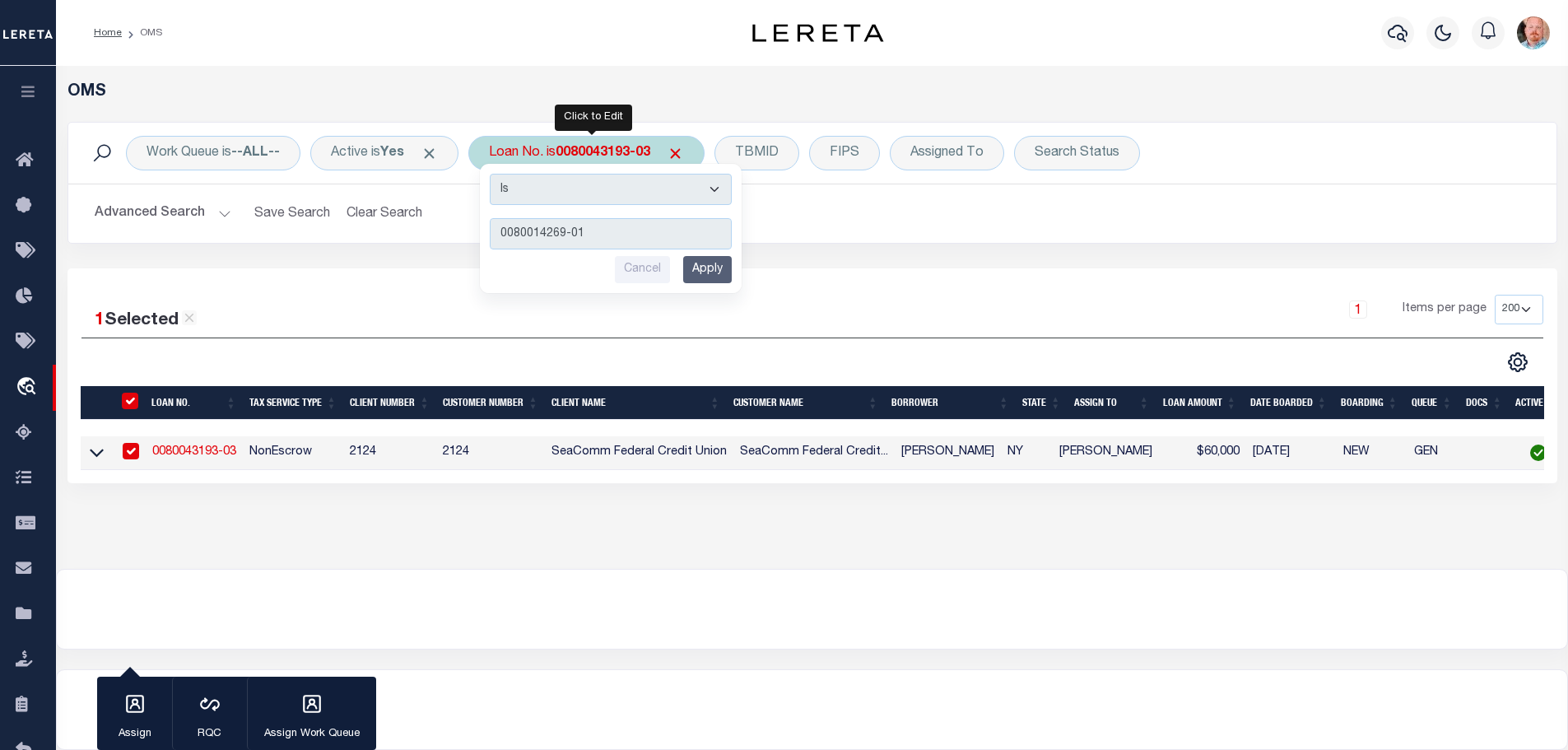
click at [732, 278] on input "Apply" at bounding box center [707, 270] width 48 height 27
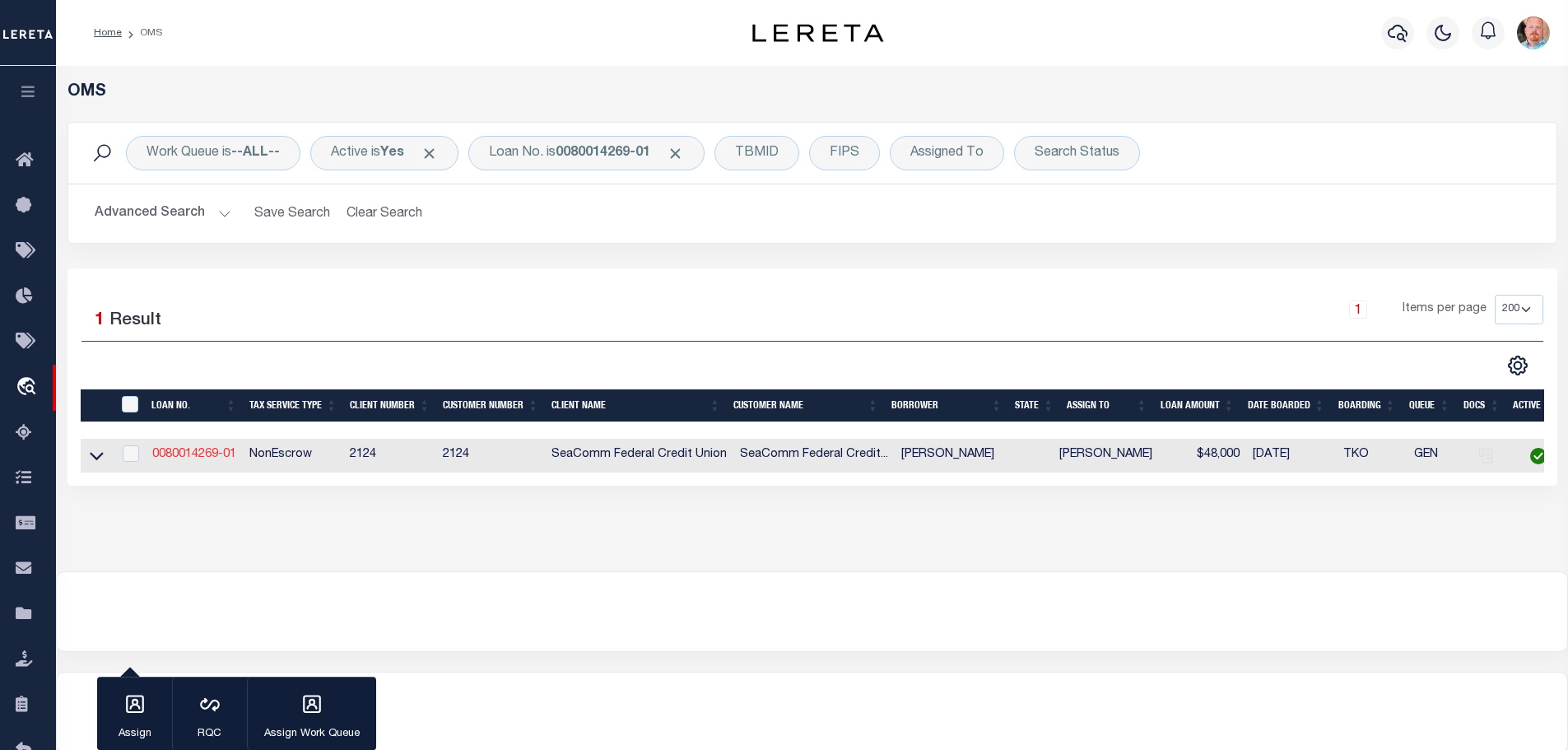
click at [194, 450] on link "0080014269-01" at bounding box center [194, 454] width 84 height 12
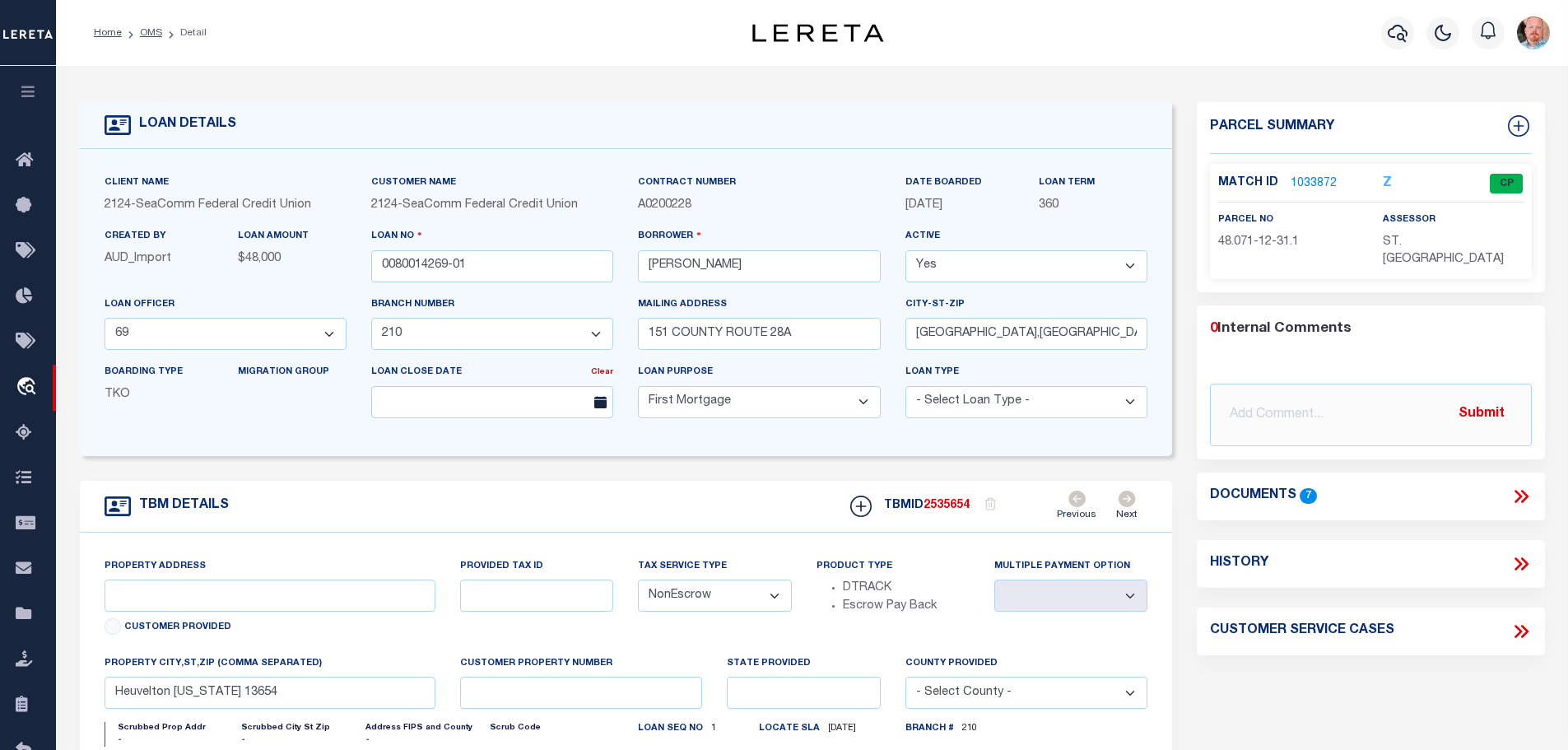
click at [1316, 181] on link "1033872" at bounding box center [1313, 184] width 46 height 17
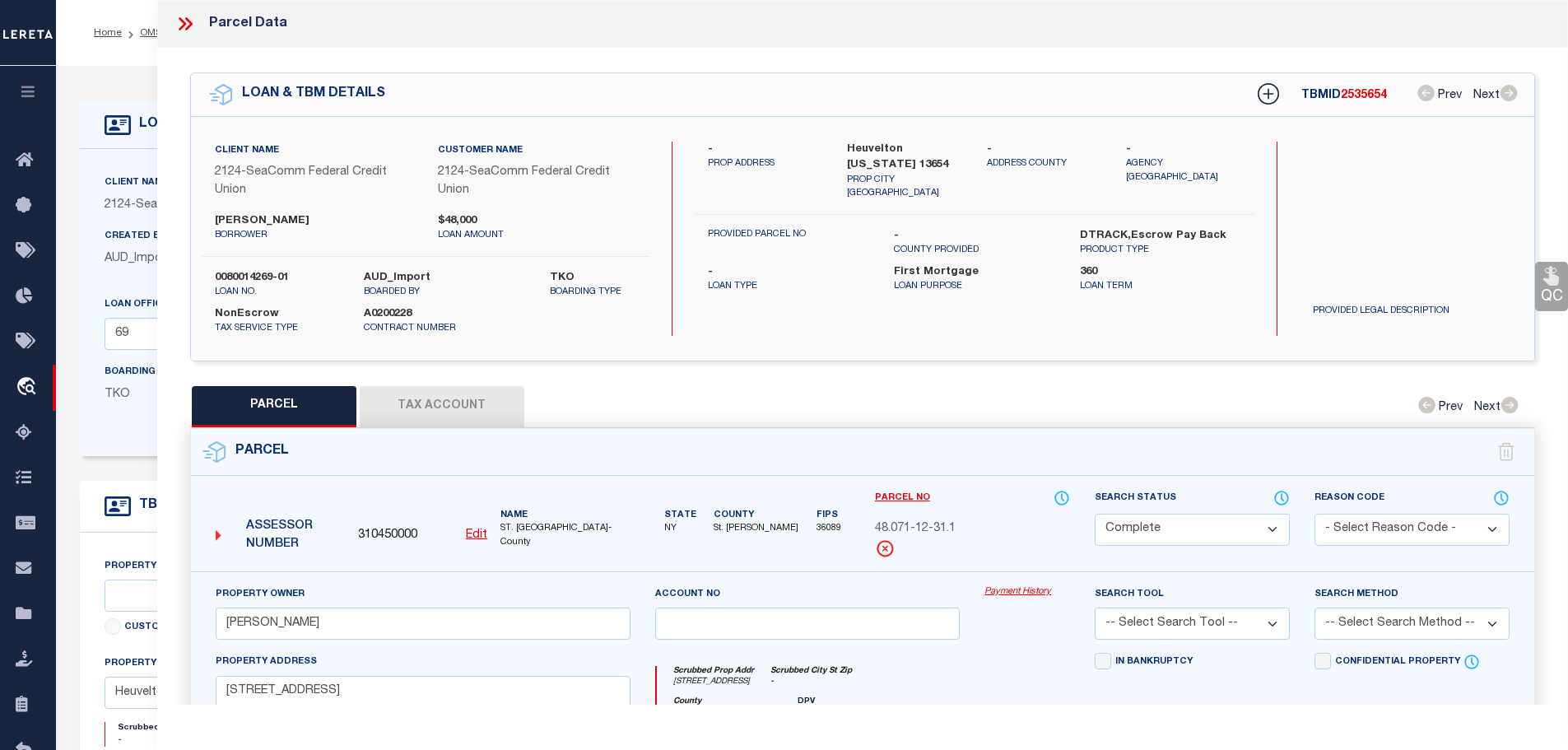
click at [421, 395] on button "Tax Account" at bounding box center [442, 406] width 165 height 41
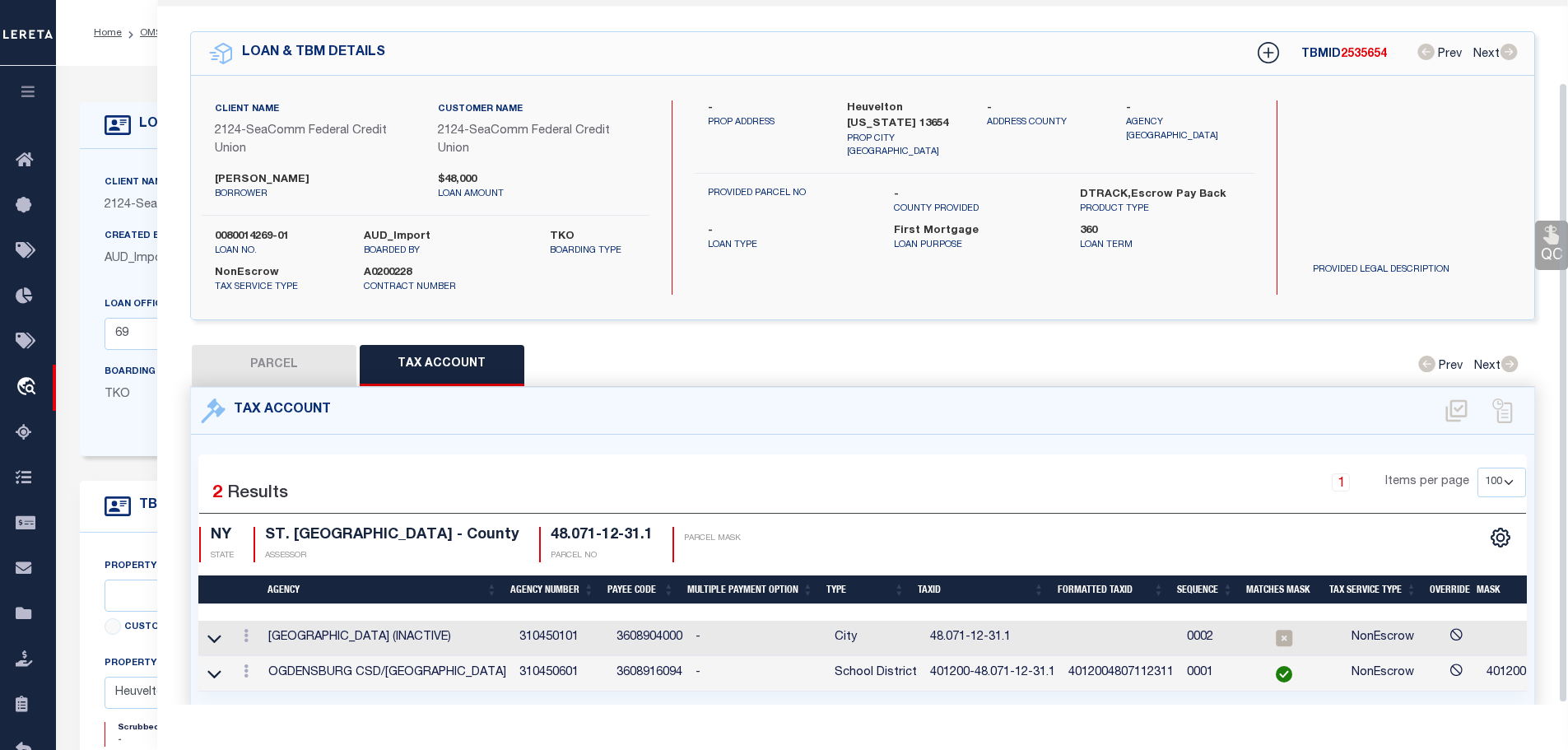
scroll to position [95, 0]
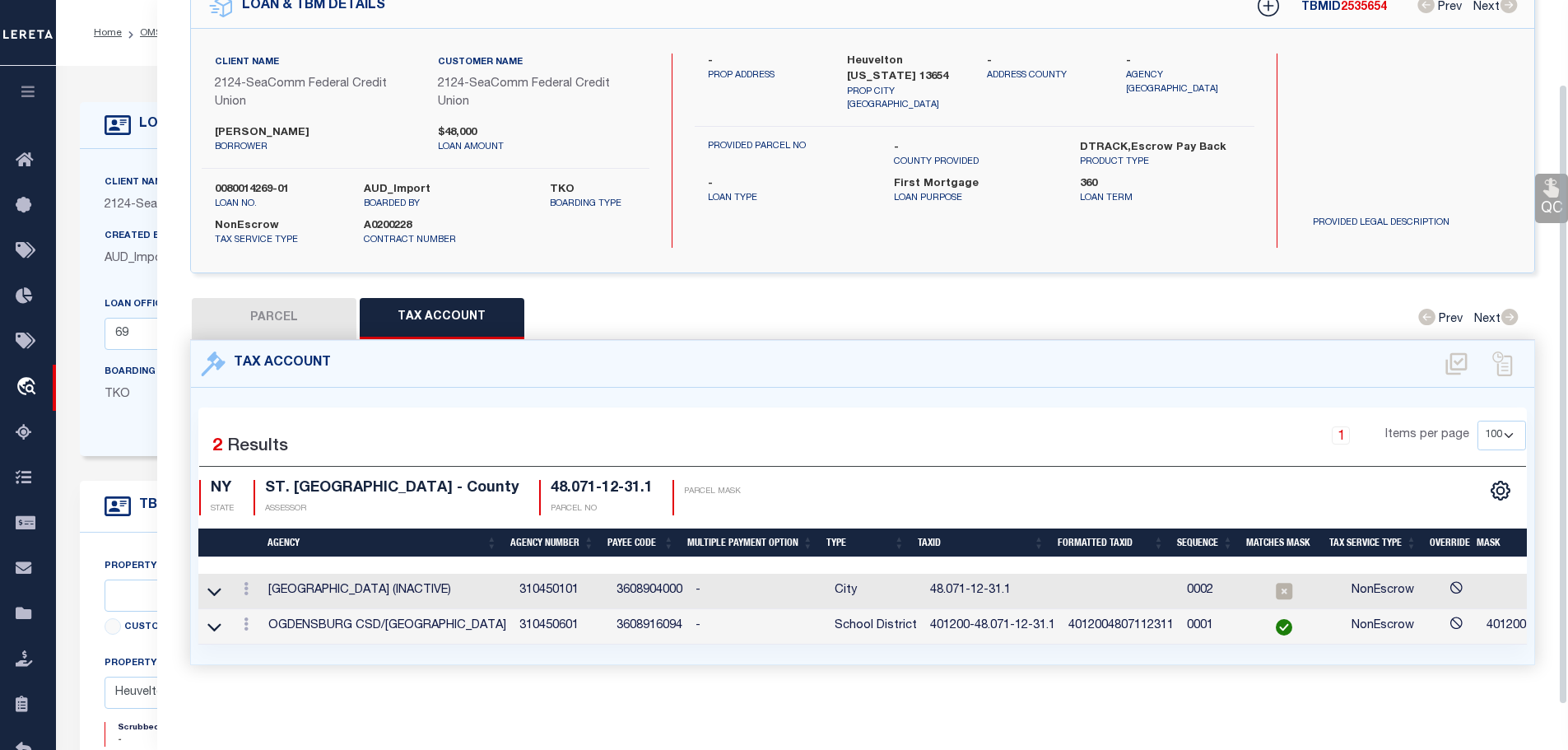
click at [292, 299] on button "PARCEL" at bounding box center [274, 318] width 165 height 41
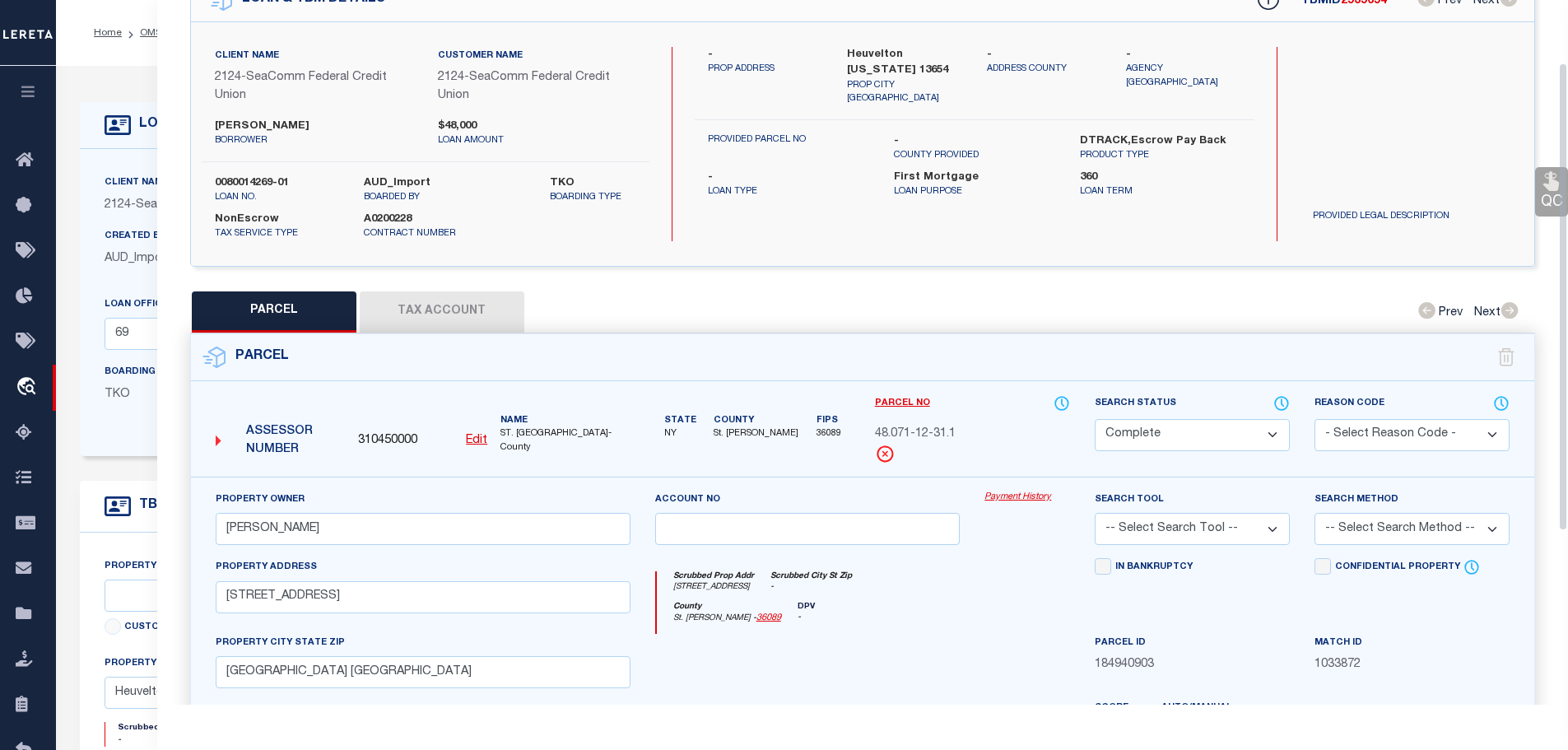
click at [447, 295] on button "Tax Account" at bounding box center [442, 311] width 165 height 41
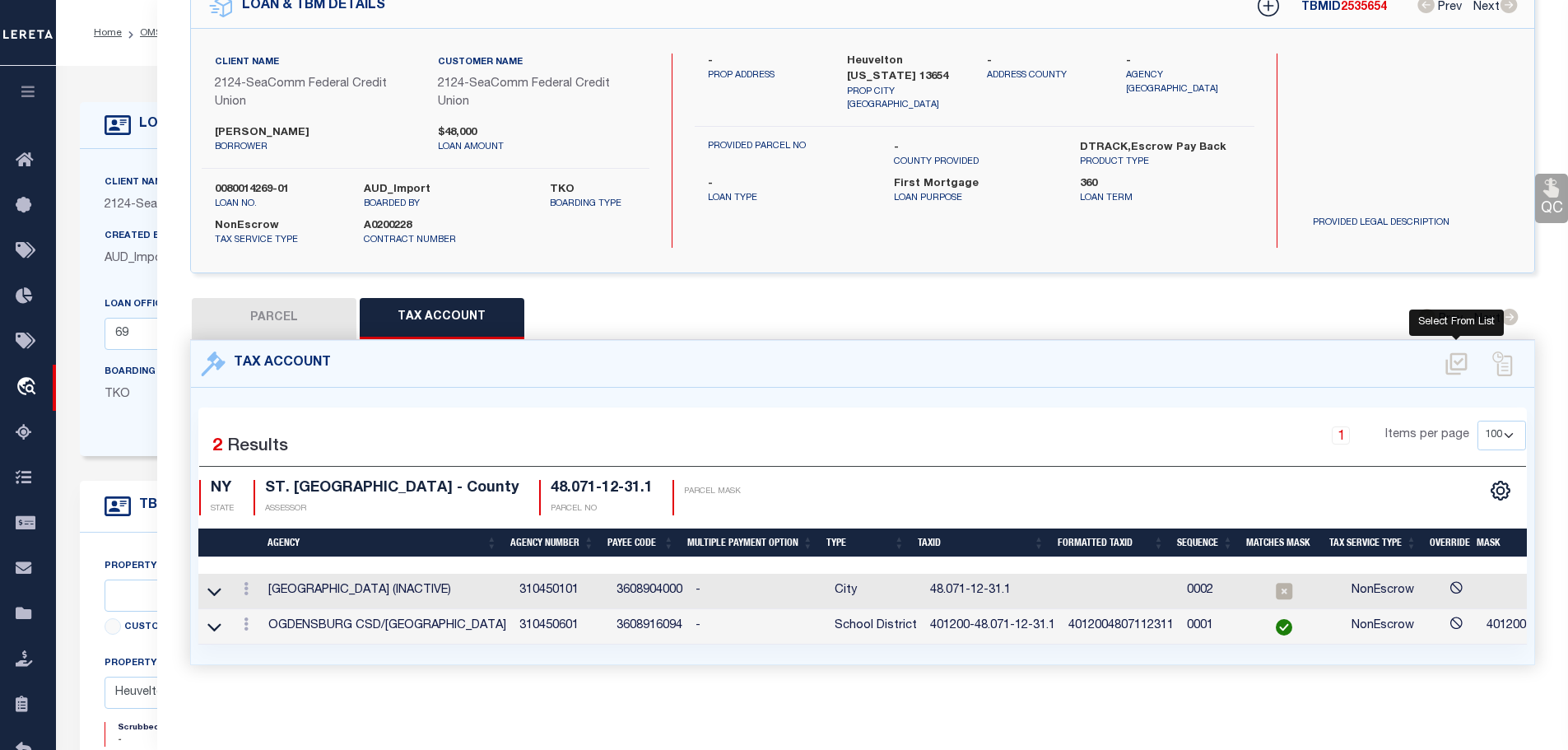
click at [1444, 355] on icon at bounding box center [1457, 364] width 27 height 26
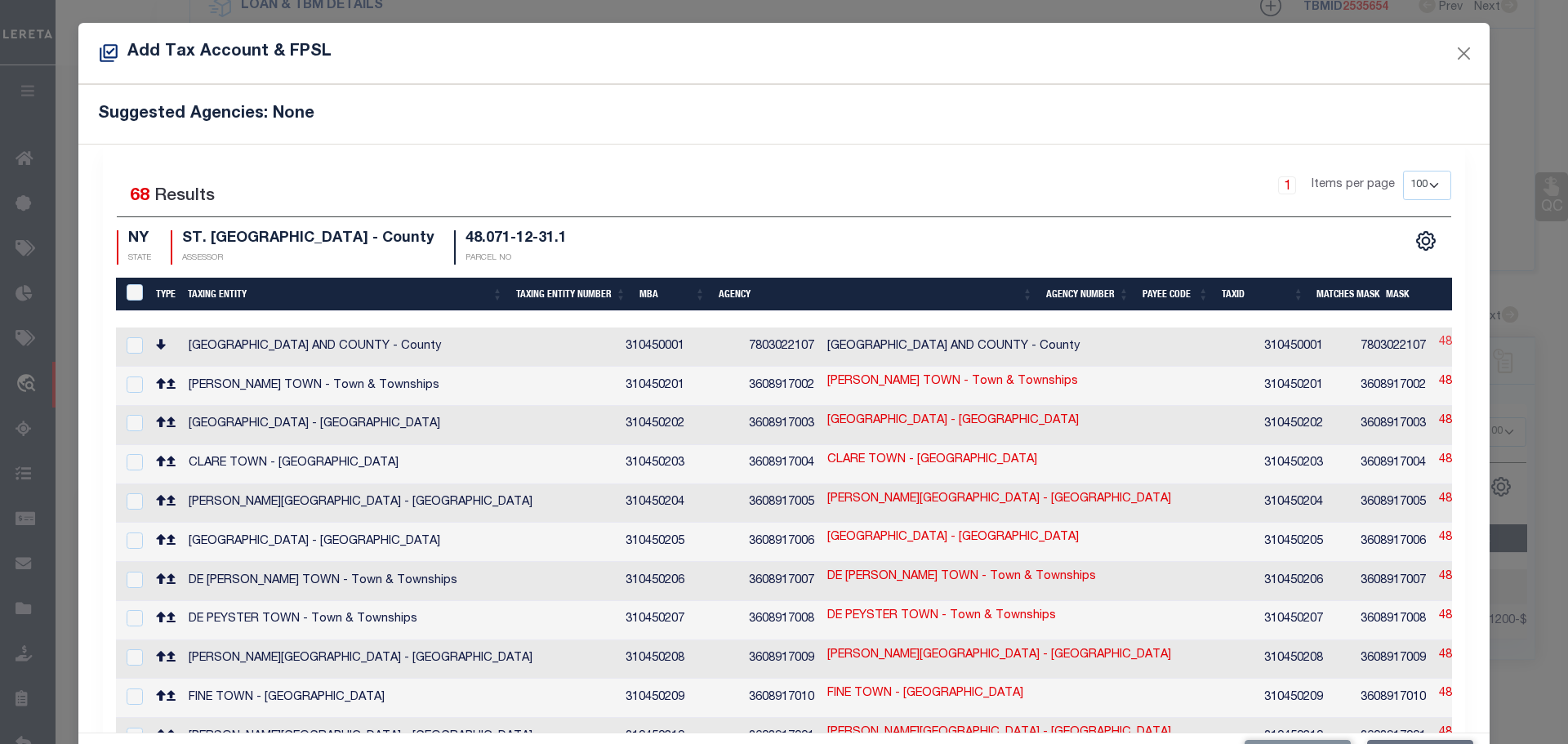
click at [1439, 334] on link "48.071-12-31.1" at bounding box center [1479, 343] width 80 height 18
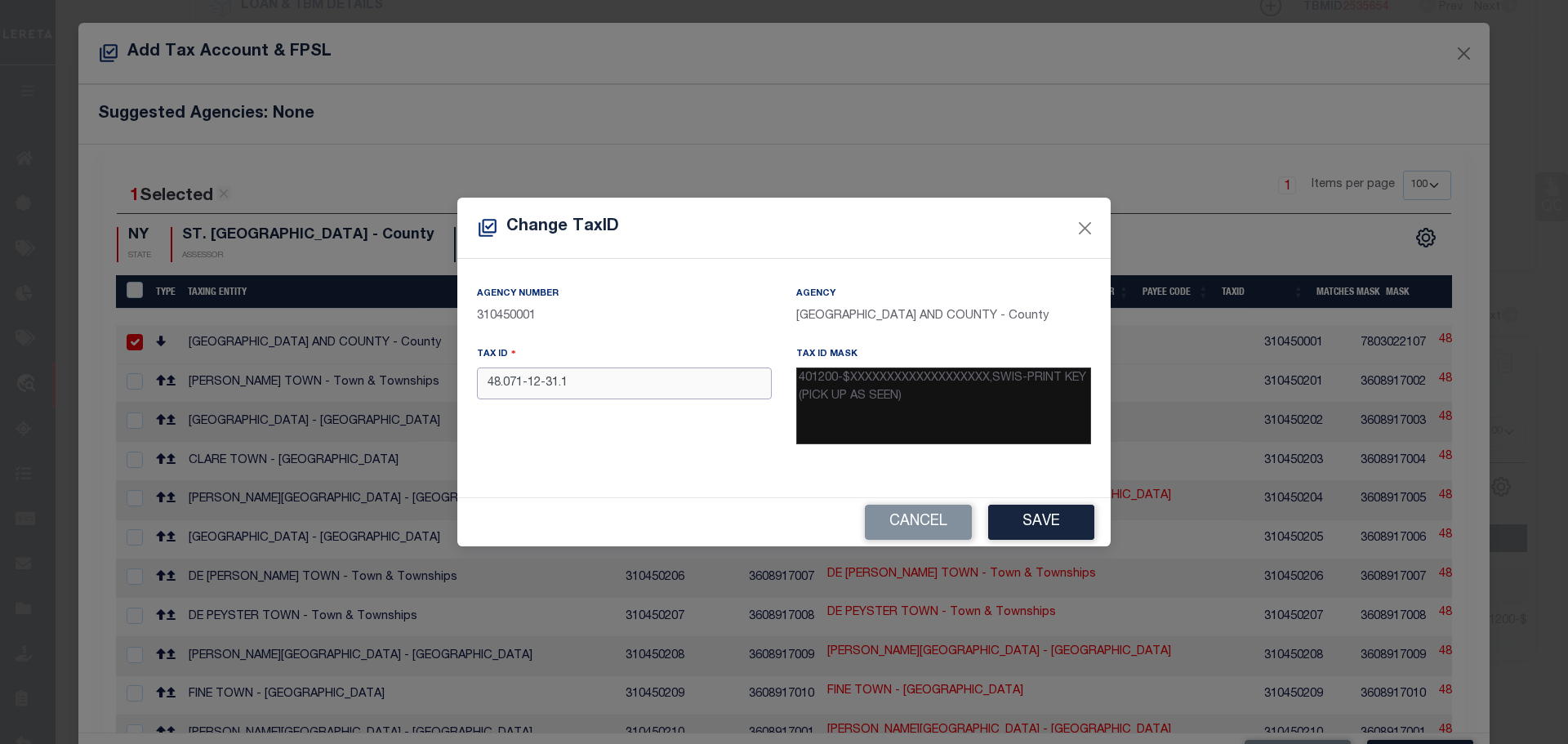
click at [644, 386] on input "48.071-12-31.1" at bounding box center [624, 382] width 295 height 32
paste input "0080014269-0"
click at [628, 386] on input "0080014269-01" at bounding box center [624, 382] width 295 height 32
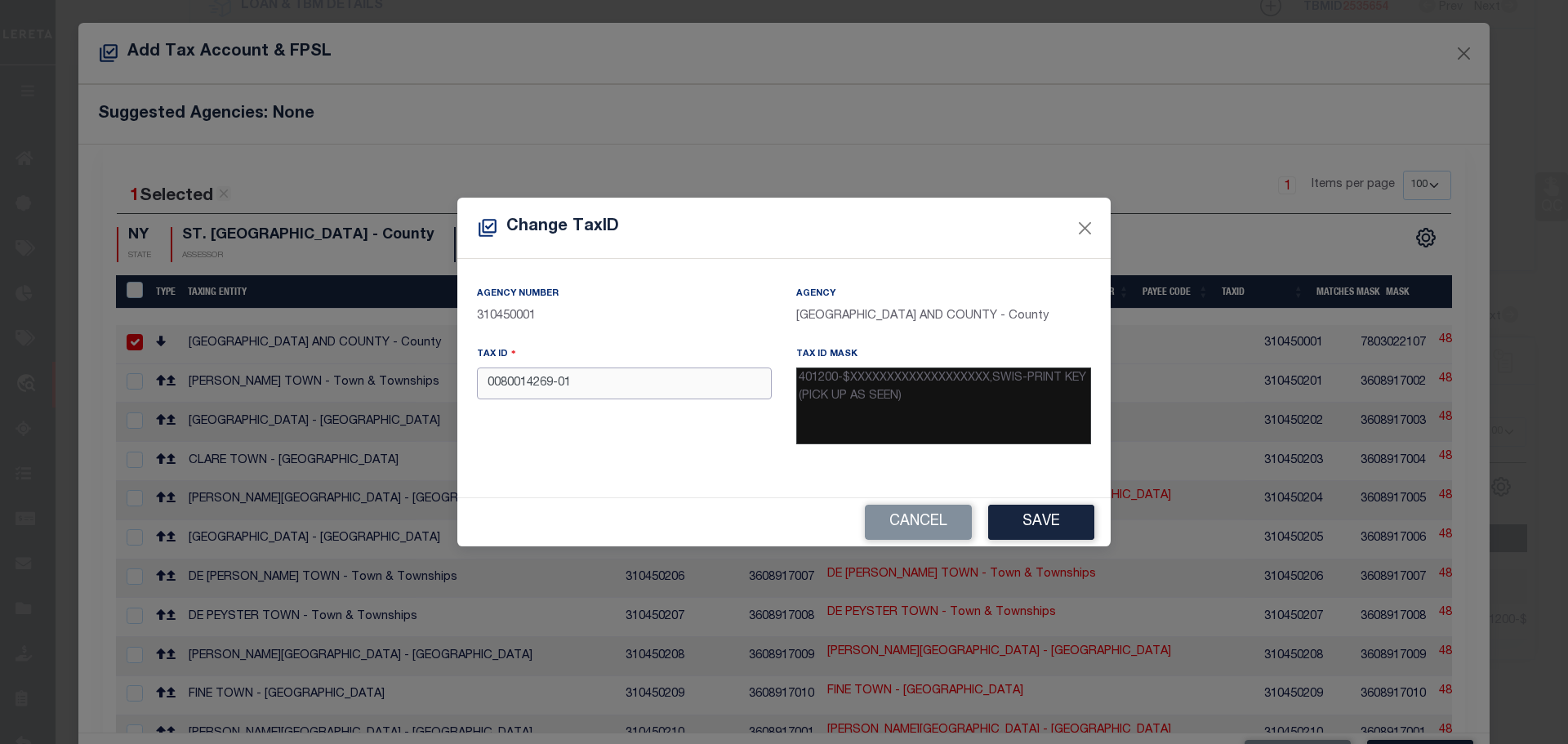
click at [628, 386] on input "0080014269-01" at bounding box center [624, 382] width 295 height 32
click at [609, 394] on input "0080014269-01" at bounding box center [624, 382] width 295 height 32
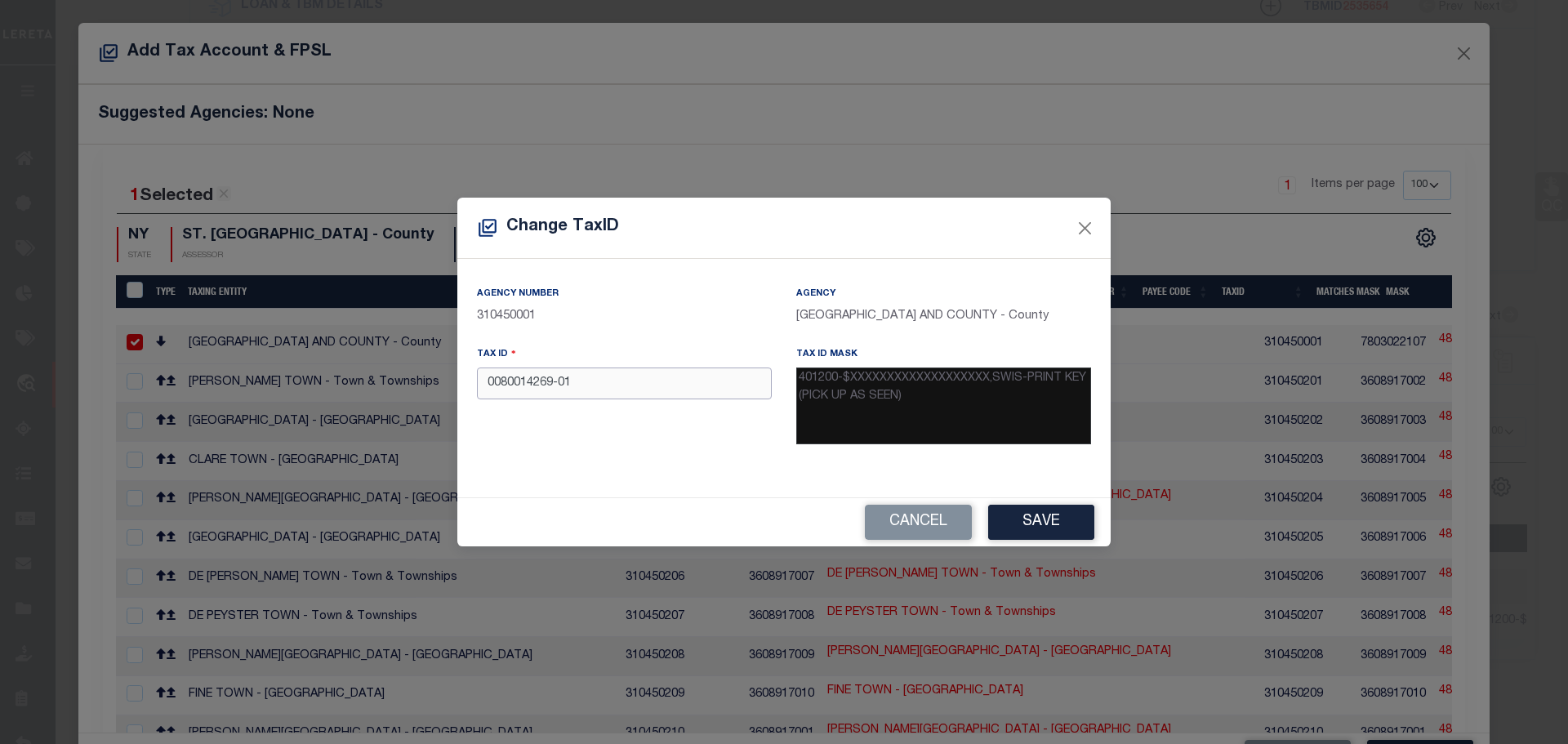
click at [609, 394] on input "0080014269-01" at bounding box center [624, 382] width 295 height 32
paste input "401200-048.071-12-031.0"
click at [539, 386] on input "401200-048.71-12-31.1" at bounding box center [624, 382] width 295 height 32
click at [549, 385] on input "401200-48.71-12-31.1" at bounding box center [624, 382] width 295 height 32
click at [1064, 521] on button "Save" at bounding box center [1041, 521] width 106 height 35
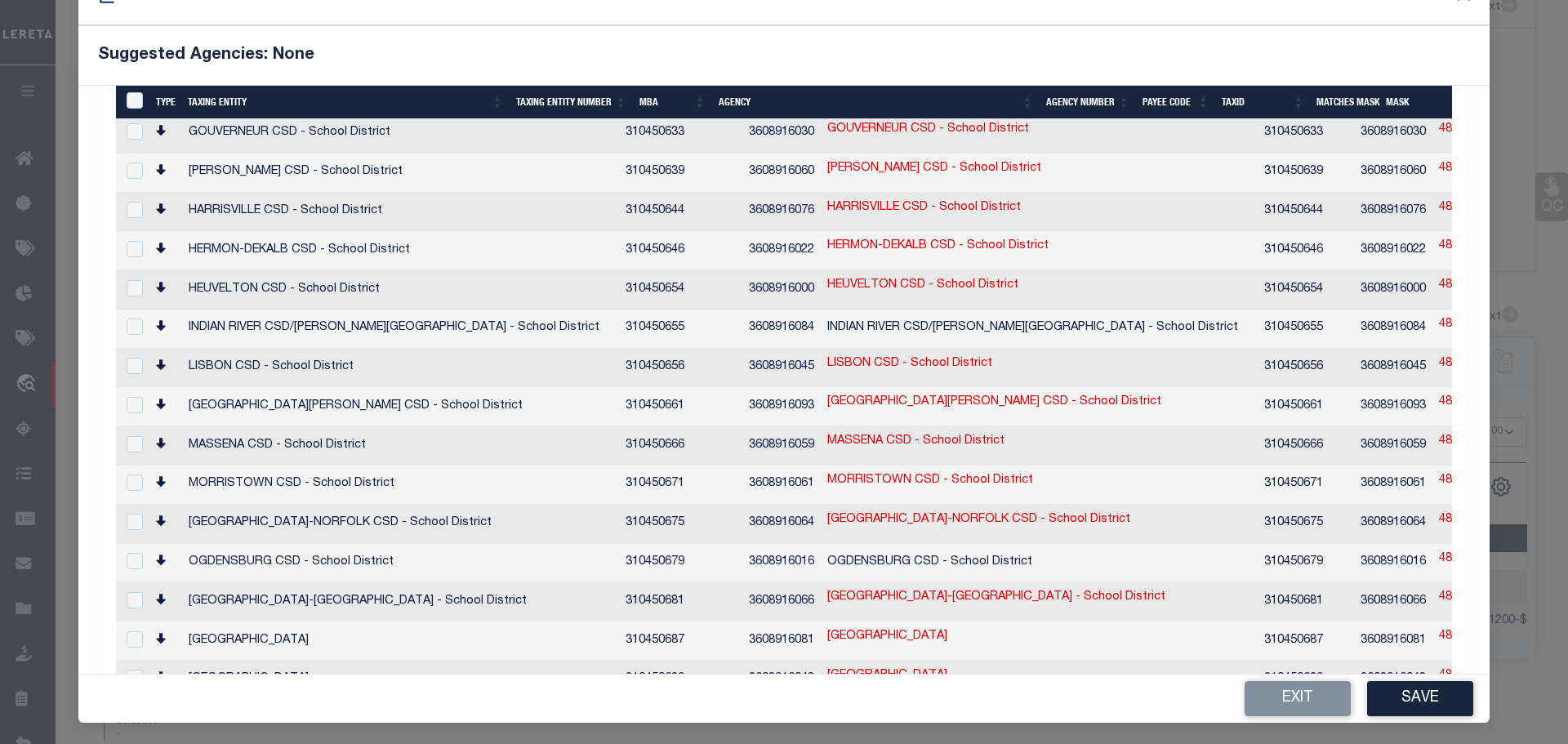
scroll to position [60, 0]
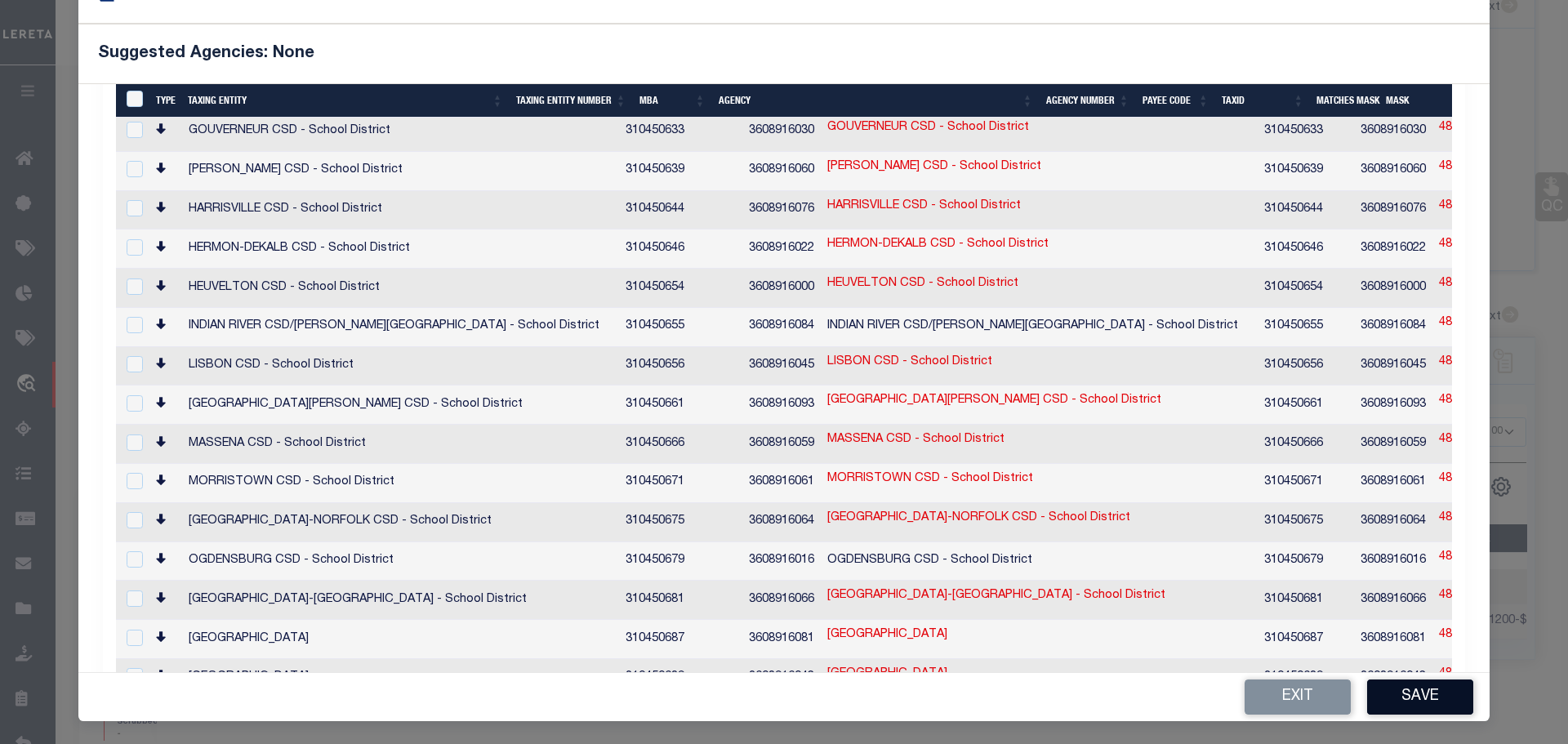
click at [1399, 699] on button "Save" at bounding box center [1420, 696] width 106 height 35
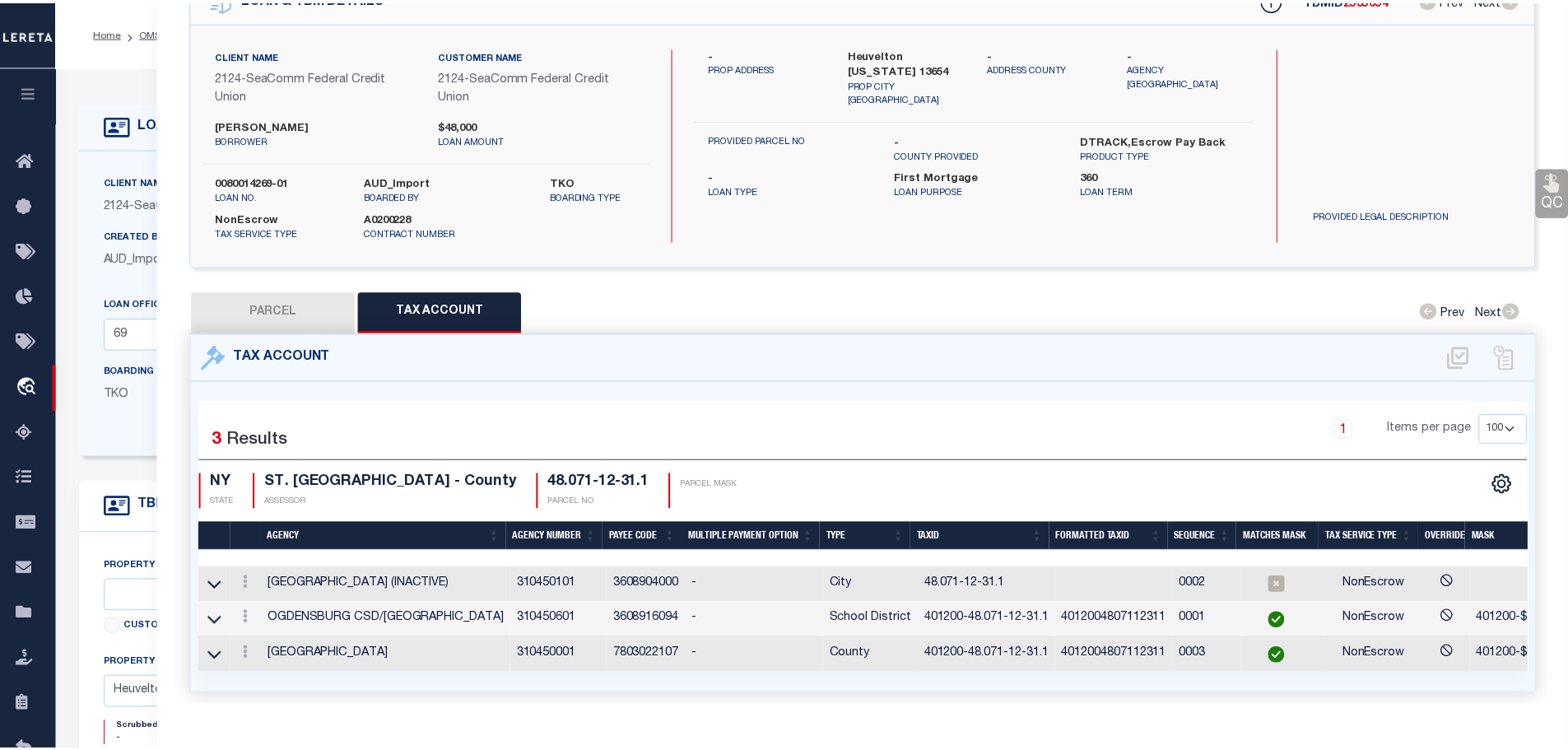
scroll to position [0, 0]
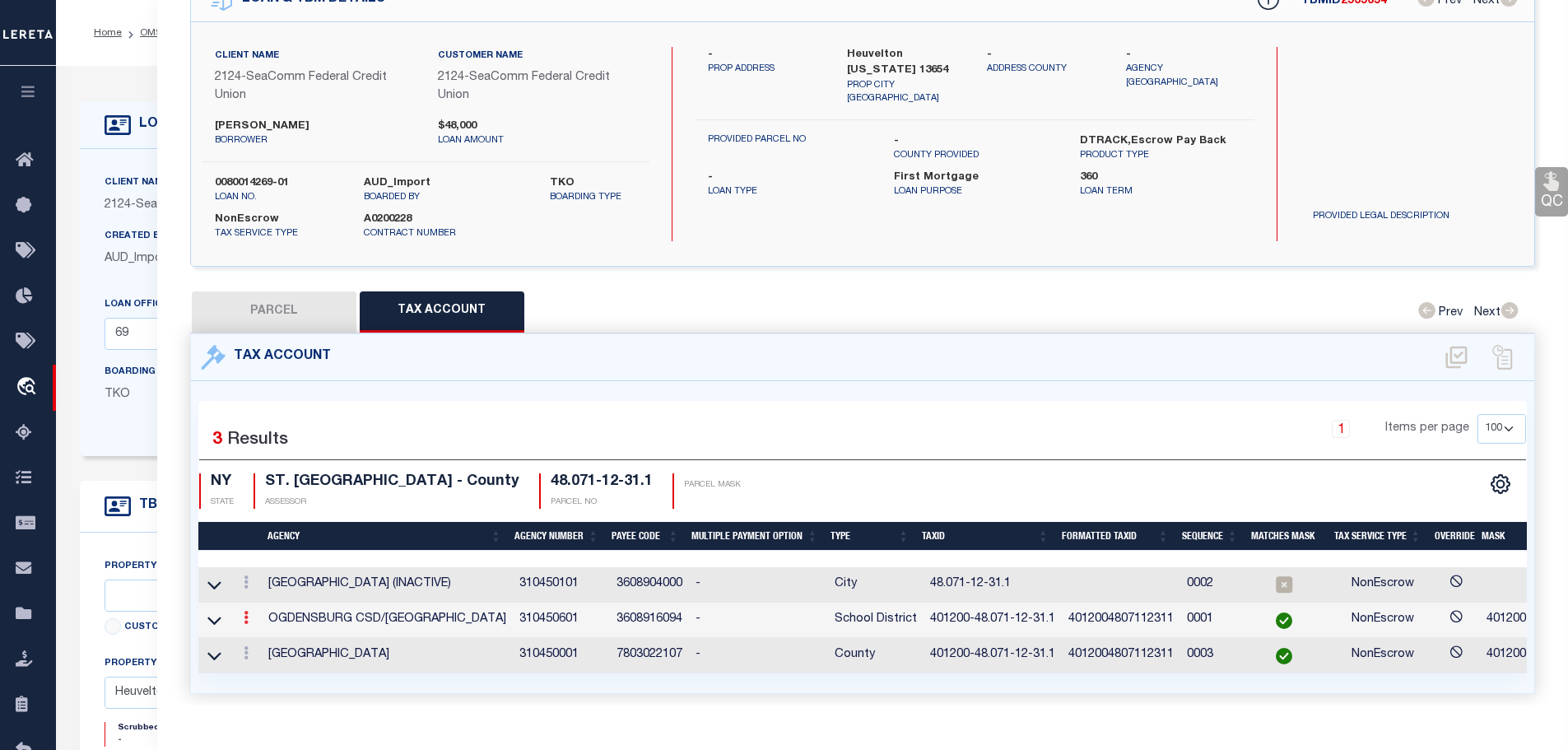
click at [247, 611] on icon at bounding box center [246, 617] width 5 height 13
click at [265, 644] on icon "" at bounding box center [264, 643] width 13 height 13
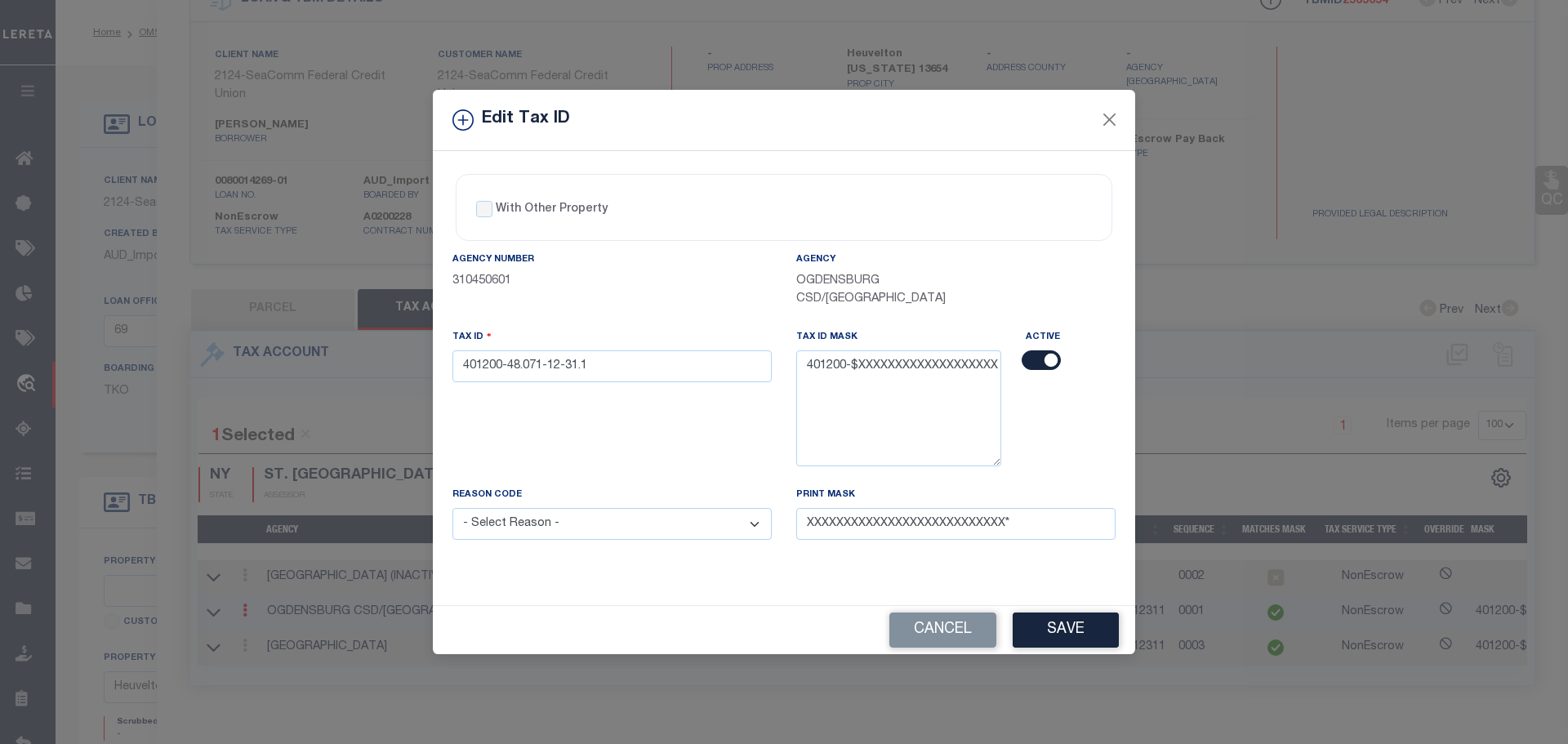
click at [1030, 360] on input "checkbox" at bounding box center [1040, 360] width 39 height 20
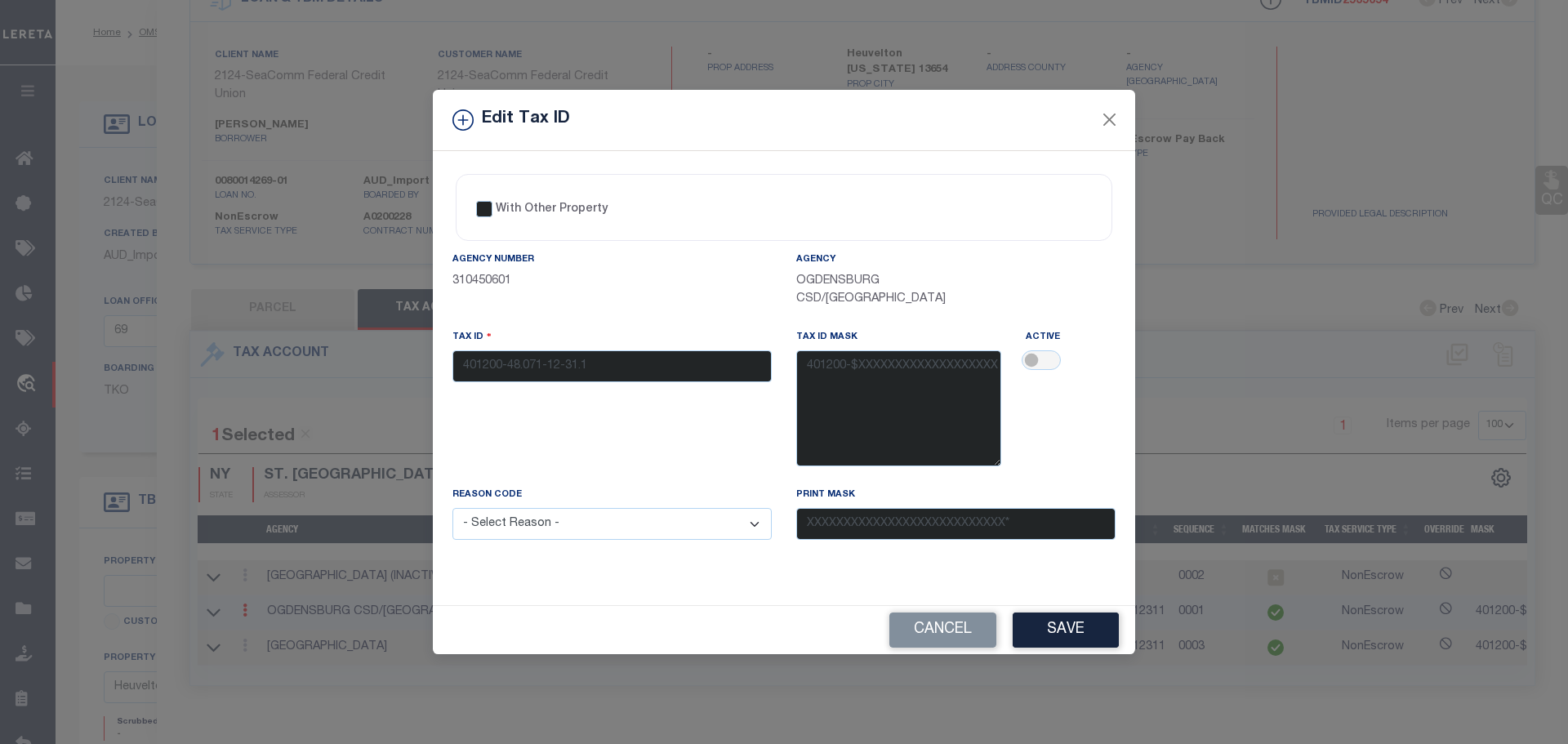
click at [635, 516] on select "- Select Reason - 099 - Other (Provide additional detail) ACT - Agency Changed …" at bounding box center [613, 523] width 319 height 32
click at [453, 509] on select "- Select Reason - 099 - Other (Provide additional detail) ACT - Agency Changed …" at bounding box center [613, 523] width 319 height 32
click at [1038, 638] on button "Save" at bounding box center [1065, 629] width 106 height 35
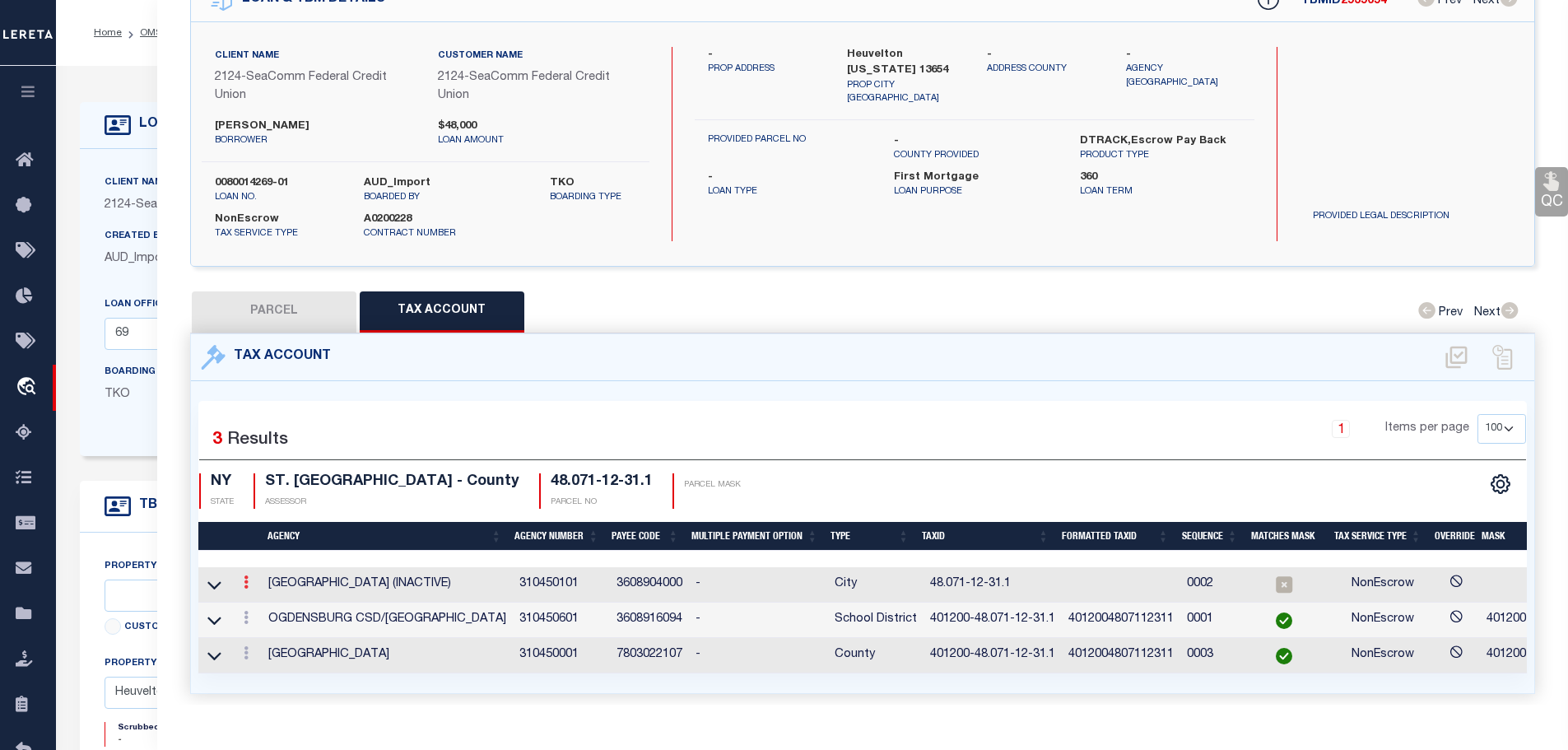
click at [248, 578] on icon at bounding box center [246, 582] width 5 height 13
click at [268, 601] on icon at bounding box center [264, 607] width 13 height 13
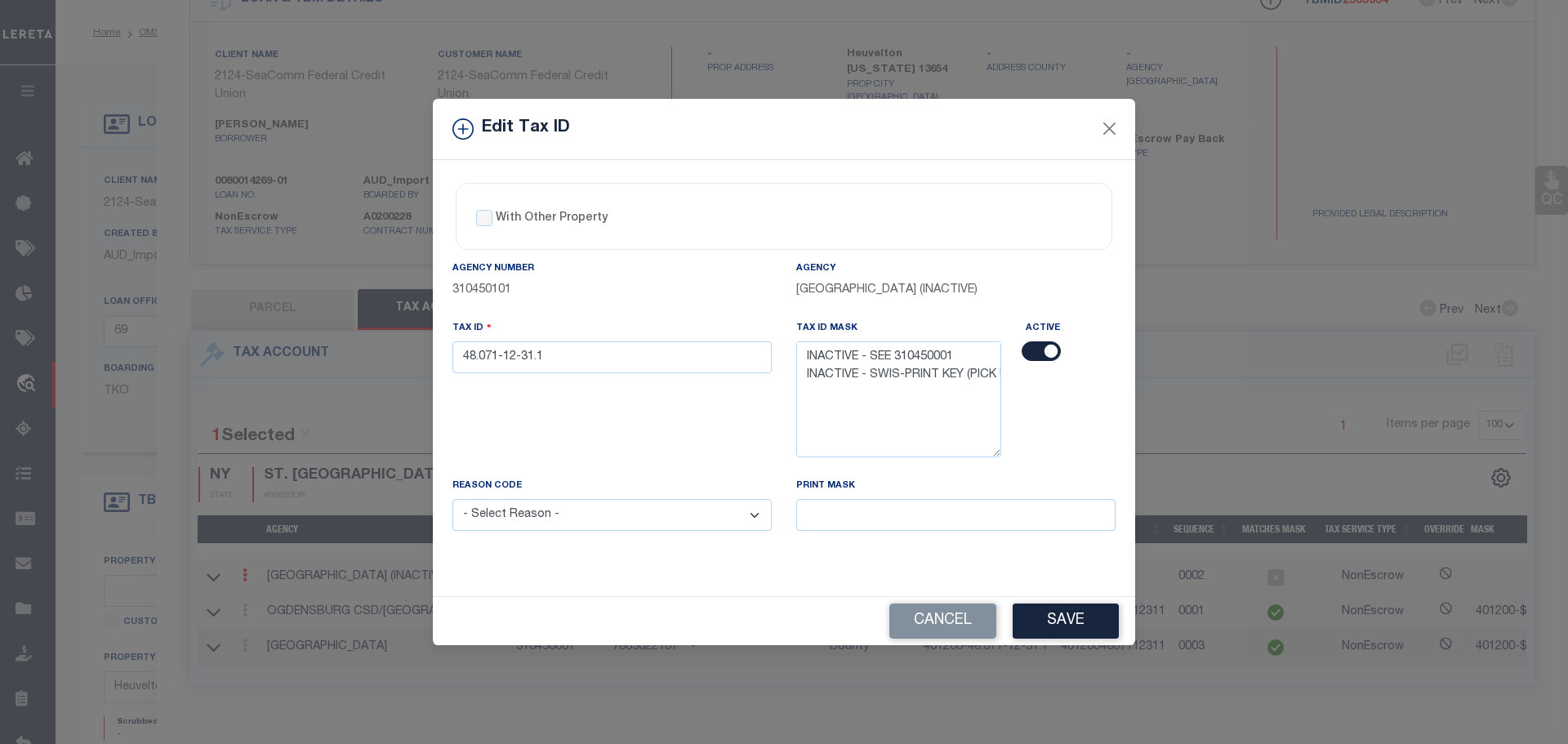
click at [1038, 358] on input "checkbox" at bounding box center [1040, 351] width 39 height 20
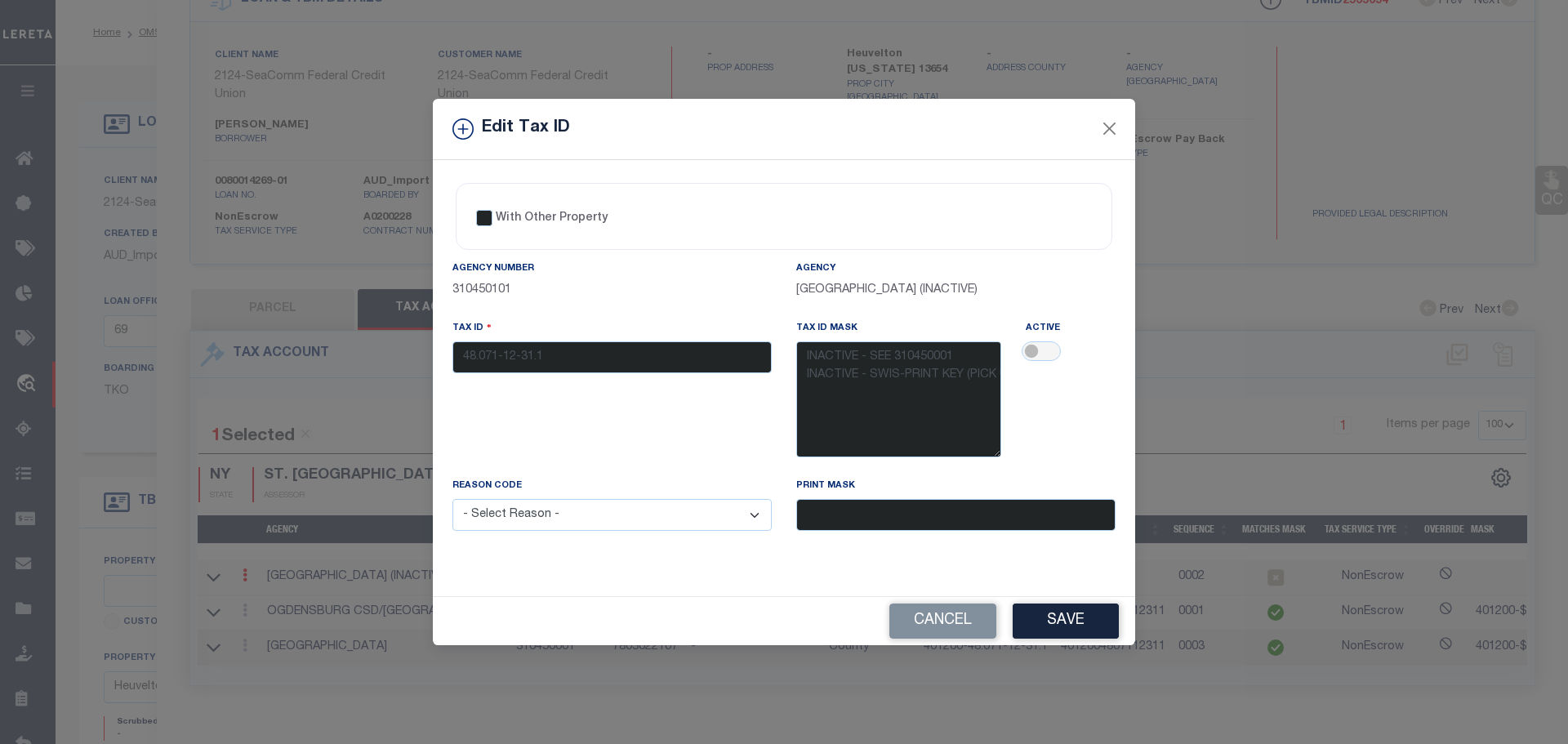
click at [630, 523] on select "- Select Reason - 099 - Other (Provide additional detail) ACT - Agency Changed …" at bounding box center [613, 514] width 319 height 32
click at [453, 500] on select "- Select Reason - 099 - Other (Provide additional detail) ACT - Agency Changed …" at bounding box center [613, 514] width 319 height 32
click at [1045, 617] on button "Save" at bounding box center [1065, 620] width 106 height 35
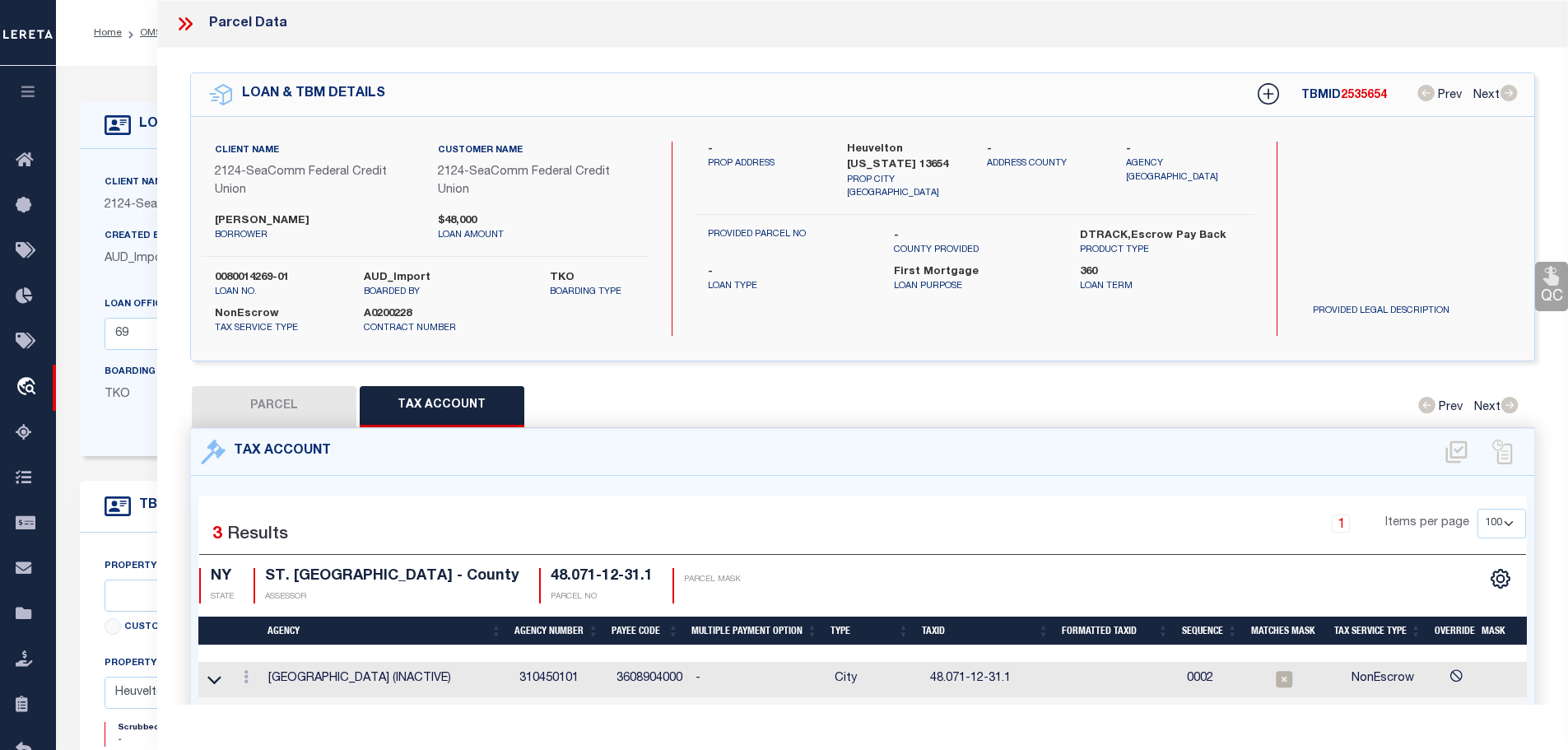
click at [184, 23] on icon at bounding box center [182, 24] width 7 height 13
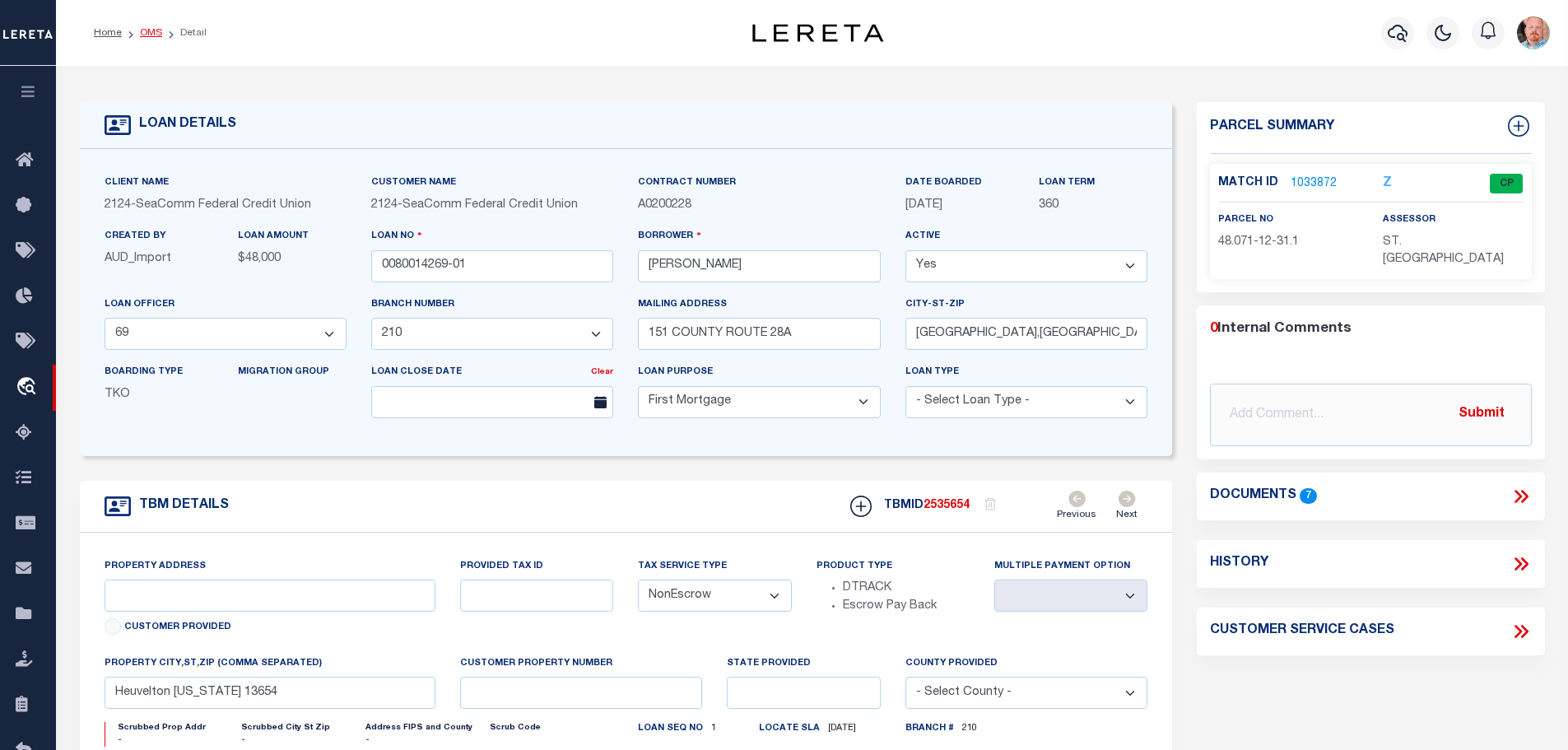
click at [140, 33] on link "OMS" at bounding box center [151, 33] width 22 height 10
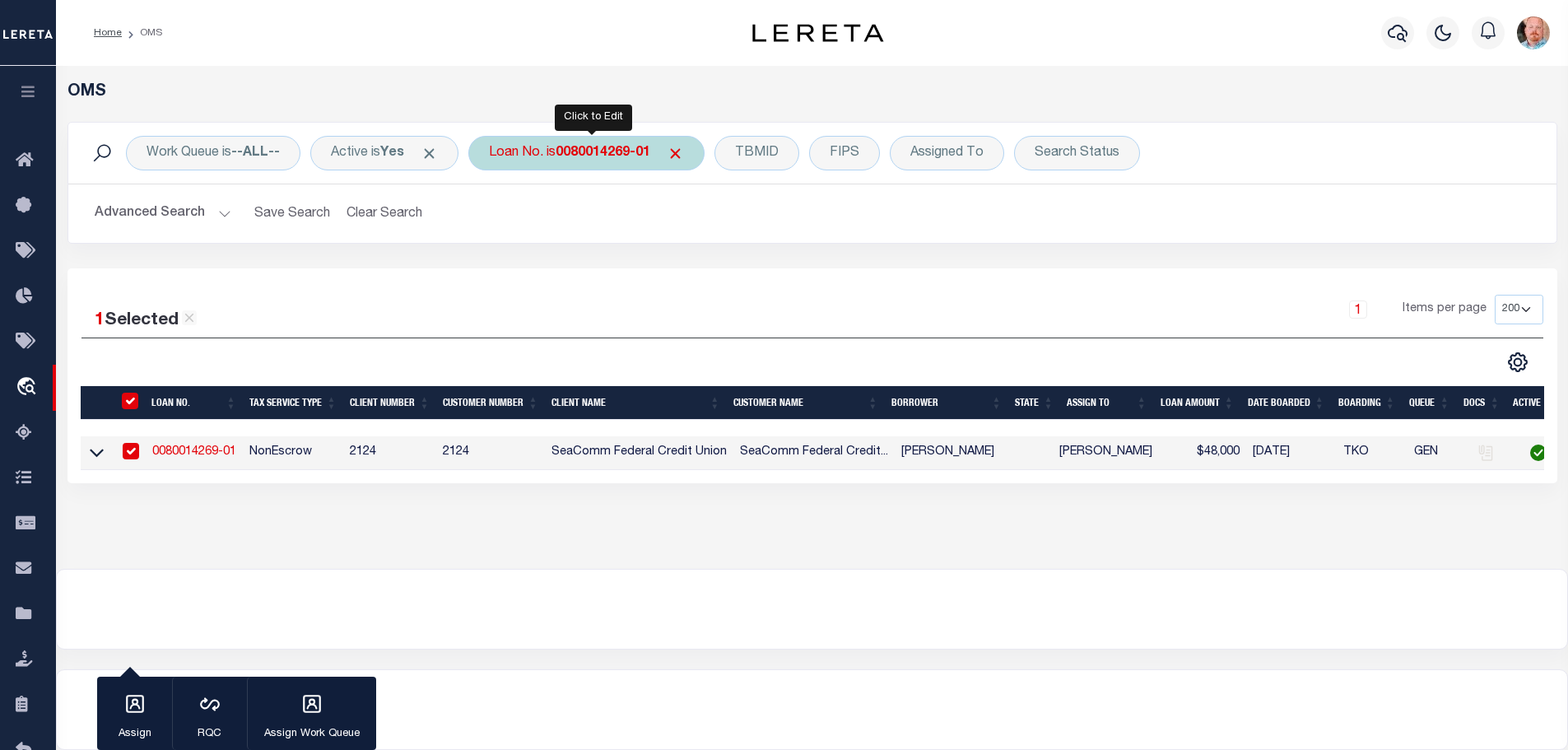
click at [587, 156] on b "0080014269-01" at bounding box center [603, 153] width 95 height 13
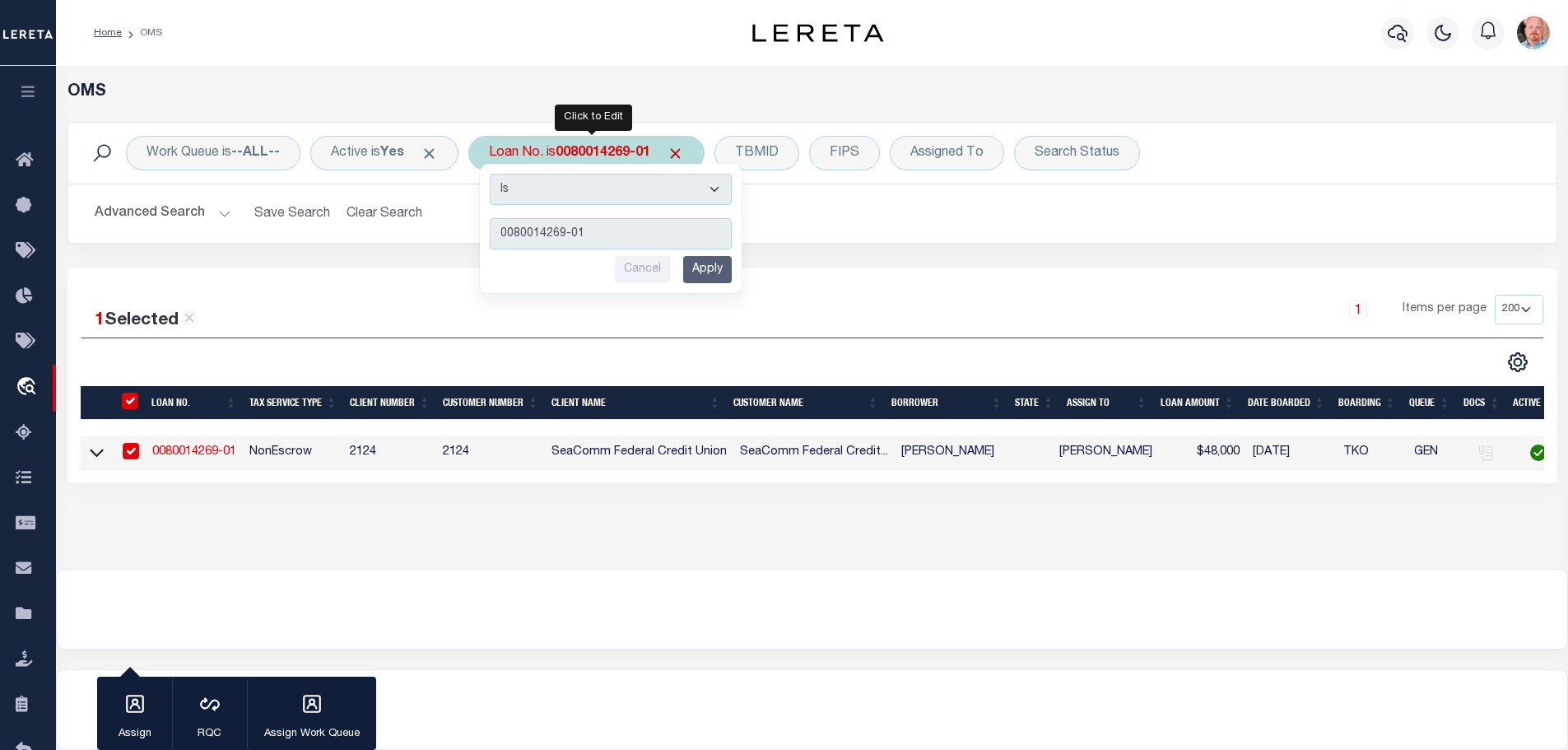
click at [615, 155] on b "0080014269-01" at bounding box center [603, 153] width 95 height 13
click at [721, 272] on input "Apply" at bounding box center [707, 270] width 48 height 27
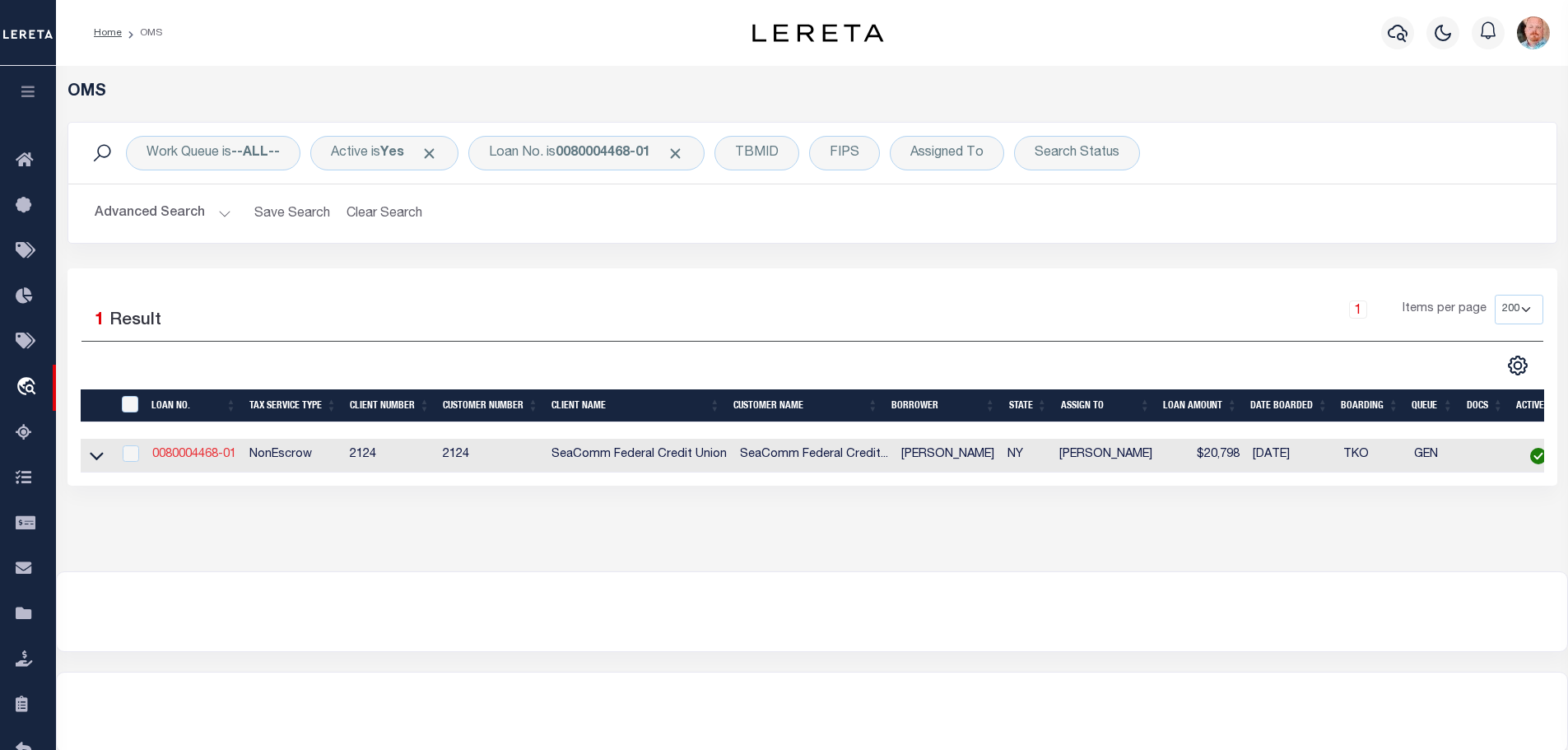
click at [185, 450] on link "0080004468-01" at bounding box center [194, 454] width 84 height 12
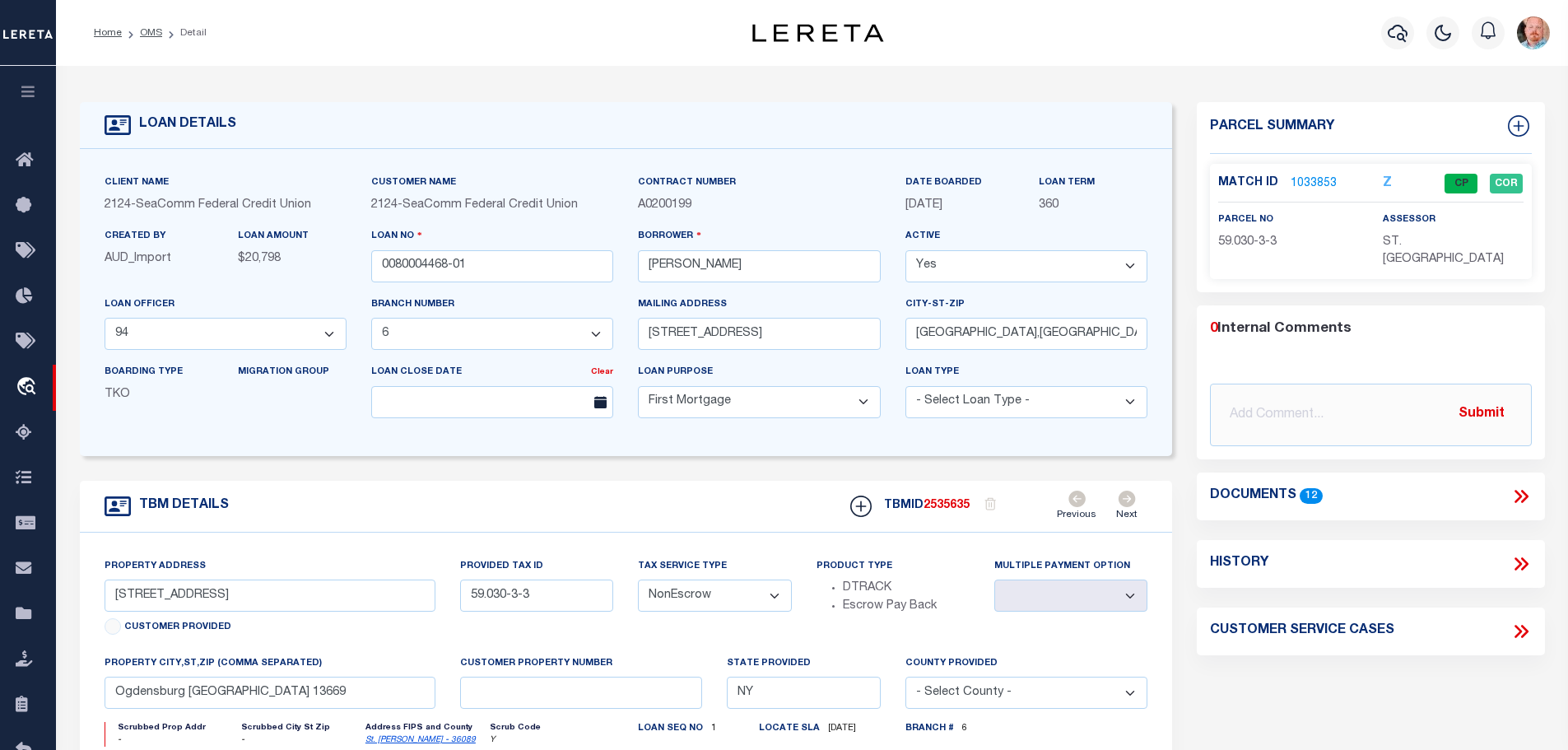
click at [1306, 186] on link "1033853" at bounding box center [1313, 184] width 46 height 17
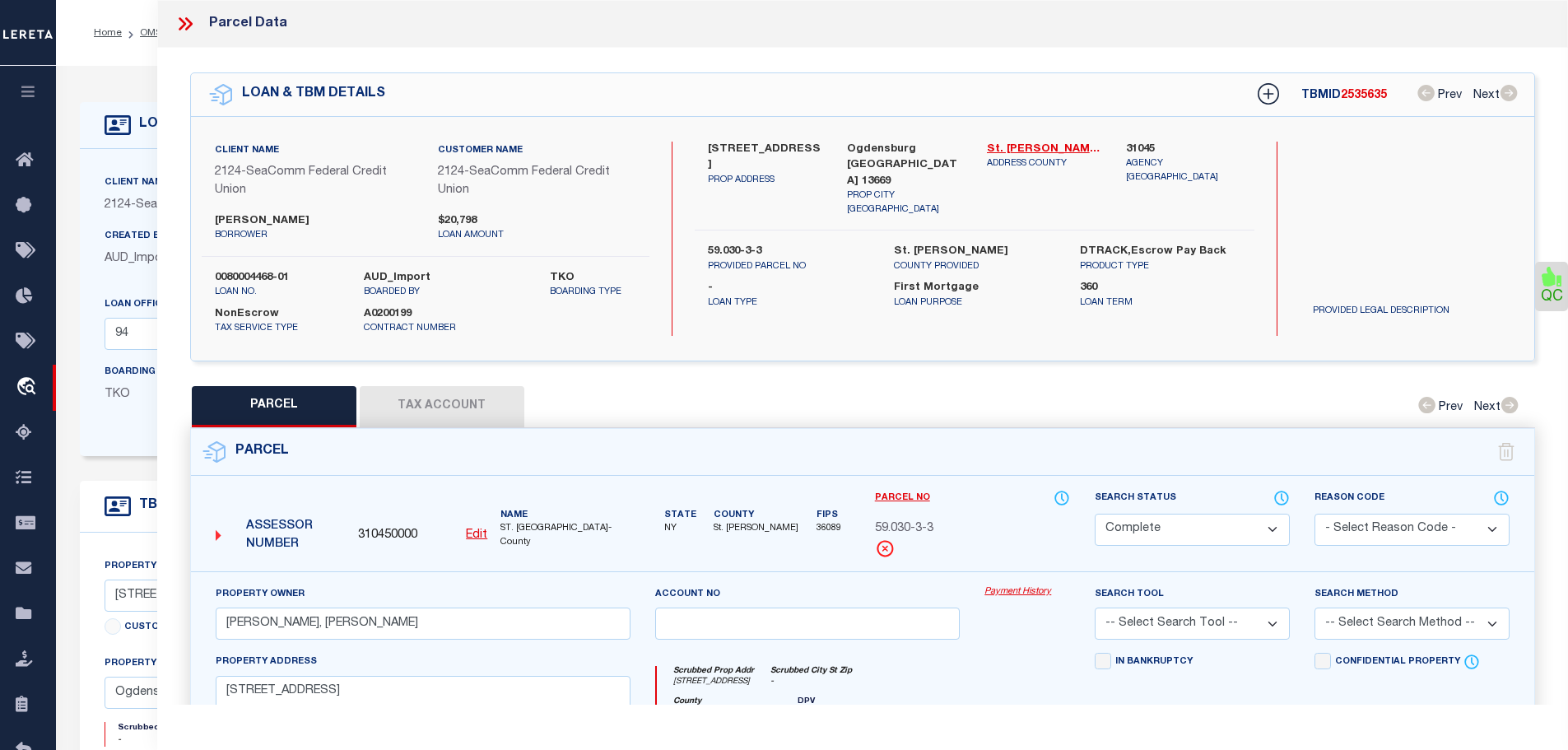
click at [452, 395] on button "Tax Account" at bounding box center [442, 406] width 165 height 41
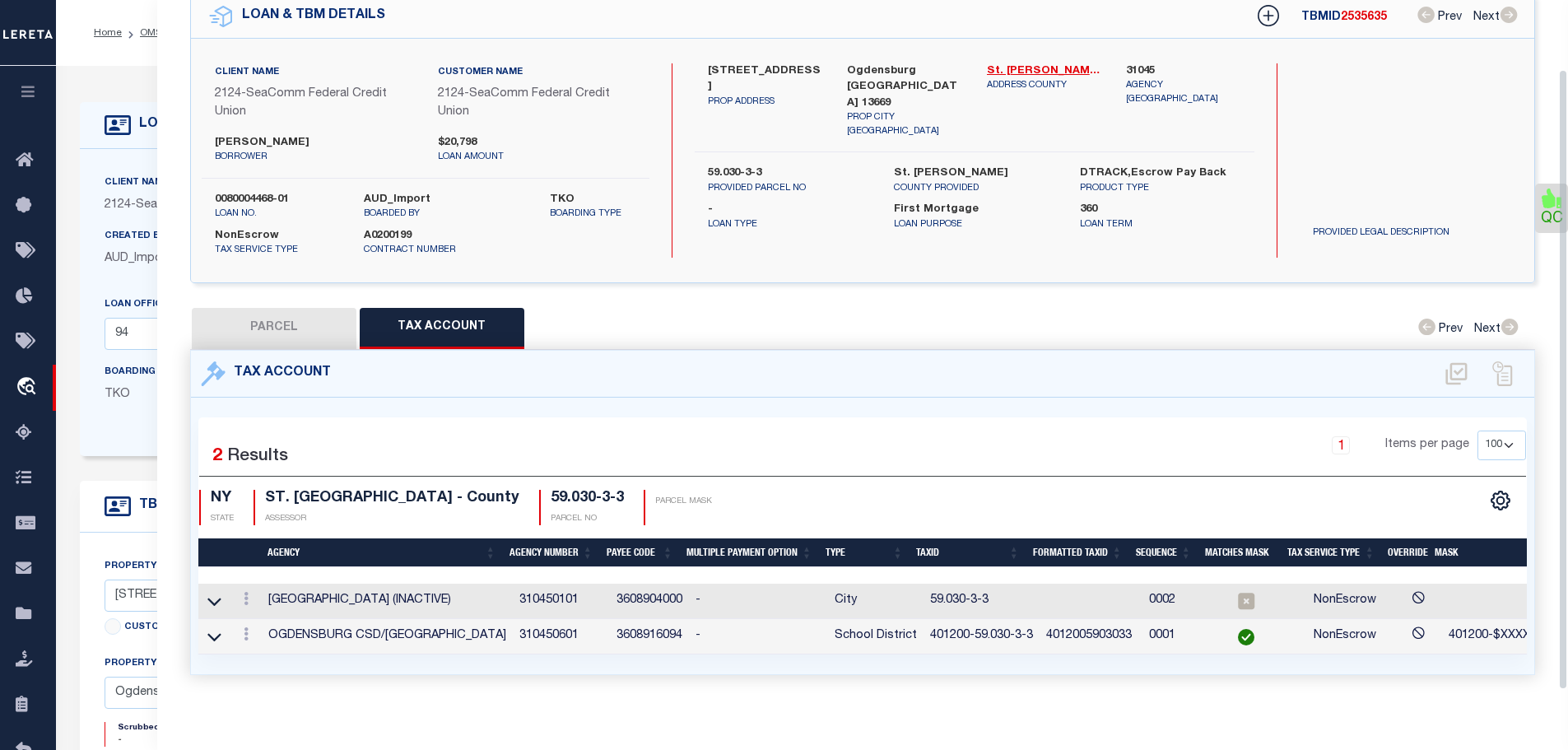
scroll to position [95, 0]
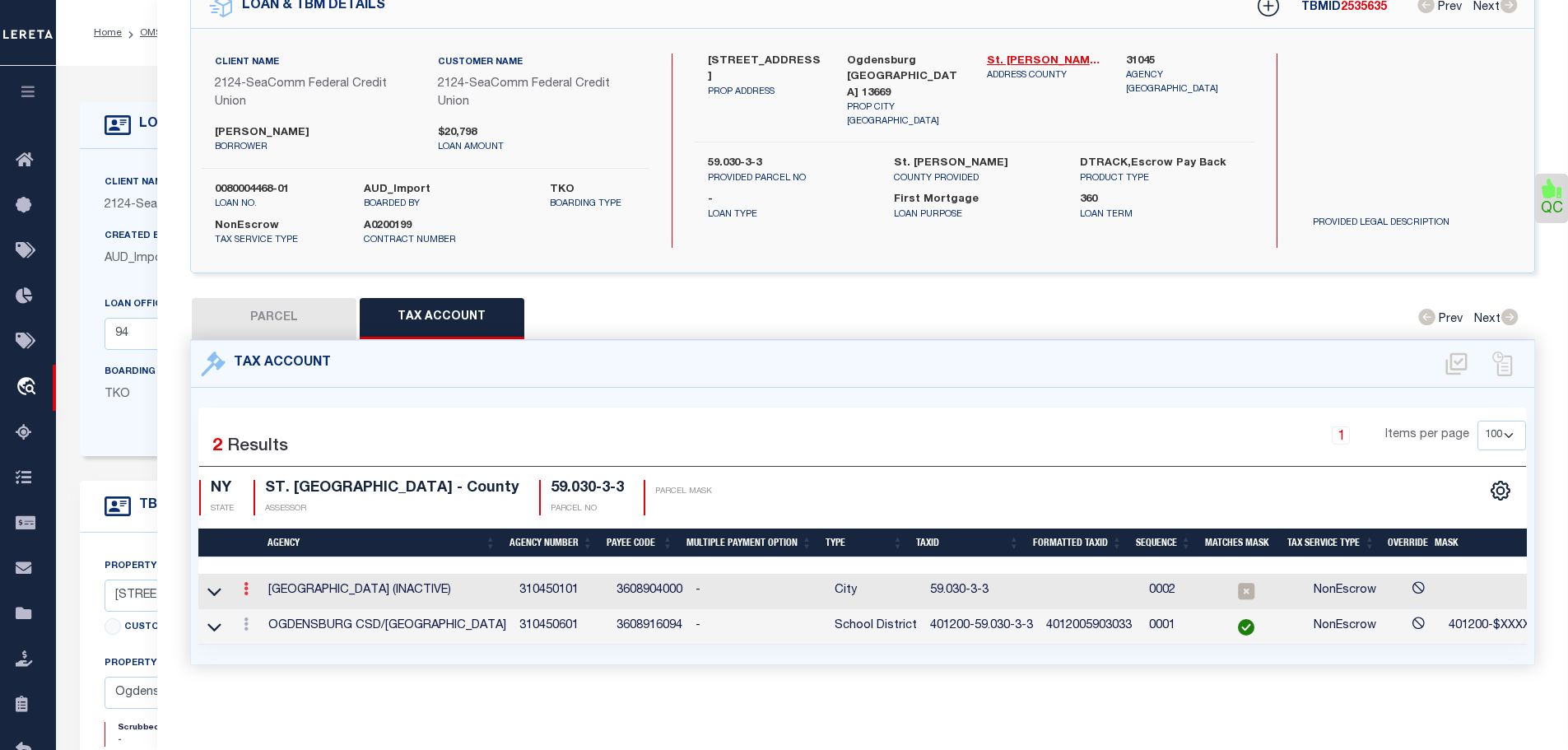
click at [252, 585] on link at bounding box center [246, 591] width 18 height 13
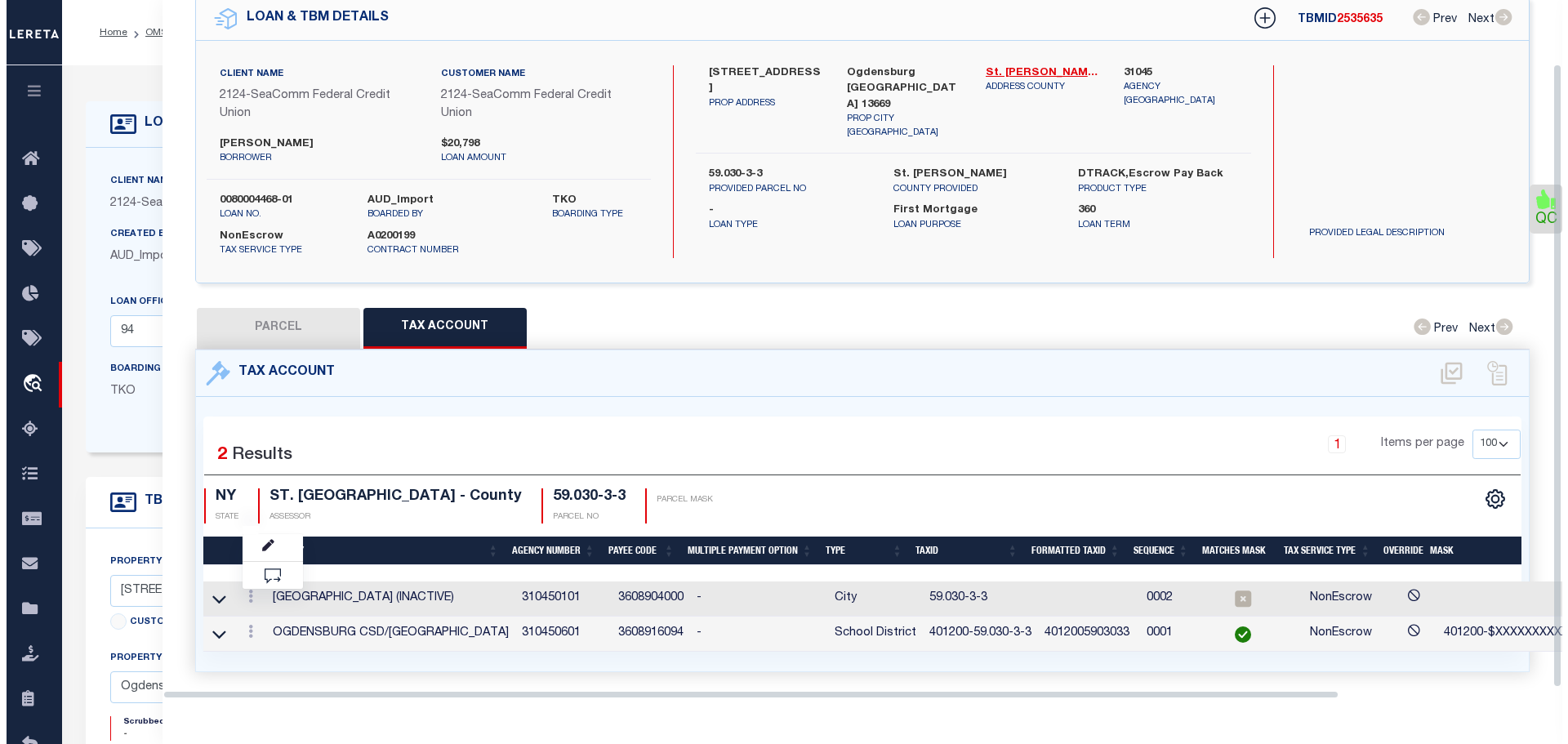
scroll to position [71, 0]
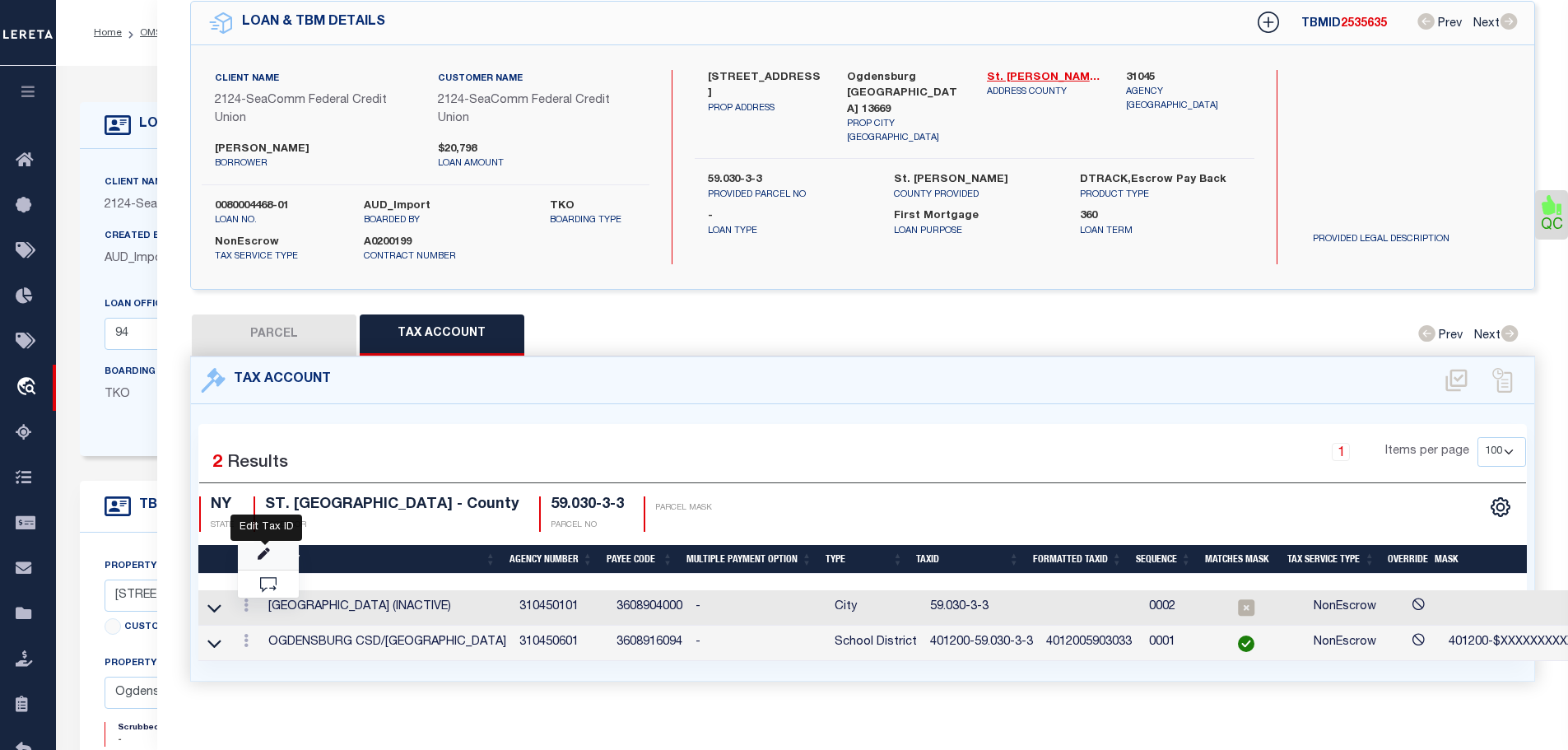
click at [266, 548] on icon "" at bounding box center [264, 555] width 13 height 13
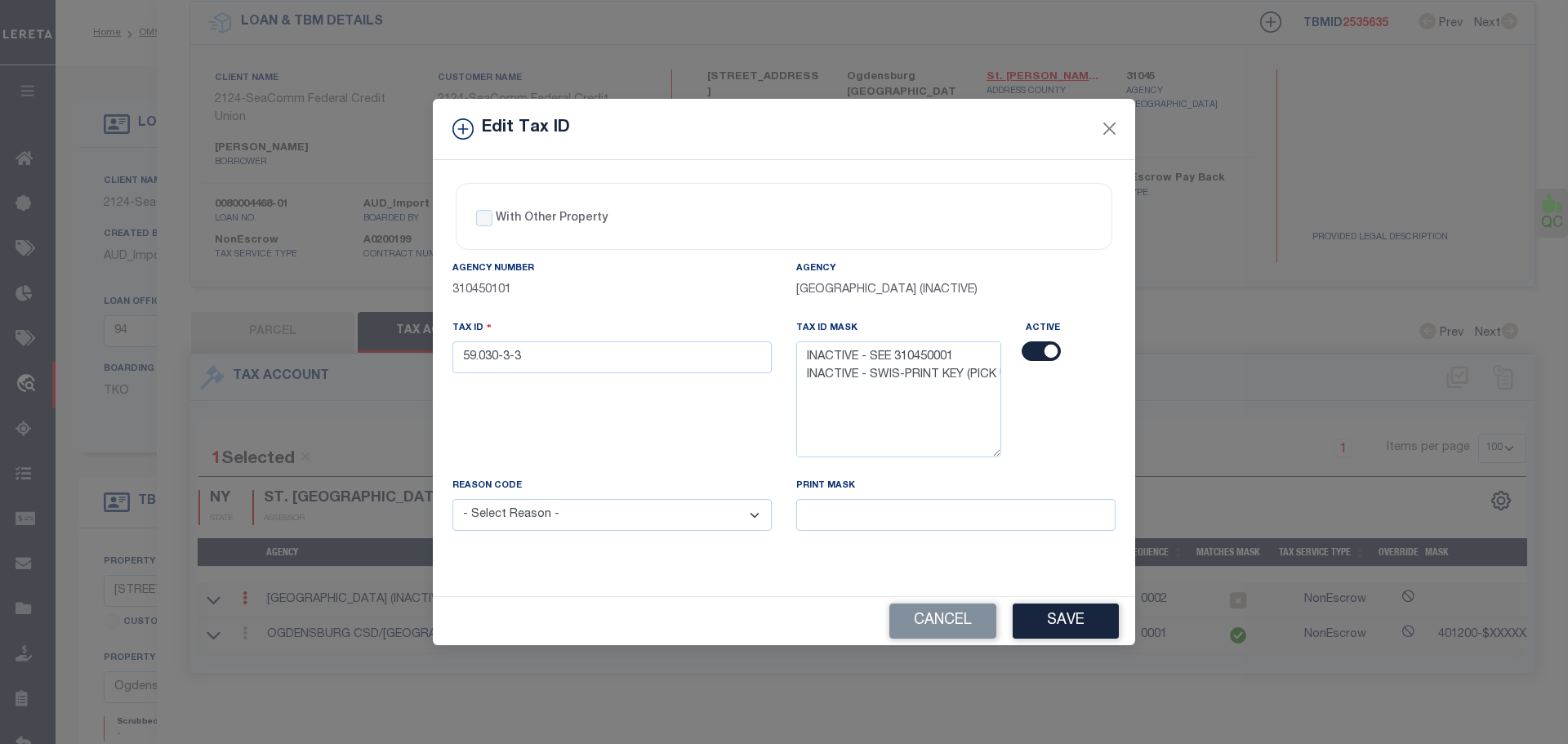
click at [1033, 348] on input "checkbox" at bounding box center [1040, 351] width 39 height 20
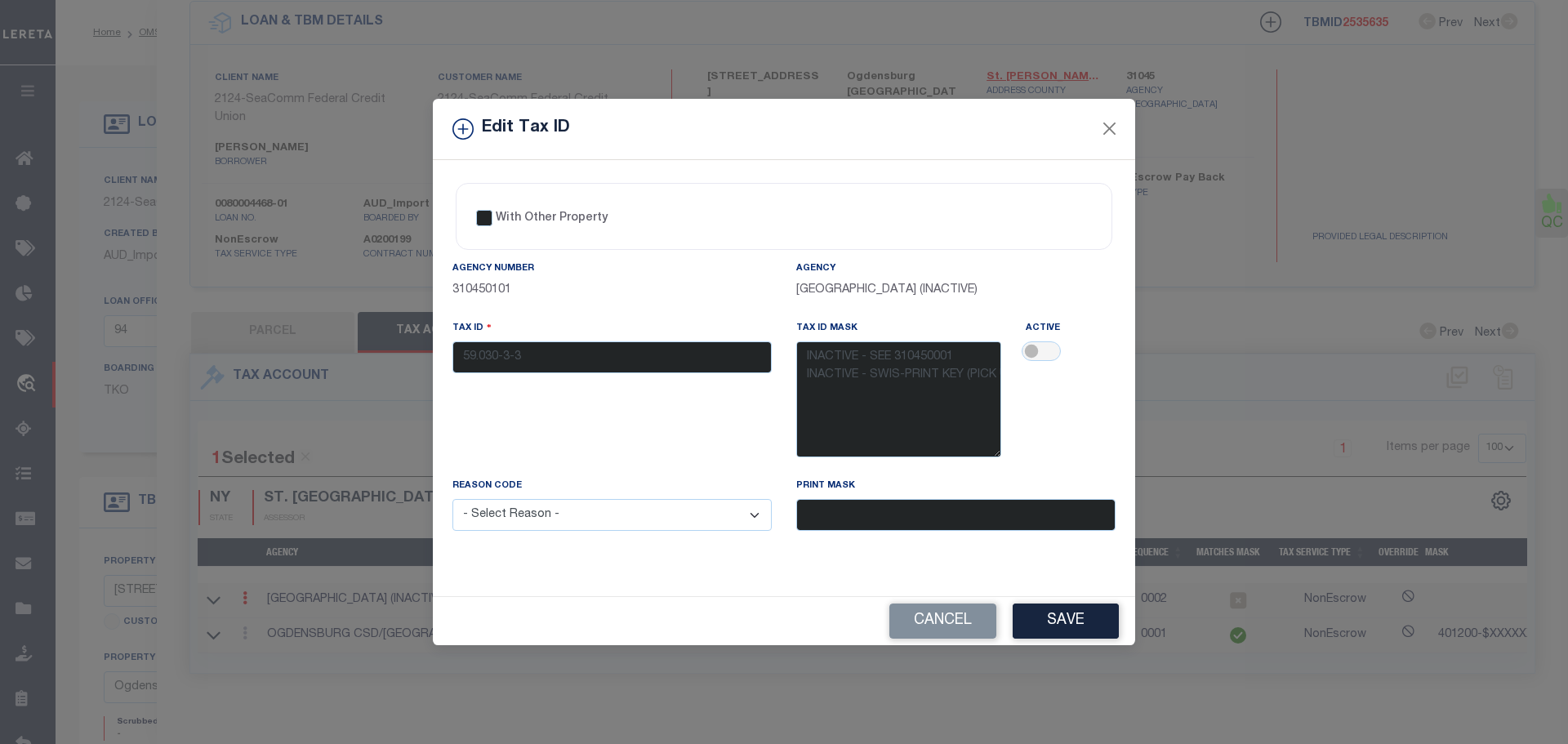
click at [548, 522] on select "- Select Reason - 099 - Other (Provide additional detail) ACT - Agency Changed …" at bounding box center [613, 514] width 319 height 32
click at [453, 500] on select "- Select Reason - 099 - Other (Provide additional detail) ACT - Agency Changed …" at bounding box center [613, 514] width 319 height 32
click at [1061, 614] on button "Save" at bounding box center [1065, 620] width 106 height 35
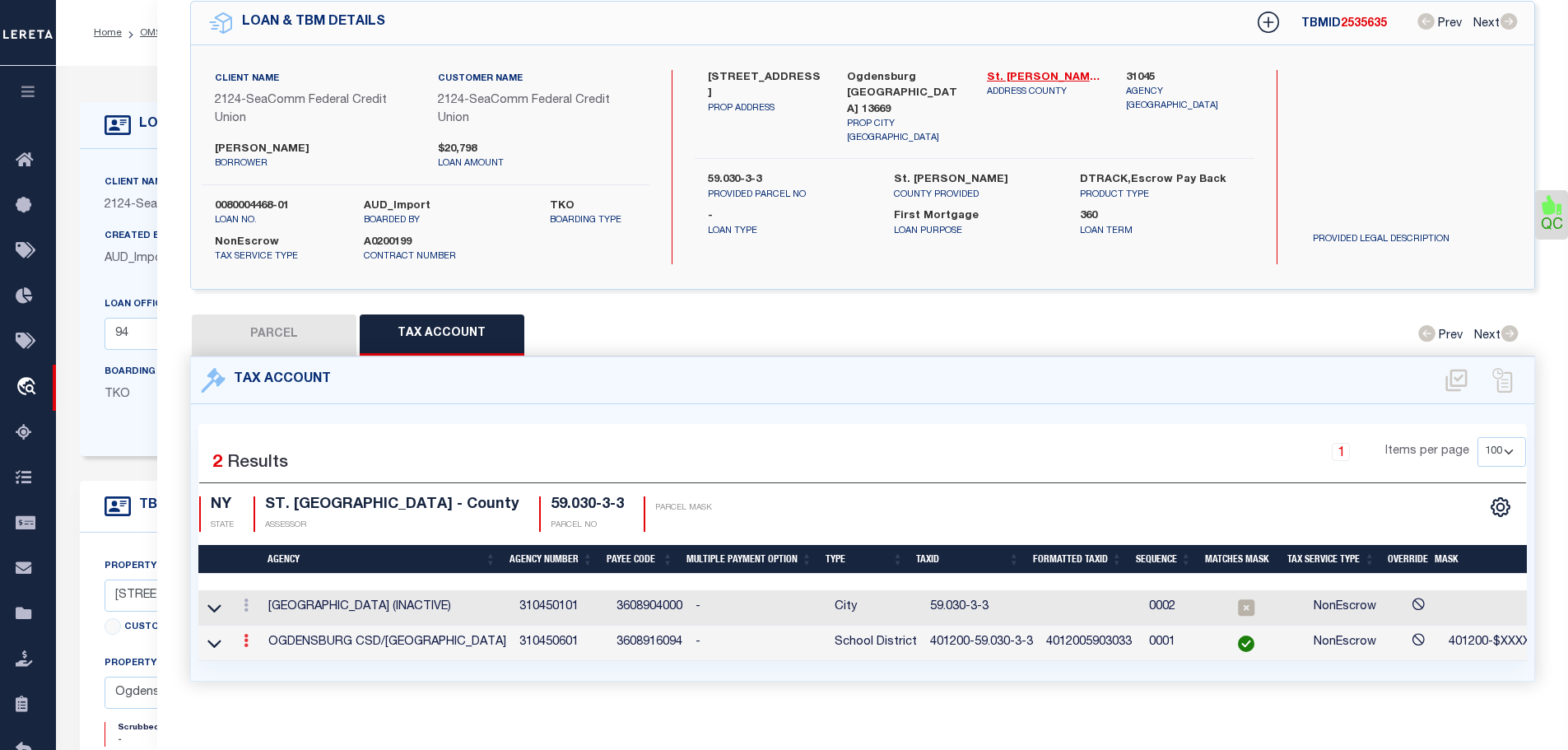
click at [243, 641] on link at bounding box center [246, 643] width 18 height 13
click at [266, 666] on icon at bounding box center [264, 665] width 13 height 13
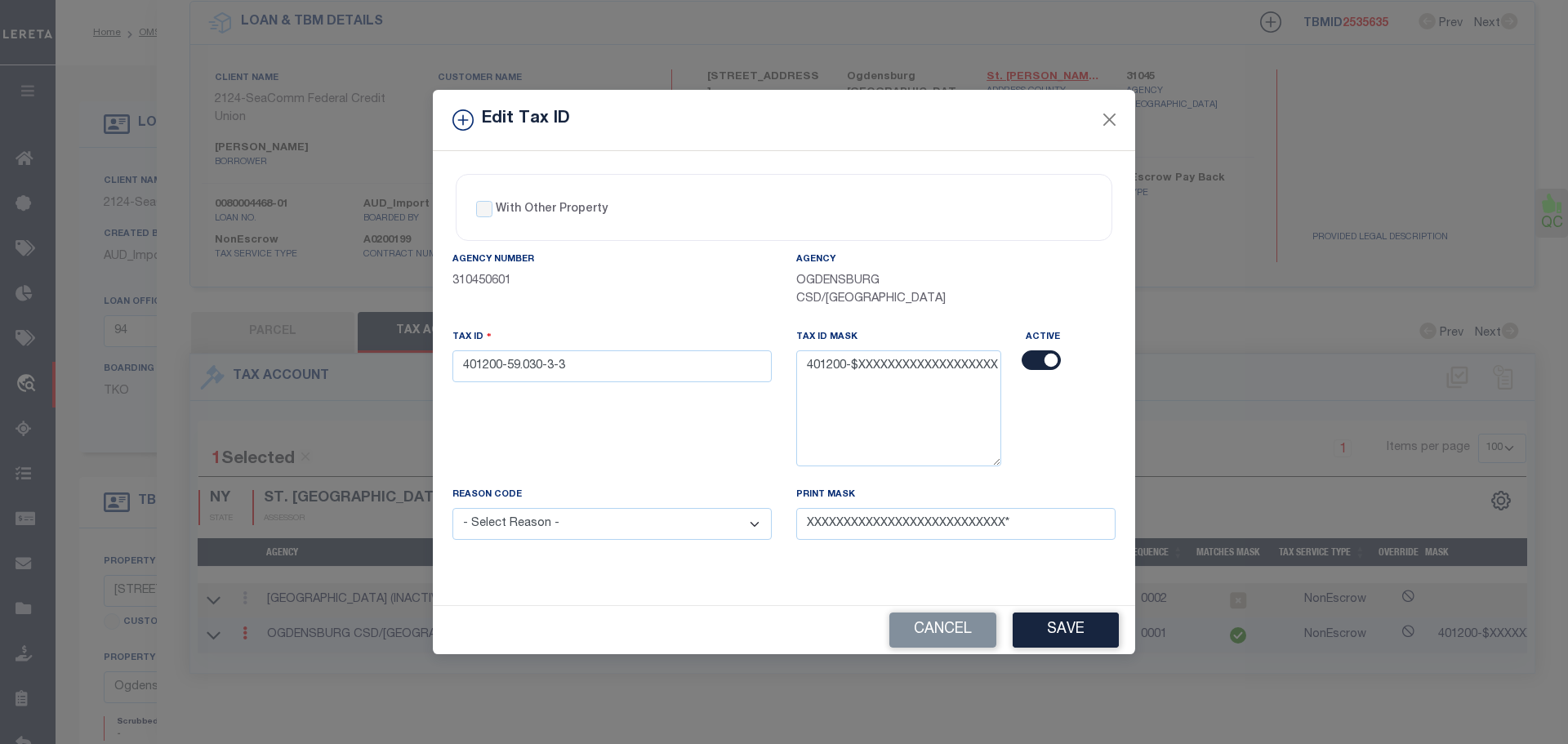
click at [1044, 354] on input "checkbox" at bounding box center [1040, 360] width 39 height 20
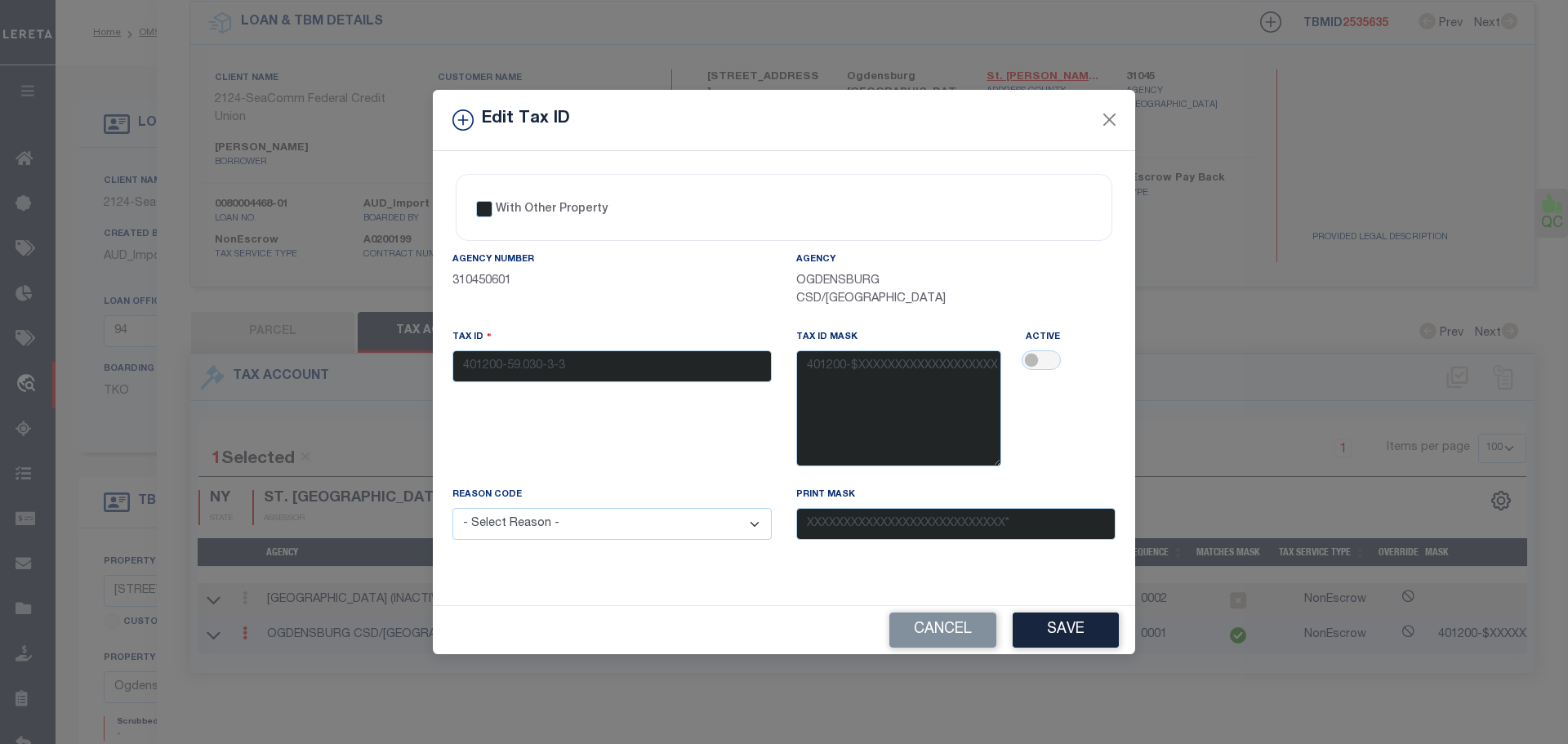
click at [530, 362] on div "Tax ID 401200-59.030-3-3" at bounding box center [613, 355] width 319 height 54
click at [532, 362] on div "Tax ID 401200-59.030-3-3" at bounding box center [613, 355] width 319 height 54
click at [1034, 357] on input "checkbox" at bounding box center [1040, 360] width 39 height 20
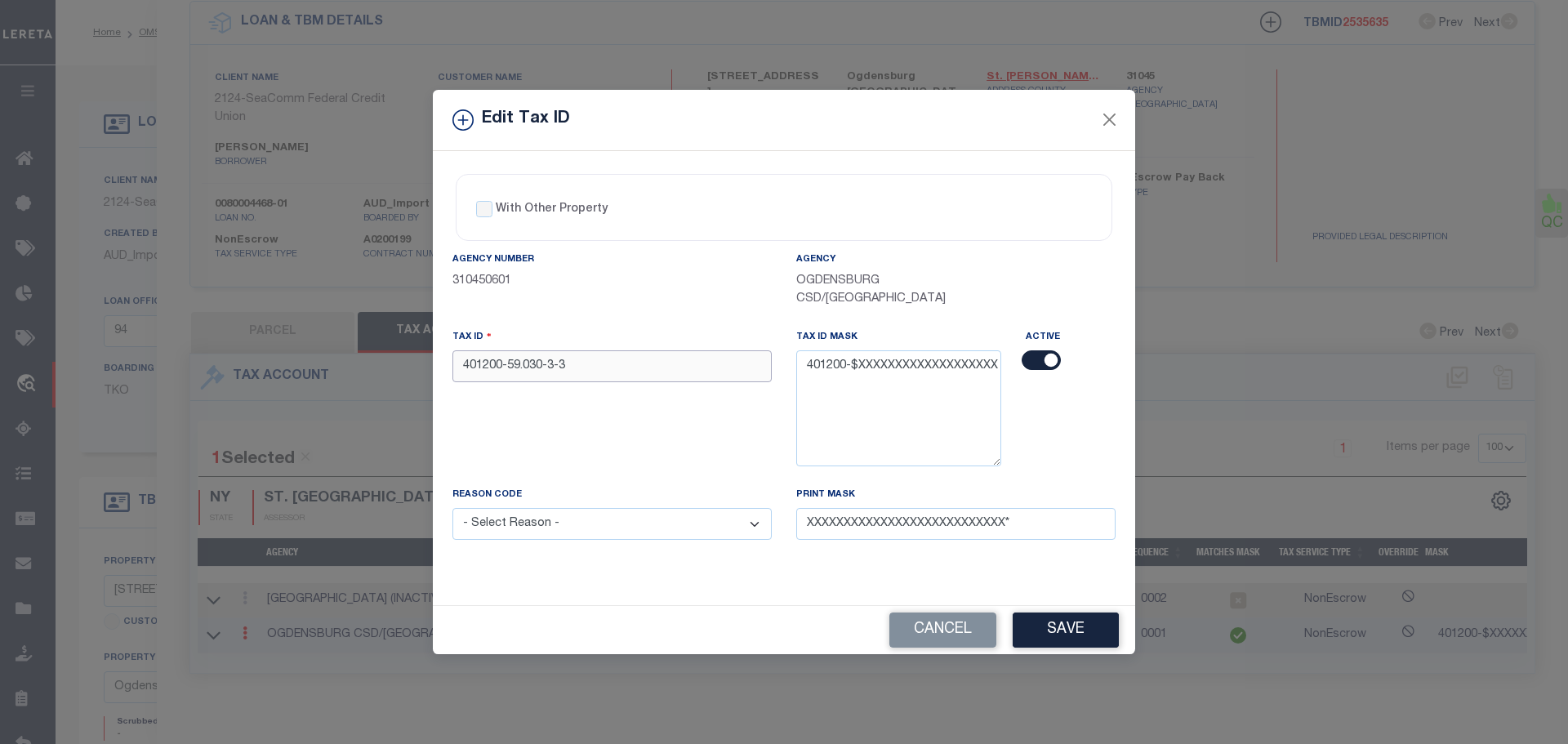
click at [541, 367] on input "401200-59.030-3-3" at bounding box center [613, 365] width 319 height 32
click at [1029, 363] on input "checkbox" at bounding box center [1040, 360] width 39 height 20
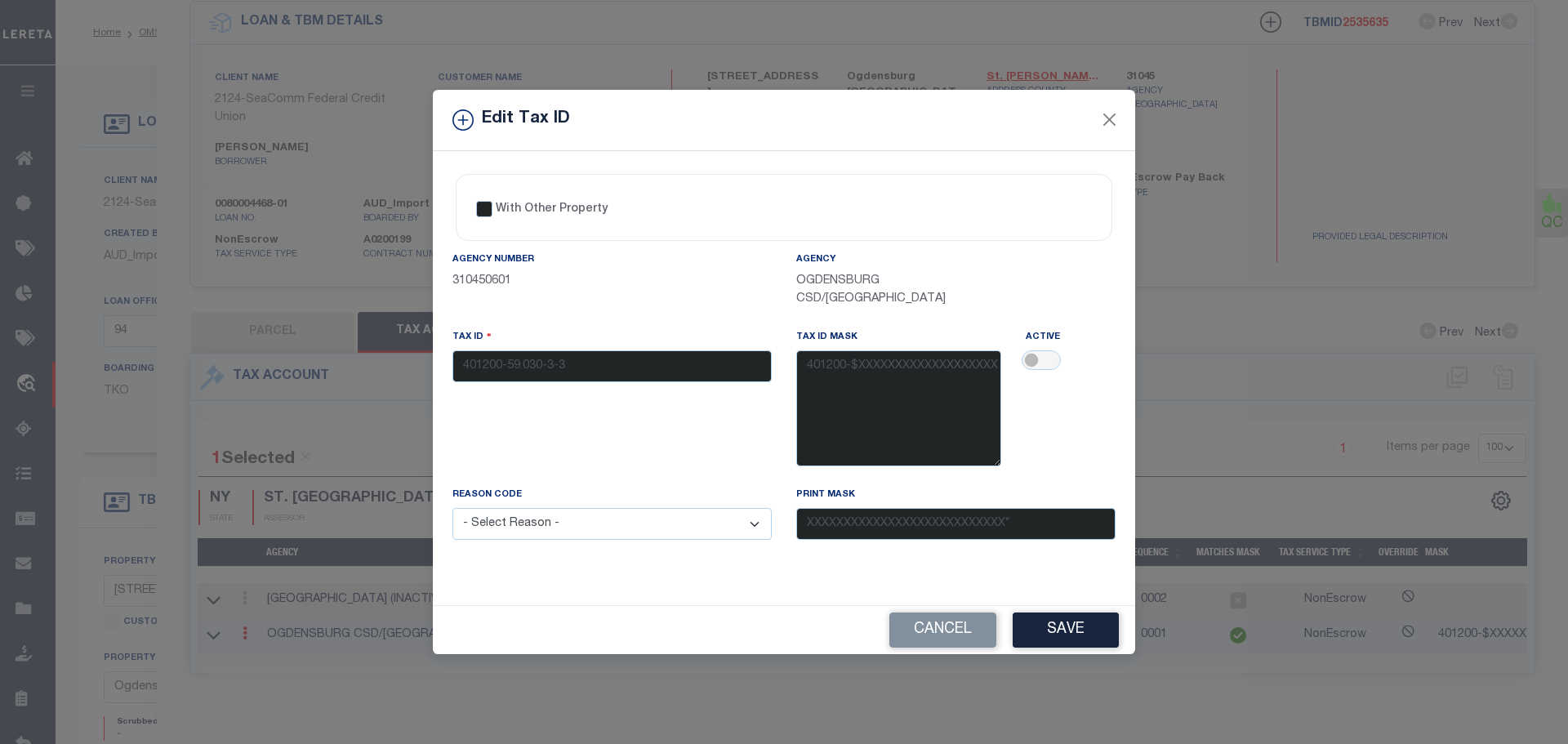
click at [724, 528] on select "- Select Reason - 099 - Other (Provide additional detail) ACT - Agency Changed …" at bounding box center [613, 523] width 319 height 32
click at [453, 509] on select "- Select Reason - 099 - Other (Provide additional detail) ACT - Agency Changed …" at bounding box center [613, 523] width 319 height 32
click at [1070, 638] on button "Save" at bounding box center [1065, 629] width 106 height 35
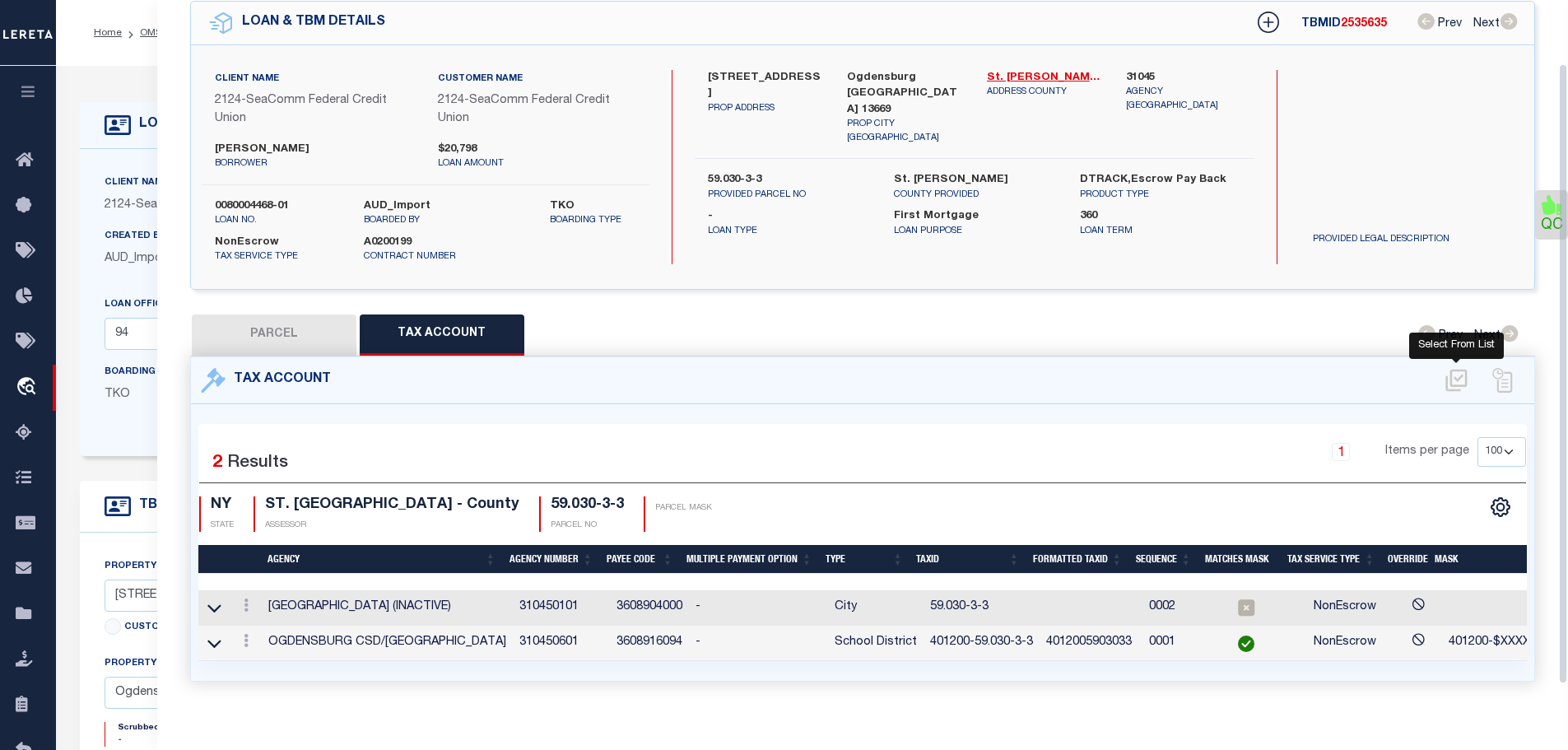
click at [1460, 378] on icon at bounding box center [1457, 380] width 27 height 26
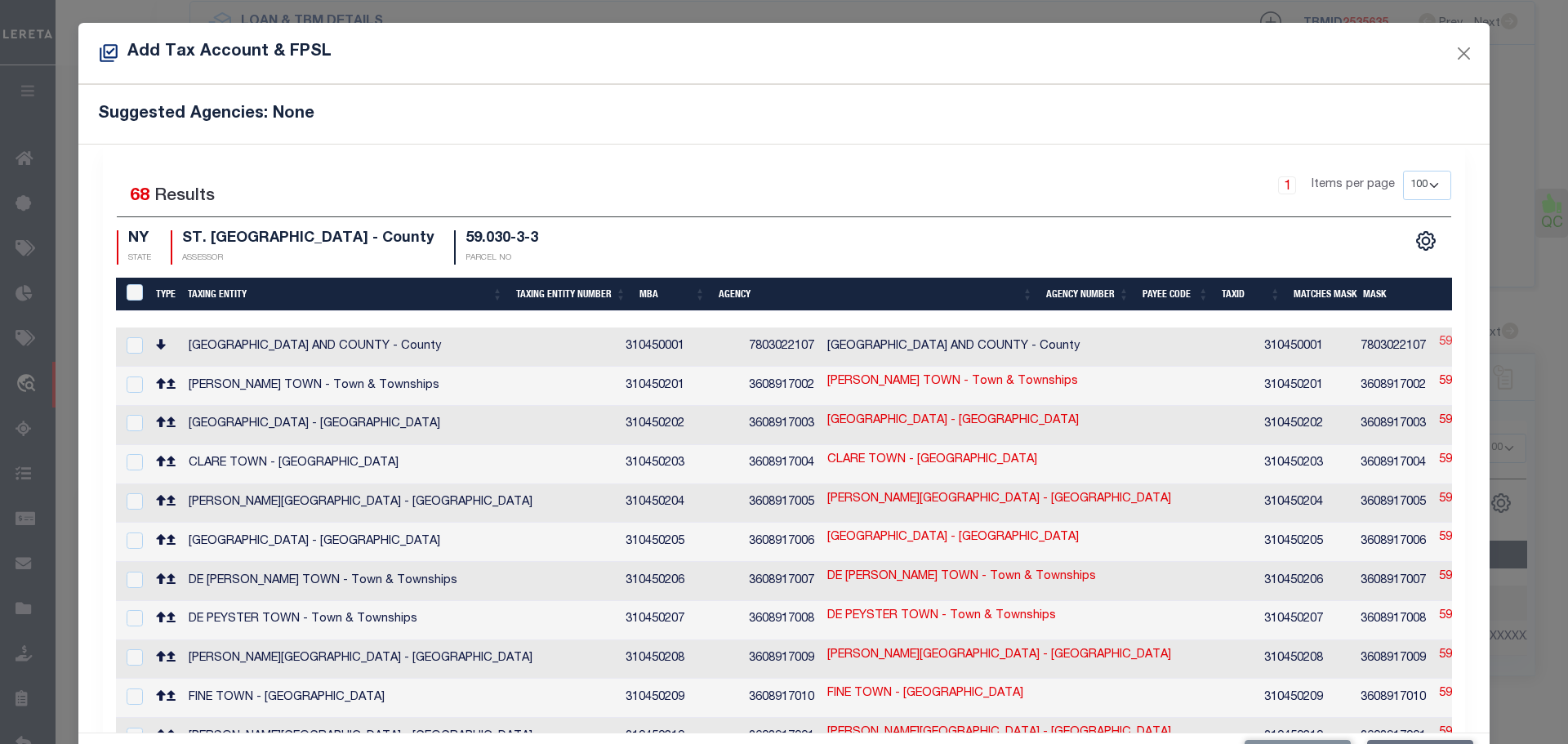
click at [1439, 336] on link "59.030-3-3" at bounding box center [1468, 343] width 58 height 18
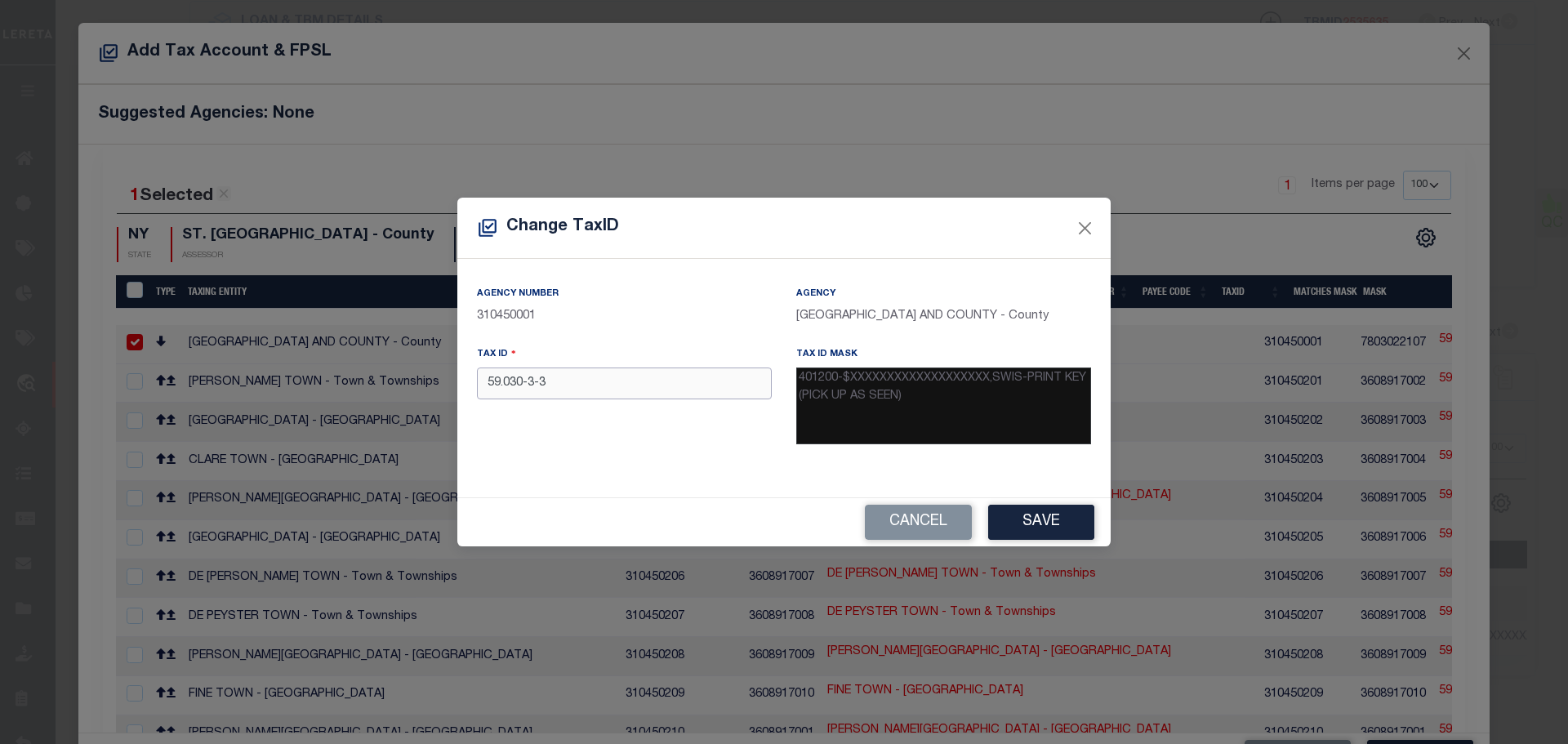
click at [578, 399] on input "59.030-3-3" at bounding box center [624, 382] width 295 height 32
paste input "401200-"
click at [1051, 517] on button "Save" at bounding box center [1041, 521] width 106 height 35
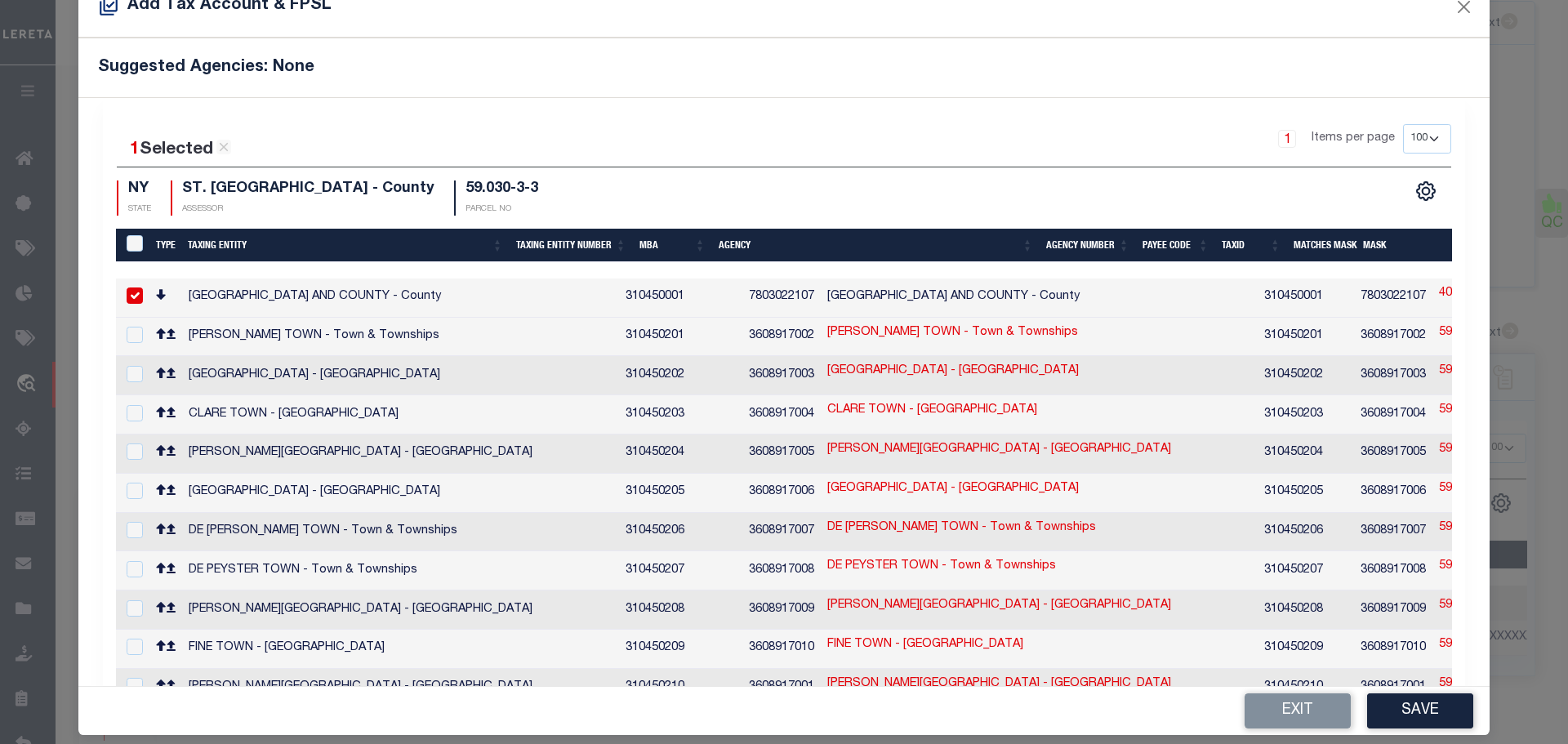
scroll to position [60, 0]
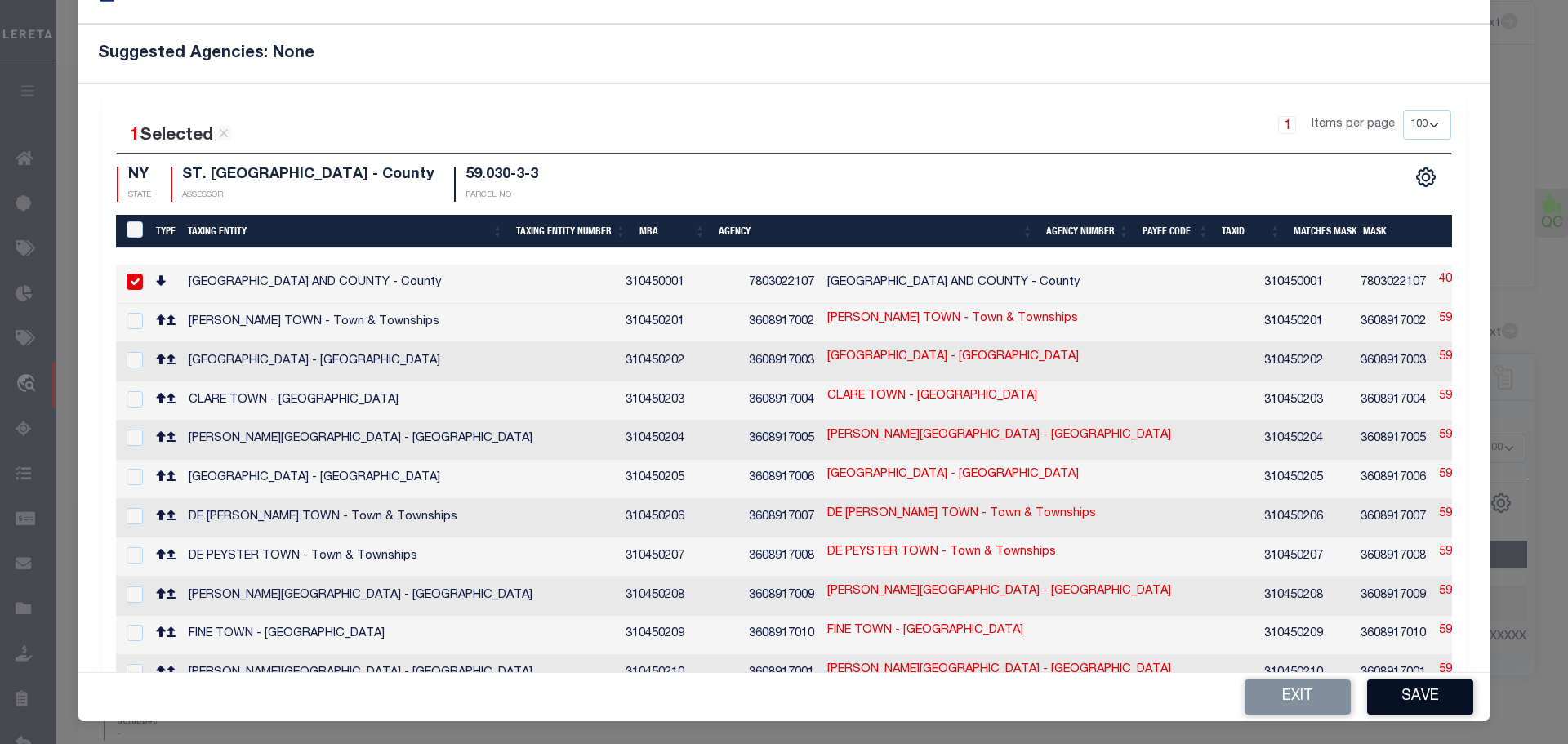
click at [1403, 689] on button "Save" at bounding box center [1420, 696] width 106 height 35
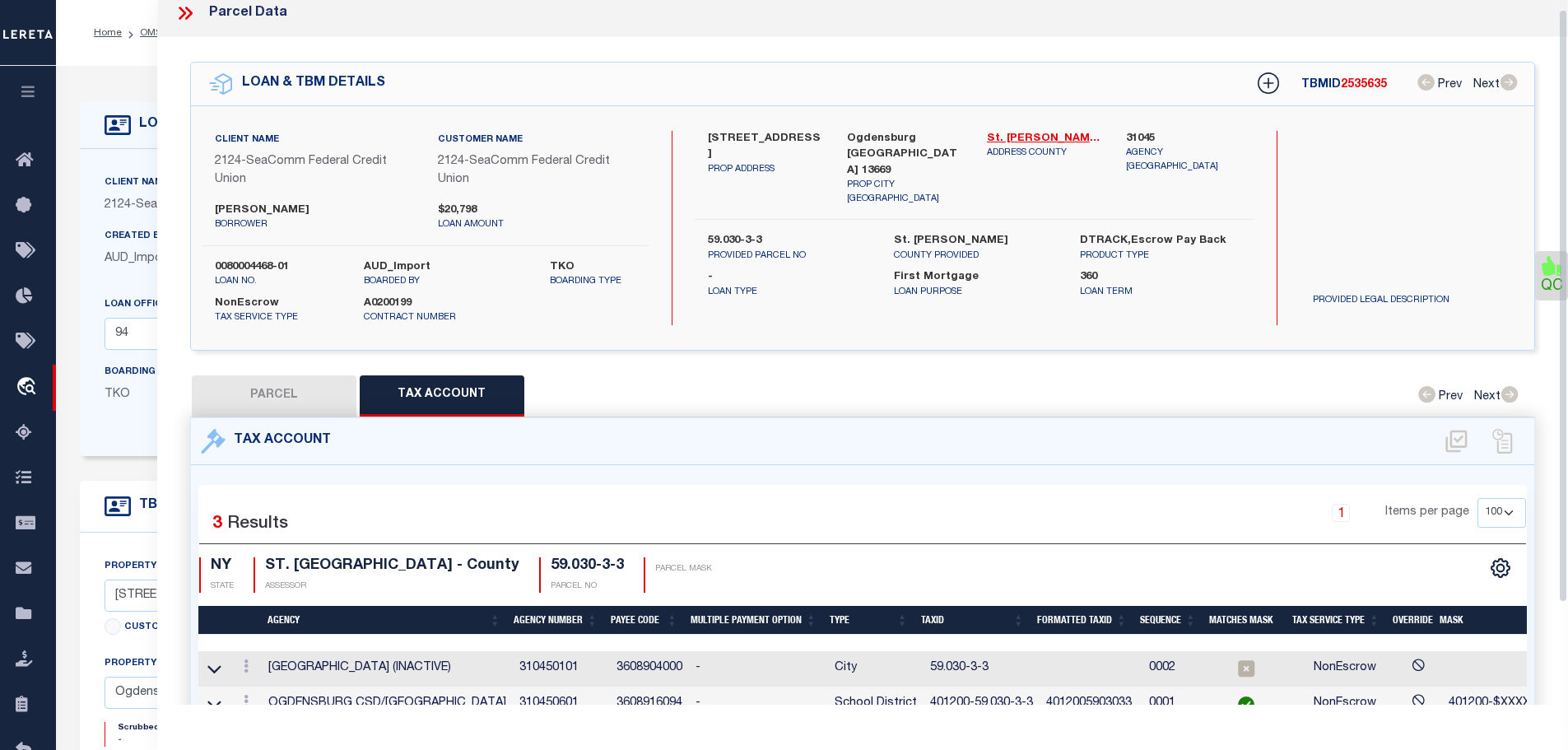
scroll to position [0, 0]
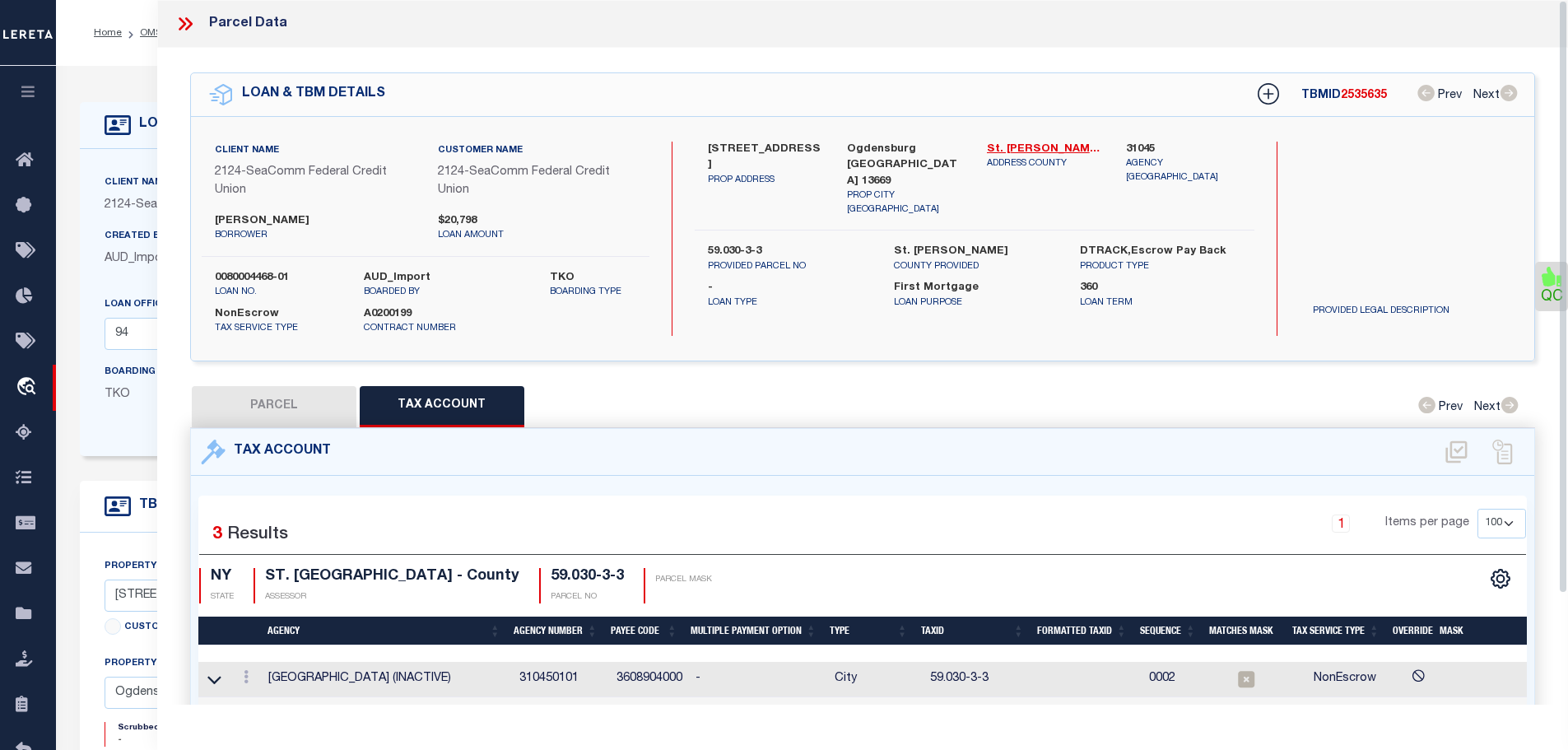
click at [184, 28] on icon at bounding box center [186, 24] width 22 height 22
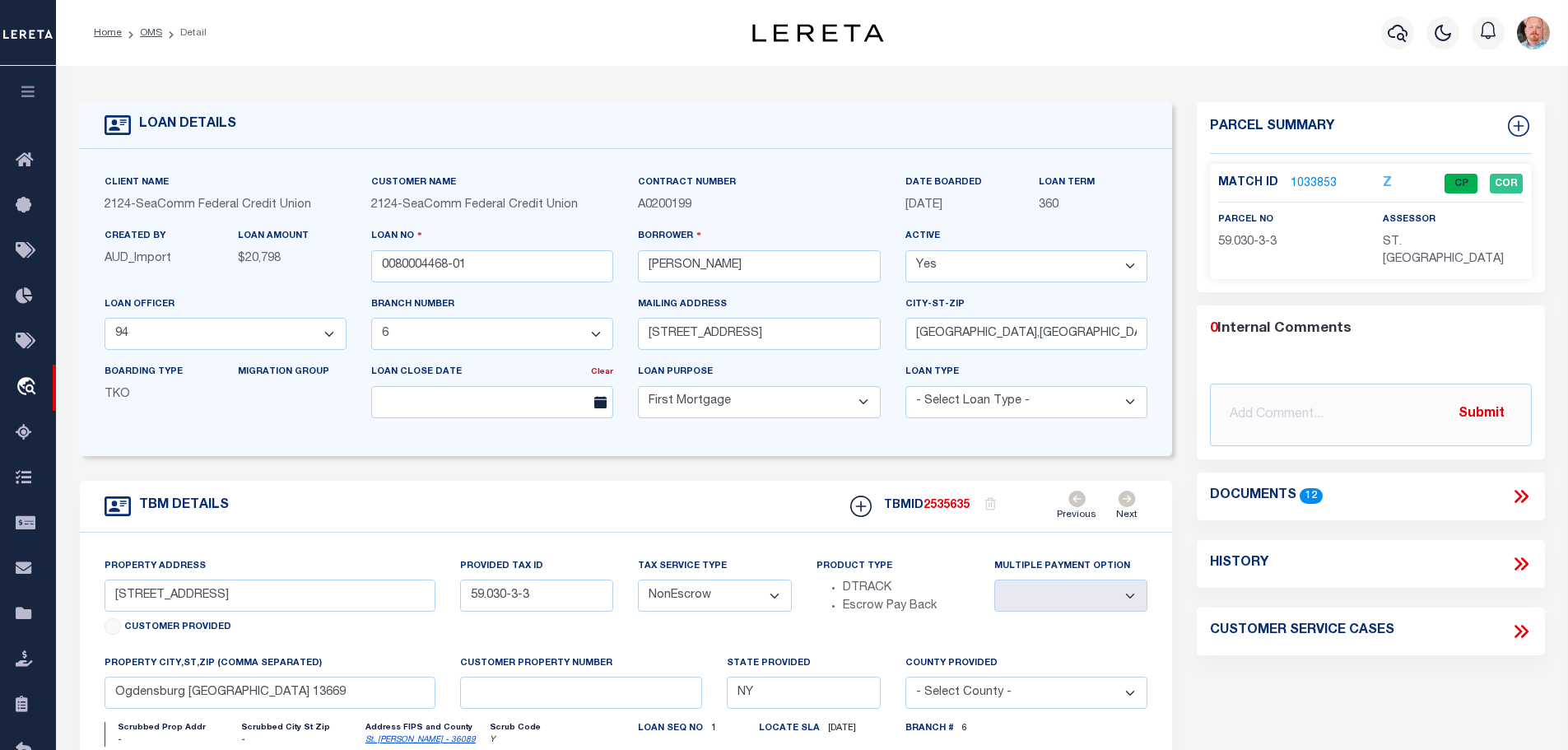
click at [139, 39] on ol "Home OMS Detail" at bounding box center [150, 33] width 139 height 35
click at [140, 37] on link "OMS" at bounding box center [151, 33] width 22 height 10
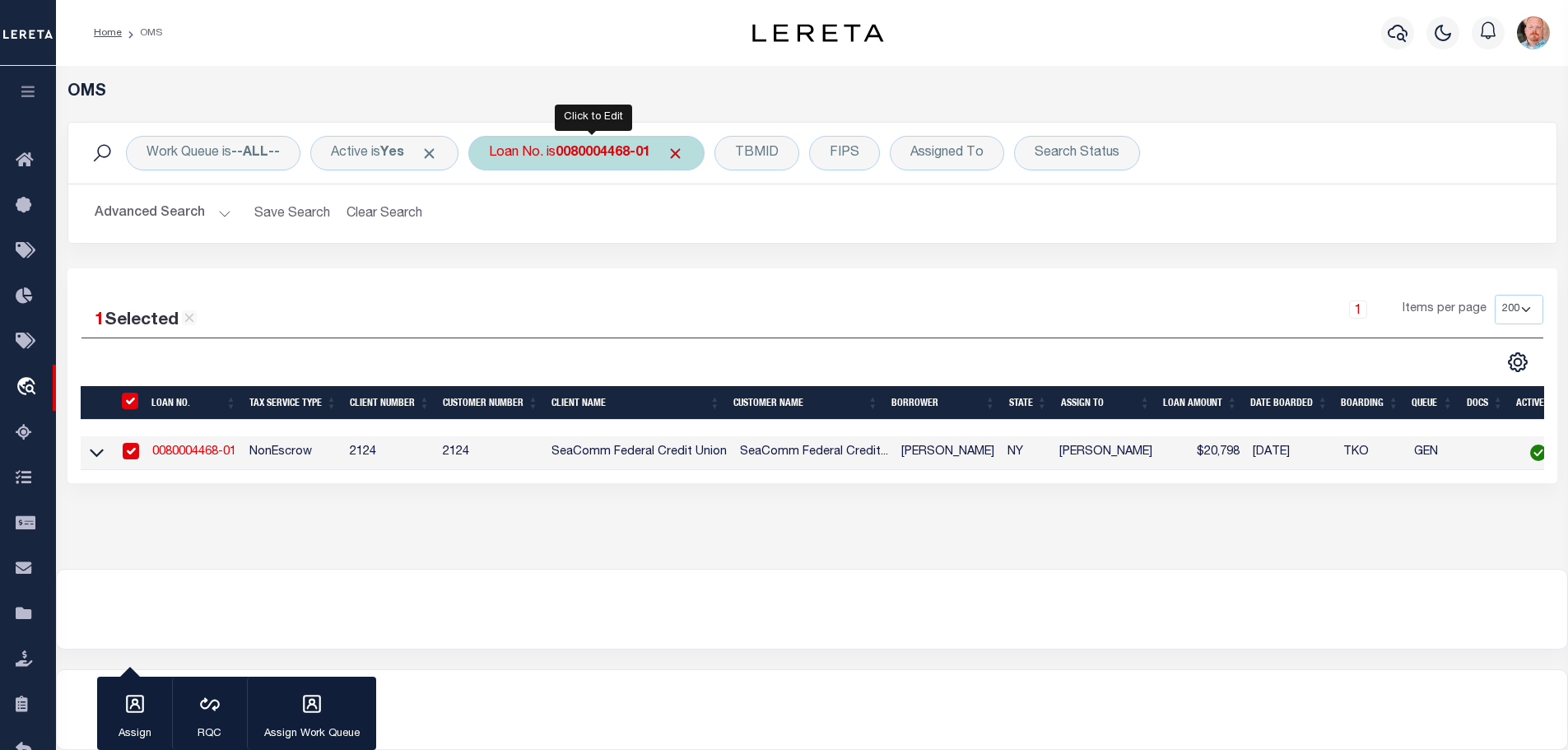
click at [622, 141] on div "Loan No. is 0080004468-01" at bounding box center [587, 153] width 236 height 35
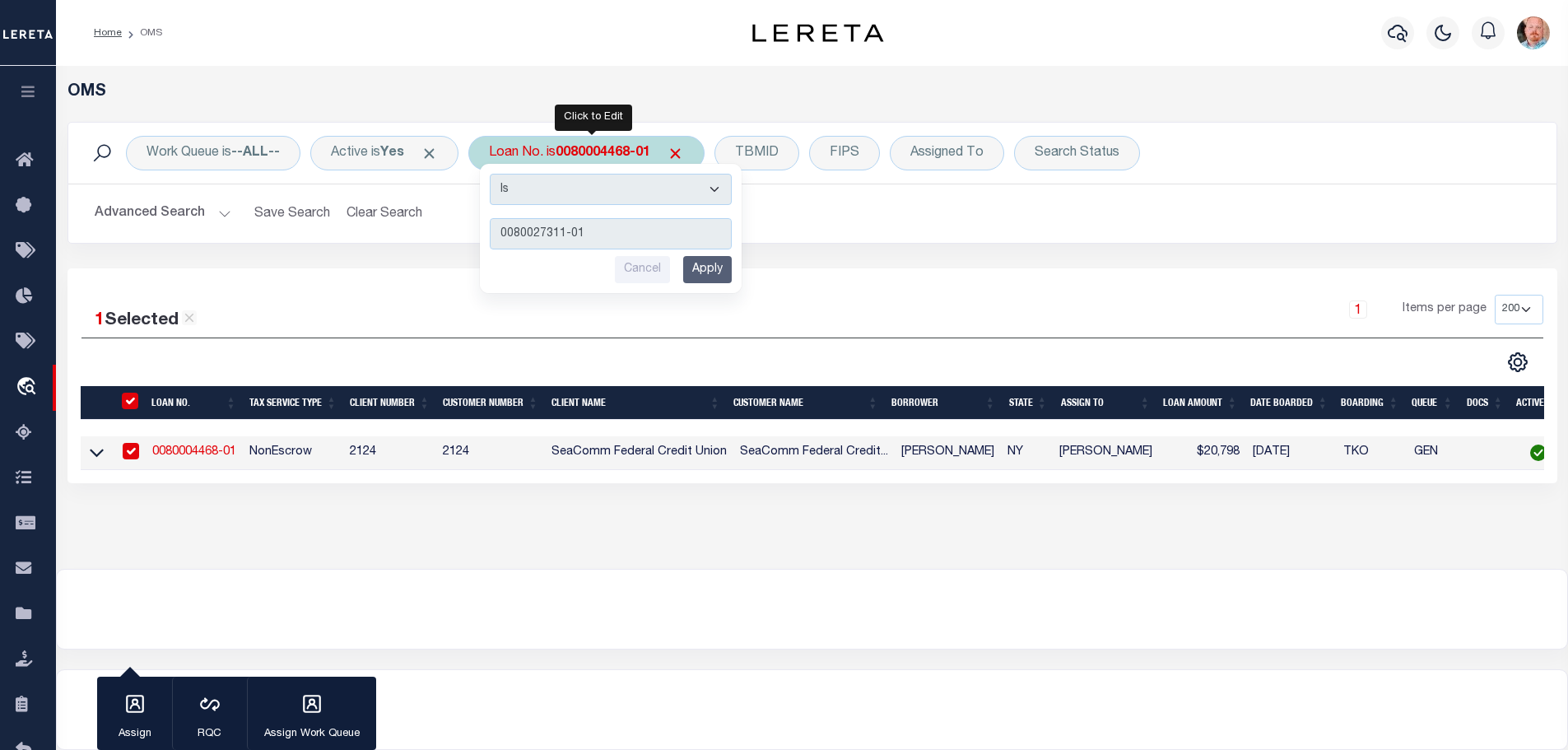
click at [722, 271] on input "Apply" at bounding box center [707, 270] width 48 height 27
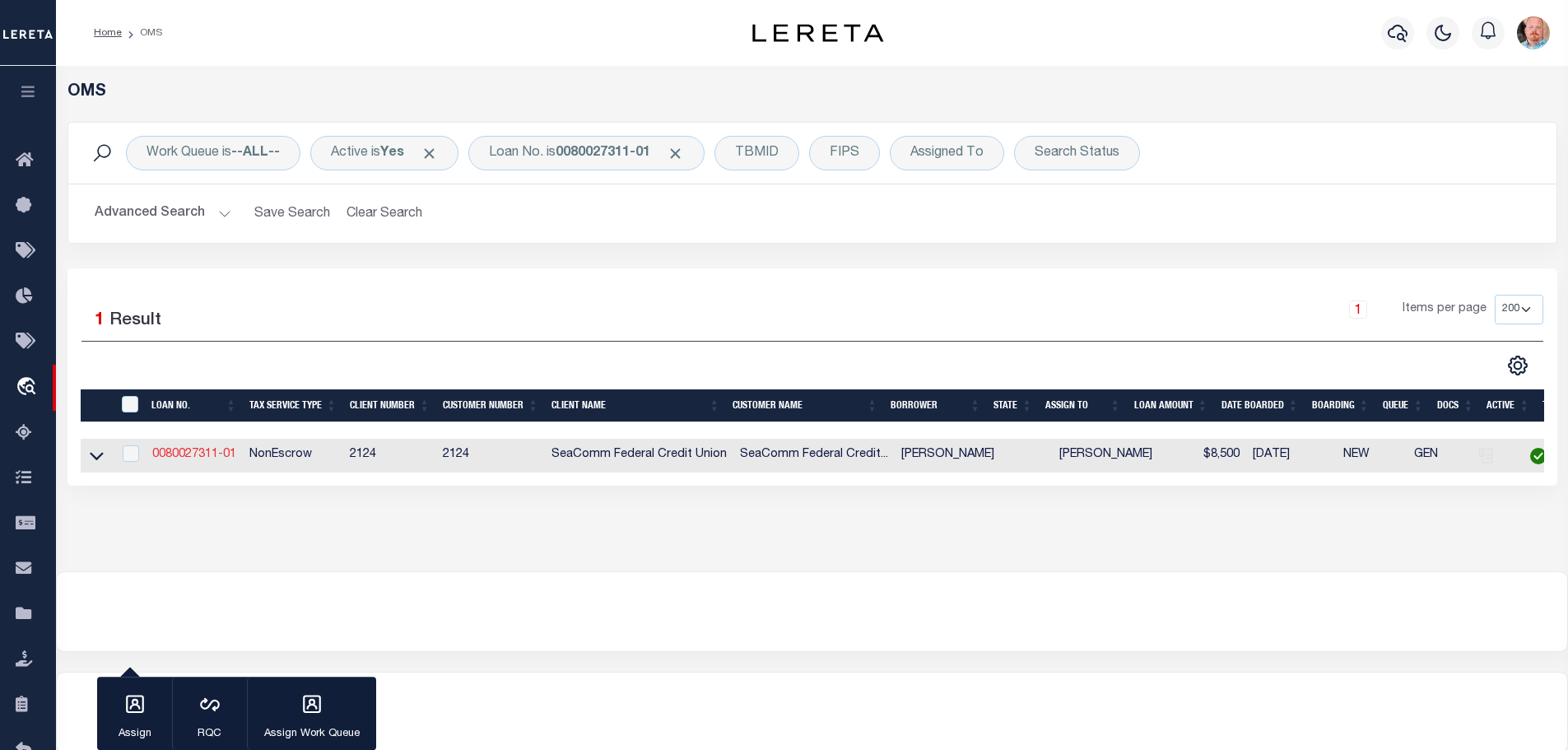
click at [215, 455] on link "0080027311-01" at bounding box center [194, 454] width 84 height 12
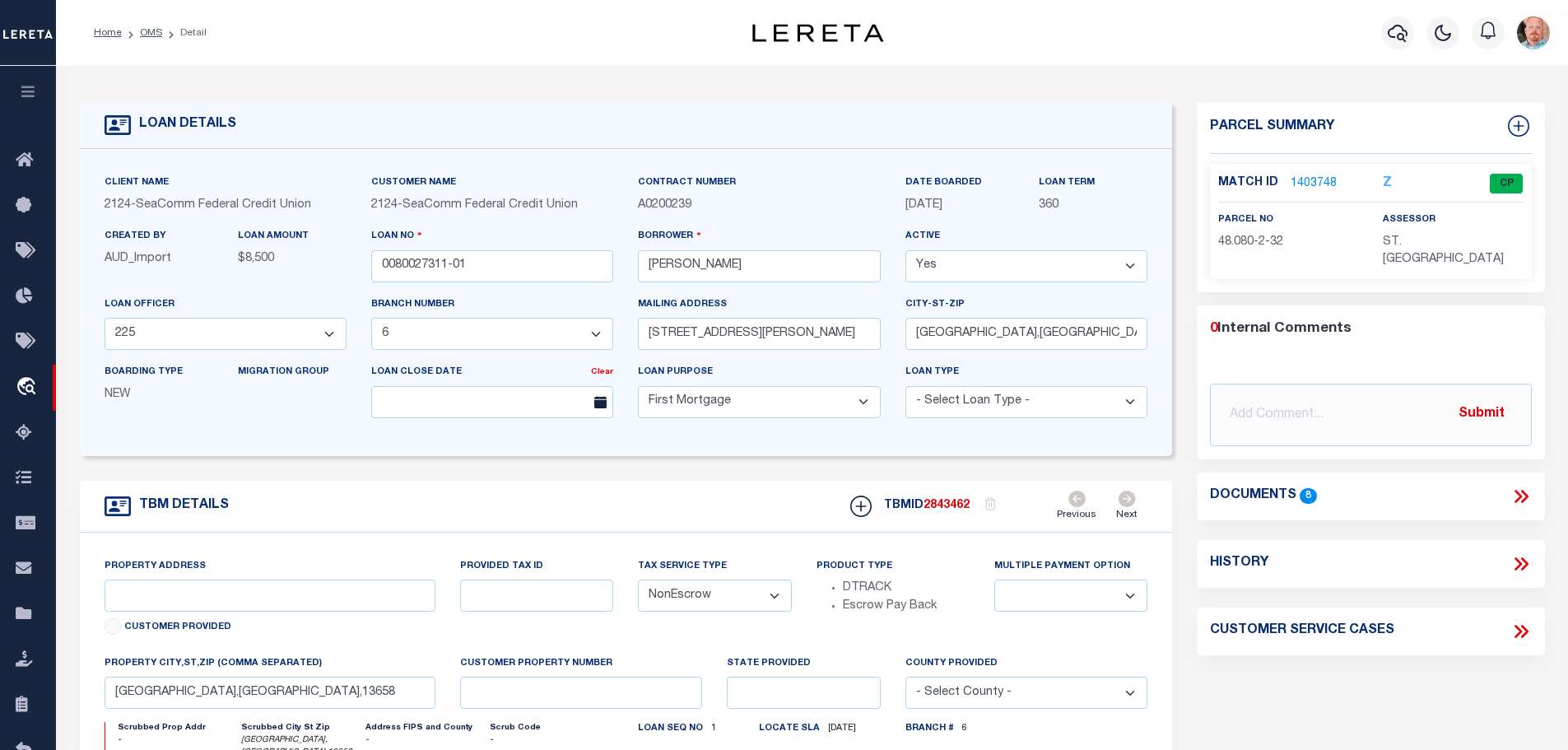
click at [1318, 179] on link "1403748" at bounding box center [1313, 184] width 46 height 17
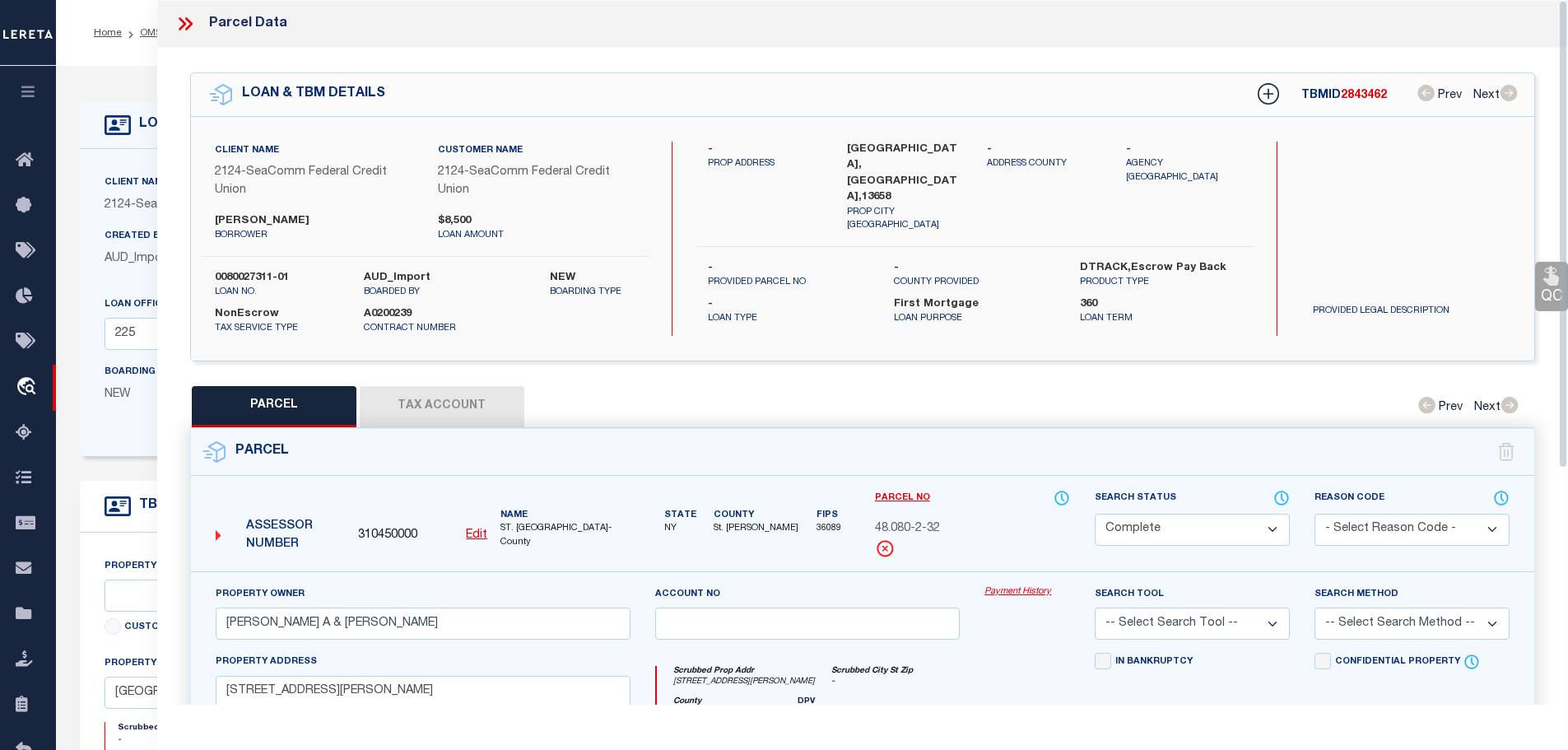
click at [445, 400] on button "Tax Account" at bounding box center [442, 406] width 165 height 41
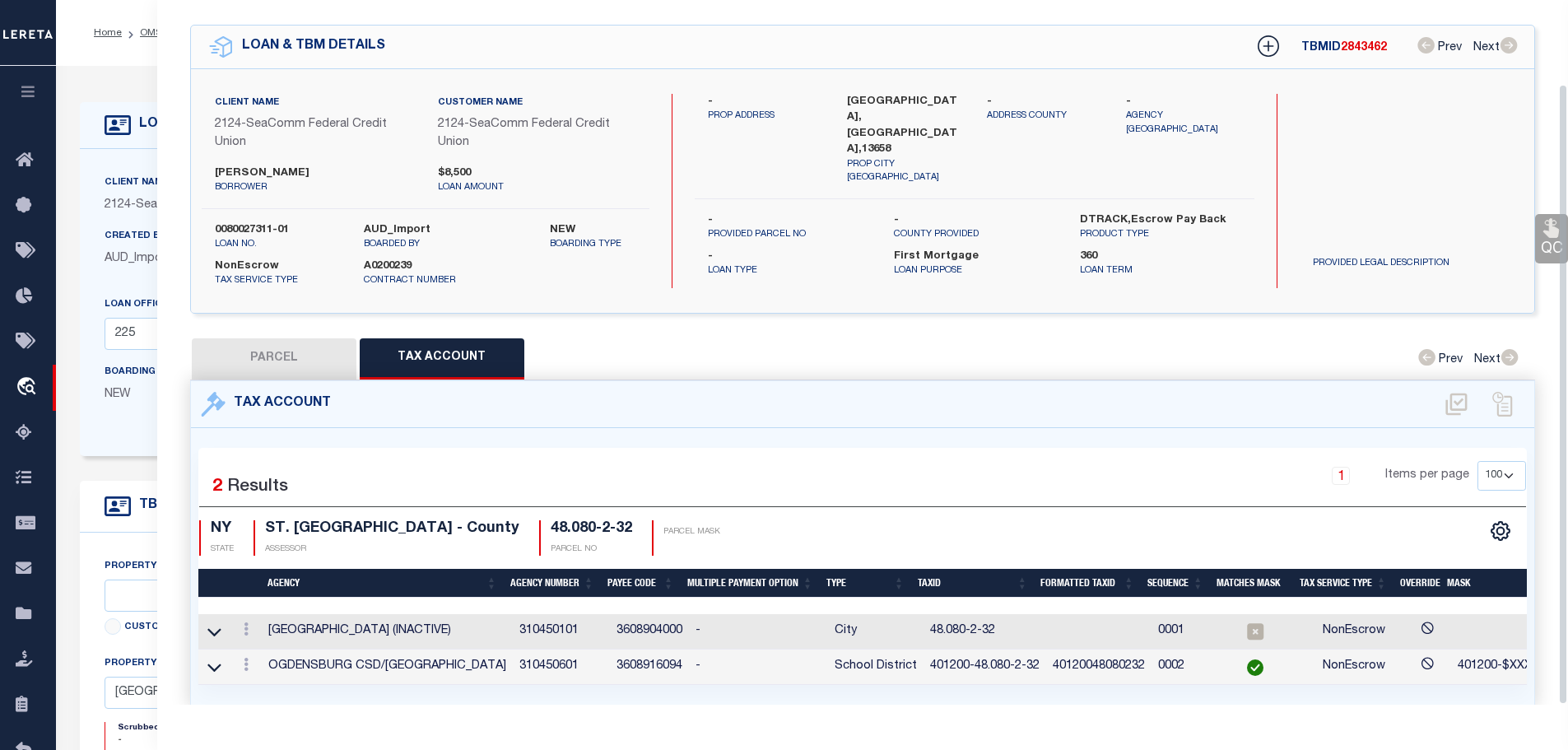
scroll to position [95, 0]
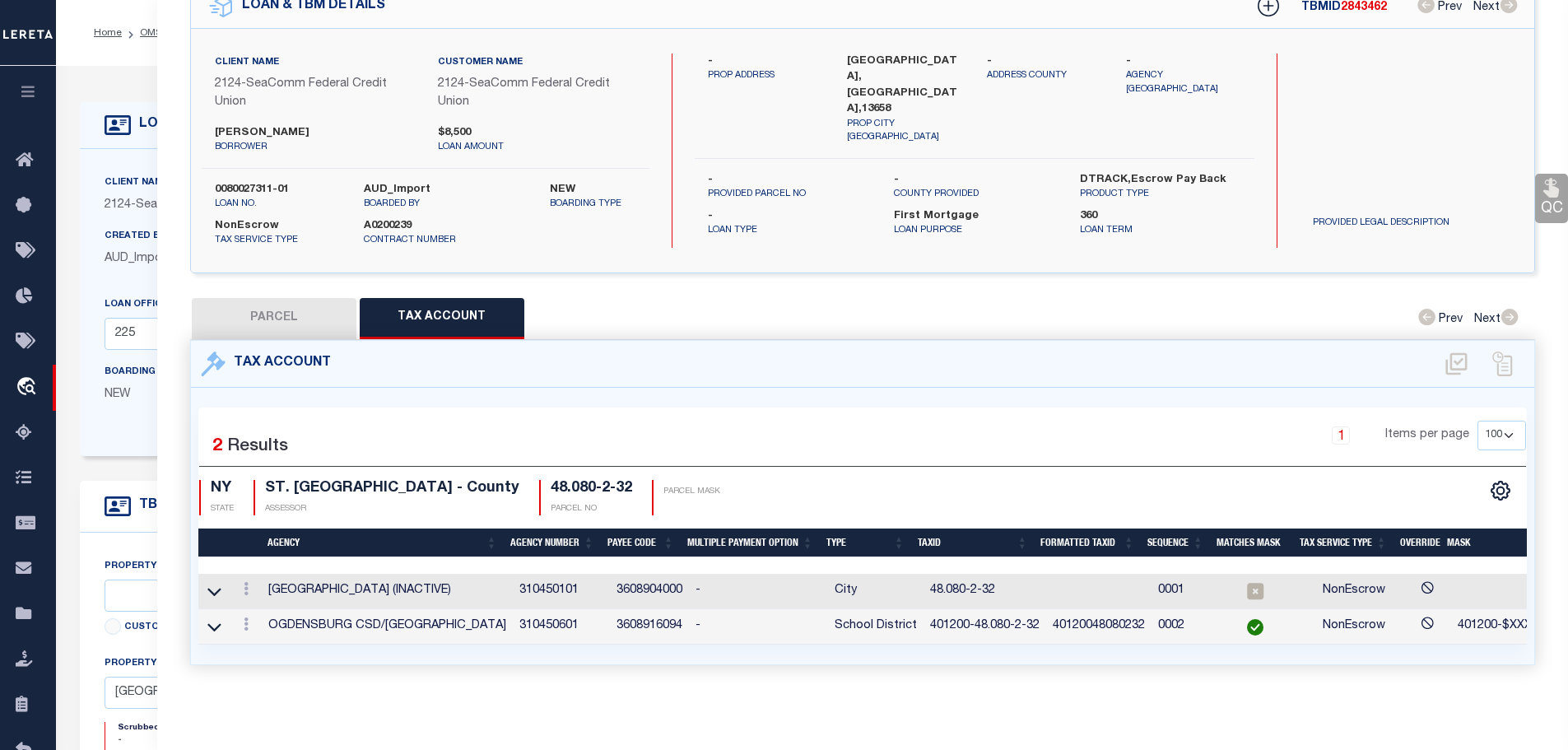
click at [251, 585] on link at bounding box center [246, 591] width 18 height 13
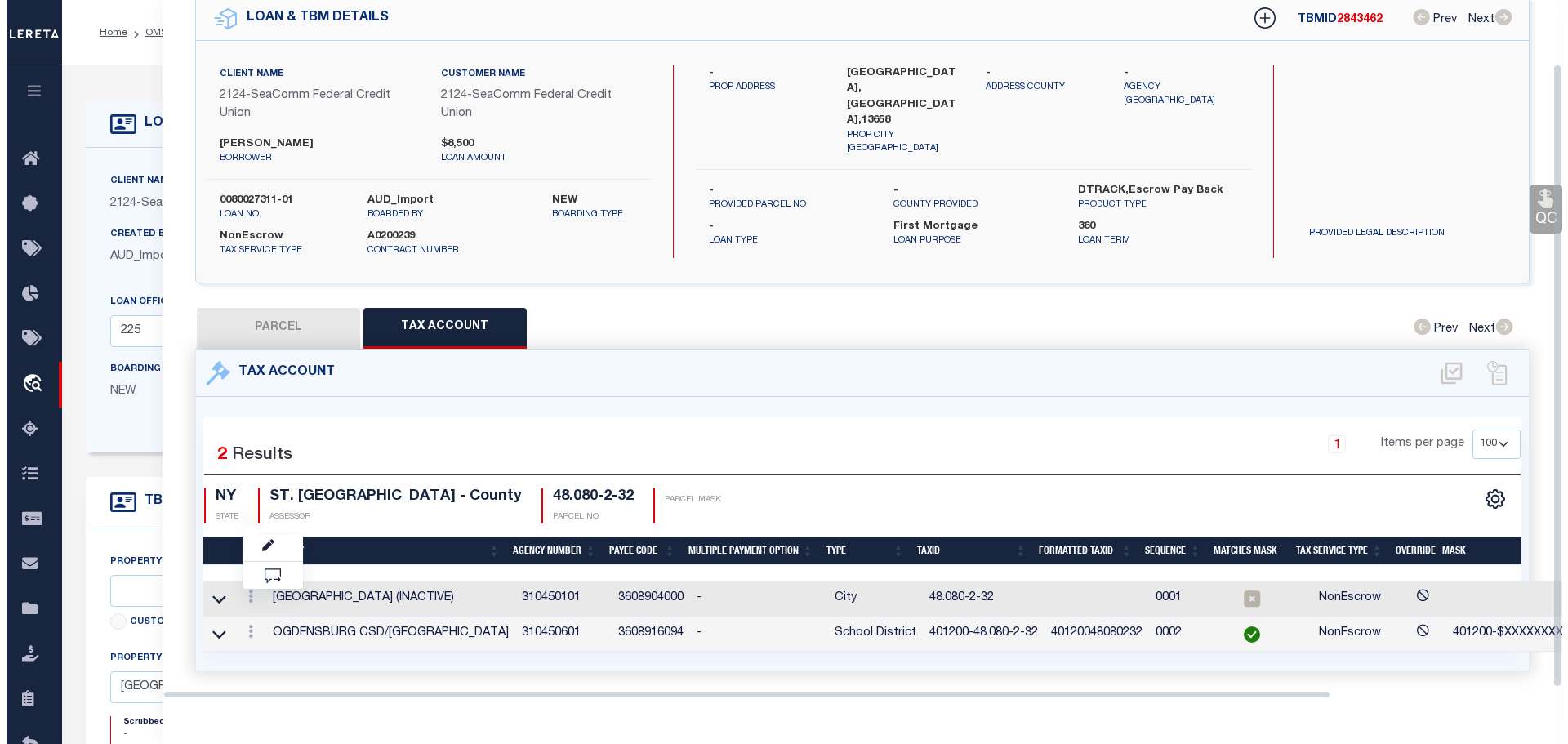
scroll to position [71, 0]
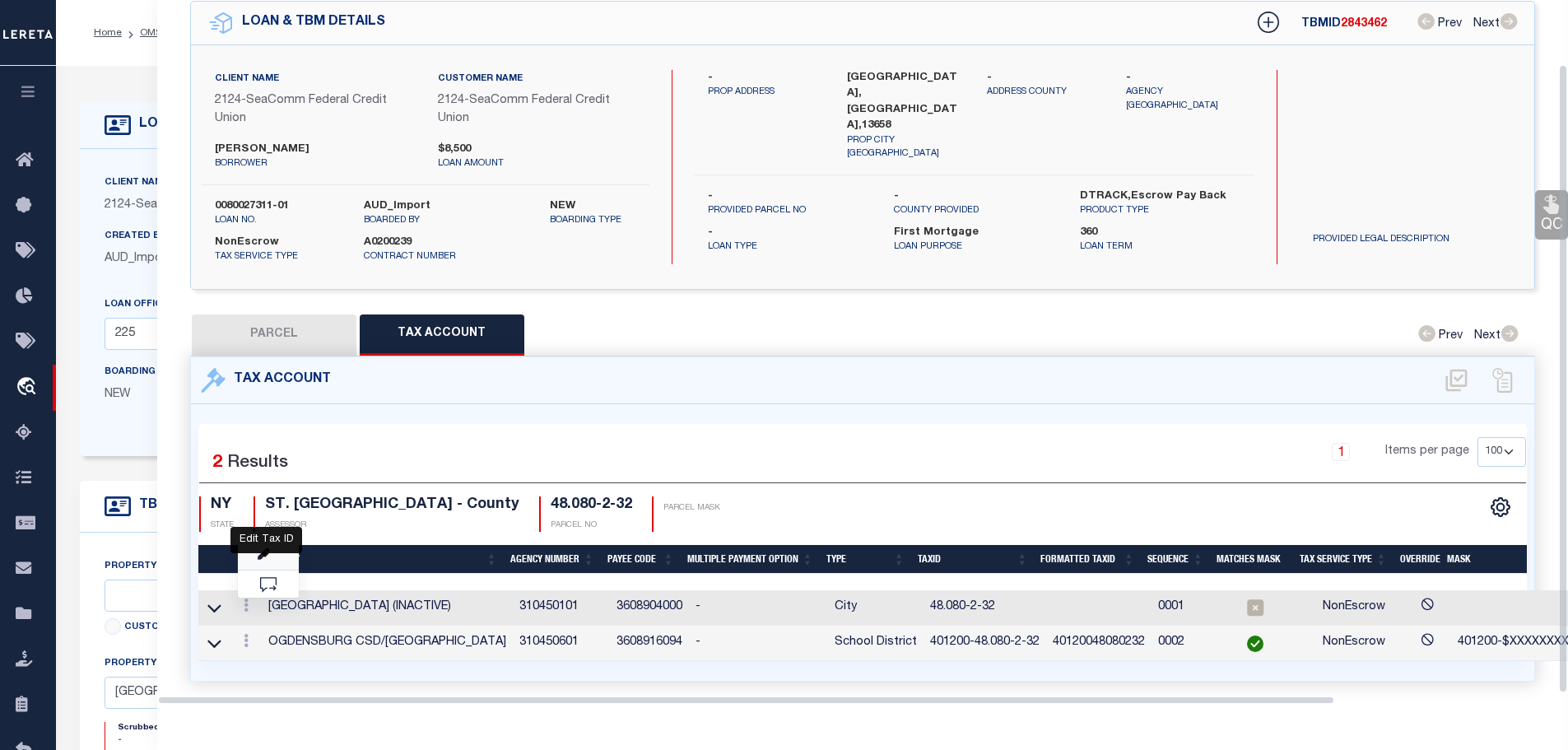
click at [267, 543] on link at bounding box center [268, 556] width 61 height 27
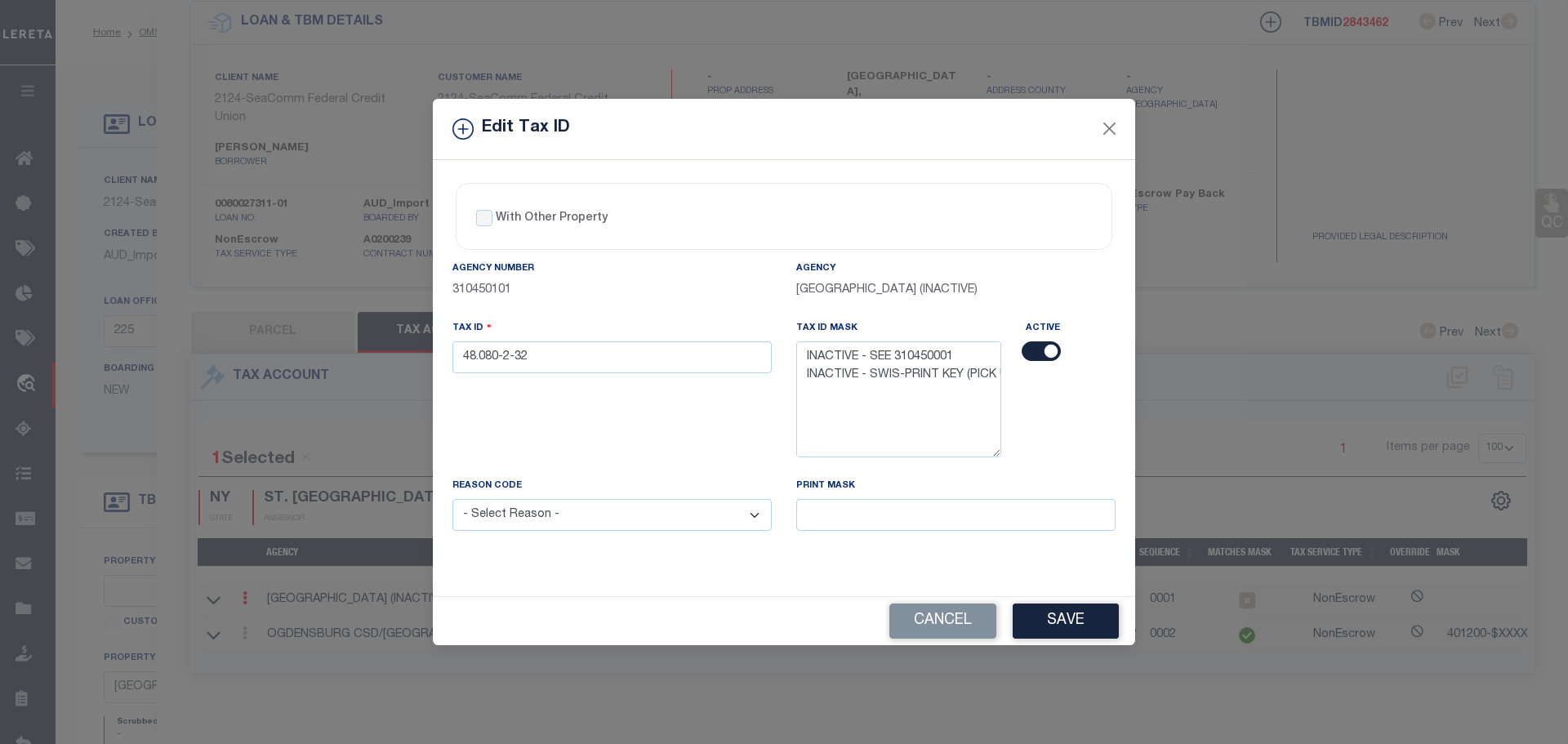
click at [1043, 345] on input "checkbox" at bounding box center [1040, 351] width 39 height 20
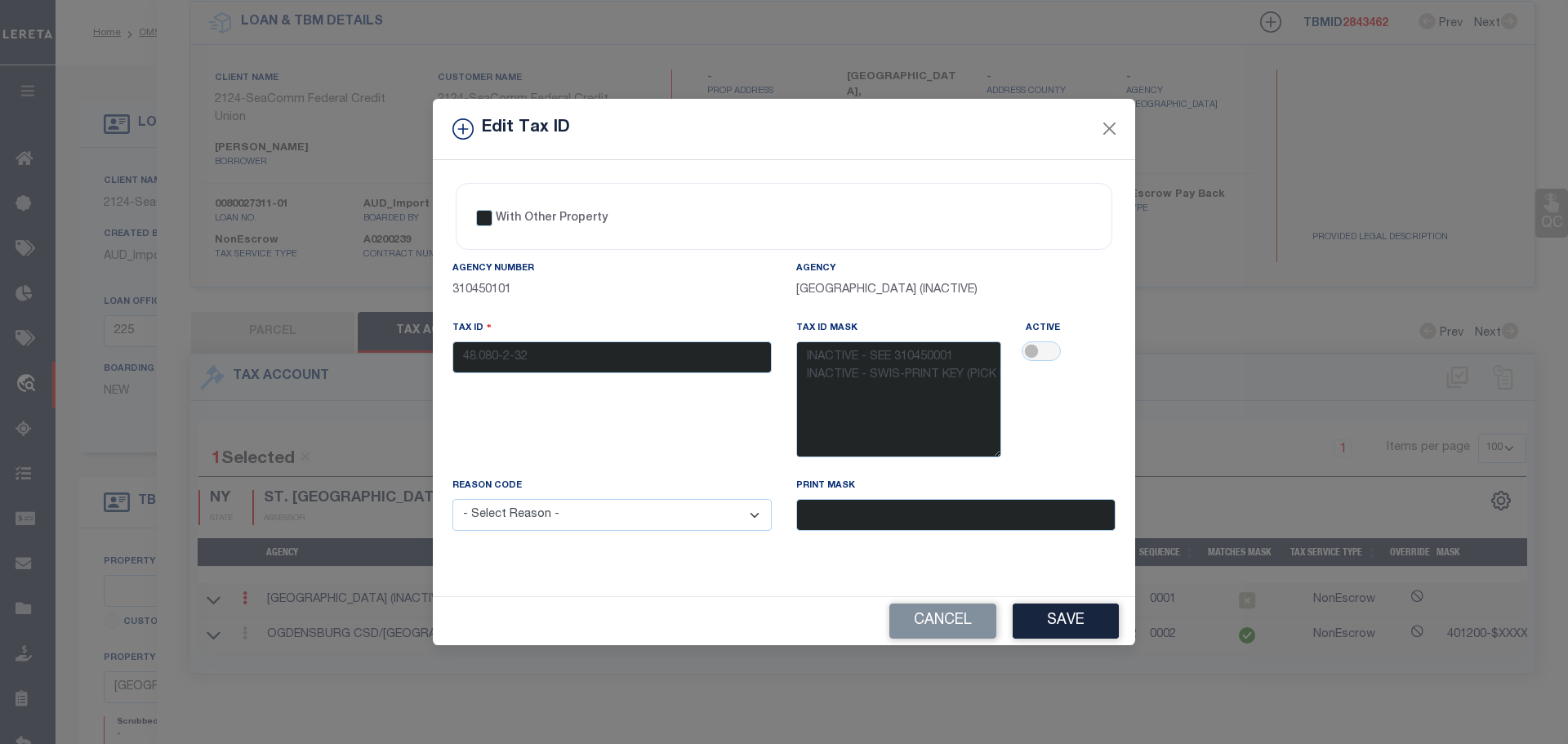
click at [632, 519] on select "- Select Reason - 099 - Other (Provide additional detail) ACT - Agency Changed …" at bounding box center [613, 514] width 319 height 32
click at [453, 500] on select "- Select Reason - 099 - Other (Provide additional detail) ACT - Agency Changed …" at bounding box center [613, 514] width 319 height 32
click at [1055, 611] on button "Save" at bounding box center [1065, 620] width 106 height 35
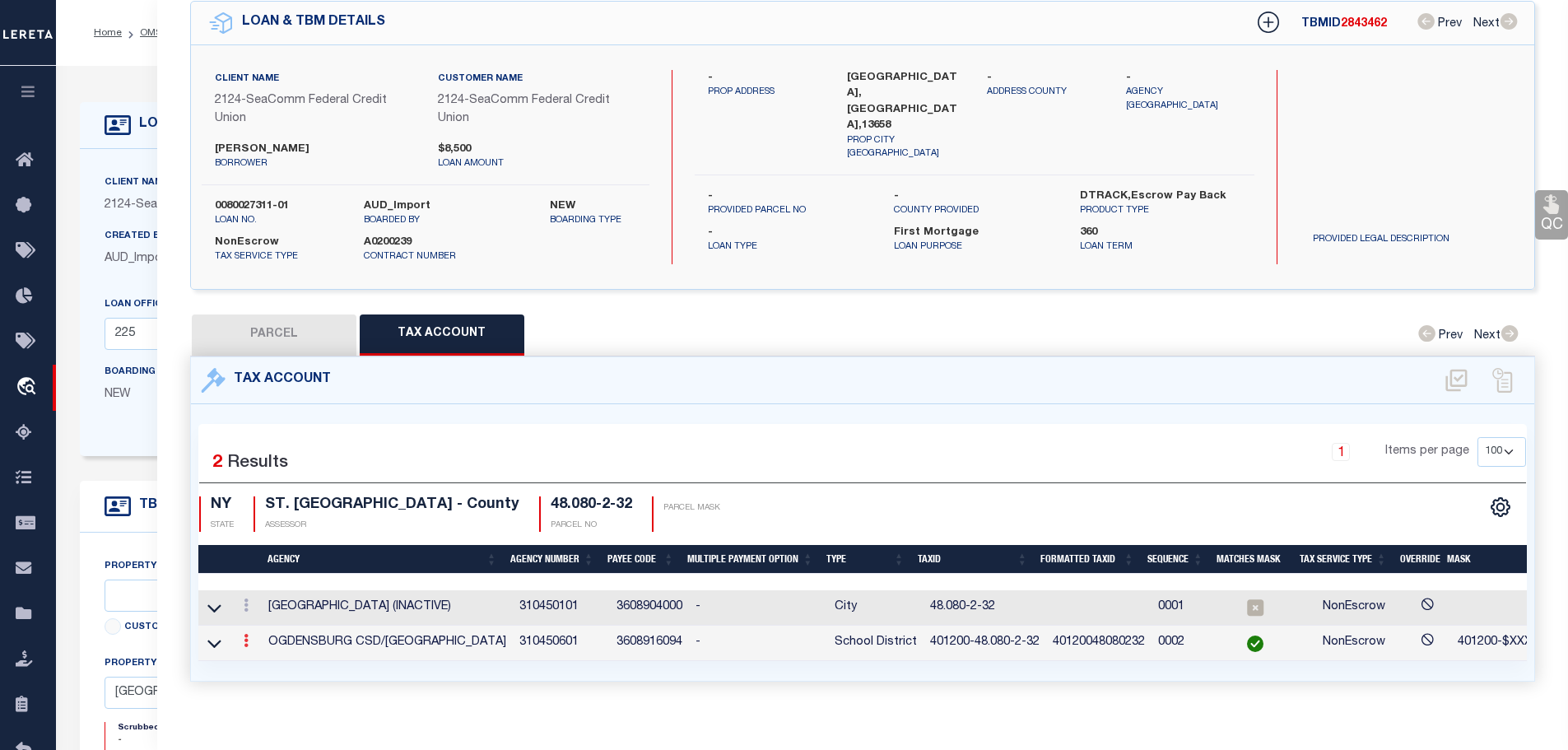
click at [248, 635] on icon at bounding box center [246, 640] width 5 height 13
click at [266, 655] on link at bounding box center [268, 667] width 61 height 27
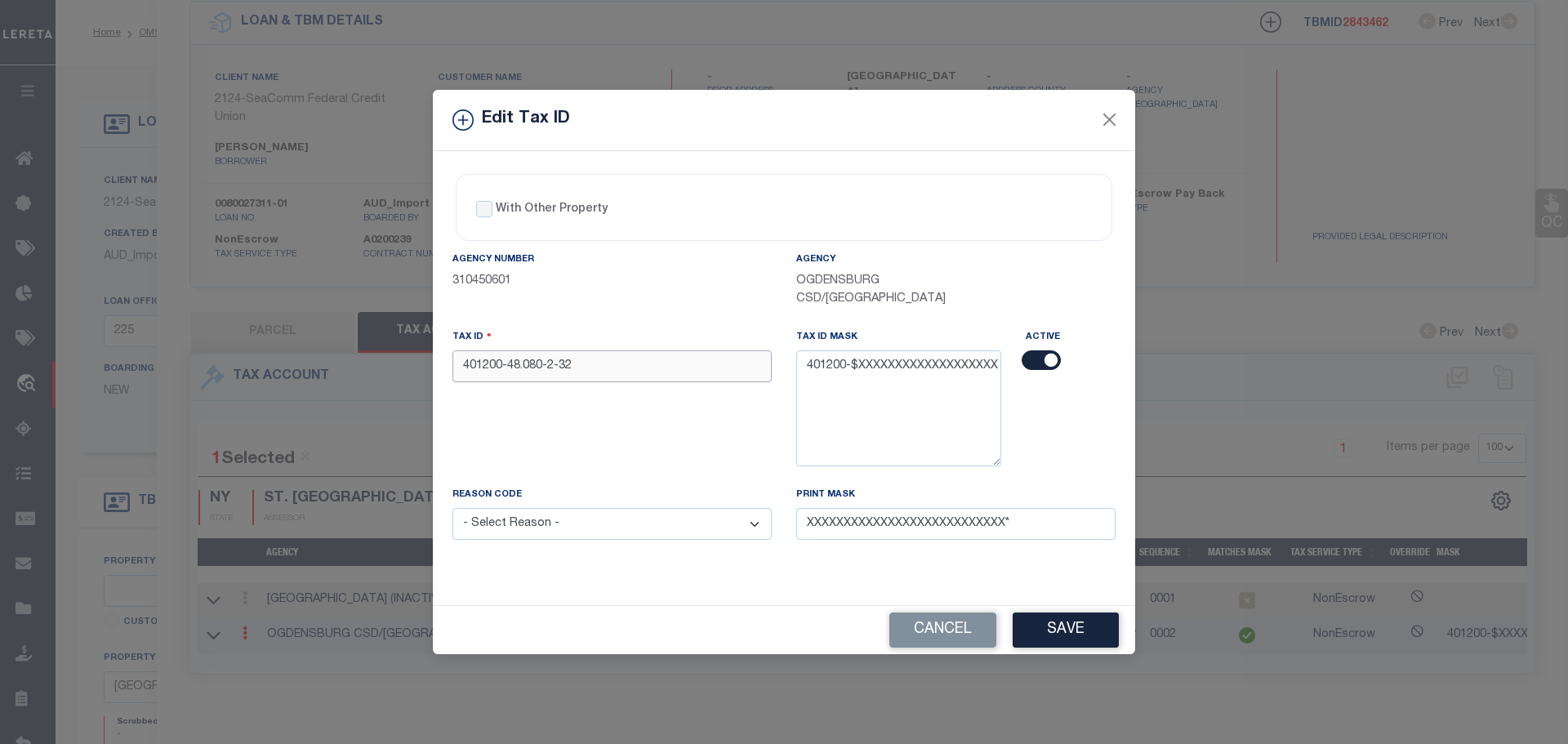
click at [573, 362] on input "401200-48.080-2-32" at bounding box center [613, 365] width 319 height 32
click at [1046, 357] on input "checkbox" at bounding box center [1040, 360] width 39 height 20
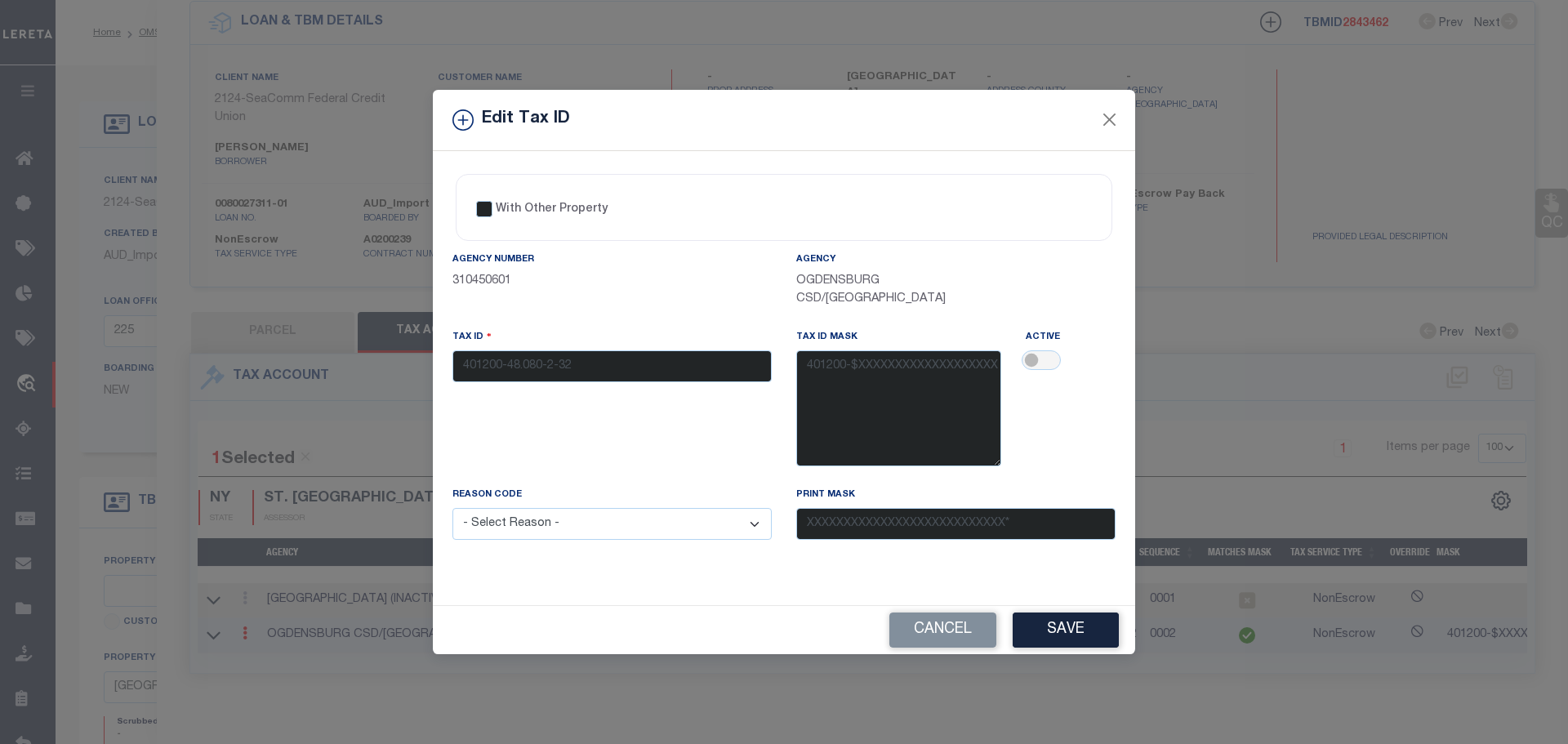
click at [678, 531] on select "- Select Reason - 099 - Other (Provide additional detail) ACT - Agency Changed …" at bounding box center [613, 523] width 319 height 32
click at [453, 509] on select "- Select Reason - 099 - Other (Provide additional detail) ACT - Agency Changed …" at bounding box center [613, 523] width 319 height 32
click at [1052, 625] on button "Save" at bounding box center [1065, 629] width 106 height 35
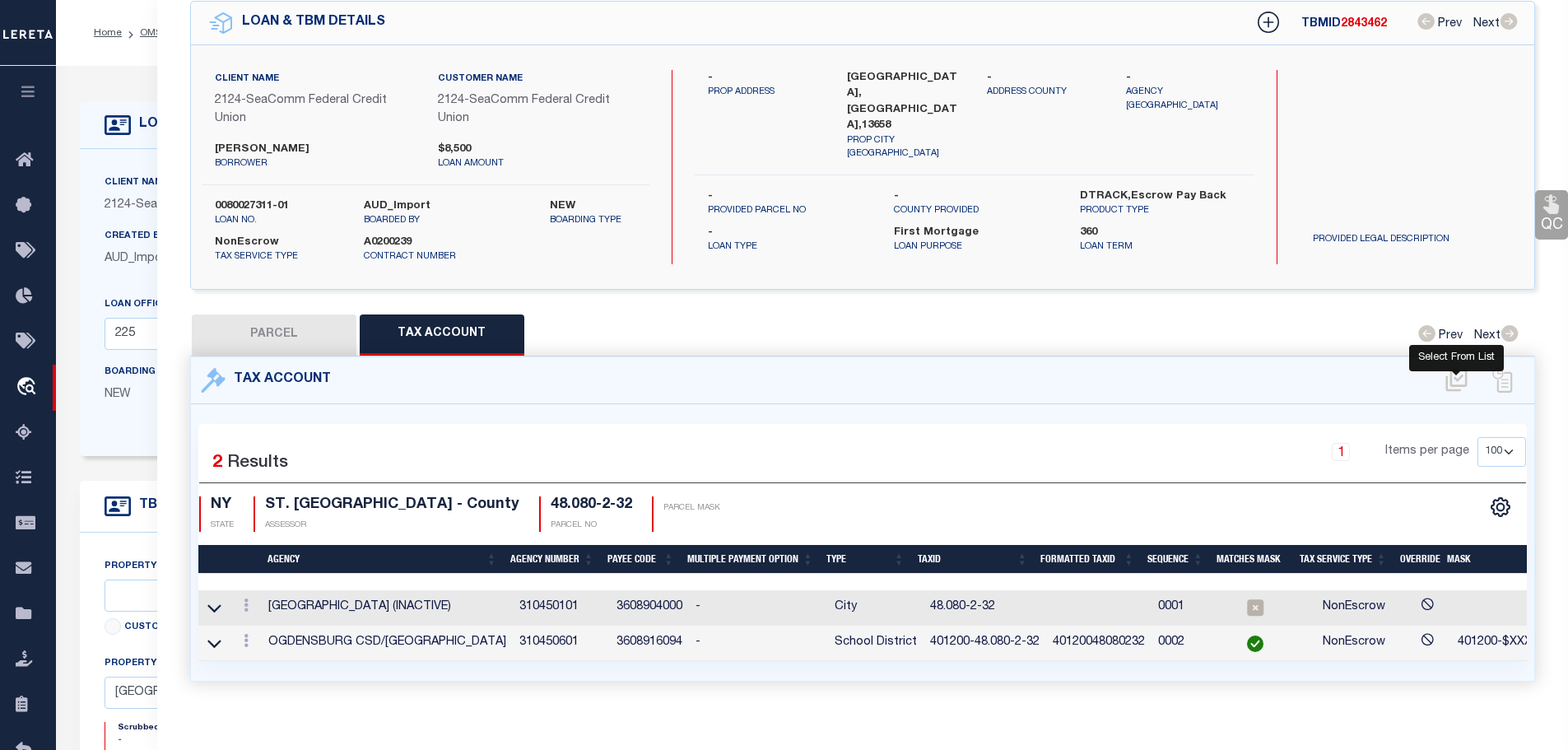
click at [1457, 375] on icon at bounding box center [1457, 380] width 27 height 26
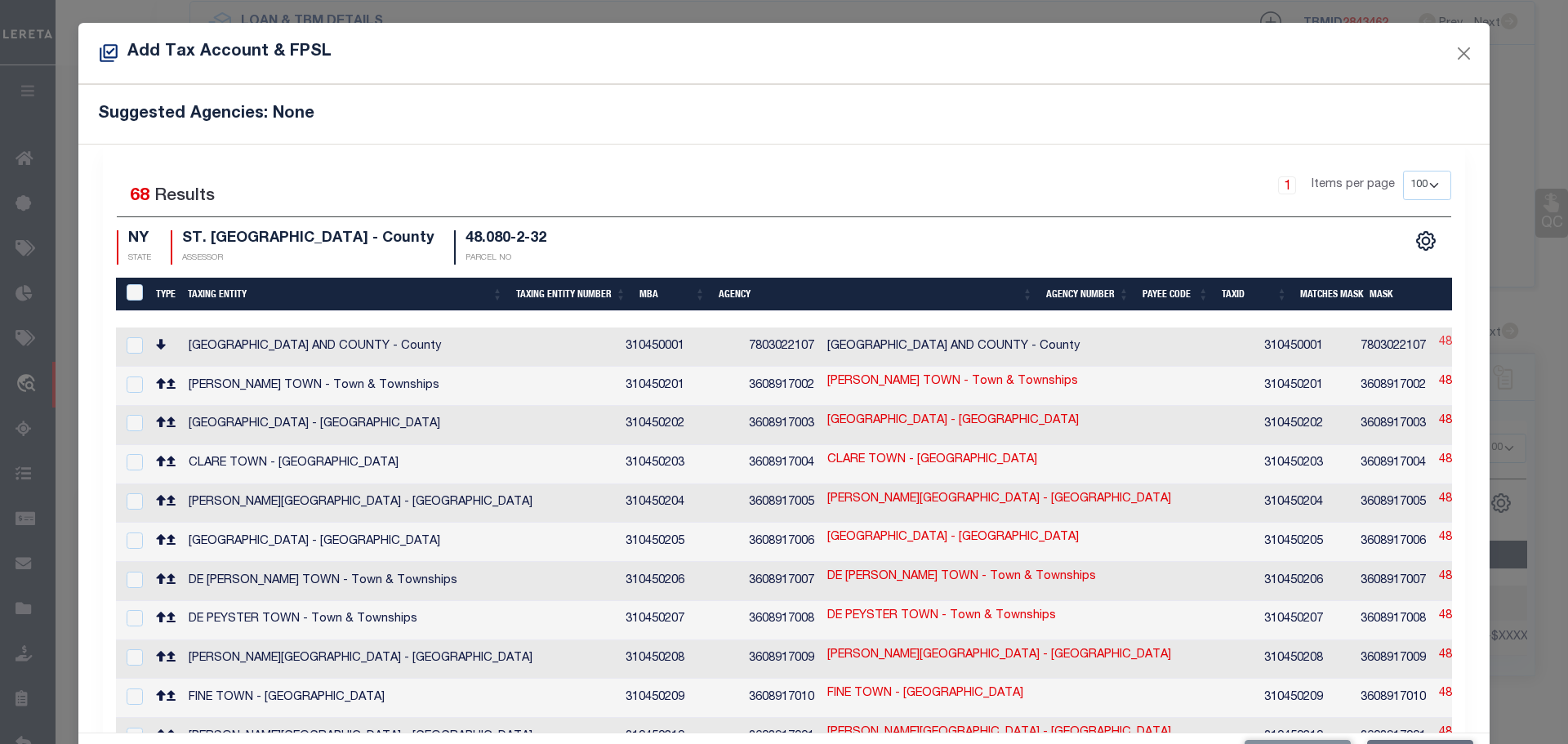
click at [1439, 335] on link "48.080-2-32" at bounding box center [1471, 343] width 65 height 18
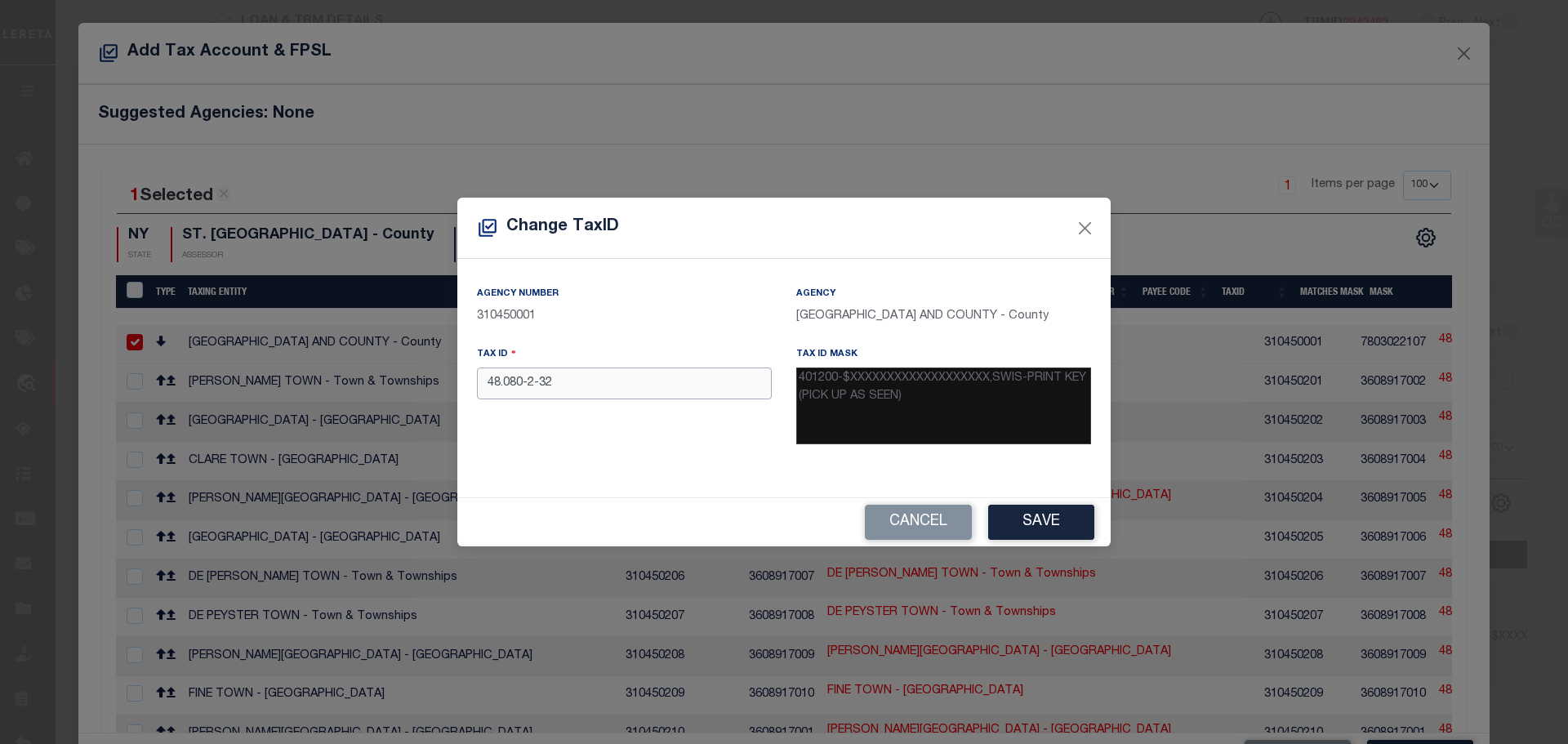
click at [548, 388] on input "48.080-2-32" at bounding box center [624, 382] width 295 height 32
paste input "401200-"
click at [1047, 520] on button "Save" at bounding box center [1041, 521] width 106 height 35
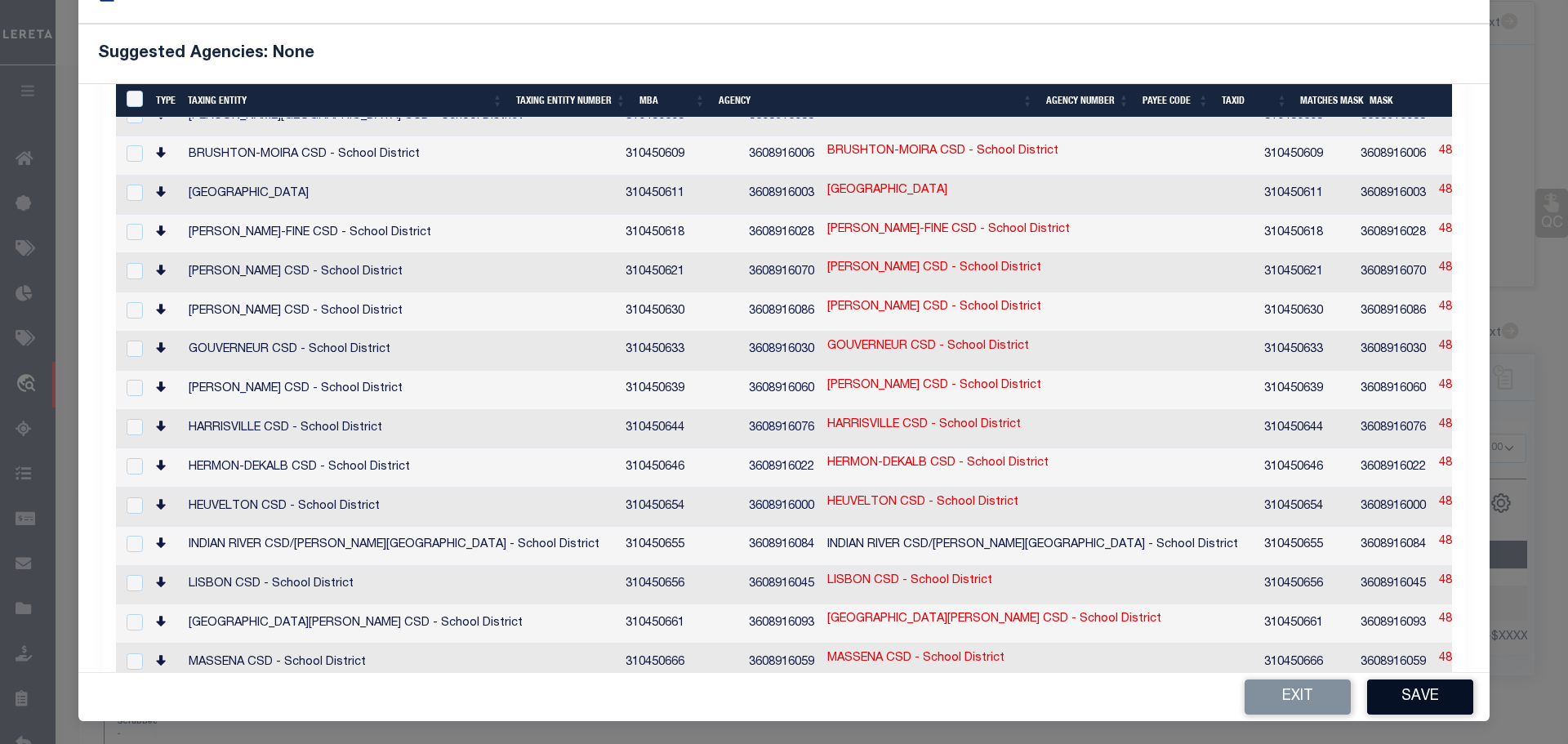
scroll to position [1884, 0]
click at [1425, 704] on button "Save" at bounding box center [1420, 696] width 106 height 35
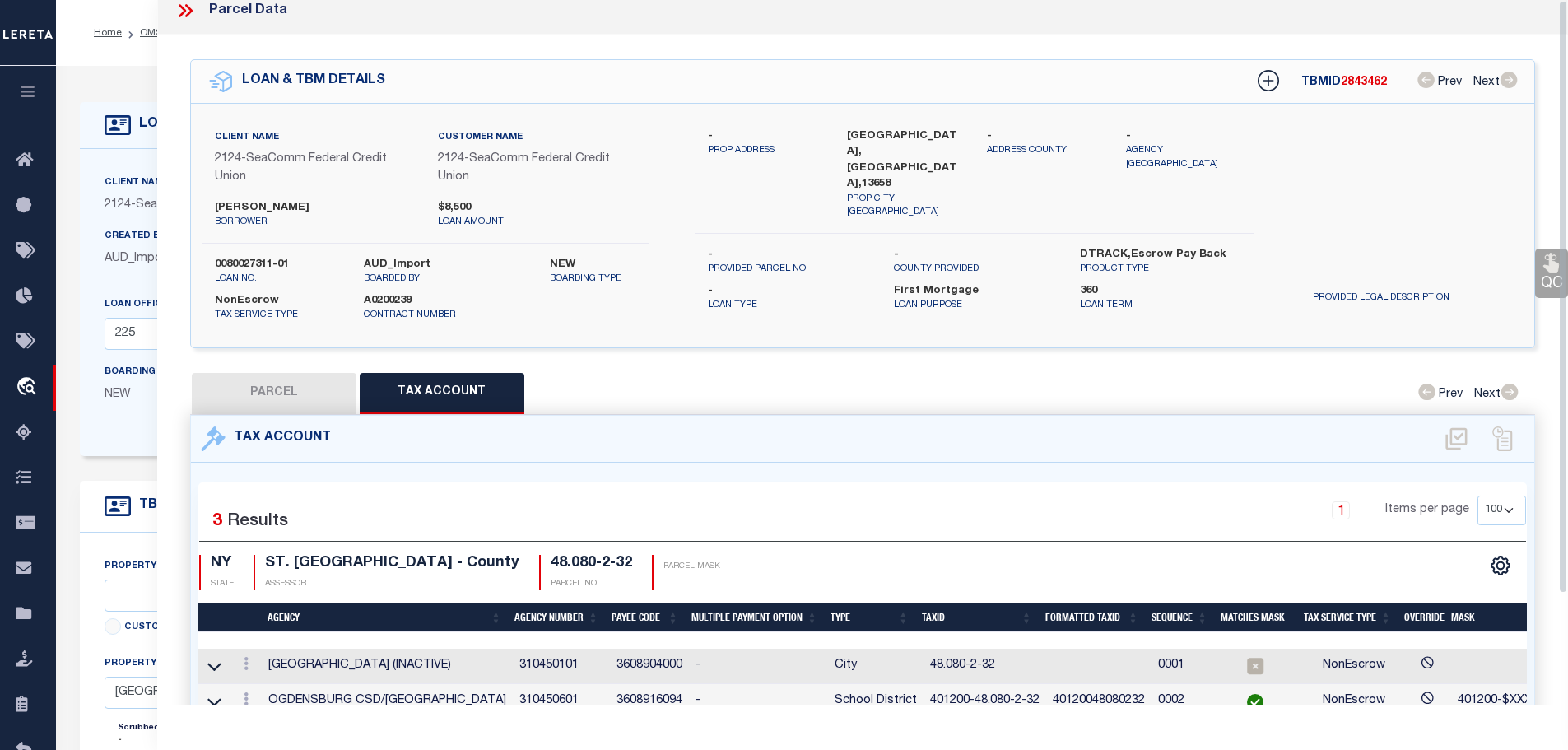
scroll to position [0, 0]
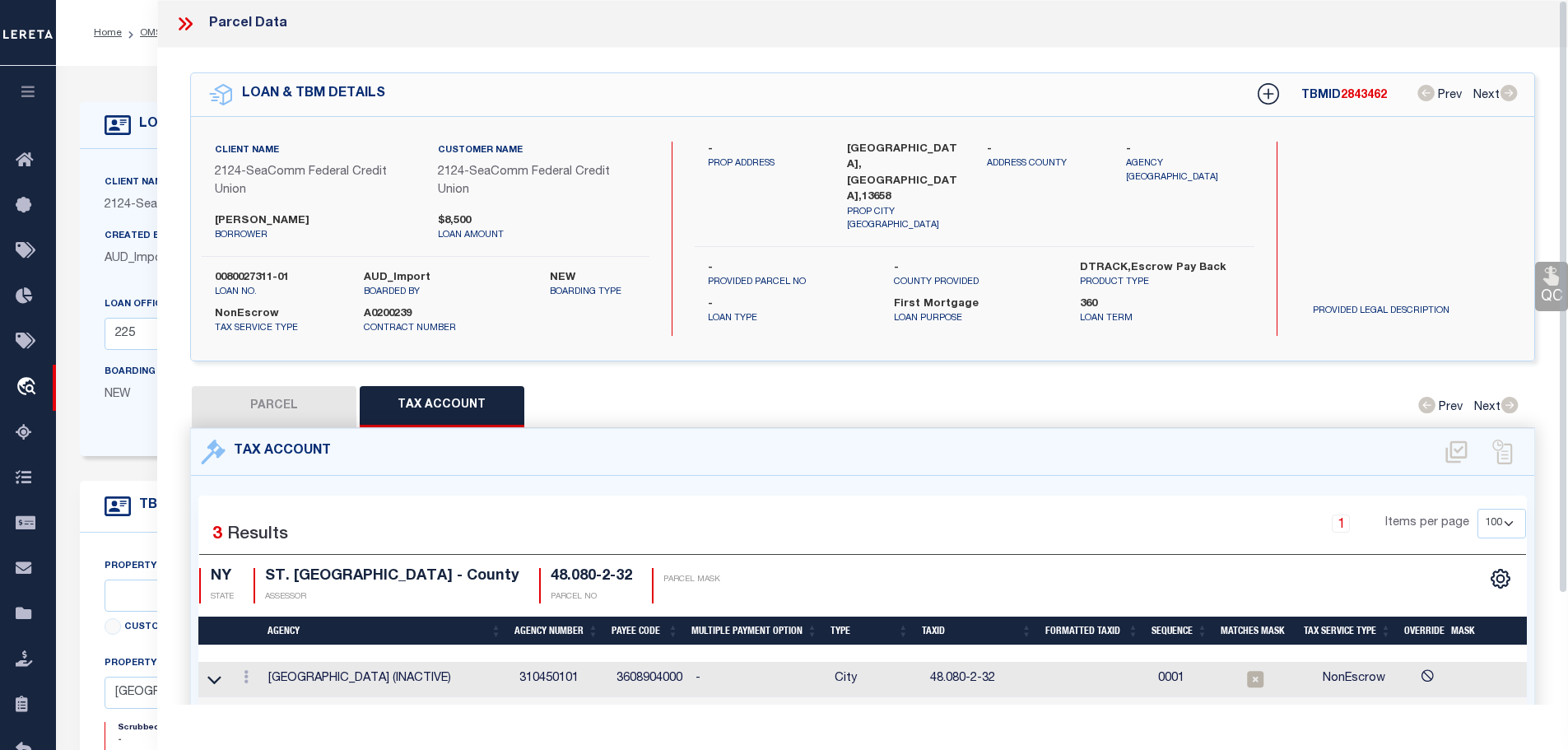
click at [180, 27] on icon at bounding box center [182, 24] width 7 height 13
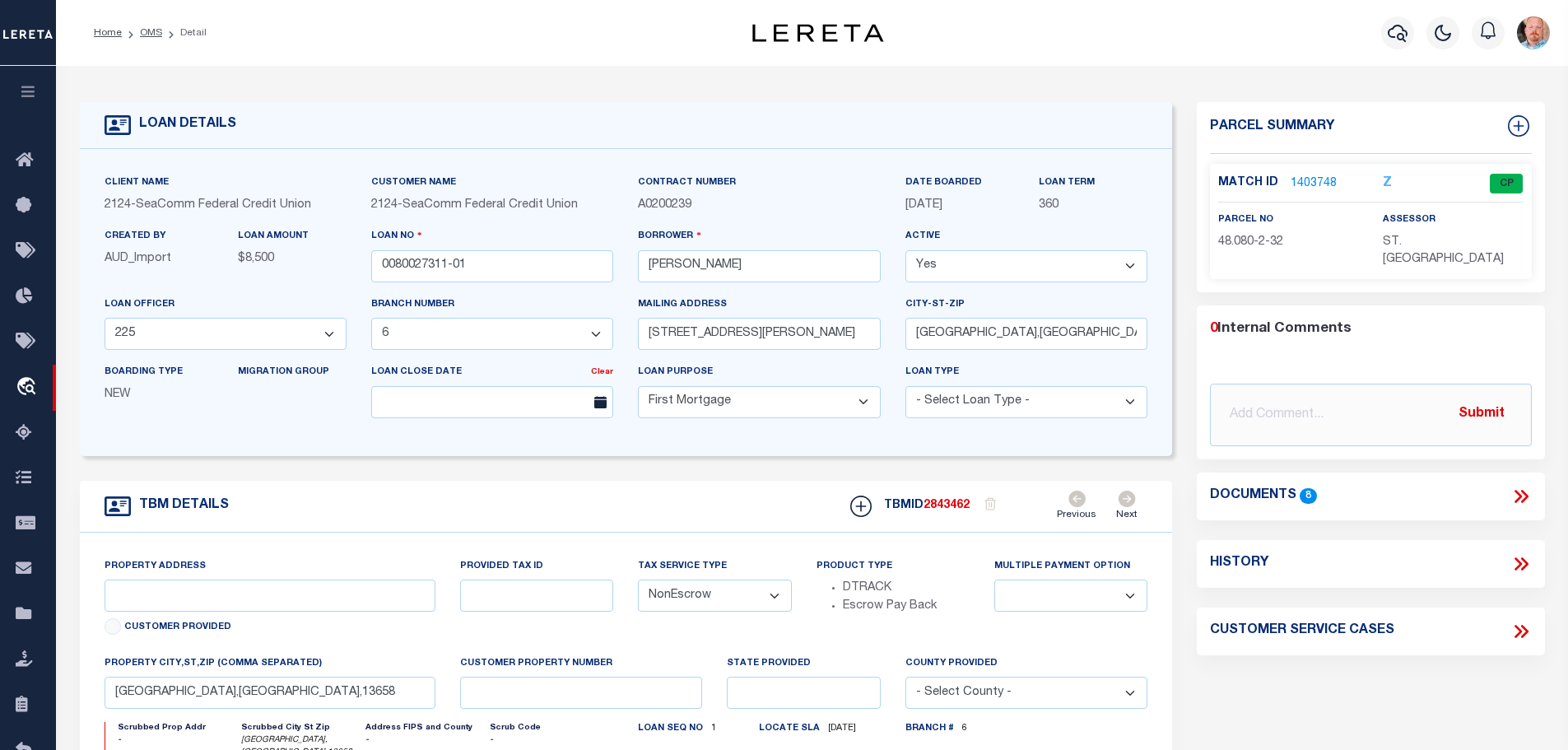
click at [133, 38] on li "OMS" at bounding box center [142, 33] width 40 height 15
click at [140, 35] on link "OMS" at bounding box center [151, 33] width 22 height 10
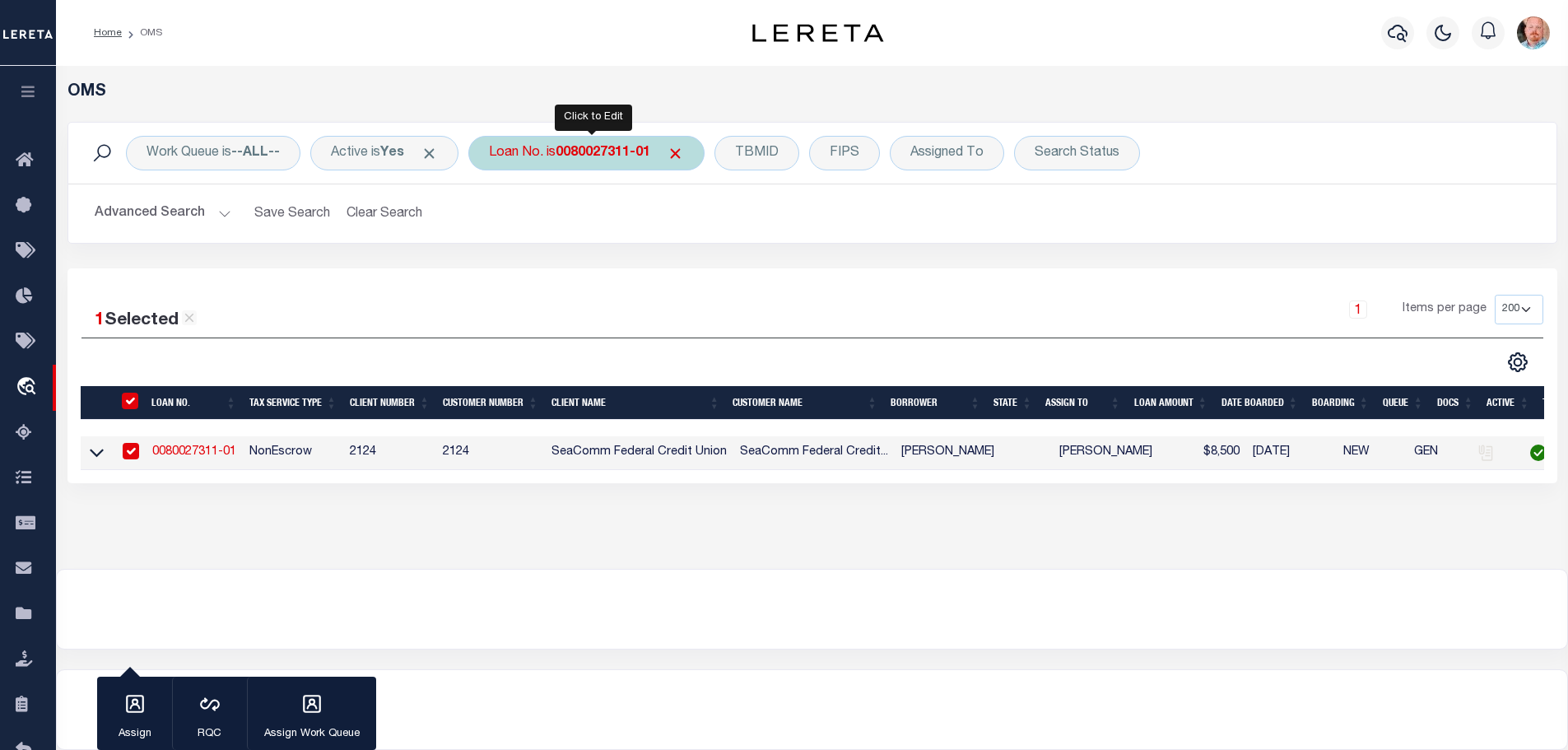
click at [588, 156] on b "0080027311-01" at bounding box center [603, 153] width 95 height 13
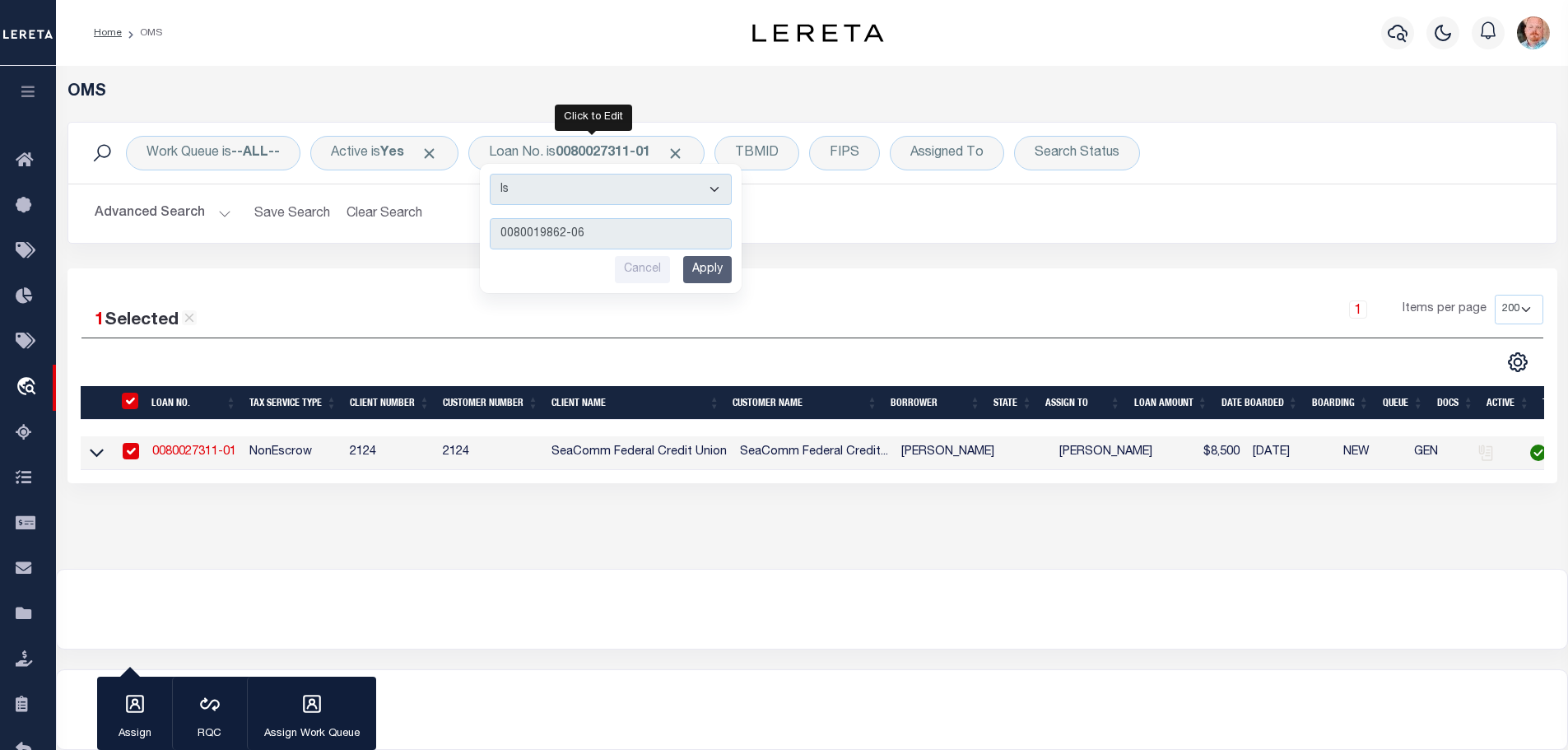
click at [708, 275] on input "Apply" at bounding box center [707, 270] width 48 height 27
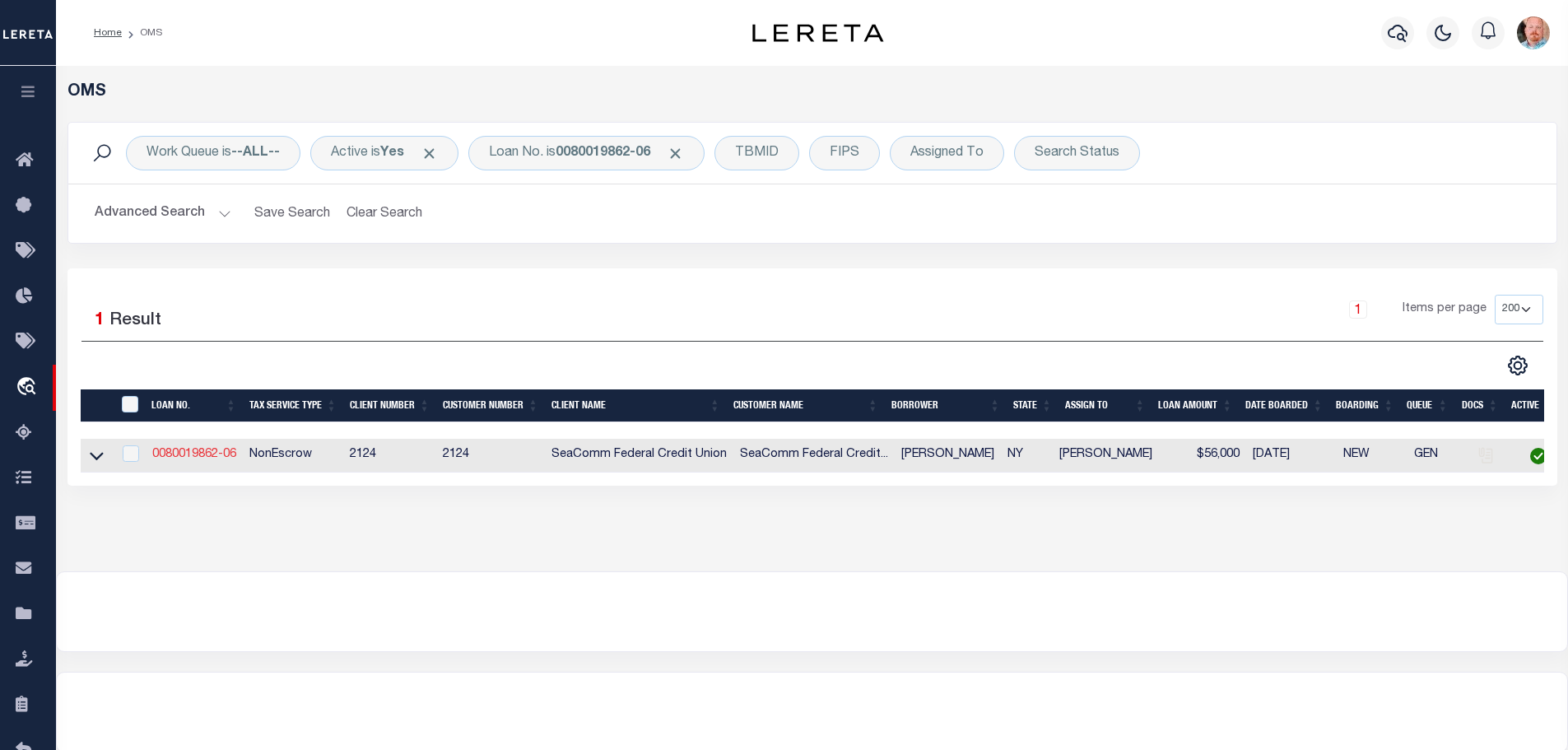
click at [201, 452] on link "0080019862-06" at bounding box center [194, 454] width 84 height 12
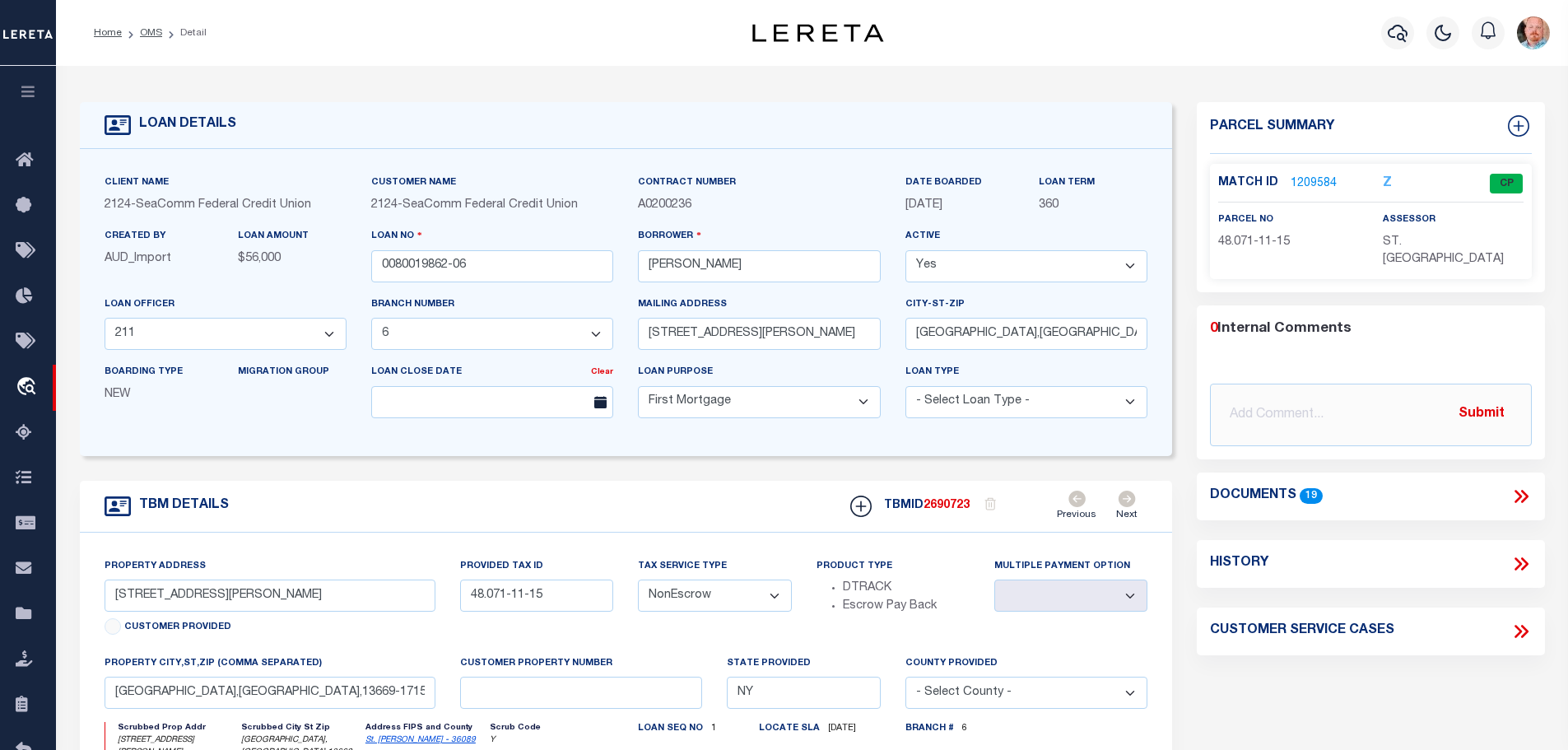
click at [1316, 180] on link "1209584" at bounding box center [1313, 184] width 46 height 17
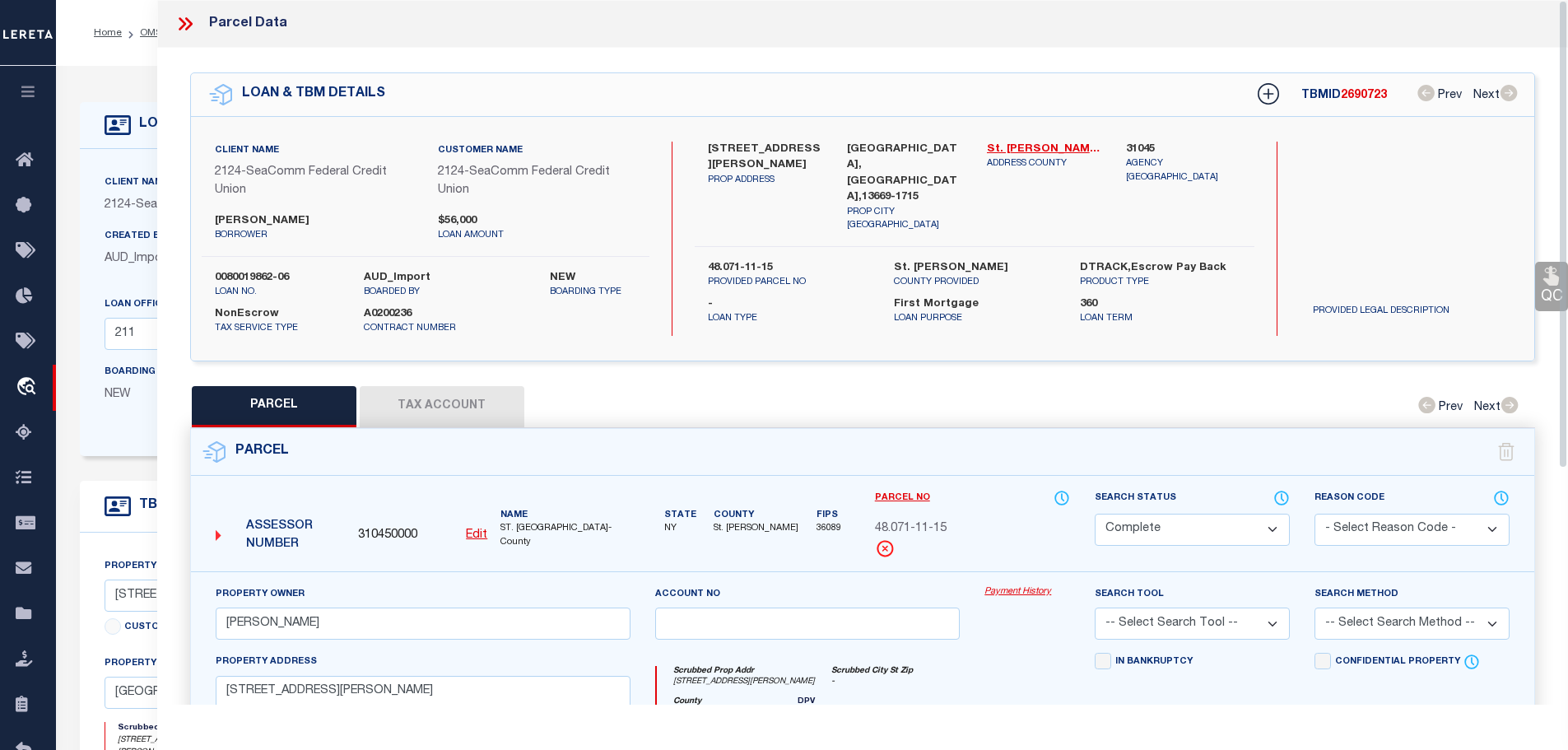
click at [455, 411] on button "Tax Account" at bounding box center [442, 406] width 165 height 41
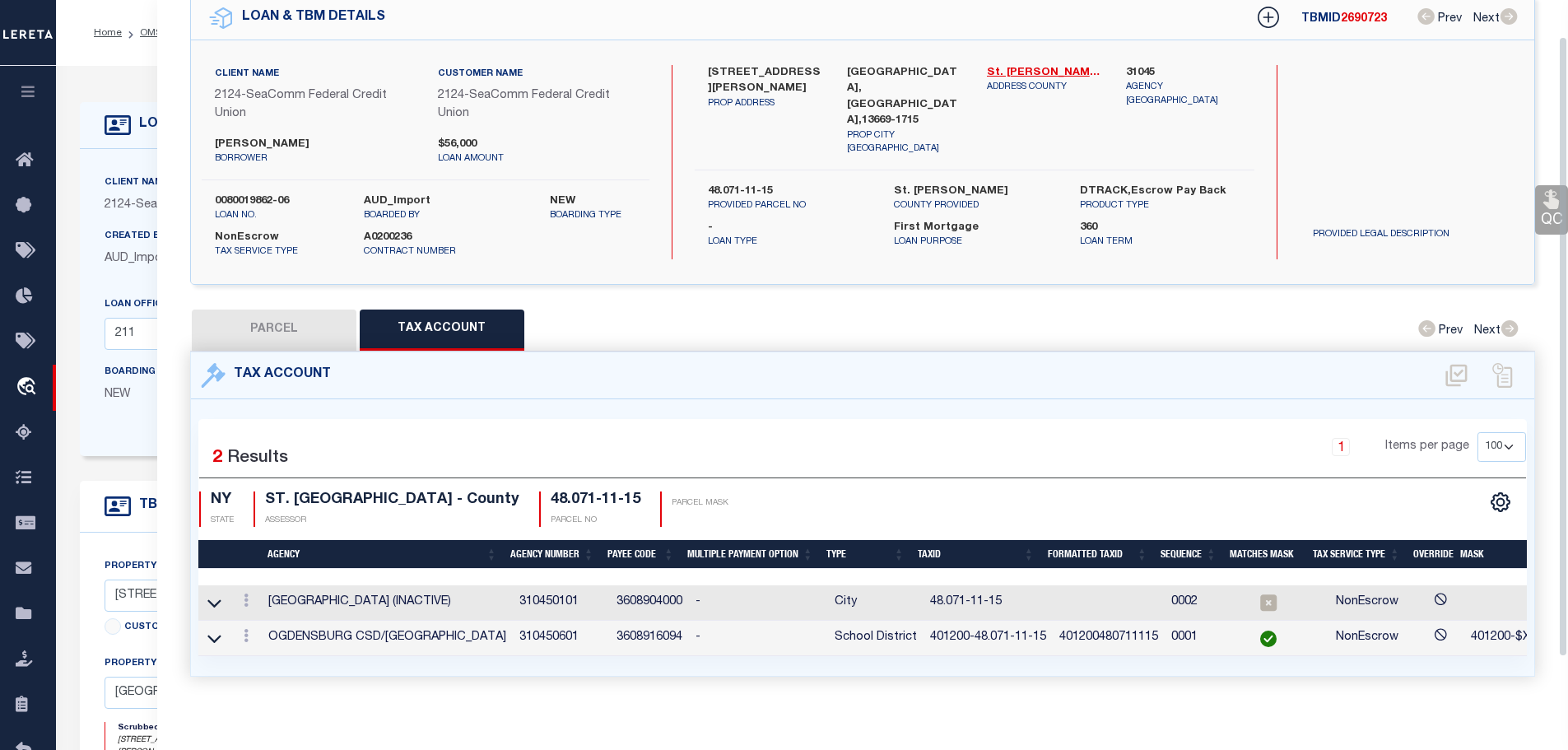
scroll to position [95, 0]
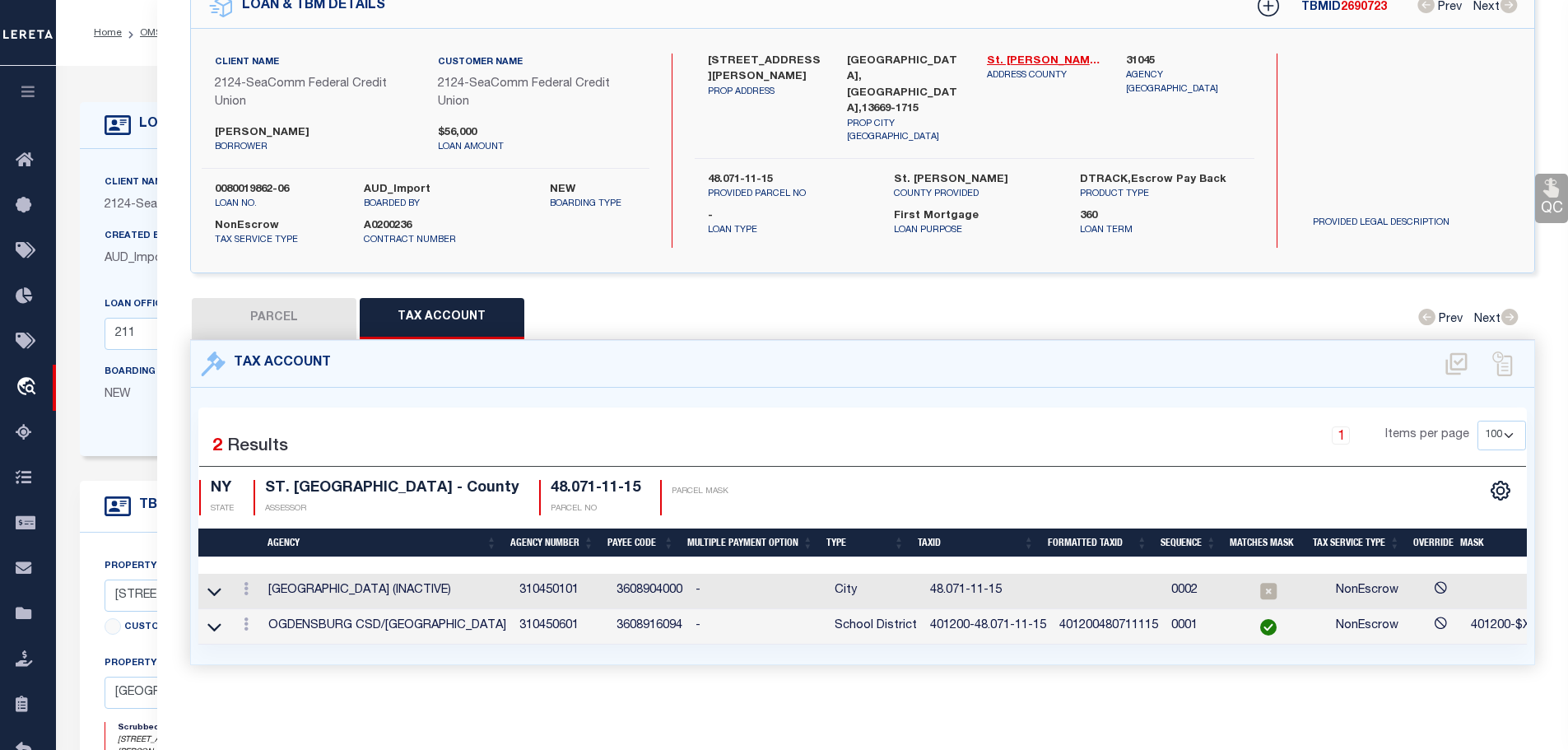
click at [1002, 618] on td "401200-48.071-11-15" at bounding box center [989, 626] width 129 height 35
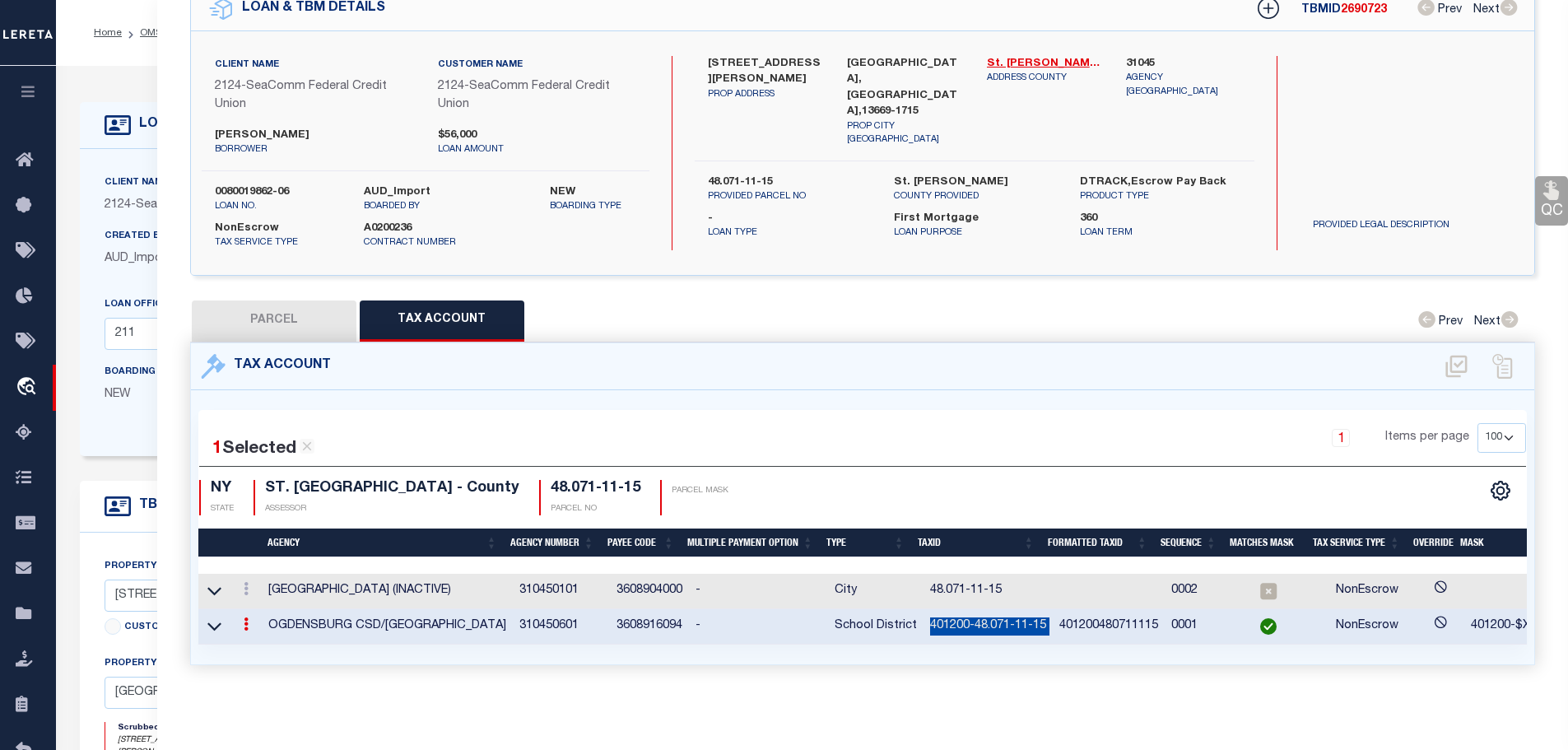
copy td "401200-48.071-11-15"
click at [246, 617] on icon at bounding box center [246, 624] width 5 height 13
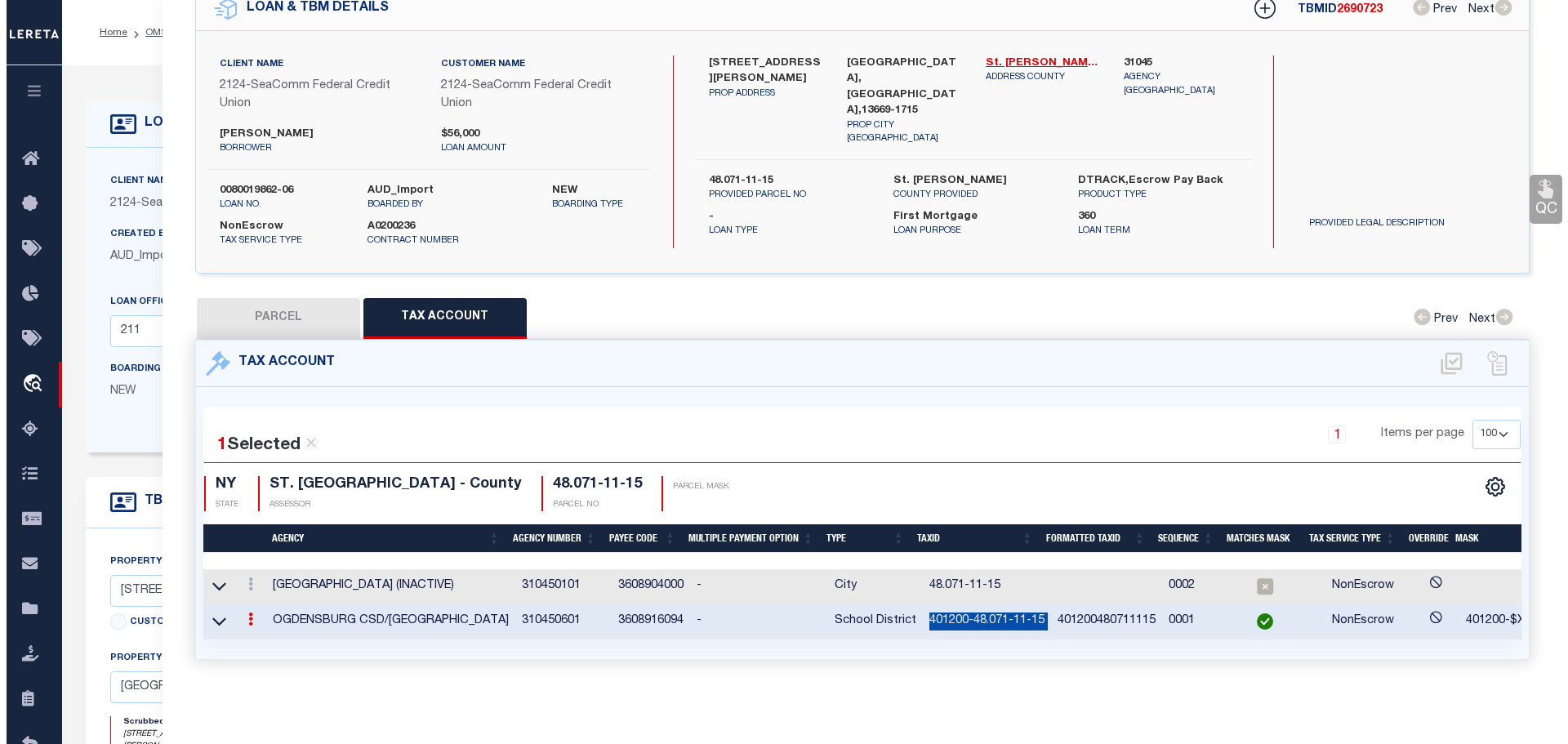
scroll to position [68, 0]
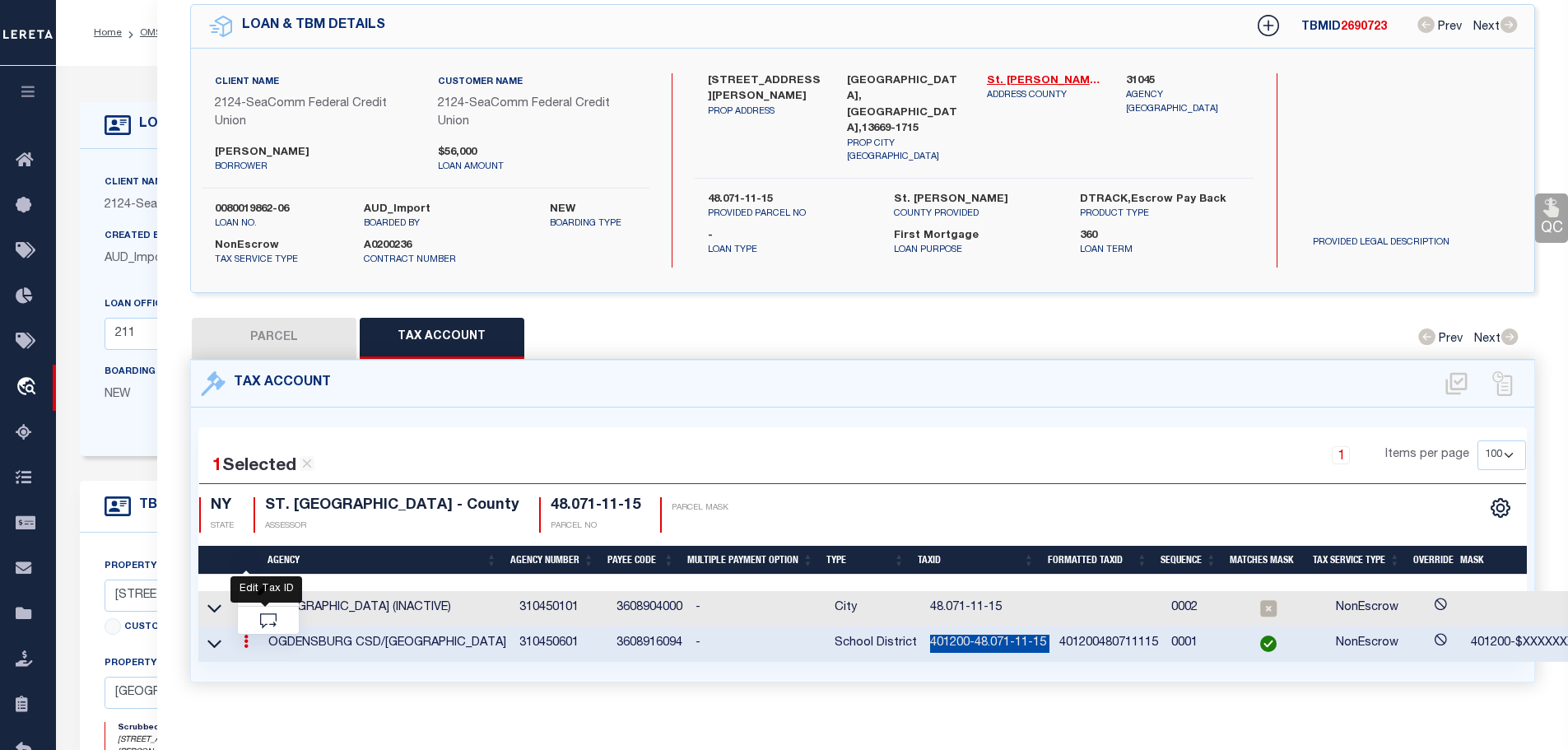
click at [268, 586] on icon "" at bounding box center [264, 590] width 13 height 13
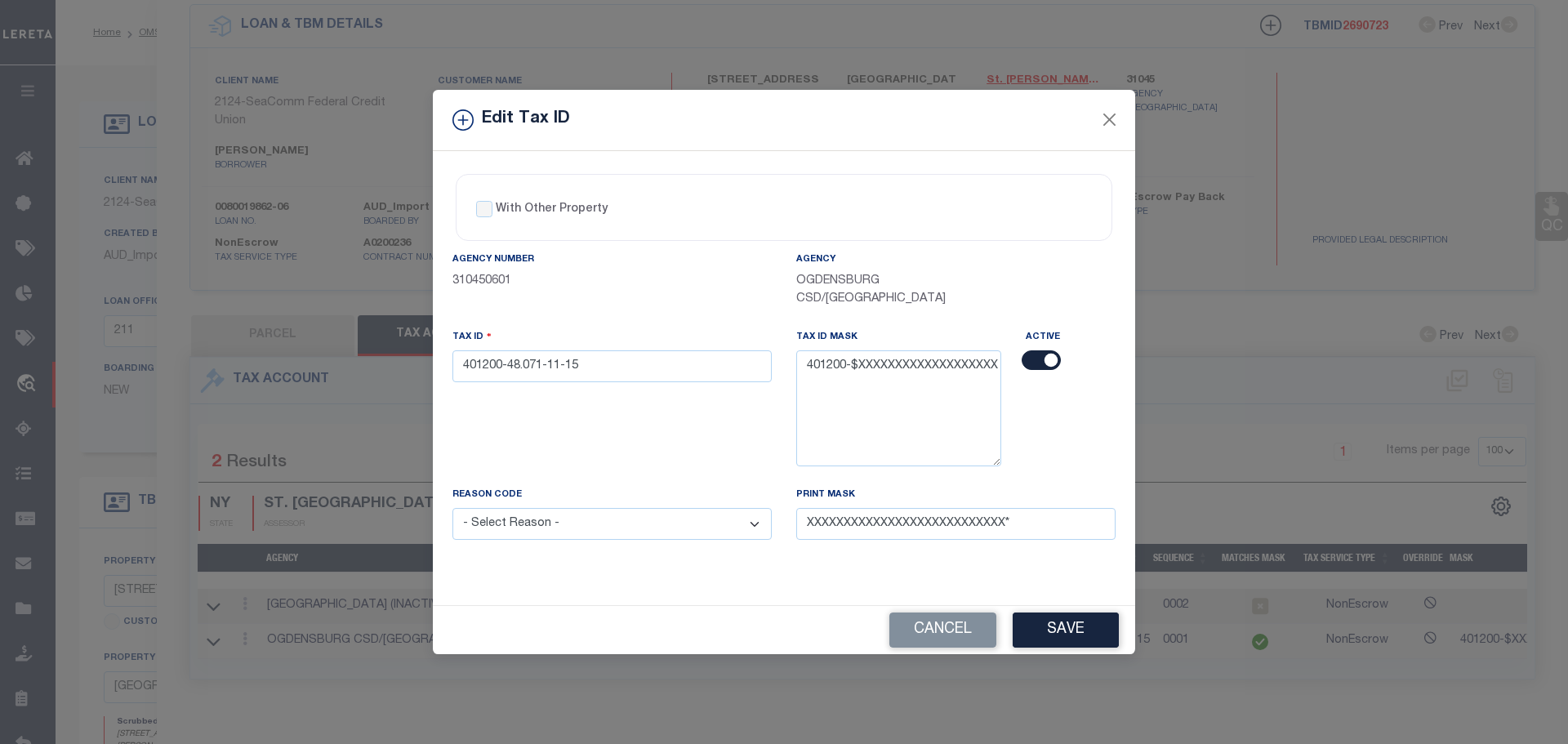
click at [1041, 366] on input "checkbox" at bounding box center [1040, 360] width 39 height 20
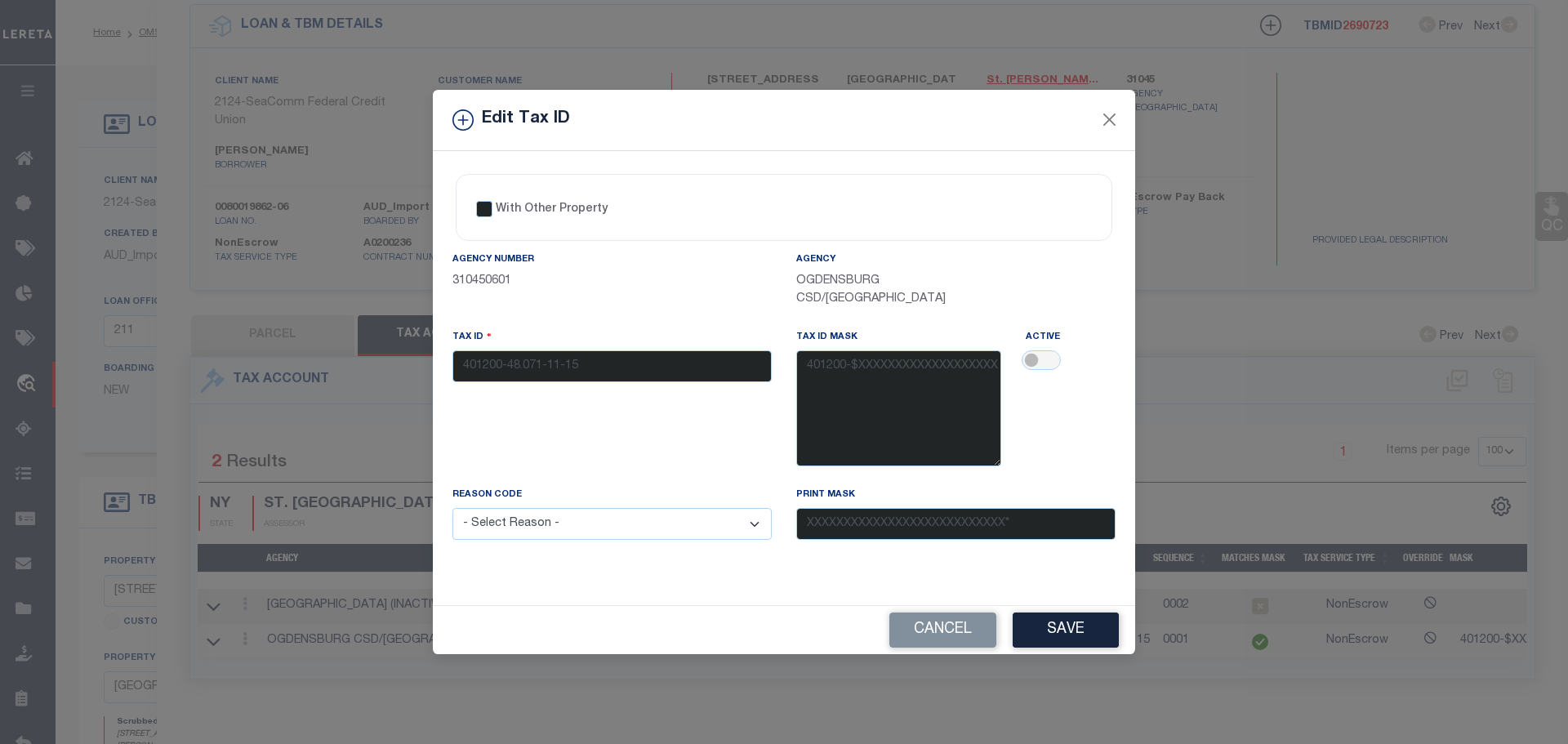
click at [571, 528] on select "- Select Reason - 099 - Other (Provide additional detail) ACT - Agency Changed …" at bounding box center [613, 523] width 319 height 32
click at [582, 371] on div "Tax ID 401200-48.071-11-15" at bounding box center [613, 355] width 319 height 54
click at [1048, 357] on input "checkbox" at bounding box center [1040, 360] width 39 height 20
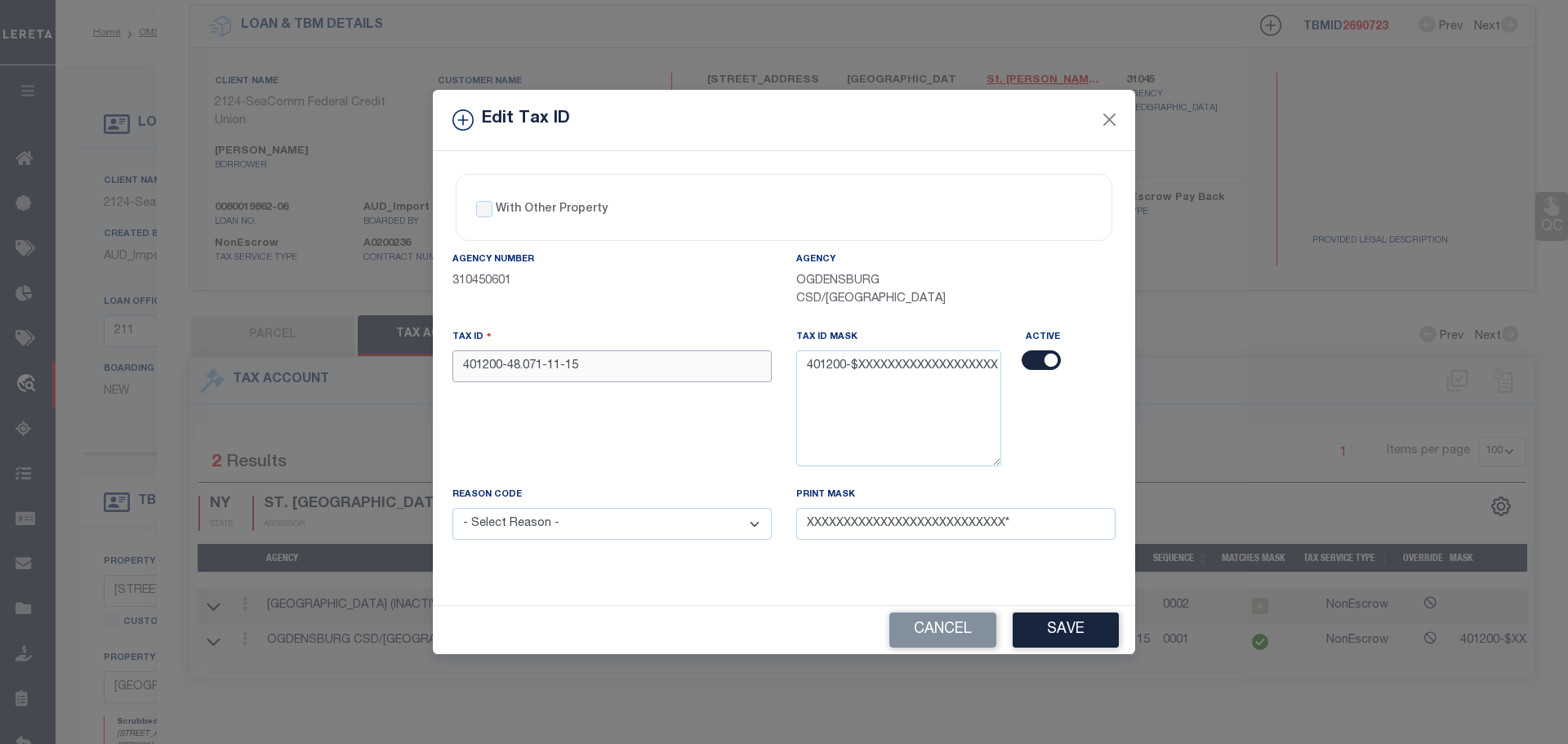
click at [575, 372] on input "401200-48.071-11-15" at bounding box center [613, 365] width 319 height 32
click at [1038, 354] on input "checkbox" at bounding box center [1040, 360] width 39 height 20
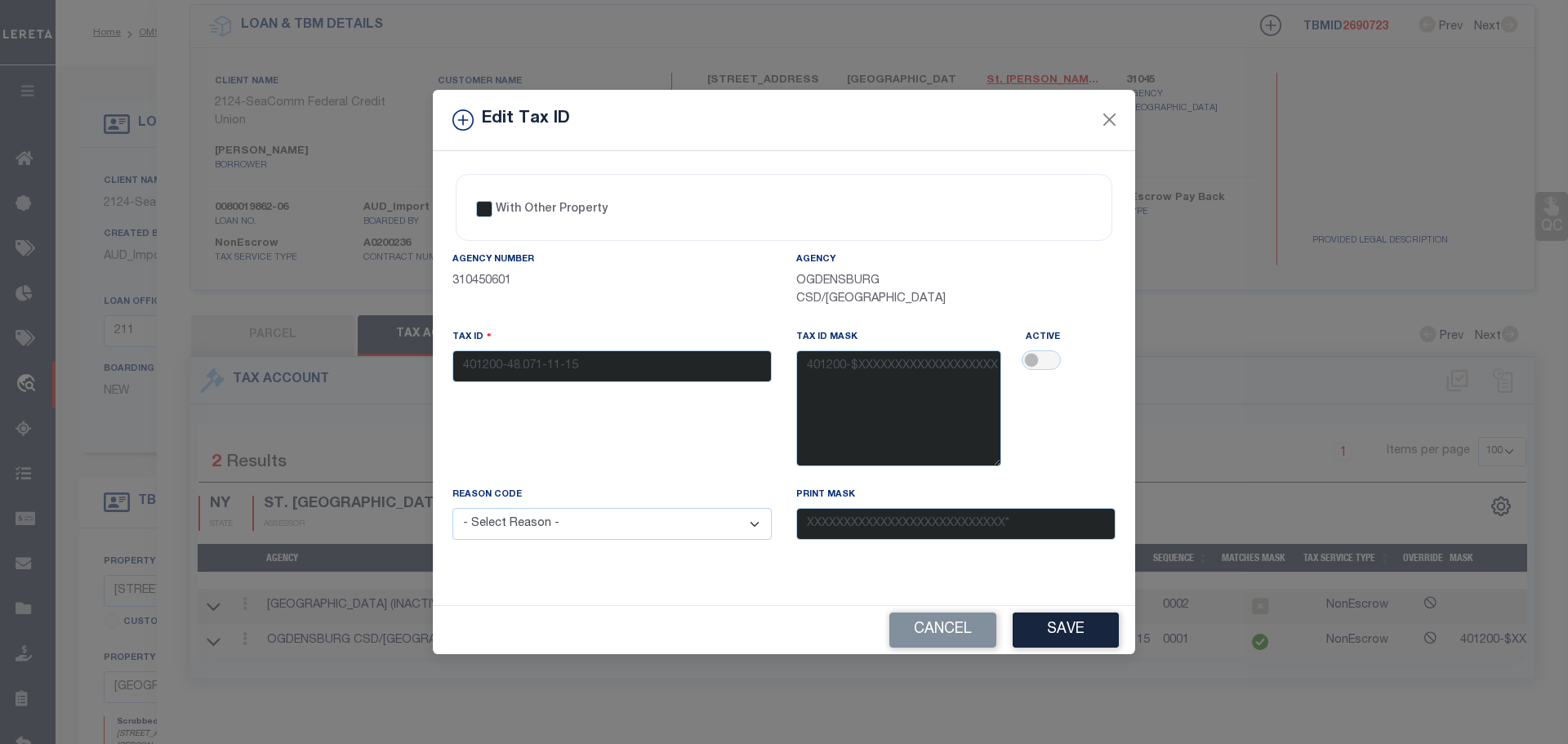
click at [519, 525] on select "- Select Reason - 099 - Other (Provide additional detail) ACT - Agency Changed …" at bounding box center [613, 523] width 319 height 32
click at [453, 509] on select "- Select Reason - 099 - Other (Provide additional detail) ACT - Agency Changed …" at bounding box center [613, 523] width 319 height 32
click at [1052, 639] on button "Save" at bounding box center [1065, 629] width 106 height 35
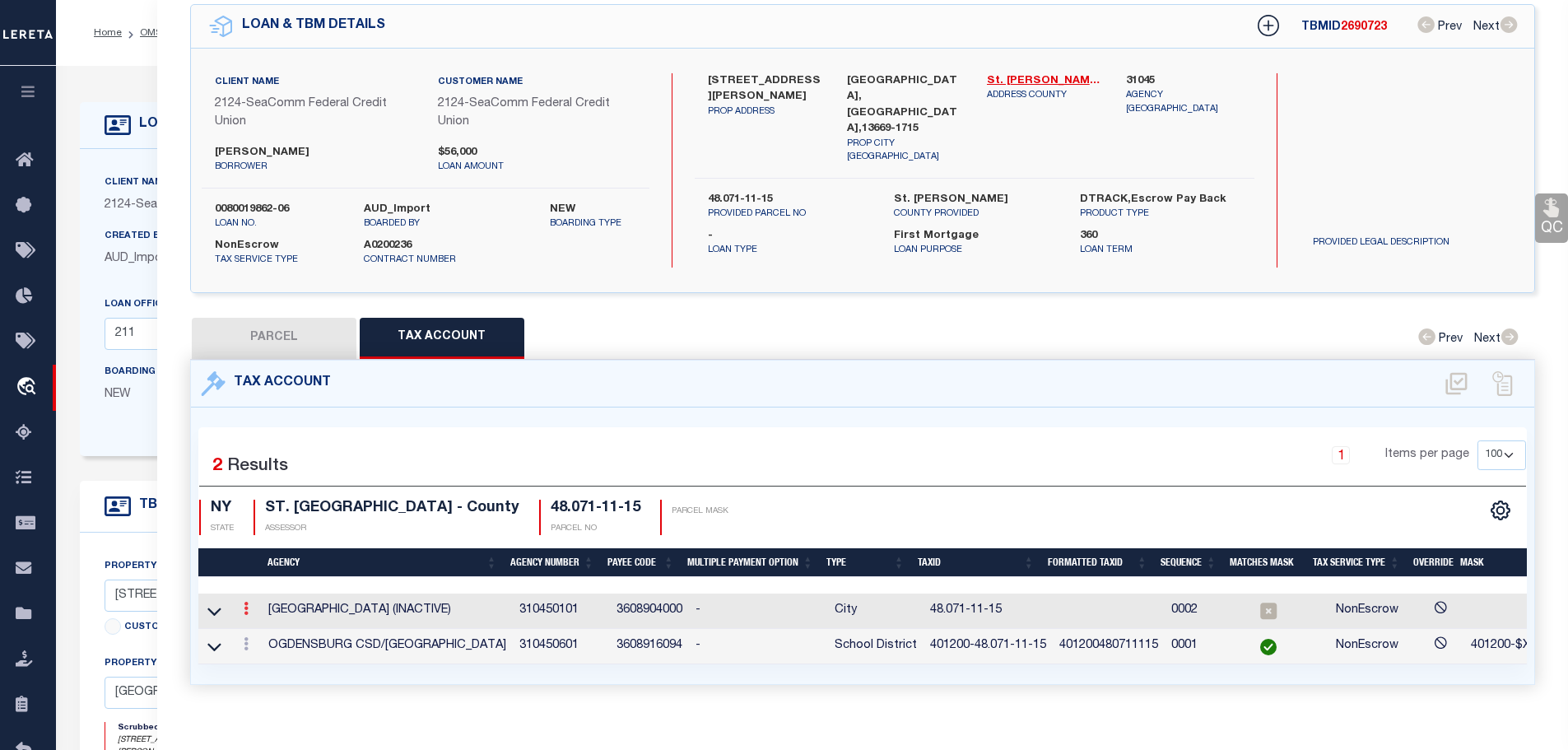
click at [247, 607] on icon at bounding box center [246, 608] width 5 height 13
click at [266, 627] on icon at bounding box center [264, 634] width 13 height 13
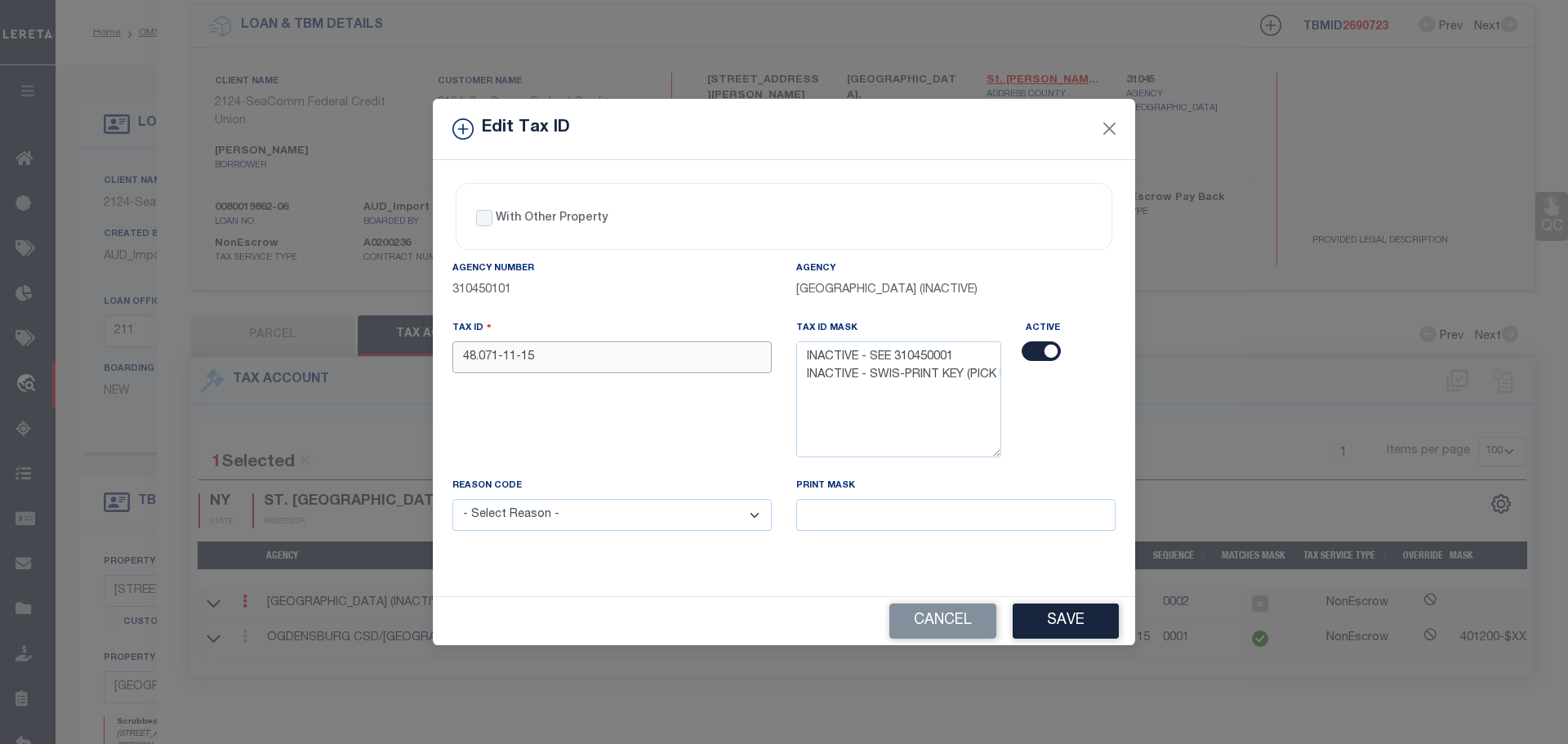
click at [631, 357] on input "48.071-11-15" at bounding box center [613, 356] width 319 height 32
paste input "401200-"
click at [621, 515] on select "- Select Reason - 099 - Other (Provide additional detail) ACT - Agency Changed …" at bounding box center [613, 514] width 319 height 32
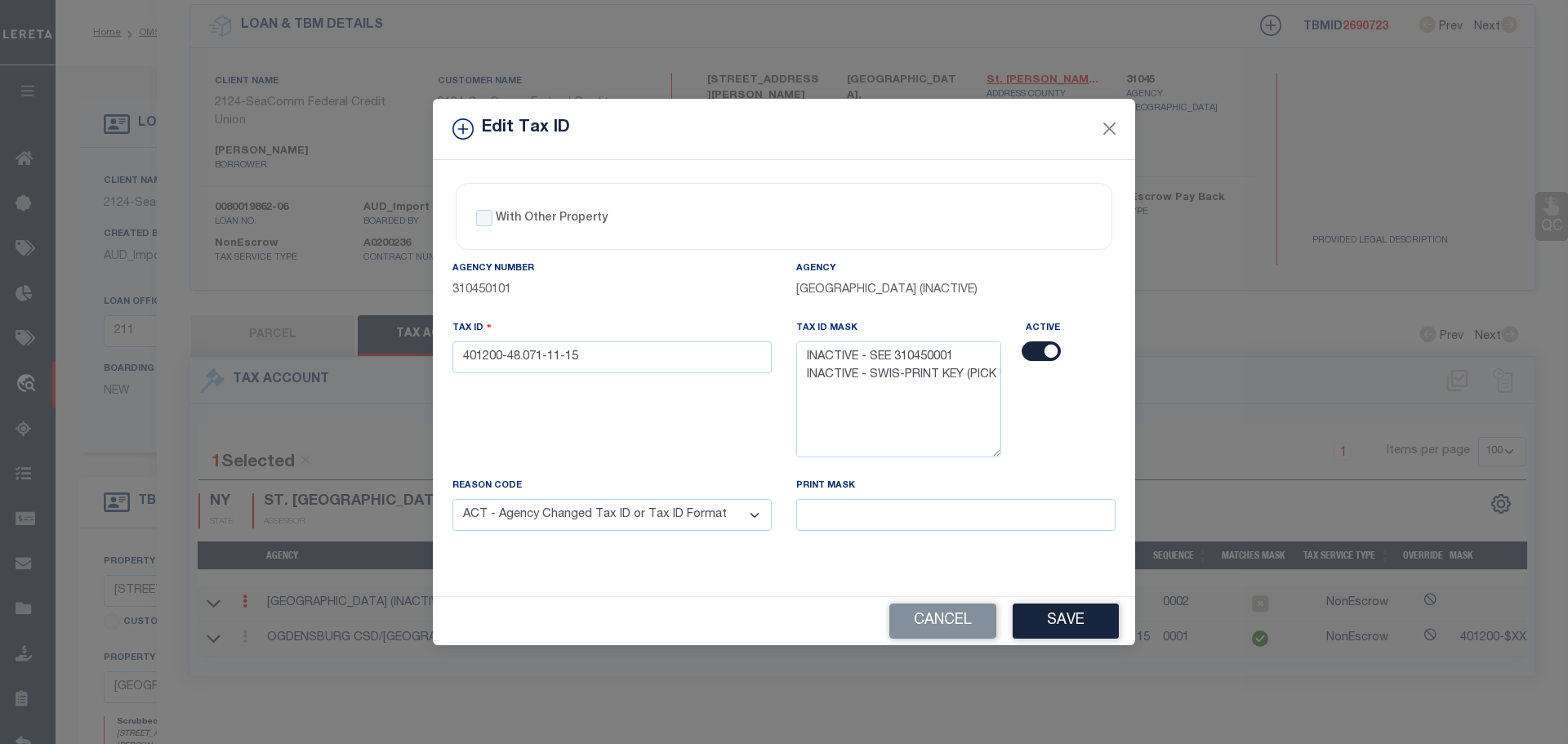
click at [453, 500] on select "- Select Reason - 099 - Other (Provide additional detail) ACT - Agency Changed …" at bounding box center [613, 514] width 319 height 32
click at [912, 630] on button "Cancel" at bounding box center [943, 620] width 107 height 35
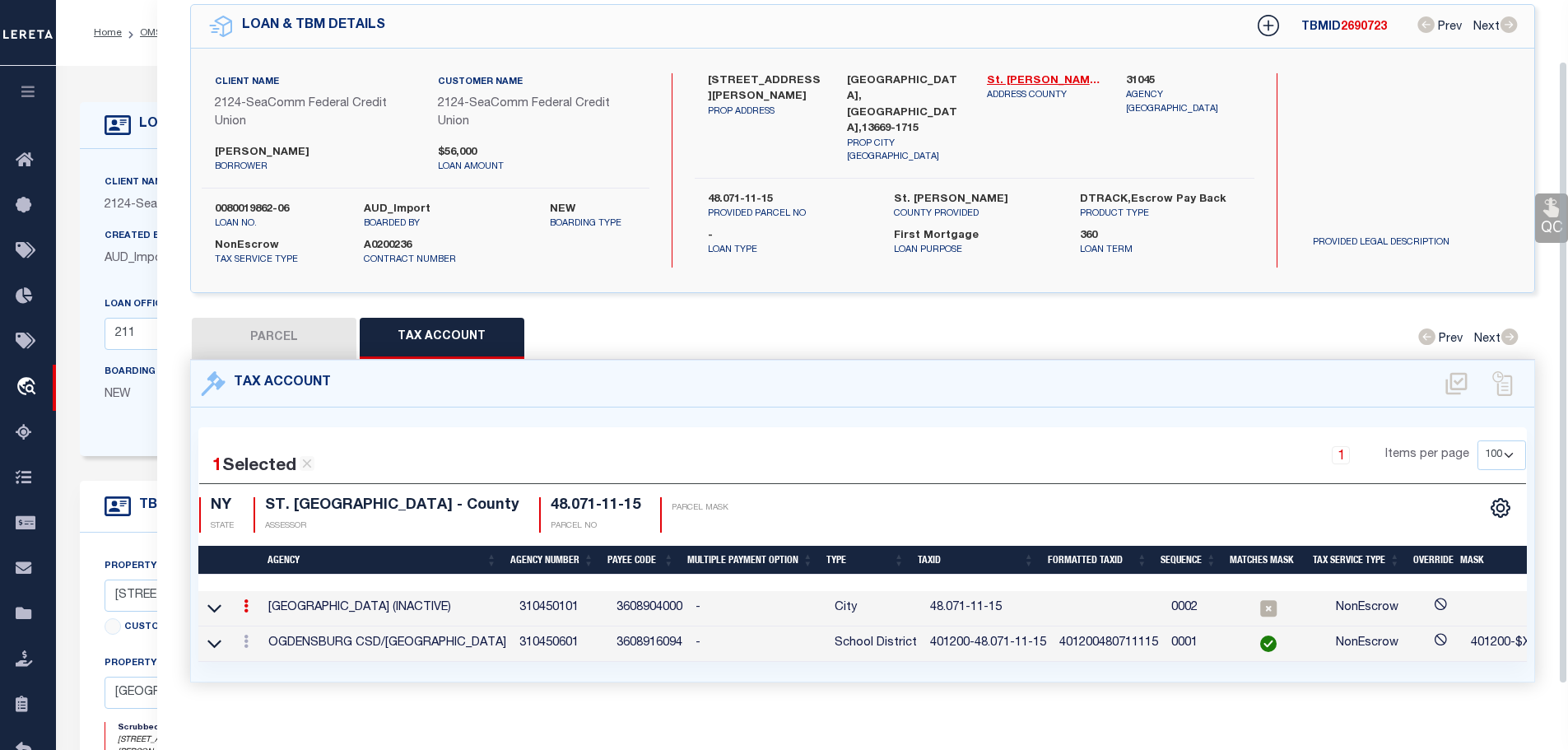
click at [246, 601] on icon at bounding box center [246, 605] width 5 height 13
click at [265, 625] on icon at bounding box center [264, 631] width 13 height 13
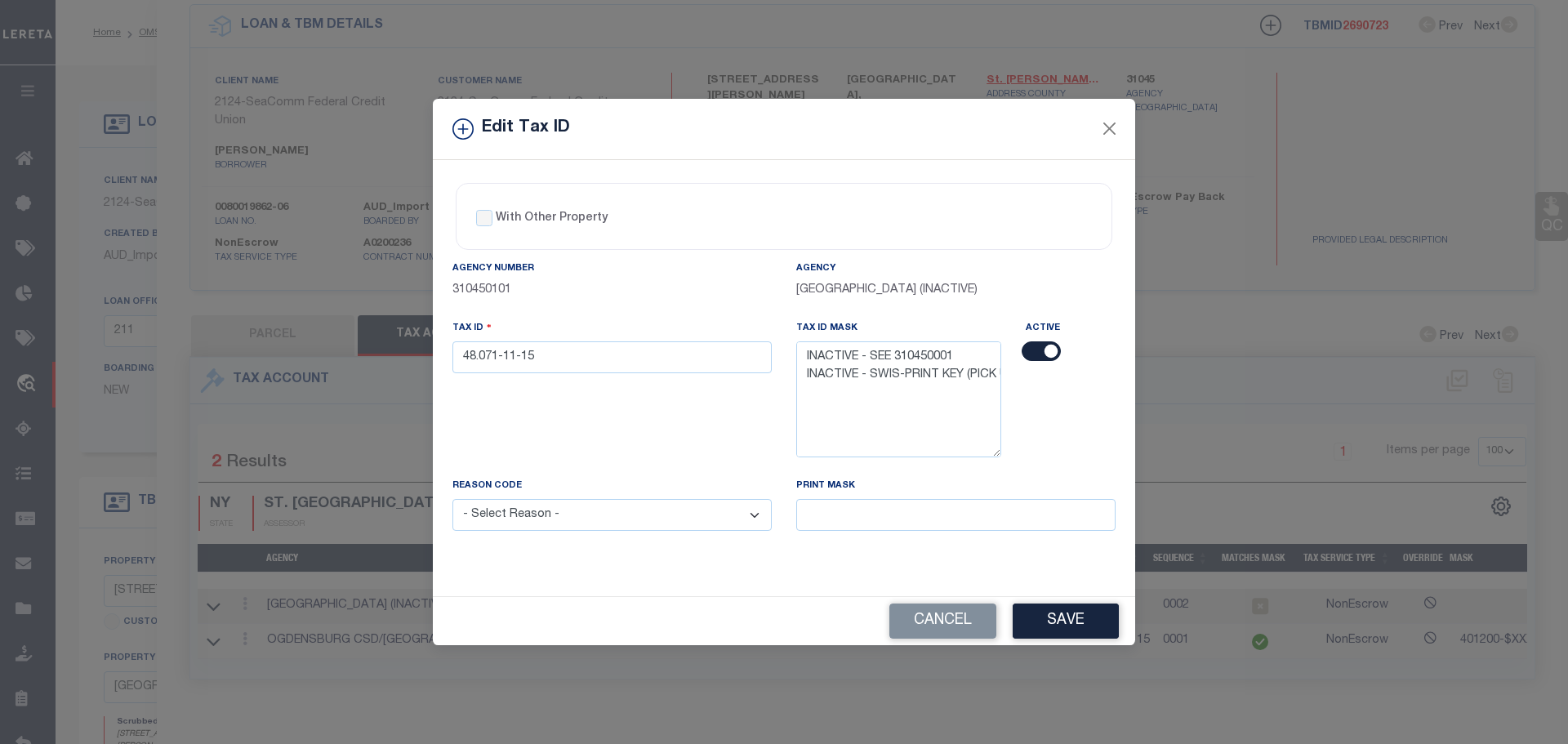
click at [1047, 349] on input "checkbox" at bounding box center [1040, 351] width 39 height 20
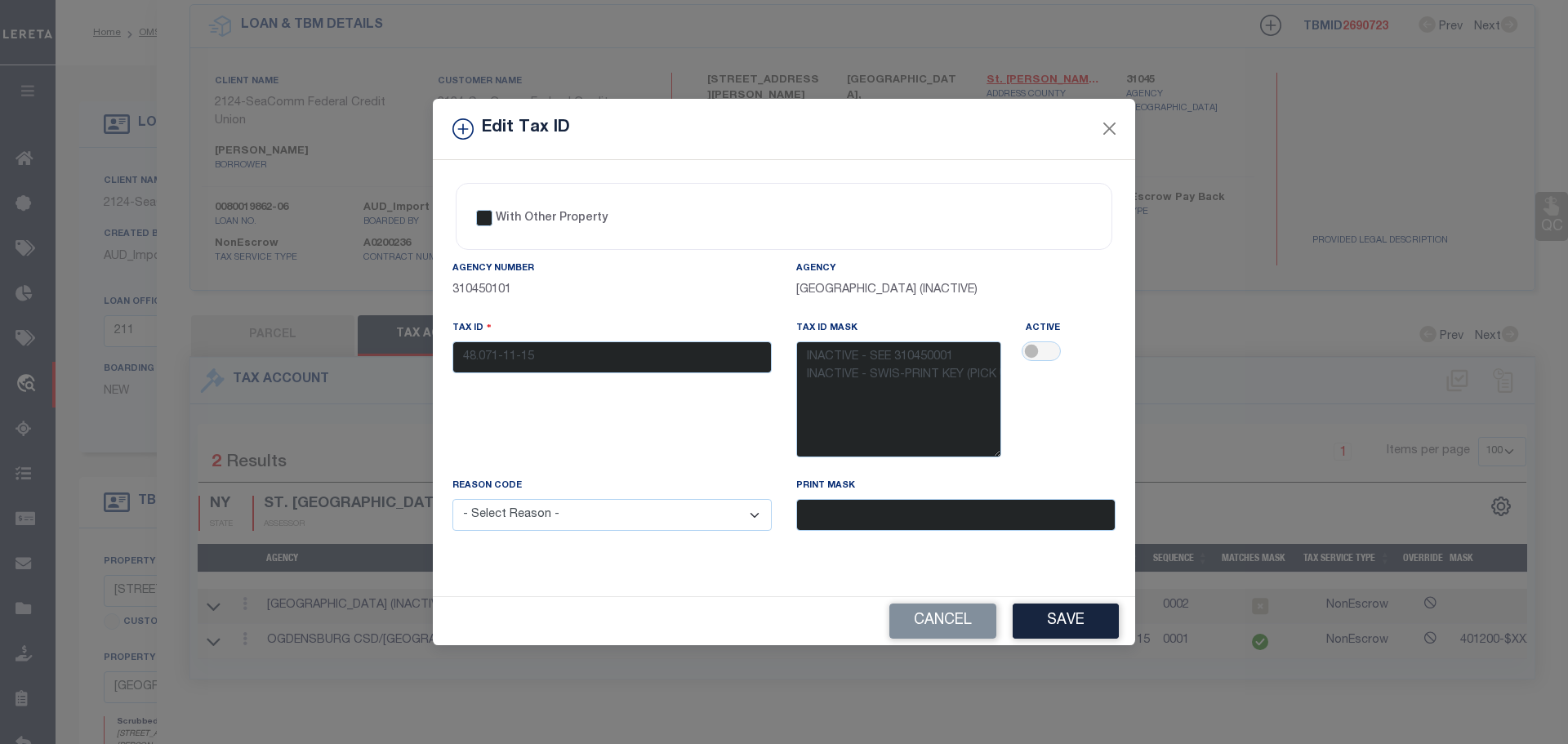
click at [595, 518] on select "- Select Reason - 099 - Other (Provide additional detail) ACT - Agency Changed …" at bounding box center [613, 514] width 319 height 32
click at [453, 500] on select "- Select Reason - 099 - Other (Provide additional detail) ACT - Agency Changed …" at bounding box center [613, 514] width 319 height 32
click at [1051, 617] on button "Save" at bounding box center [1065, 620] width 106 height 35
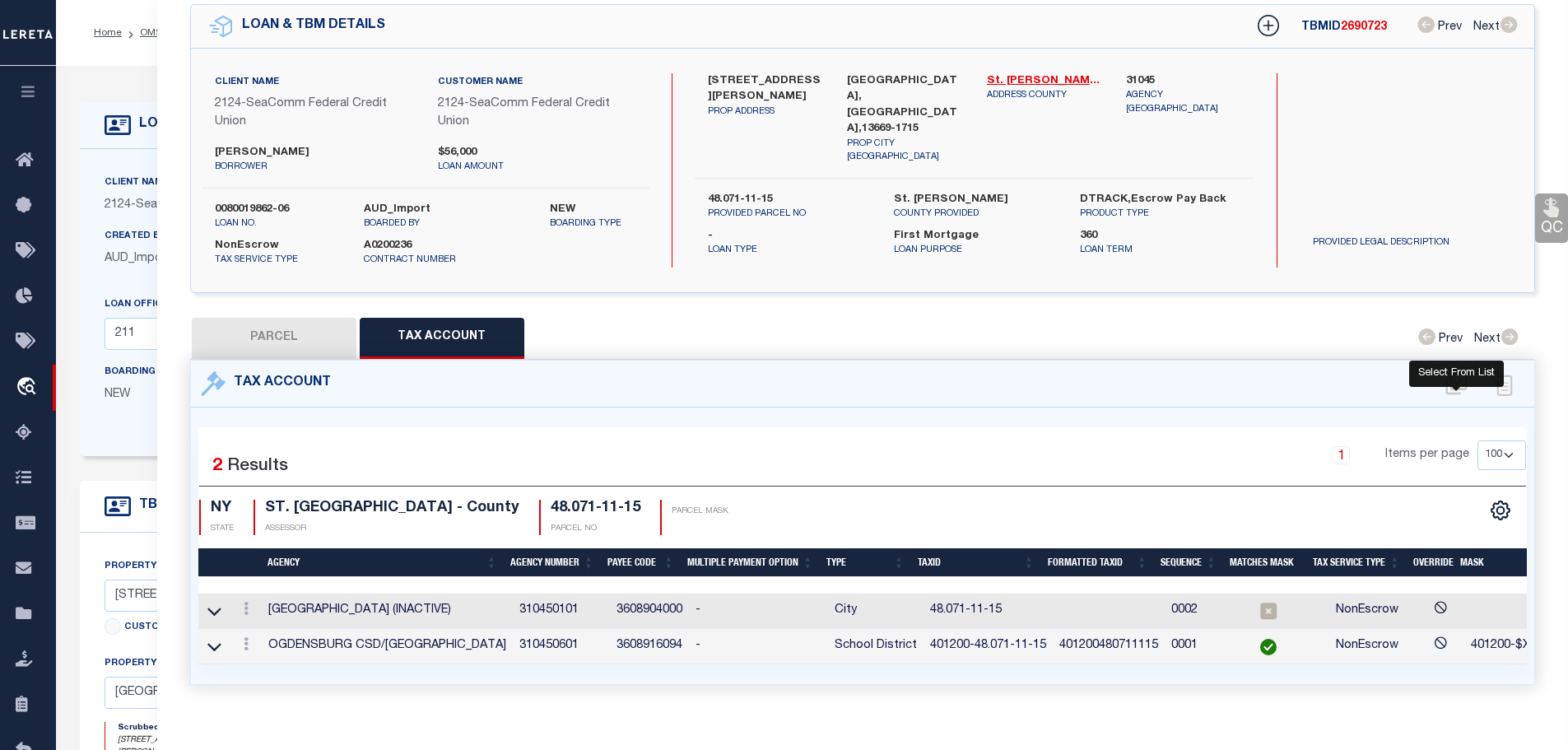
click at [1461, 370] on icon at bounding box center [1457, 383] width 27 height 26
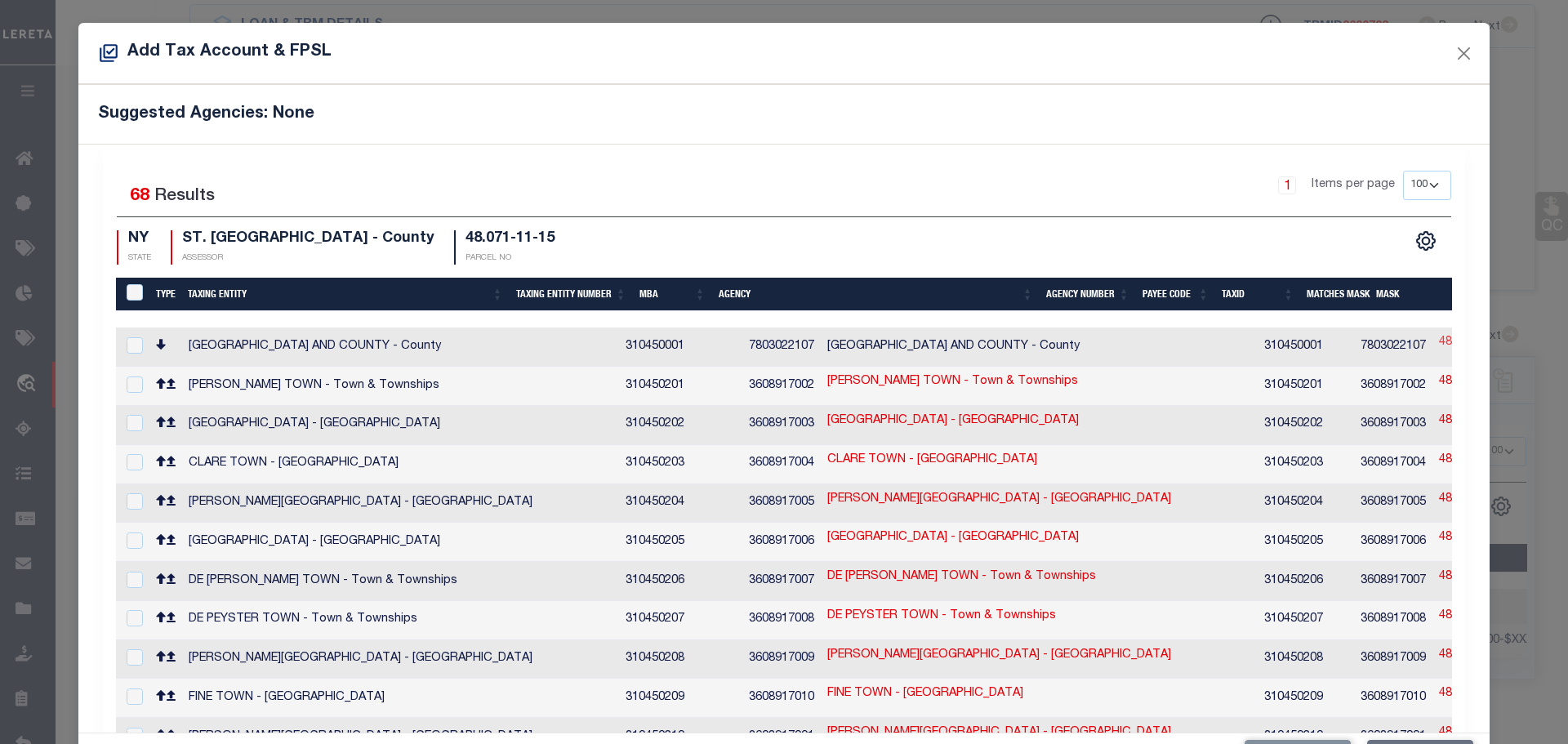
click at [1439, 334] on link "48.071-11-15" at bounding box center [1474, 343] width 71 height 18
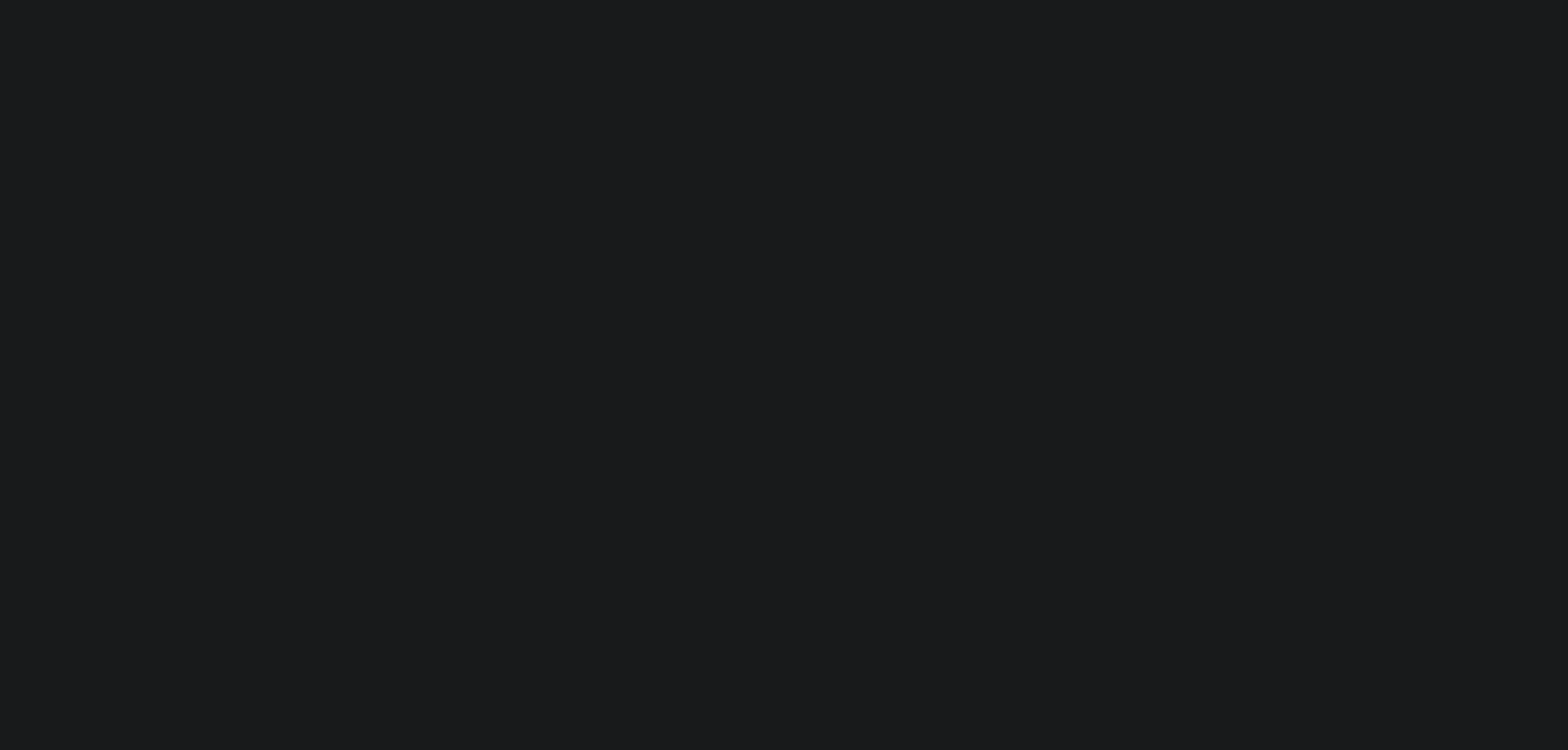
checkbox input "false"
type input "1"
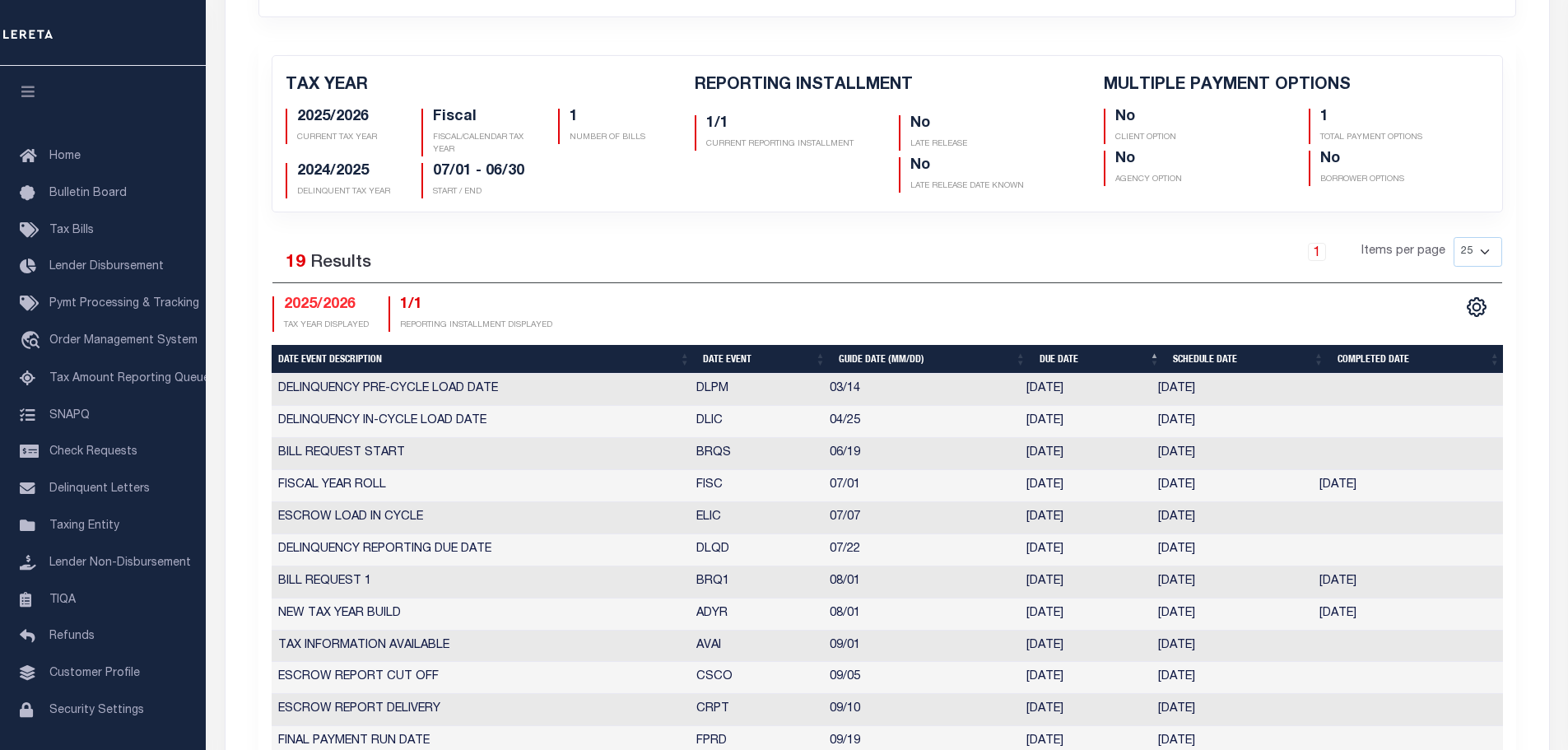
scroll to position [247, 0]
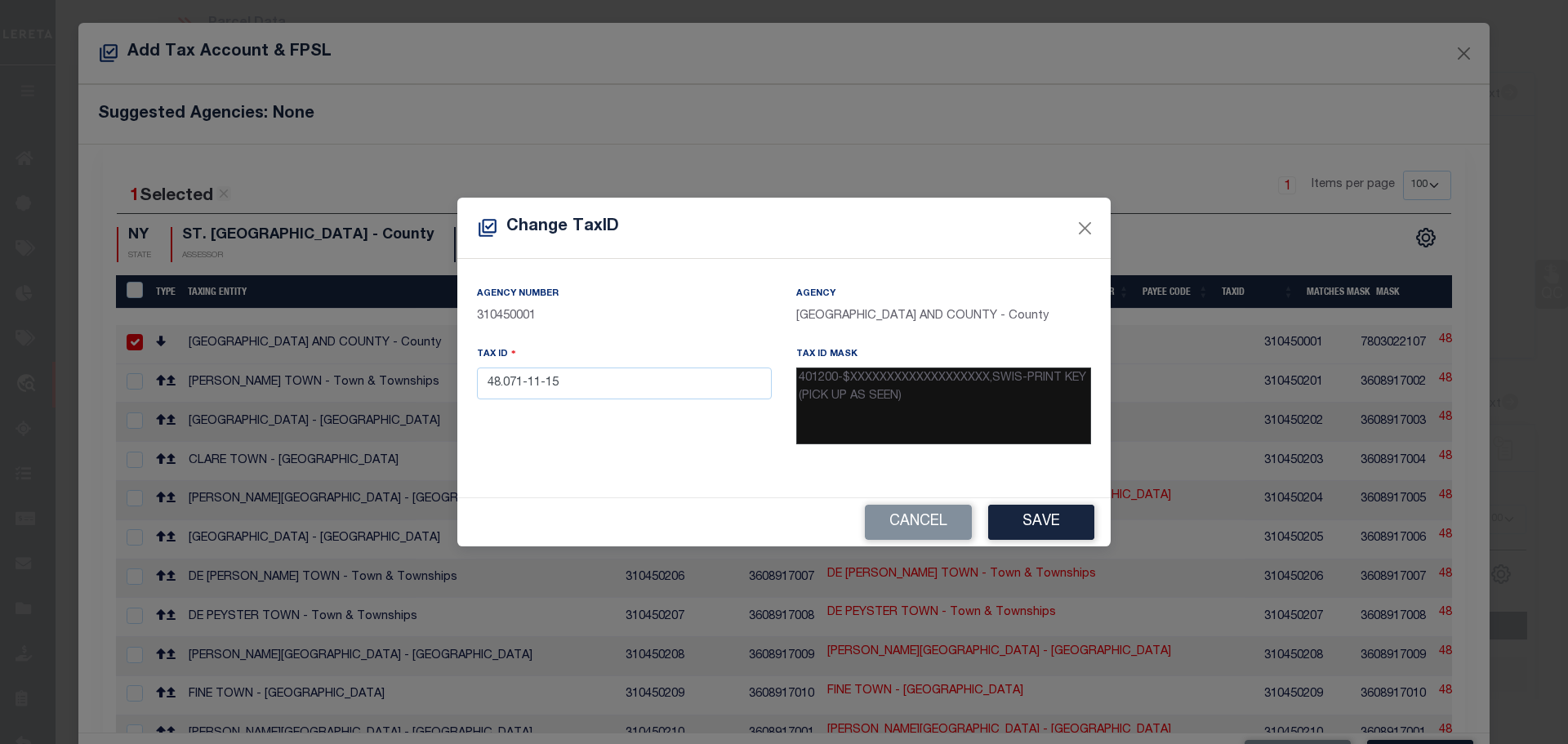
select select "100"
select select "4699"
select select "2362"
select select "10"
select select "NonEscrow"
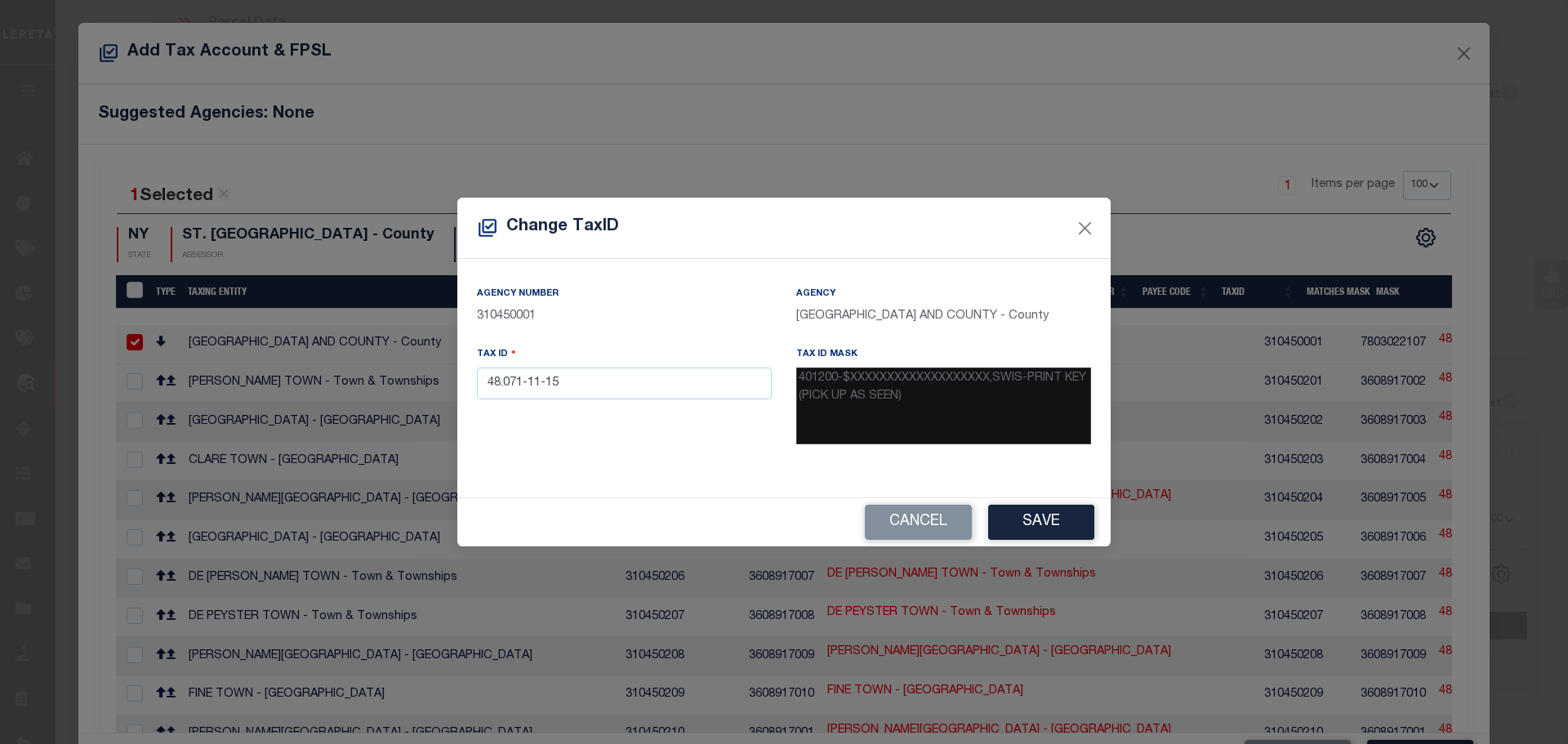
select select
select select "100"
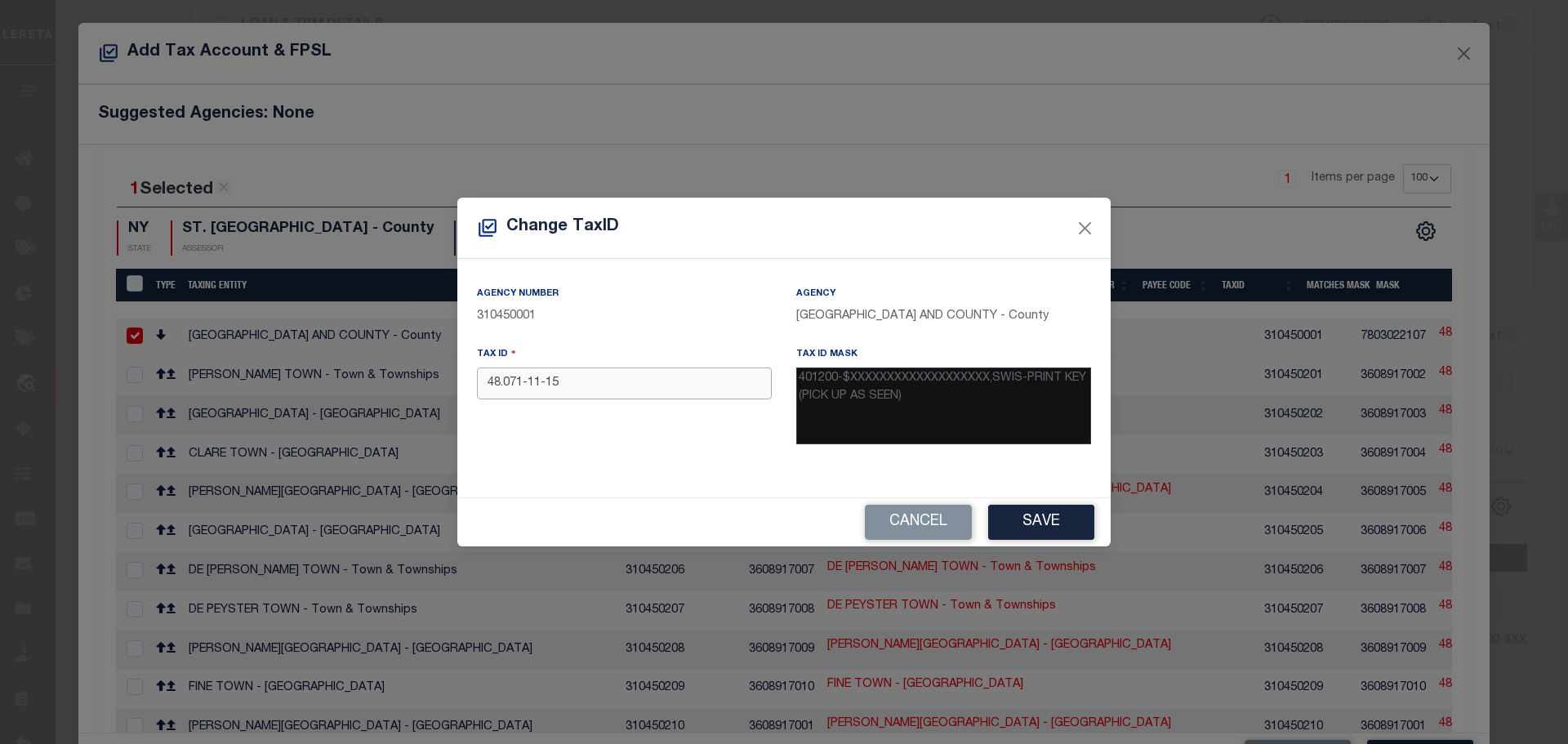
click at [646, 384] on input "48.071-11-15" at bounding box center [624, 382] width 295 height 32
paste input "401200-"
type input "401200-48.071-11-15"
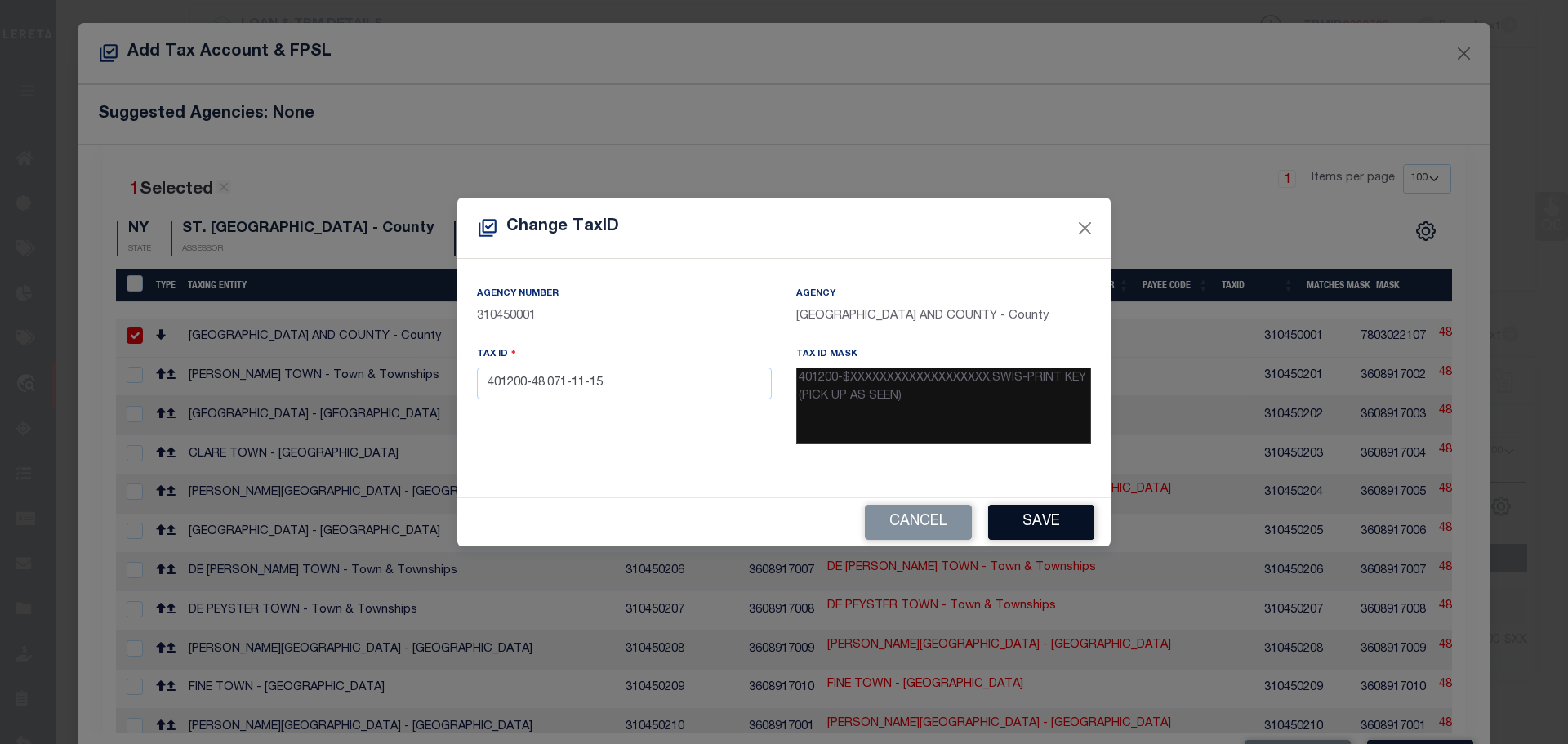
click at [1065, 519] on button "Save" at bounding box center [1041, 521] width 106 height 35
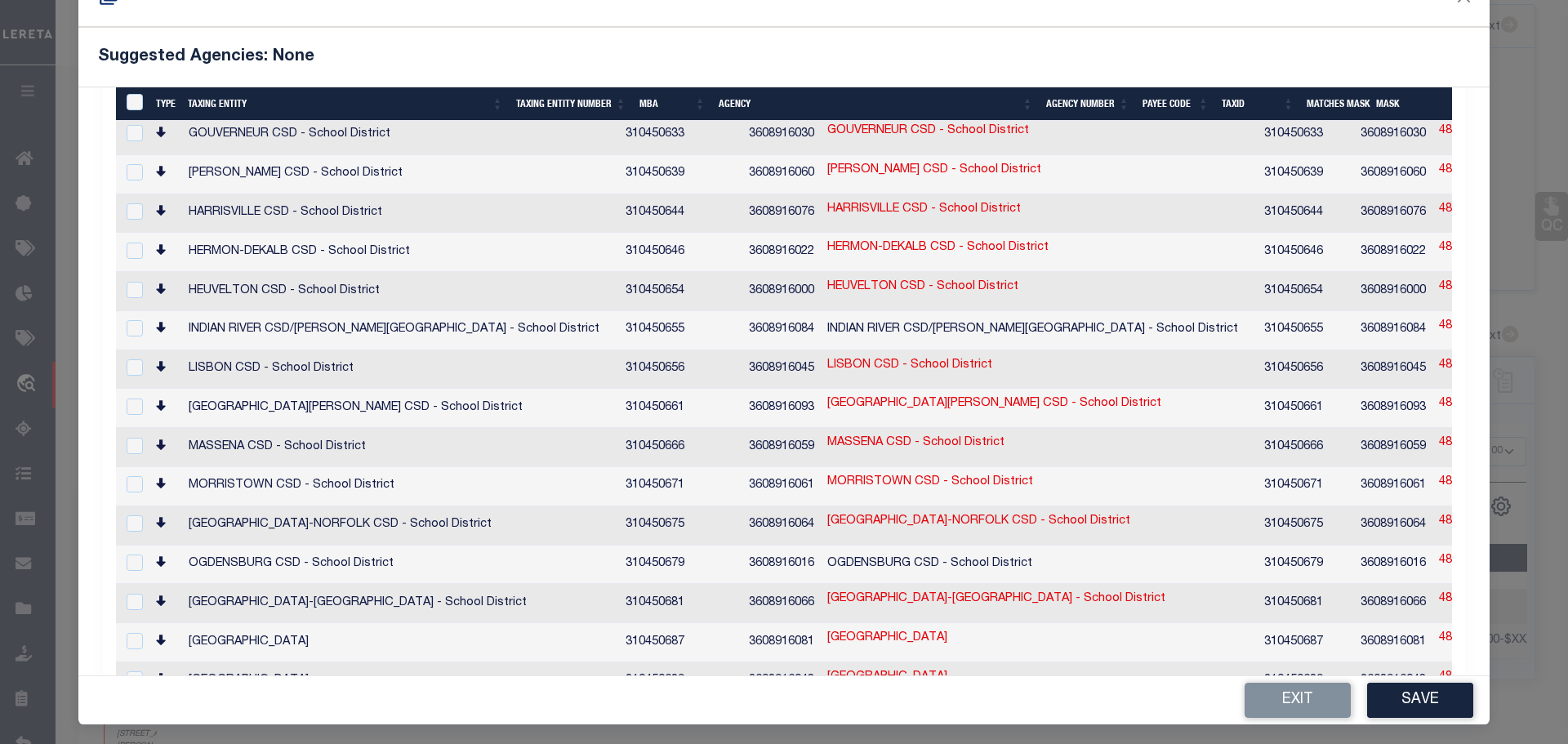
scroll to position [60, 0]
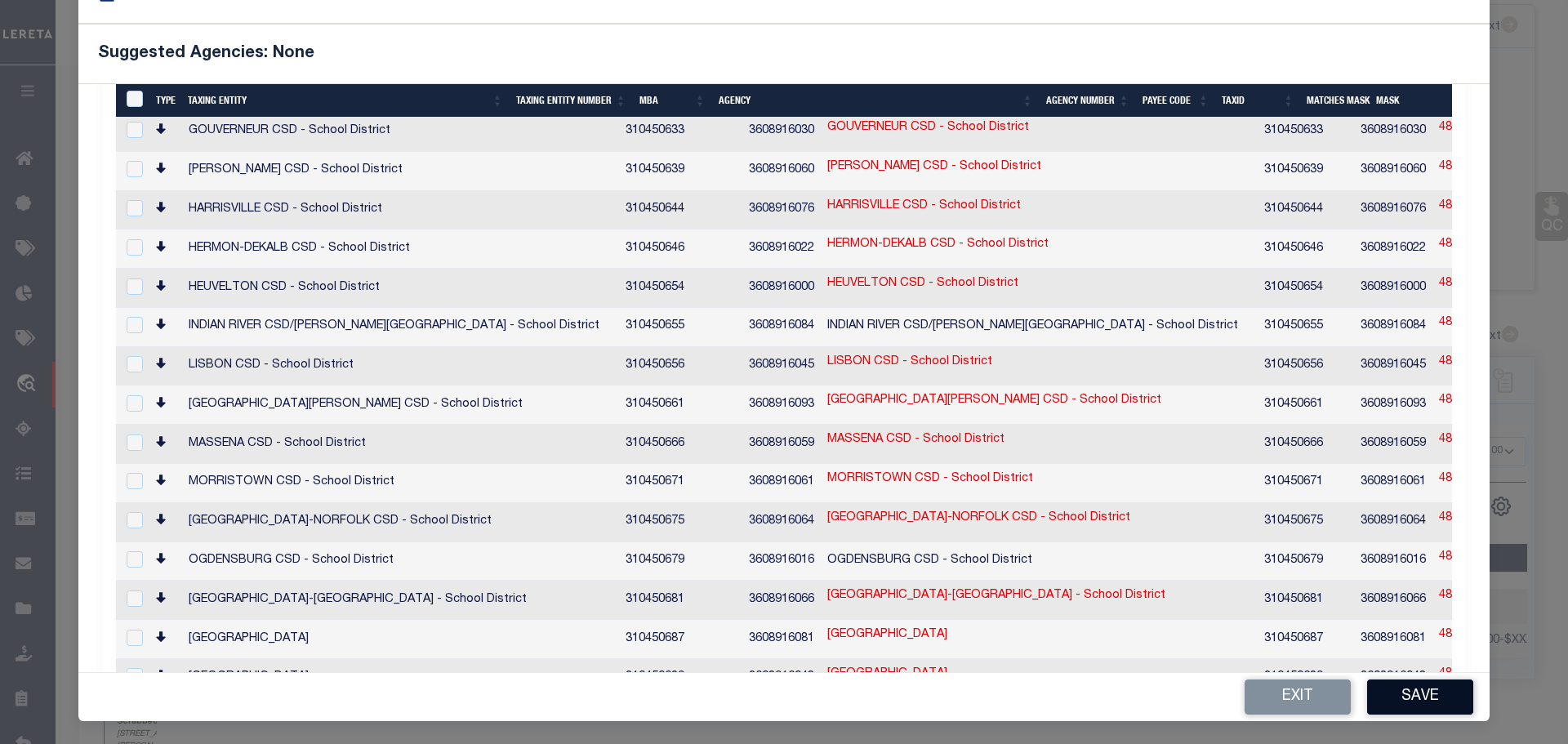
click at [1398, 696] on button "Save" at bounding box center [1420, 696] width 106 height 35
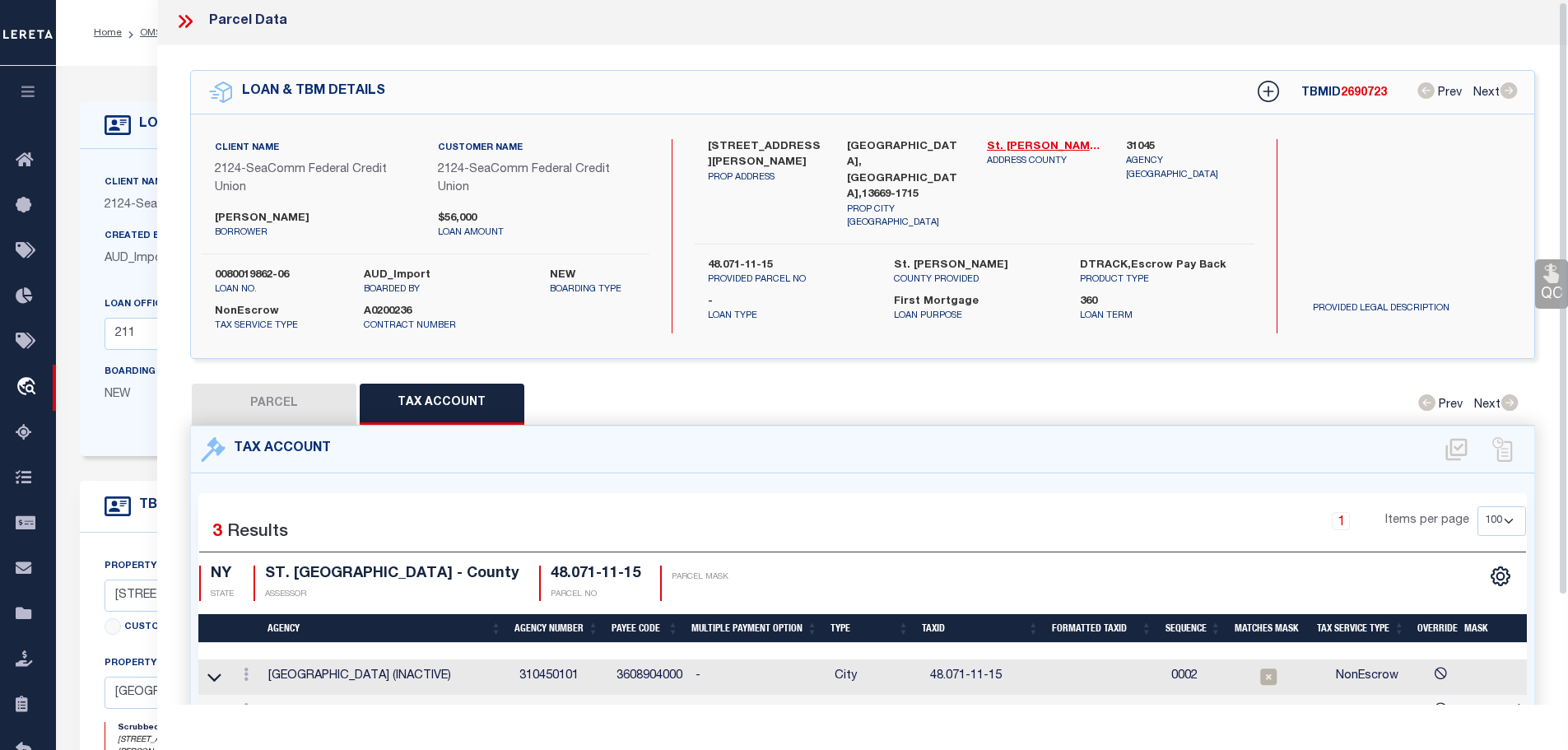
scroll to position [0, 0]
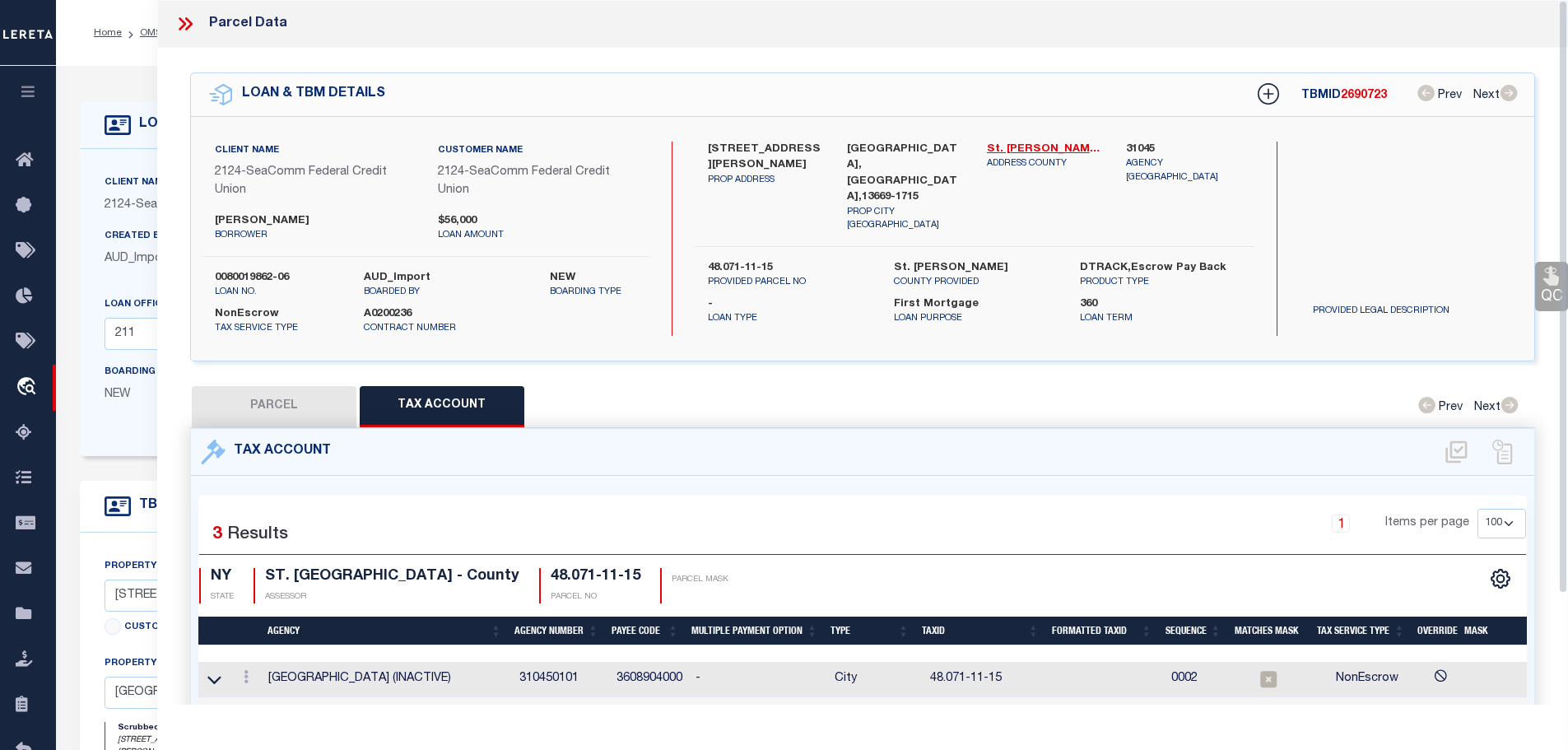
click at [179, 20] on icon at bounding box center [186, 24] width 22 height 22
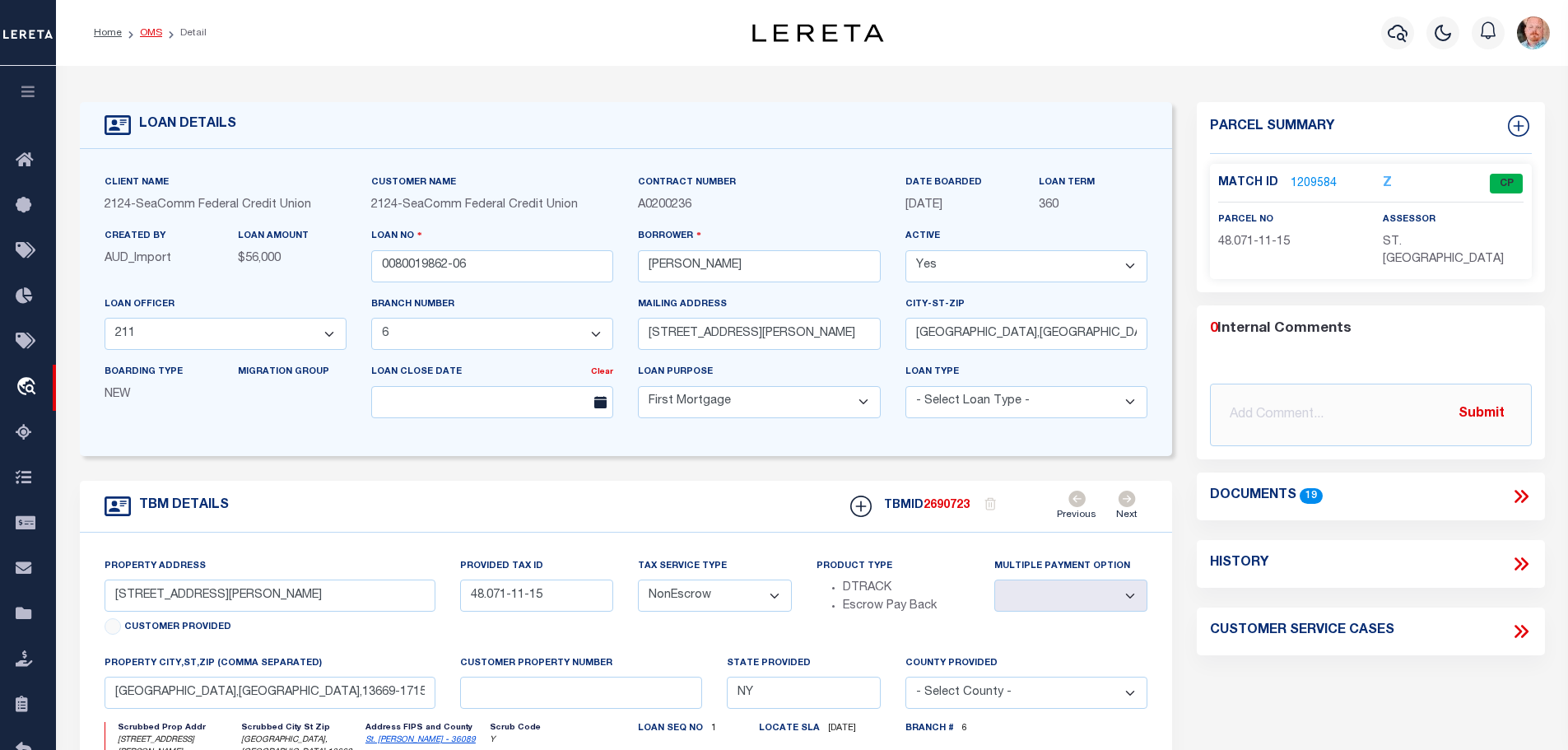
click at [140, 32] on link "OMS" at bounding box center [151, 33] width 22 height 10
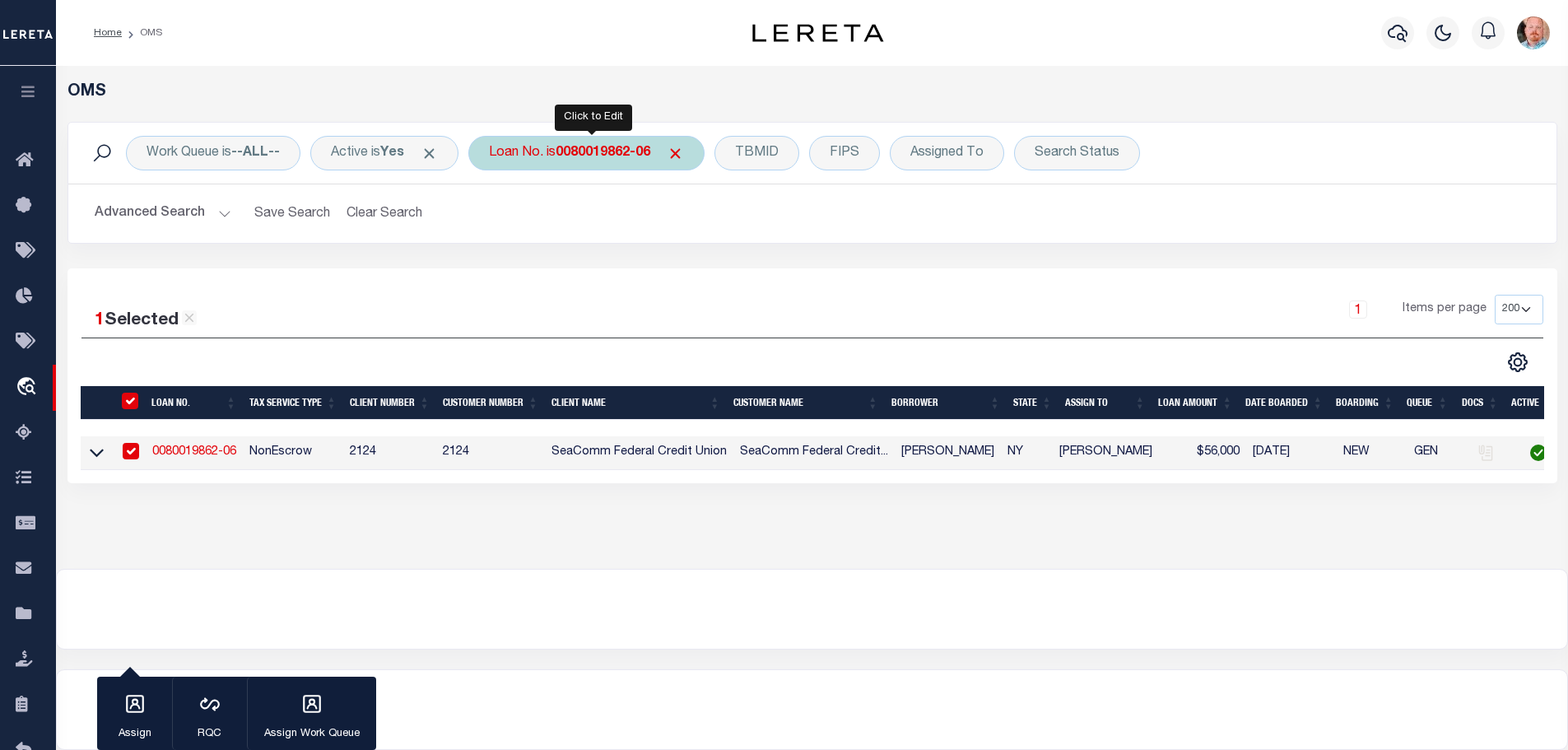
click at [587, 146] on b "0080019862-06" at bounding box center [603, 153] width 95 height 13
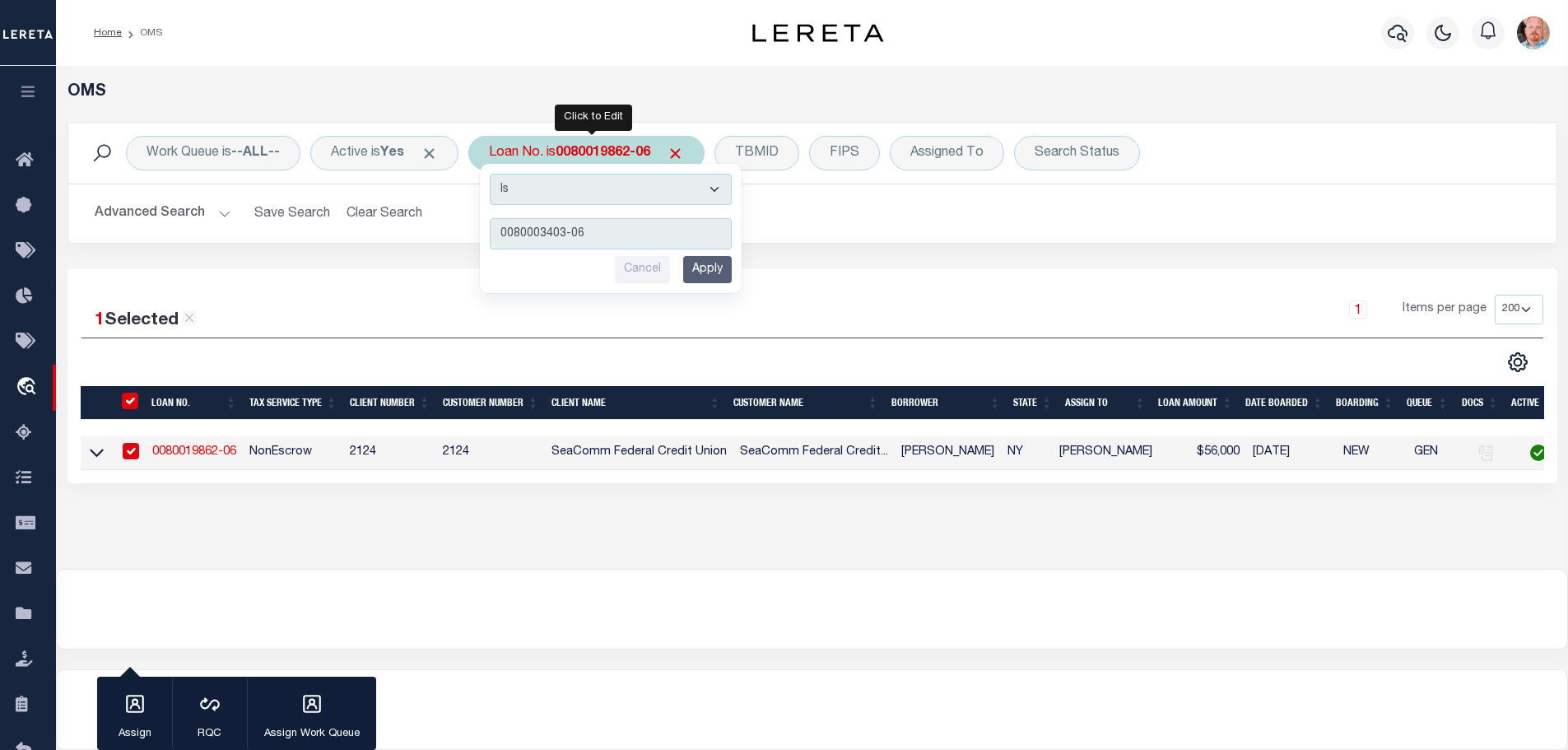
type input "0080003403-06"
click at [709, 275] on input "Apply" at bounding box center [707, 270] width 48 height 27
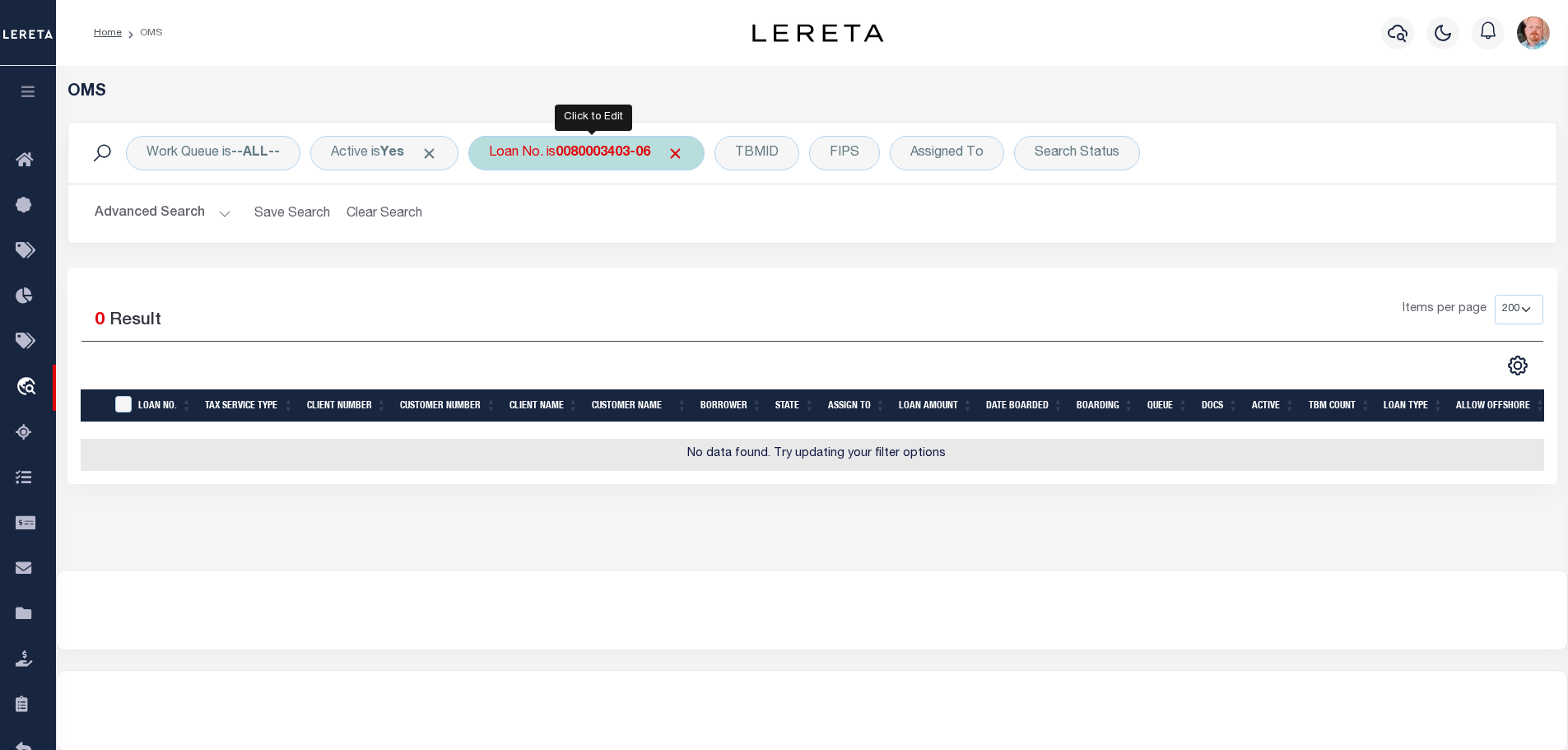
click at [611, 148] on b "0080003403-06" at bounding box center [603, 153] width 95 height 13
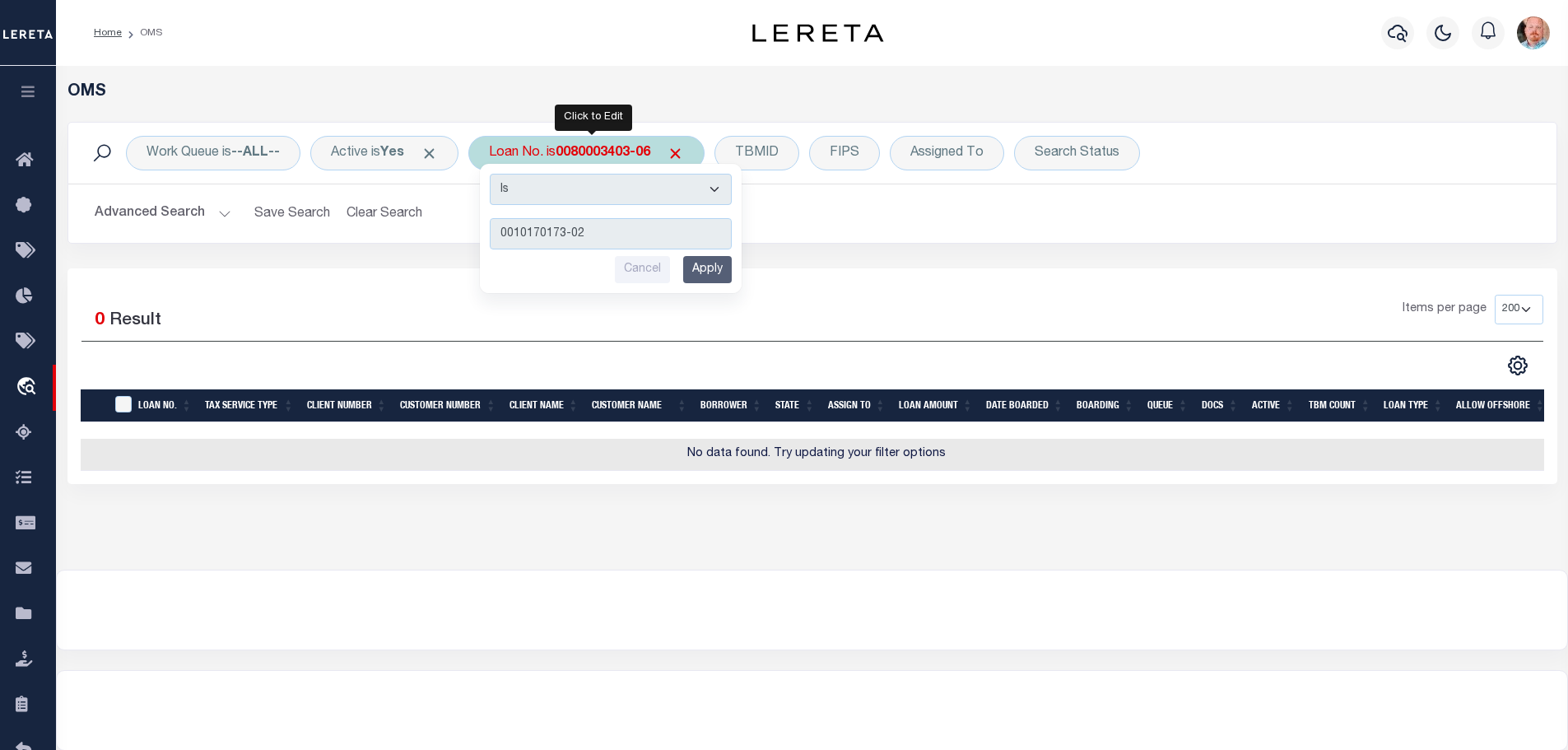
type input "0010170173-02"
click at [706, 269] on input "Apply" at bounding box center [707, 270] width 48 height 27
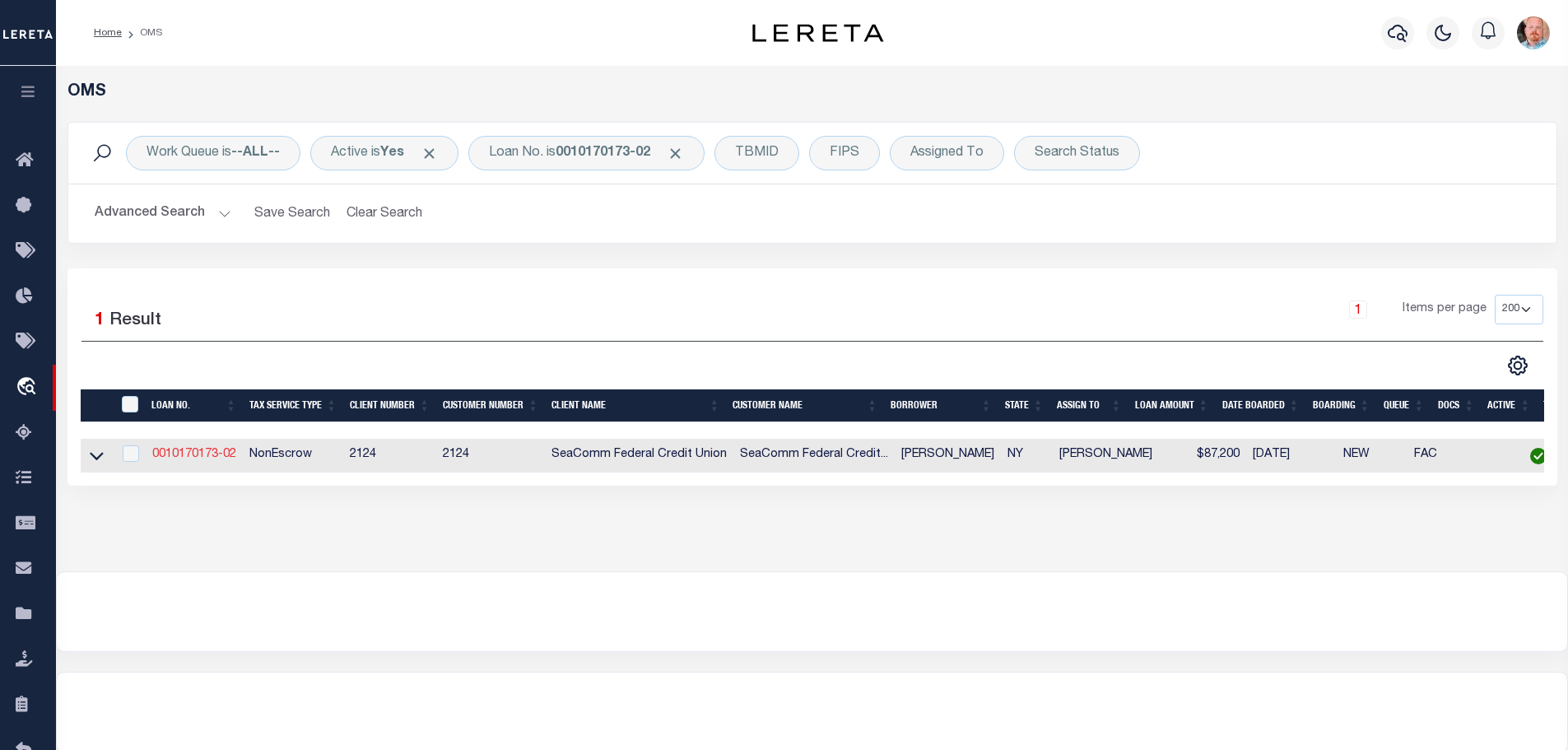
click at [191, 452] on link "0010170173-02" at bounding box center [194, 454] width 84 height 12
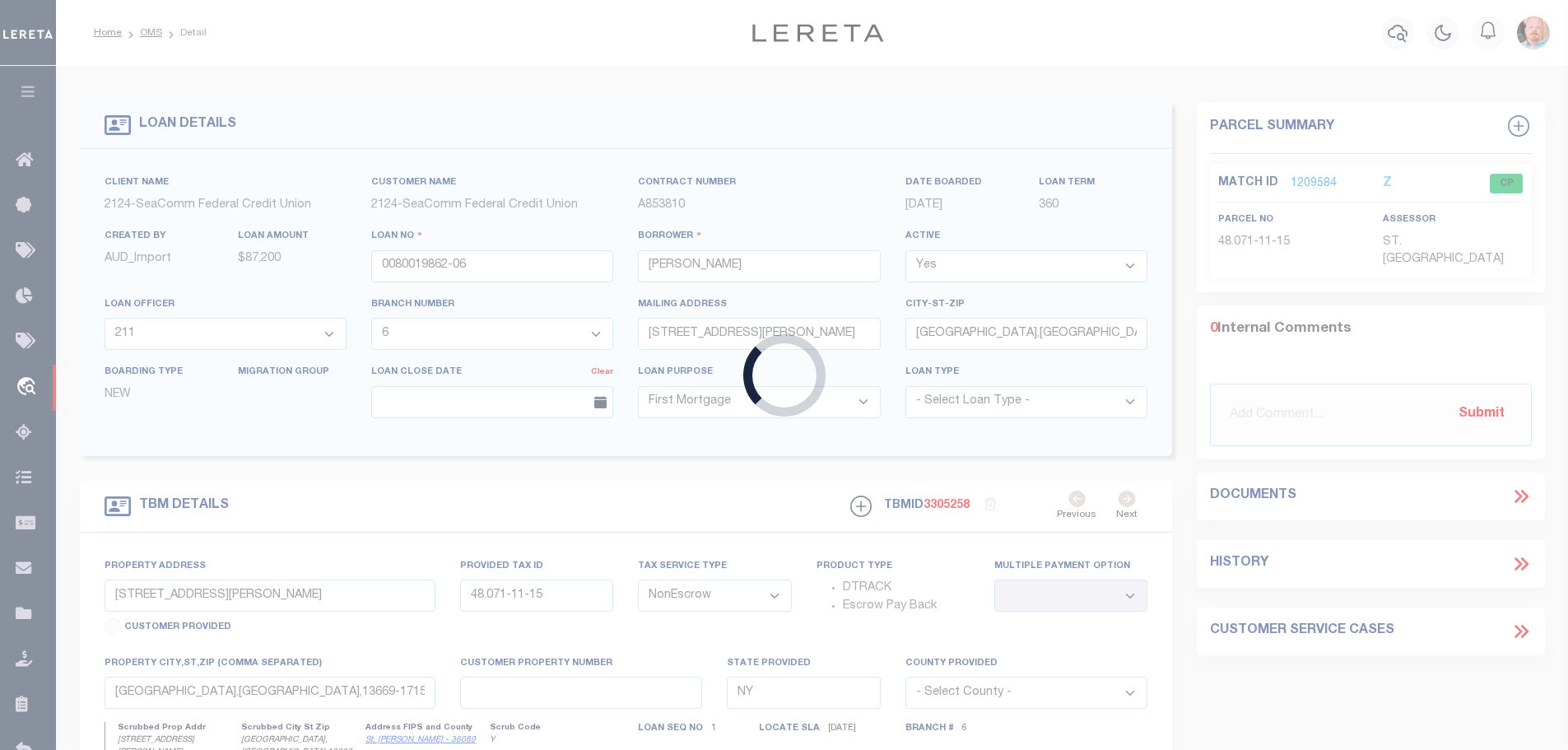
type input "0010170173-02"
type input "AMBER FARRAND"
select select "36967"
type input "810 HAMILTON ST"
type input "OGDENSBURG,NY,13669-3"
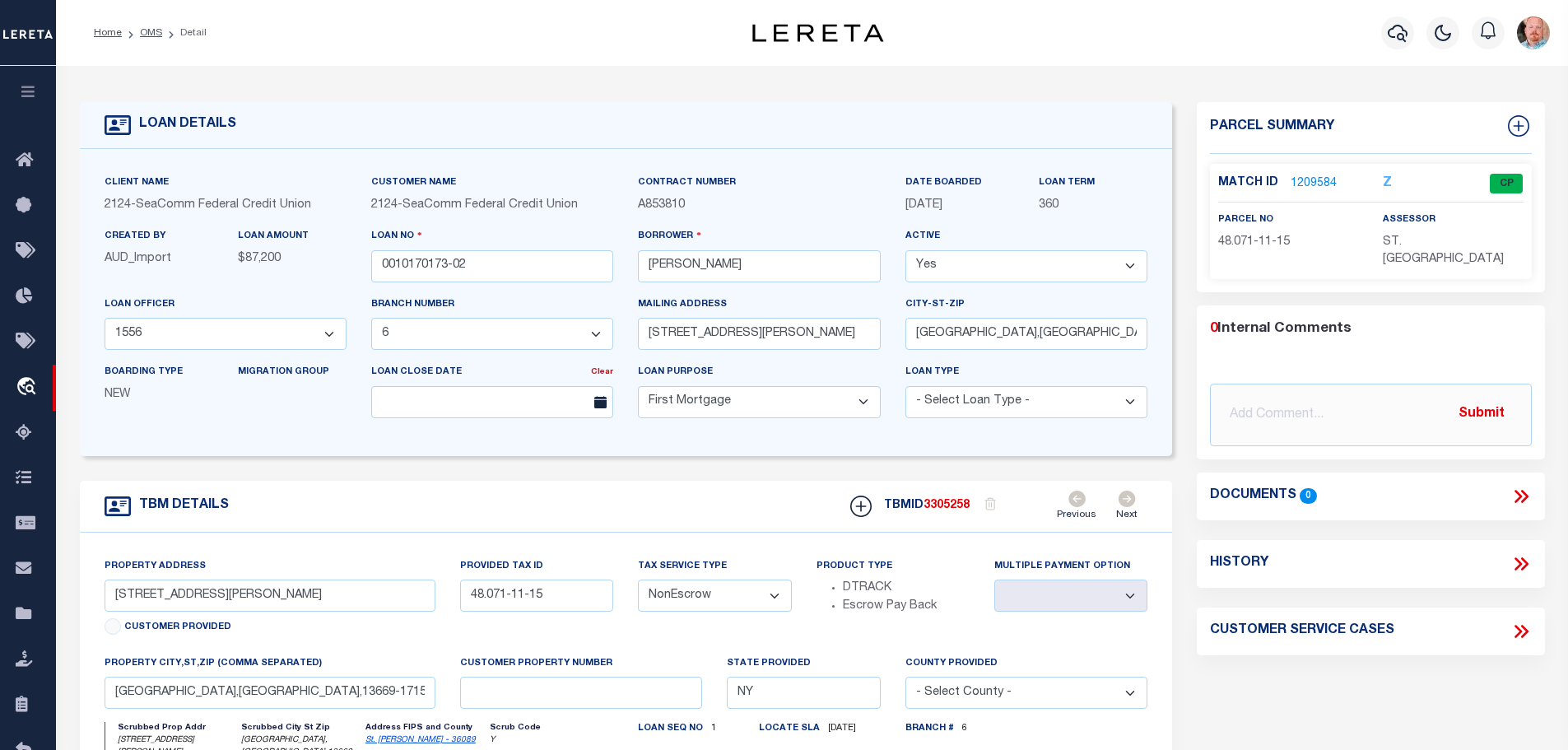
type input "810 Hamilton St"
type input "48.080-8-19"
type input "Ogdensburg,NY,13669"
select select "36967"
select select "2362"
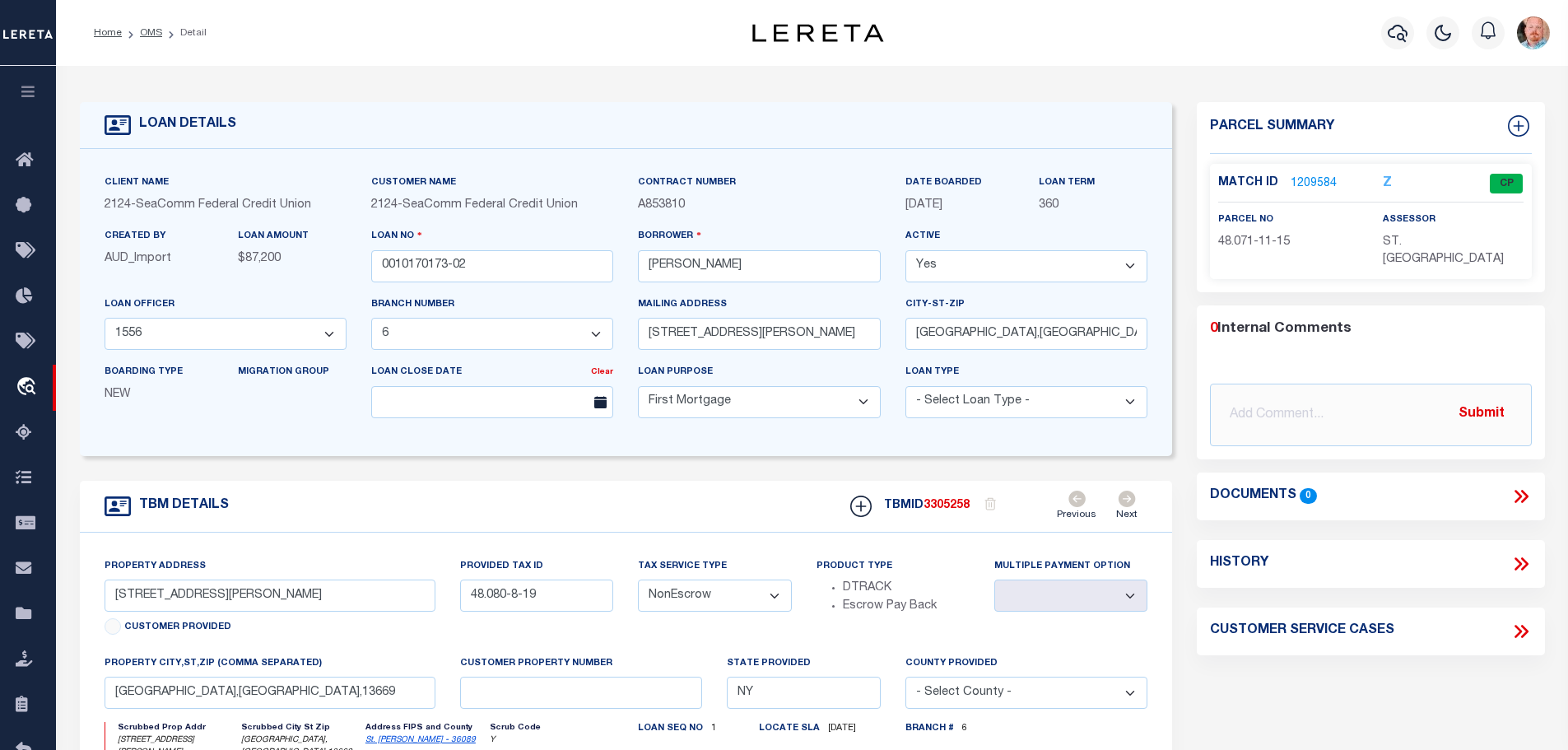
select select
click at [1305, 185] on link "1976022" at bounding box center [1313, 184] width 46 height 17
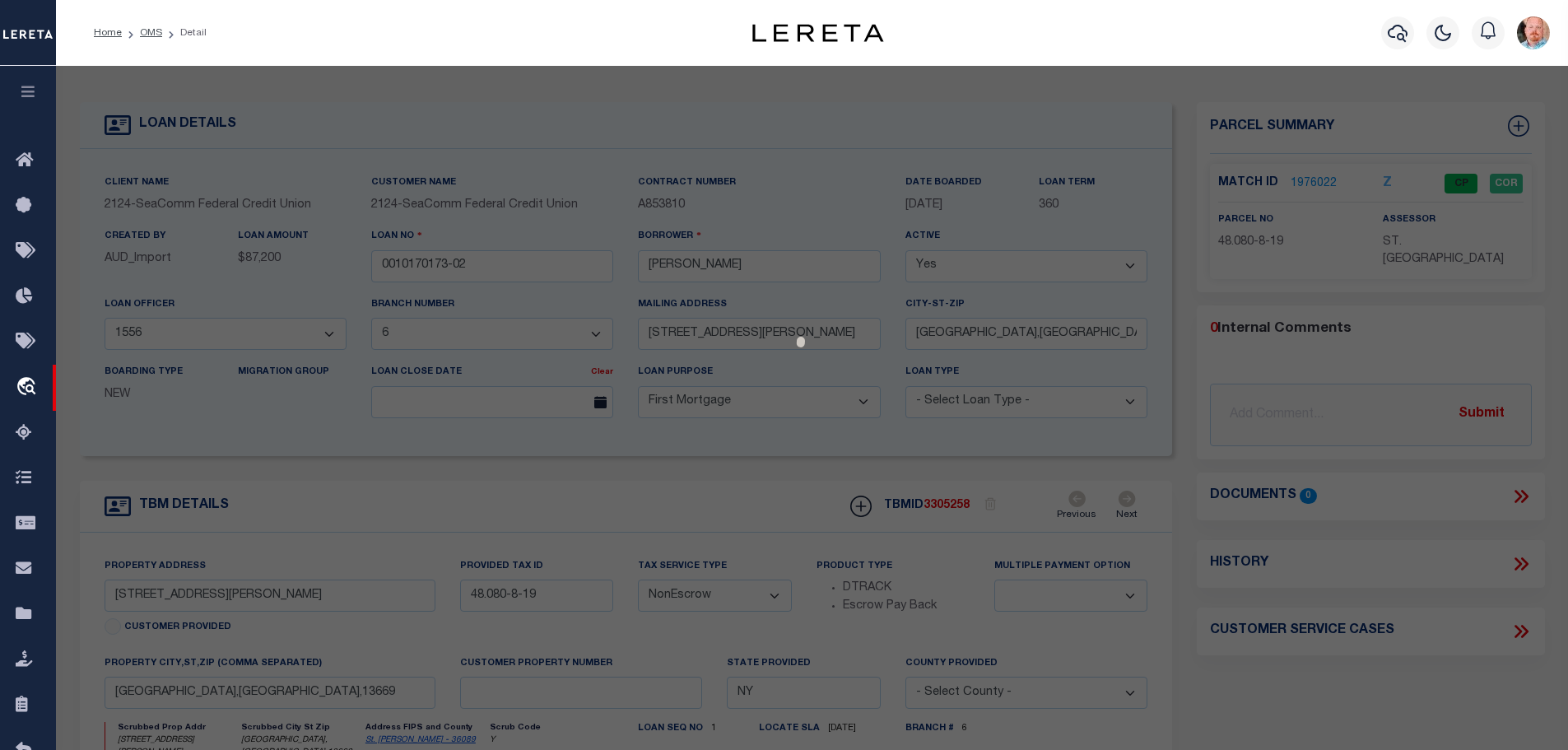
select select "AS"
checkbox input "false"
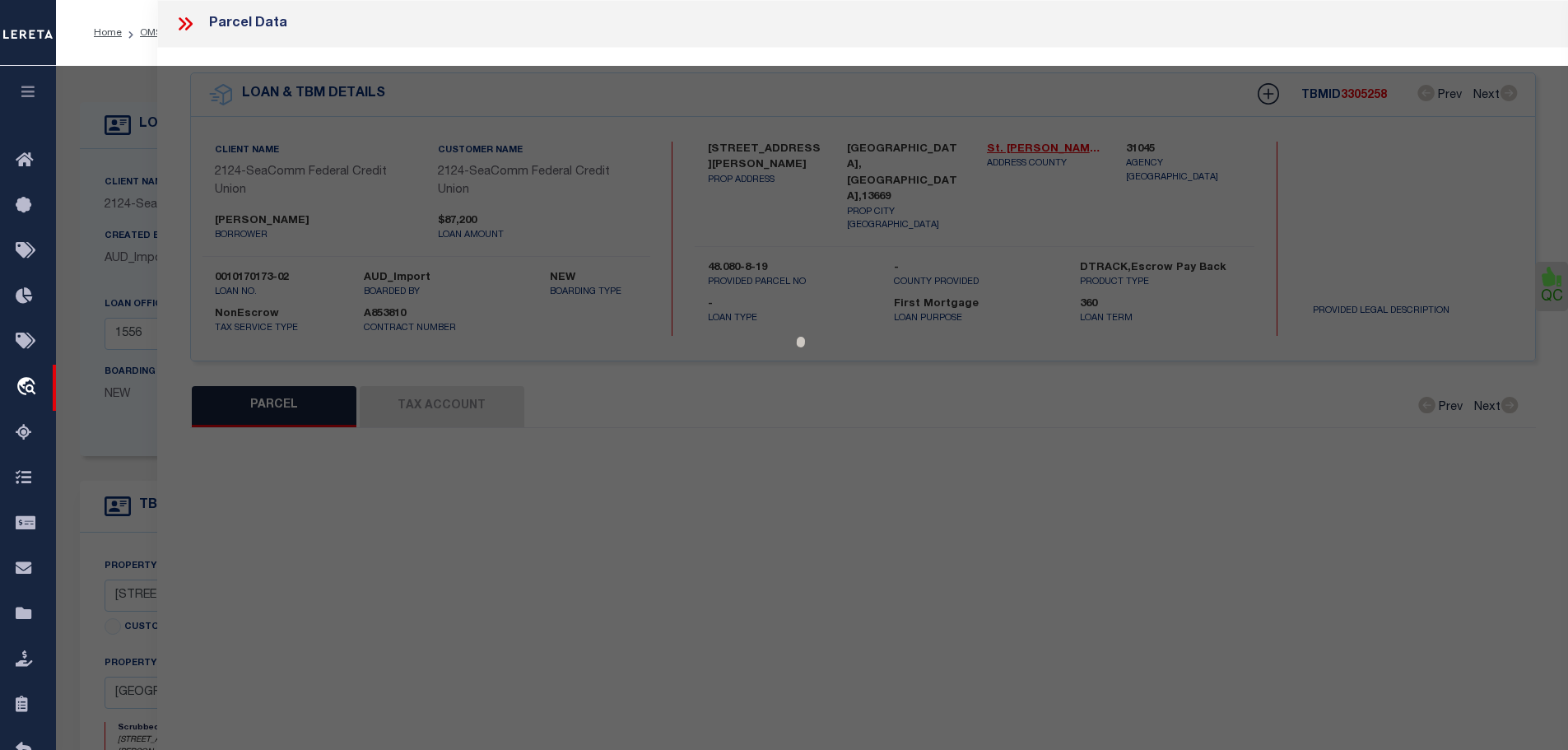
select select "CP"
type input "Haynes, Eric Robert"
select select "AGW"
select select
type input "810 Hamilton St"
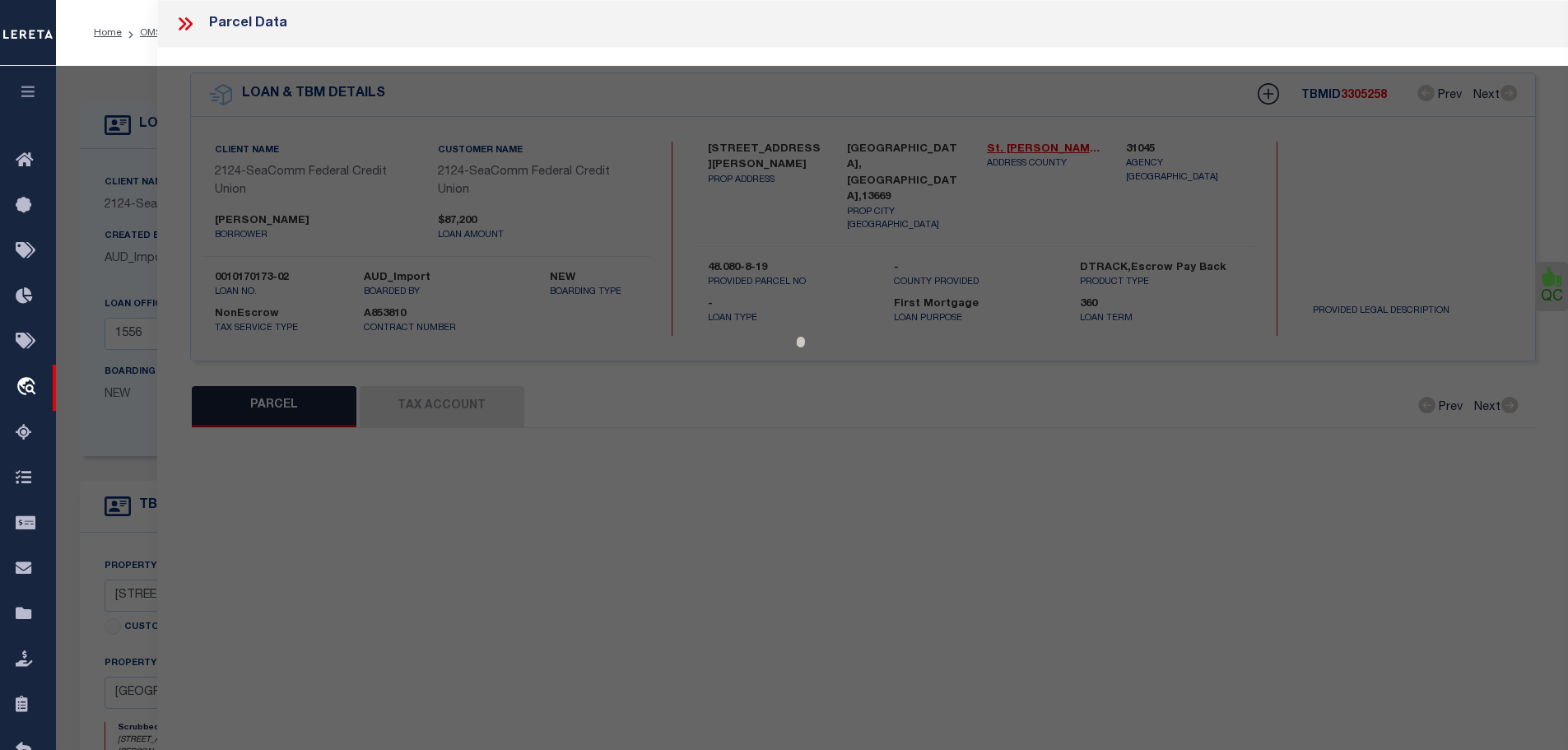
type input "Ogdensburg NY 13669"
type textarea "Tax ID Special Project"
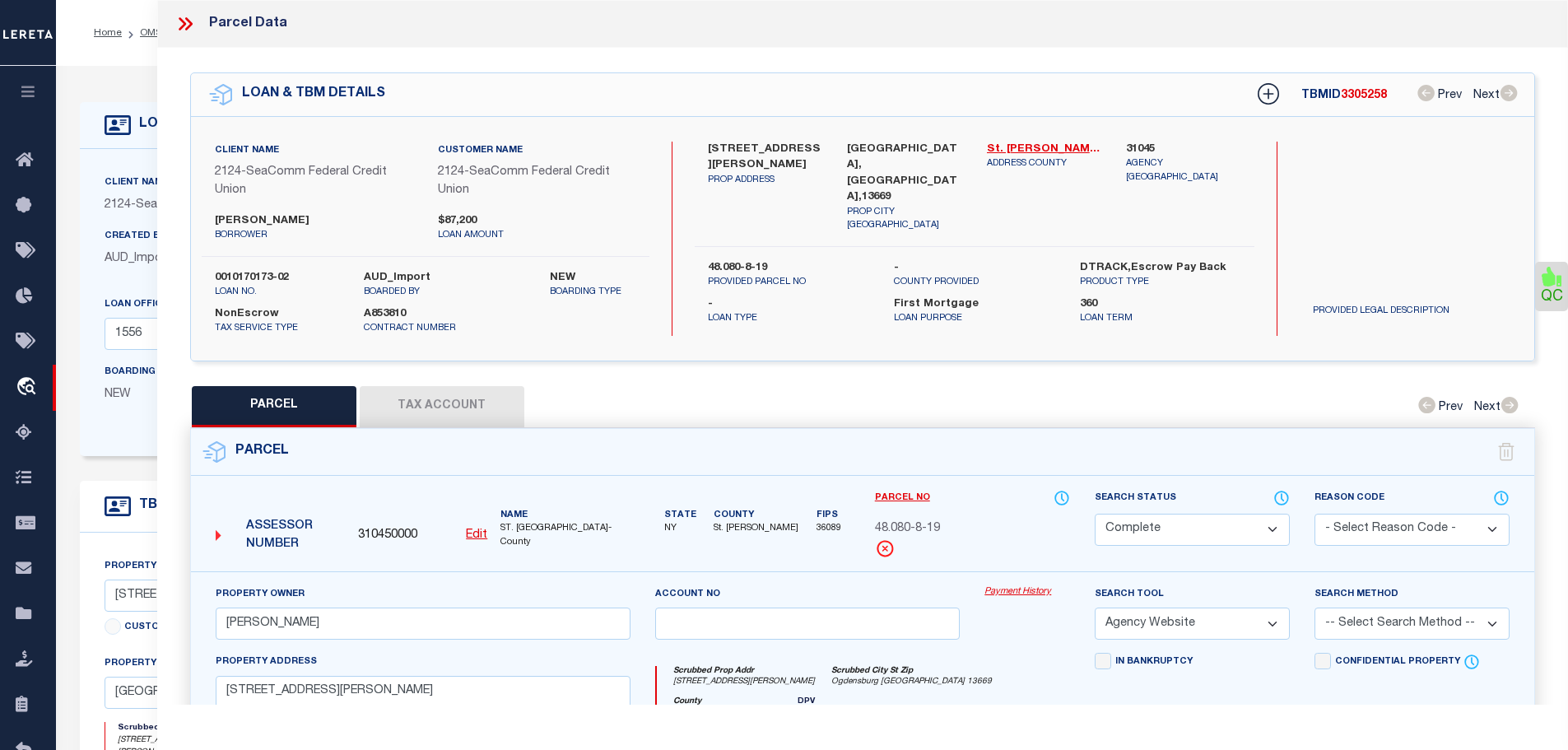
click at [482, 407] on button "Tax Account" at bounding box center [442, 406] width 165 height 41
select select "100"
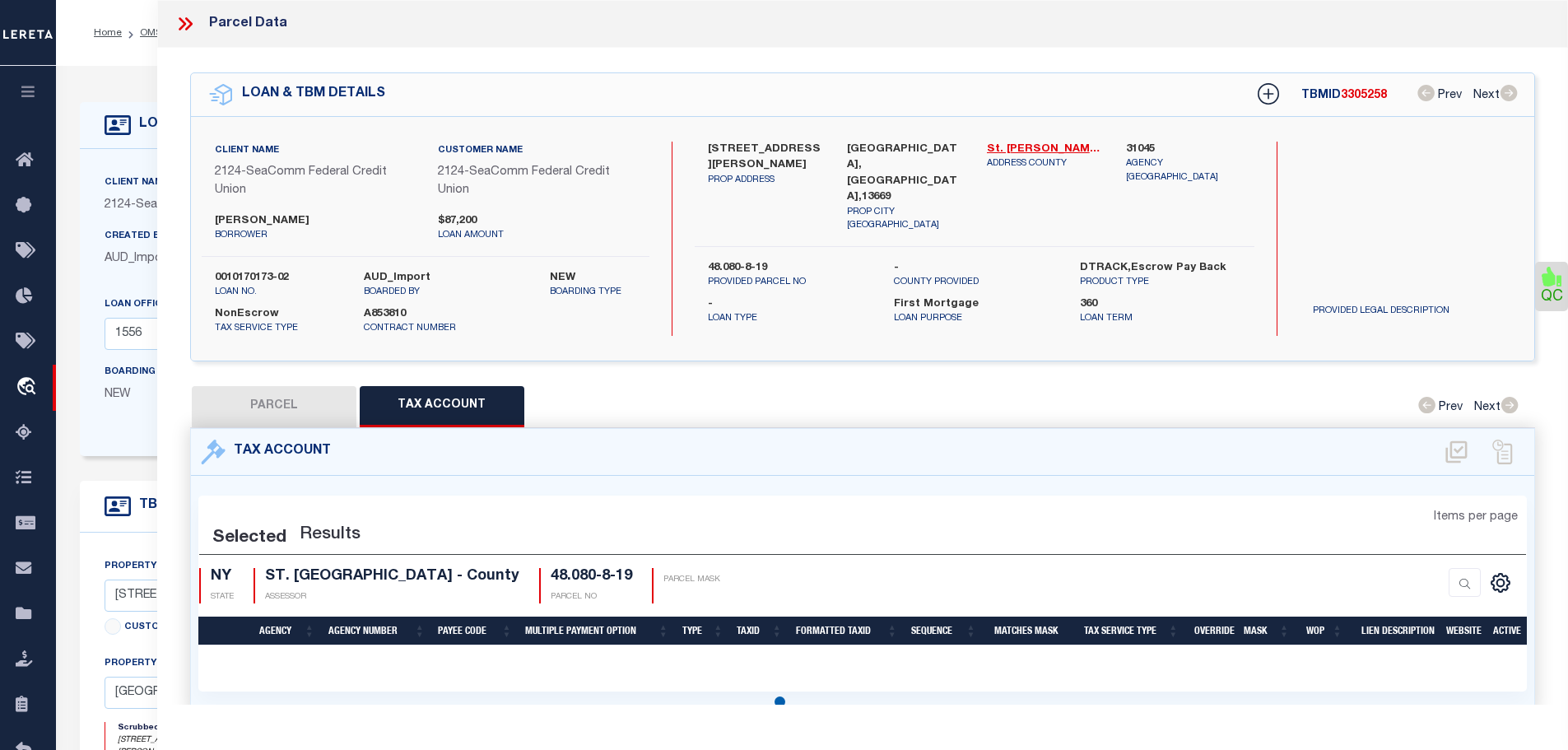
select select "100"
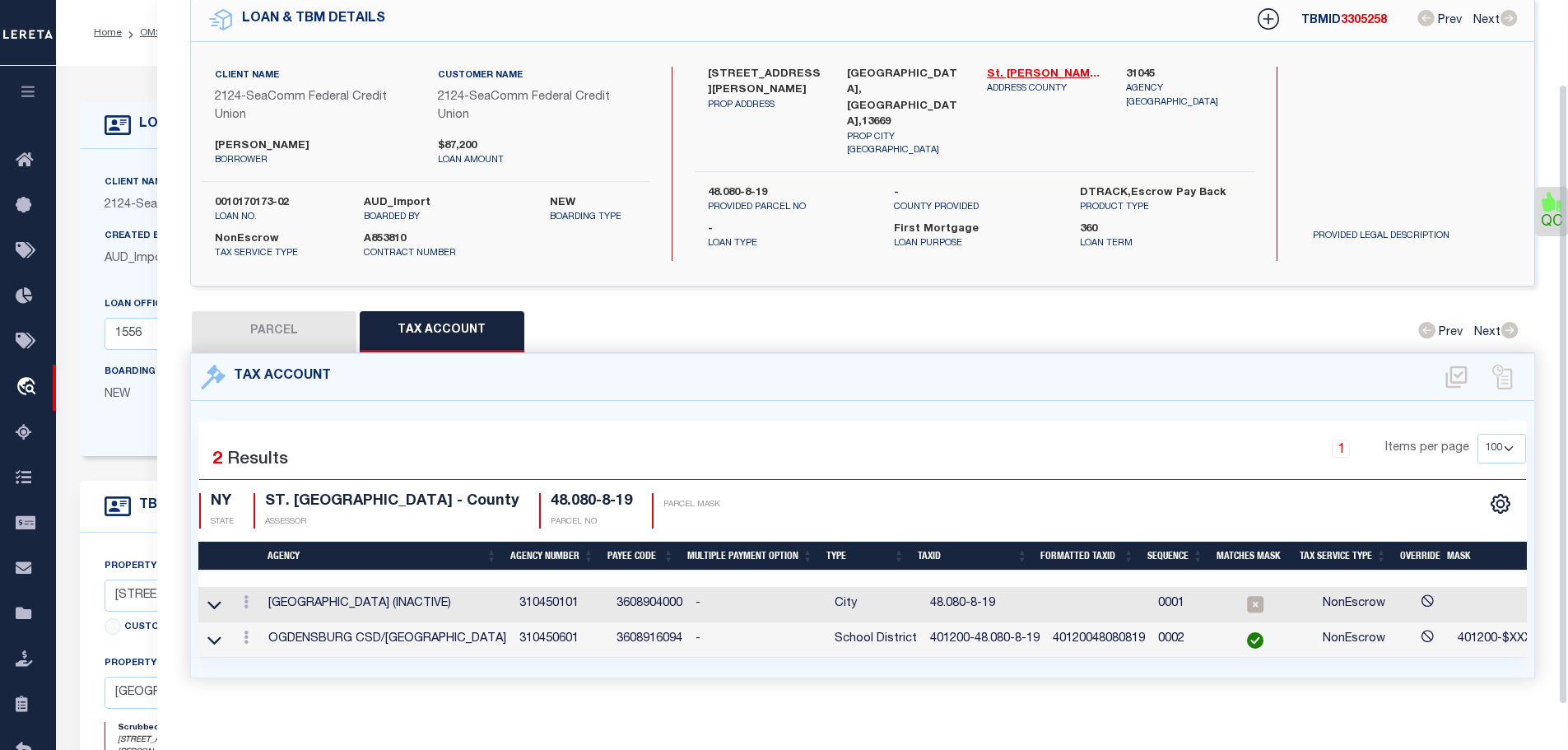
scroll to position [95, 0]
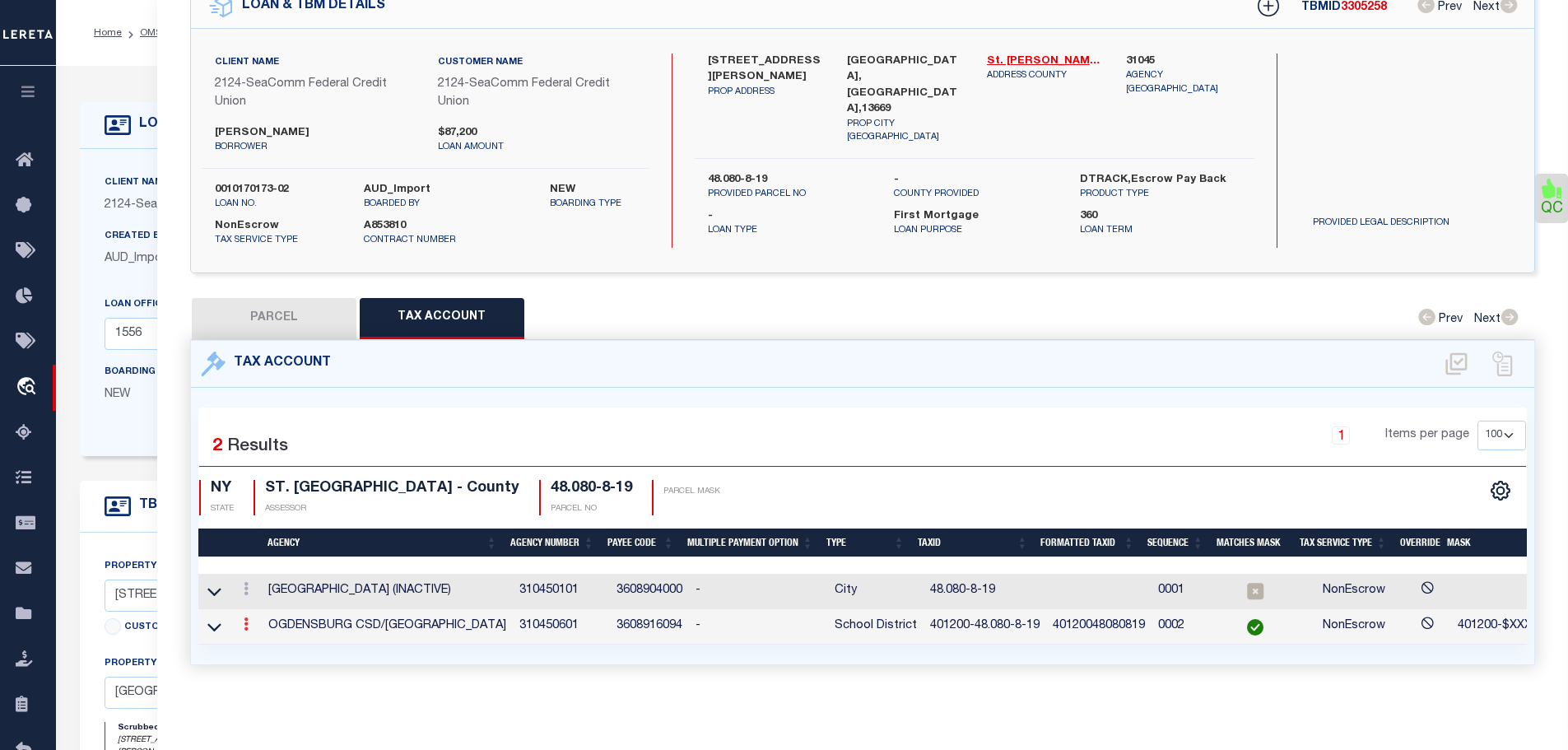
click at [247, 618] on icon at bounding box center [246, 624] width 5 height 13
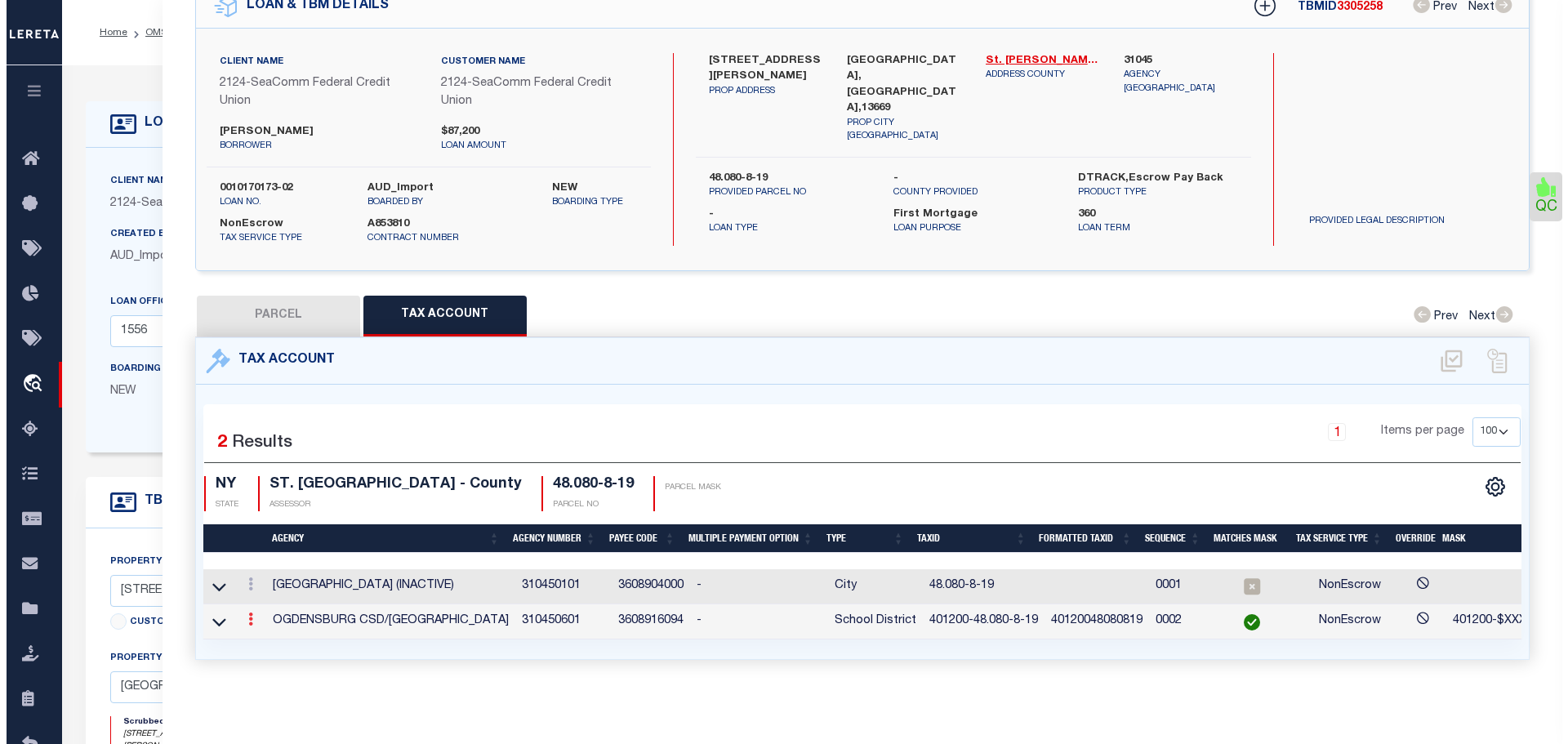
scroll to position [71, 0]
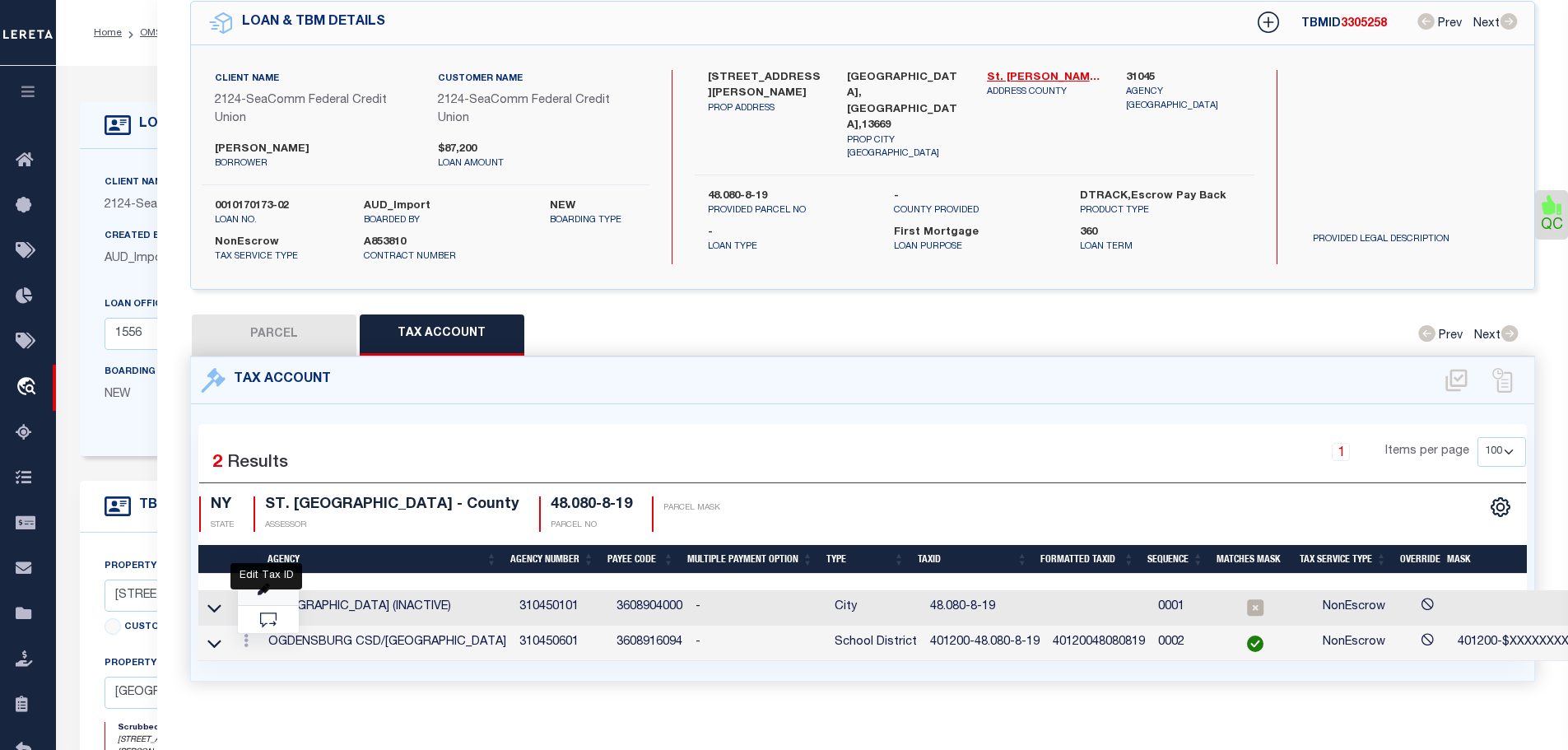
click at [264, 585] on icon "" at bounding box center [264, 590] width 13 height 13
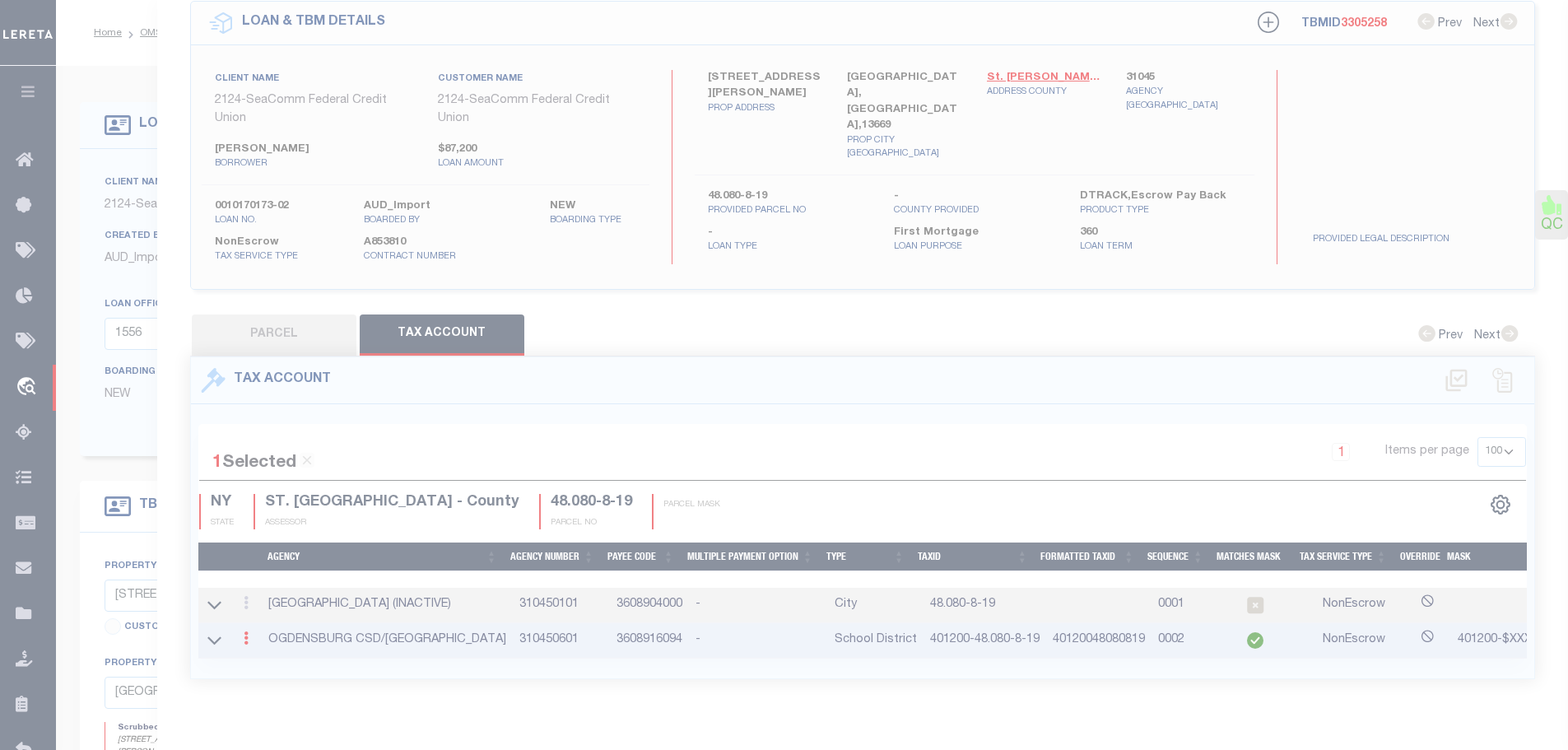
type input "401200-48.080-8-19"
type textarea "401200-$XXXXXXXXXXXXXXXXXXX"
type input "XXXXXXXXXXXXXXXXXXXXXXXXXXX*"
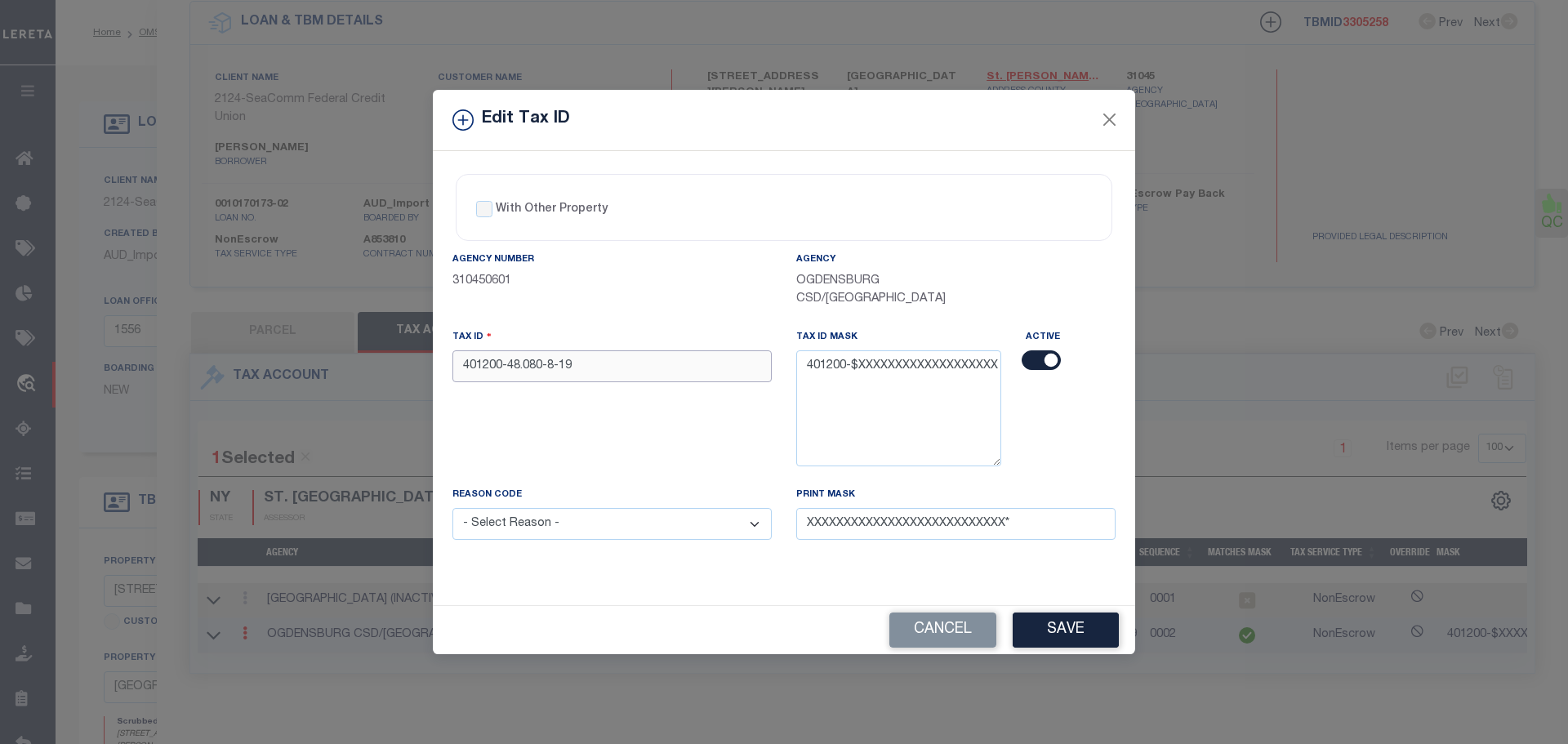
click at [536, 364] on input "401200-48.080-8-19" at bounding box center [613, 365] width 319 height 32
click at [1038, 354] on input "checkbox" at bounding box center [1040, 360] width 39 height 20
checkbox input "false"
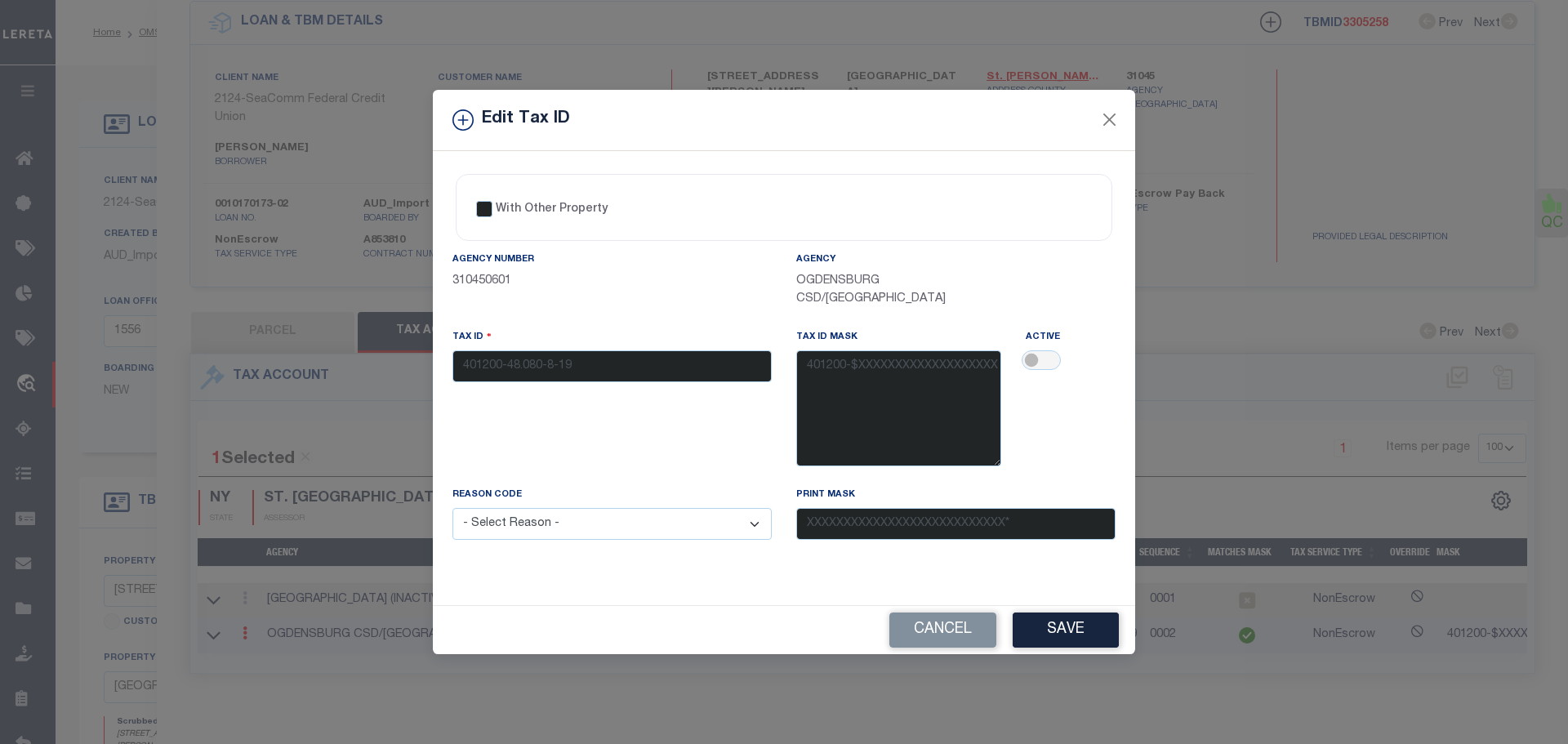
click at [684, 537] on select "- Select Reason - 099 - Other (Provide additional detail) ACT - Agency Changed …" at bounding box center [613, 523] width 319 height 32
select select "ACT"
click at [453, 509] on select "- Select Reason - 099 - Other (Provide additional detail) ACT - Agency Changed …" at bounding box center [613, 523] width 319 height 32
click at [1056, 638] on button "Save" at bounding box center [1065, 629] width 106 height 35
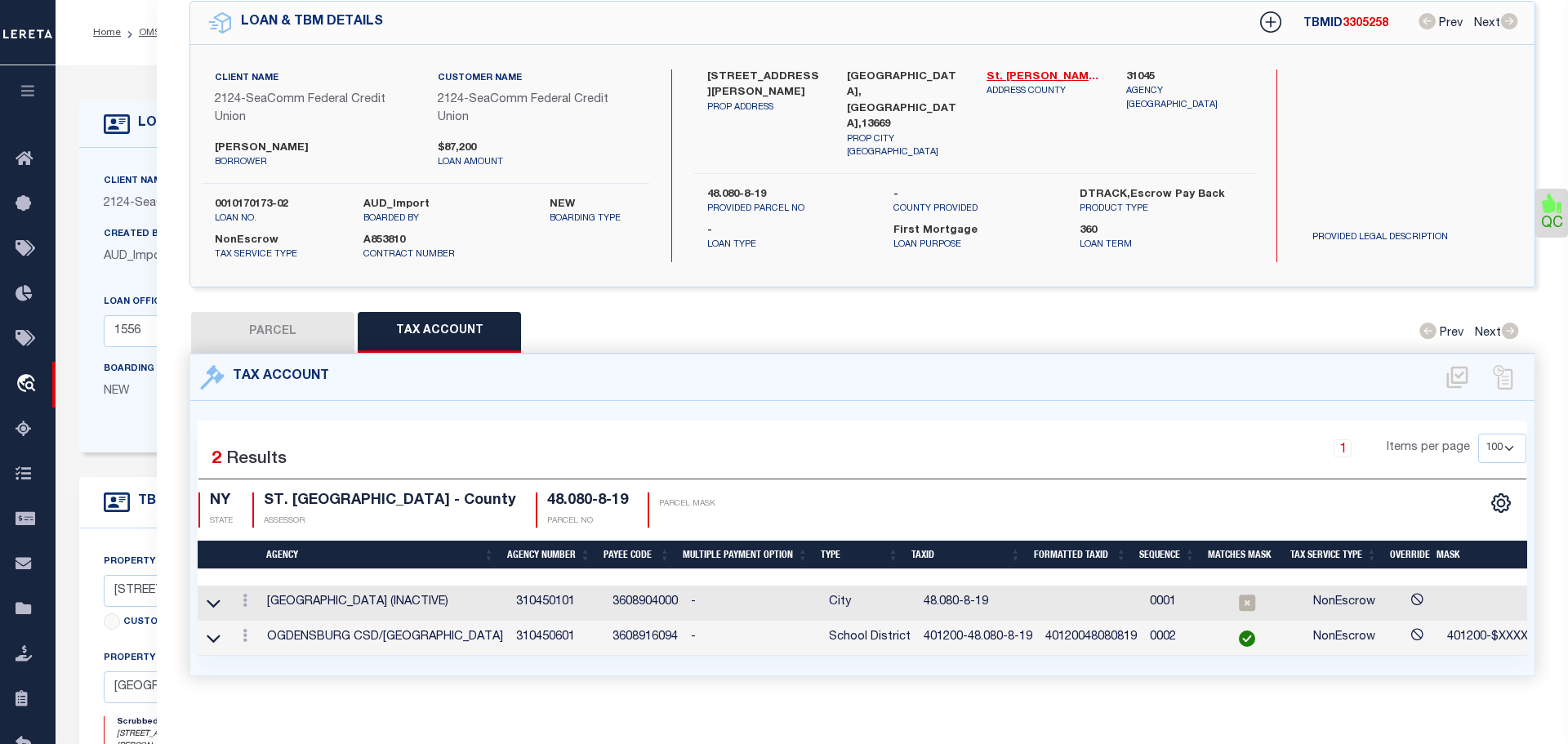
select select
click at [248, 603] on link at bounding box center [244, 602] width 18 height 13
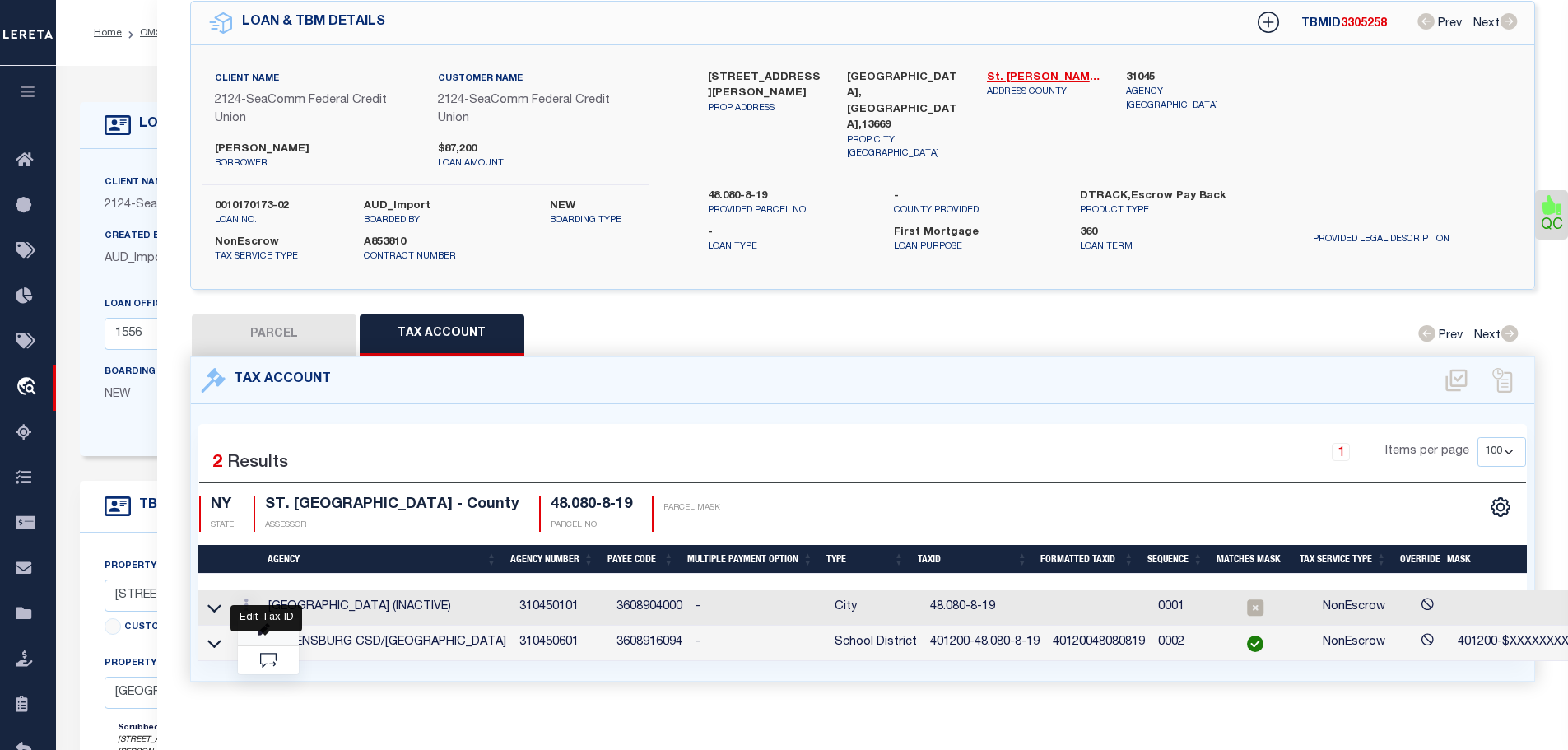
click at [263, 630] on icon at bounding box center [264, 630] width 13 height 13
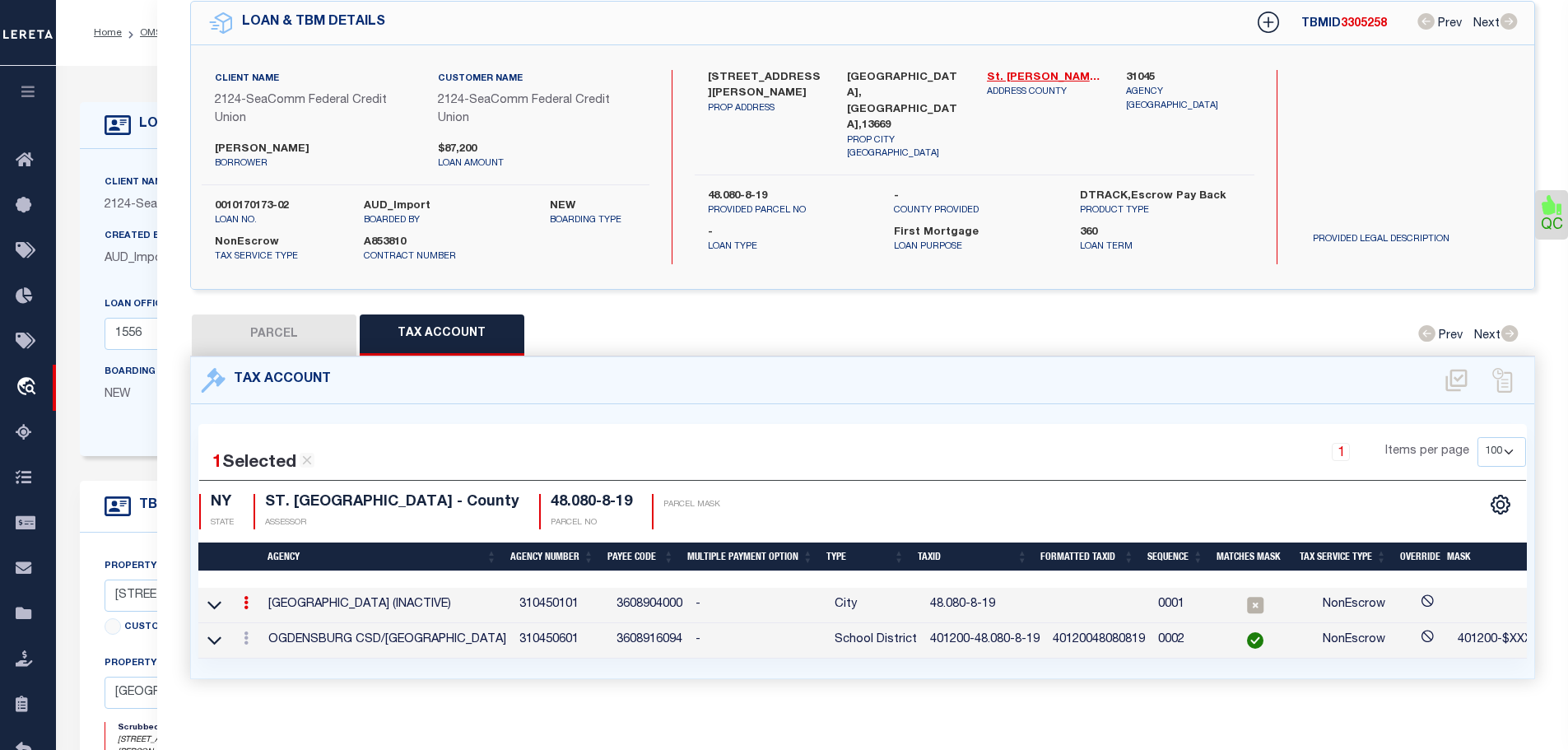
type input "48.080-8-19"
type textarea "INACTIVE - SEE 310450001 INACTIVE - SWIS-PRINT KEY (PICK UP AS SEEN)"
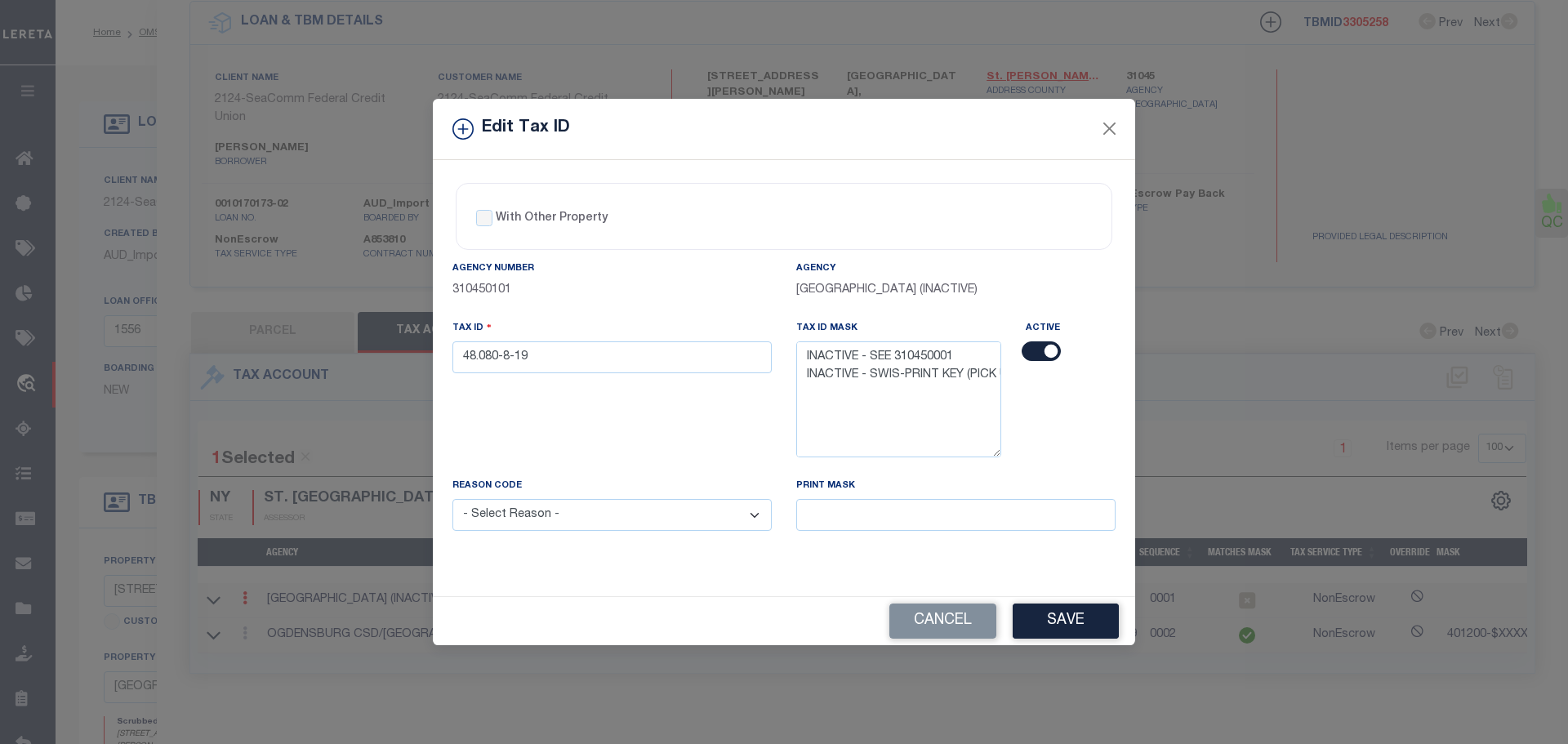
click at [1039, 352] on input "checkbox" at bounding box center [1040, 351] width 39 height 20
checkbox input "false"
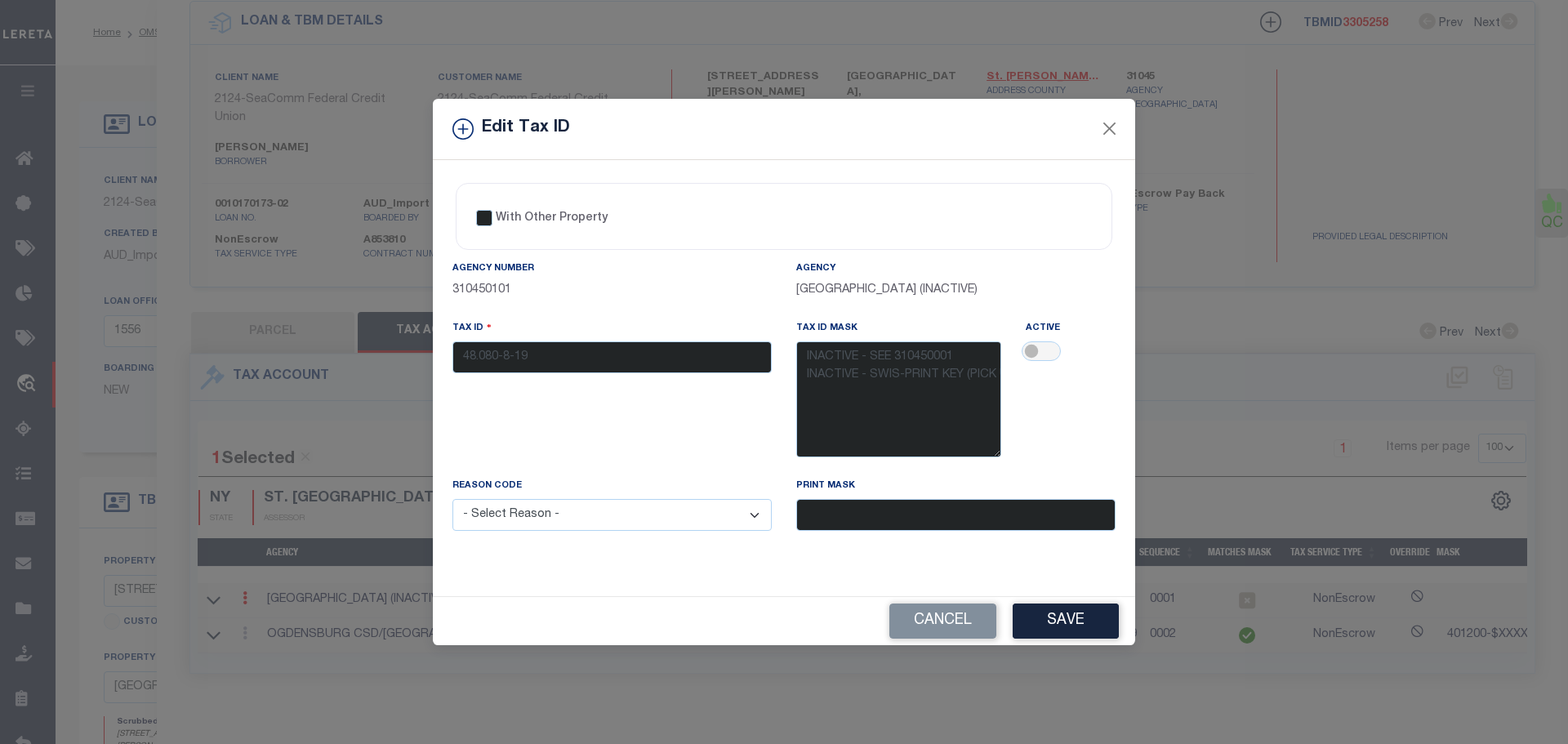
click at [694, 515] on select "- Select Reason - 099 - Other (Provide additional detail) ACT - Agency Changed …" at bounding box center [613, 514] width 319 height 32
select select "ACT"
click at [453, 500] on select "- Select Reason - 099 - Other (Provide additional detail) ACT - Agency Changed …" at bounding box center [613, 514] width 319 height 32
click at [1030, 614] on button "Save" at bounding box center [1065, 620] width 106 height 35
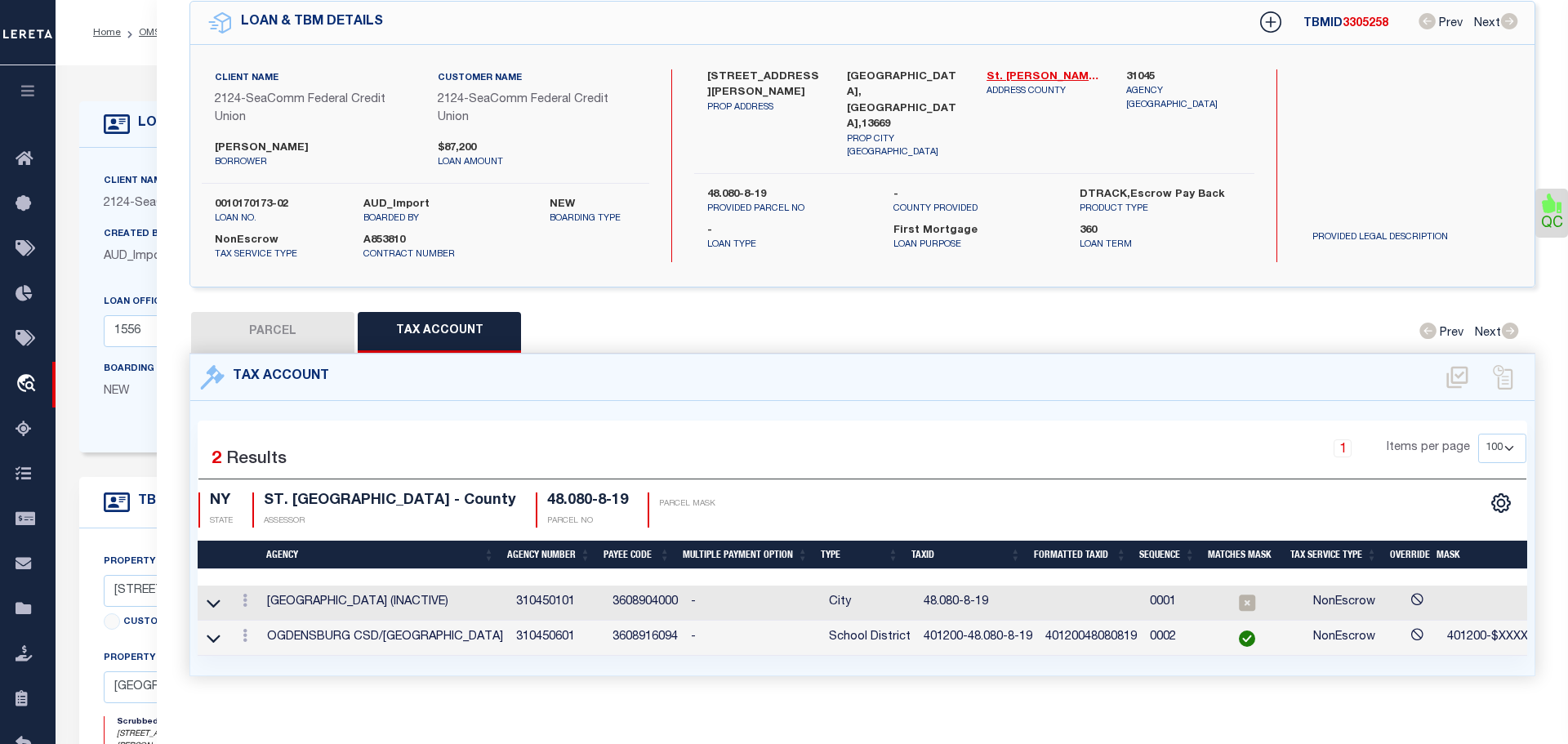
select select
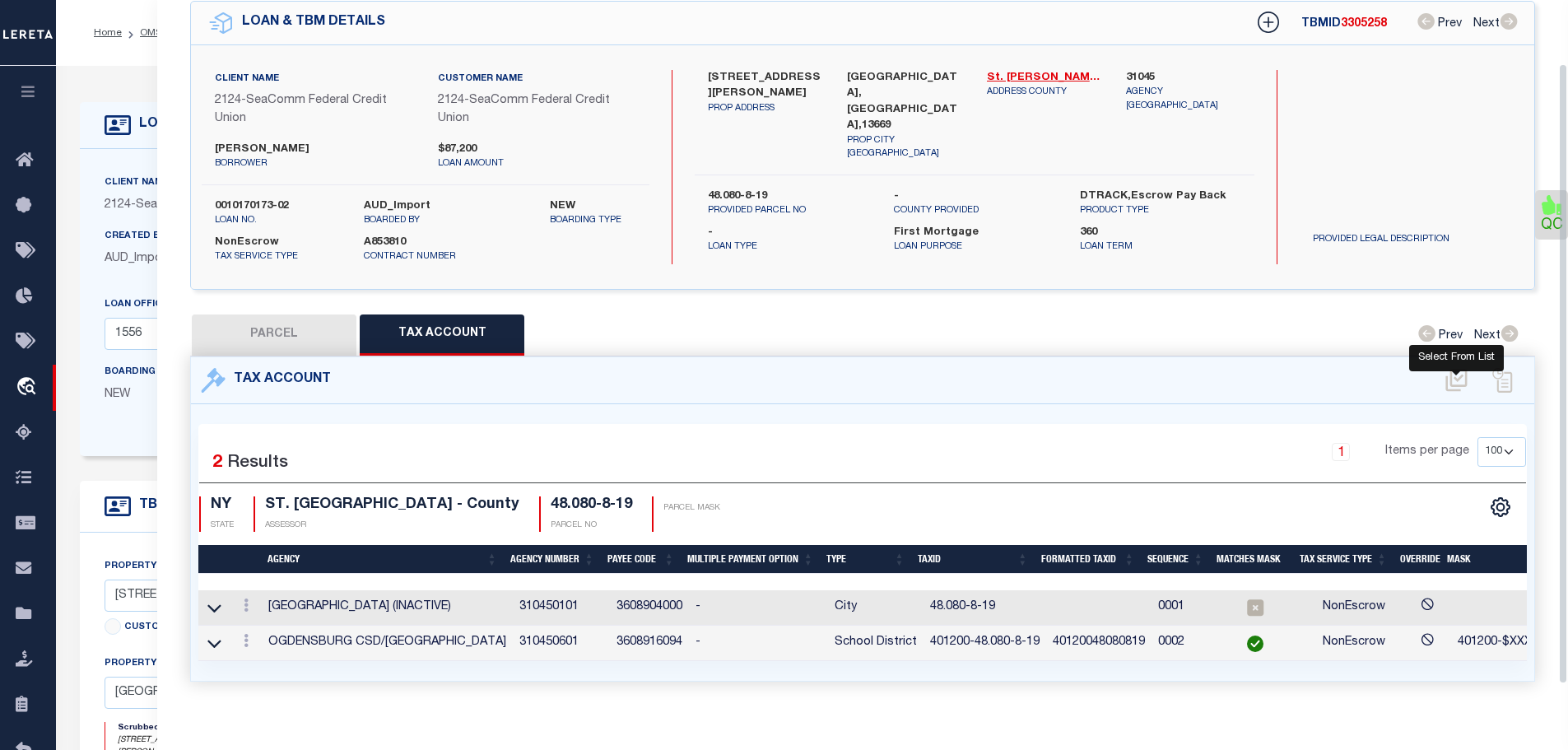
click at [1462, 373] on icon at bounding box center [1457, 380] width 27 height 26
select select "100"
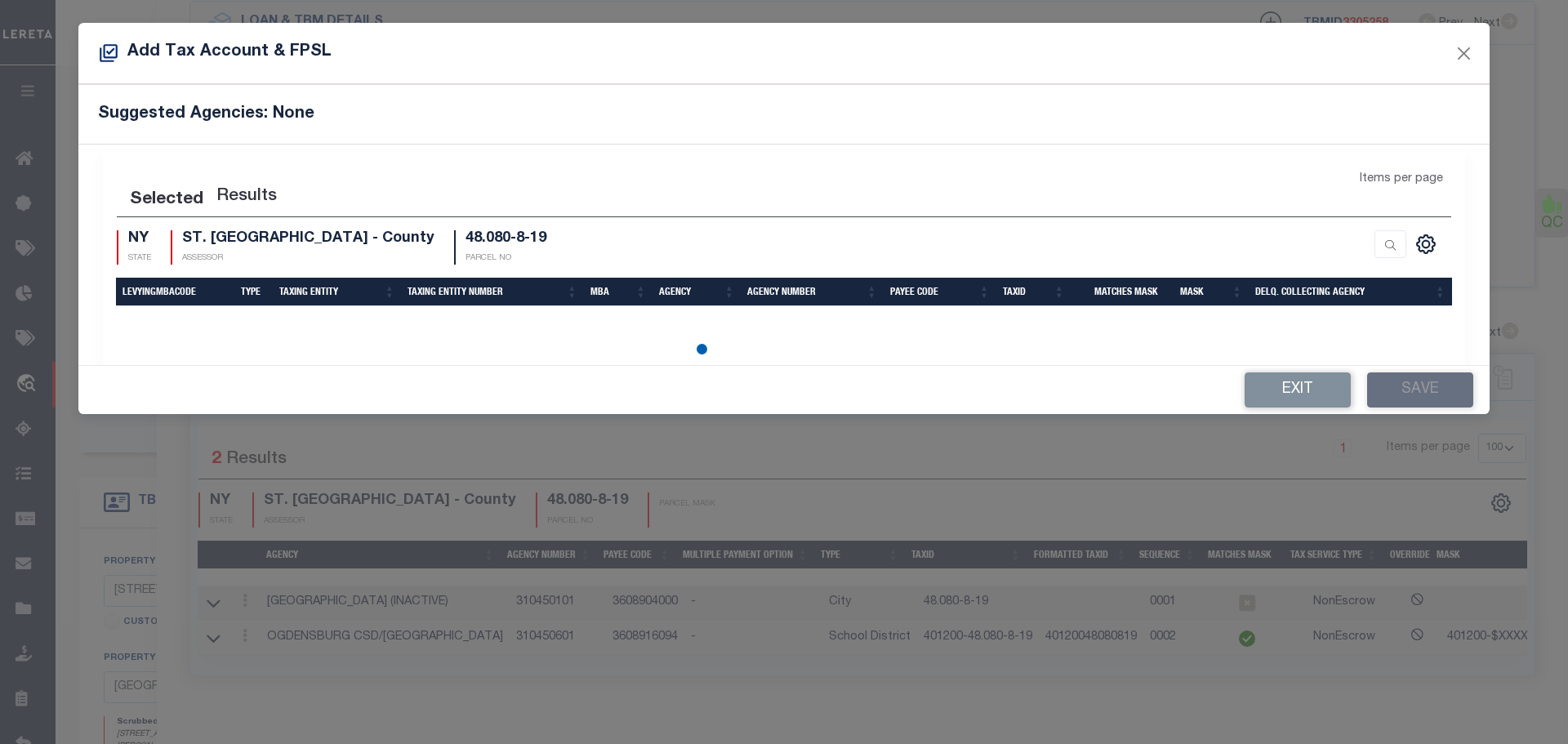
select select "100"
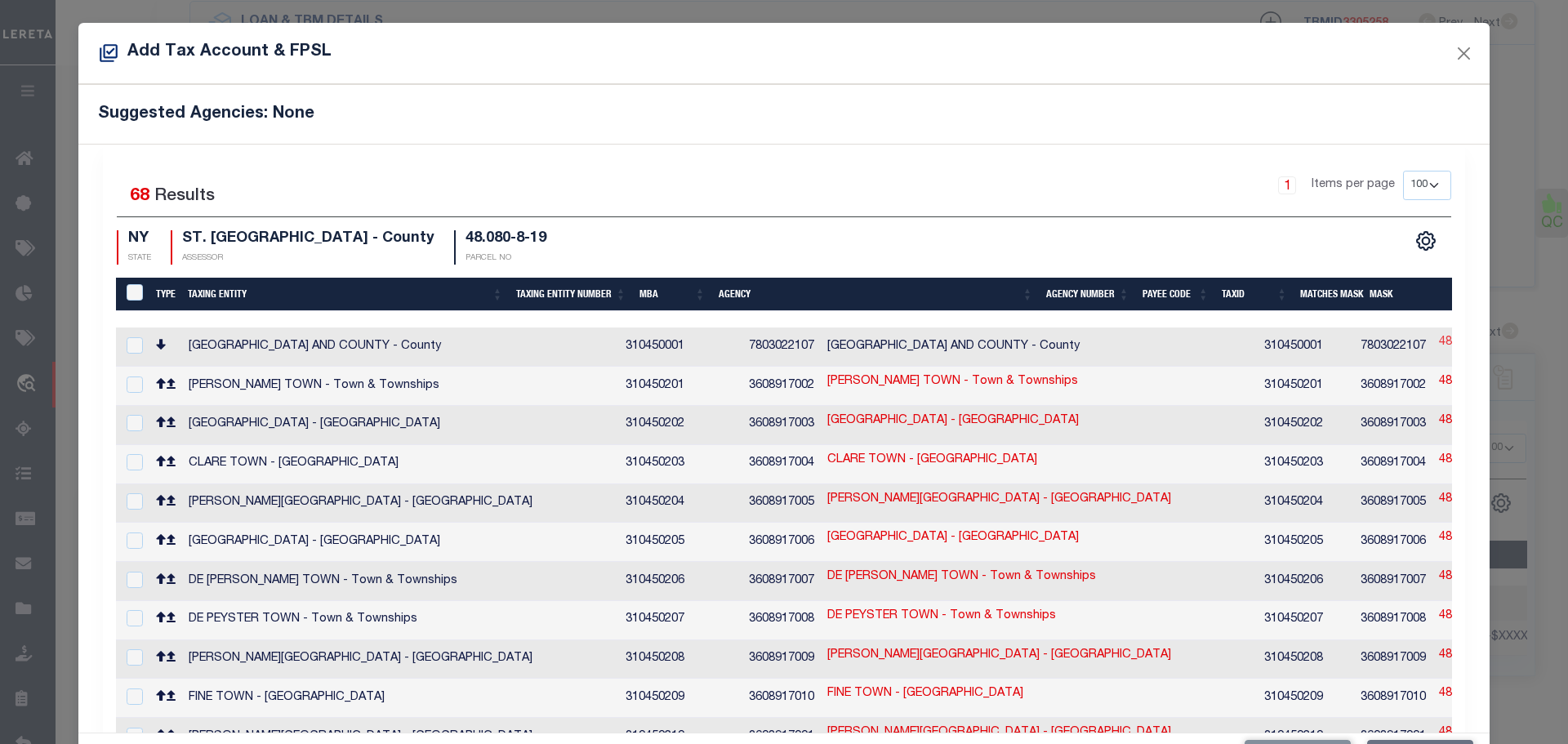
click at [1439, 335] on link "48.080-8-19" at bounding box center [1471, 343] width 65 height 18
type input "48.080-8-19"
checkbox input "true"
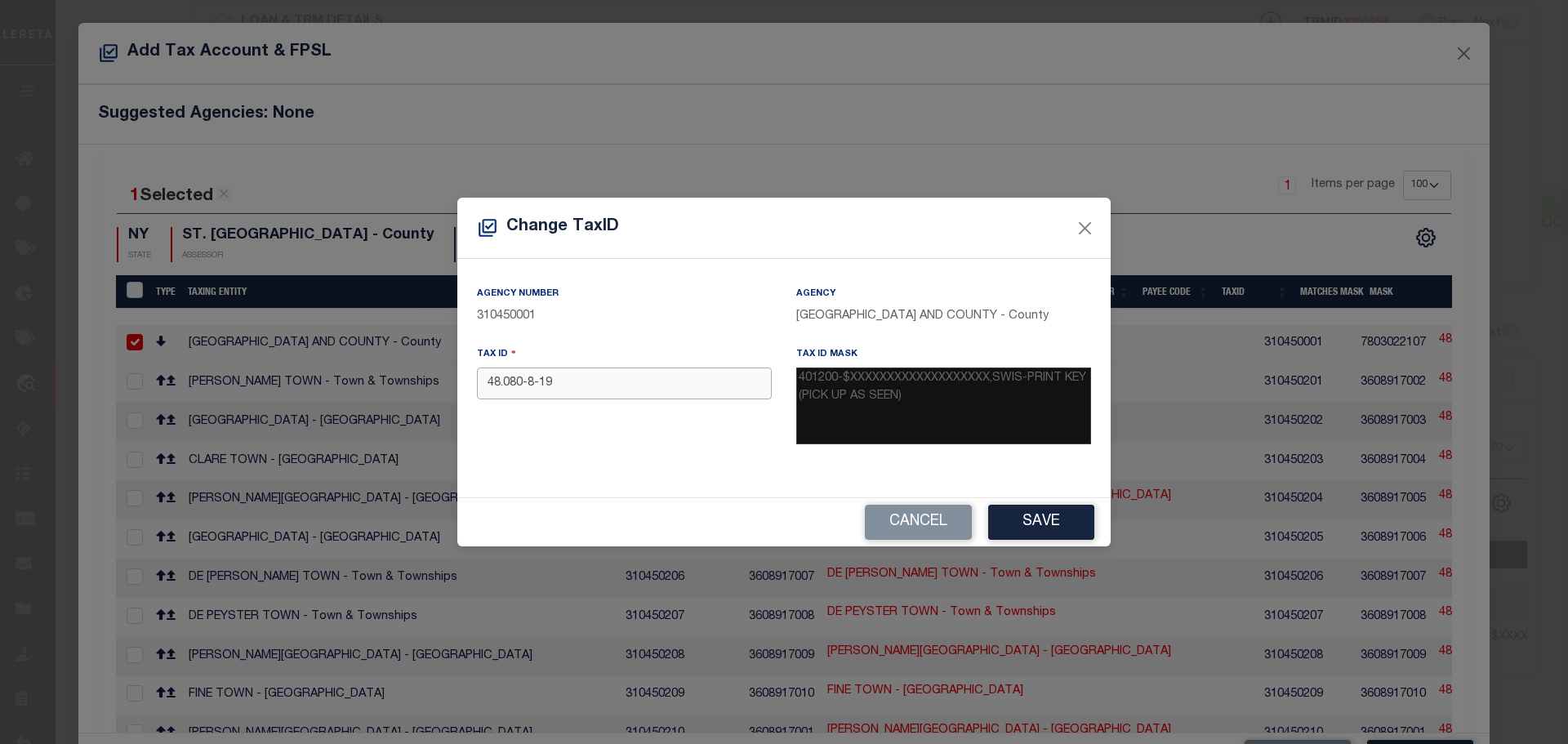
click at [624, 399] on input "48.080-8-19" at bounding box center [624, 382] width 295 height 32
paste input "401200-"
type input "401200-48.080-8-19"
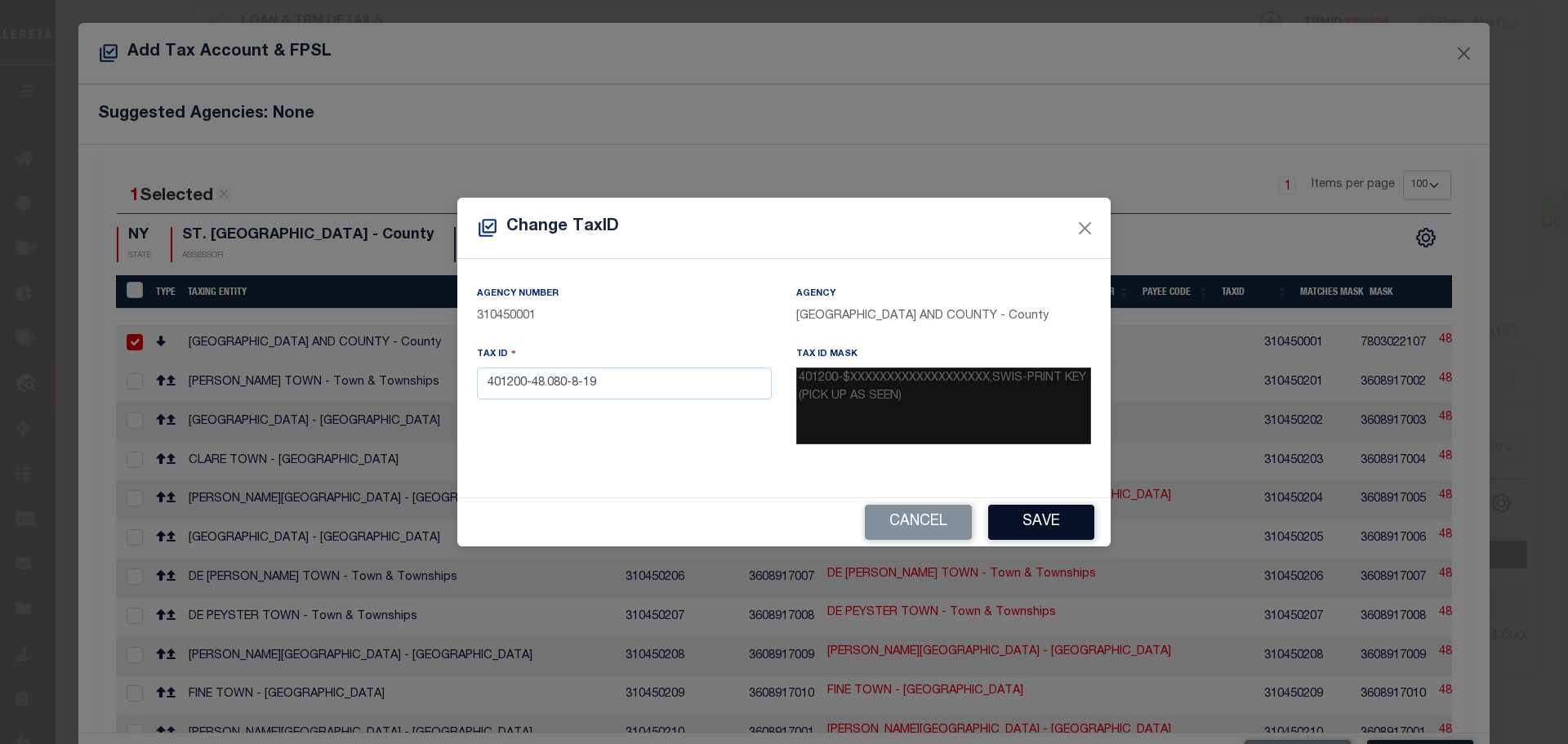
click at [1037, 520] on button "Save" at bounding box center [1041, 521] width 106 height 35
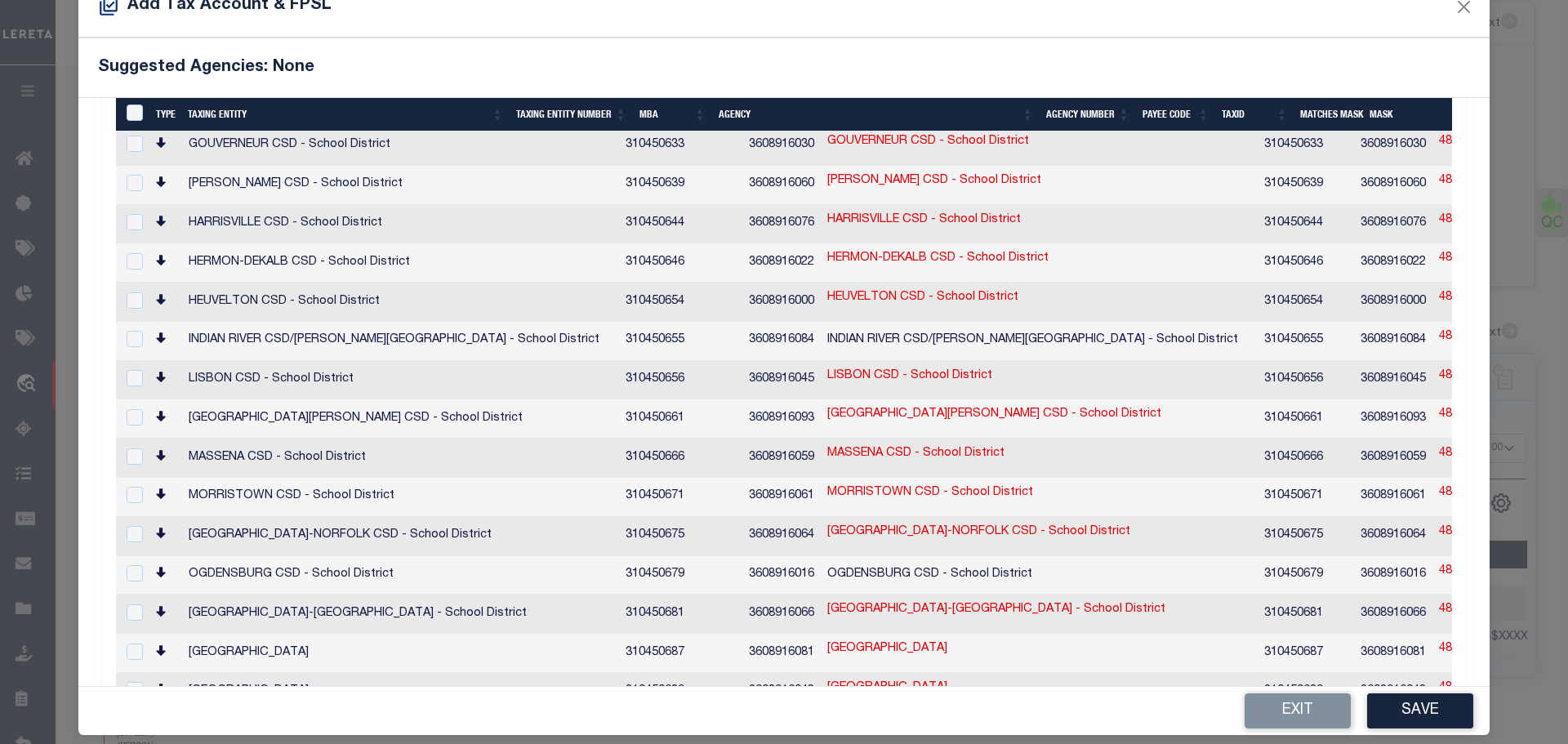
scroll to position [60, 0]
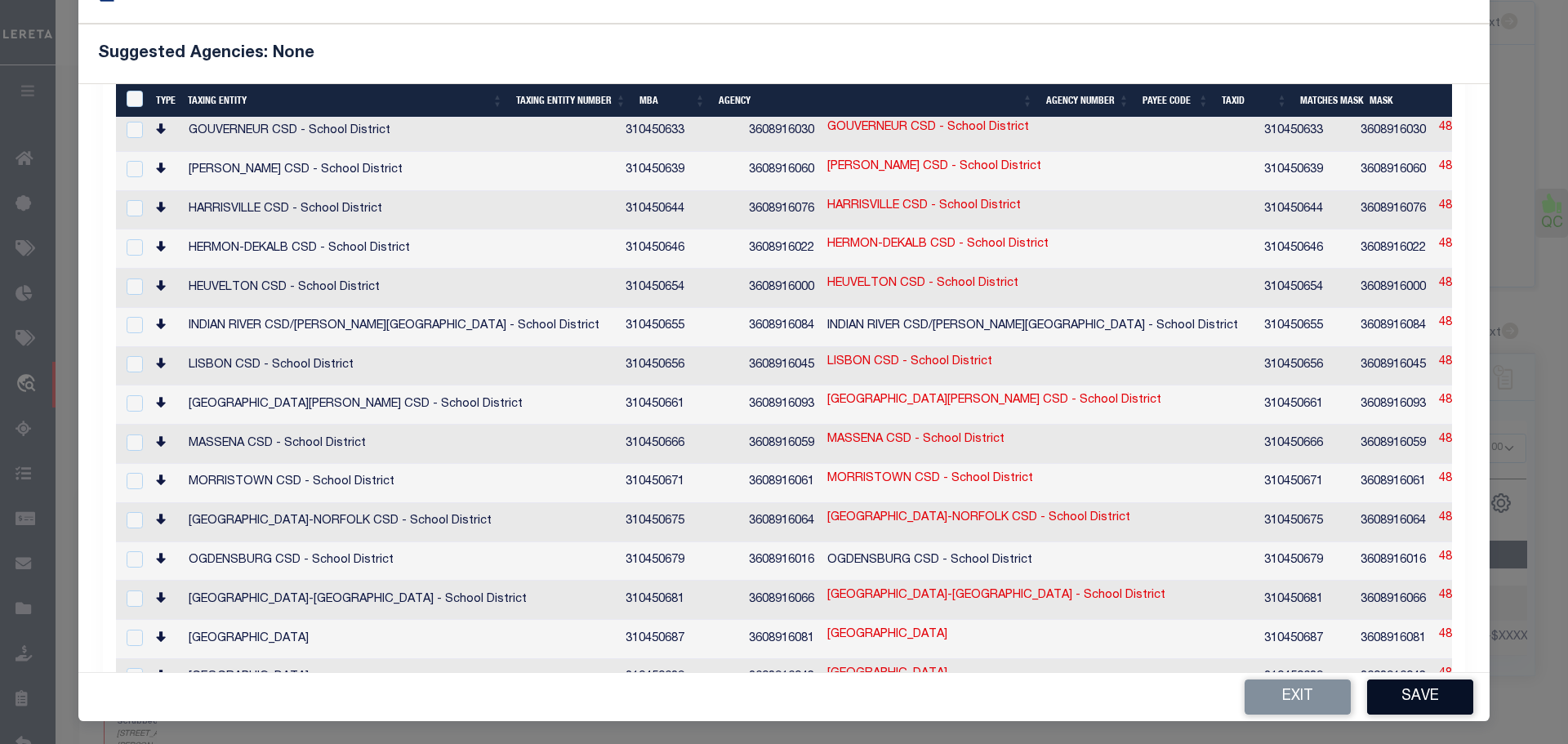
click at [1396, 695] on button "Save" at bounding box center [1420, 696] width 106 height 35
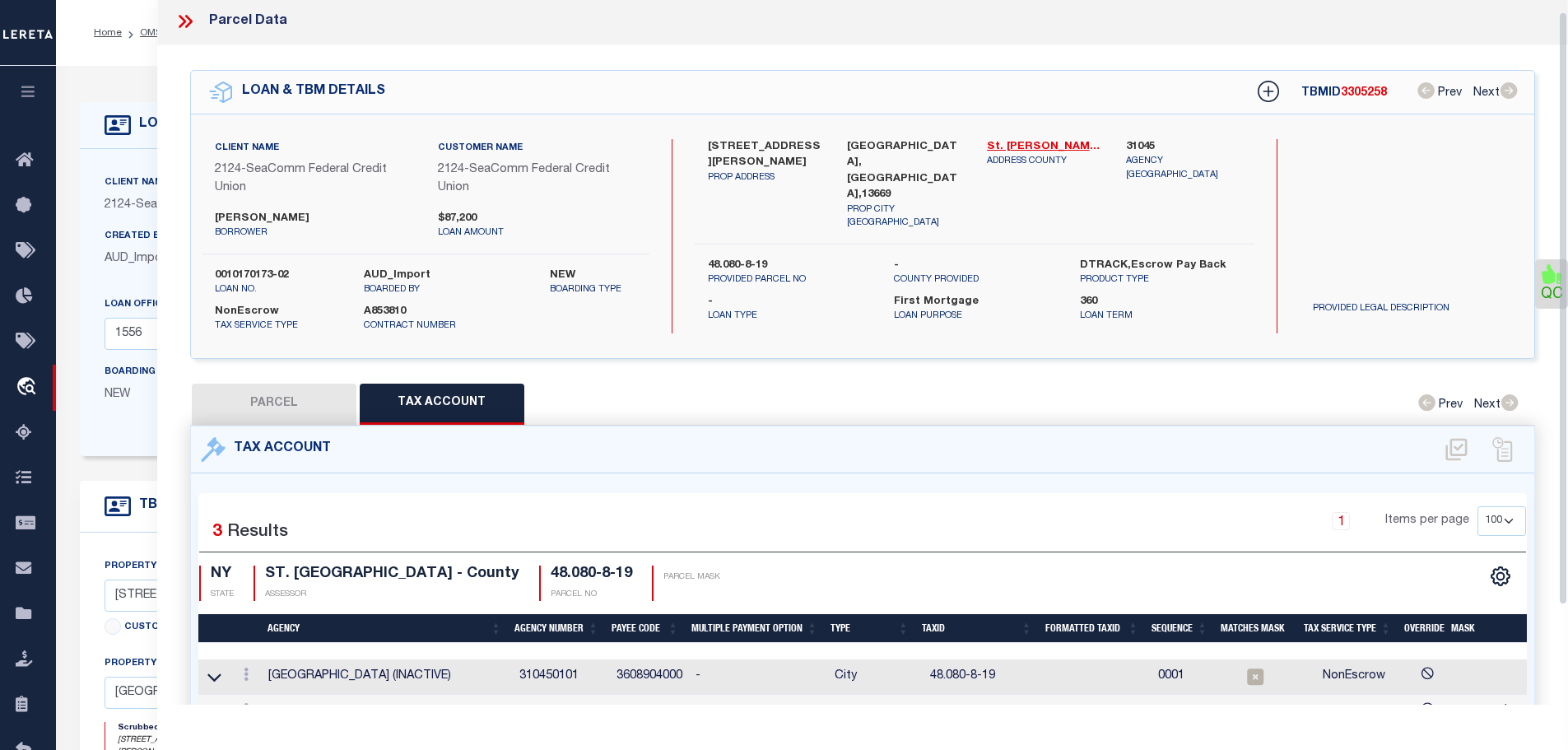
scroll to position [0, 0]
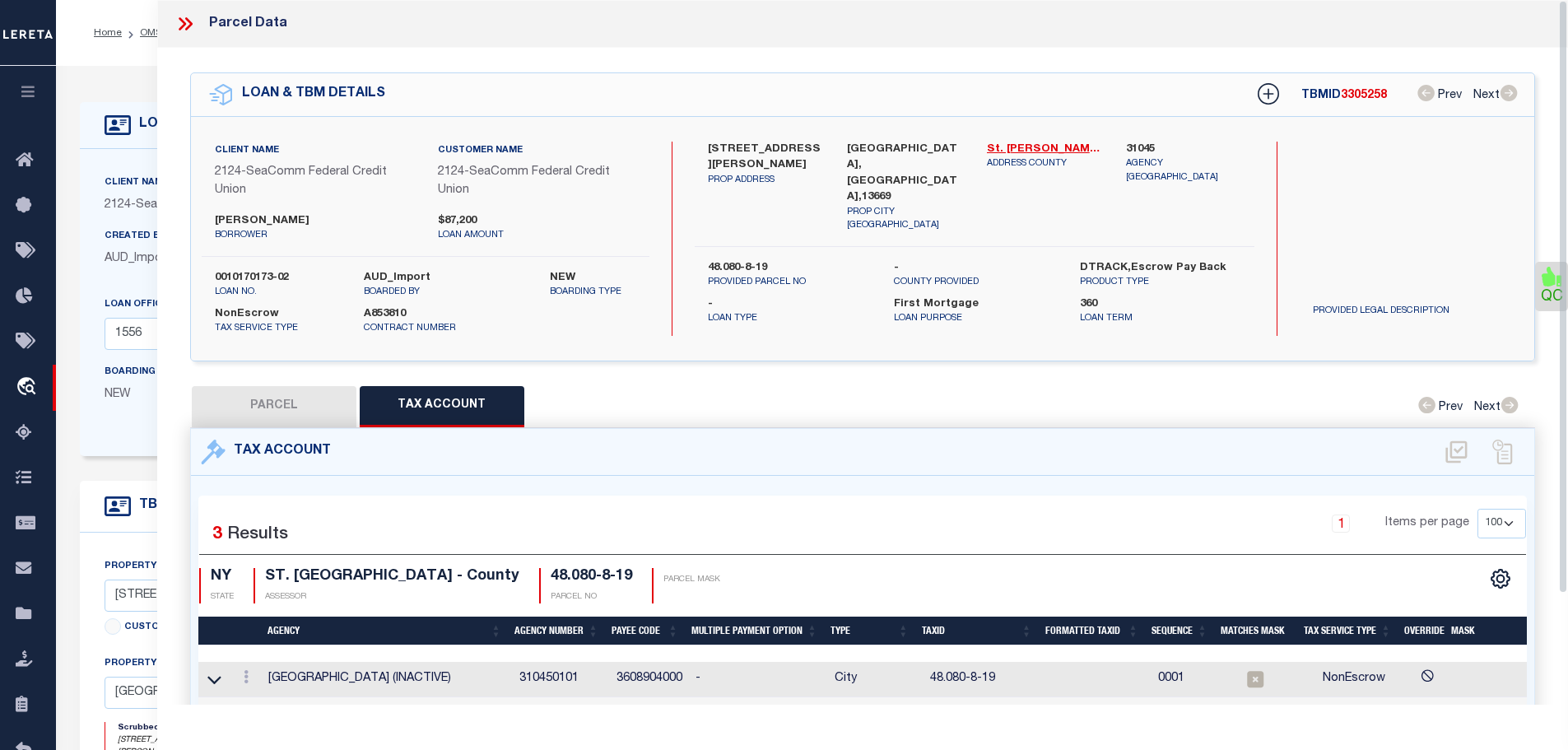
click at [176, 25] on icon at bounding box center [186, 24] width 22 height 22
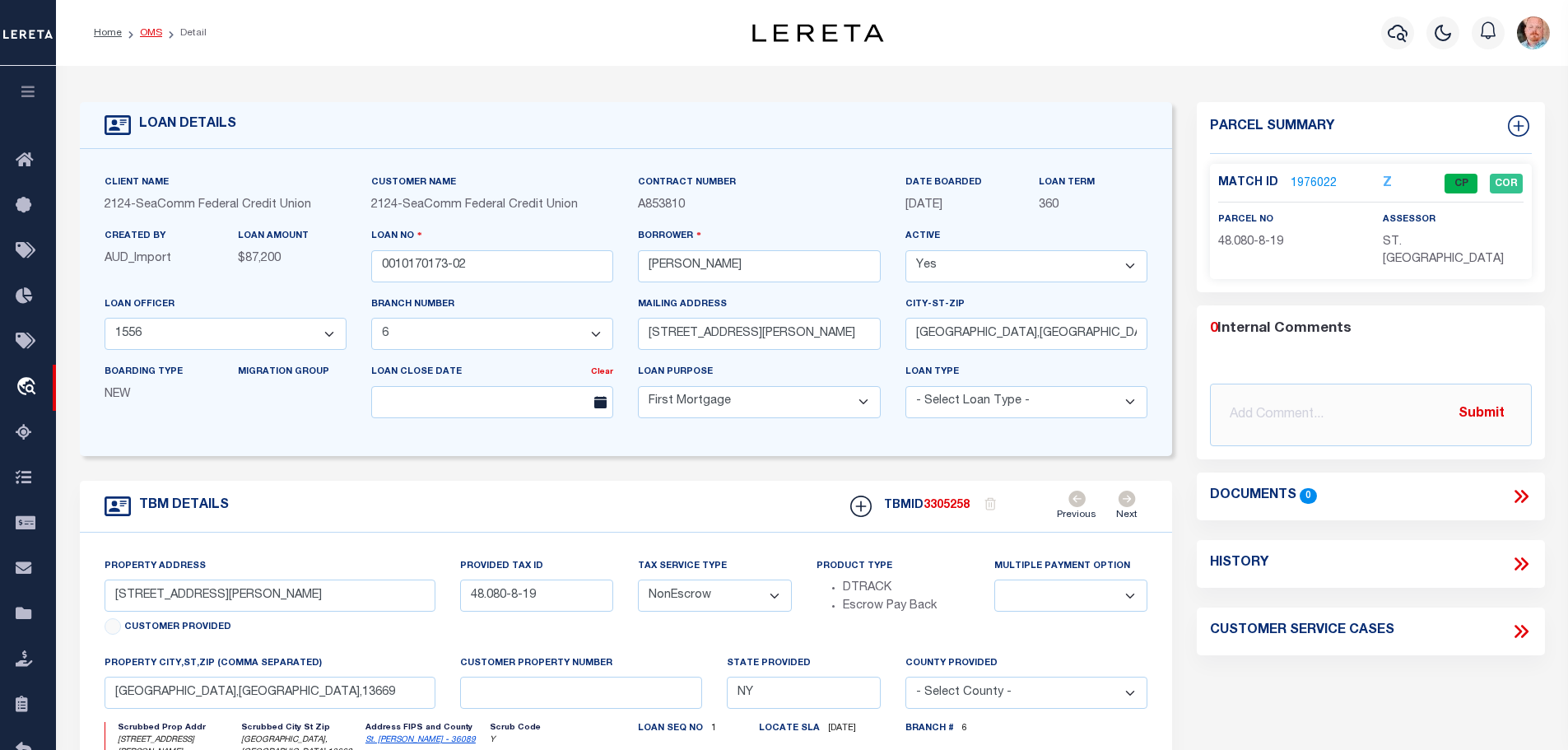
click at [146, 30] on link "OMS" at bounding box center [151, 33] width 22 height 10
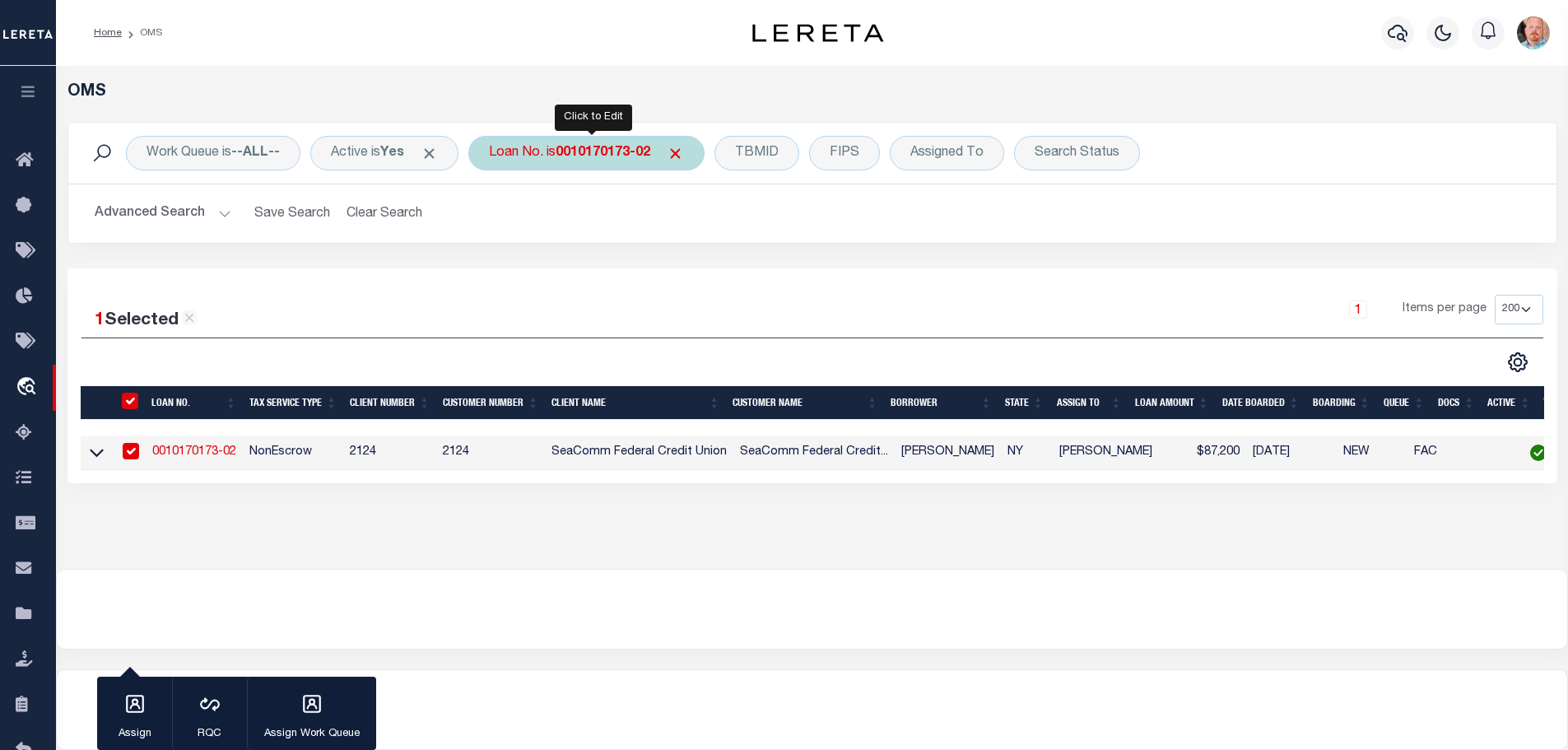
click at [566, 151] on b "0010170173-02" at bounding box center [603, 153] width 95 height 13
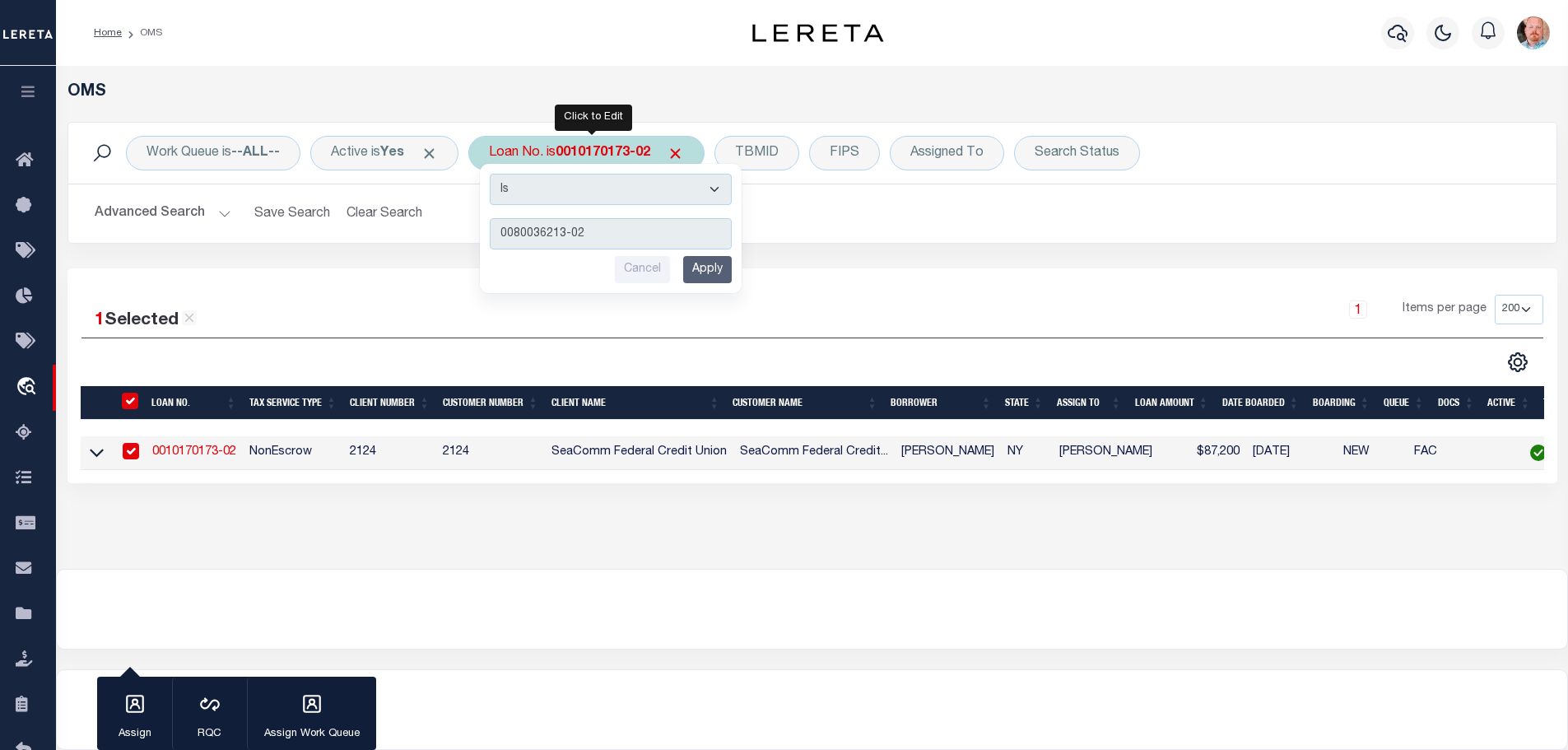
type input "0080036213-02"
click at [719, 280] on input "Apply" at bounding box center [707, 270] width 48 height 27
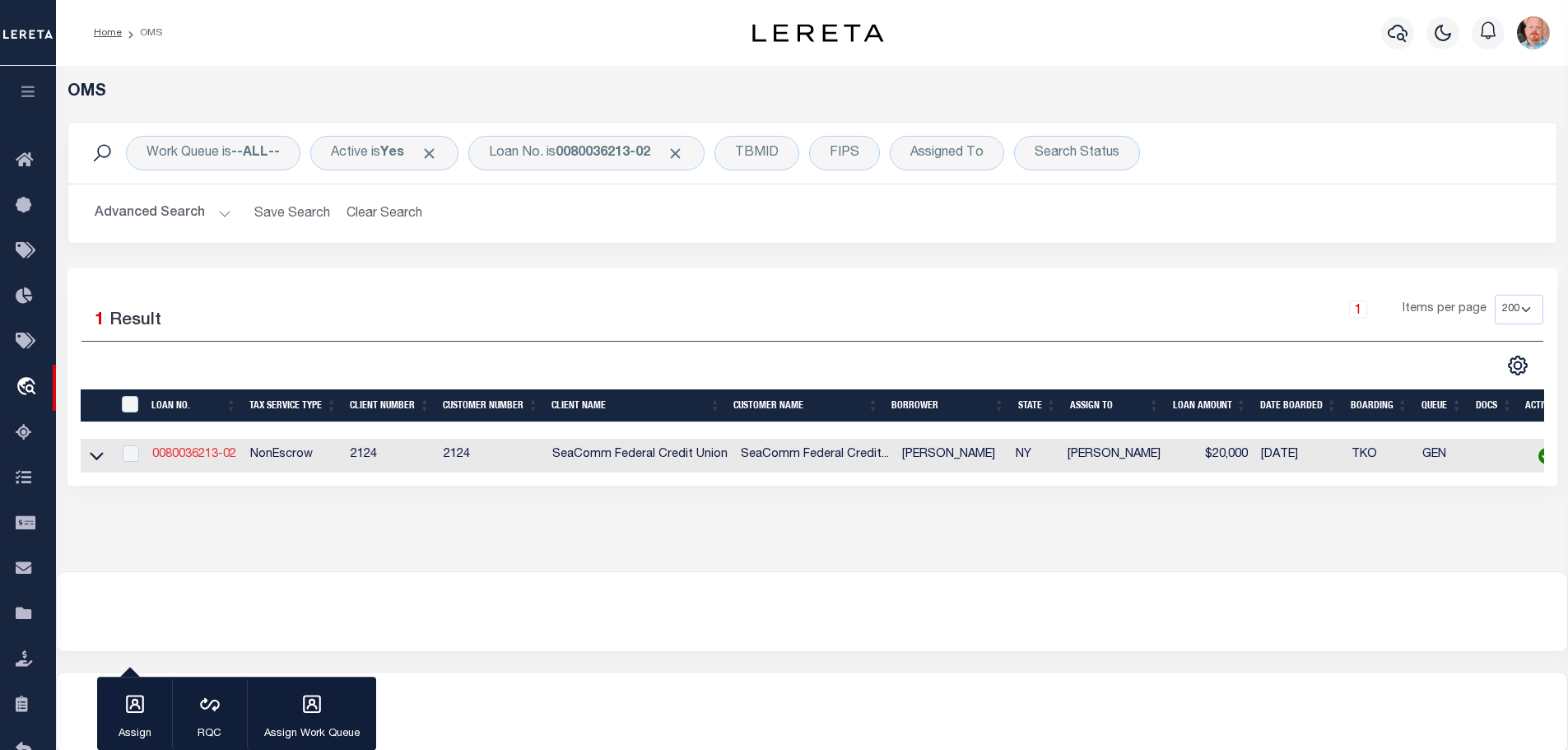
click at [215, 448] on link "0080036213-02" at bounding box center [194, 454] width 84 height 12
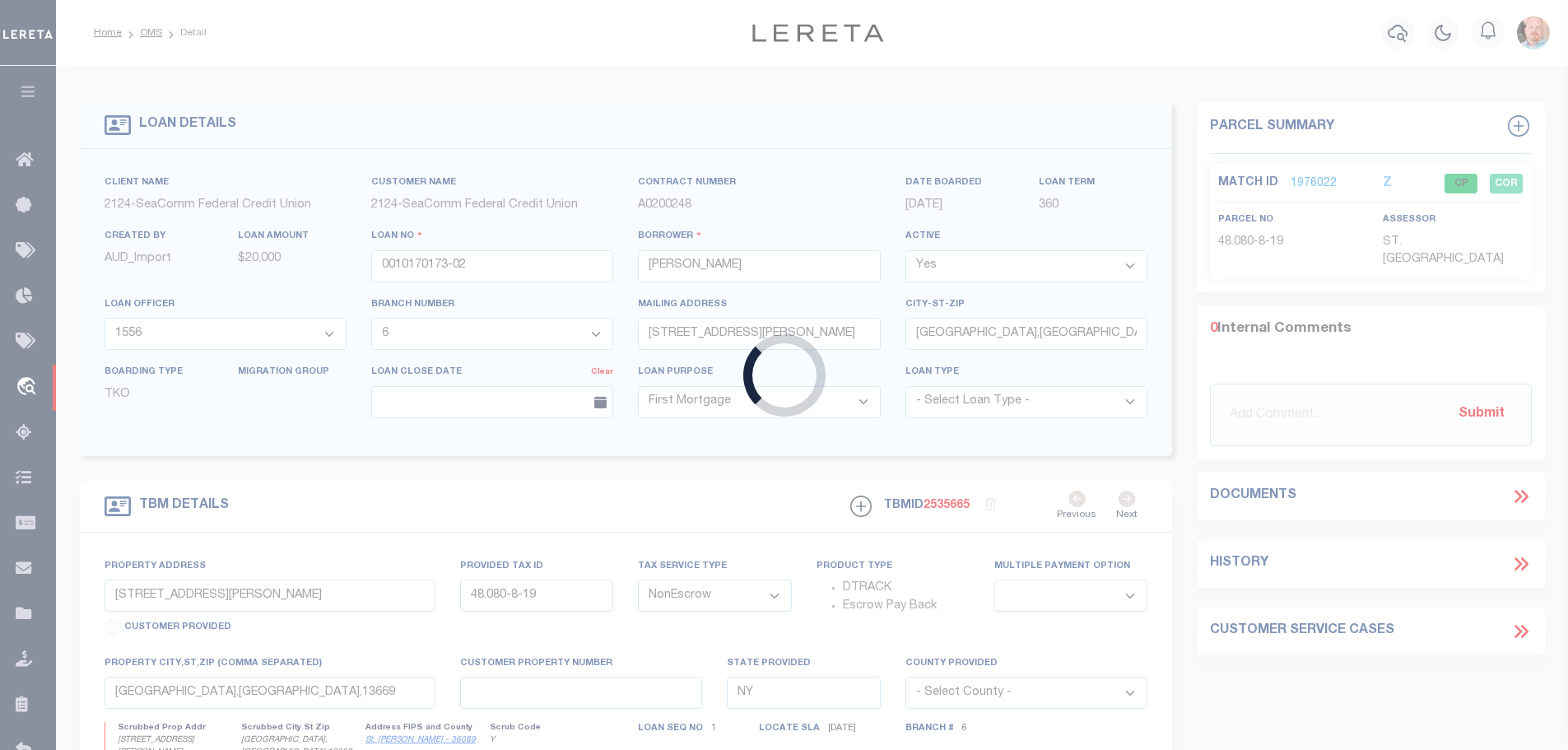
type input "0080036213-02"
type input "CAROL A EDWARDS"
select select "4706"
type input "919 NEW YORK AVE"
type input "OGDENSBURG,NY,13669"
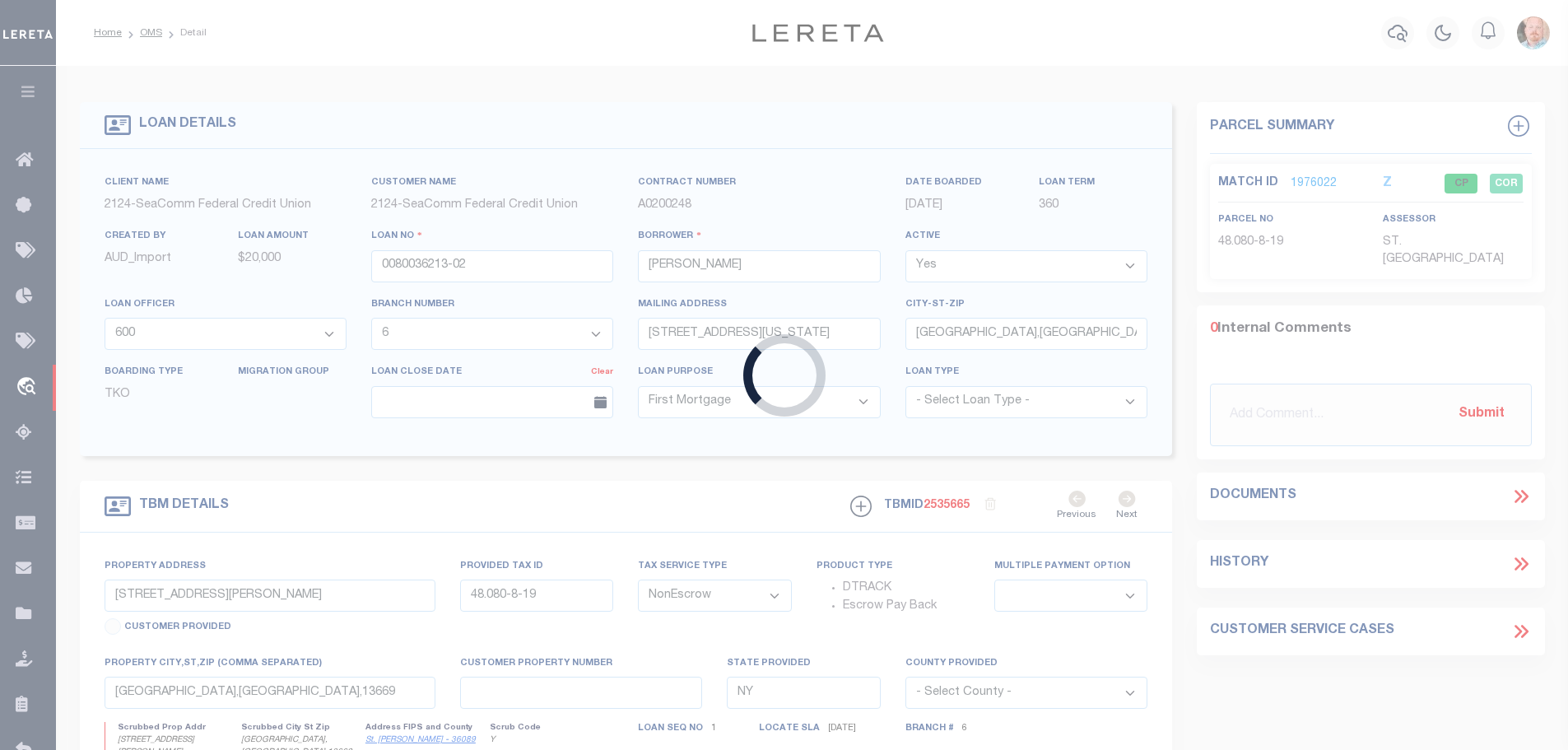
type input "919 NEW YORK AVE"
type input "59.030-5-13"
type input "OGDENSBURG NY 13669"
select select
select select "4706"
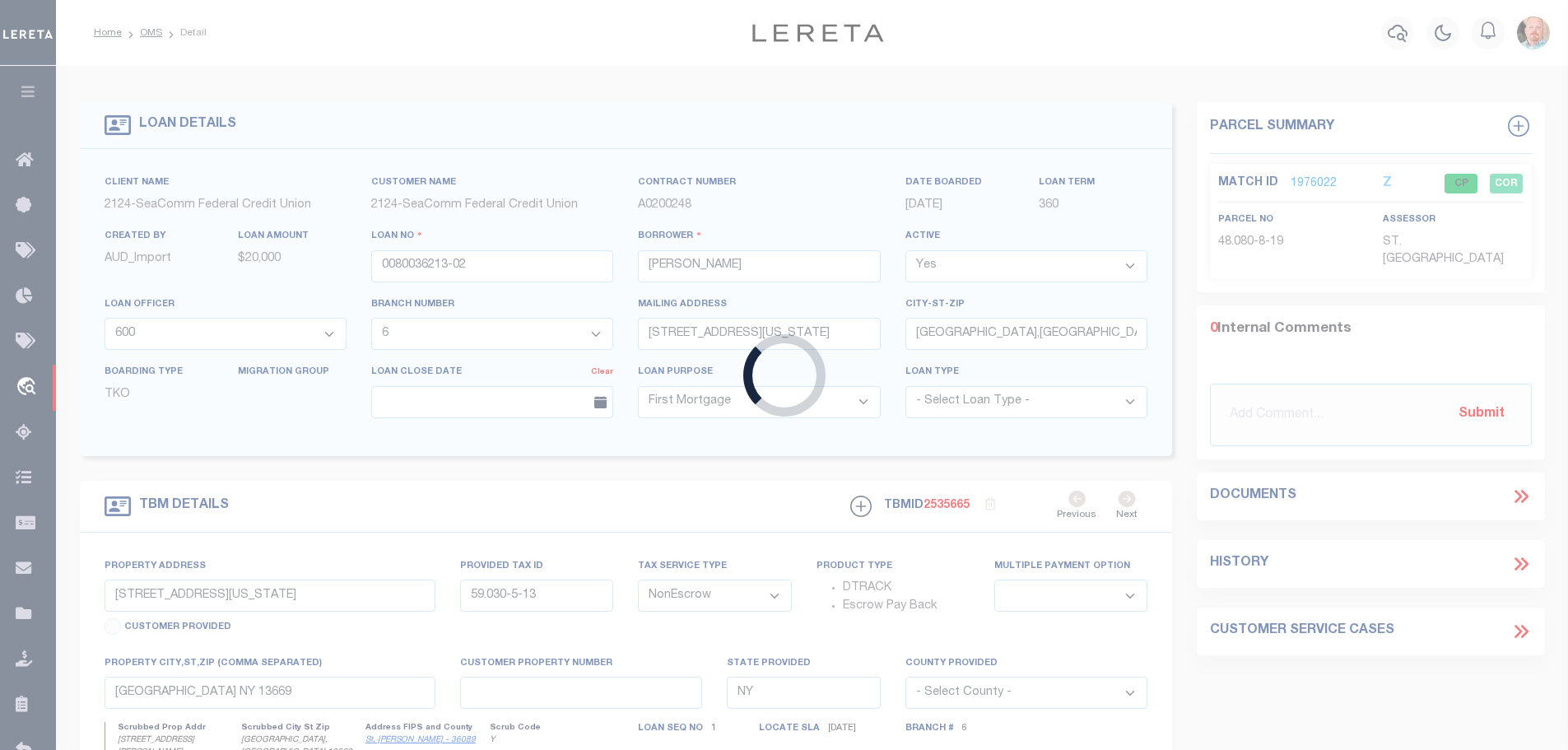
select select "2362"
select select
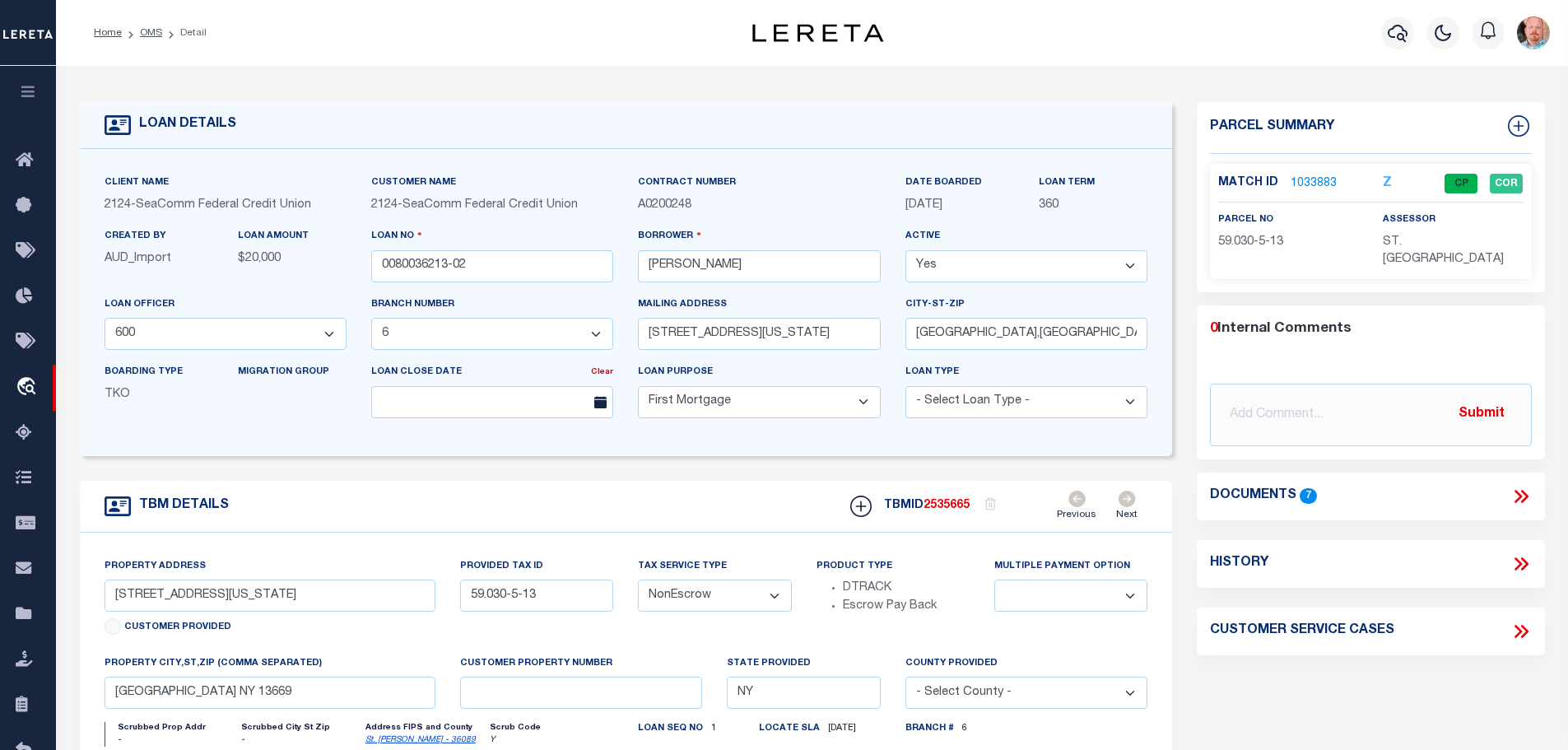
click at [1308, 176] on link "1033883" at bounding box center [1313, 184] width 46 height 17
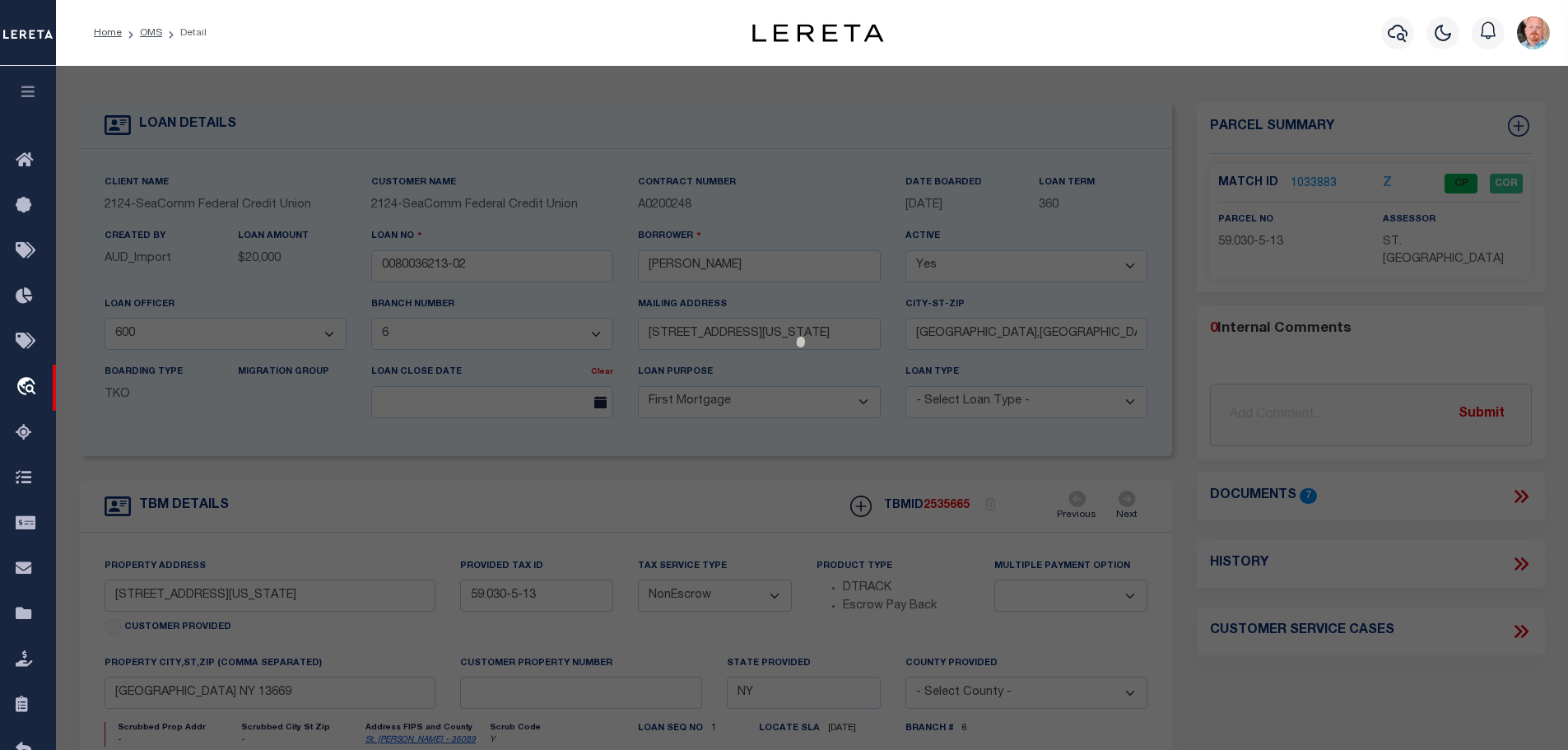
select select "AS"
select select
checkbox input "false"
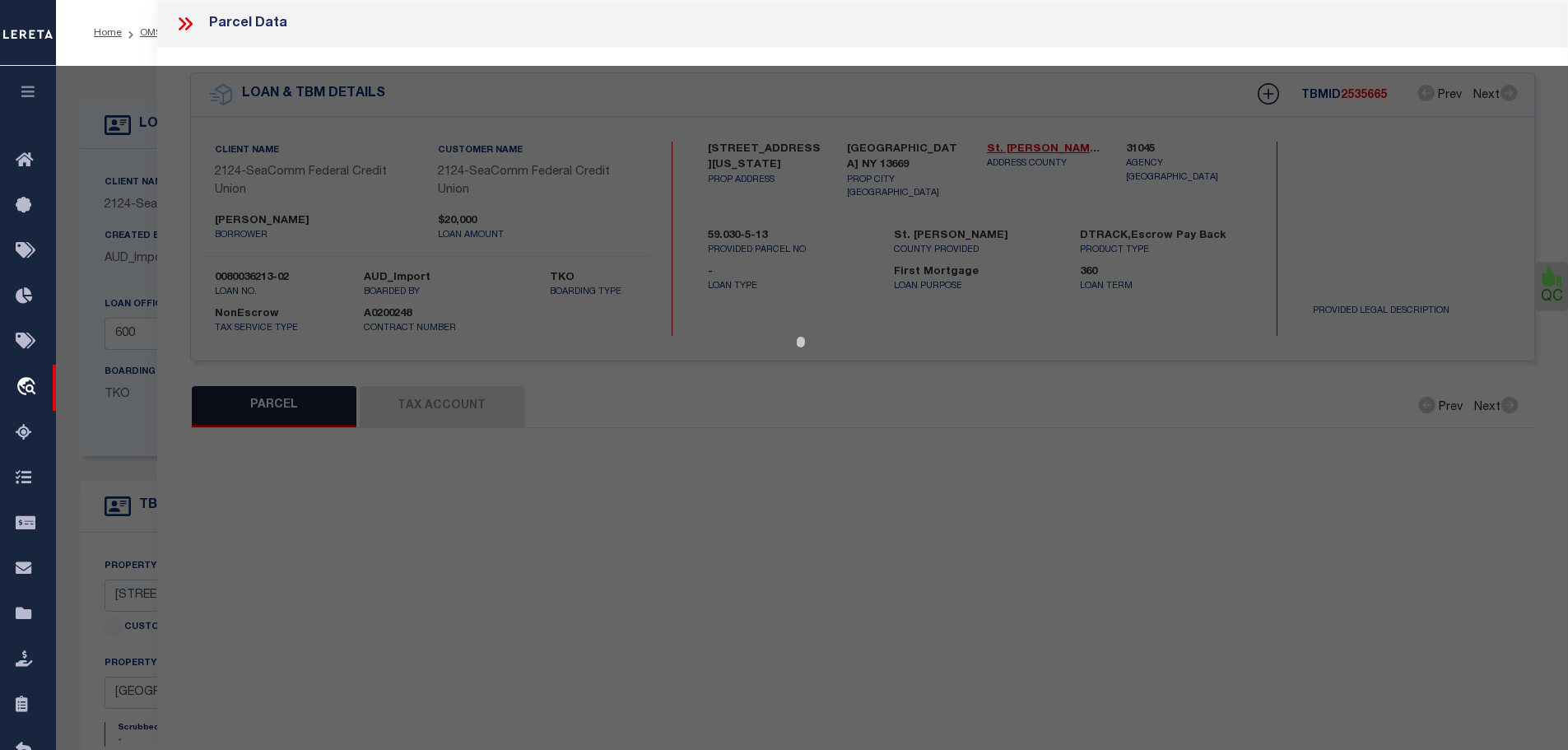
select select "CP"
type input "CAROL A EDWARDS"
select select
type input "919 NEW YORK AVE"
checkbox input "false"
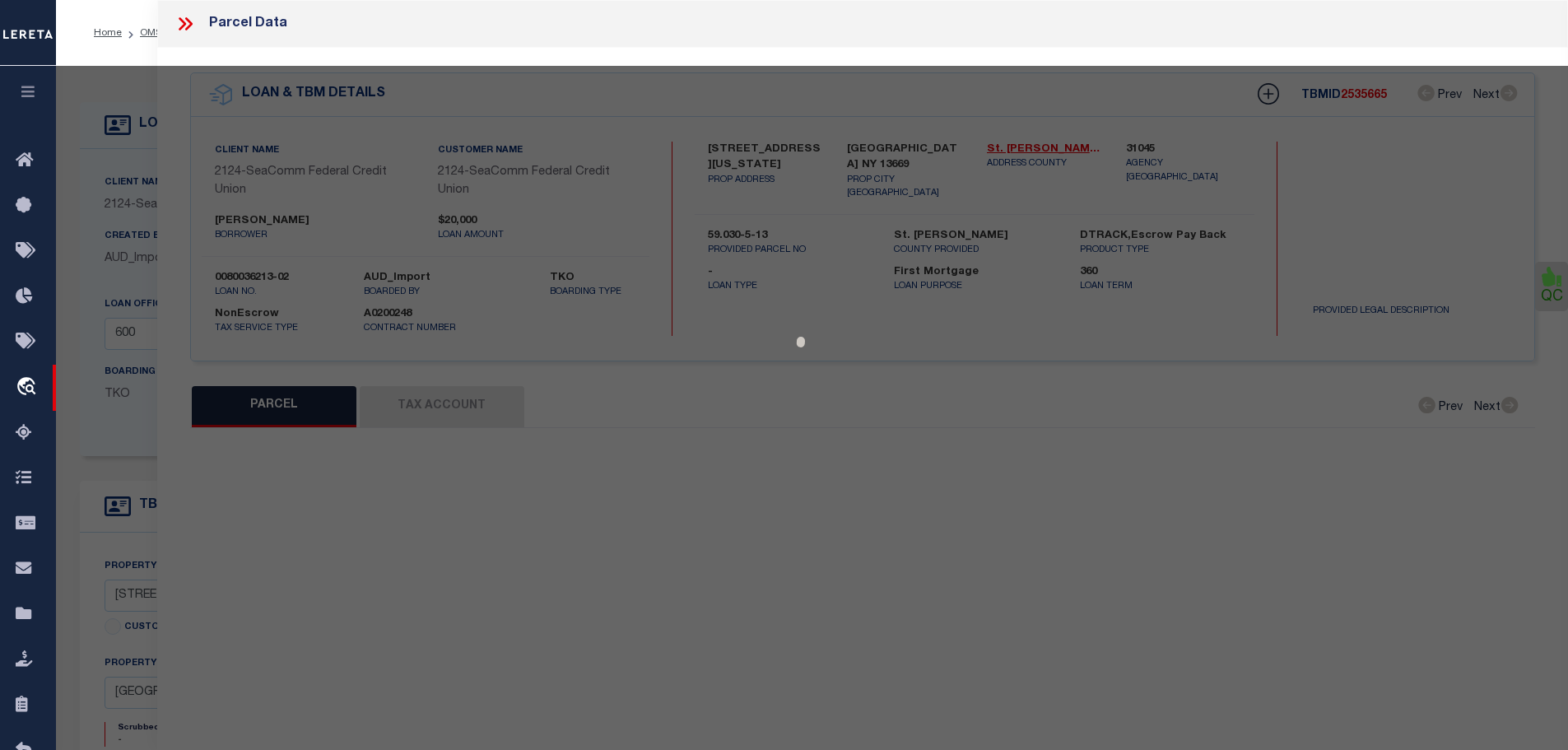
type input "OGDENSBURG NY 13669"
type textarea "Tax ID Special Project"
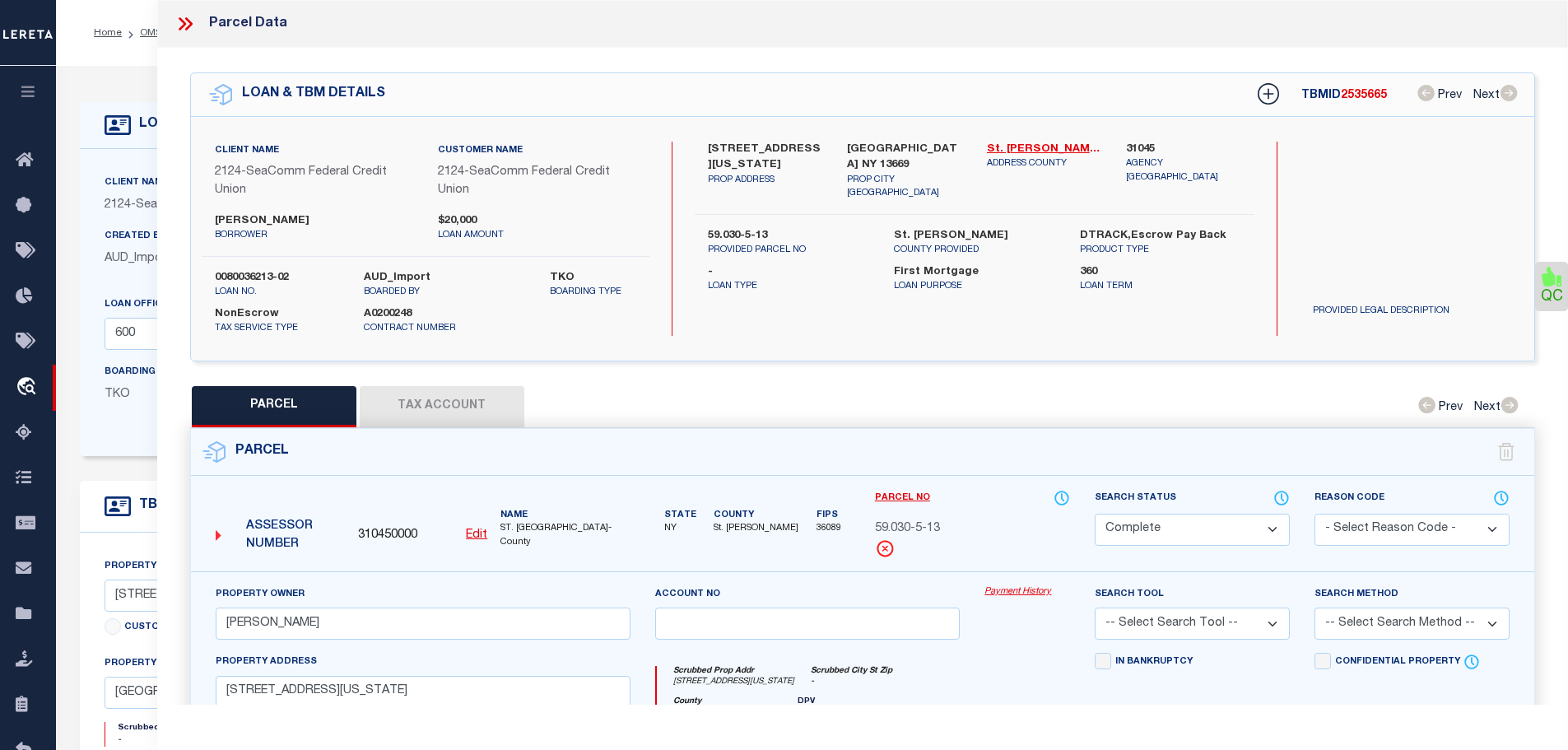
click at [455, 386] on button "Tax Account" at bounding box center [442, 406] width 165 height 41
select select "100"
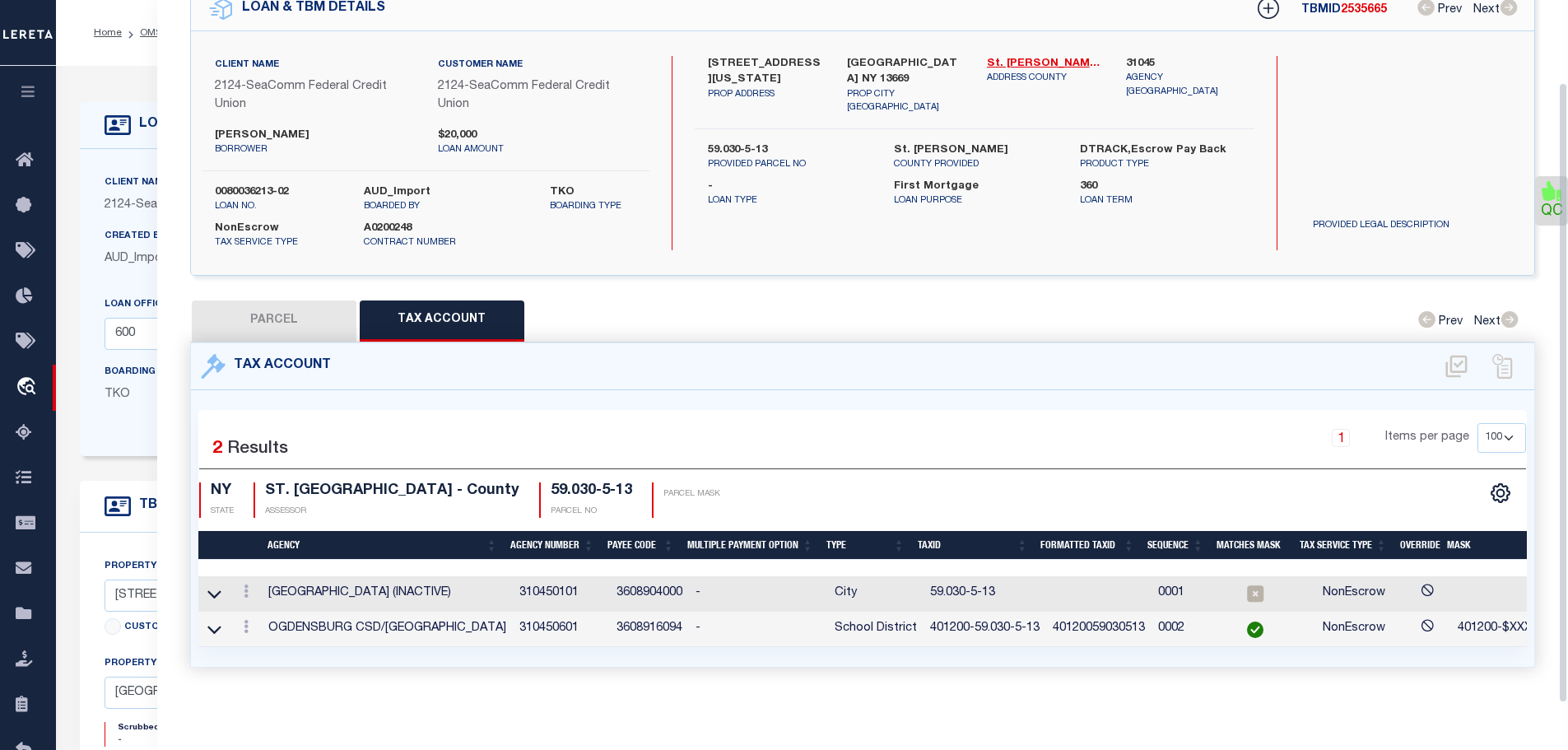
scroll to position [95, 0]
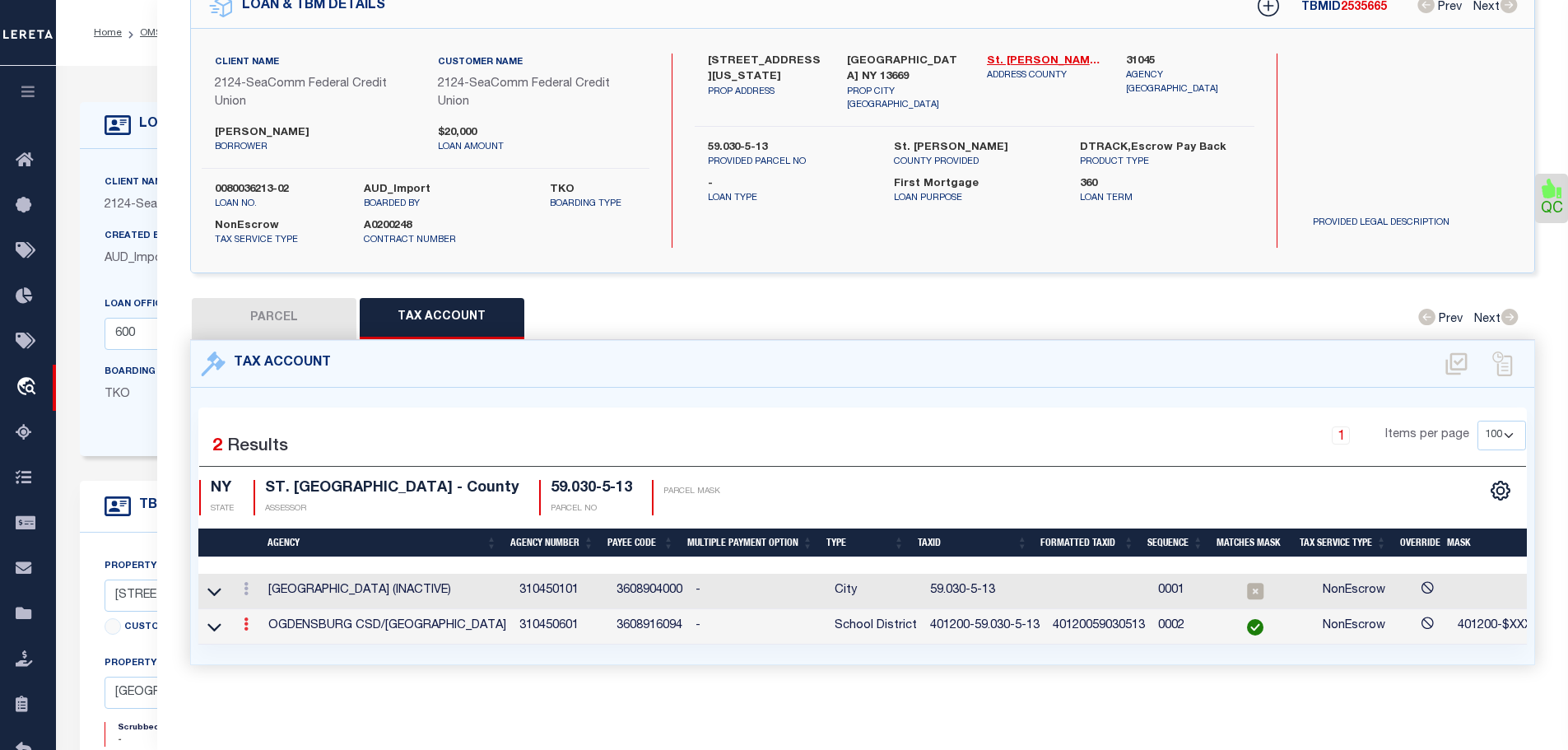
click at [251, 620] on link at bounding box center [246, 626] width 18 height 13
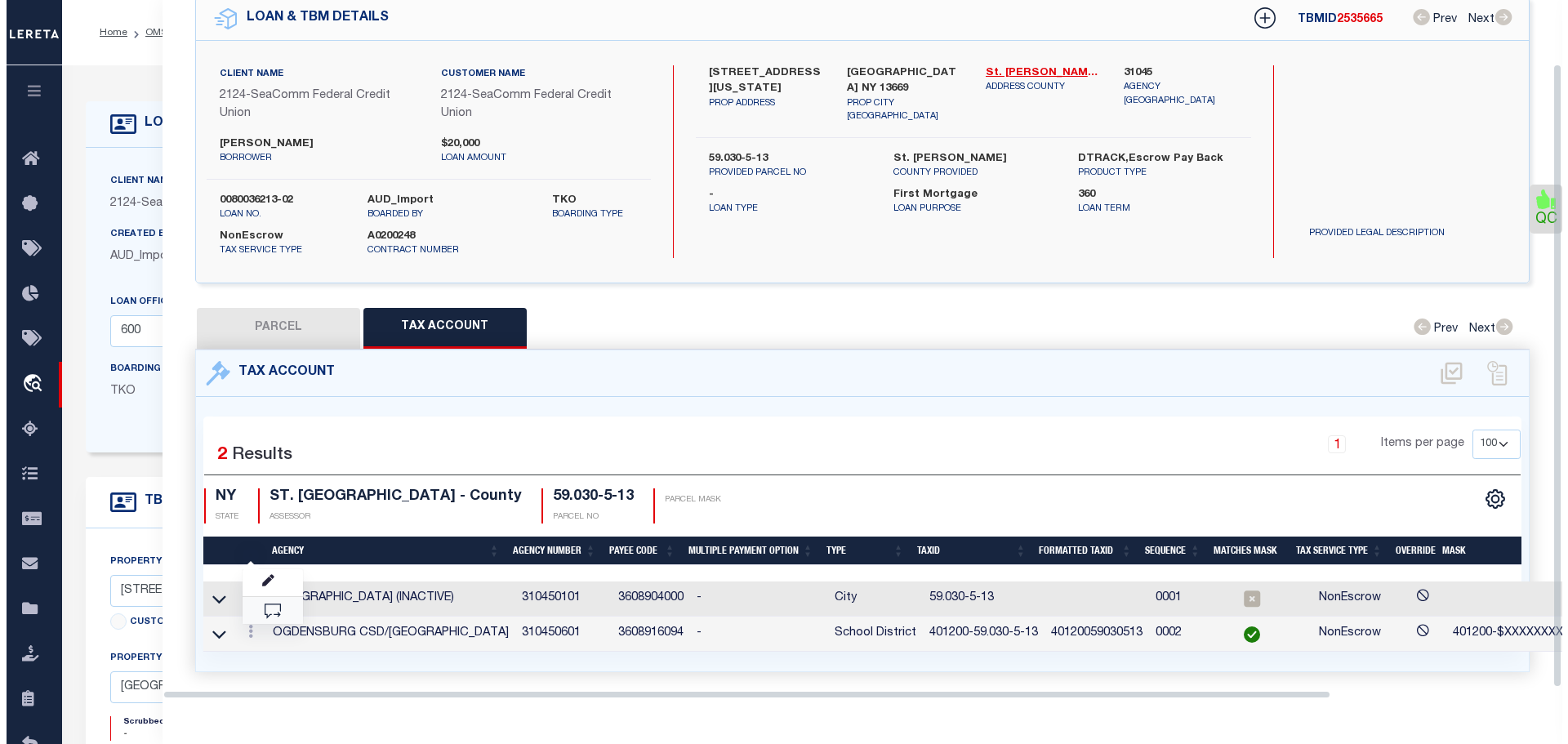
scroll to position [71, 0]
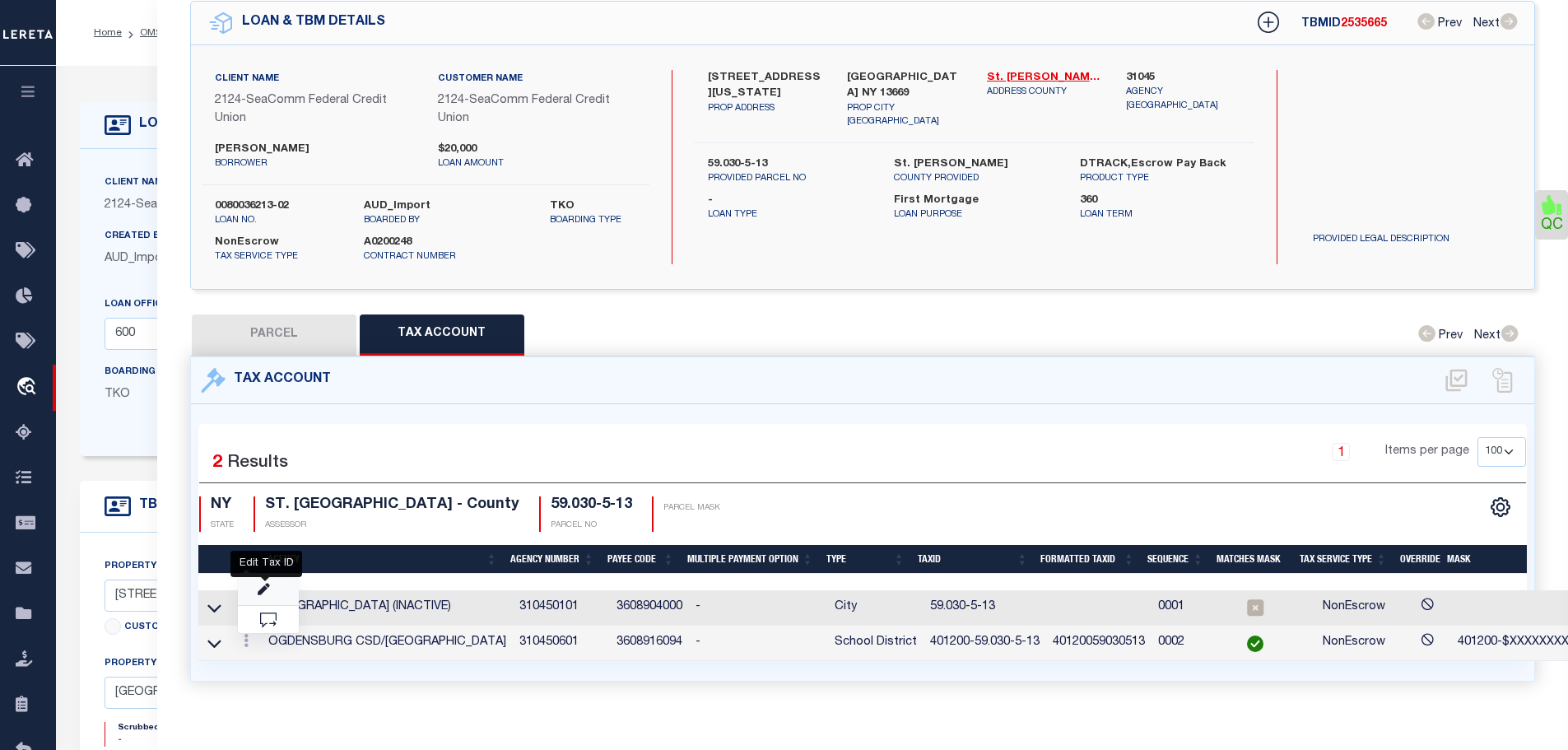
click at [265, 586] on icon "" at bounding box center [264, 590] width 13 height 13
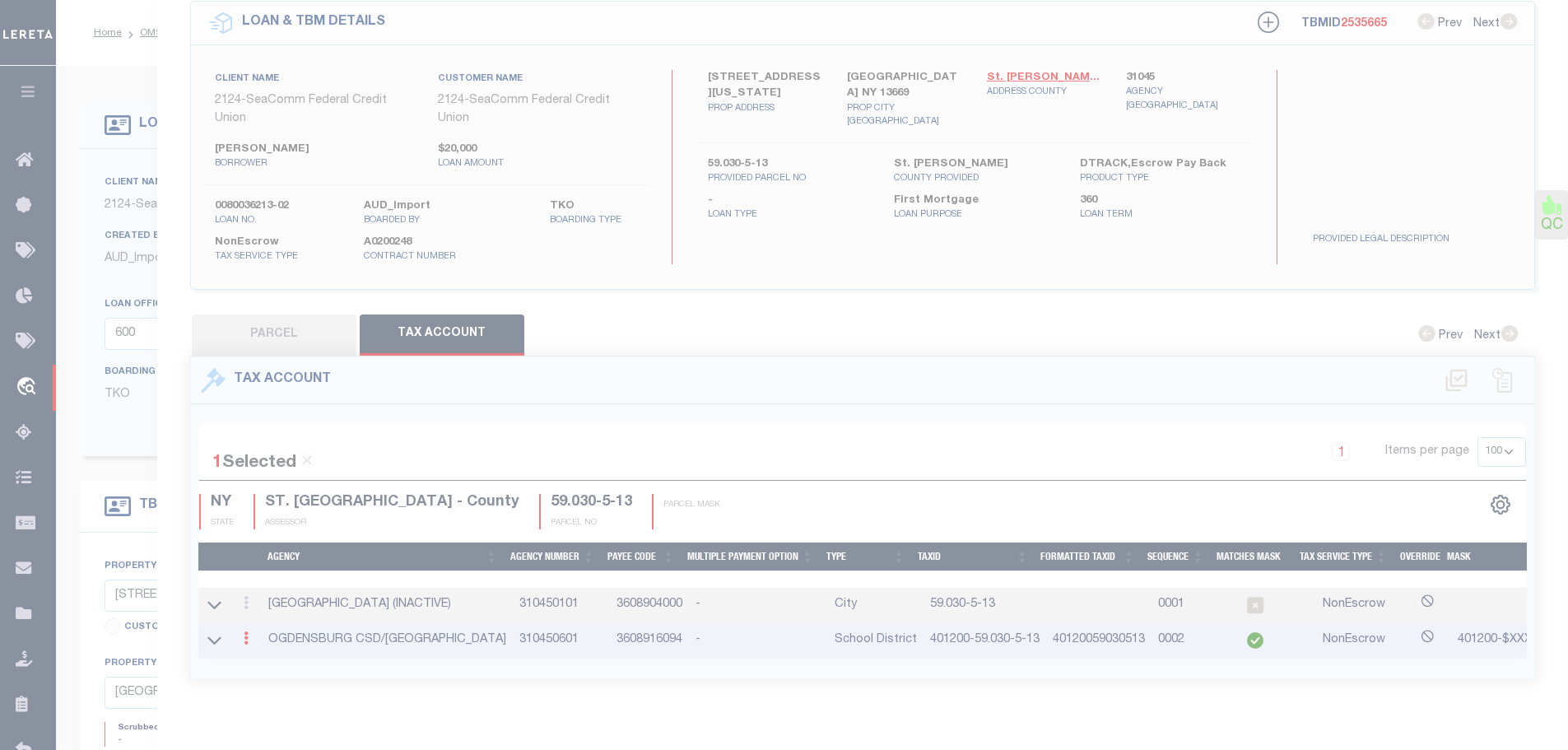
type input "401200-59.030-5-13"
type textarea "401200-$XXXXXXXXXXXXXXXXXXX"
type input "XXXXXXXXXXXXXXXXXXXXXXXXXXX*"
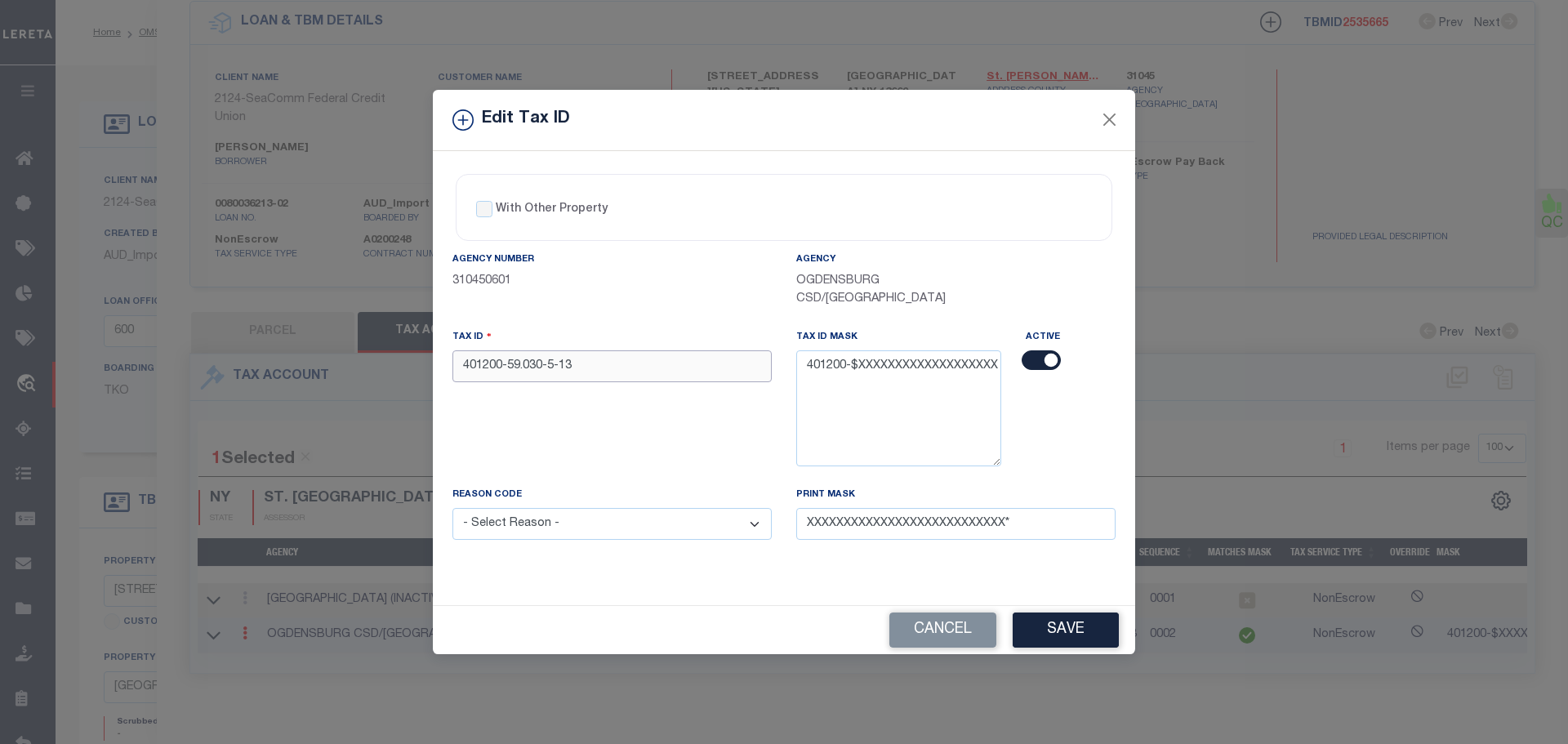
click at [596, 346] on div "Tax ID 401200-59.030-5-13" at bounding box center [613, 355] width 319 height 54
click at [596, 363] on input "401200-59.030-5-13" at bounding box center [613, 365] width 319 height 32
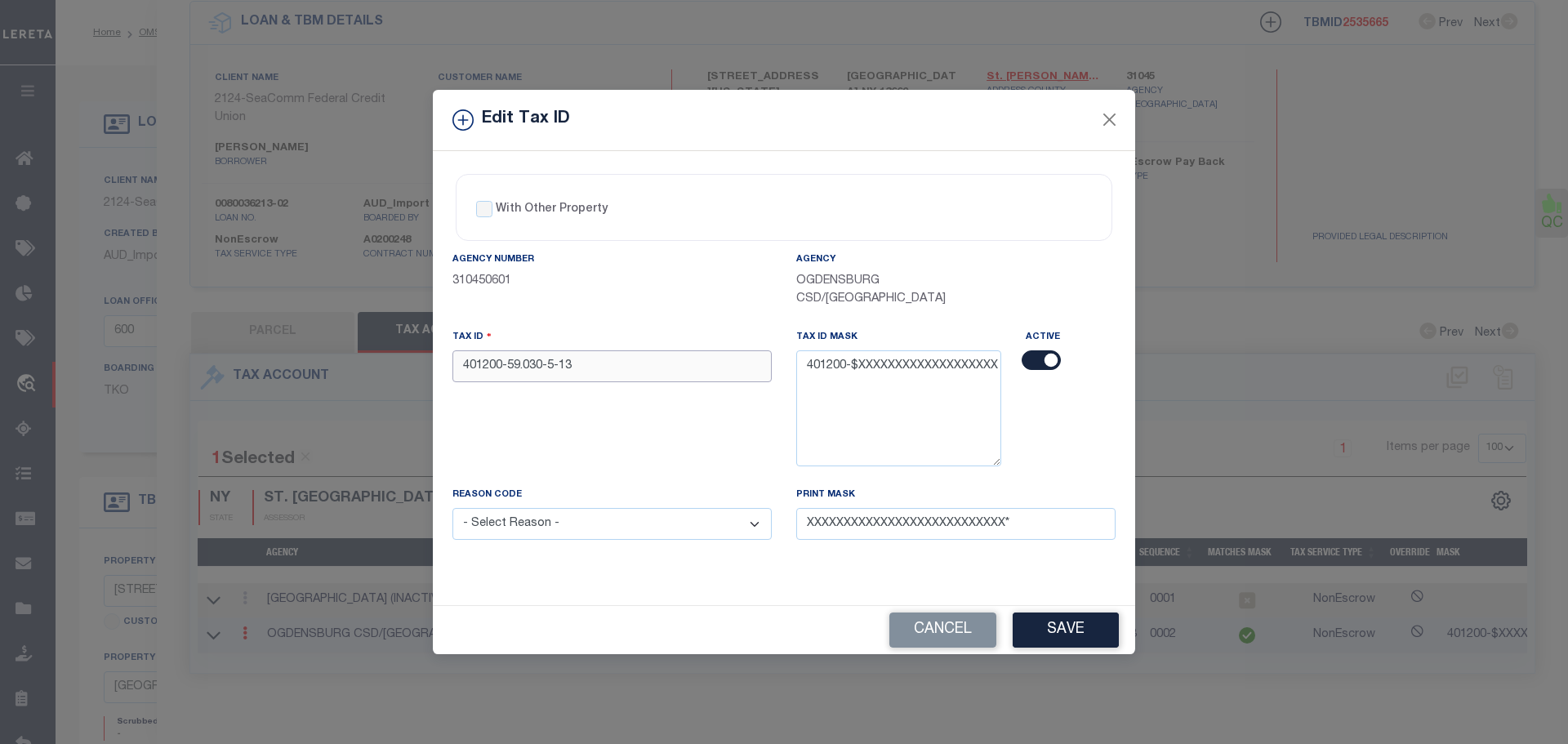
click at [596, 363] on input "401200-59.030-5-13" at bounding box center [613, 365] width 319 height 32
click at [586, 528] on select "- Select Reason - 099 - Other (Provide additional detail) ACT - Agency Changed …" at bounding box center [613, 523] width 319 height 32
select select "ACT"
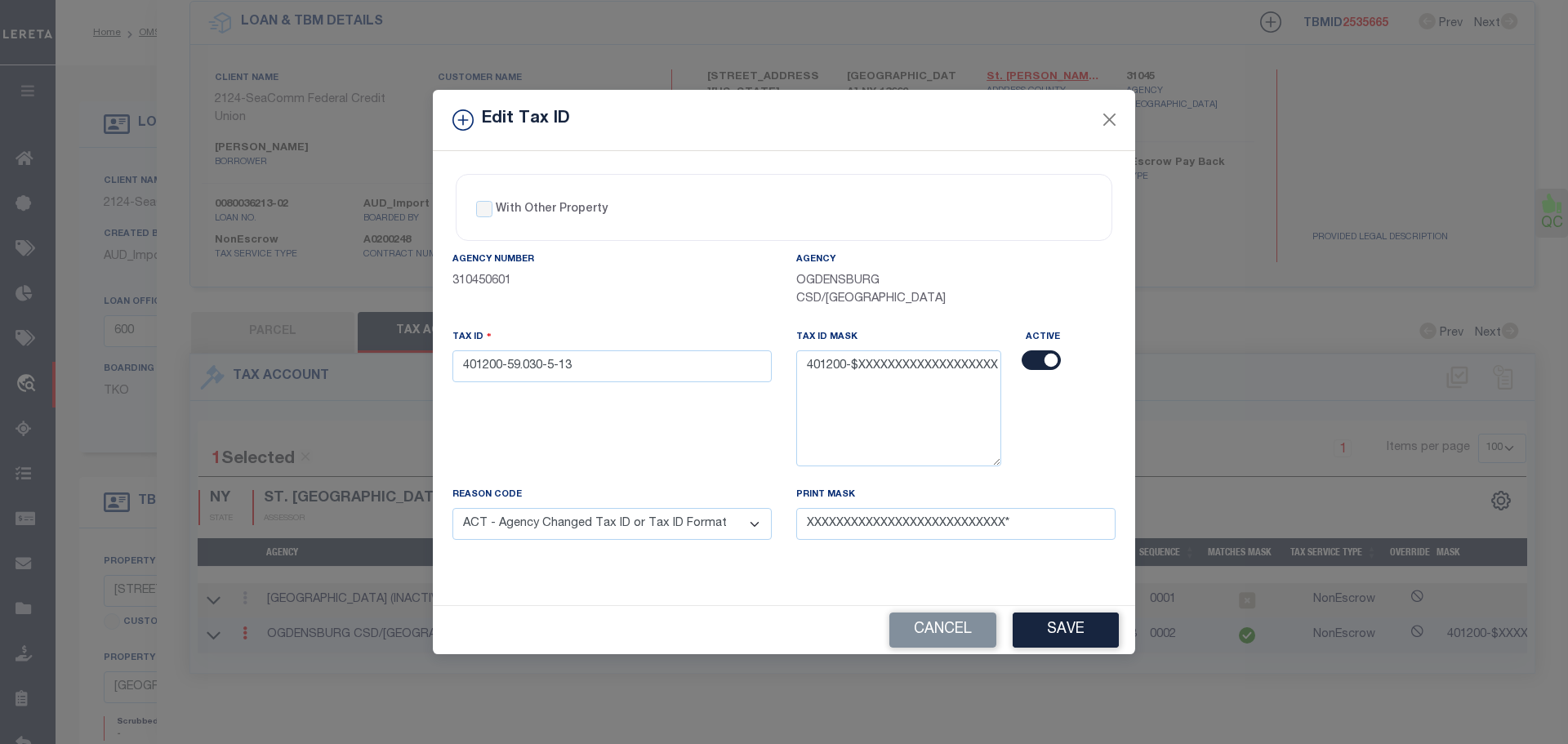
click at [453, 509] on select "- Select Reason - 099 - Other (Provide additional detail) ACT - Agency Changed …" at bounding box center [613, 523] width 319 height 32
click at [1038, 357] on input "checkbox" at bounding box center [1040, 360] width 39 height 20
checkbox input "false"
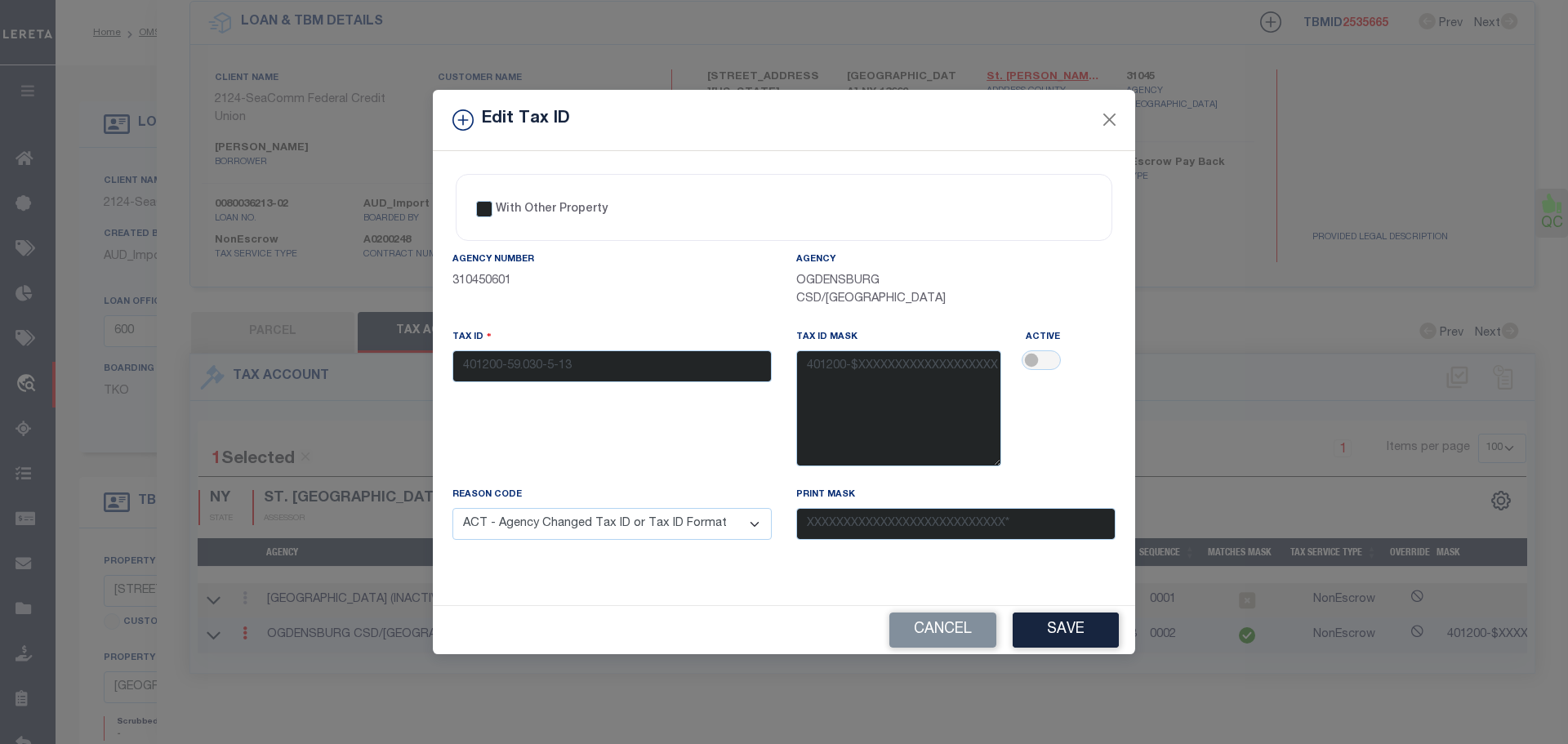
click at [1057, 633] on button "Save" at bounding box center [1065, 629] width 106 height 35
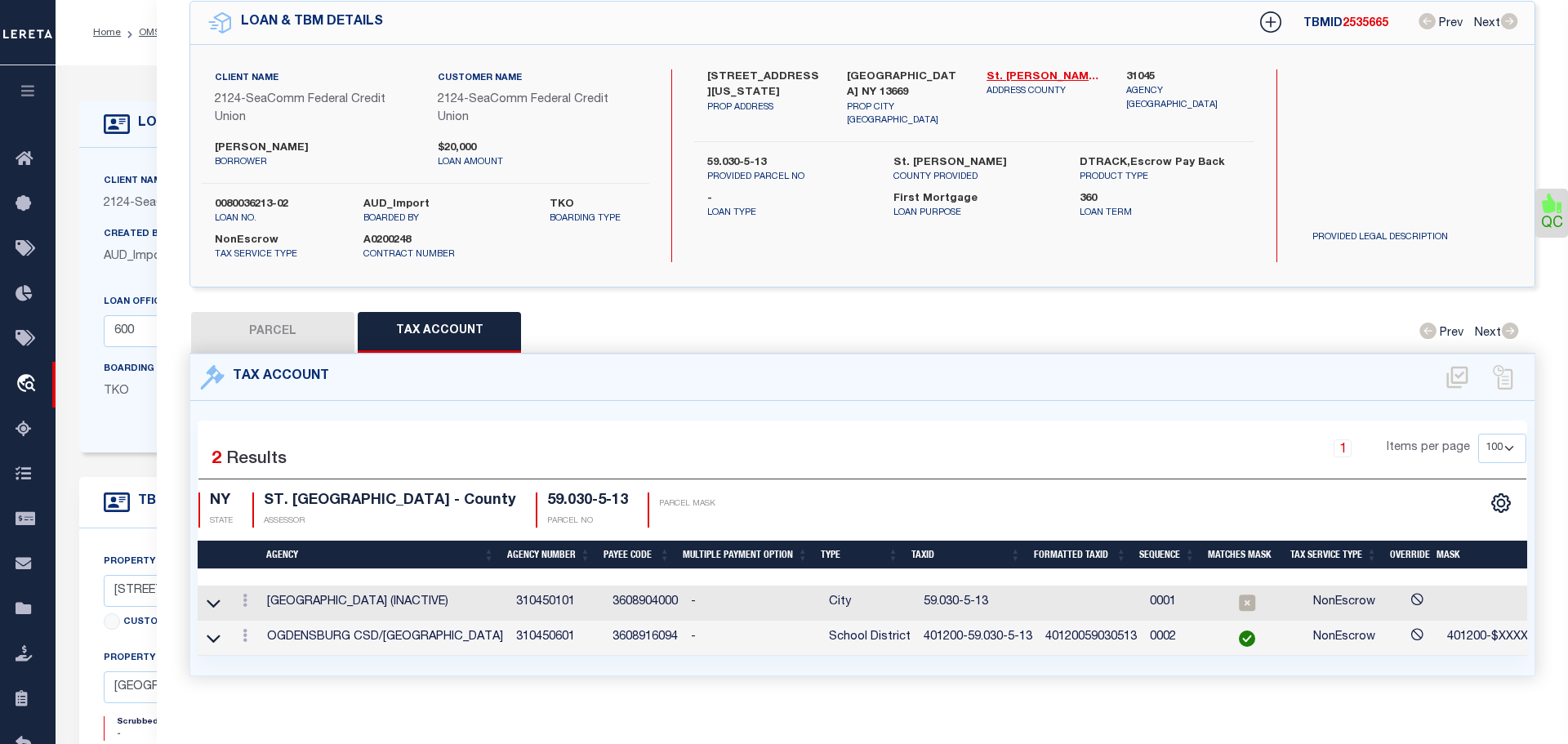
select select
click at [242, 639] on link at bounding box center [244, 638] width 18 height 13
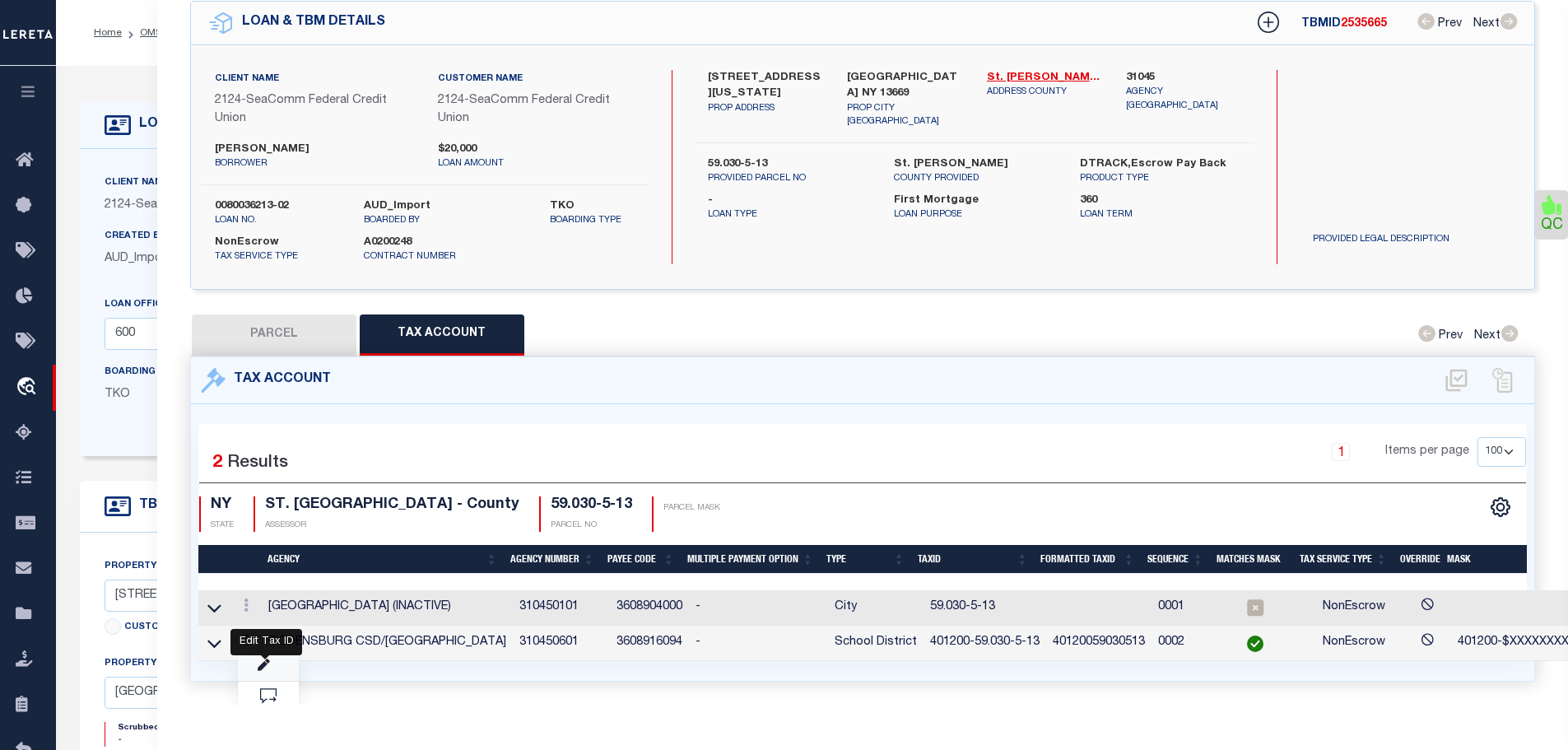
click at [261, 659] on icon at bounding box center [264, 665] width 13 height 13
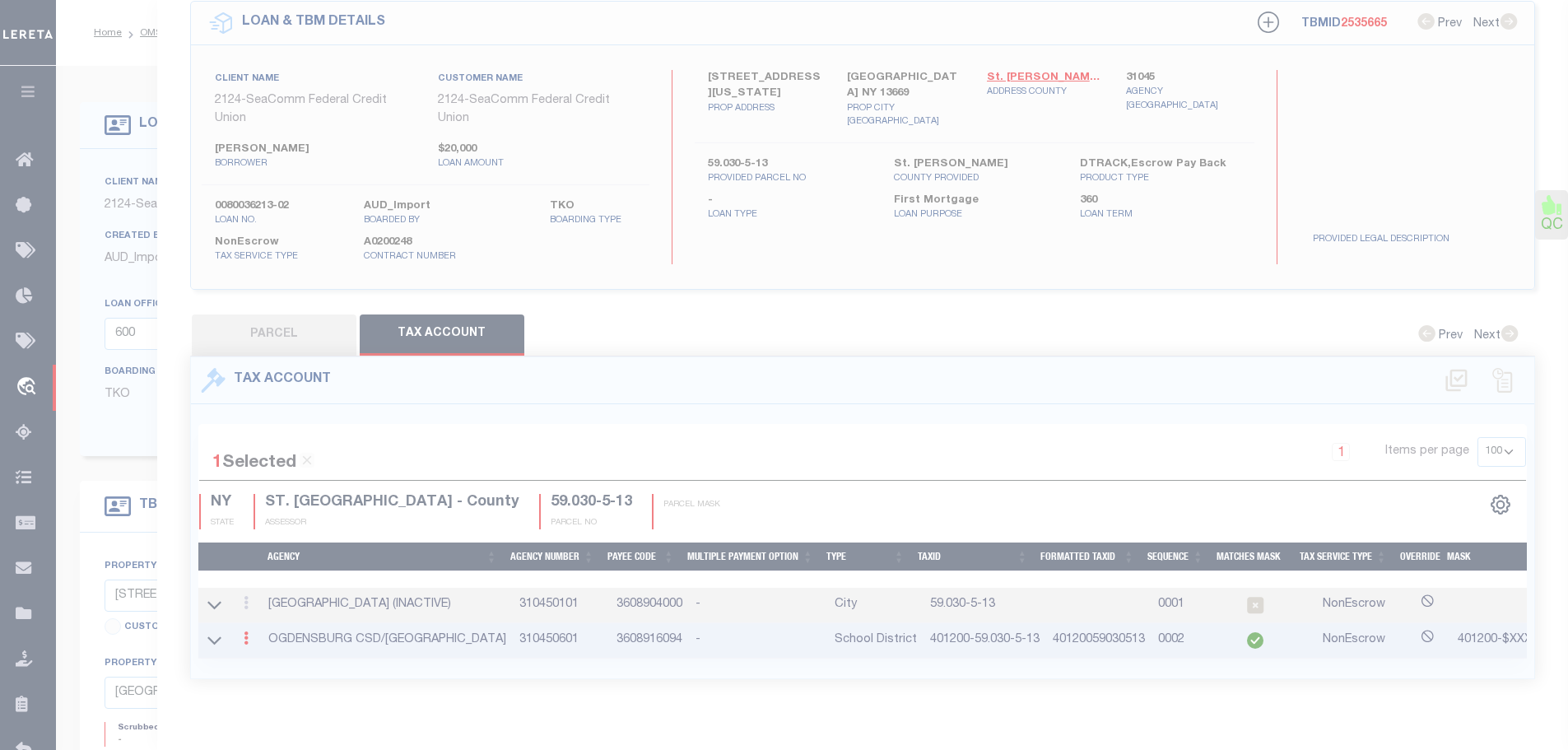
checkbox input "false"
select select "ACT"
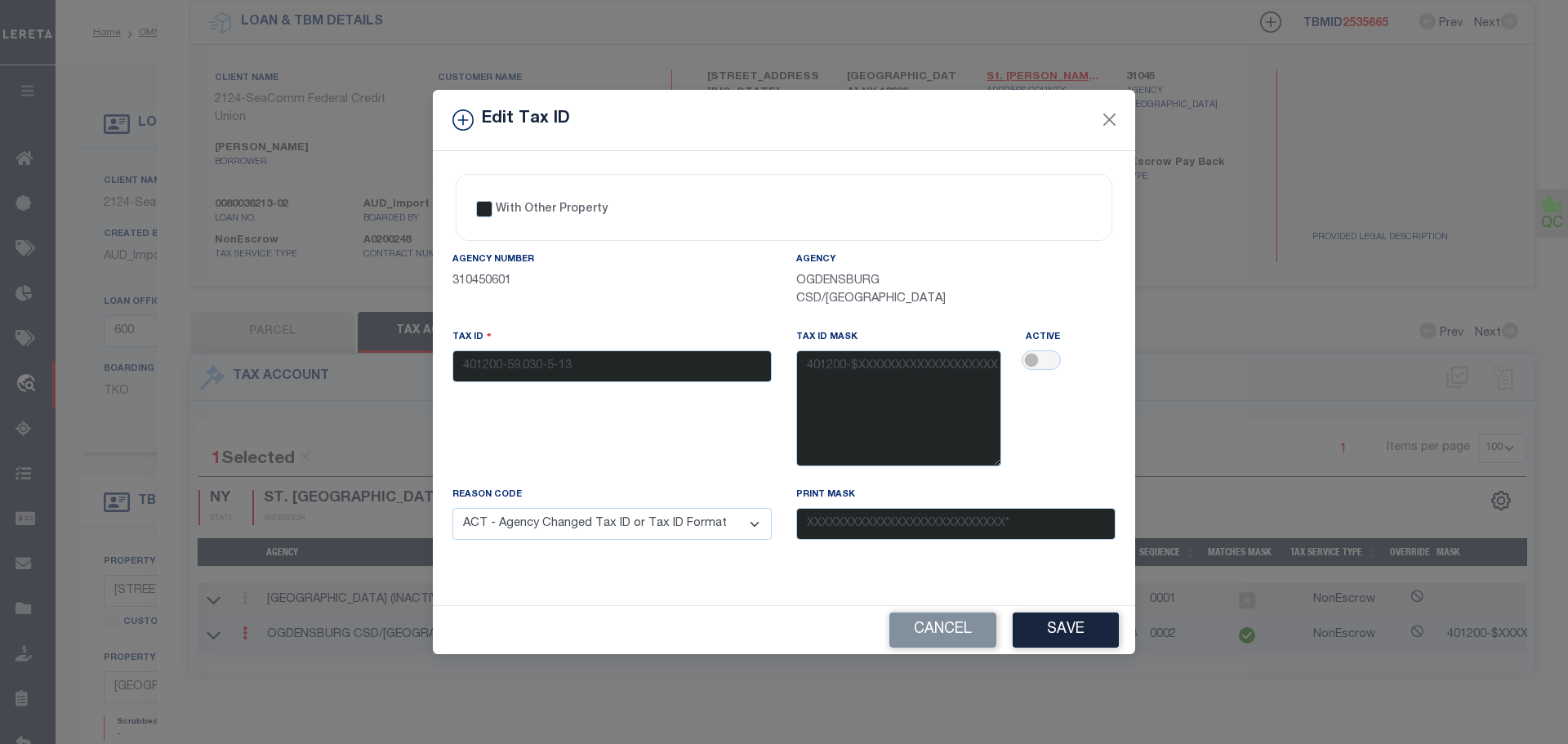
click at [554, 358] on div "Tax ID 401200-59.030-5-13" at bounding box center [613, 355] width 319 height 54
click at [939, 633] on button "Cancel" at bounding box center [943, 629] width 107 height 35
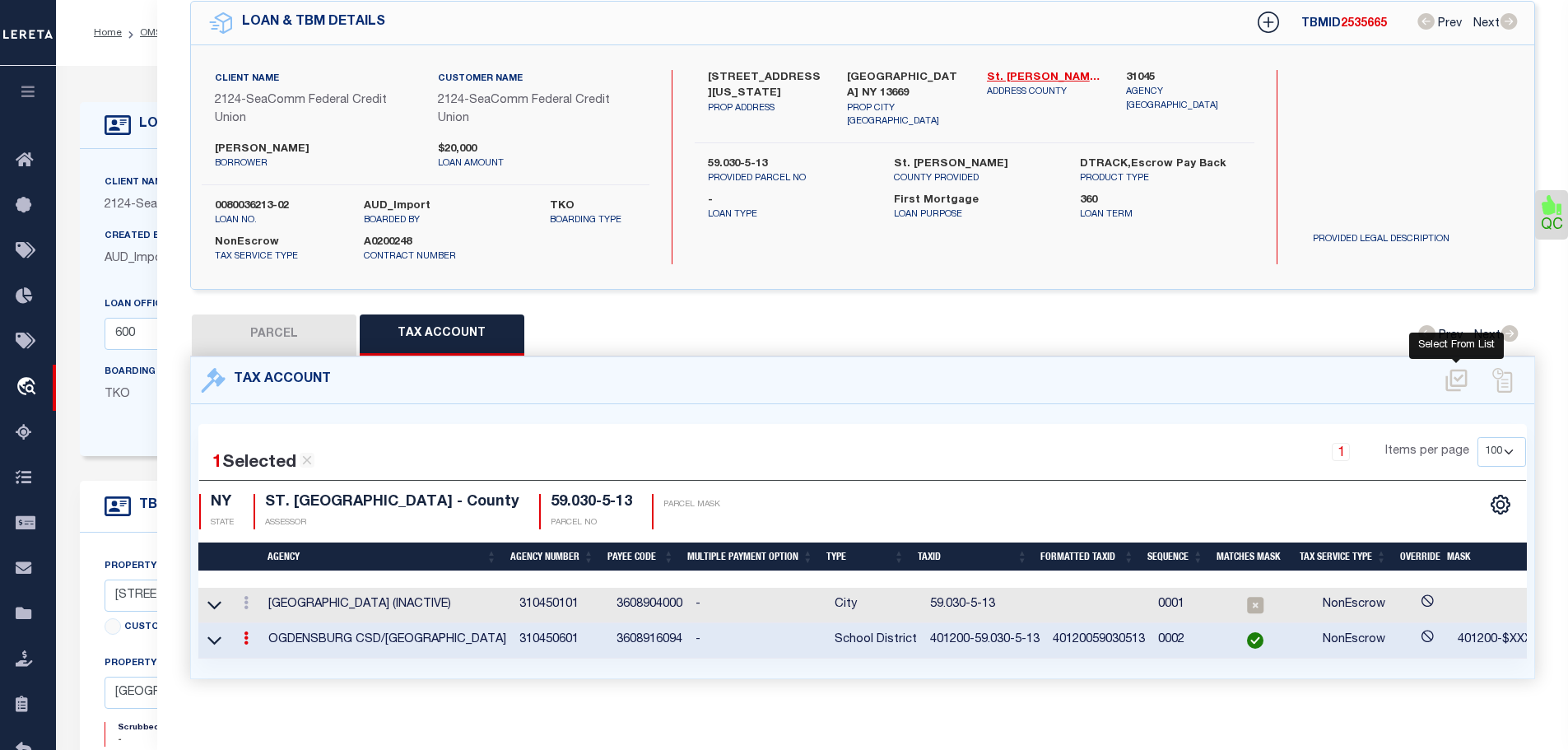
click at [1452, 369] on icon at bounding box center [1457, 380] width 22 height 22
select select "100"
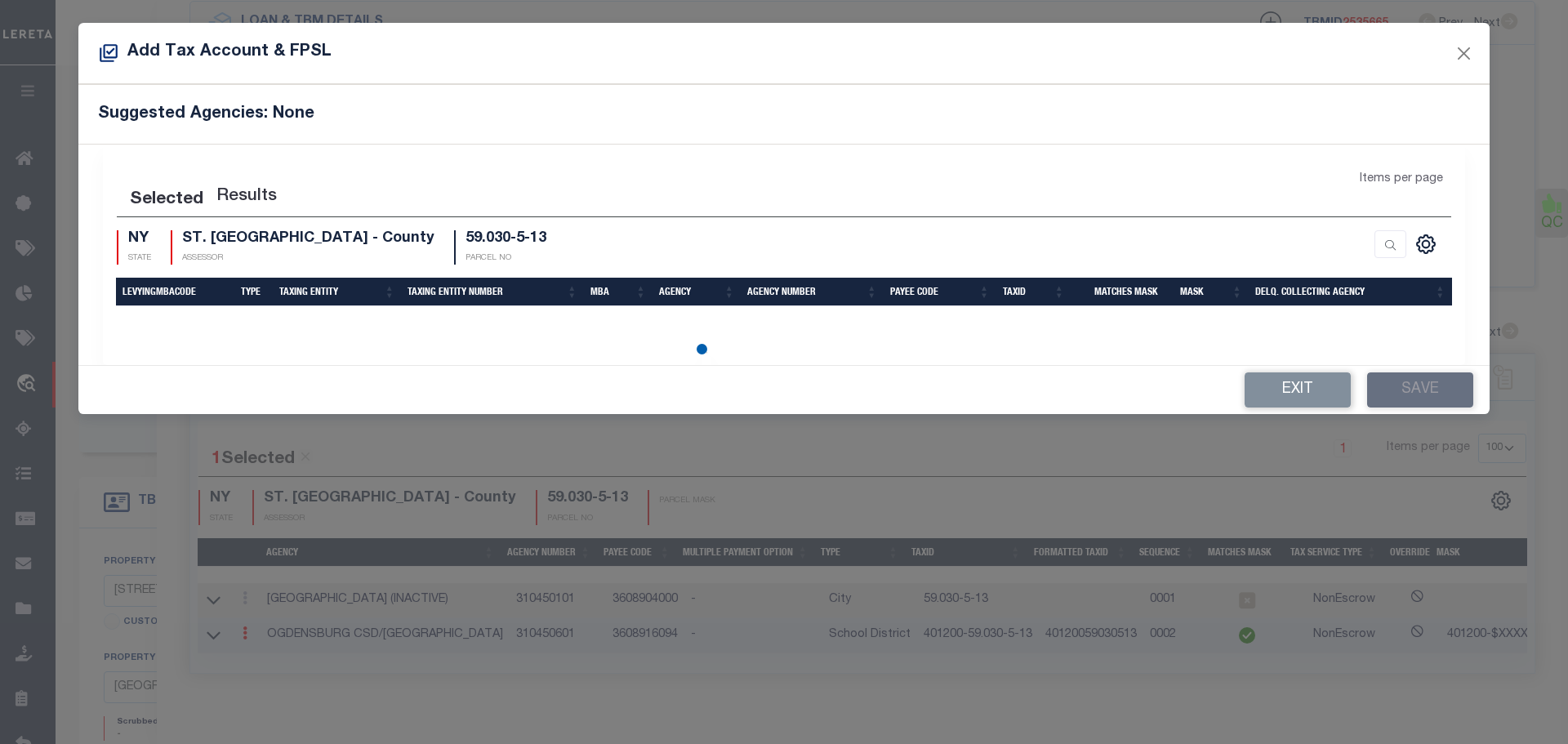
select select "100"
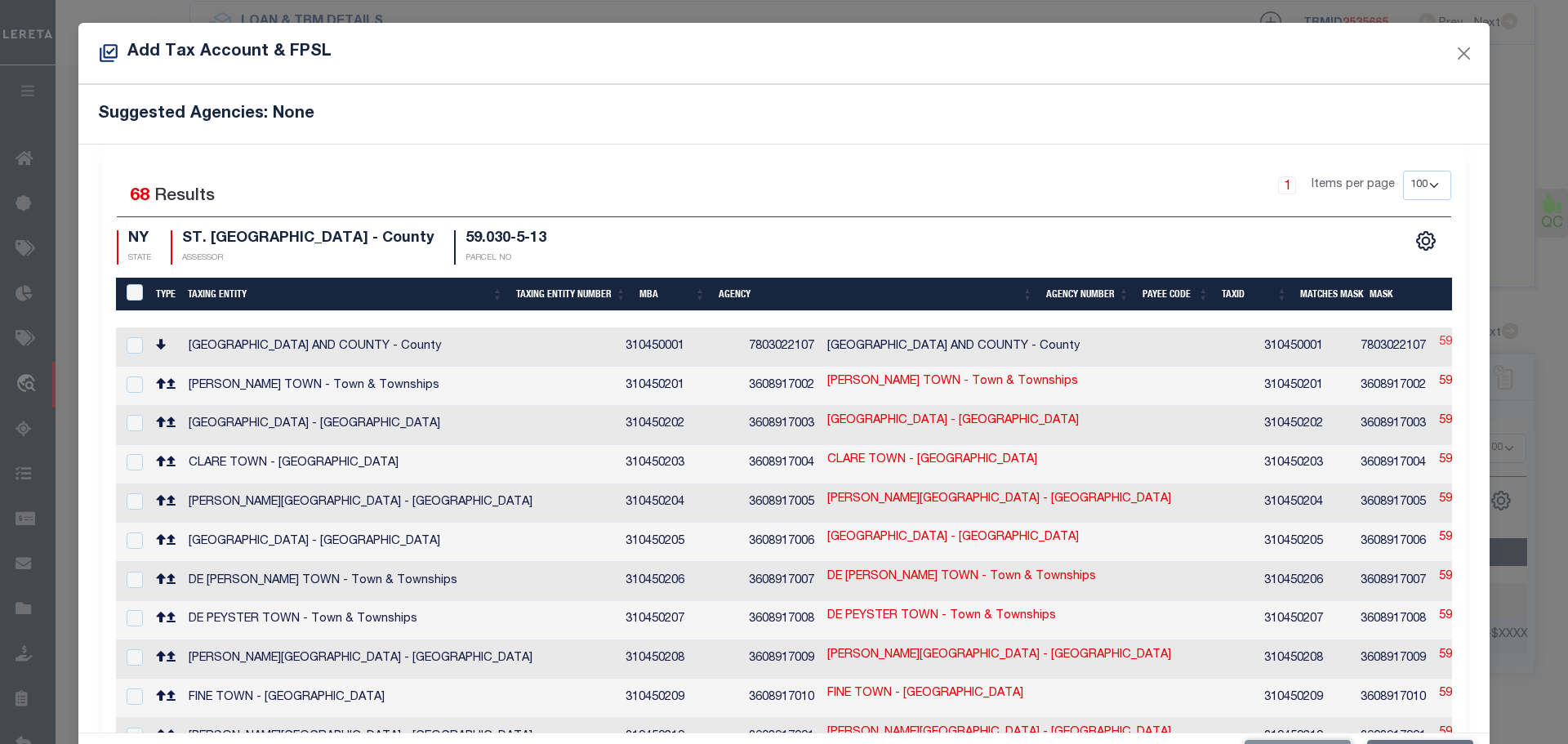
click at [1439, 335] on link "59.030-5-13" at bounding box center [1471, 343] width 65 height 18
type input "59.030-5-13"
checkbox input "true"
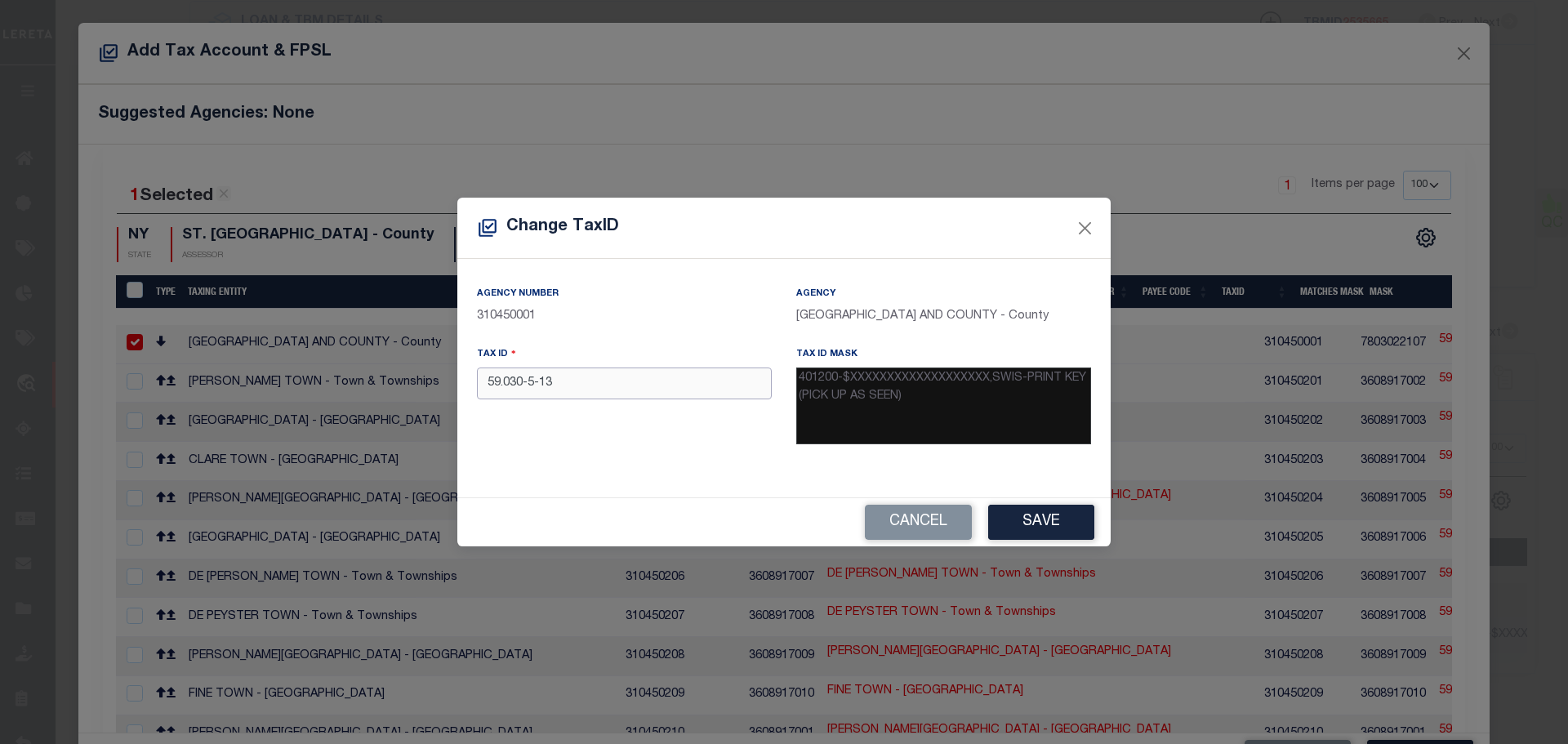
click at [568, 381] on input "59.030-5-13" at bounding box center [624, 382] width 295 height 32
paste input "401200-"
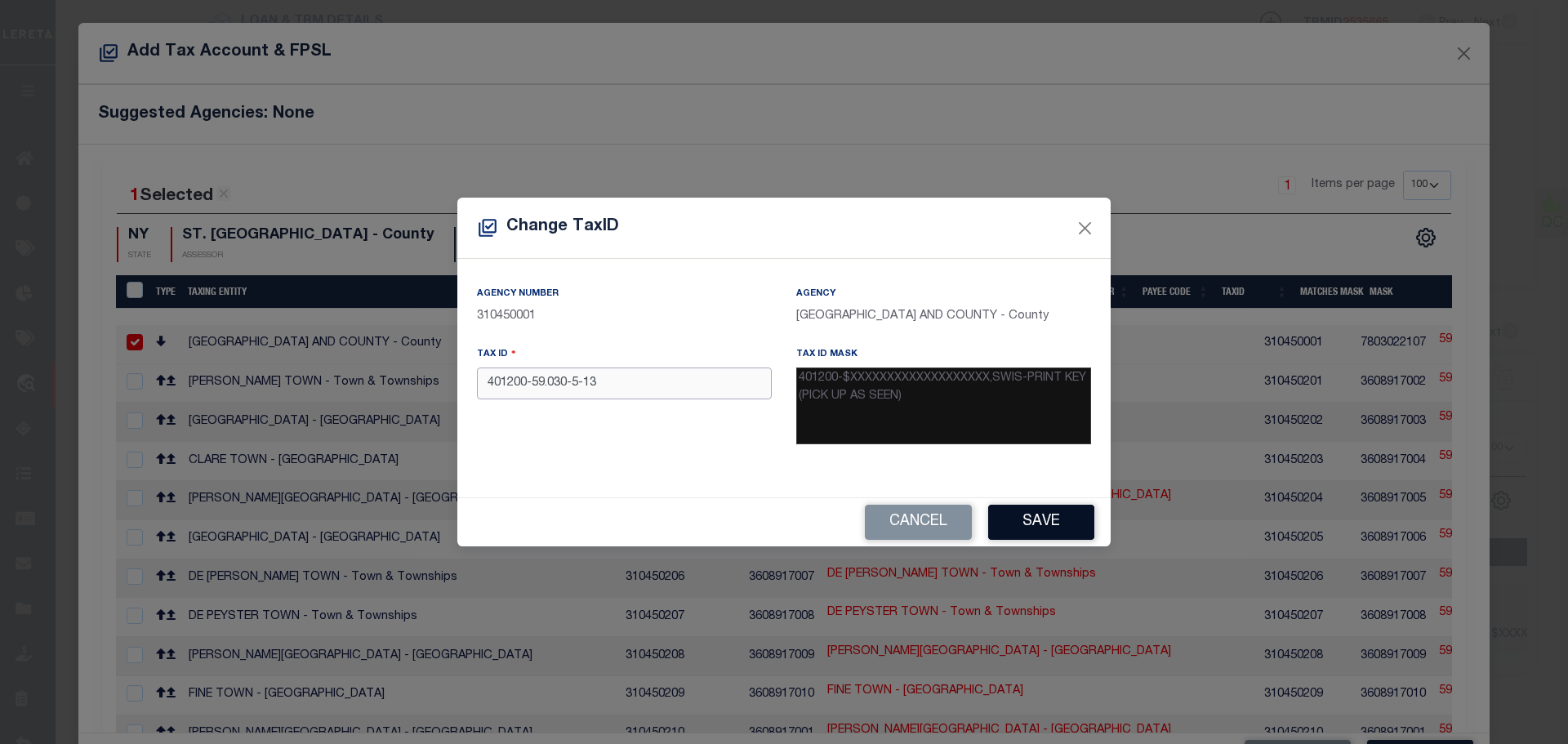
type input "401200-59.030-5-13"
click at [1029, 519] on button "Save" at bounding box center [1041, 521] width 106 height 35
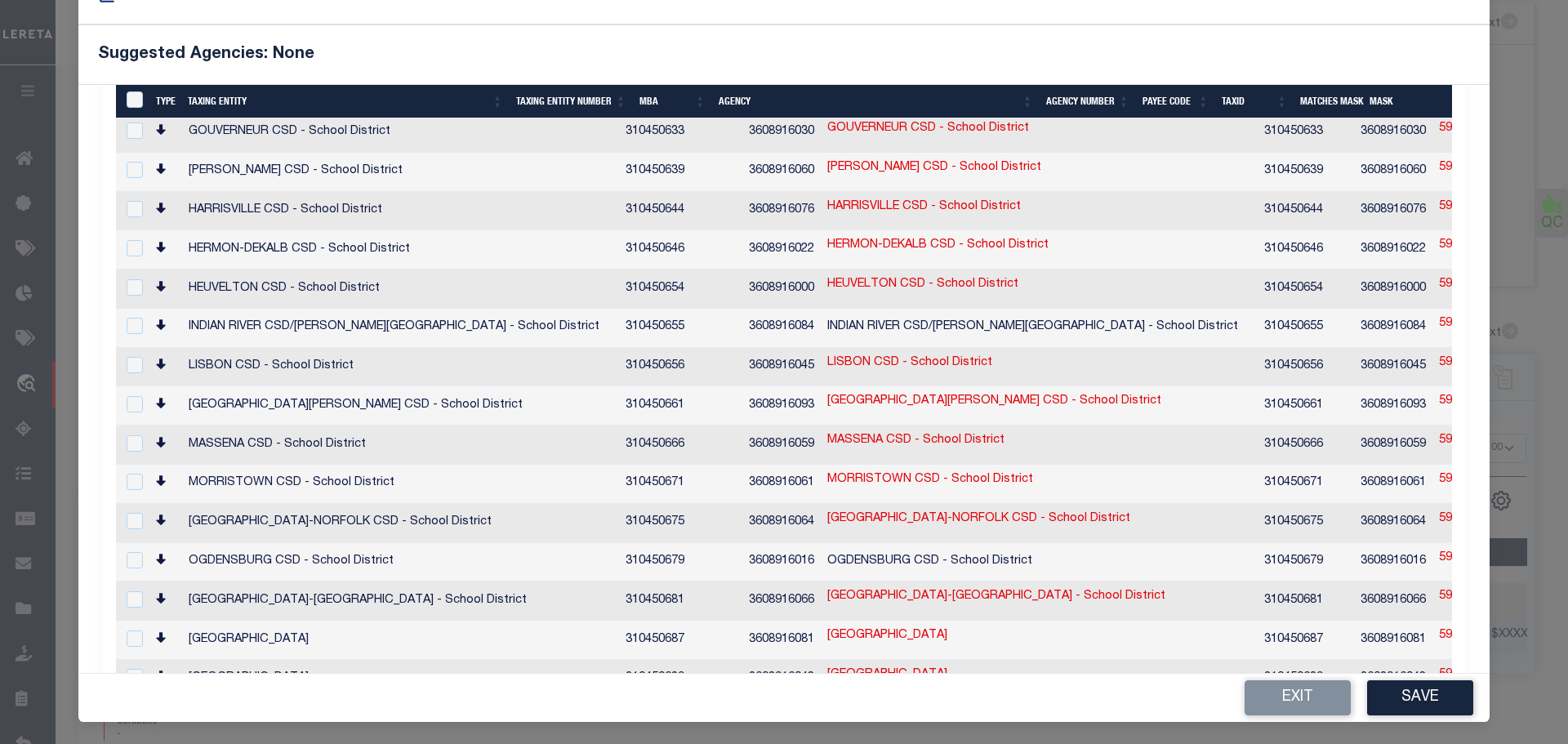
scroll to position [60, 0]
click at [1397, 700] on button "Save" at bounding box center [1420, 696] width 106 height 35
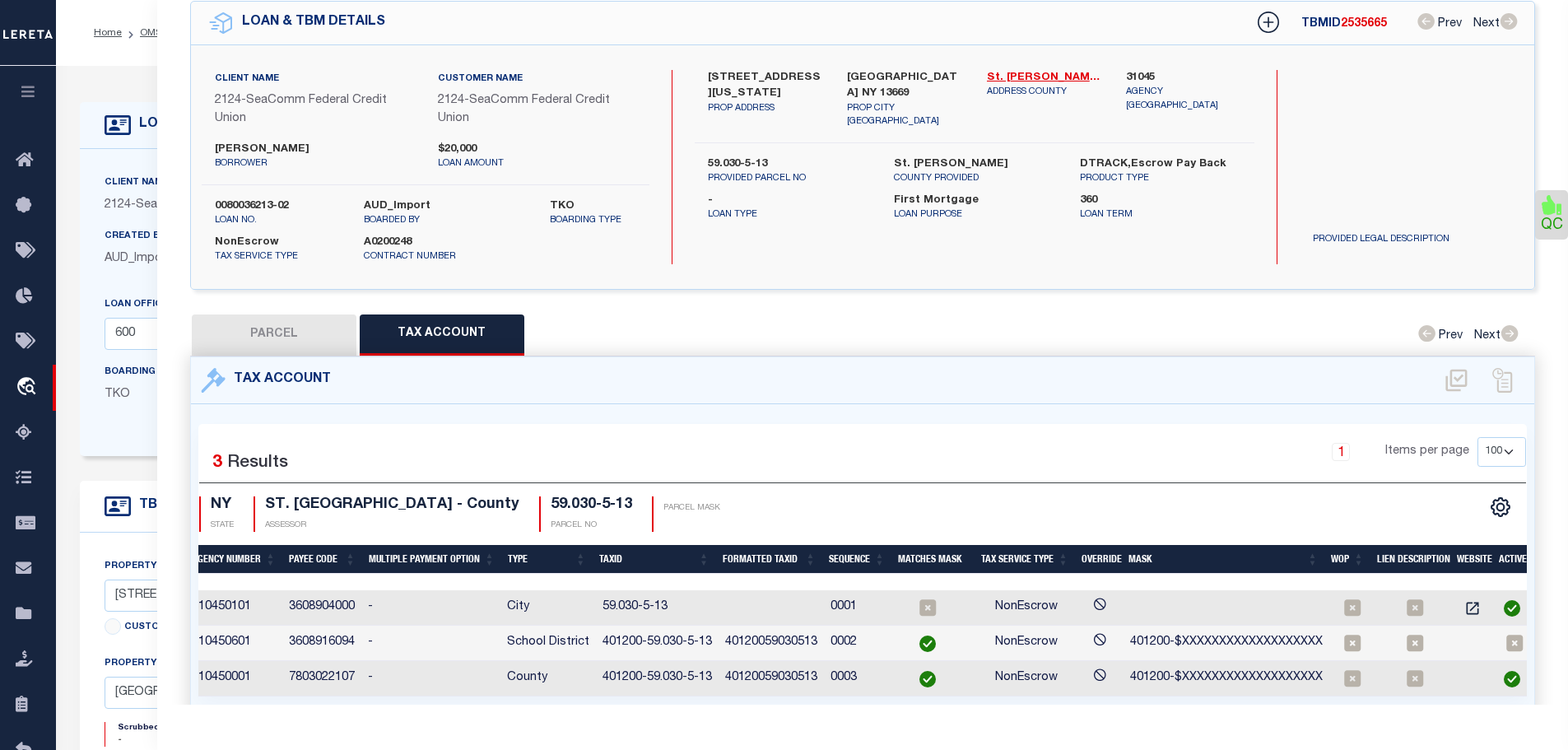
scroll to position [0, 0]
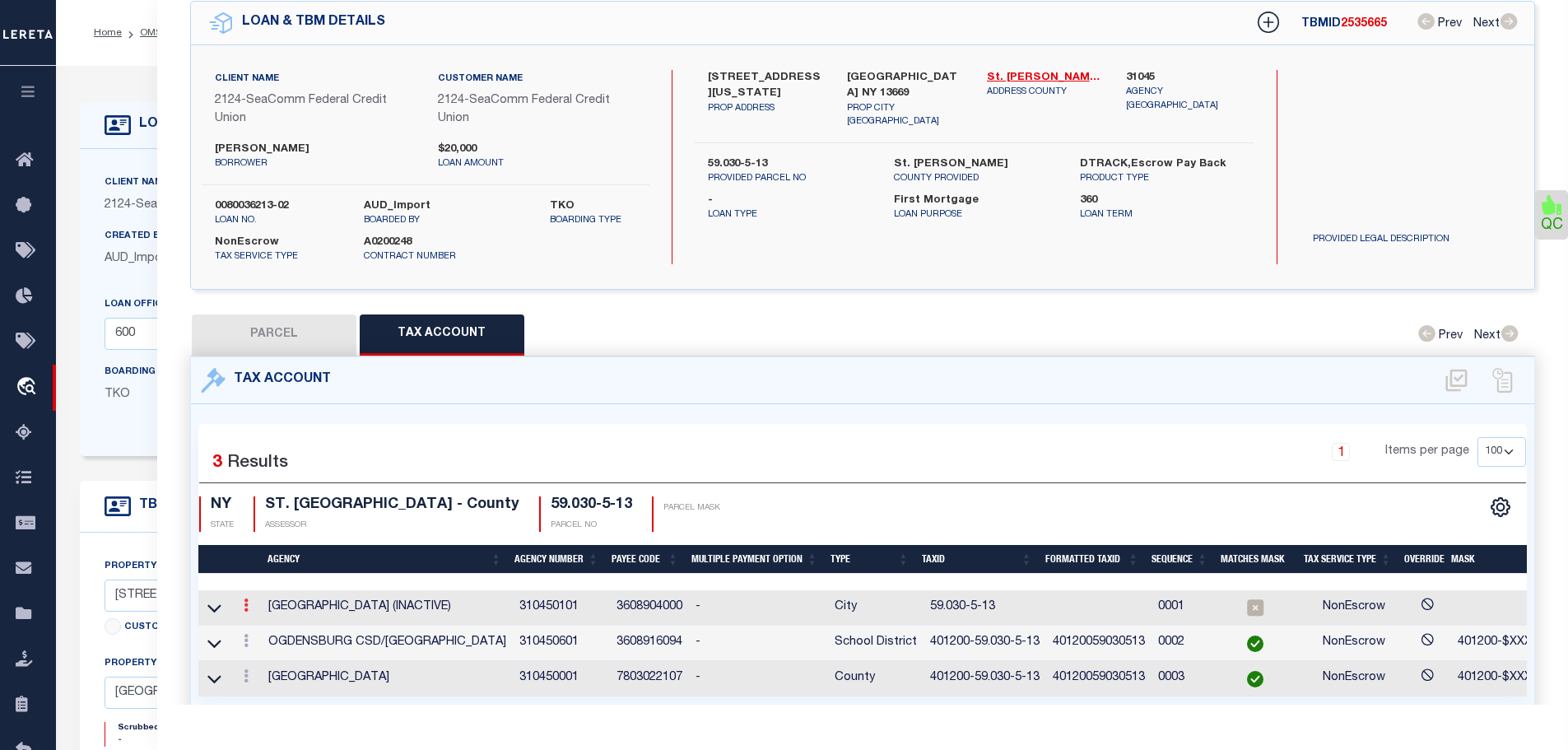
click at [251, 601] on link at bounding box center [246, 607] width 18 height 13
click at [266, 626] on icon "" at bounding box center [264, 630] width 13 height 13
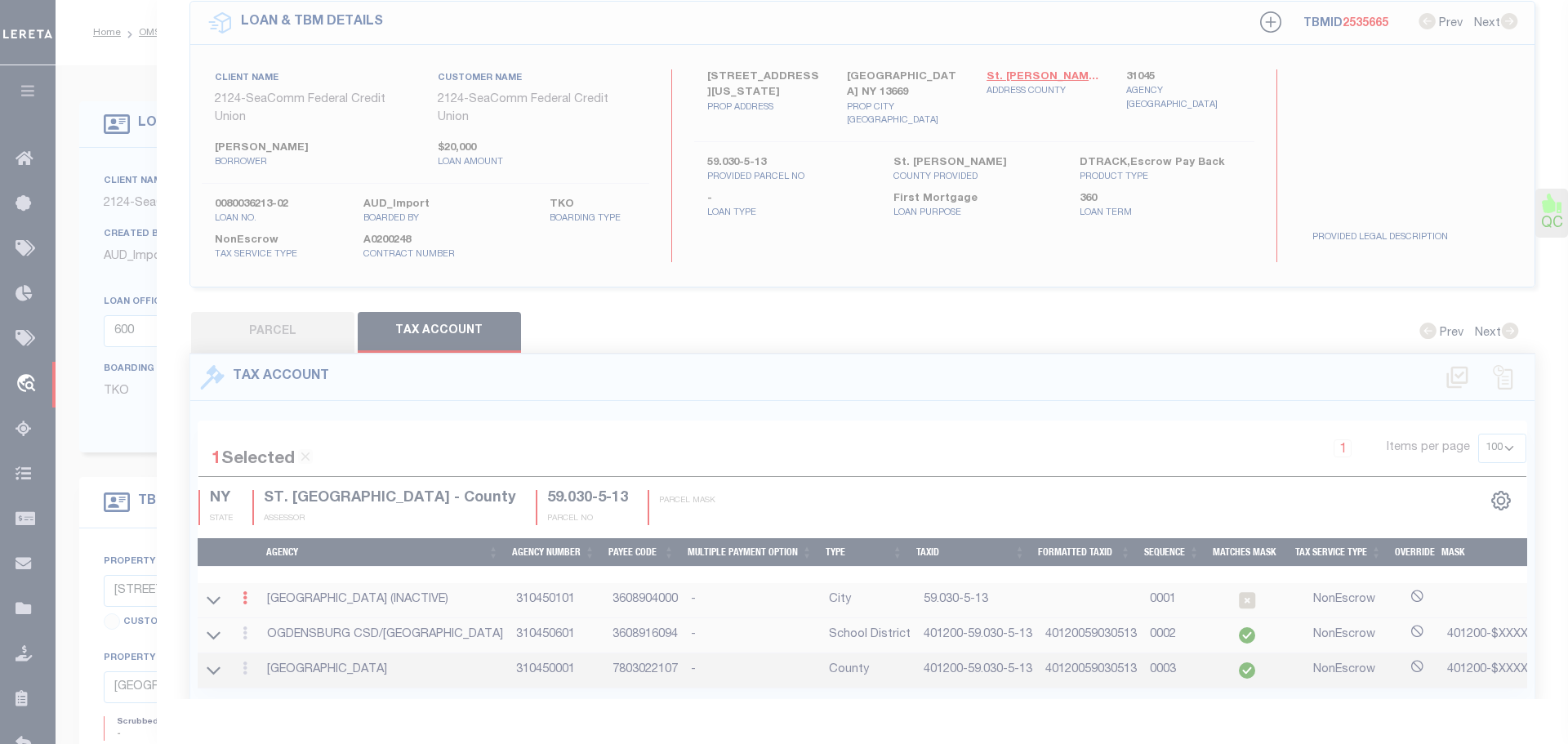
type input "59.030-5-13"
type textarea "INACTIVE - SEE 310450001 INACTIVE - SWIS-PRINT KEY (PICK UP AS SEEN)"
checkbox input "true"
select select
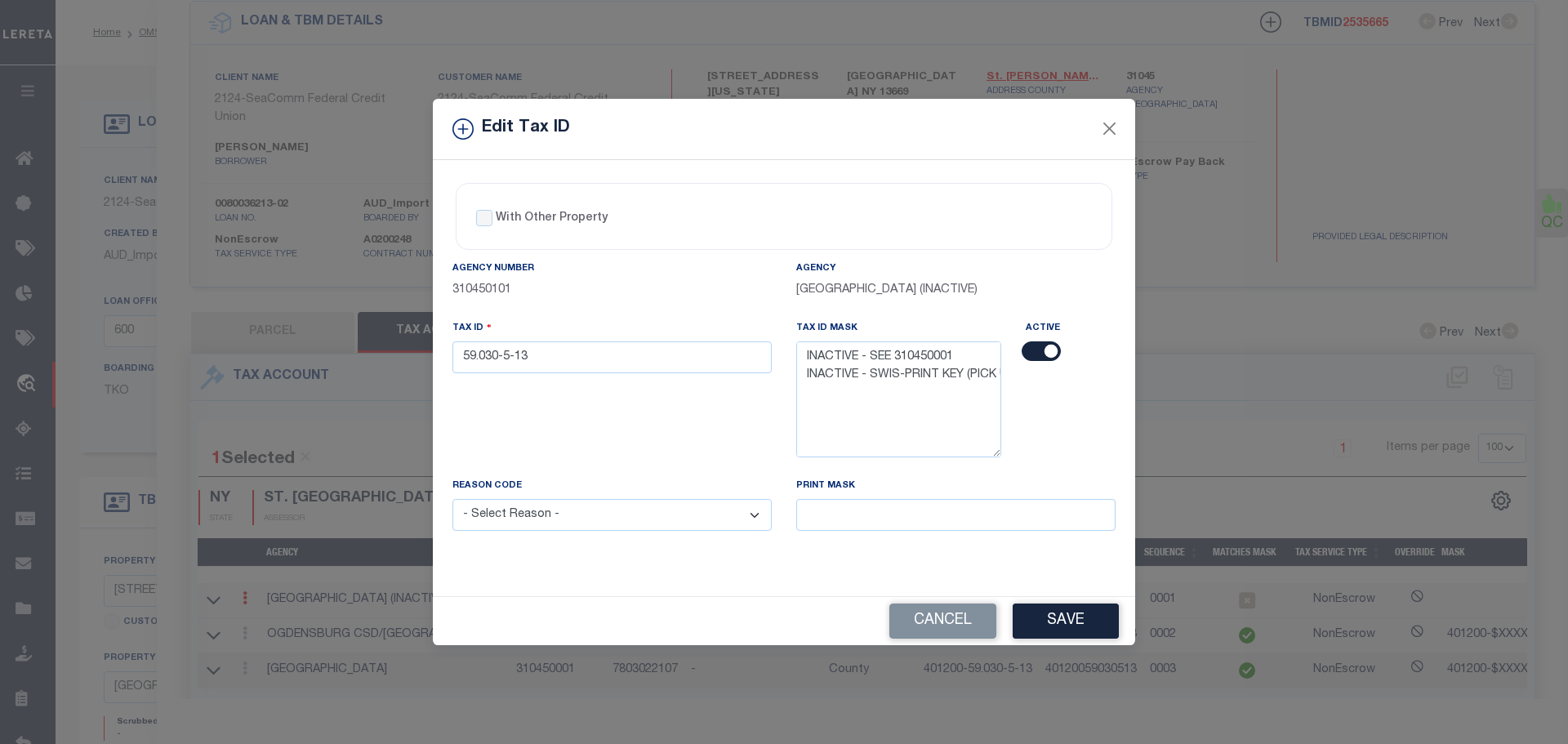
click at [1032, 347] on input "checkbox" at bounding box center [1040, 351] width 39 height 20
checkbox input "false"
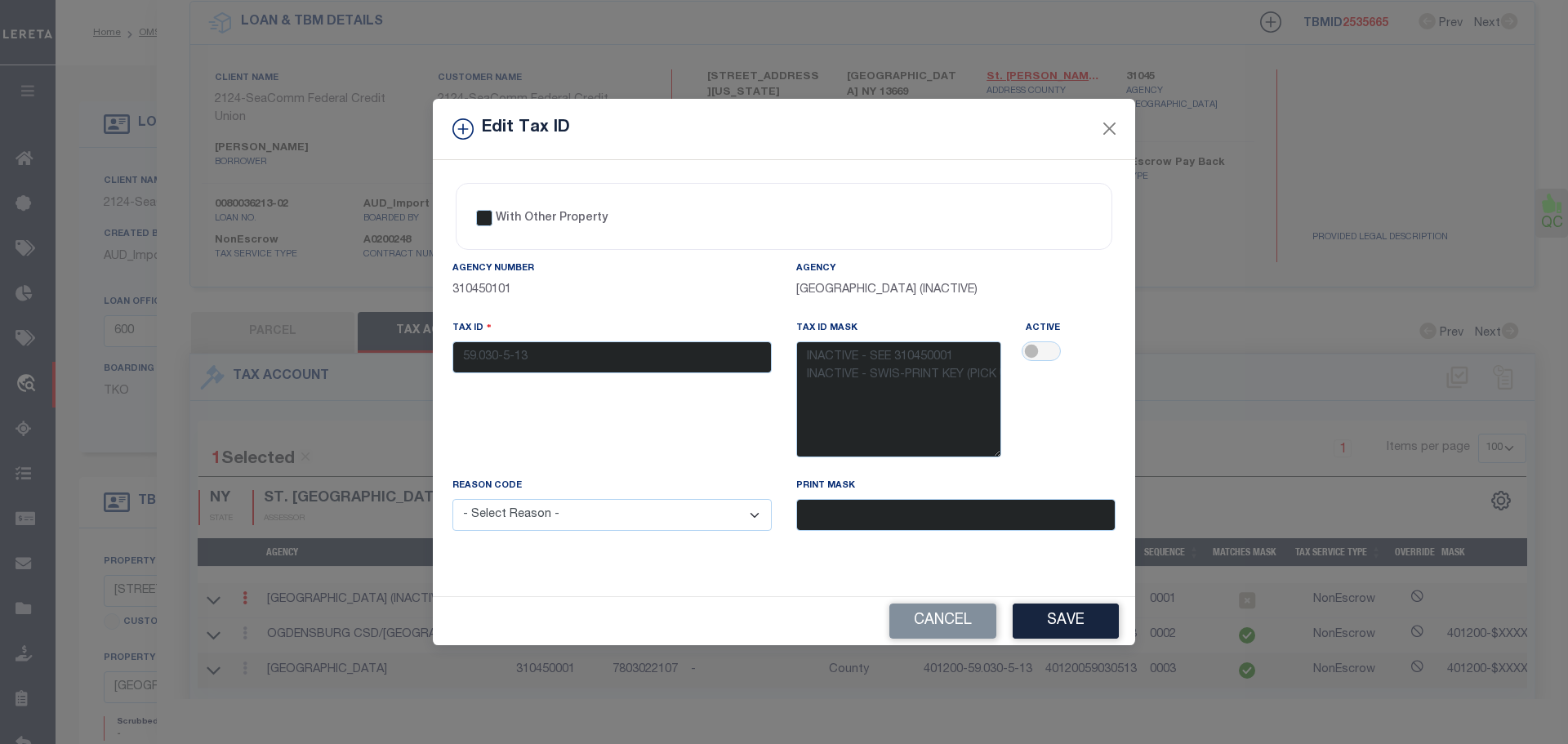
click at [662, 524] on select "- Select Reason - 099 - Other (Provide additional detail) ACT - Agency Changed …" at bounding box center [613, 514] width 319 height 32
select select "ACT"
click at [453, 500] on select "- Select Reason - 099 - Other (Provide additional detail) ACT - Agency Changed …" at bounding box center [613, 514] width 319 height 32
click at [1085, 621] on button "Save" at bounding box center [1065, 620] width 106 height 35
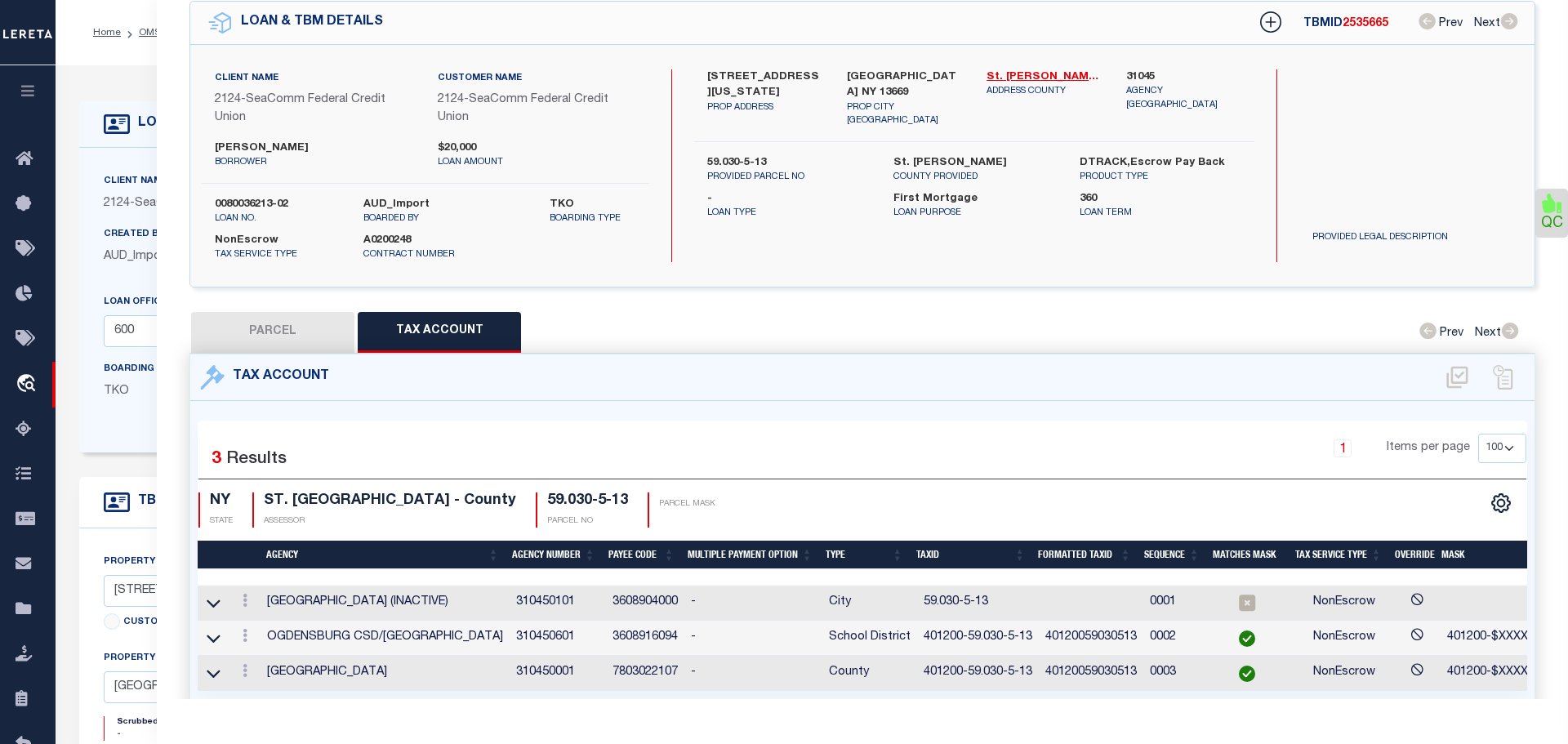
select select
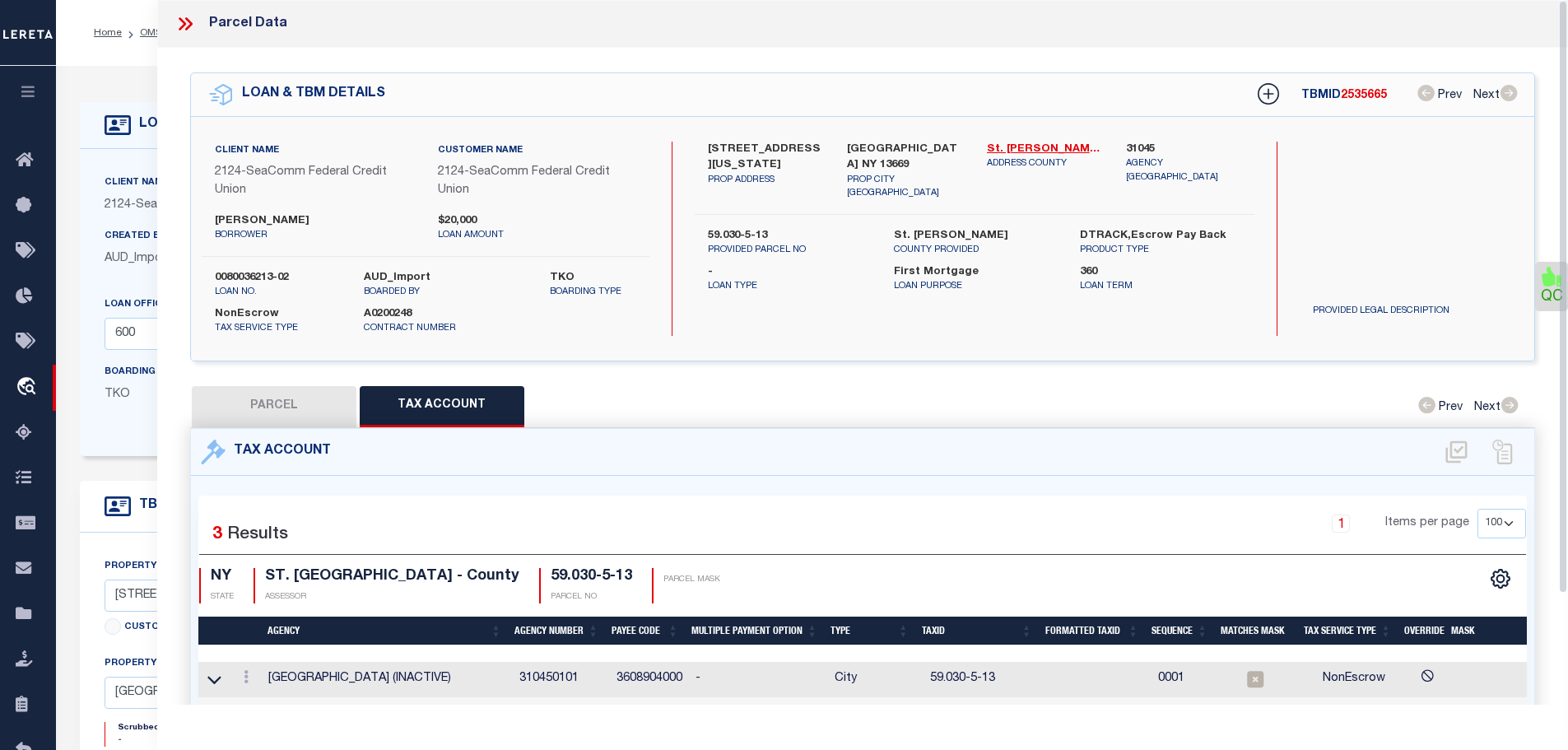
click at [182, 23] on icon at bounding box center [186, 24] width 22 height 22
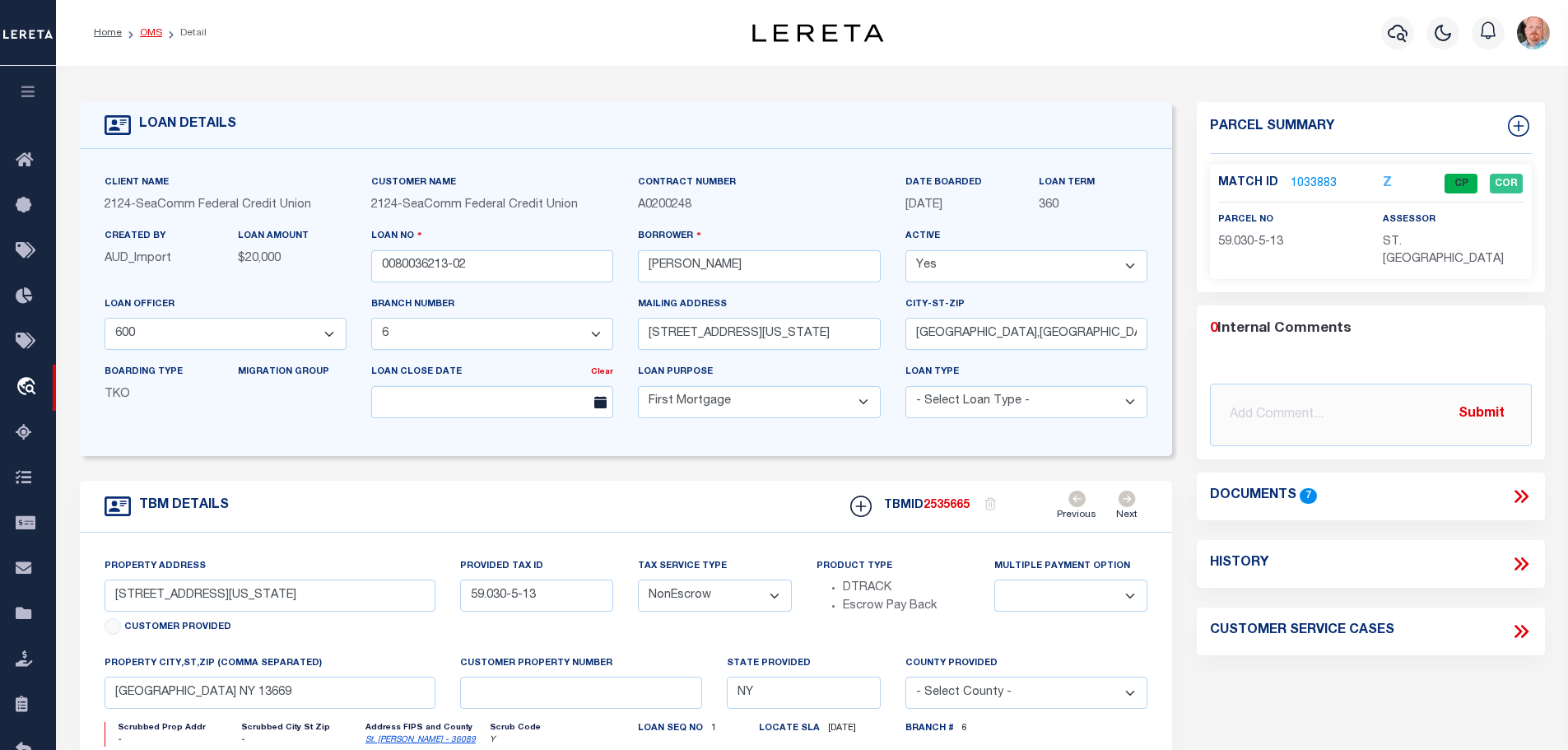
click at [146, 35] on link "OMS" at bounding box center [151, 33] width 22 height 10
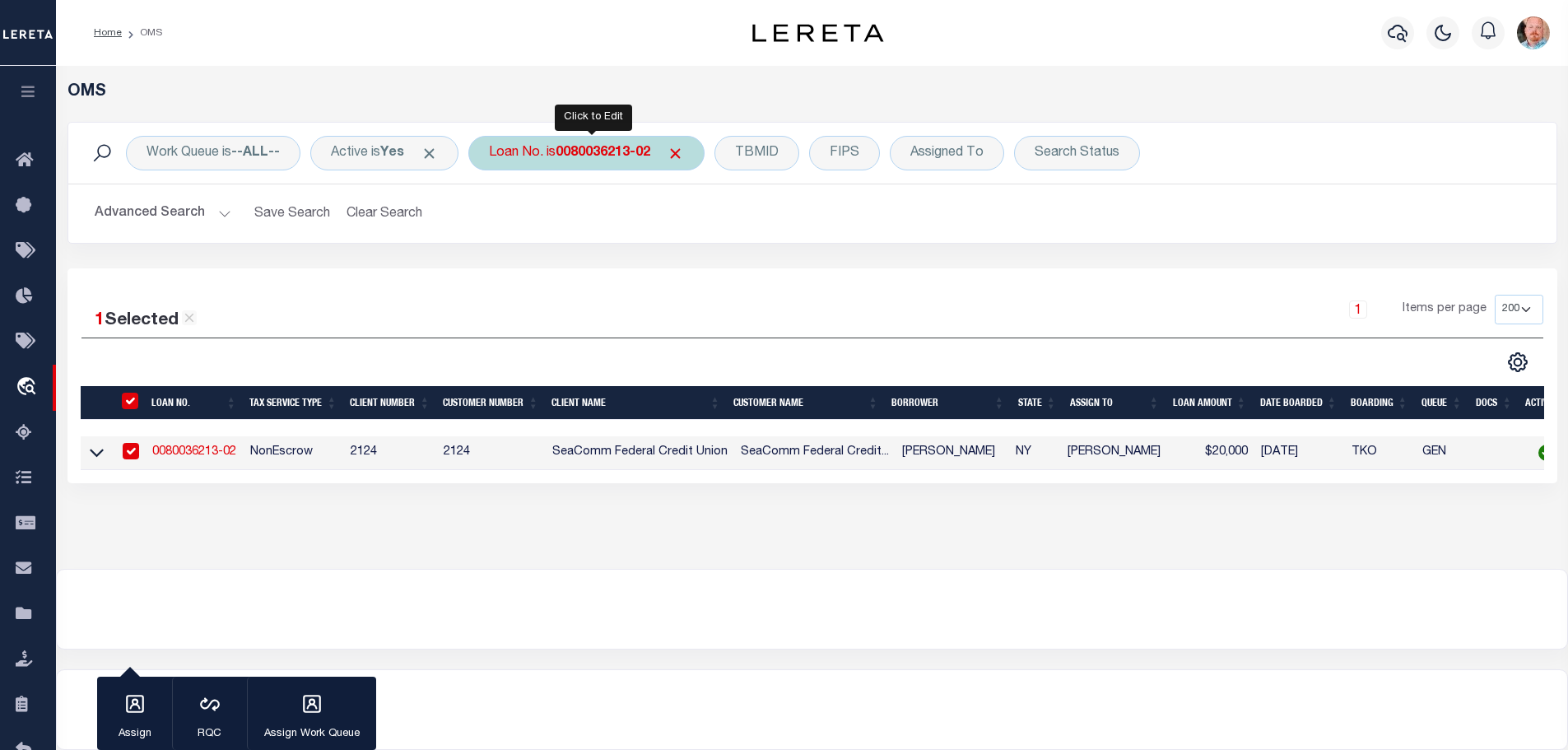
click at [579, 152] on b "0080036213-02" at bounding box center [603, 153] width 95 height 13
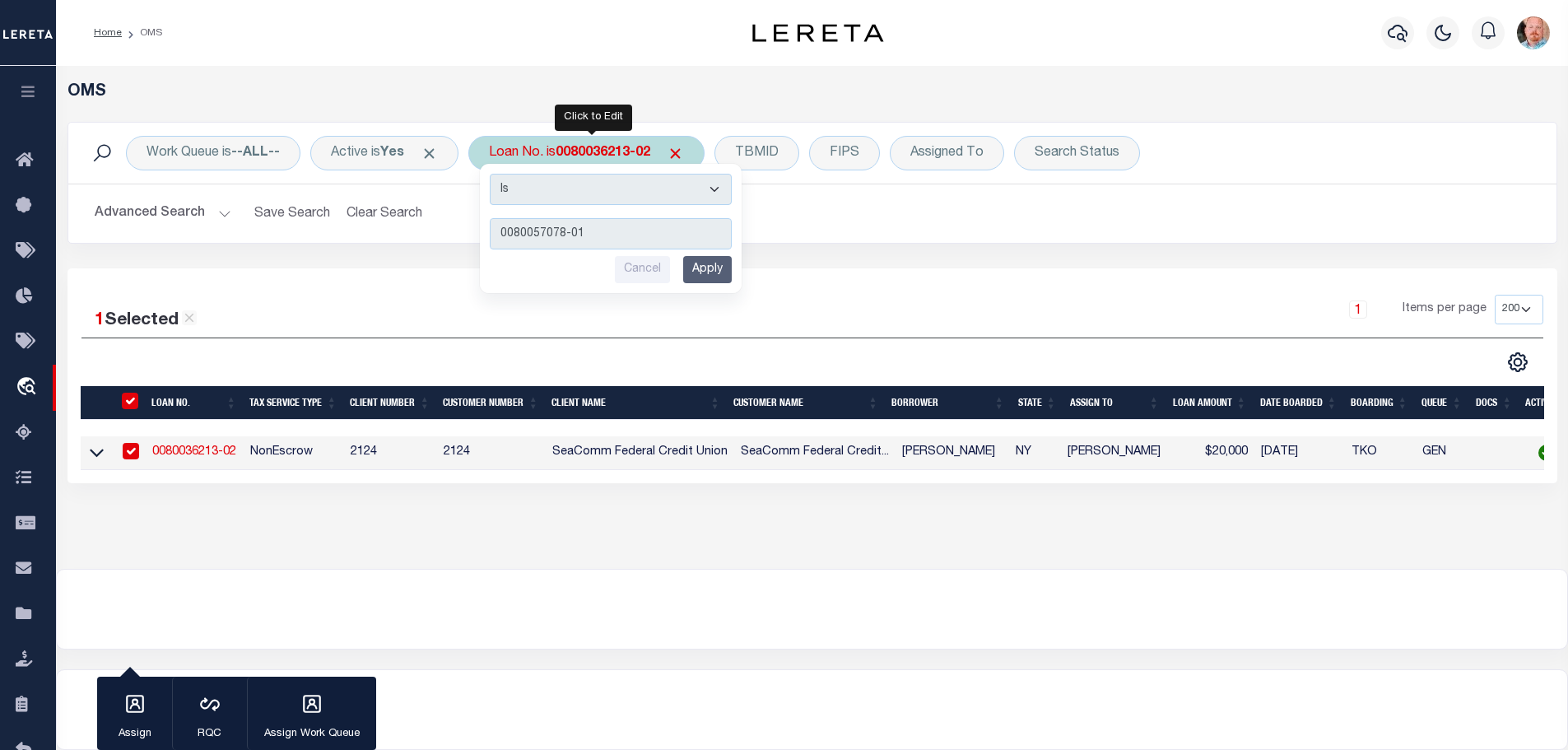
type input "0080057078-01"
click at [723, 270] on input "Apply" at bounding box center [707, 270] width 48 height 27
